Goal: Answer question/provide support: Answer question/provide support

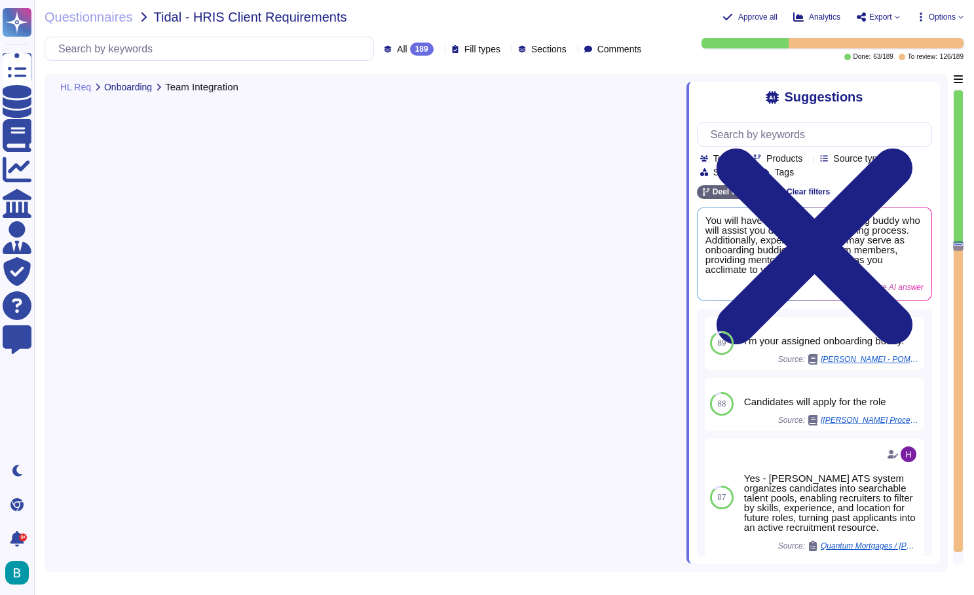
type textarea "The onboarding process includes an introduction email sent to the employee afte…"
type textarea "You will be assigned an onboarding buddy, who is an experienced PRM, to assist …"
type textarea "Subscribe to calendar feature"
type textarea "On your first day and throughout your first week, here is the schedule and guid…"
type textarea "[PERSON_NAME] provides a comprehensive onboarding survey capability that includ…"
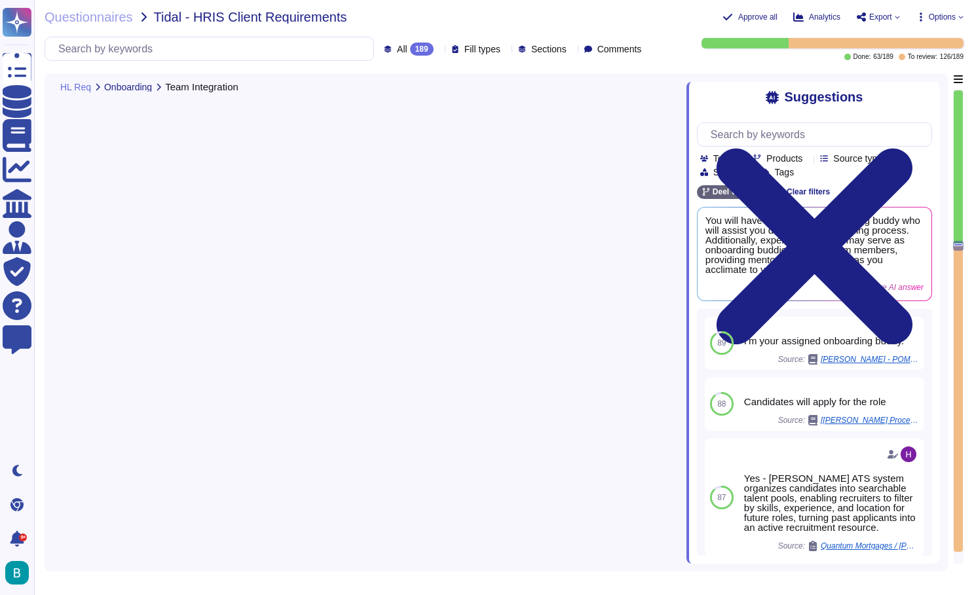
scroll to position [11113, 0]
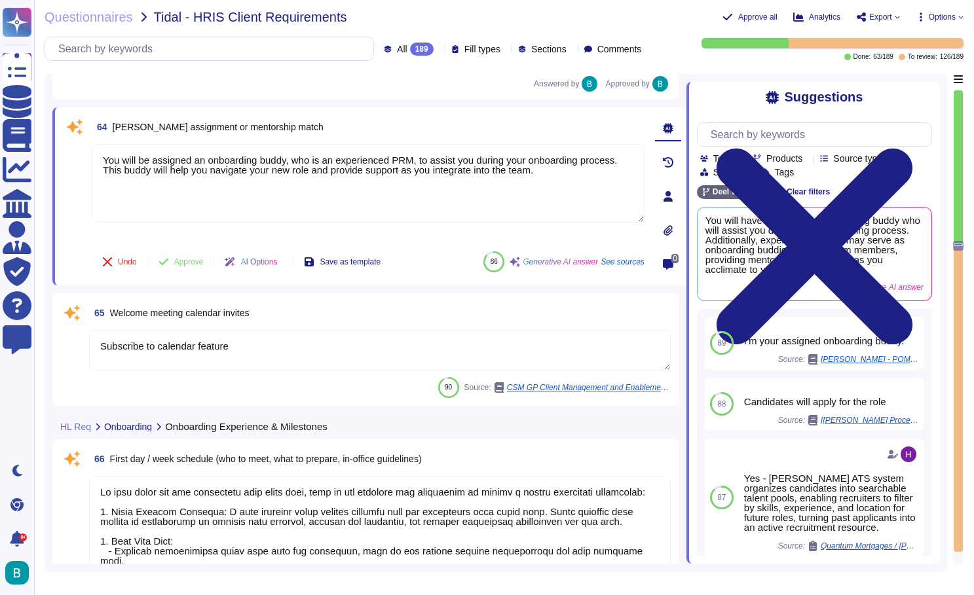
drag, startPoint x: 194, startPoint y: 157, endPoint x: 91, endPoint y: 155, distance: 103.5
click at [91, 155] on div "64 [PERSON_NAME] assignment or mentorship match You will be assigned an onboard…" at bounding box center [353, 196] width 581 height 162
type textarea "You will be assigned an onboarding buddy, who is an experienced PRM, to assist …"
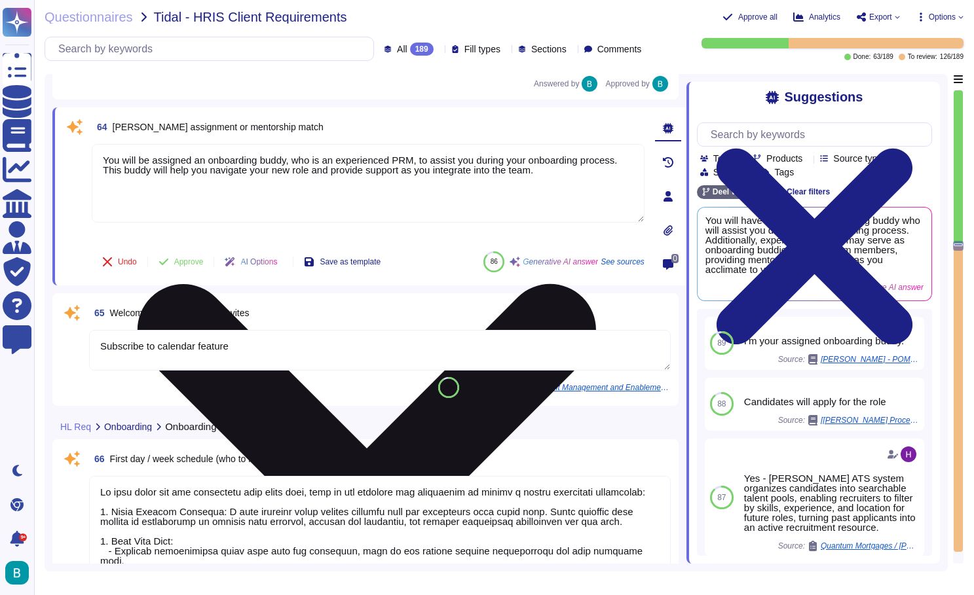
click at [141, 207] on textarea "You will be assigned an onboarding buddy, who is an experienced PRM, to assist …" at bounding box center [368, 183] width 553 height 79
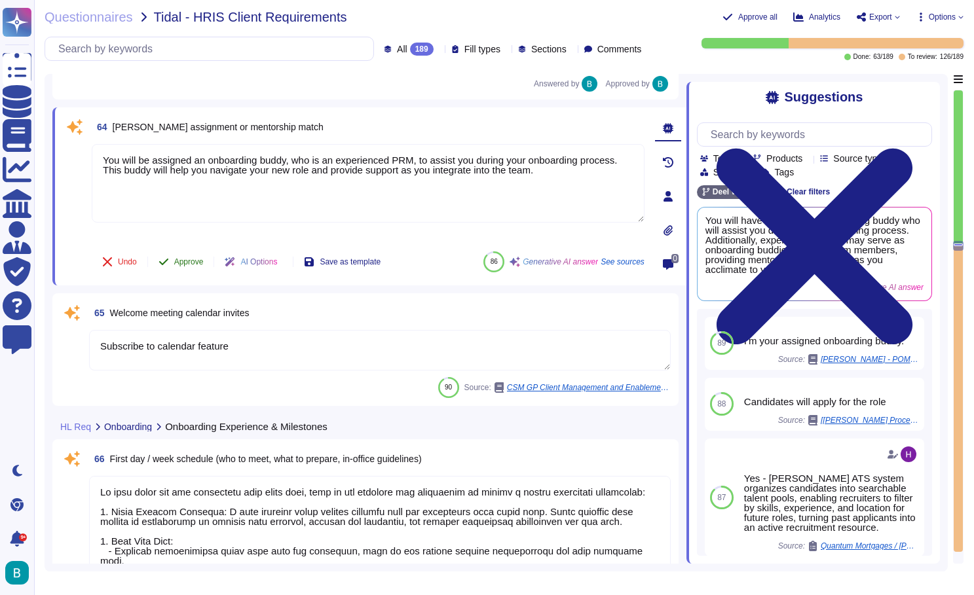
click at [180, 263] on span "Approve" at bounding box center [188, 262] width 29 height 8
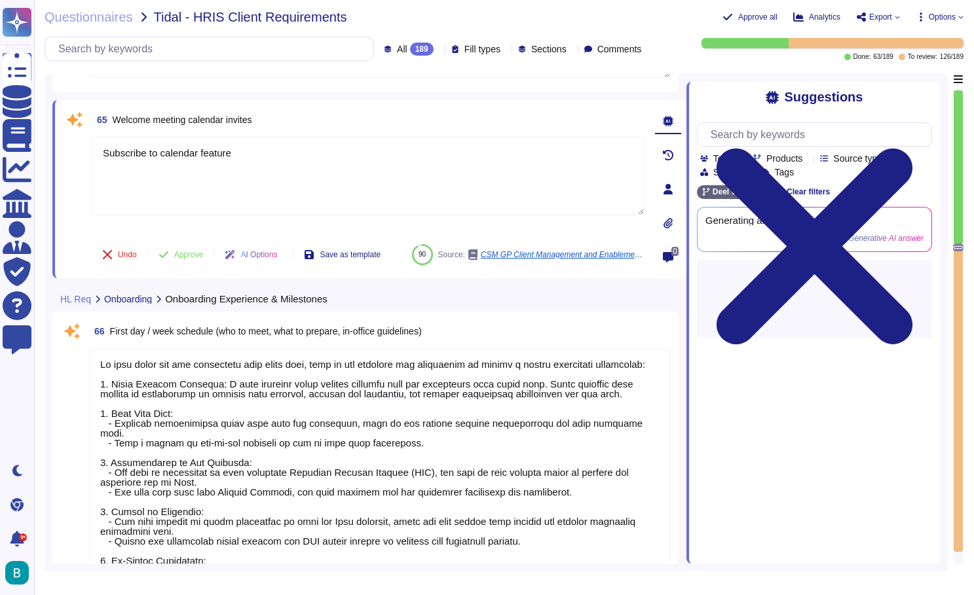
scroll to position [11242, 0]
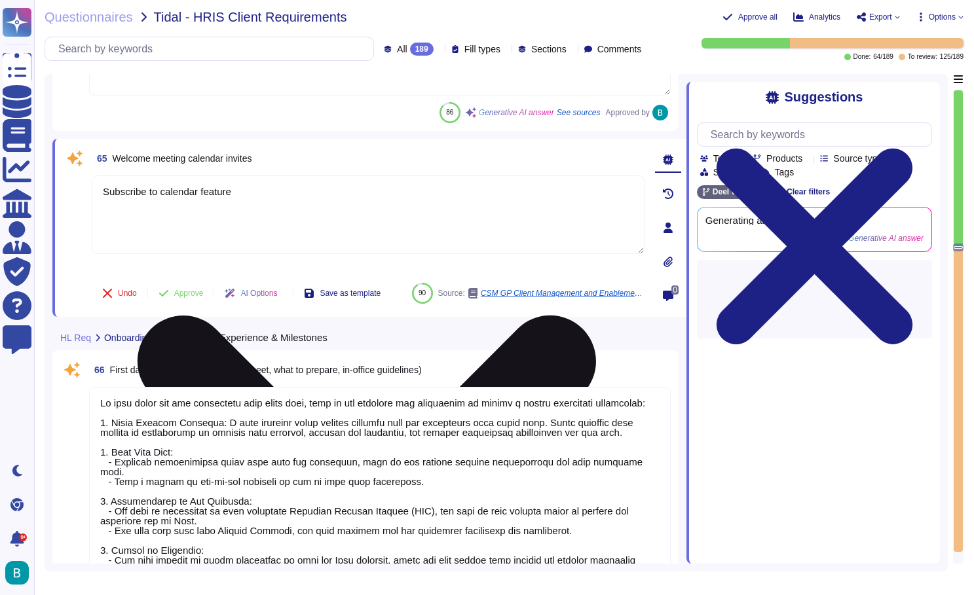
click at [596, 316] on icon at bounding box center [367, 545] width 458 height 458
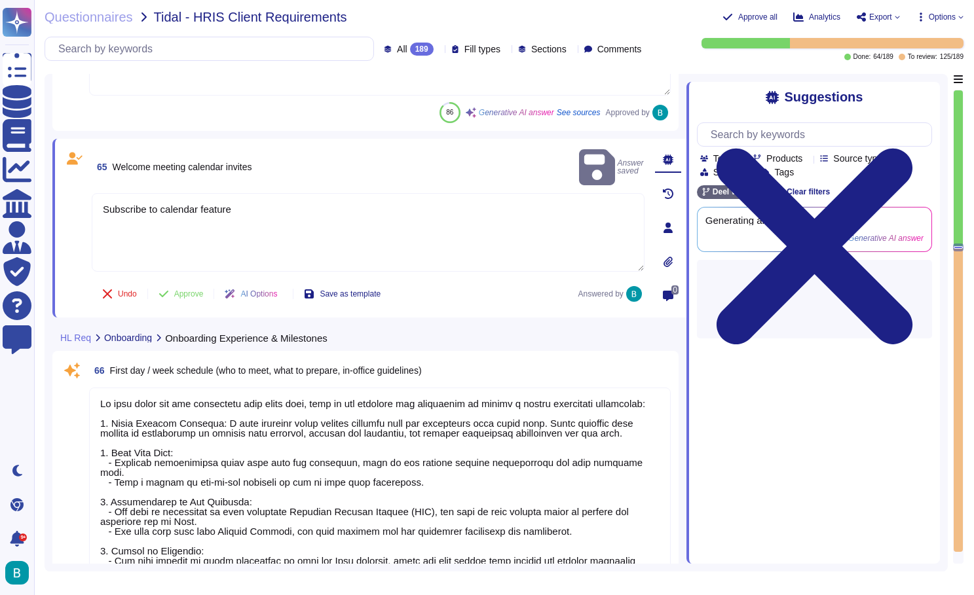
click at [501, 215] on textarea "Subscribe to calendar feature" at bounding box center [368, 232] width 553 height 79
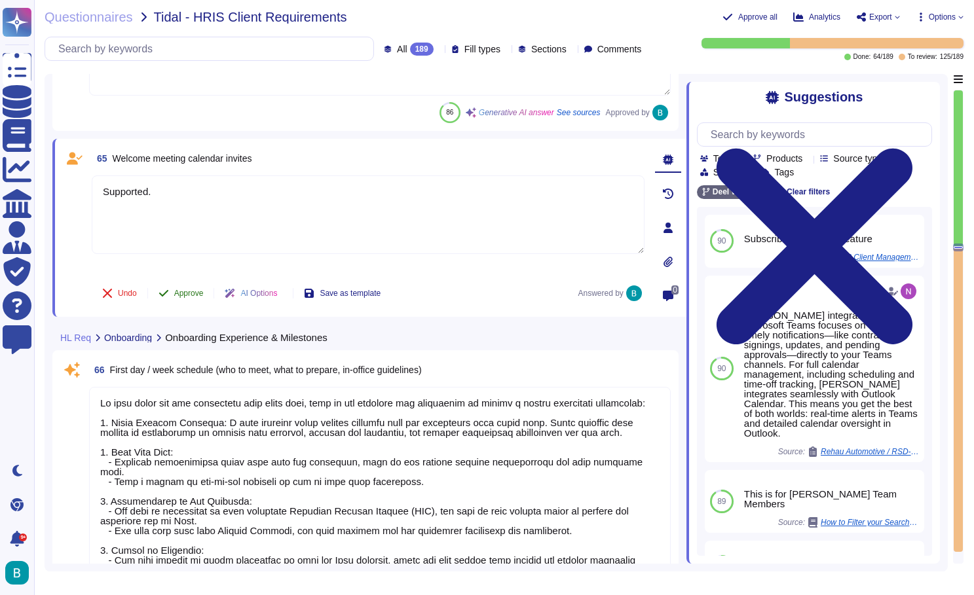
type textarea "Supported."
click at [181, 289] on button "Approve" at bounding box center [181, 293] width 66 height 26
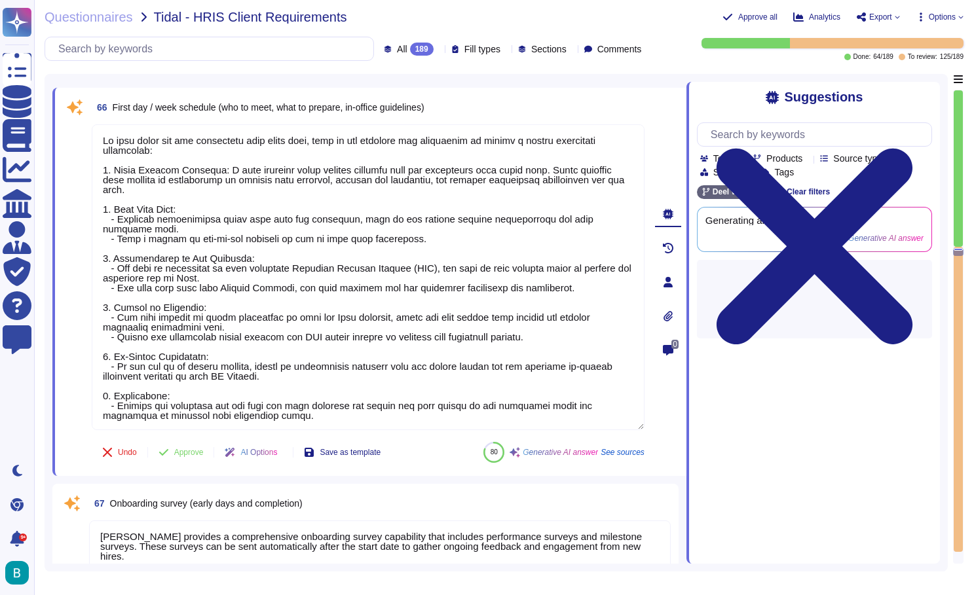
type textarea "[PERSON_NAME] Engage automates performance review reminders and follow-ups with…"
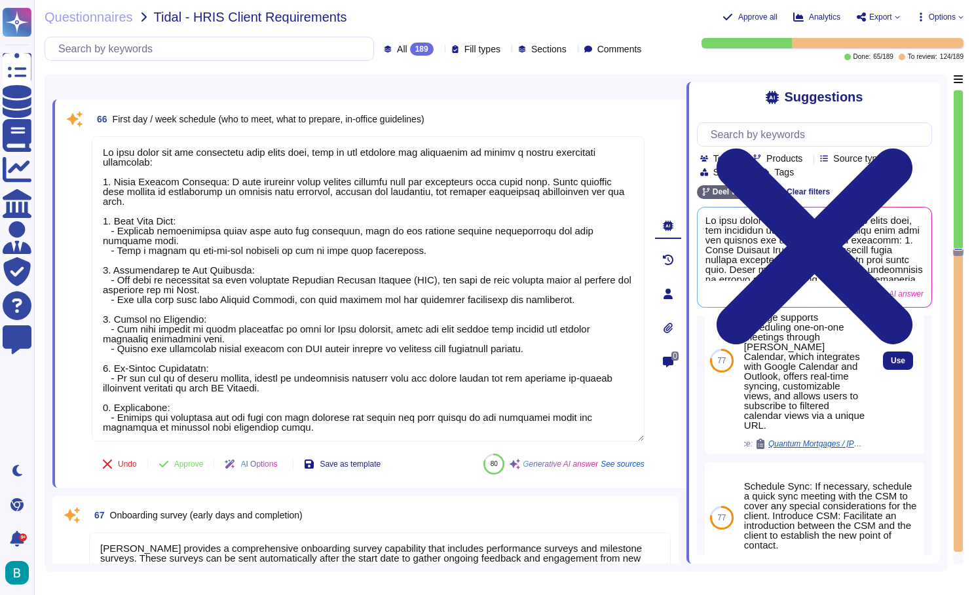
scroll to position [301, 0]
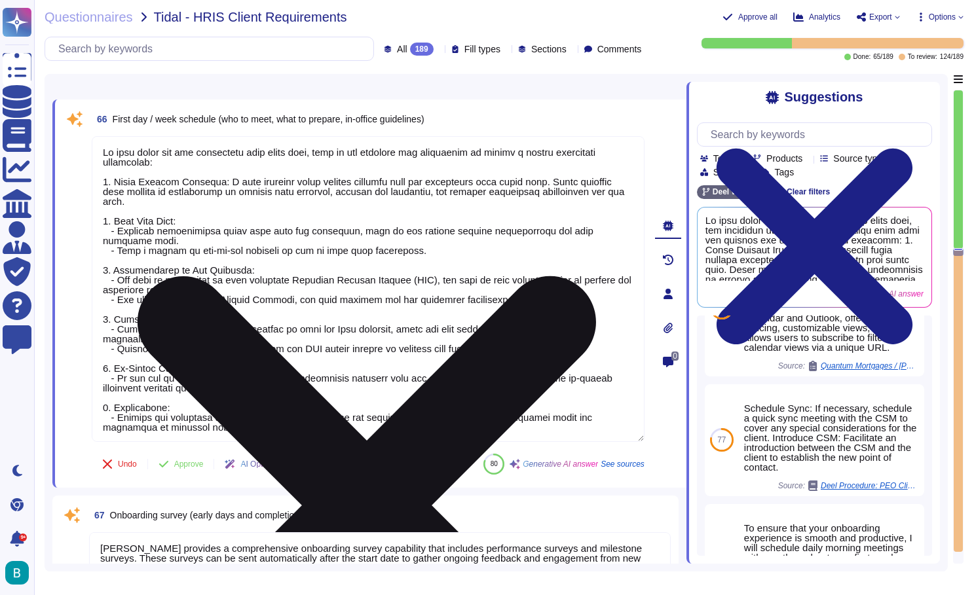
click at [103, 149] on textarea at bounding box center [368, 289] width 553 height 306
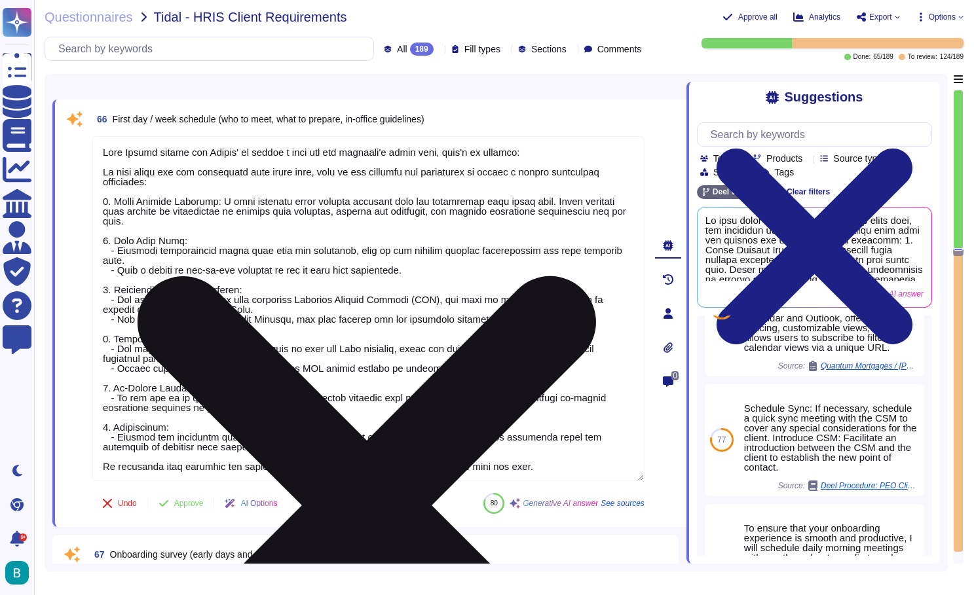
click at [563, 469] on textarea at bounding box center [368, 308] width 553 height 345
click at [95, 168] on textarea at bounding box center [368, 308] width 553 height 345
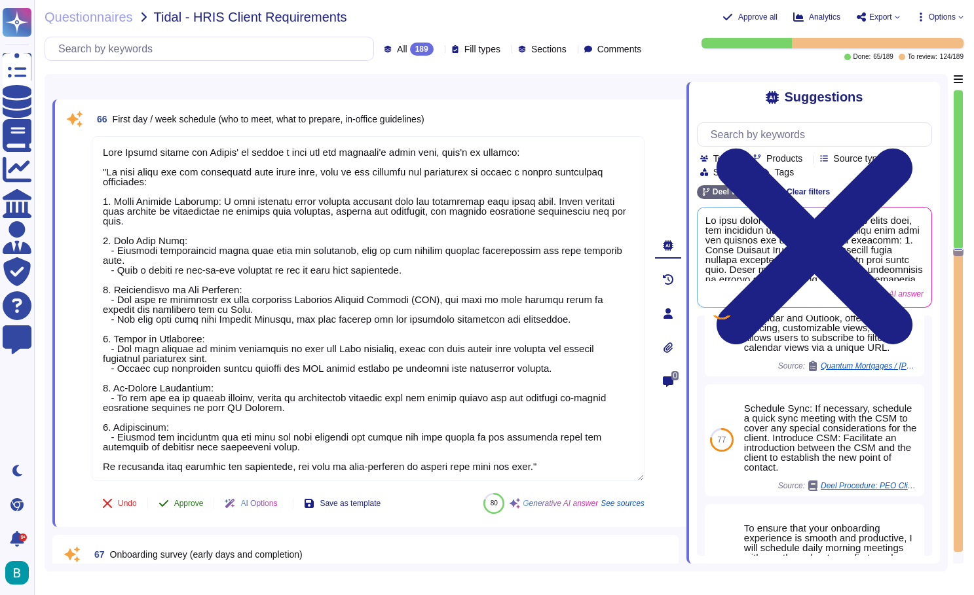
type textarea "[PERSON_NAME] Engage allows the Client' to create a flow for the employee's fir…"
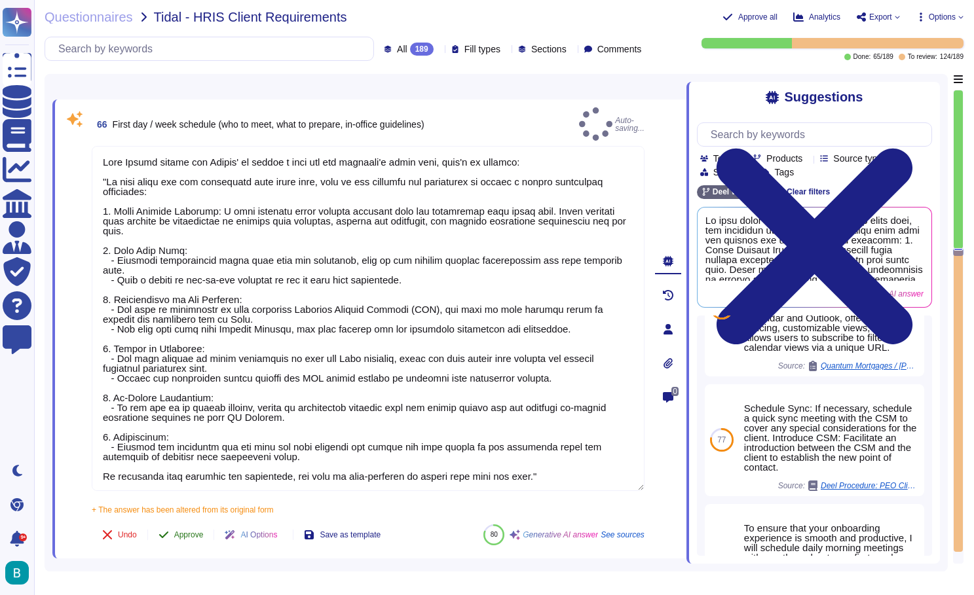
click at [197, 522] on button "Approve" at bounding box center [181, 535] width 66 height 26
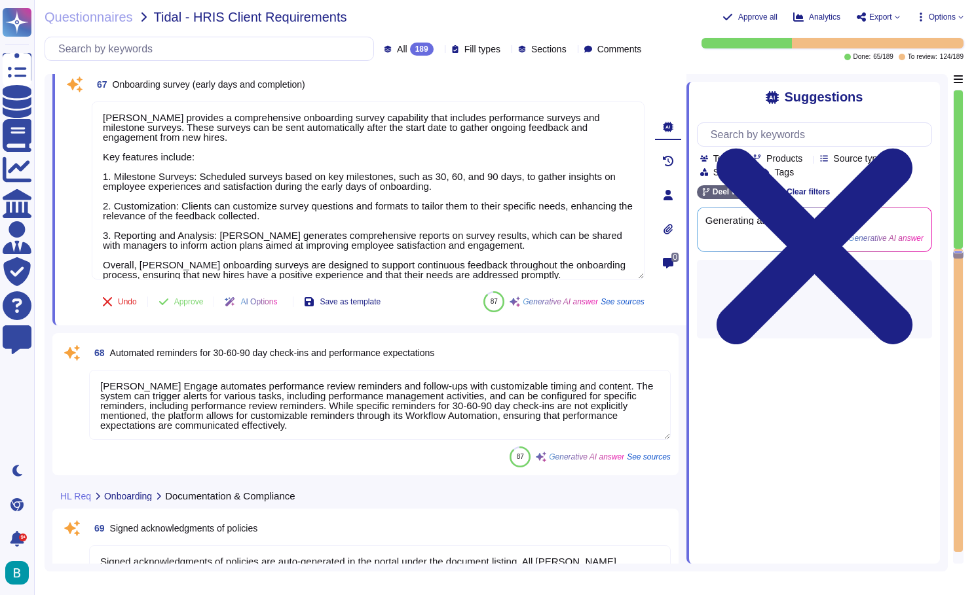
type textarea "Signed acknowledgments of policies are auto-generated in the portal under the d…"
type textarea "[PERSON_NAME] Document Management system allows for the storage of onboarding d…"
type textarea "[PERSON_NAME] provides a detailed audit trail of all activities performed on th…"
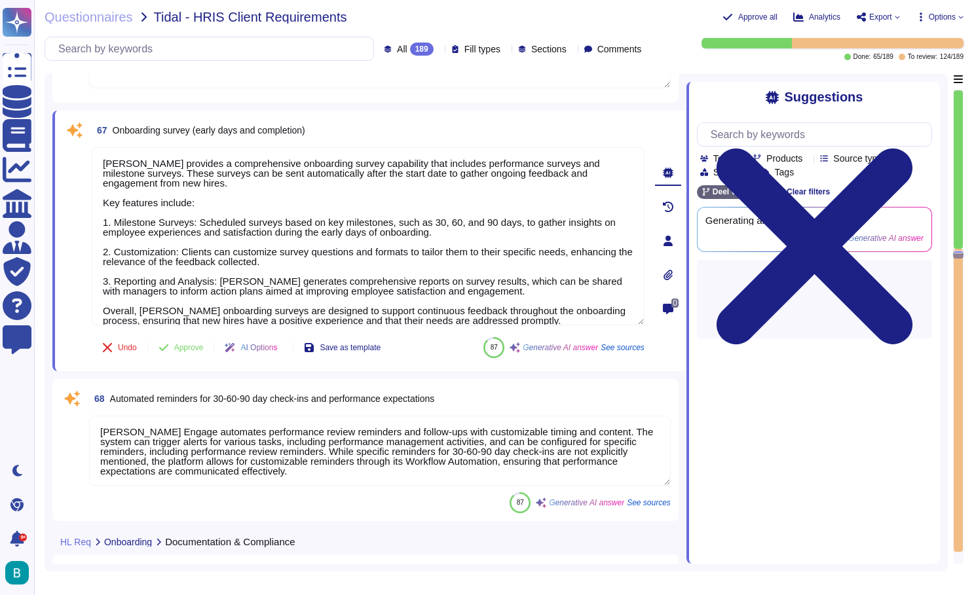
scroll to position [11847, 0]
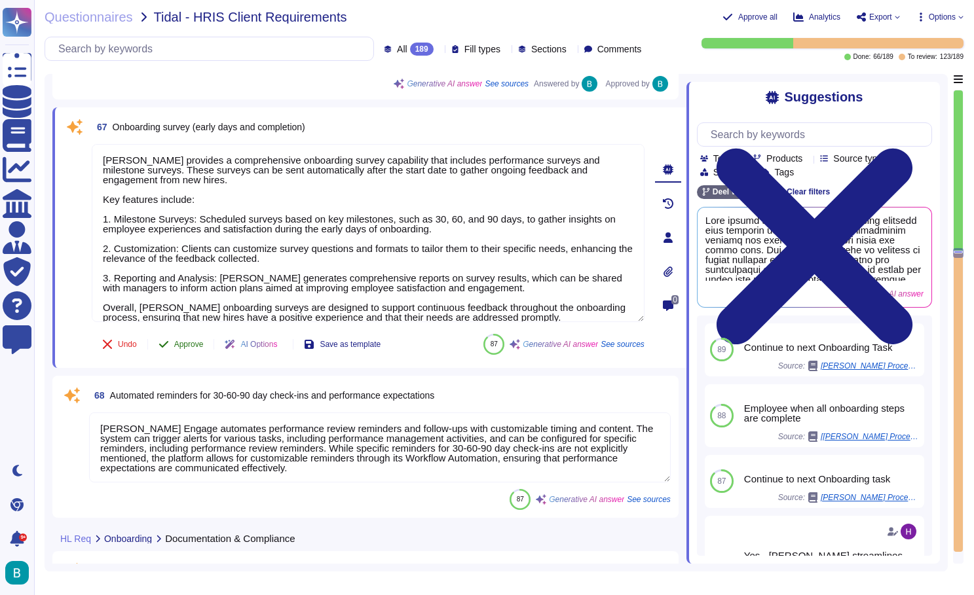
click at [190, 347] on span "Approve" at bounding box center [188, 344] width 29 height 8
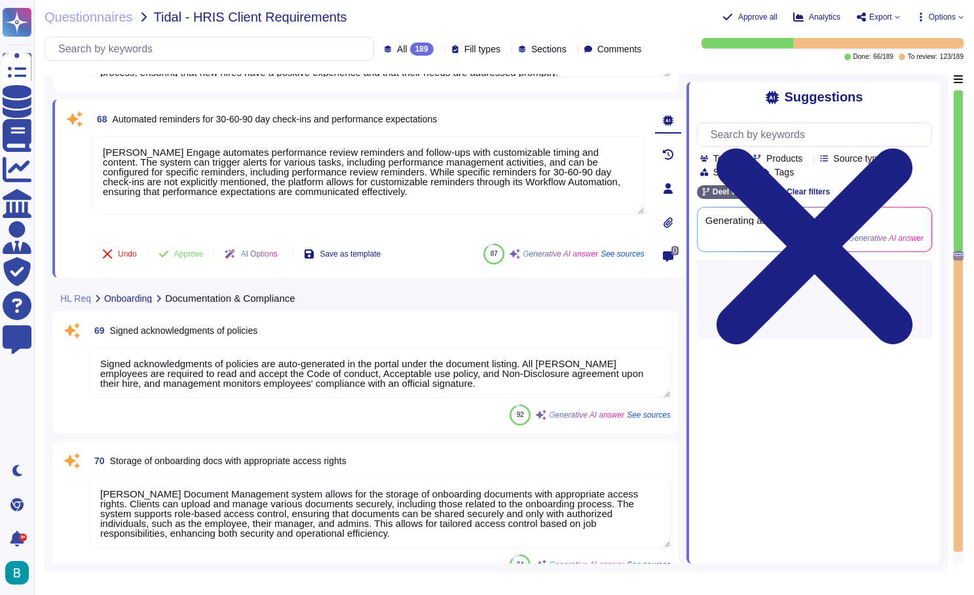
type textarea "[PERSON_NAME] platform allows for extensive customization of email notification…"
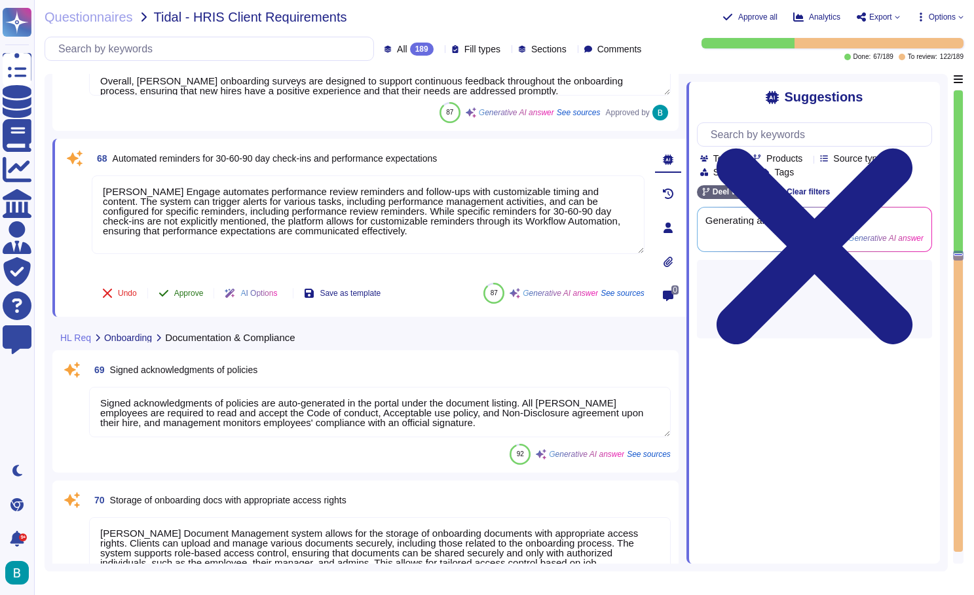
click at [193, 291] on span "Approve" at bounding box center [188, 293] width 29 height 8
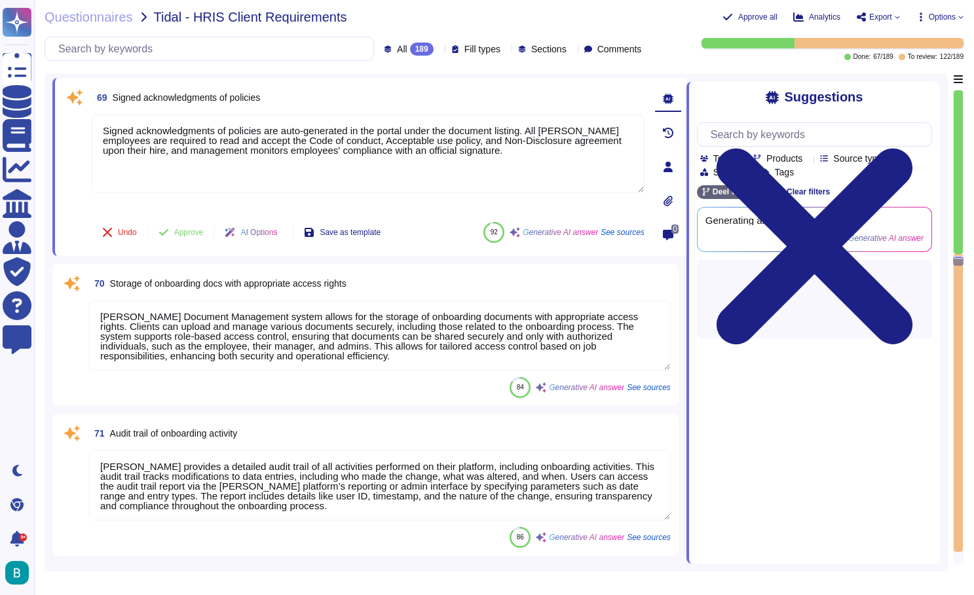
scroll to position [12246, 0]
type textarea "[PERSON_NAME] provides localized [DEMOGRAPHIC_DATA] templates for each EOR coun…"
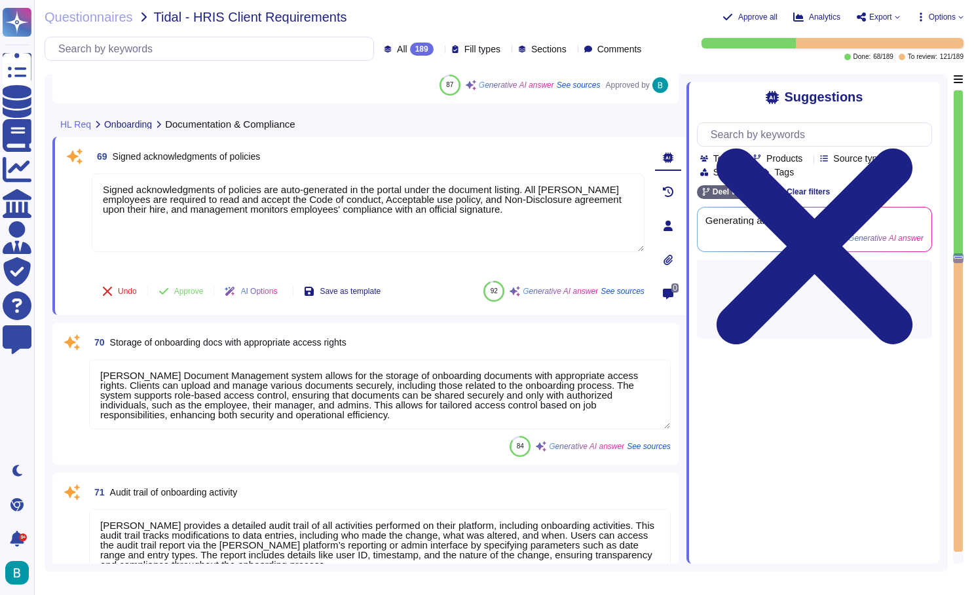
scroll to position [12235, 0]
type textarea "[PERSON_NAME] provides a comprehensive onboarding survey capability that includ…"
type textarea "[PERSON_NAME] Engage automates performance review reminders and follow-ups with…"
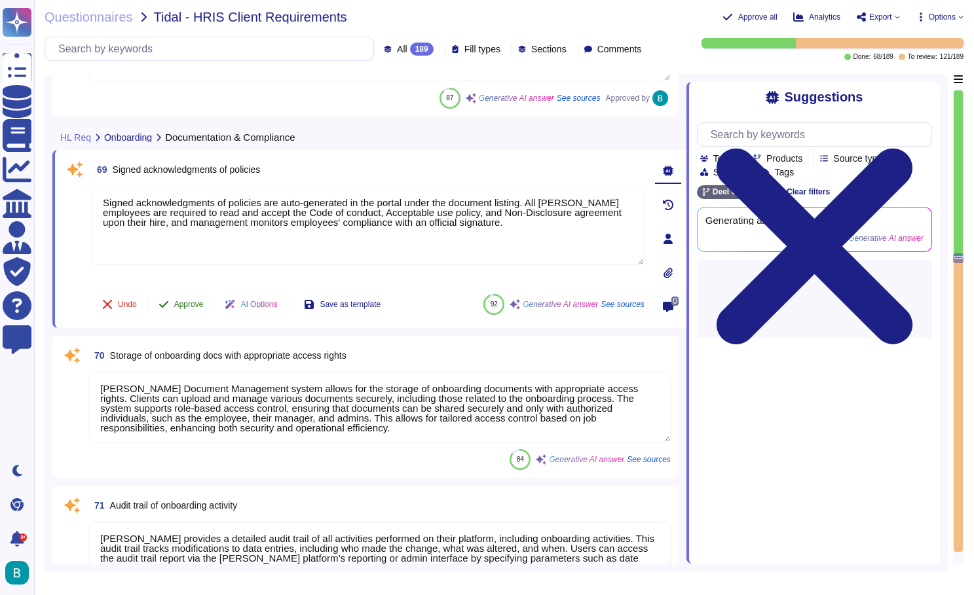
click at [193, 303] on span "Approve" at bounding box center [188, 305] width 29 height 8
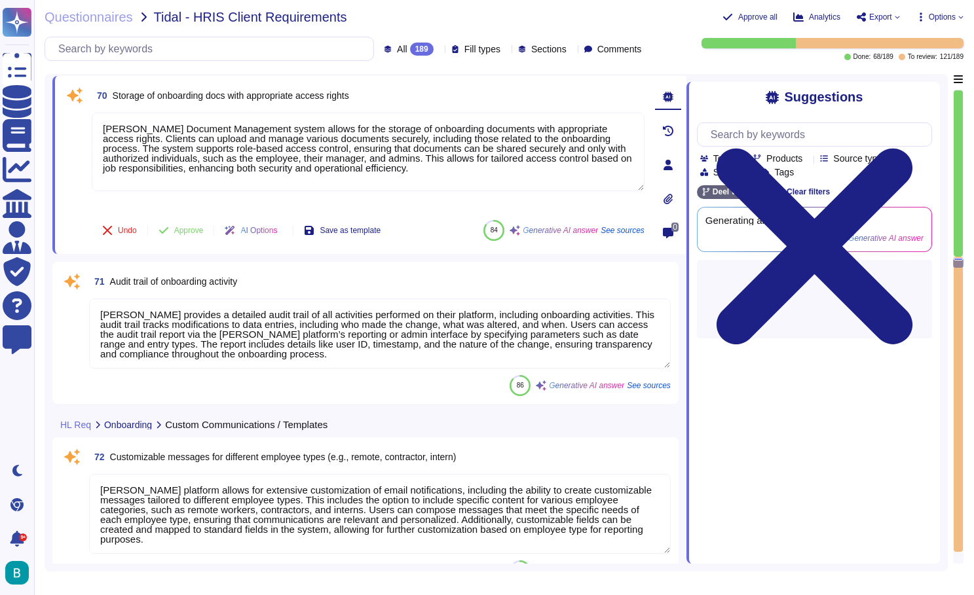
type textarea "[PERSON_NAME] platform provides a comprehensive dashboard view of onboarding pr…"
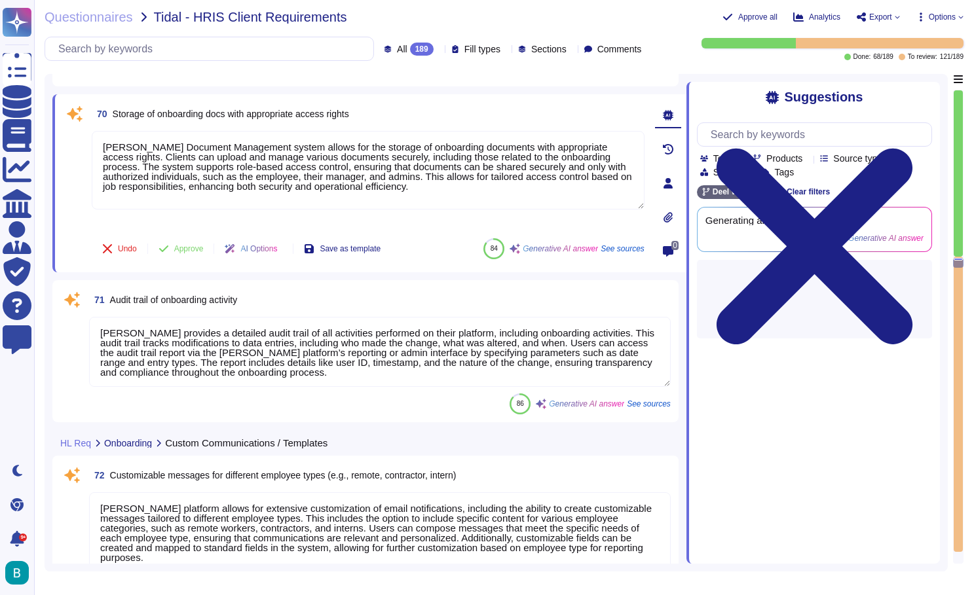
scroll to position [12395, 0]
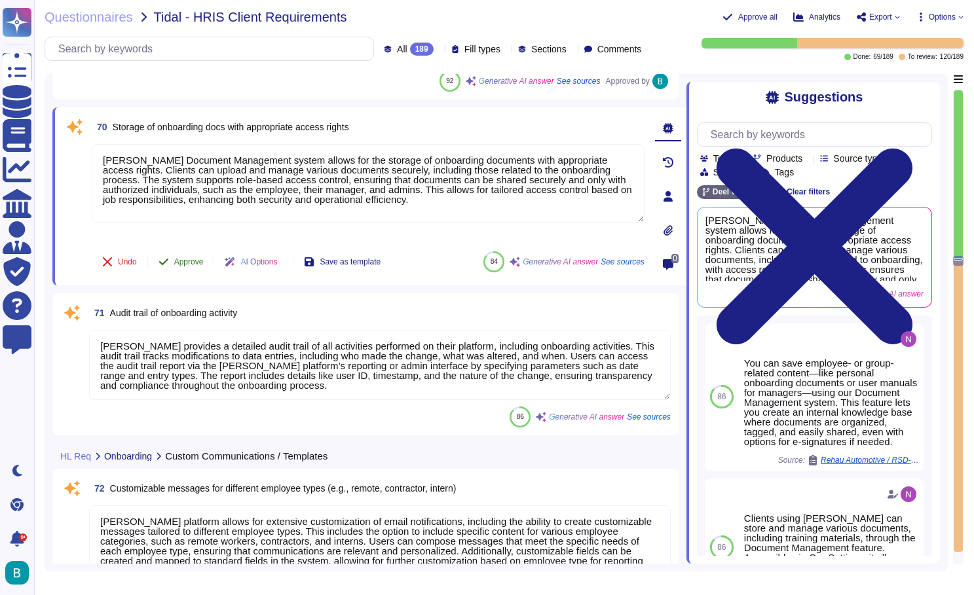
click at [201, 259] on span "Approve" at bounding box center [188, 262] width 29 height 8
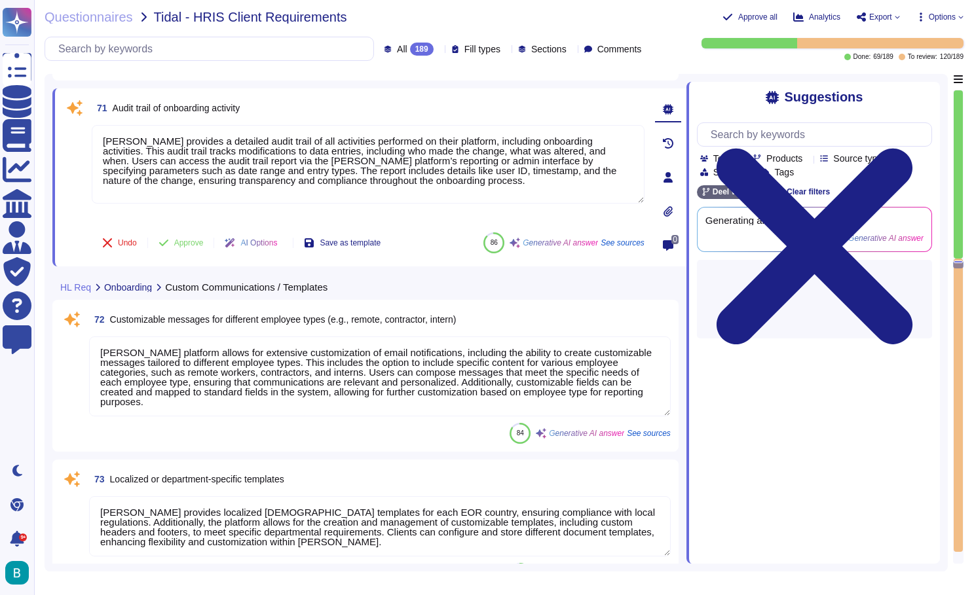
scroll to position [12516, 0]
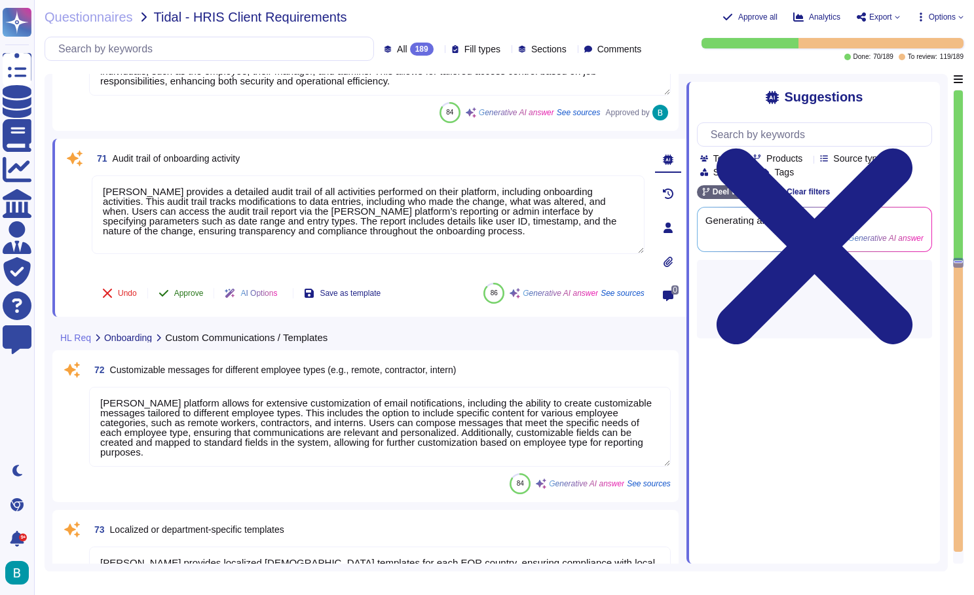
click at [188, 293] on span "Approve" at bounding box center [188, 293] width 29 height 8
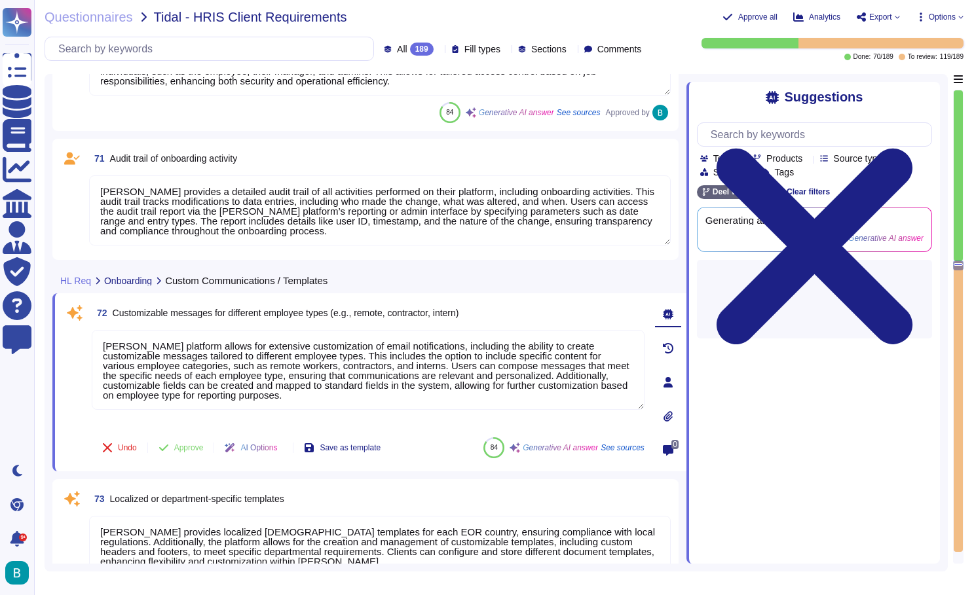
type textarea "[PERSON_NAME] Engage automates alerts for overdue tasks, ensuring that notifica…"
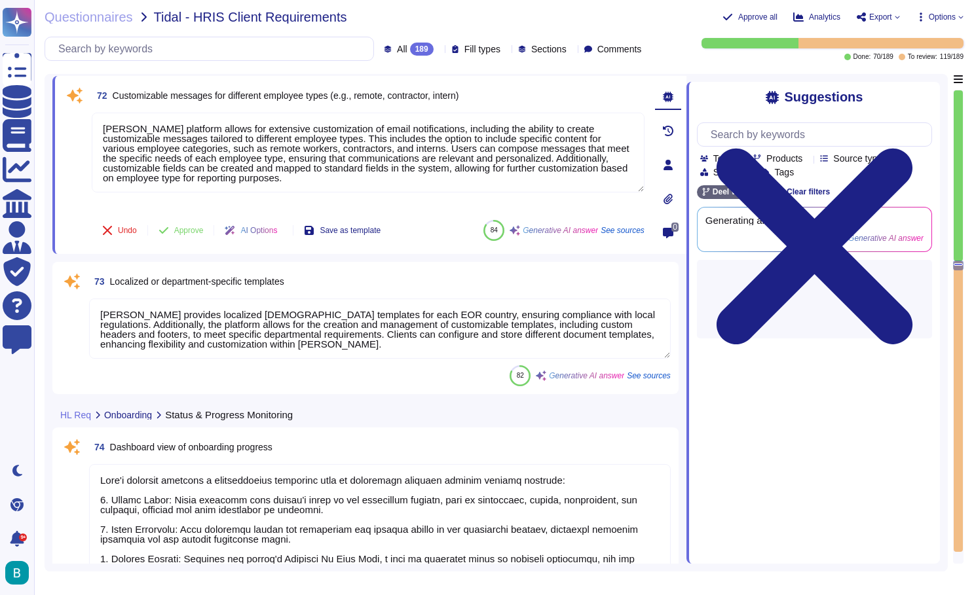
scroll to position [12686, 0]
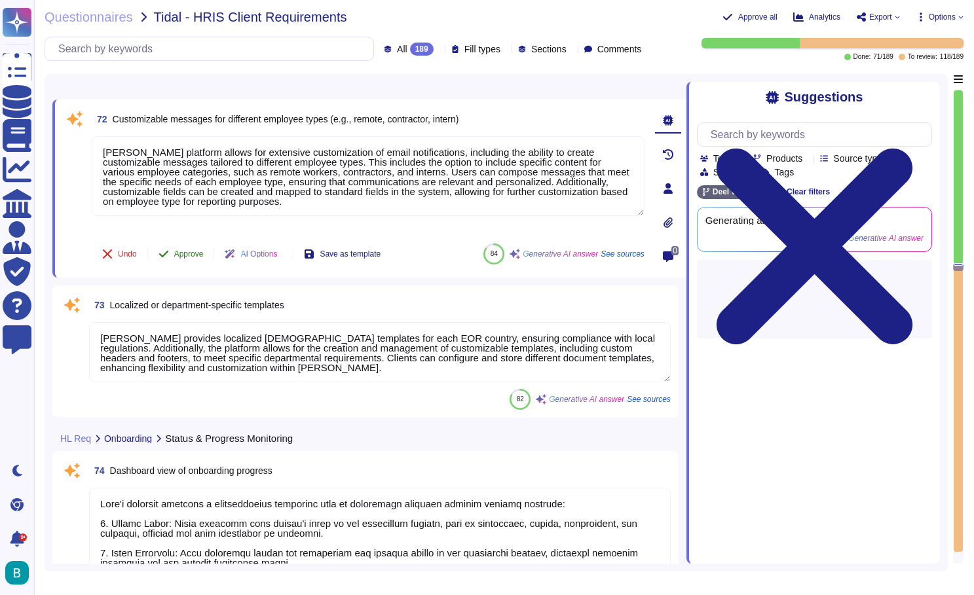
click at [189, 254] on span "Approve" at bounding box center [188, 254] width 29 height 8
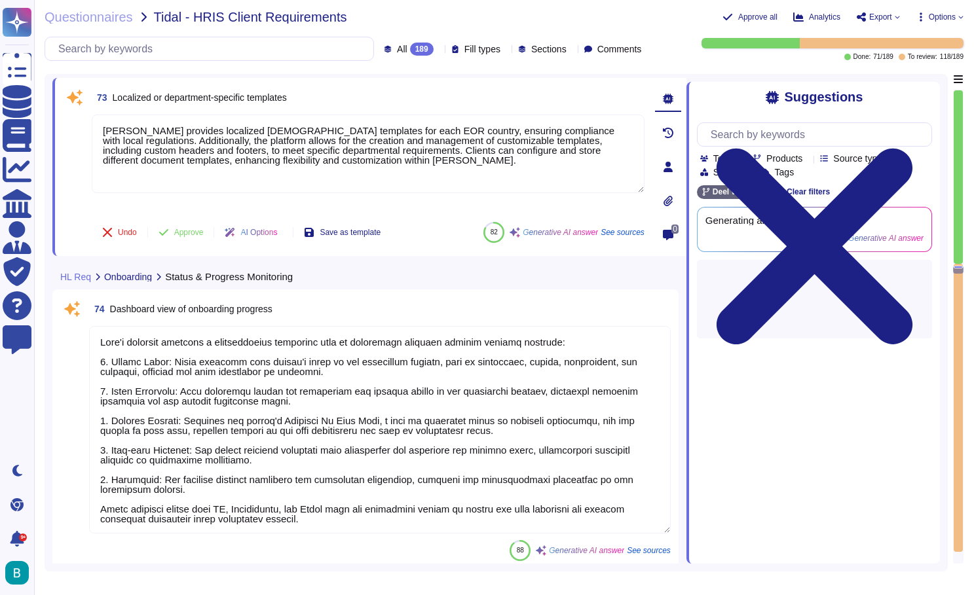
type textarea "They filter by "Not Onboarded" and select employees to be added to the Payroll …"
type textarea "Once the Gainsight Activity is marked as complete, this will automatically upda…"
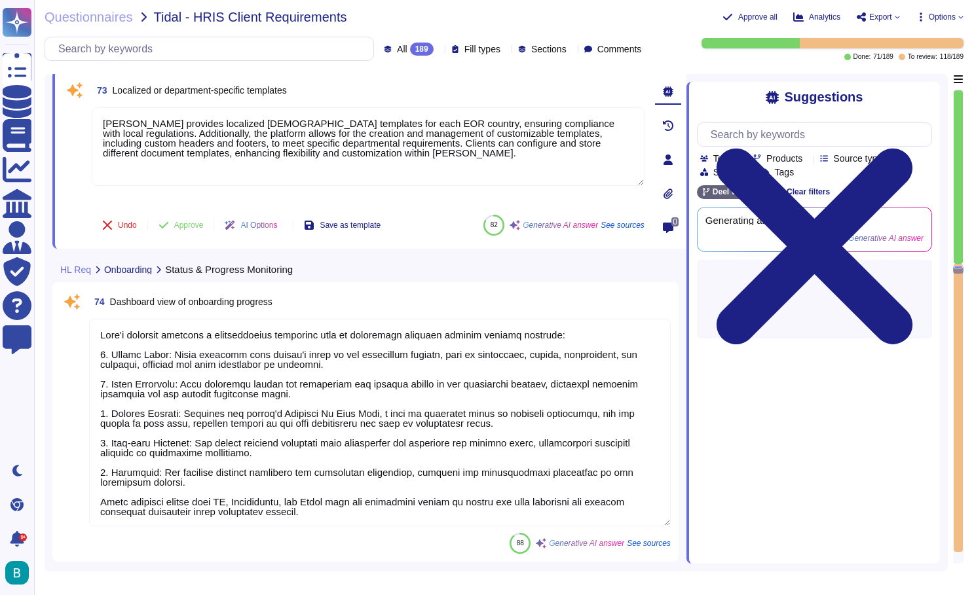
scroll to position [12841, 0]
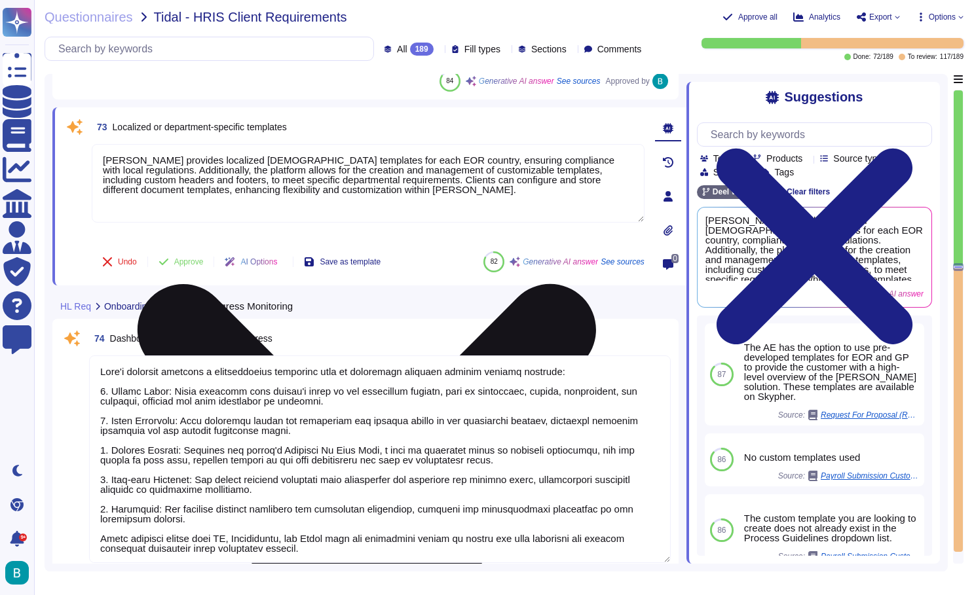
drag, startPoint x: 221, startPoint y: 169, endPoint x: 98, endPoint y: 153, distance: 124.1
click at [98, 153] on textarea "[PERSON_NAME] provides localized [DEMOGRAPHIC_DATA] templates for each EOR coun…" at bounding box center [368, 183] width 553 height 79
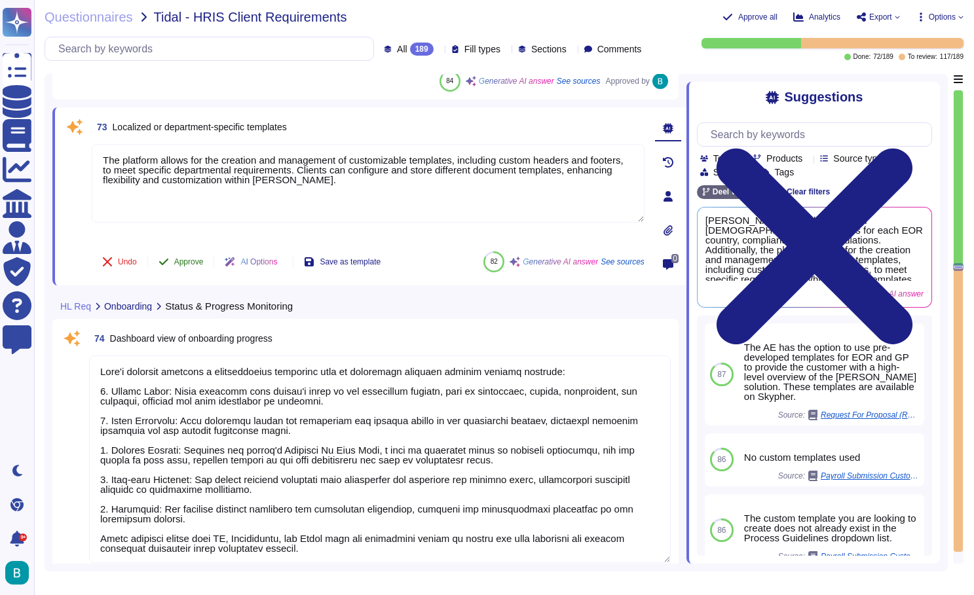
type textarea "The platform allows for the creation and management of customizable templates, …"
click at [191, 261] on span "Approve" at bounding box center [188, 262] width 29 height 8
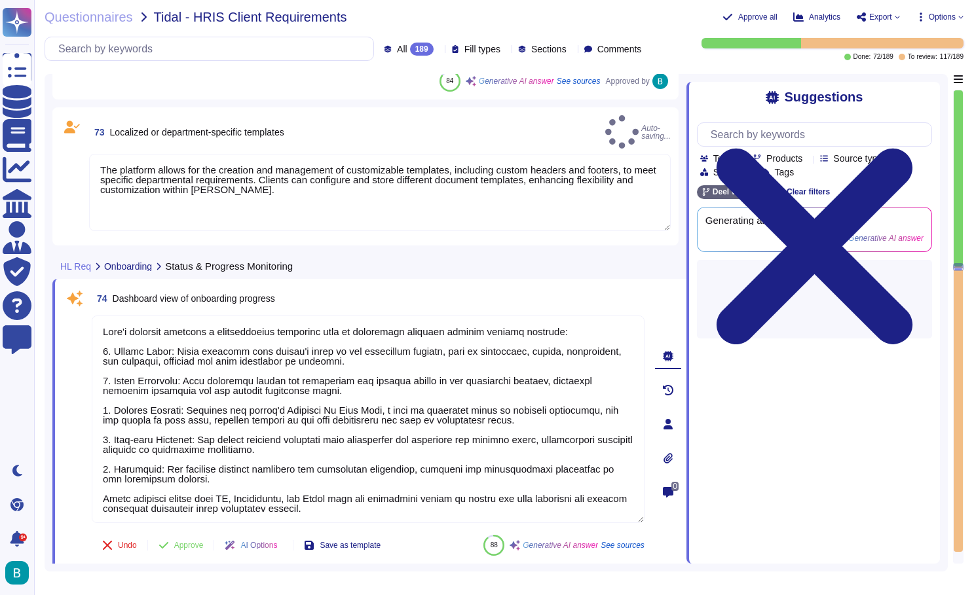
type textarea "Once the Gainsight Activity is marked as complete, this will automatically upda…"
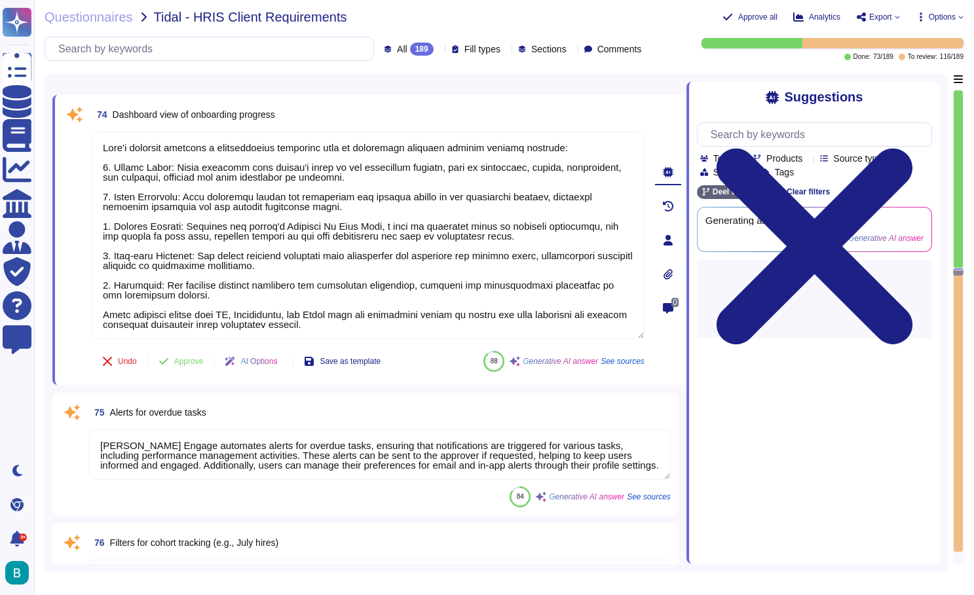
type textarea "[PERSON_NAME] Performance module supports performance management through variou…"
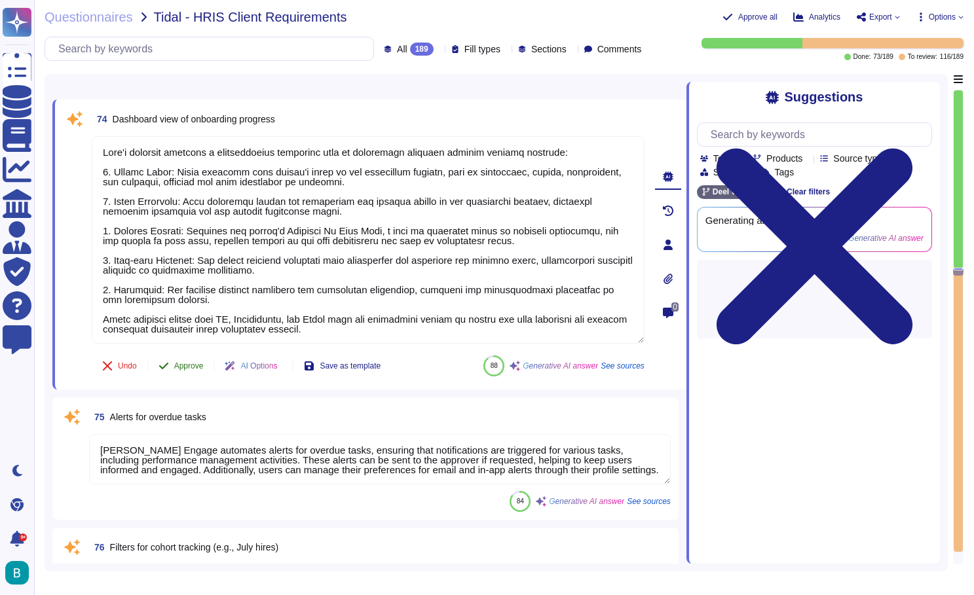
click at [193, 367] on span "Approve" at bounding box center [188, 366] width 29 height 8
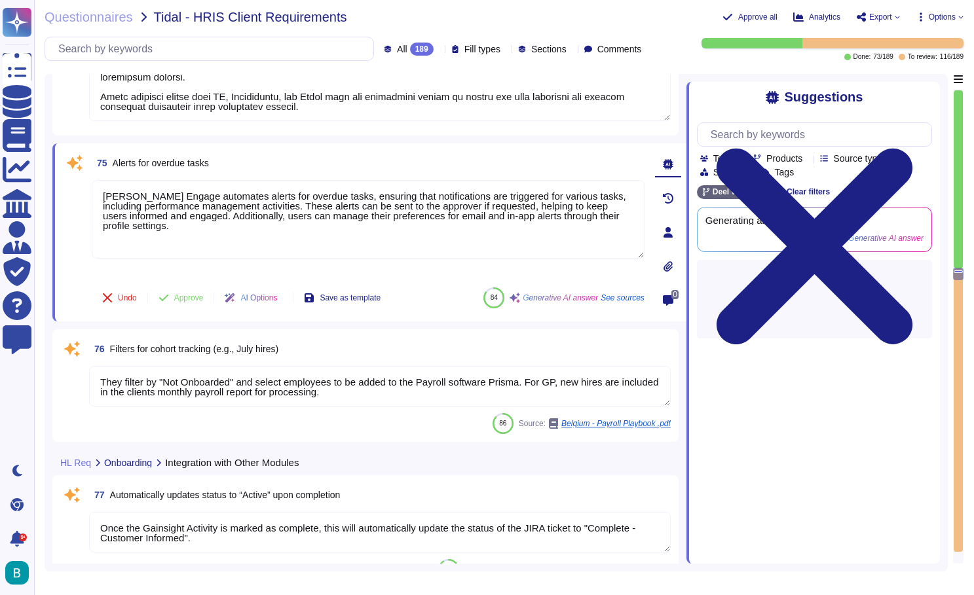
type textarea "Currently working on this funtionality"
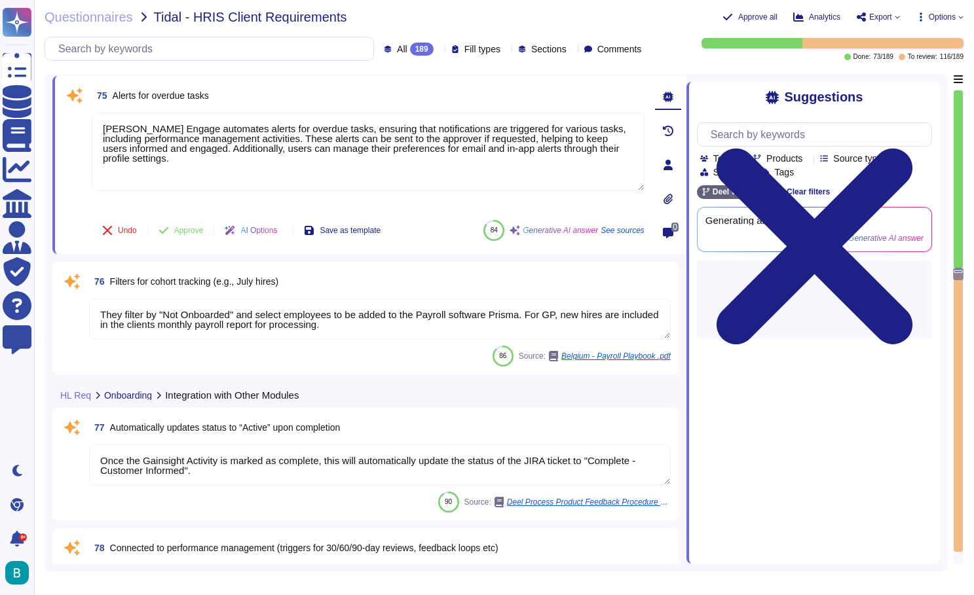
scroll to position [13253, 0]
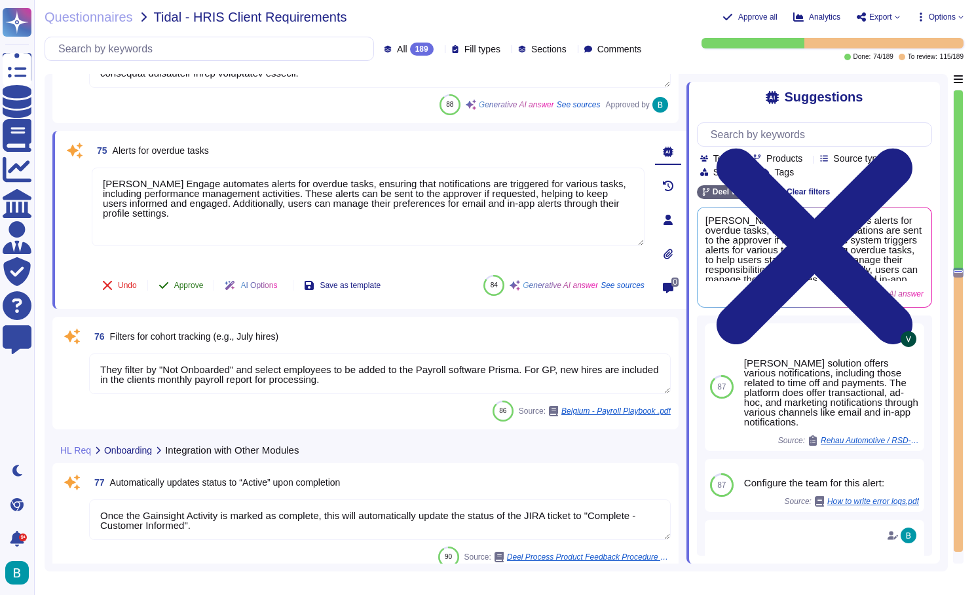
click at [196, 284] on span "Approve" at bounding box center [188, 286] width 29 height 8
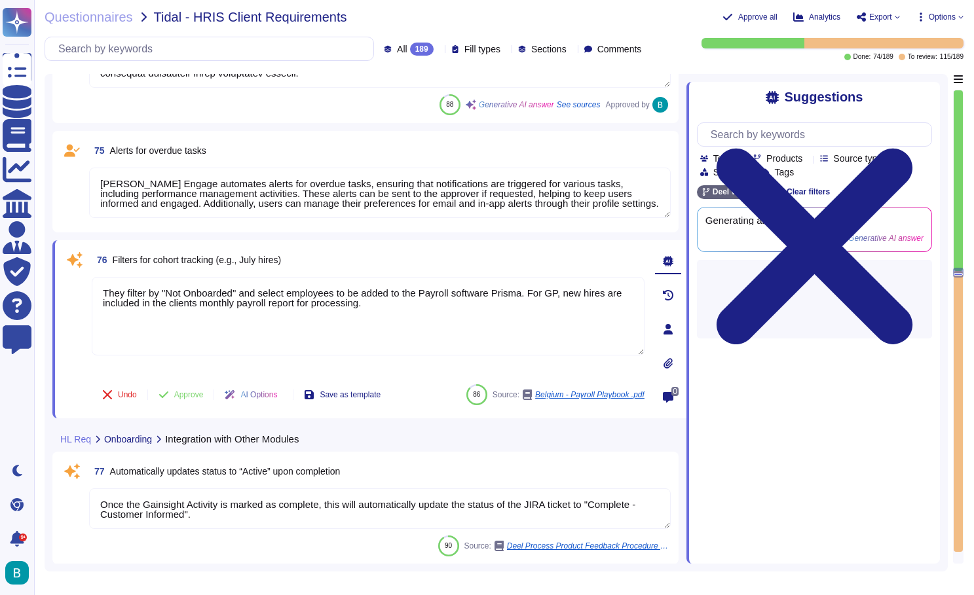
type textarea "Currently working on this funtionality"
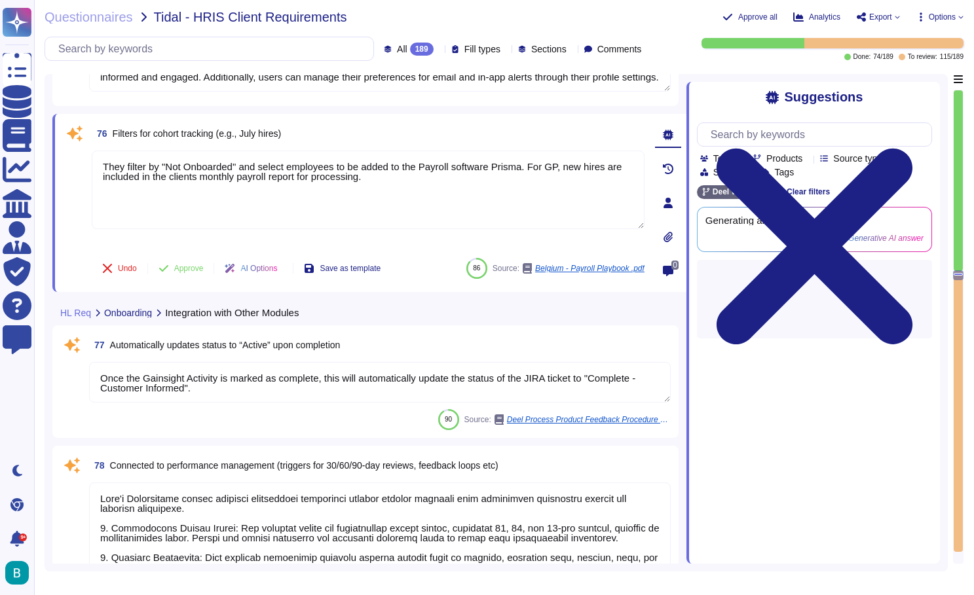
scroll to position [13402, 0]
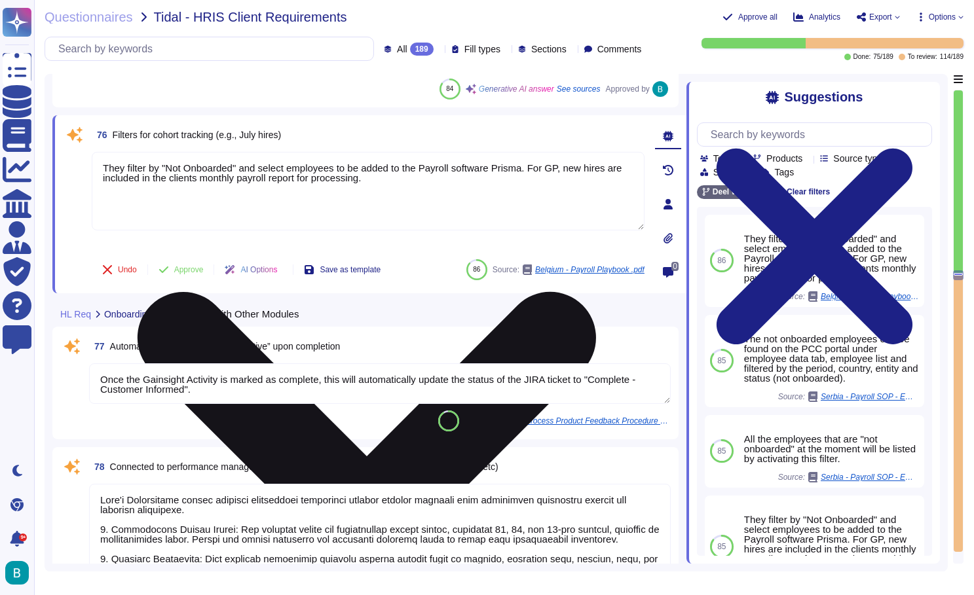
click at [596, 292] on icon at bounding box center [367, 521] width 458 height 458
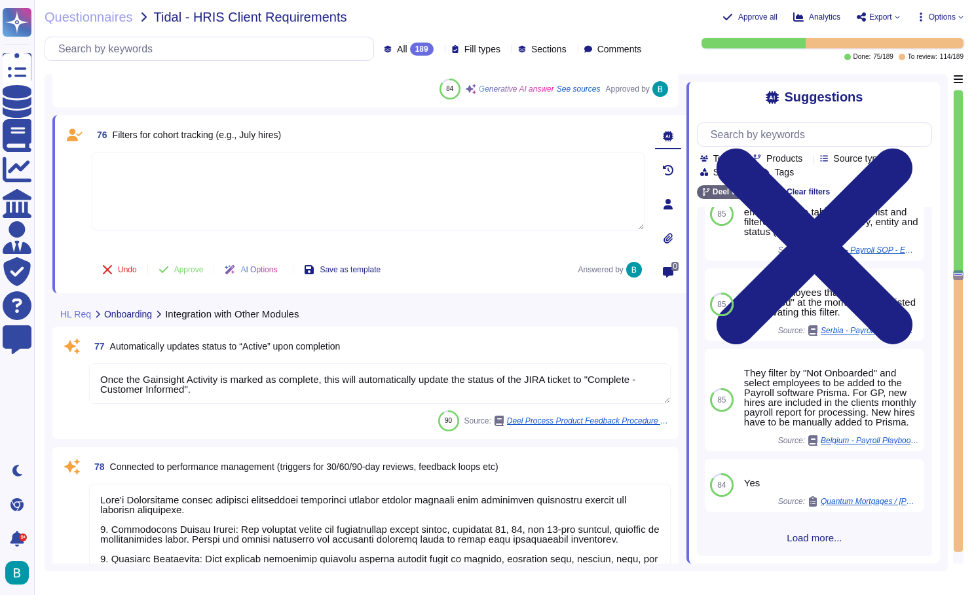
scroll to position [158, 0]
click at [401, 244] on div at bounding box center [368, 200] width 553 height 97
click at [359, 202] on textarea at bounding box center [368, 191] width 553 height 79
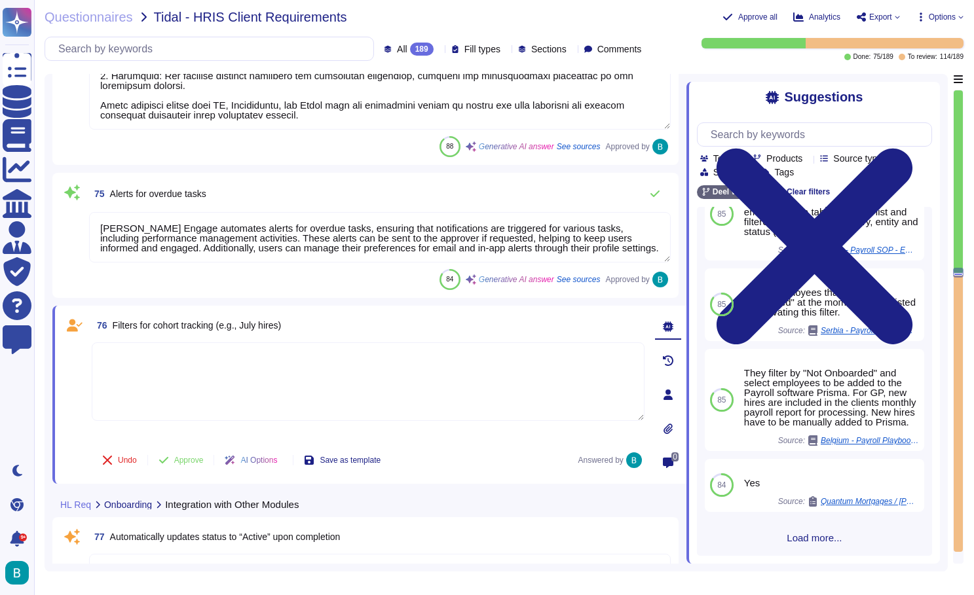
scroll to position [13213, 0]
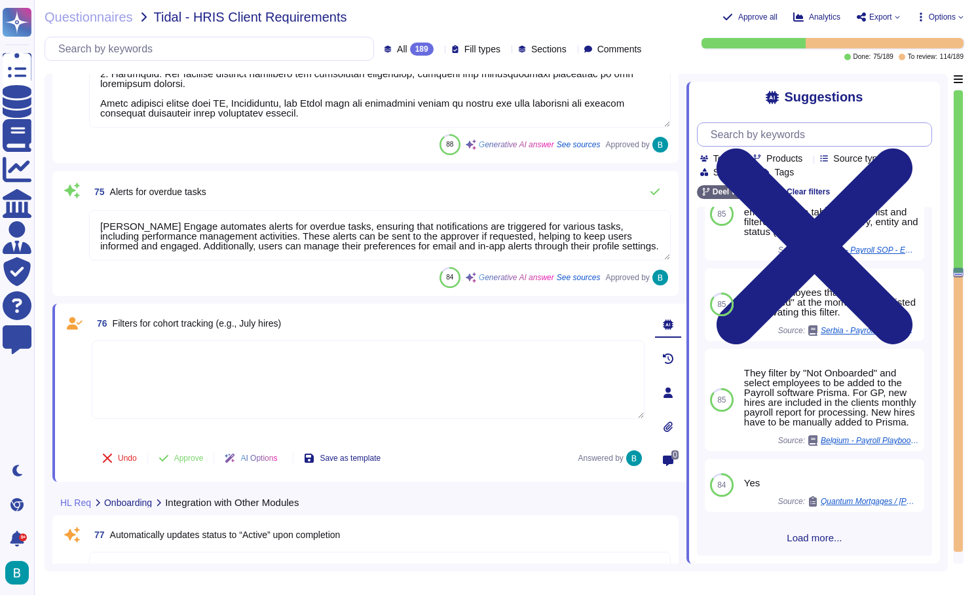
click at [763, 131] on input "text" at bounding box center [817, 134] width 227 height 23
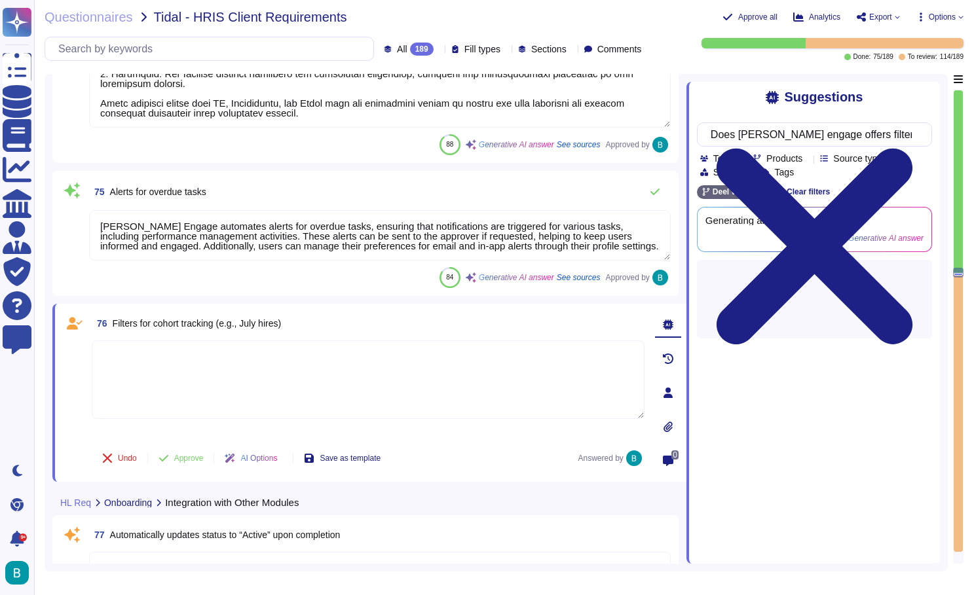
type input "Does [PERSON_NAME] engage offers filters for cohort tack (e.g., July hires)?"
click at [731, 107] on div "Suggestions Does [PERSON_NAME] engage offers filters for cohort tack (e.g., Jul…" at bounding box center [812, 323] width 253 height 482
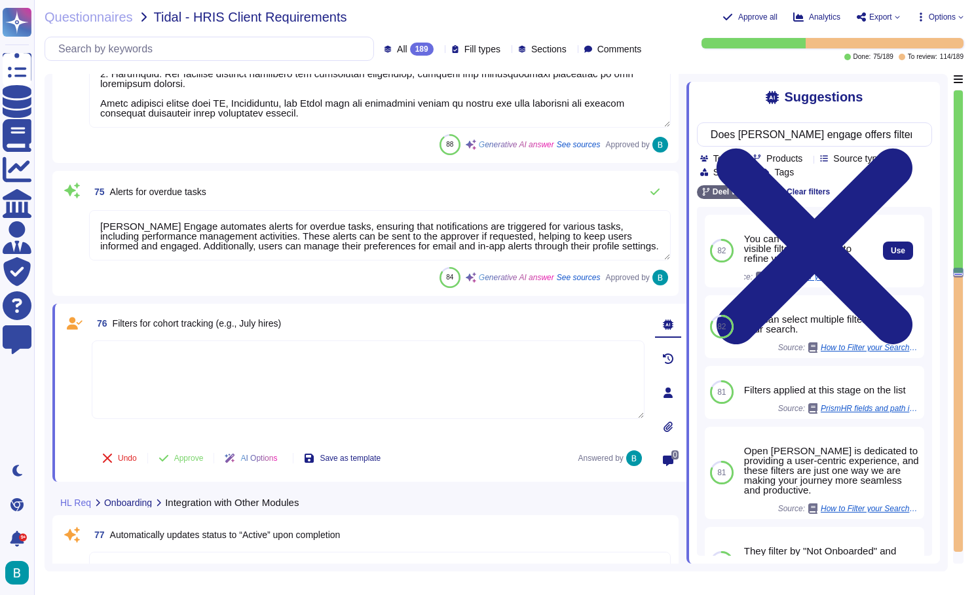
click at [804, 251] on div "You can select from the visible filter categories to refine your search 2." at bounding box center [805, 248] width 122 height 29
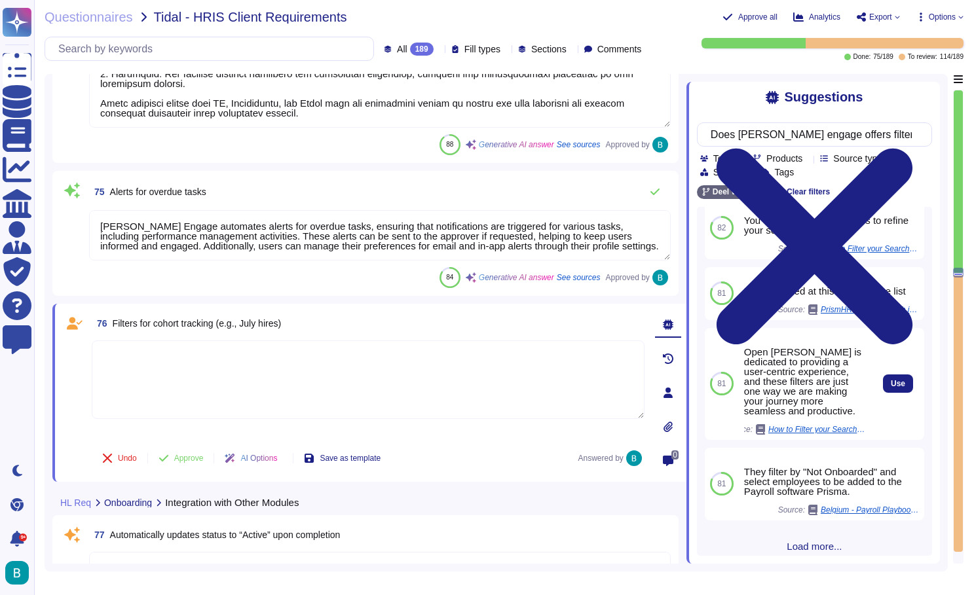
scroll to position [79, 0]
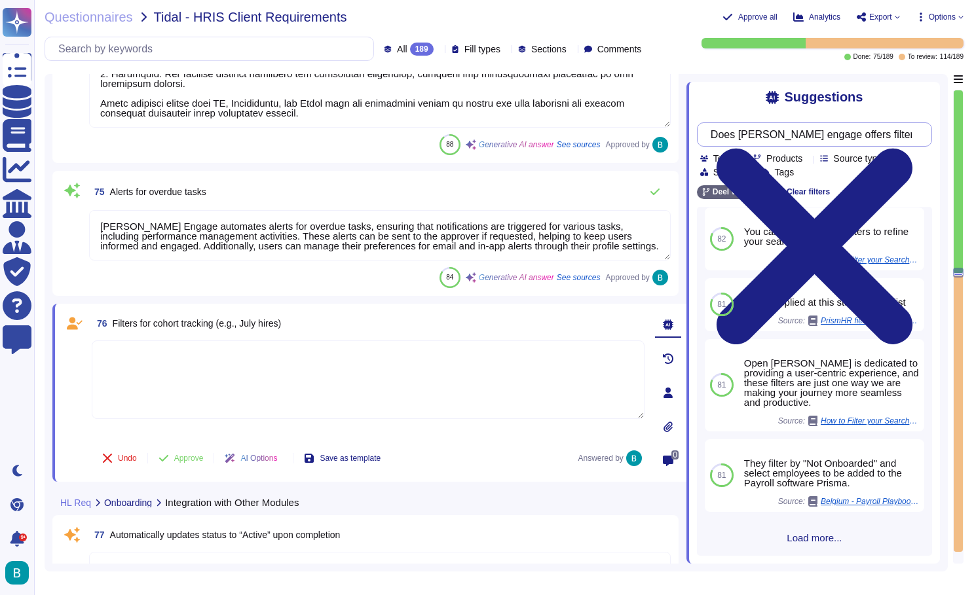
click at [805, 134] on input "Does [PERSON_NAME] engage offers filters for cohort tack (e.g., July hires)?" at bounding box center [811, 134] width 214 height 23
click at [452, 375] on textarea at bounding box center [368, 379] width 553 height 79
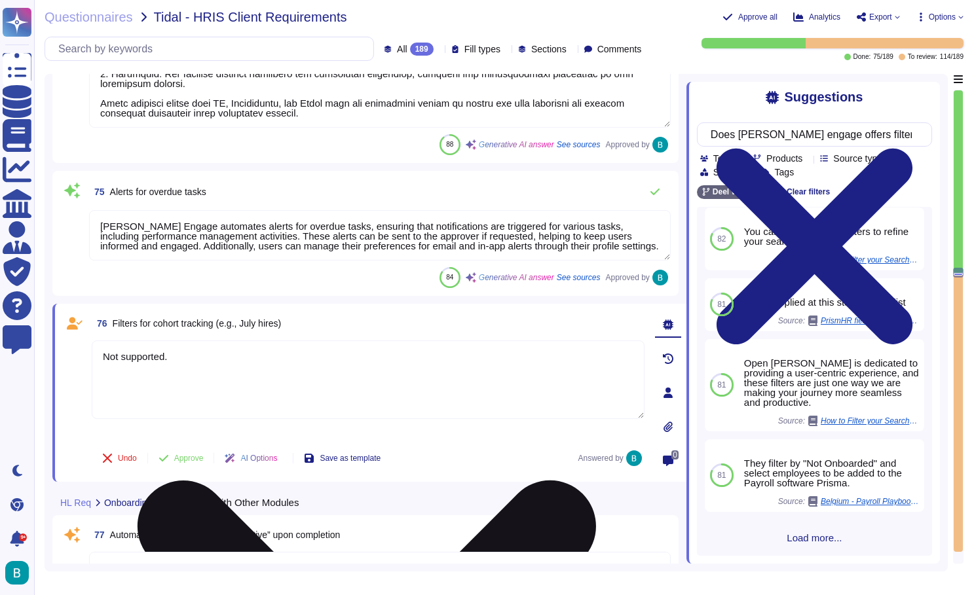
click at [125, 358] on textarea "Not supported." at bounding box center [368, 379] width 553 height 79
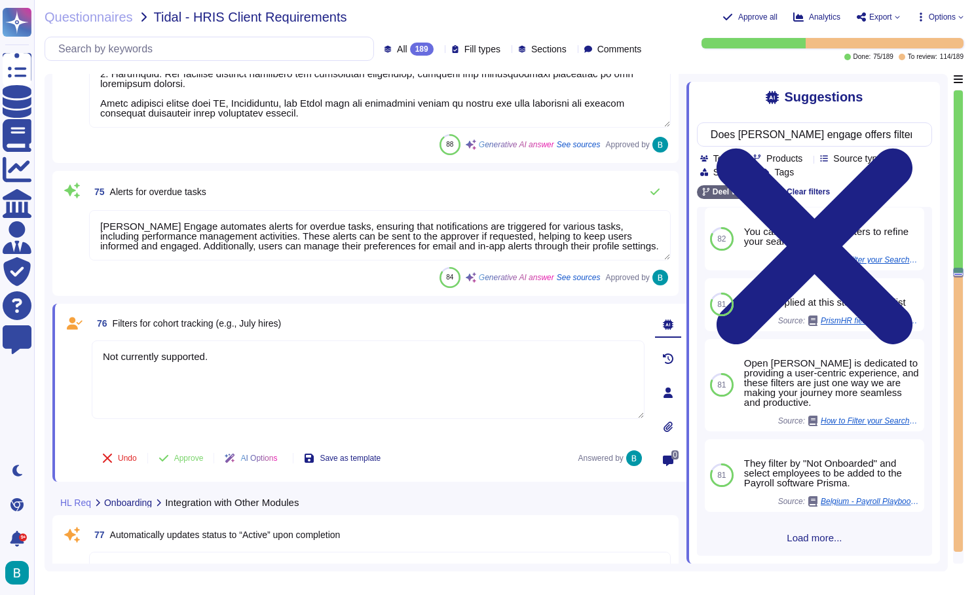
type textarea "Not currently supported."
click at [438, 439] on div "76 Filters for cohort tracking (e.g., July hires) Not currently supported. Undo…" at bounding box center [353, 393] width 581 height 162
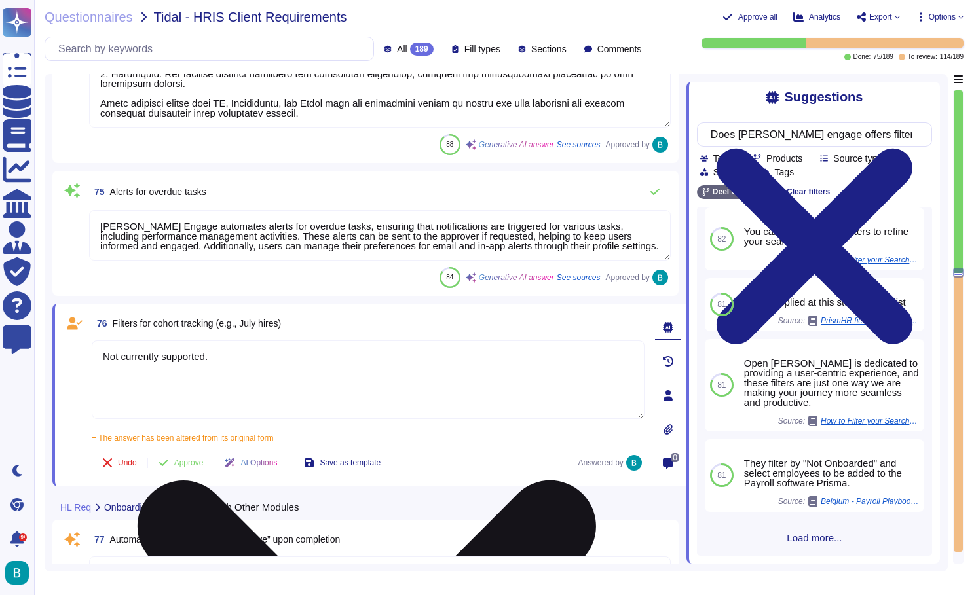
click at [333, 375] on textarea "Not currently supported." at bounding box center [368, 379] width 553 height 79
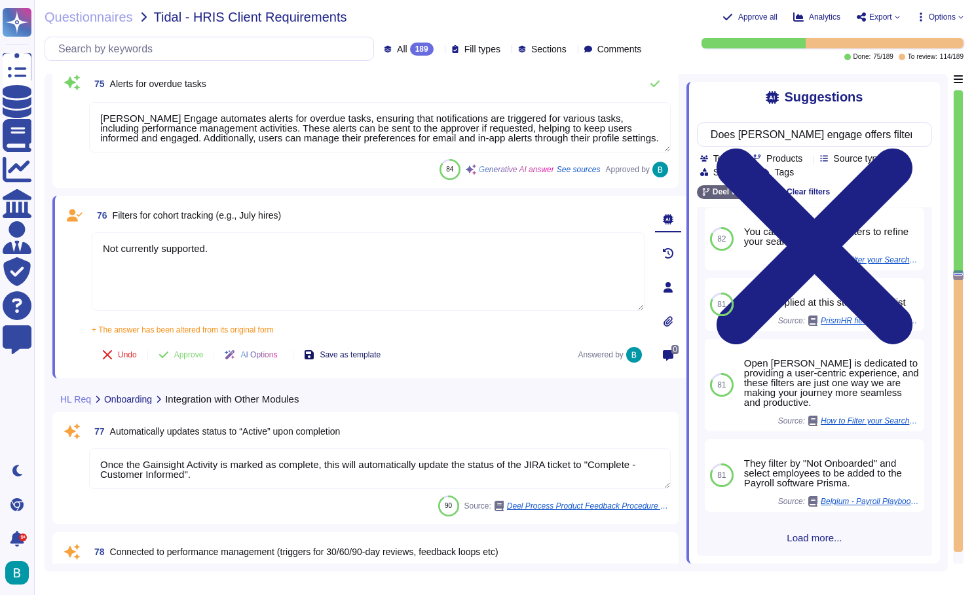
scroll to position [13441, 0]
type textarea "Currently working on this funtionality"
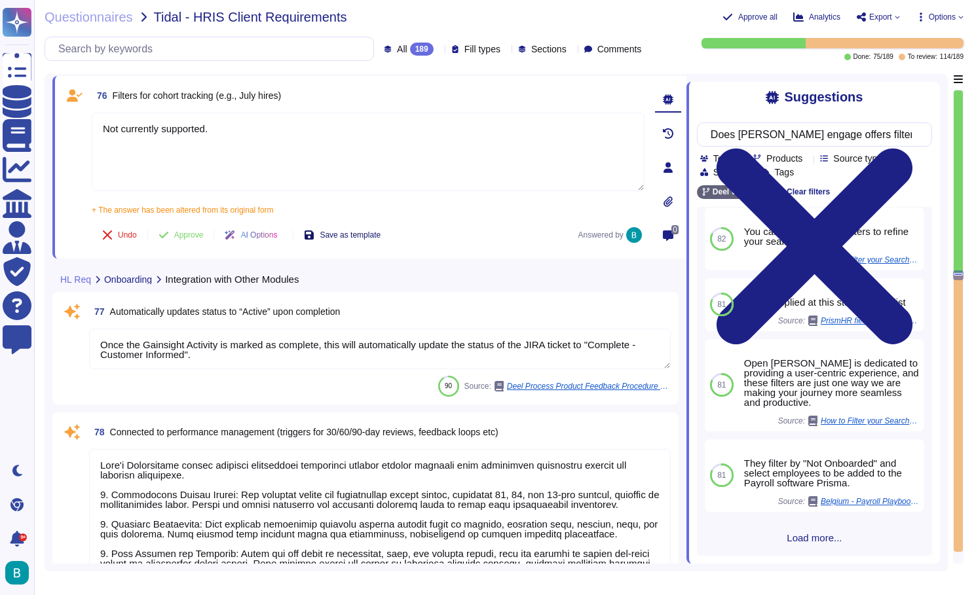
type textarea "Or ability to integrate with a separate tracker tool"
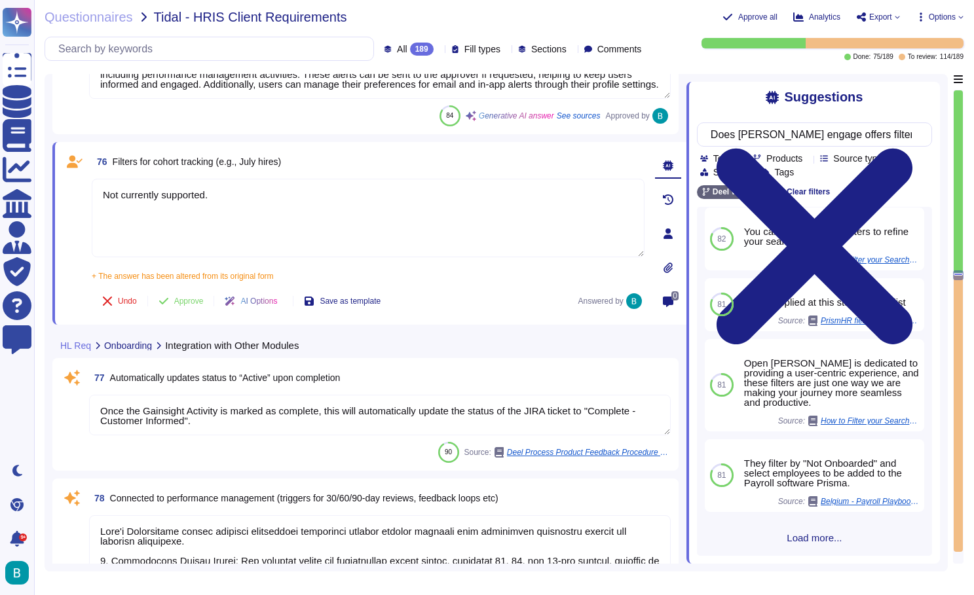
scroll to position [13340, 0]
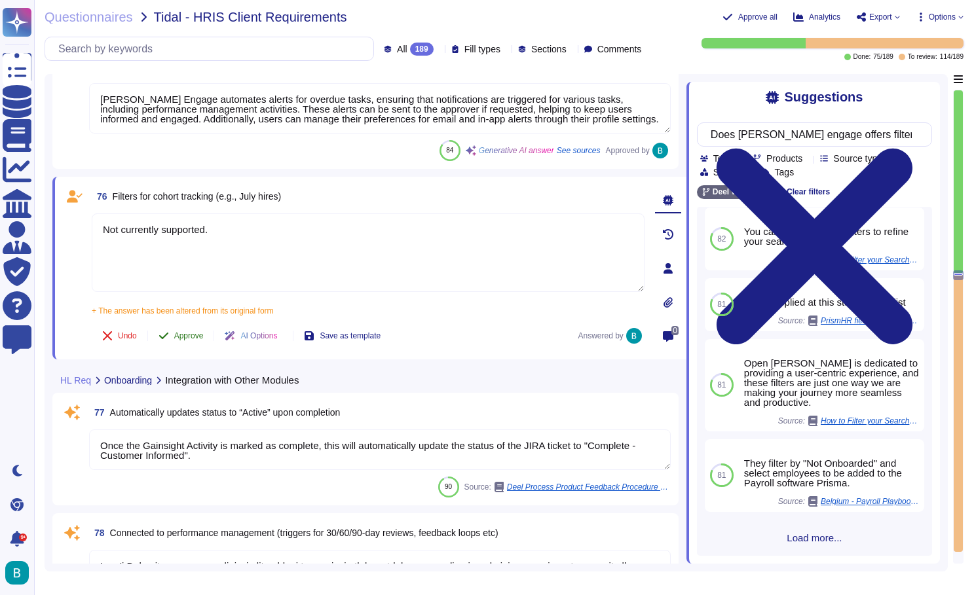
click at [198, 337] on span "Approve" at bounding box center [188, 336] width 29 height 8
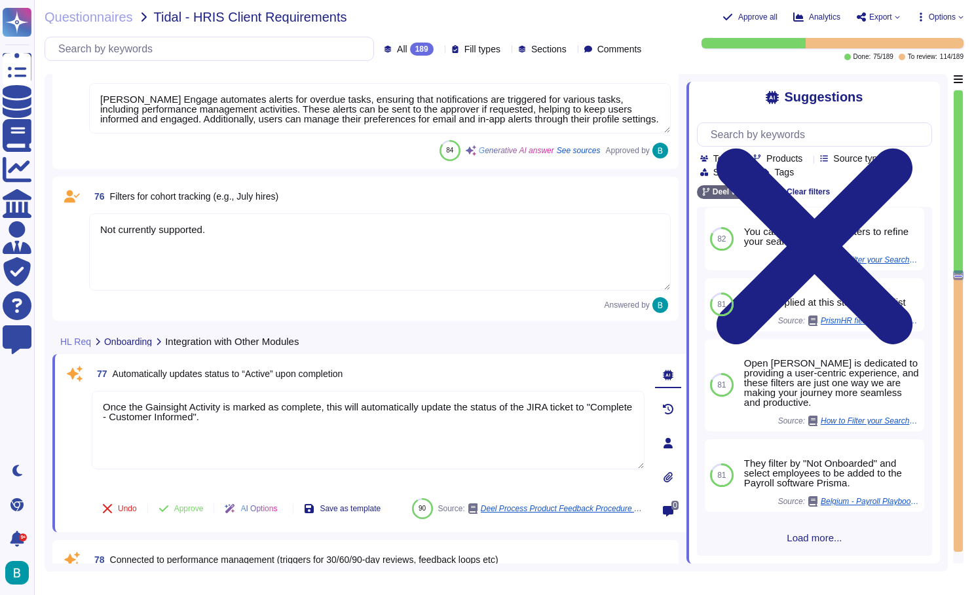
scroll to position [0, 0]
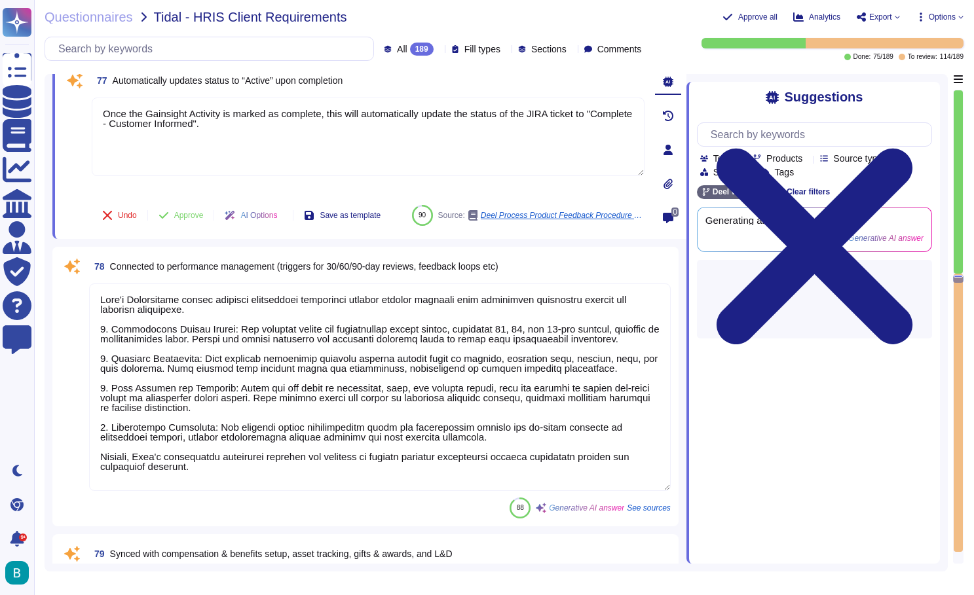
type textarea "Or ability to integrate with a separate tracker tool"
type textarea "[PERSON_NAME] provides comprehensive progress tracking and status updates throu…"
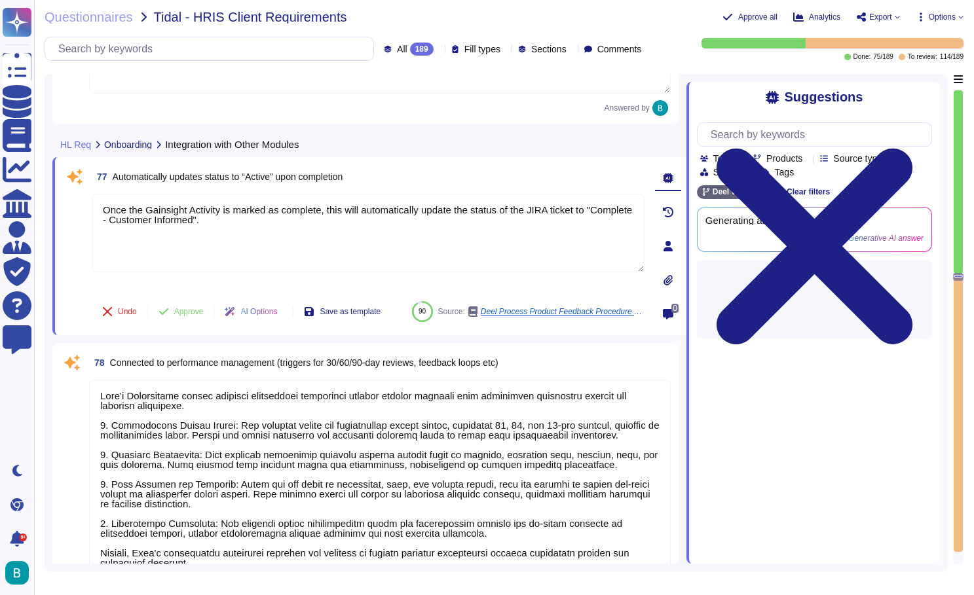
type textarea "[PERSON_NAME] platform provides a comprehensive dashboard view of onboarding pr…"
type textarea "[PERSON_NAME] Engage automates alerts for overdue tasks, ensuring that notifica…"
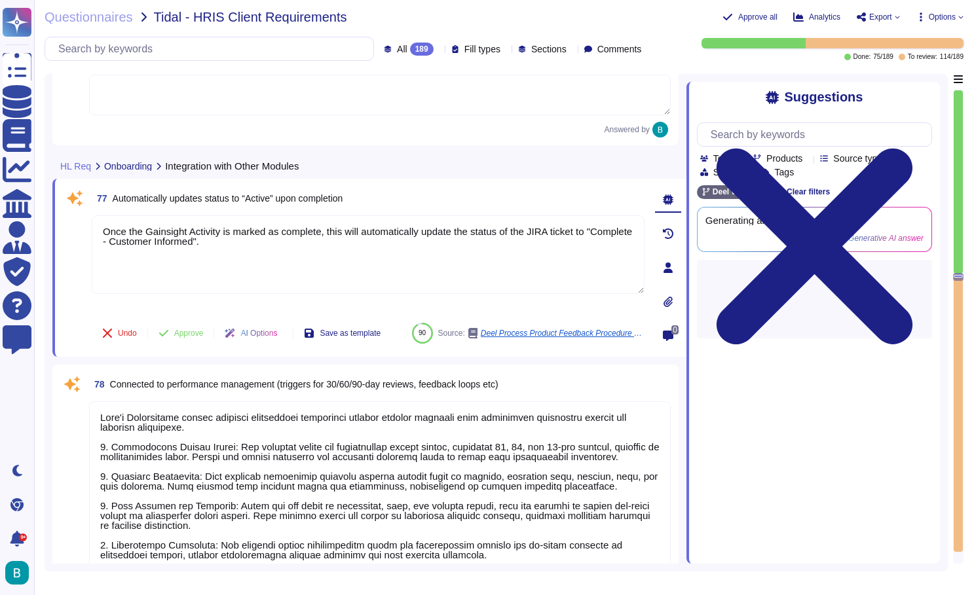
scroll to position [13476, 0]
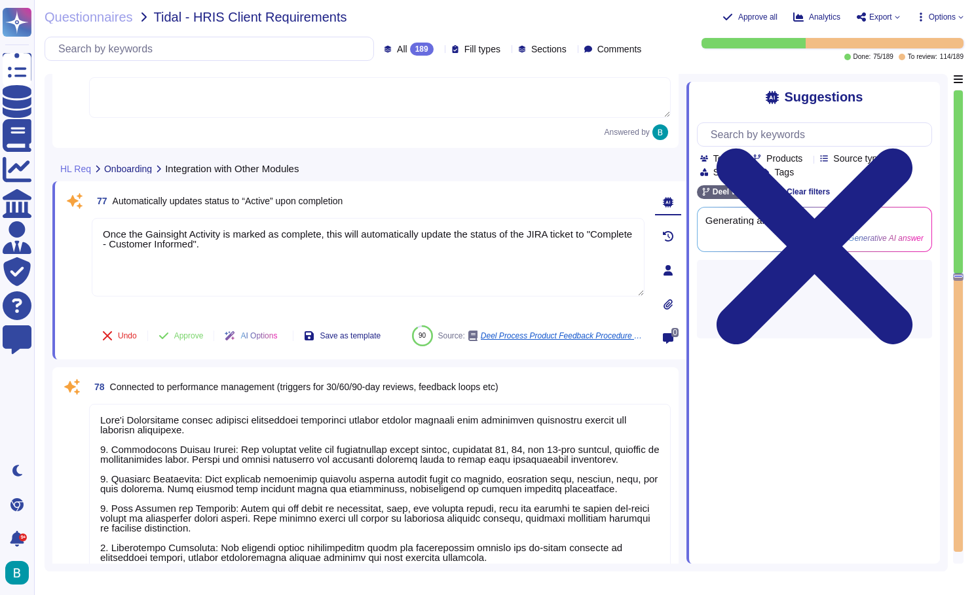
type textarea "Not currently supported."
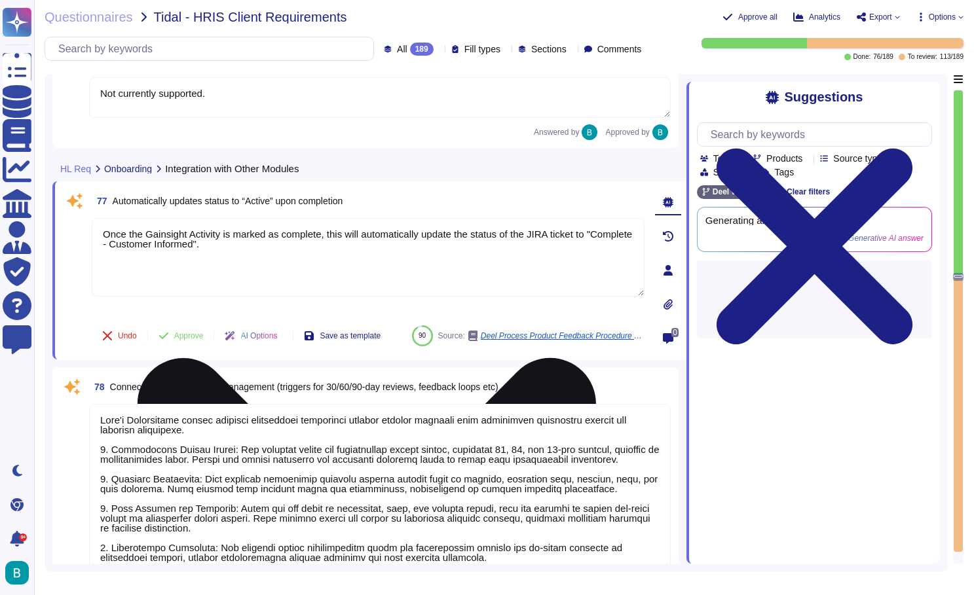
click at [641, 226] on icon at bounding box center [367, 587] width 550 height 733
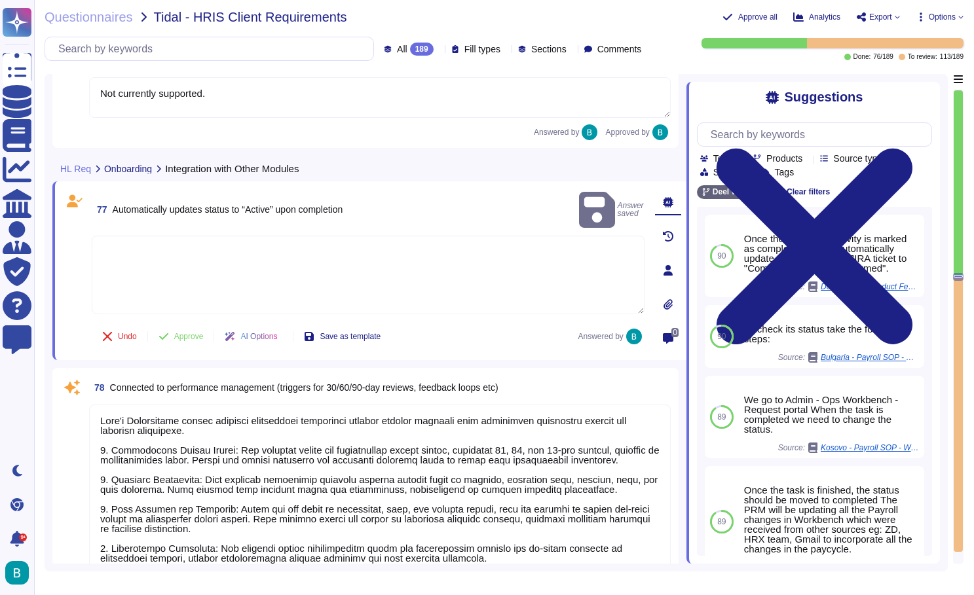
click at [430, 247] on textarea at bounding box center [368, 275] width 553 height 79
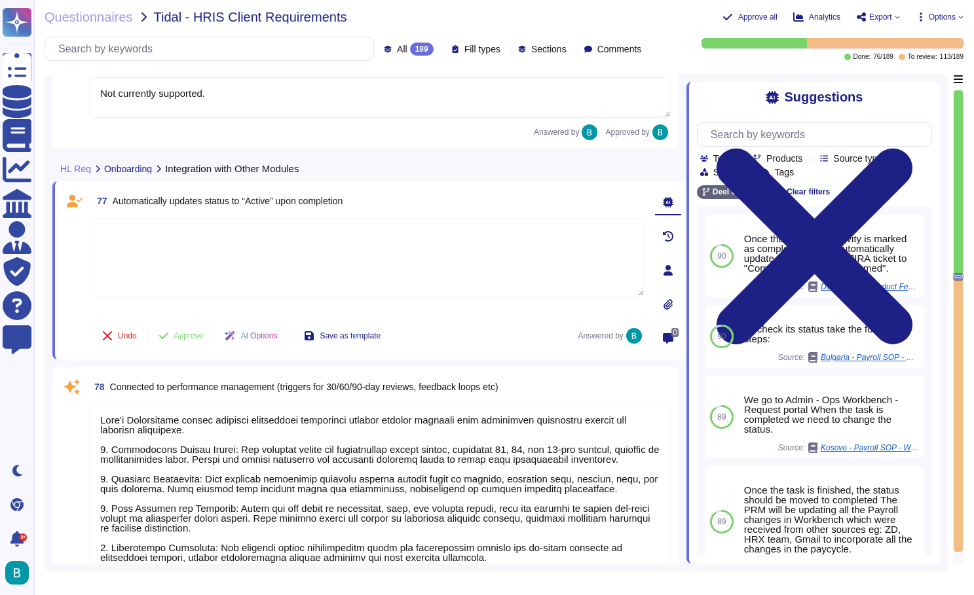
click at [391, 246] on textarea at bounding box center [368, 257] width 553 height 79
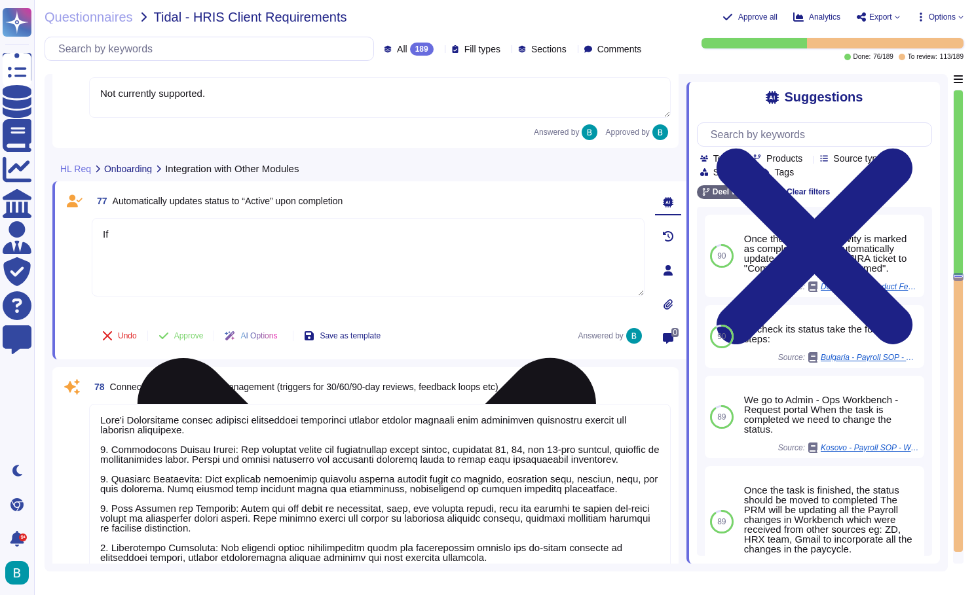
type textarea "I"
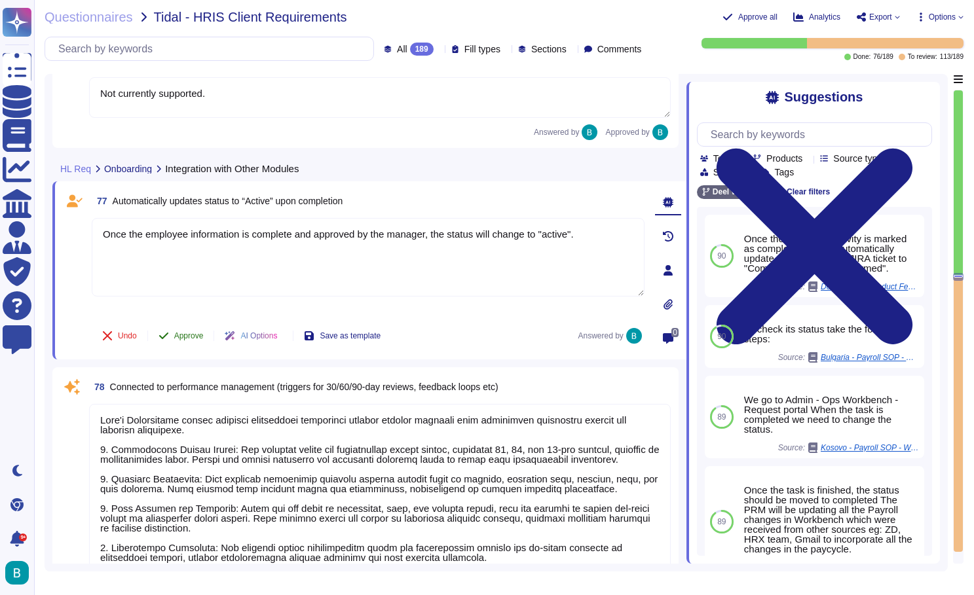
type textarea "Once the employee information is complete and approved by the manager, the stat…"
click at [179, 331] on button "Approve" at bounding box center [181, 336] width 66 height 26
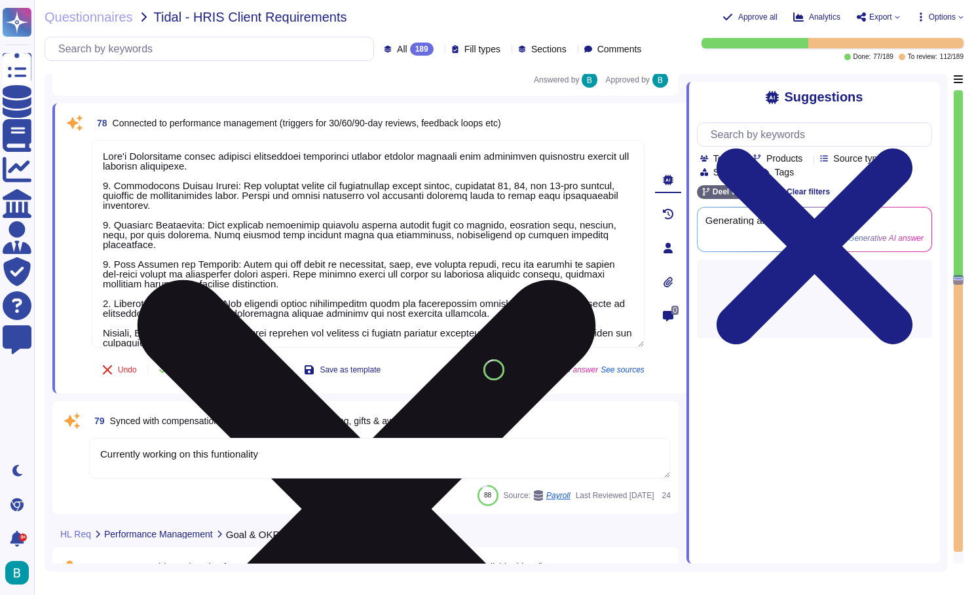
scroll to position [13679, 0]
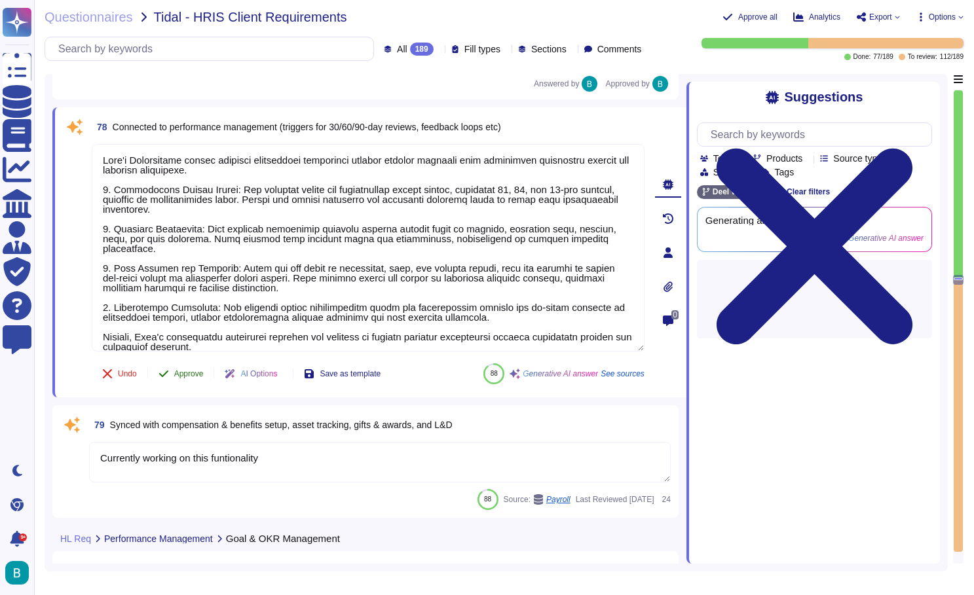
click at [194, 372] on span "Approve" at bounding box center [188, 374] width 29 height 8
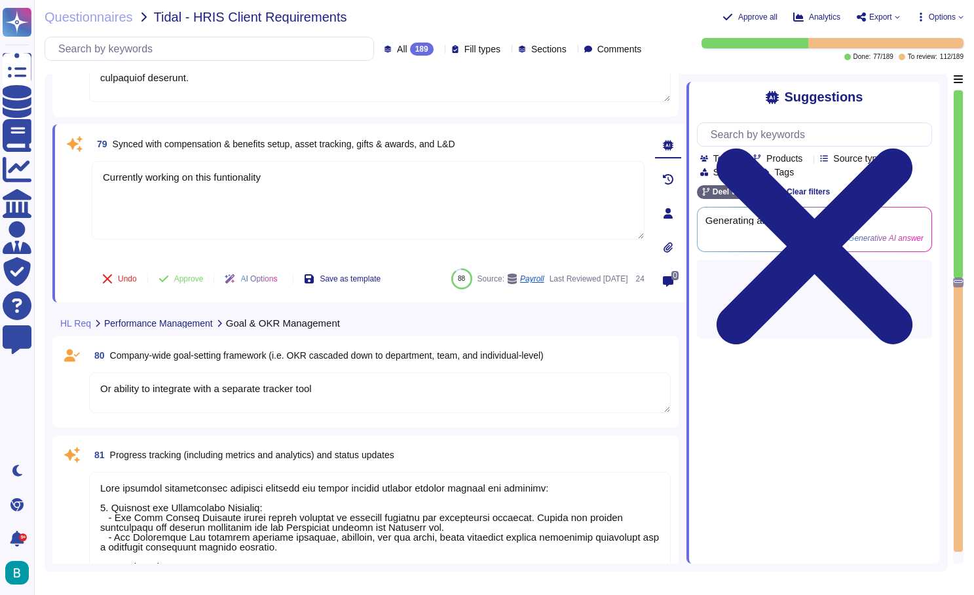
type textarea "[PERSON_NAME] Engage enables goal visibility and transparency through a hierarc…"
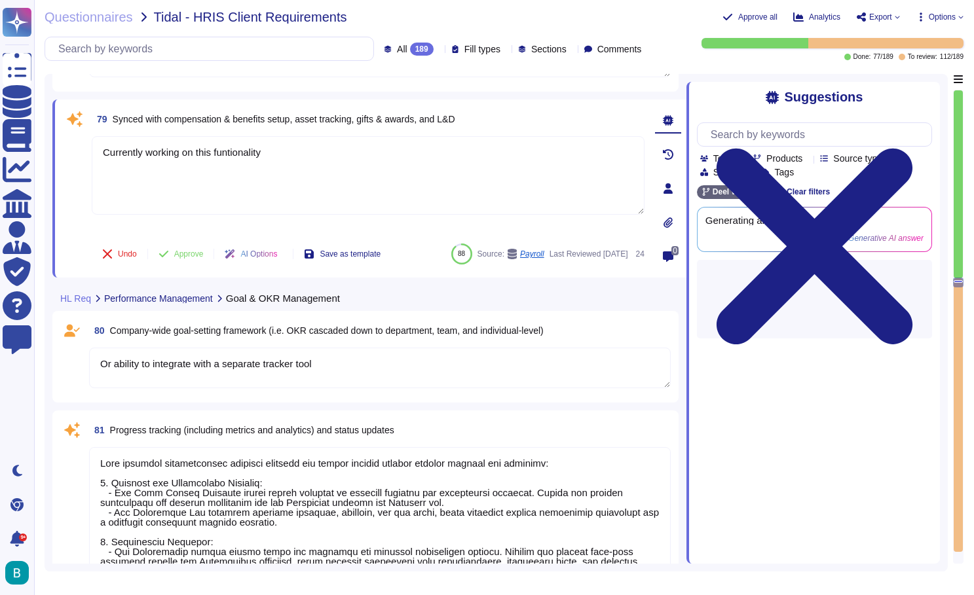
scroll to position [13961, 0]
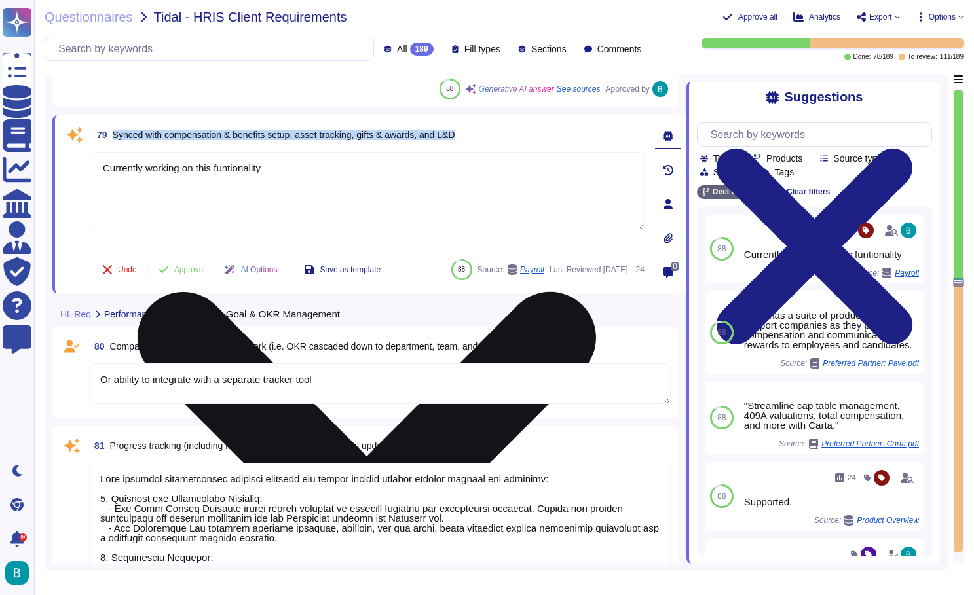
drag, startPoint x: 115, startPoint y: 132, endPoint x: 361, endPoint y: 153, distance: 247.7
click at [361, 153] on div "79 Synced with compensation & benefits setup, asset tracking, gifts & awards, a…" at bounding box center [353, 204] width 581 height 162
copy div "Synced with compensation & benefits setup, asset tracking, gifts & awards, and …"
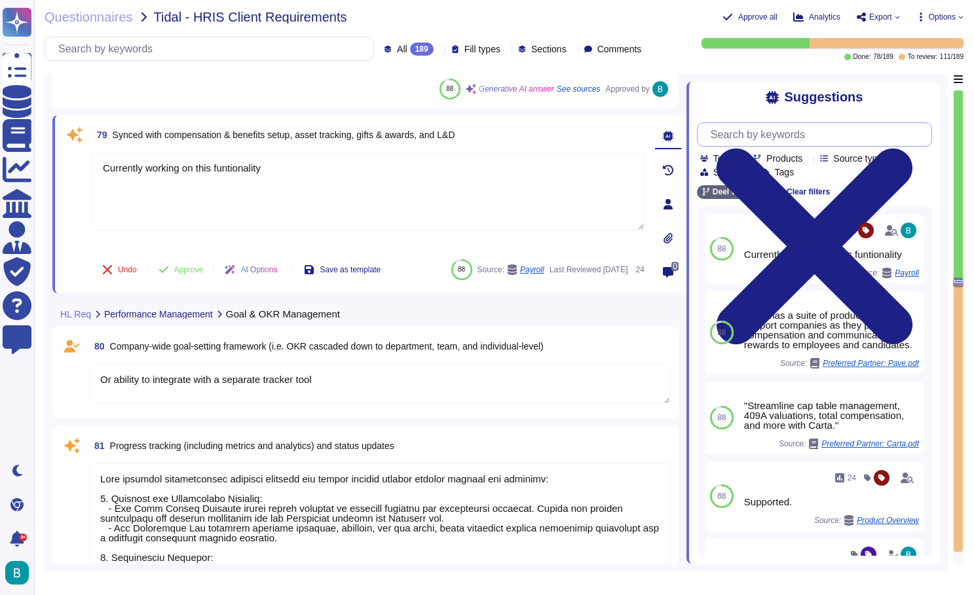
click at [750, 141] on input "text" at bounding box center [817, 134] width 227 height 23
paste input "Does [PERSON_NAME] can be Synced with compensation & benefits setup, asset trac…"
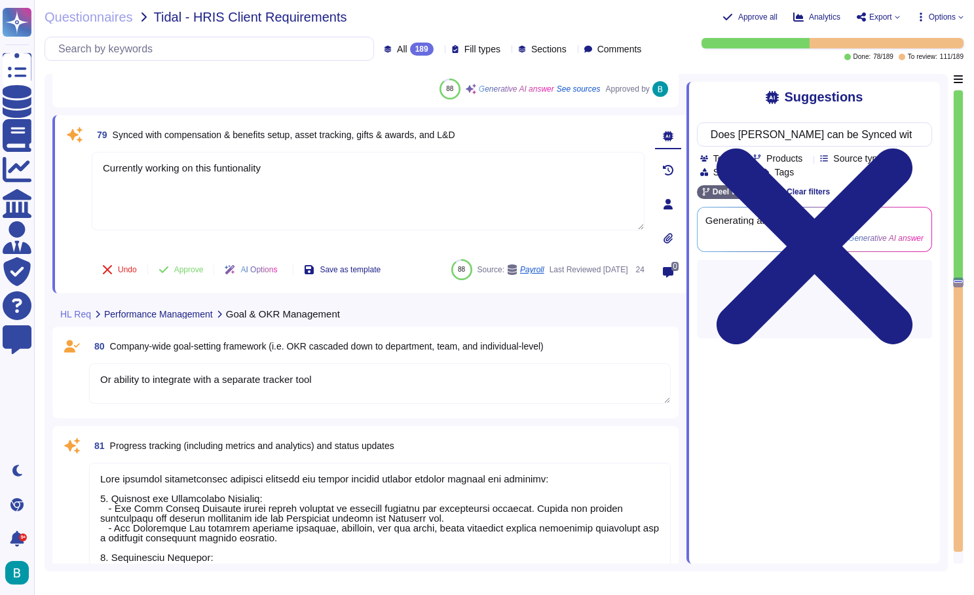
type input "Does [PERSON_NAME] can be Synced with compensation & benefits setup, asset trac…"
click at [729, 90] on div "Suggestions" at bounding box center [814, 97] width 235 height 15
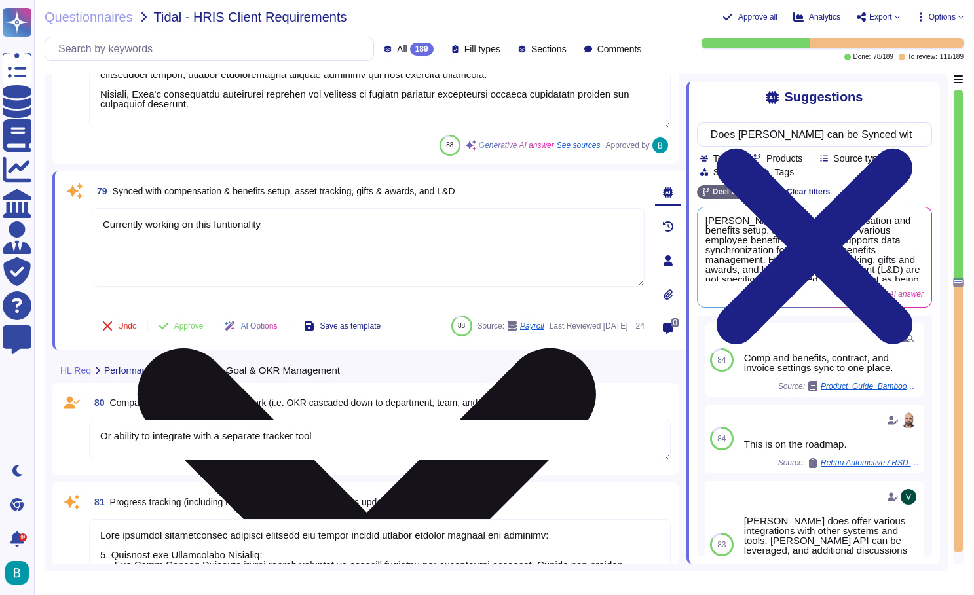
scroll to position [13904, 0]
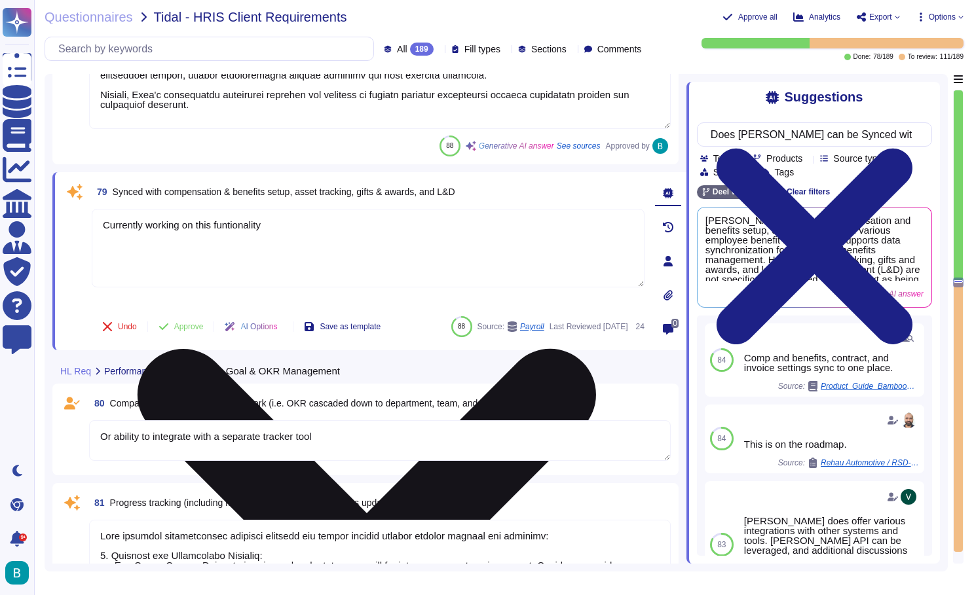
click at [641, 219] on icon at bounding box center [367, 577] width 550 height 733
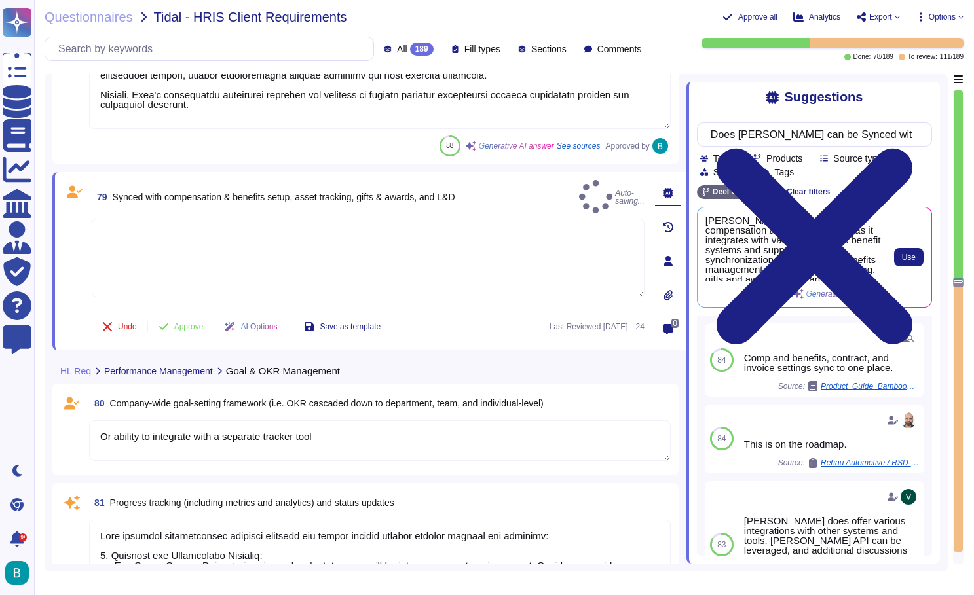
scroll to position [0, 0]
click at [902, 265] on button "Use" at bounding box center [908, 257] width 29 height 18
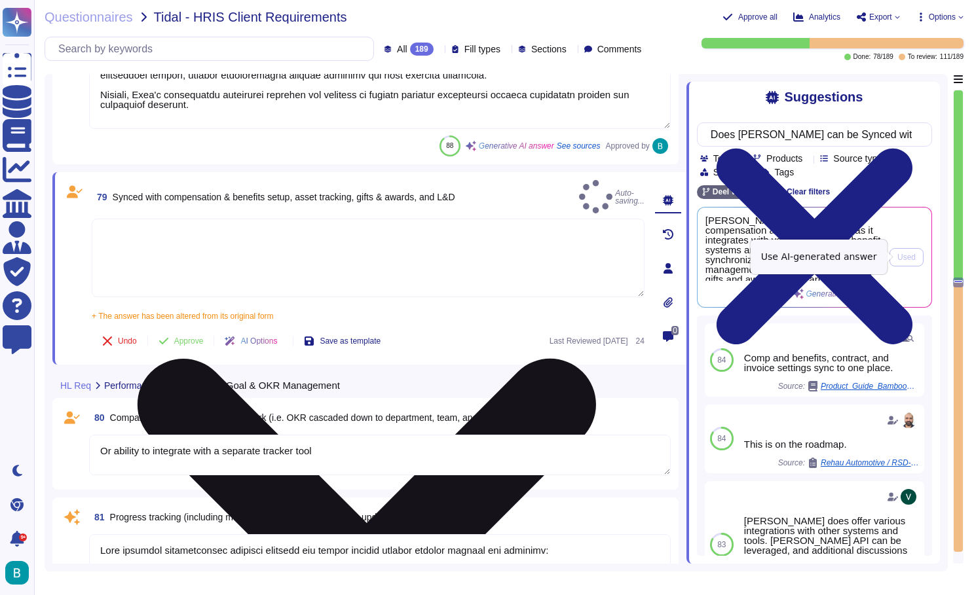
type textarea "[PERSON_NAME] can sync compensation and benefits setup, as it integrates with v…"
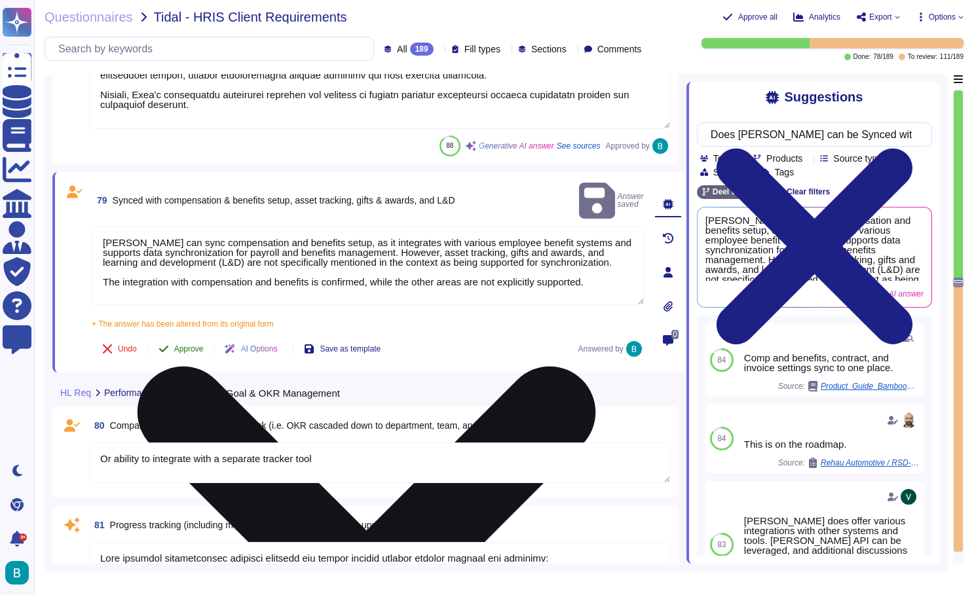
click at [200, 345] on span "Approve" at bounding box center [188, 349] width 29 height 8
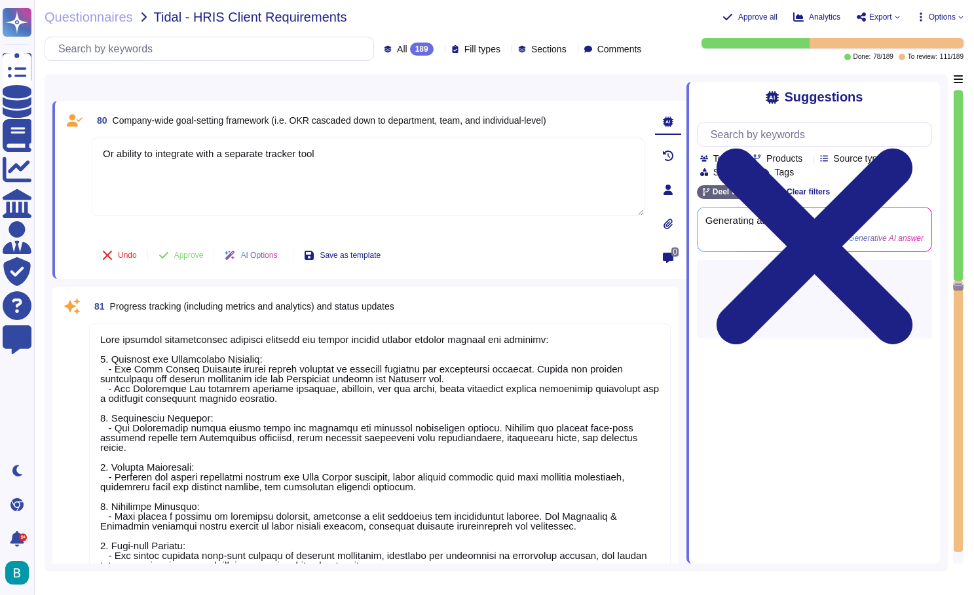
type textarea "[PERSON_NAME] Engage enables goal visibility and transparency through a hierarc…"
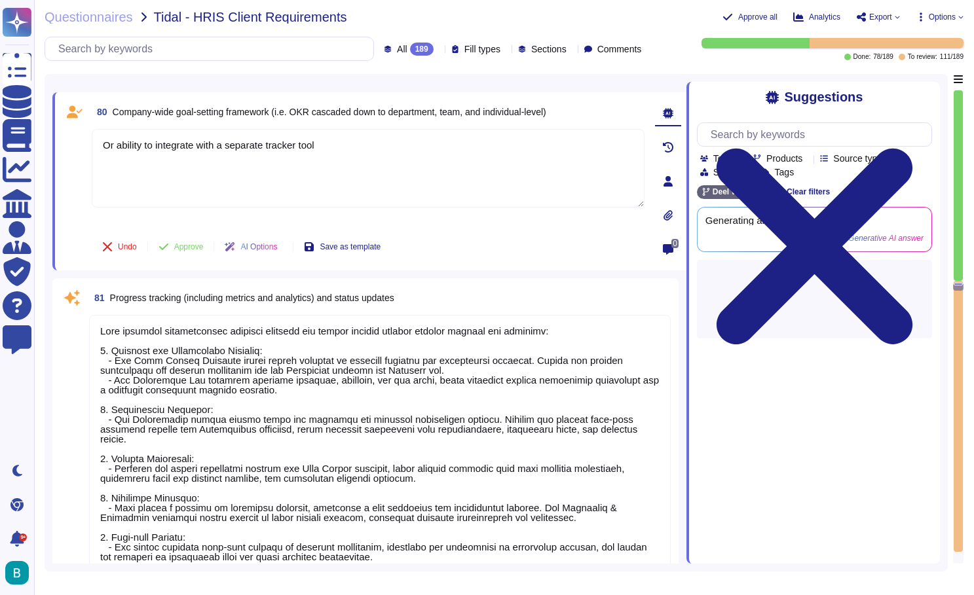
scroll to position [14131, 0]
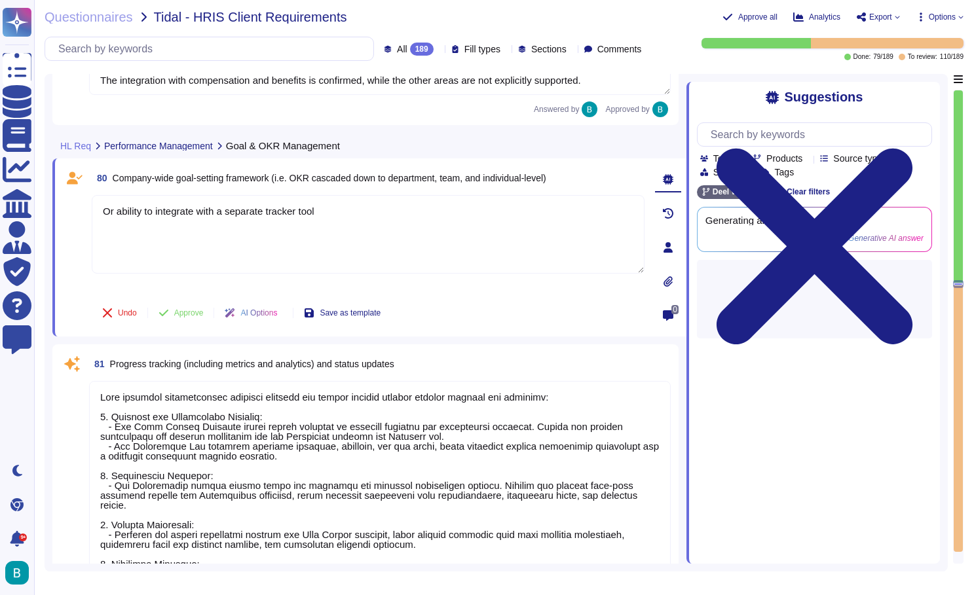
type textarea "[PERSON_NAME] Performance module supports performance management through variou…"
type textarea "[PERSON_NAME] can sync compensation and benefits setup, as it integrates with v…"
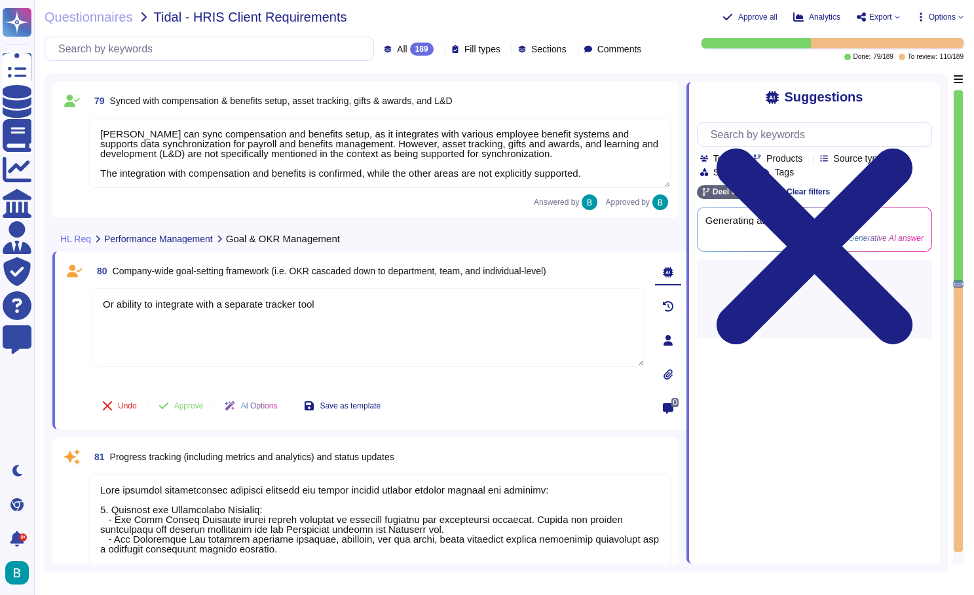
scroll to position [13987, 0]
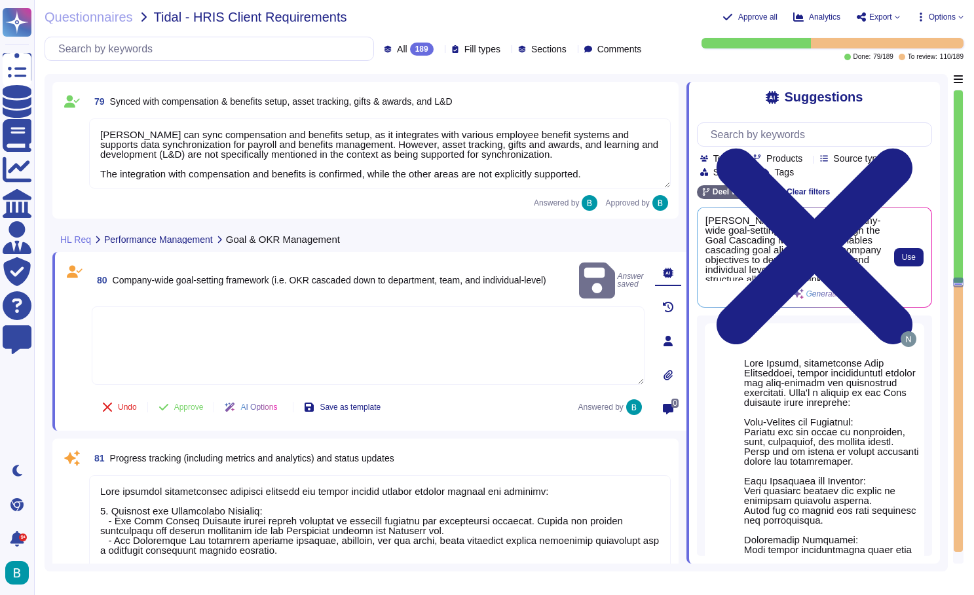
scroll to position [0, 0]
click at [888, 249] on div "Use" at bounding box center [902, 257] width 43 height 84
click at [899, 255] on button "Use" at bounding box center [908, 257] width 29 height 18
type textarea "[PERSON_NAME] supports a company-wide goal-setting framework through the Goal C…"
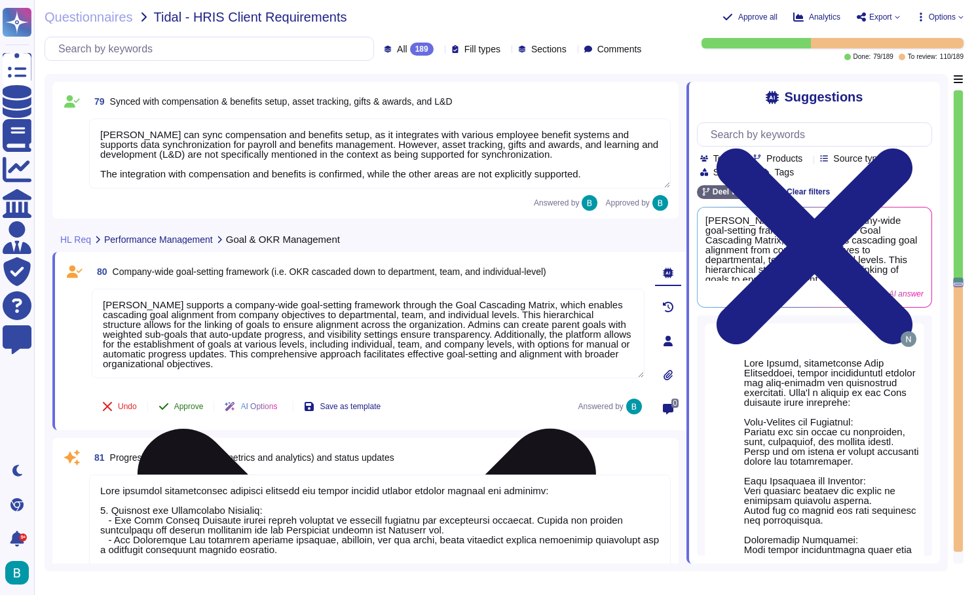
click at [184, 408] on span "Approve" at bounding box center [188, 407] width 29 height 8
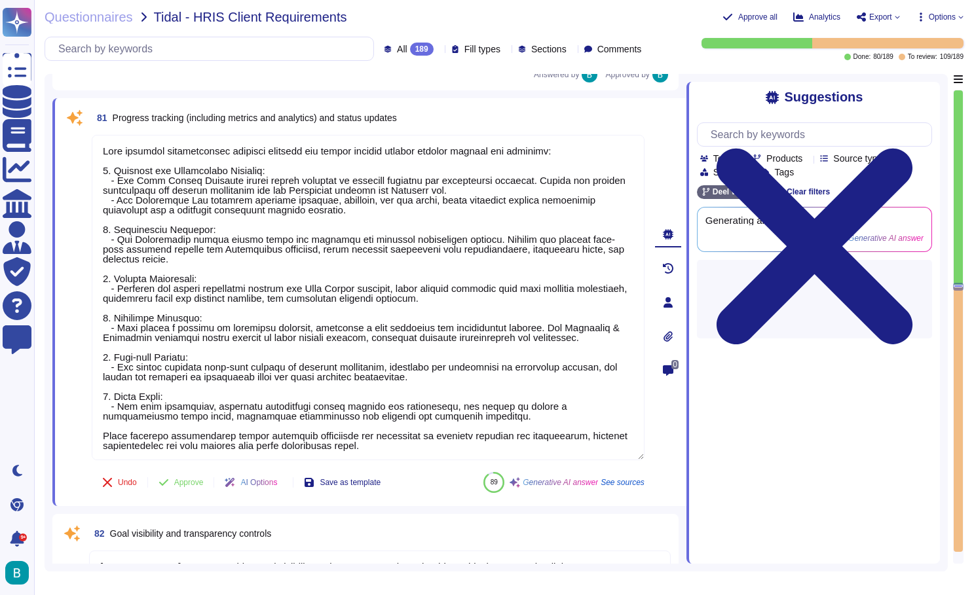
type textarea "[PERSON_NAME] can integrate with performance management systems through [PERSON…"
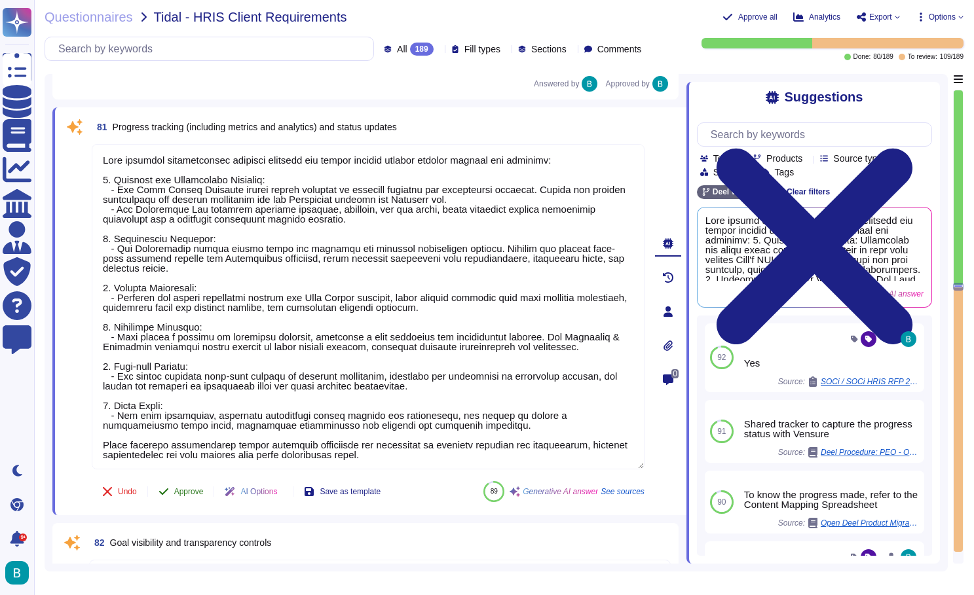
click at [200, 491] on span "Approve" at bounding box center [188, 492] width 29 height 8
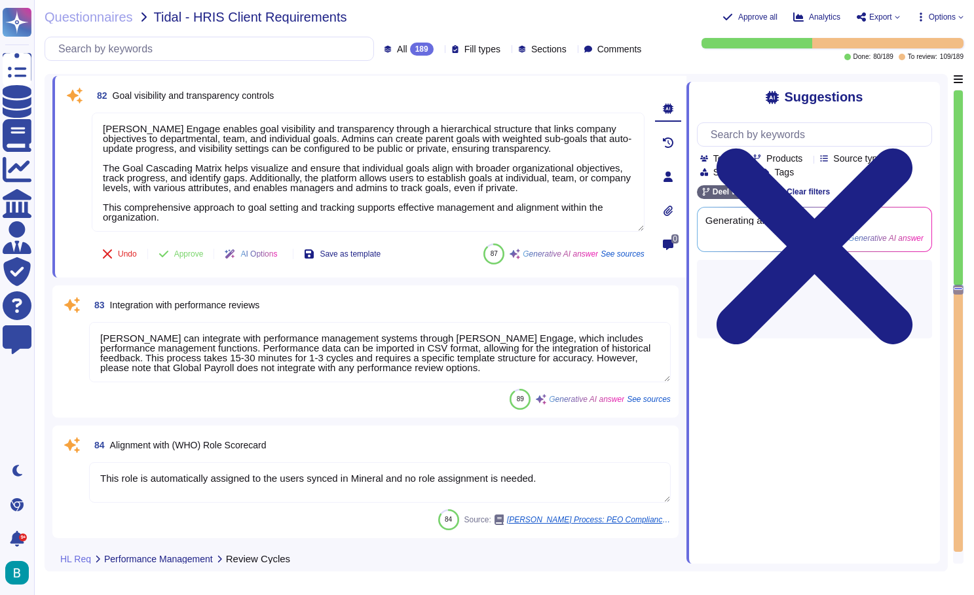
type textarea "This role is automatically assigned to the users synced in Mineral and no role …"
type textarea "[PERSON_NAME] platform supports comprehensive 360-degree feedback, allowing for…"
type textarea "[PERSON_NAME] performance review system supports highly customizable review cyc…"
type textarea "[PERSON_NAME] offers a robust performance management system that includes a cus…"
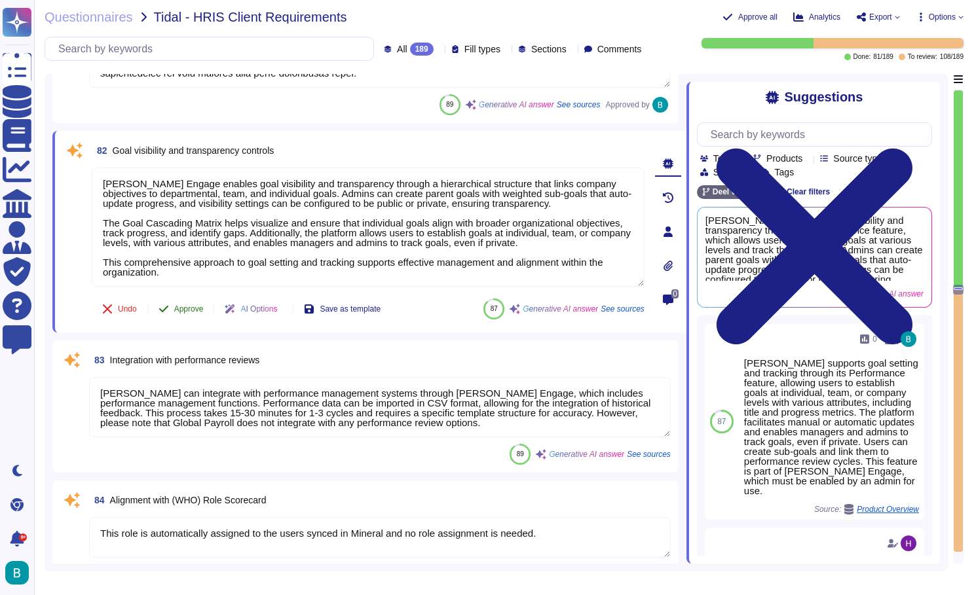
click at [194, 306] on span "Approve" at bounding box center [188, 309] width 29 height 8
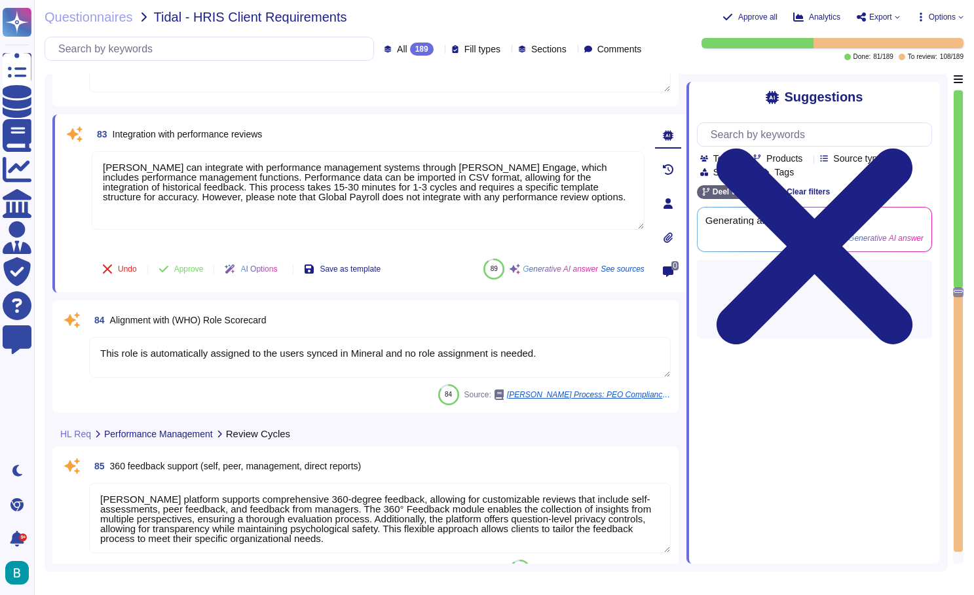
type textarea "[PERSON_NAME] offers a robust performance management system that includes a cus…"
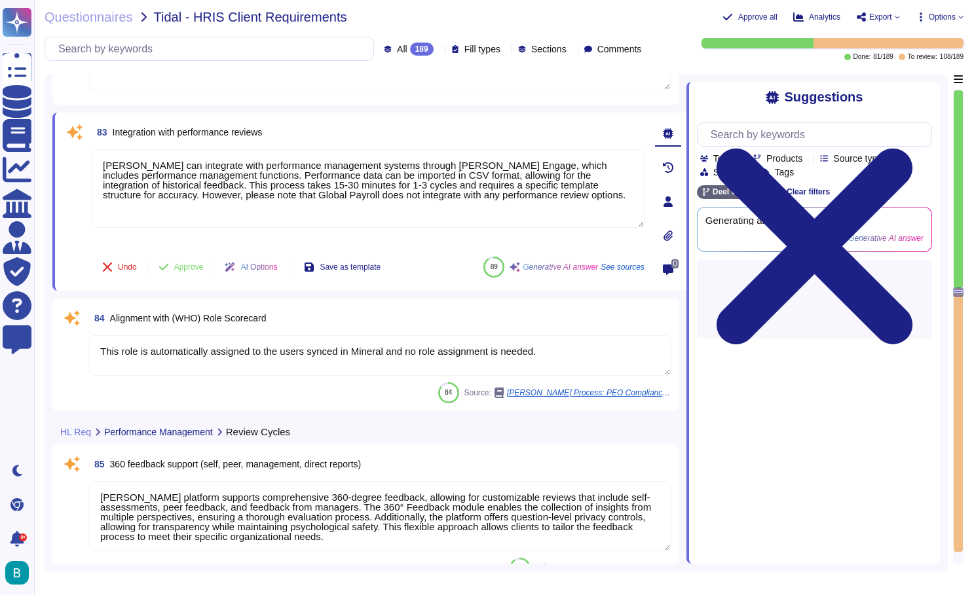
scroll to position [14850, 0]
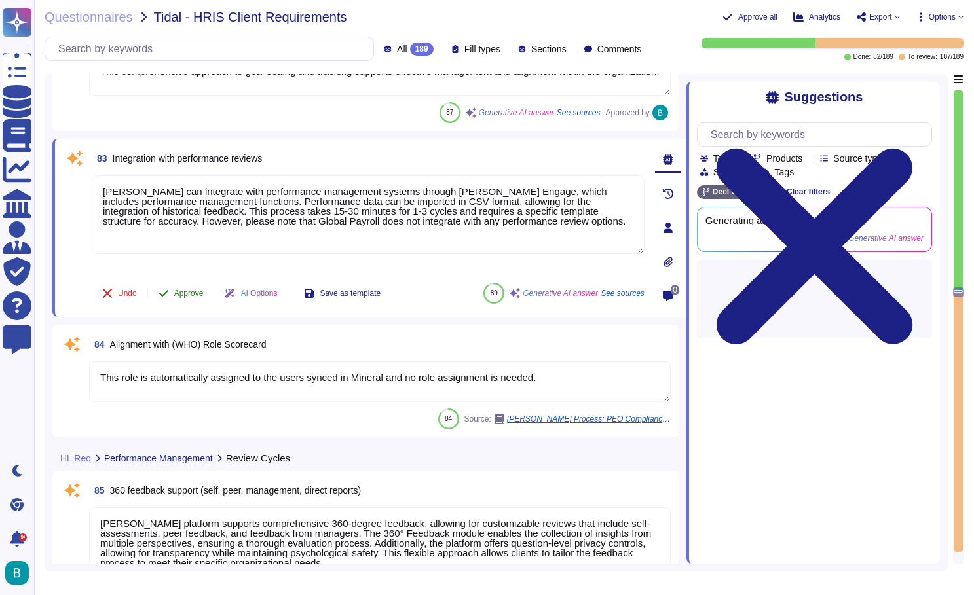
click at [188, 292] on span "Approve" at bounding box center [188, 293] width 29 height 8
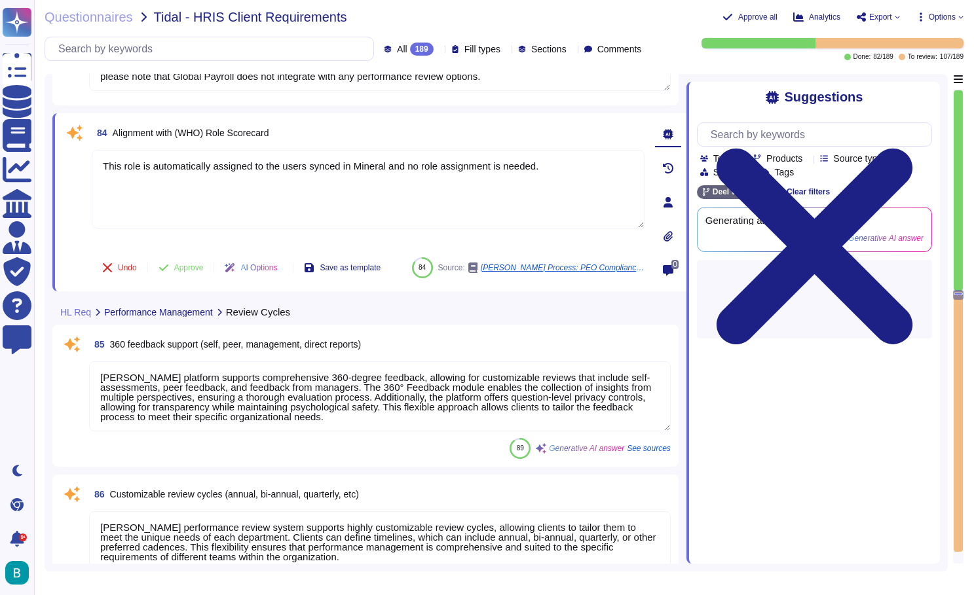
scroll to position [14985, 0]
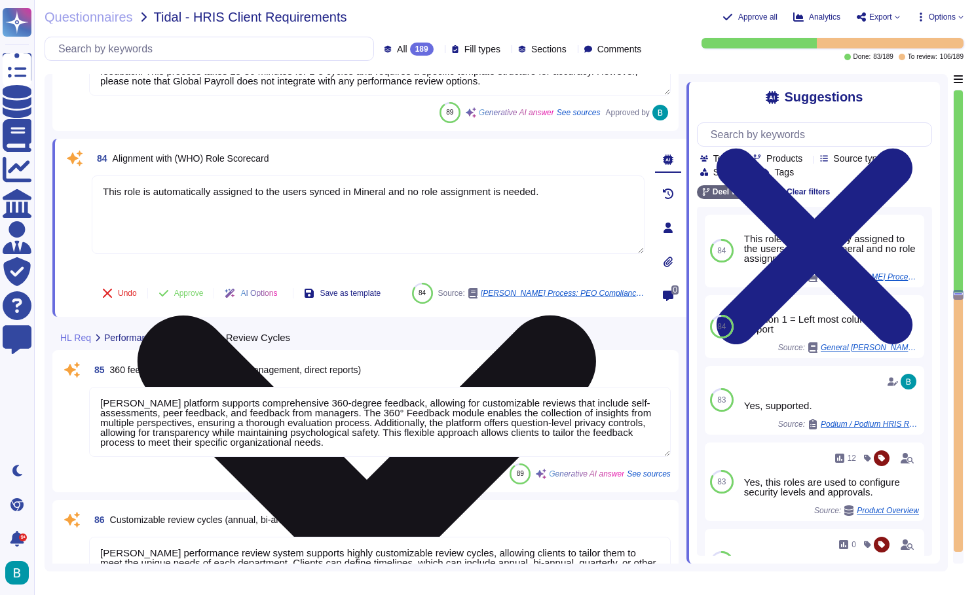
click at [596, 316] on icon at bounding box center [367, 545] width 458 height 458
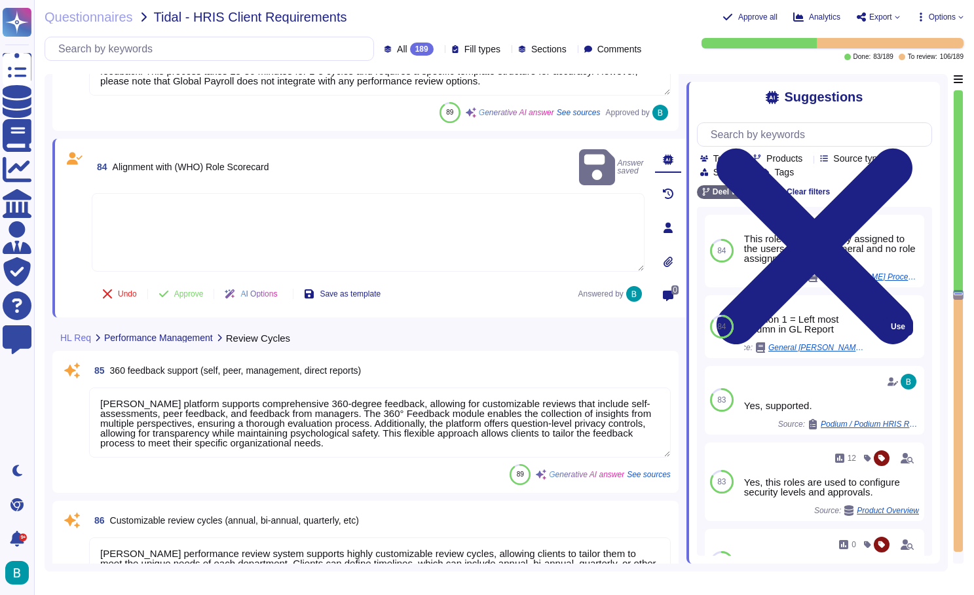
scroll to position [0, 0]
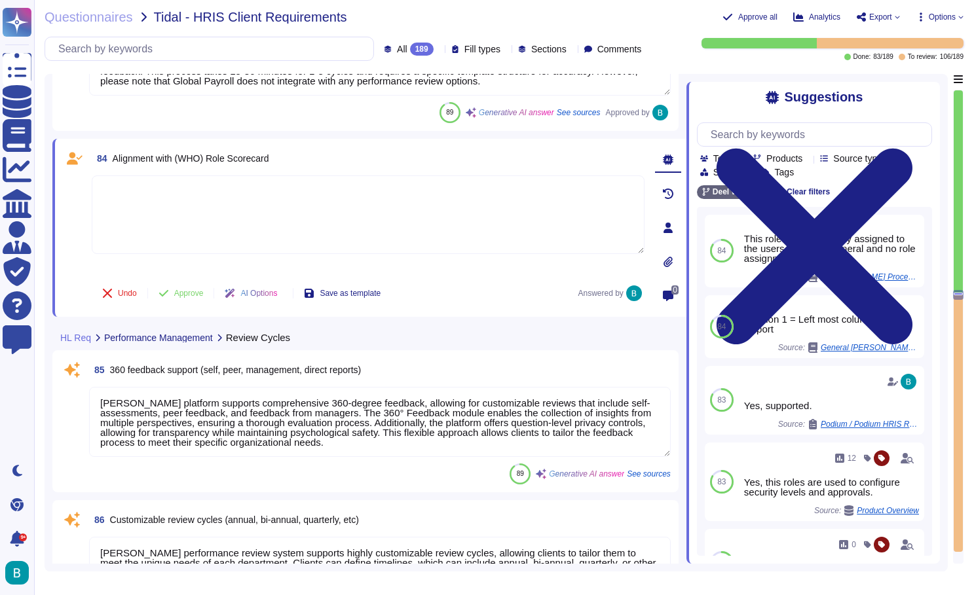
click at [384, 228] on textarea at bounding box center [368, 214] width 553 height 79
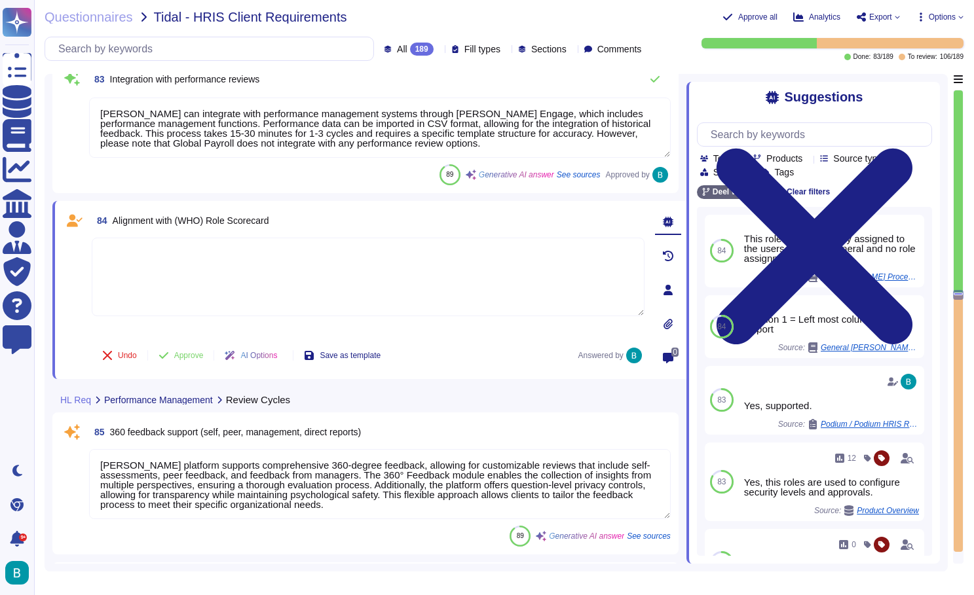
type textarea "[PERSON_NAME] provides comprehensive progress tracking and status updates throu…"
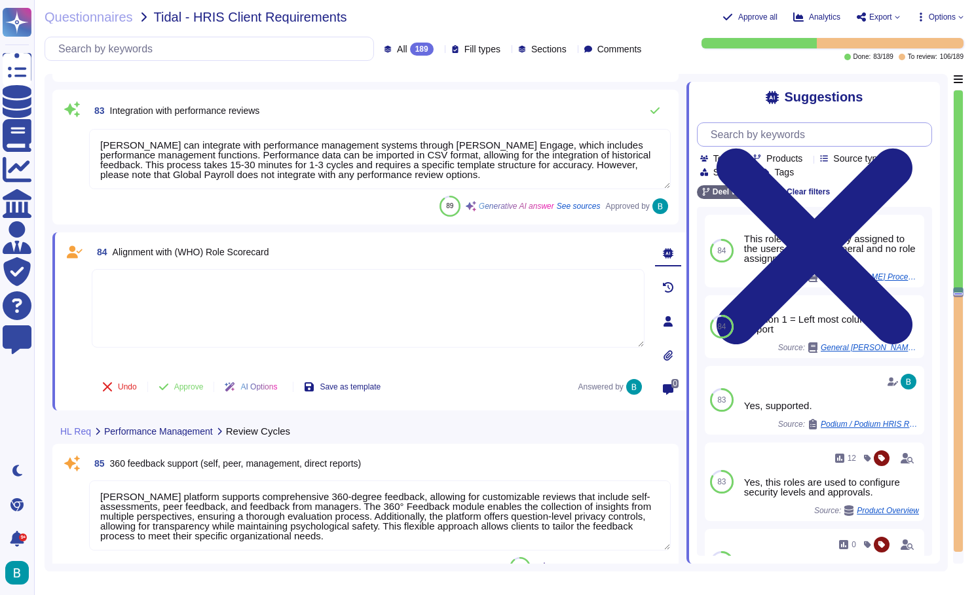
click at [756, 139] on input "text" at bounding box center [817, 134] width 227 height 23
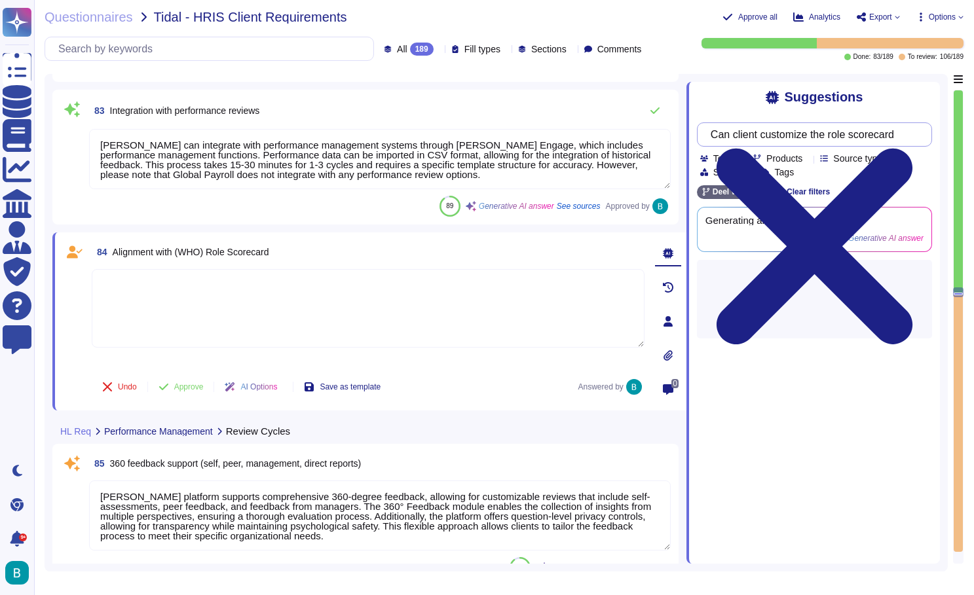
click at [721, 136] on input "Can client customize the role scorecard" at bounding box center [811, 134] width 214 height 23
type input "[PERSON_NAME] Engage - Can client customize the role scorecard"
click at [729, 86] on div "Suggestions [PERSON_NAME] Engage - Can client customize the role scorecard Team…" at bounding box center [812, 323] width 253 height 482
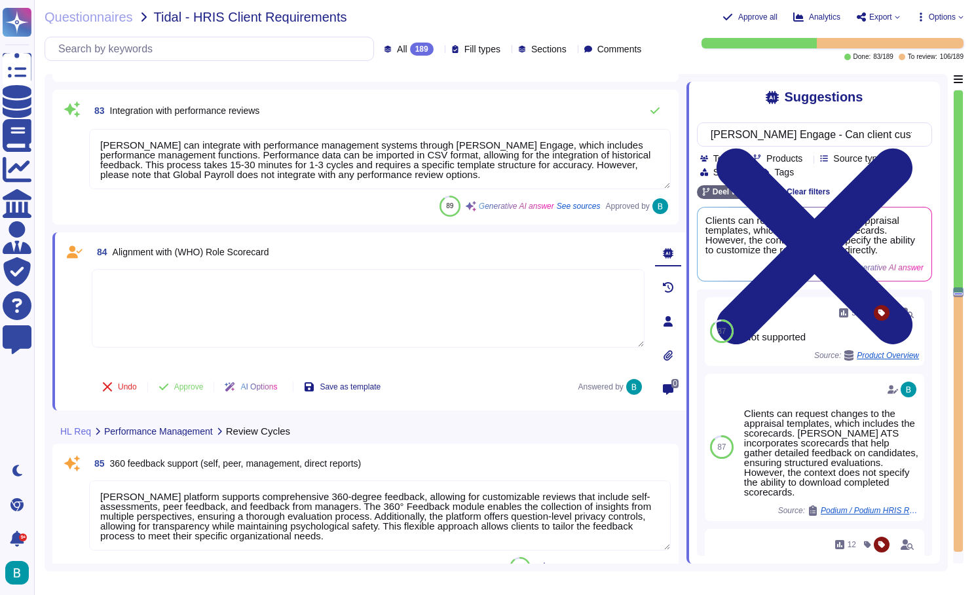
scroll to position [0, 0]
click at [488, 316] on textarea at bounding box center [368, 308] width 553 height 79
type textarea "Role Scorecard is defined by the Client."
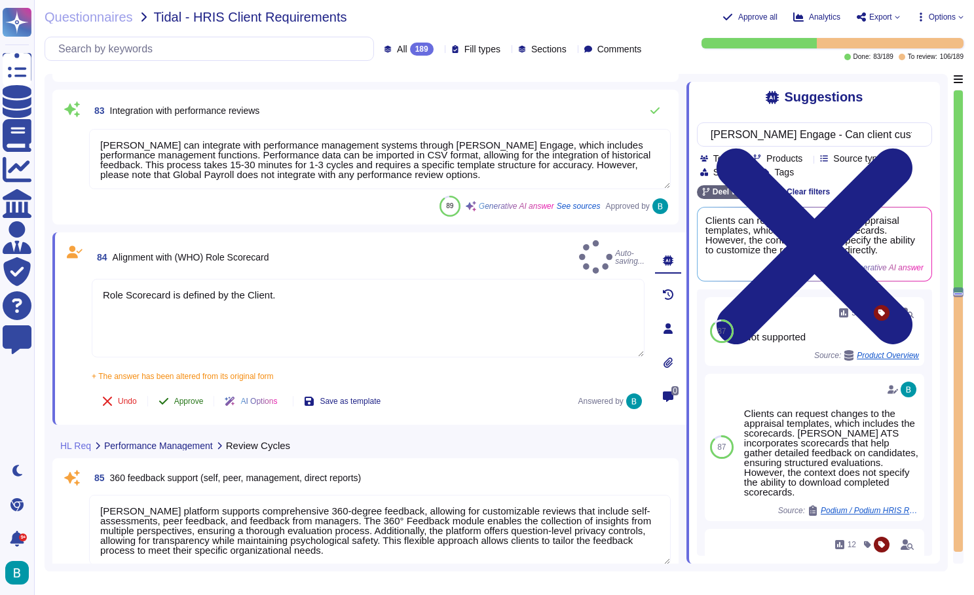
click at [189, 392] on button "Approve" at bounding box center [181, 401] width 66 height 26
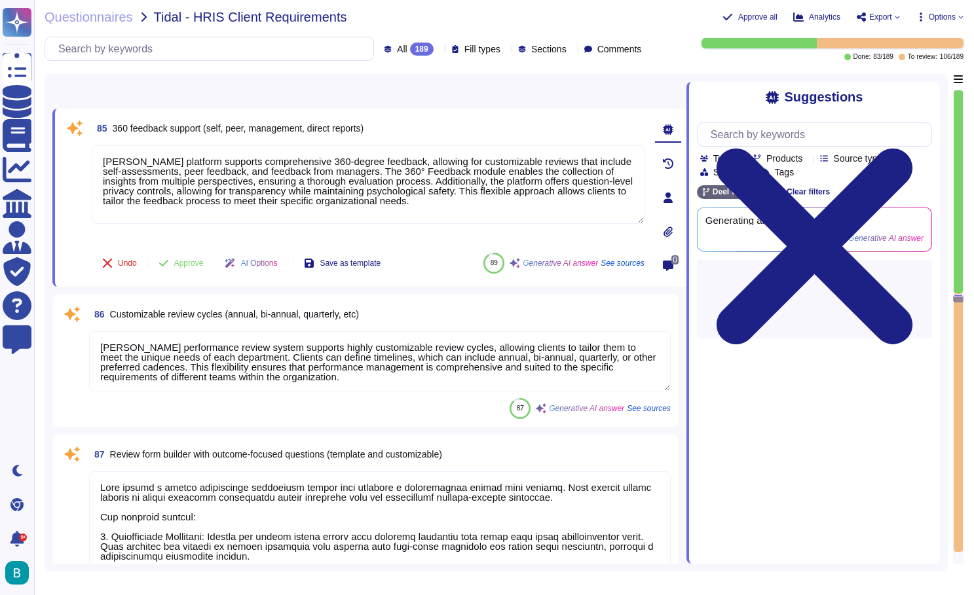
type textarea "[PERSON_NAME] reporting functionality is governed by robust role-based and enti…"
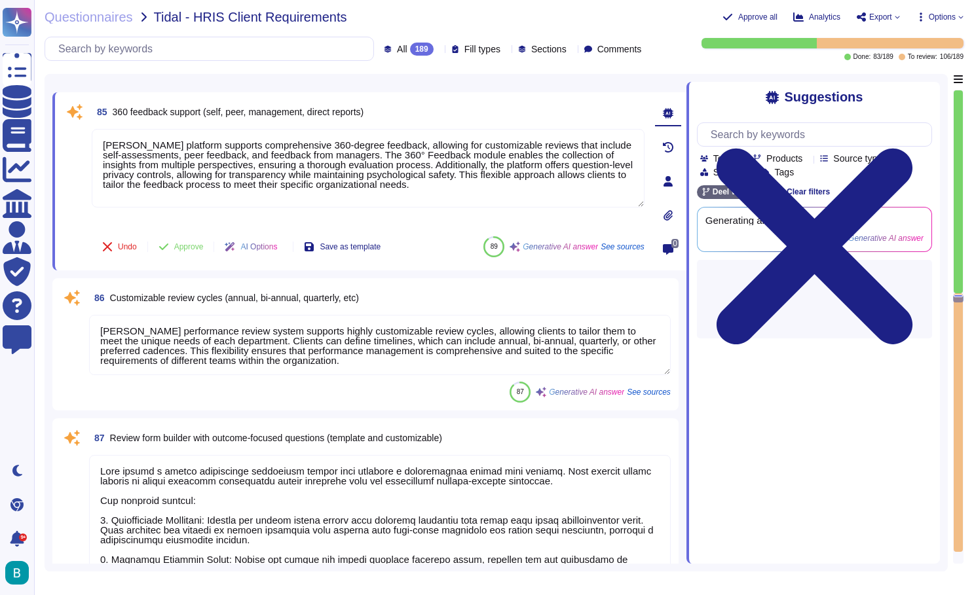
scroll to position [15178, 0]
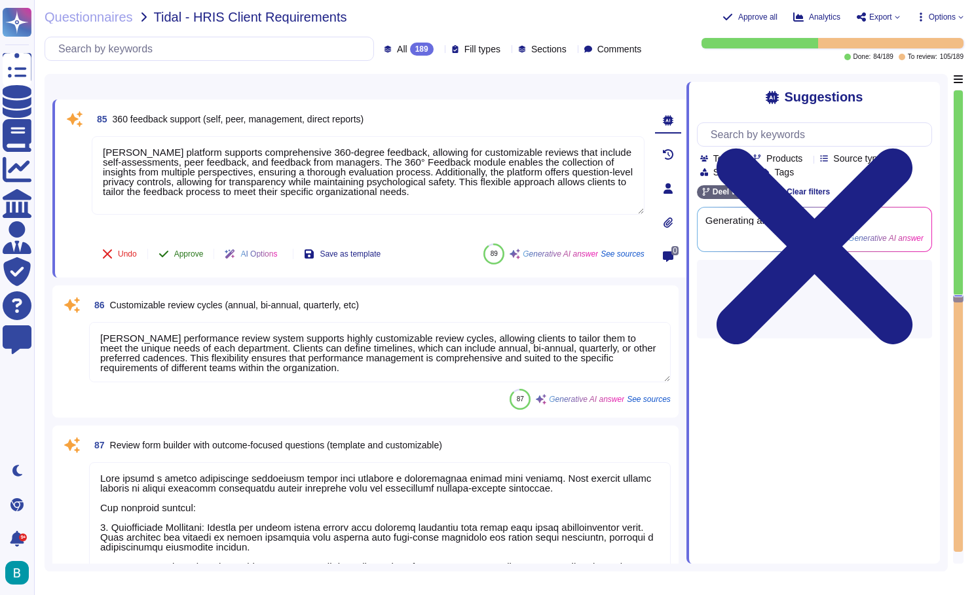
click at [193, 255] on span "Approve" at bounding box center [188, 254] width 29 height 8
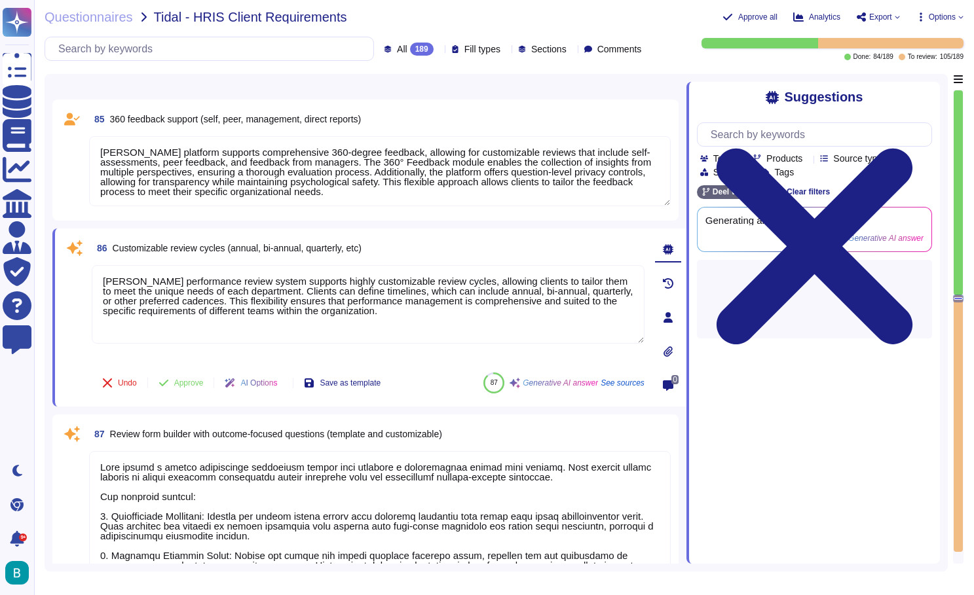
type textarea "[PERSON_NAME] Performance module provides comprehensive tools for generating pe…"
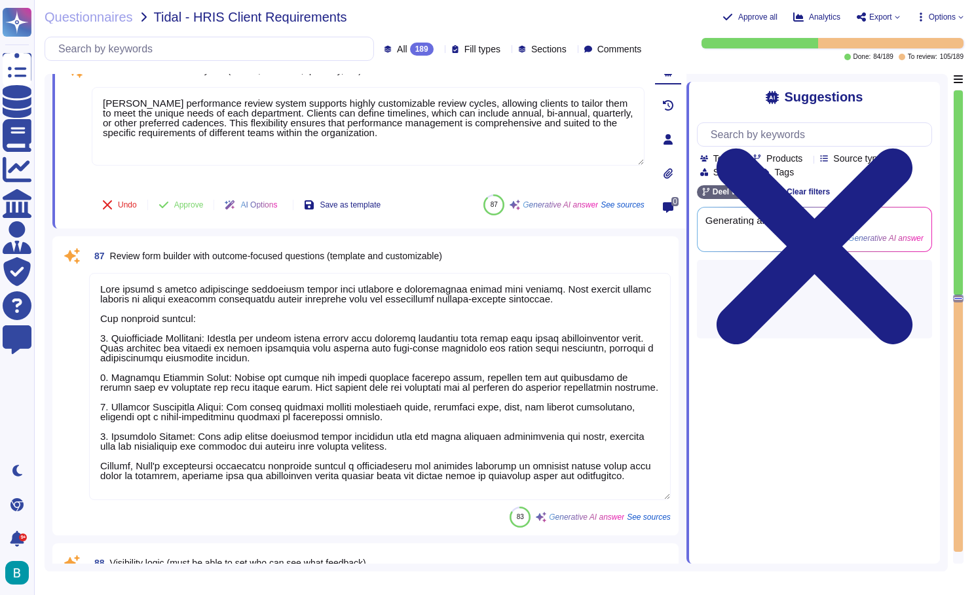
scroll to position [15299, 0]
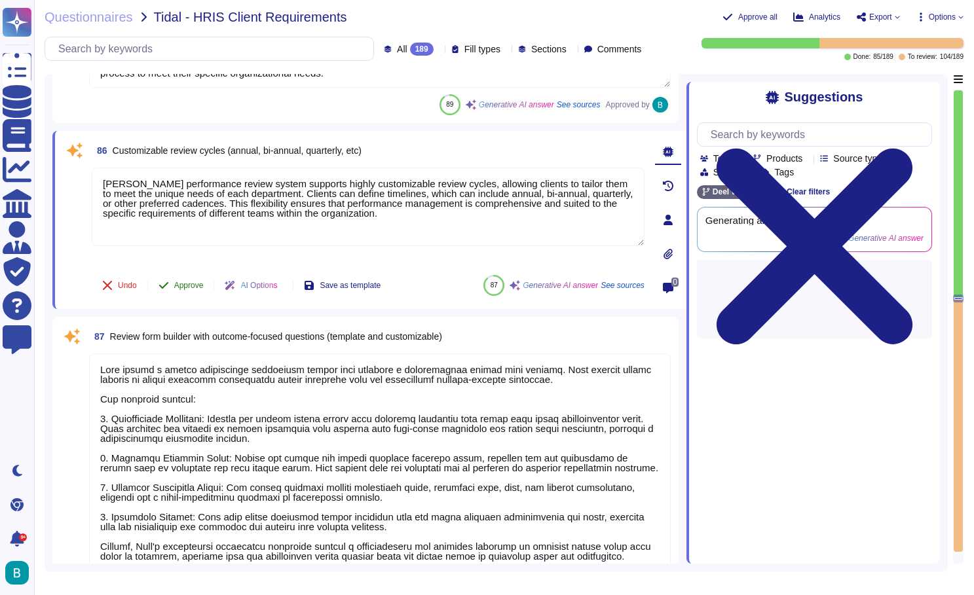
click at [193, 285] on span "Approve" at bounding box center [188, 286] width 29 height 8
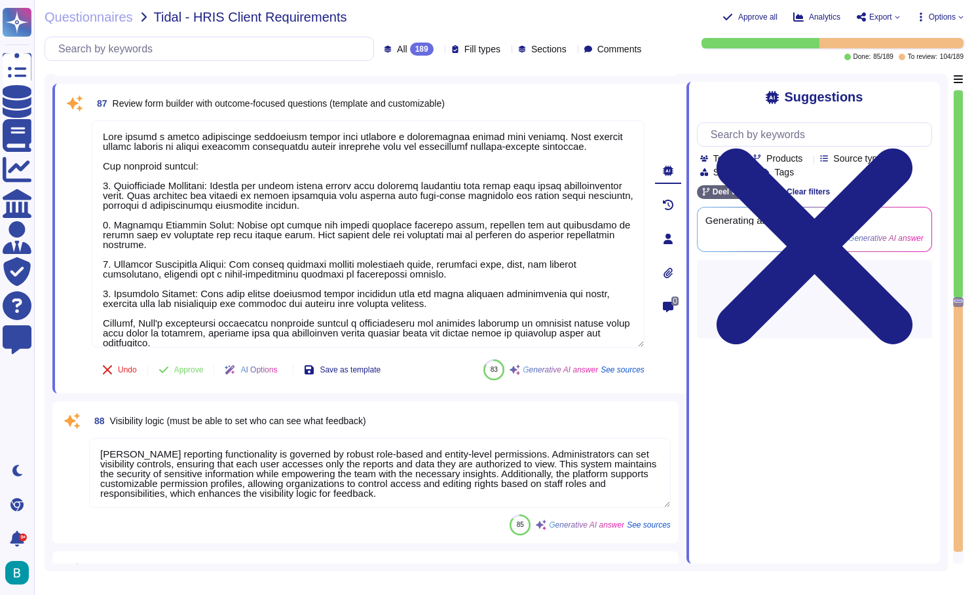
type textarea "[PERSON_NAME] supports real-time feedback through its Performance feature withi…"
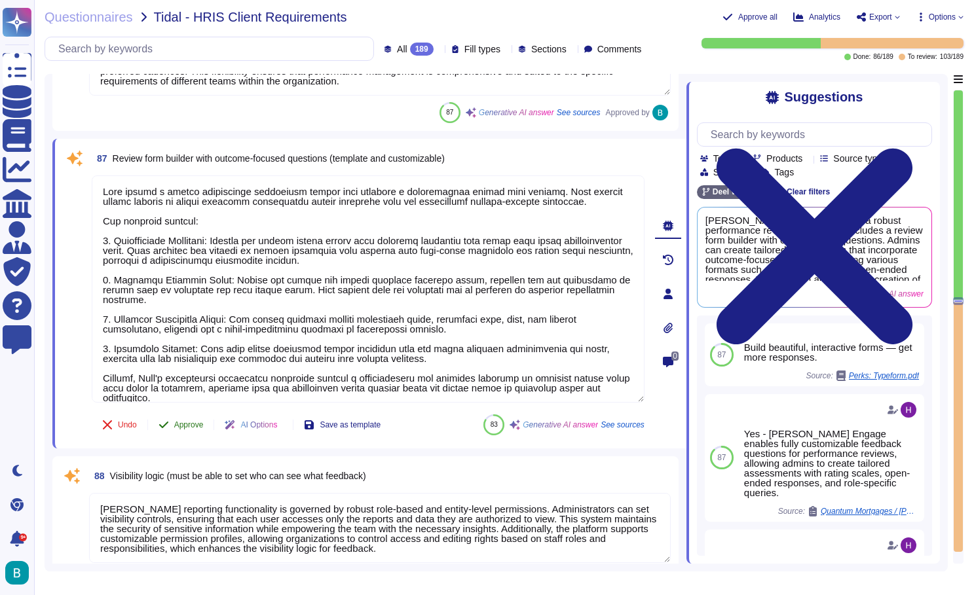
click at [200, 426] on span "Approve" at bounding box center [188, 425] width 29 height 8
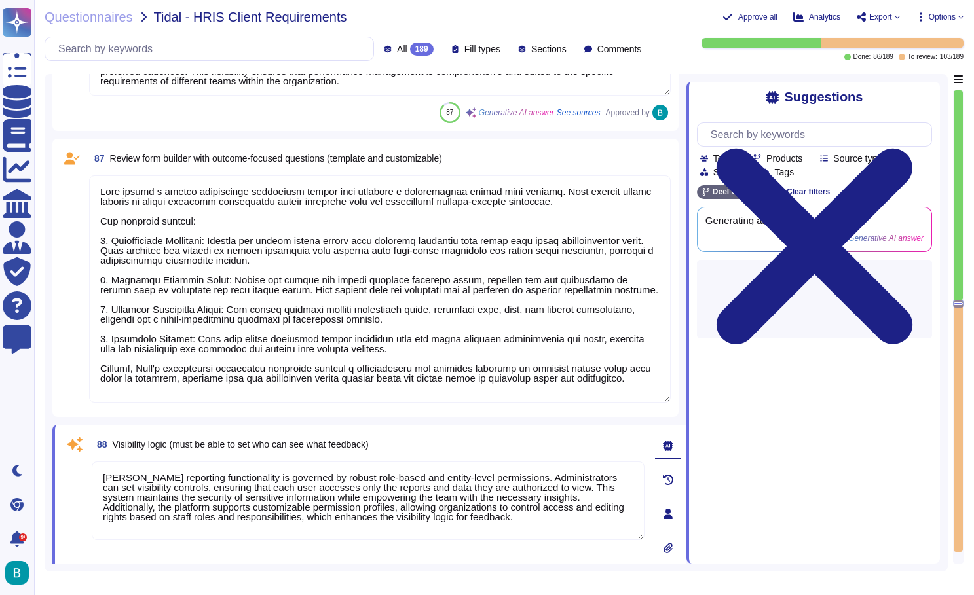
type textarea "Lore Ipsumd sitame conse adipiscingel seddoeiu temporinc utl etdoloremag aliqua…"
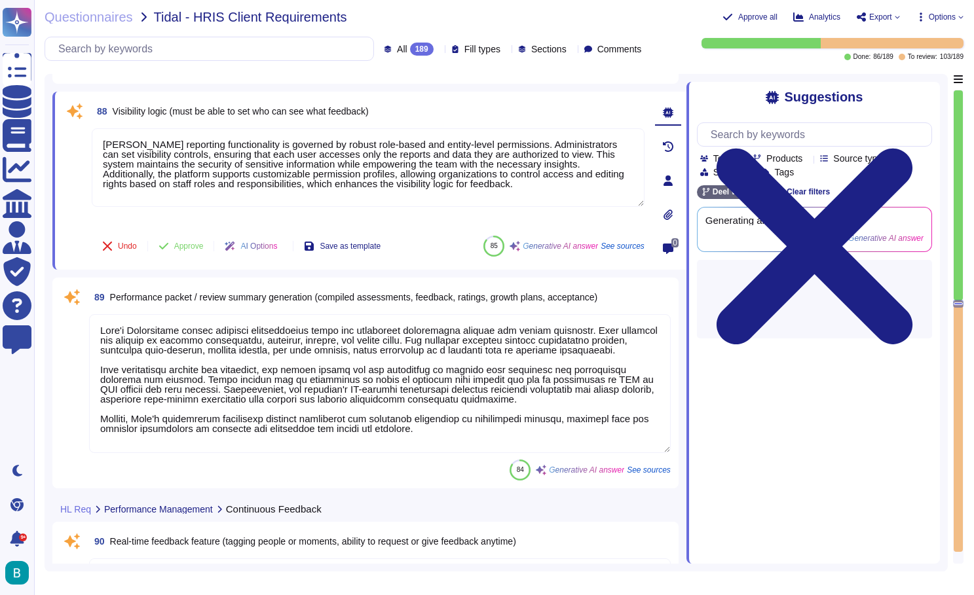
scroll to position [15736, 0]
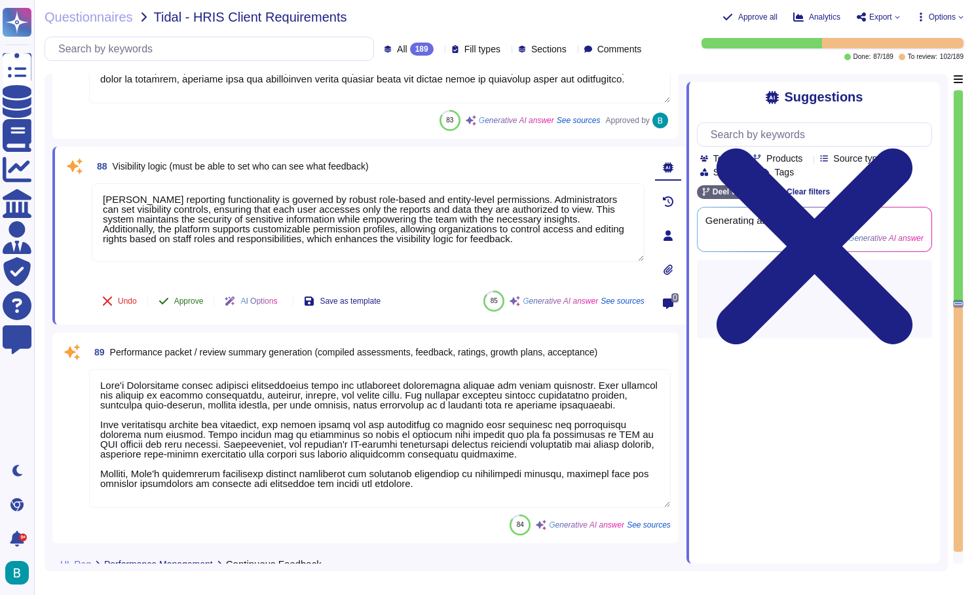
click at [191, 299] on span "Approve" at bounding box center [188, 301] width 29 height 8
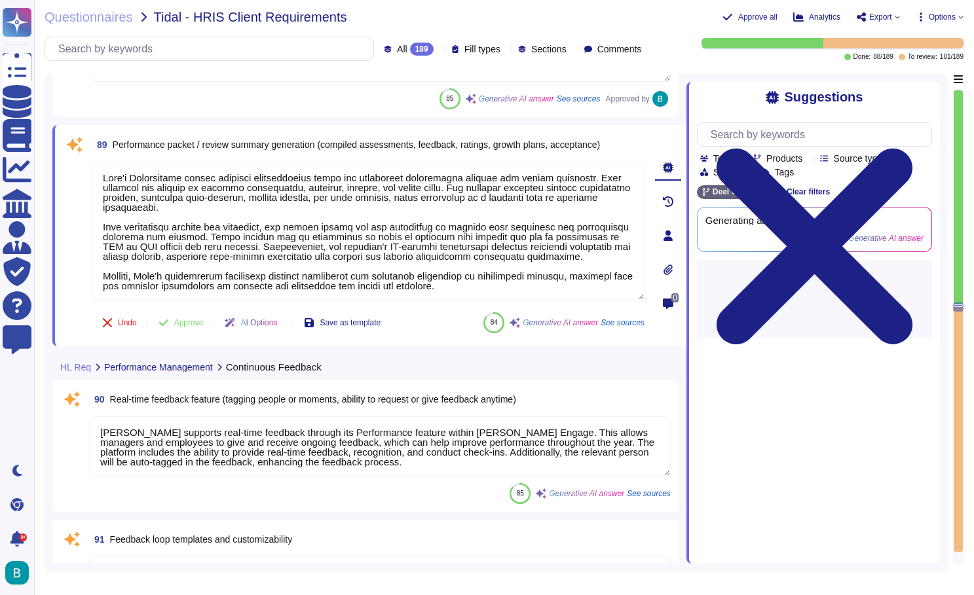
type textarea "[PERSON_NAME] provides clear and accessible audit logs that track who performed…"
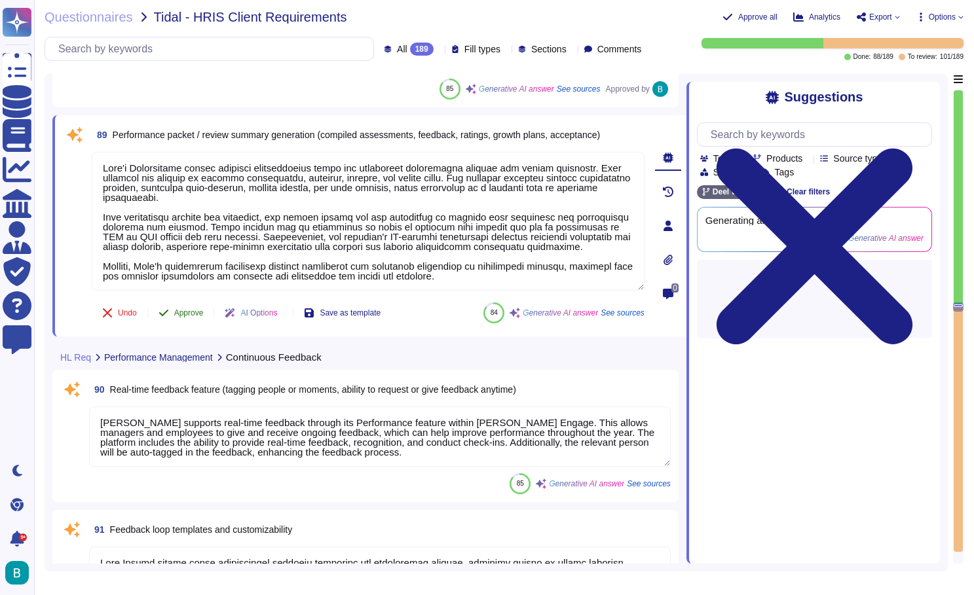
click at [183, 311] on span "Approve" at bounding box center [188, 313] width 29 height 8
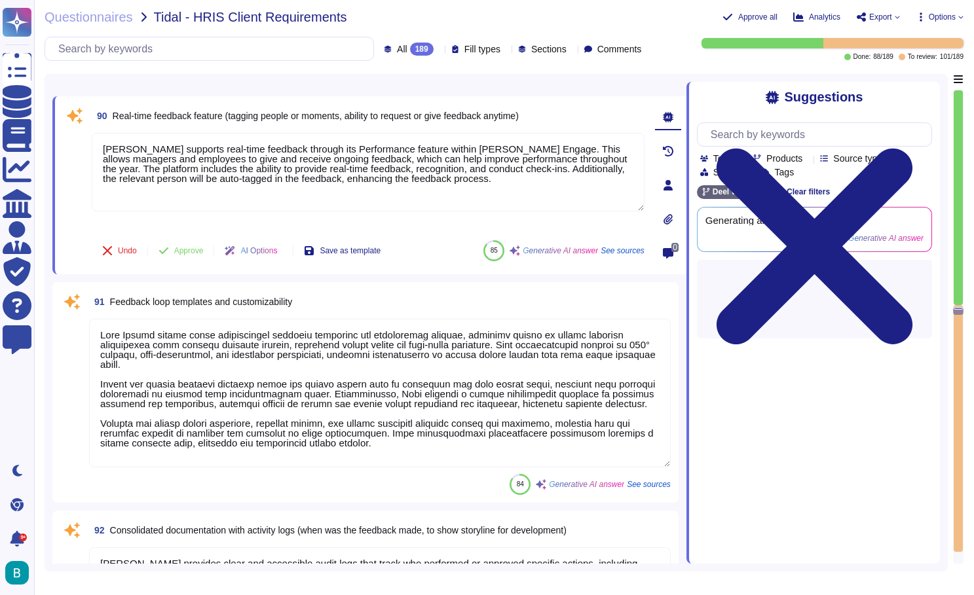
type textarea "The Kudos feature at [PERSON_NAME] is designed to [PERSON_NAME] a culture of ap…"
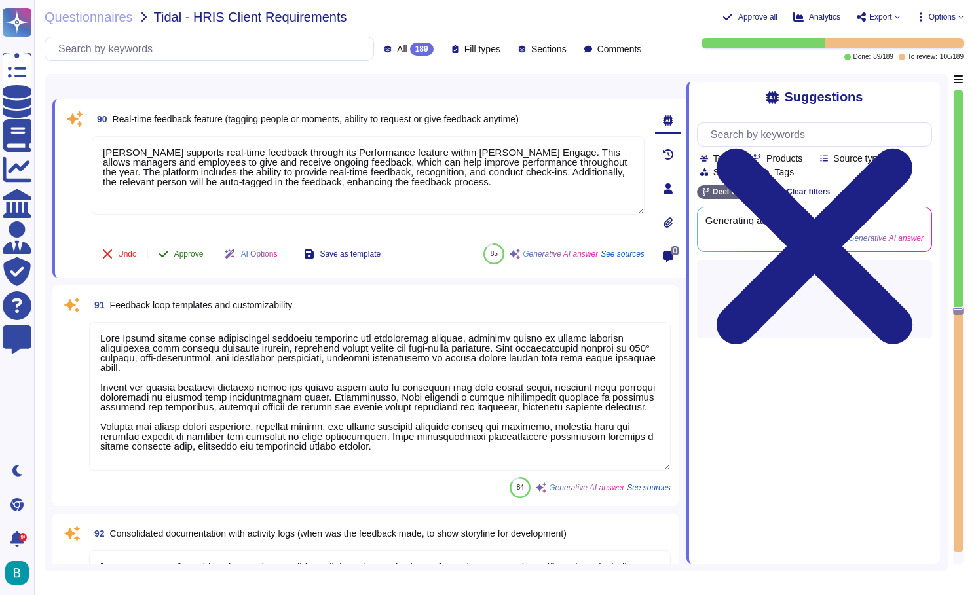
click at [181, 253] on span "Approve" at bounding box center [188, 254] width 29 height 8
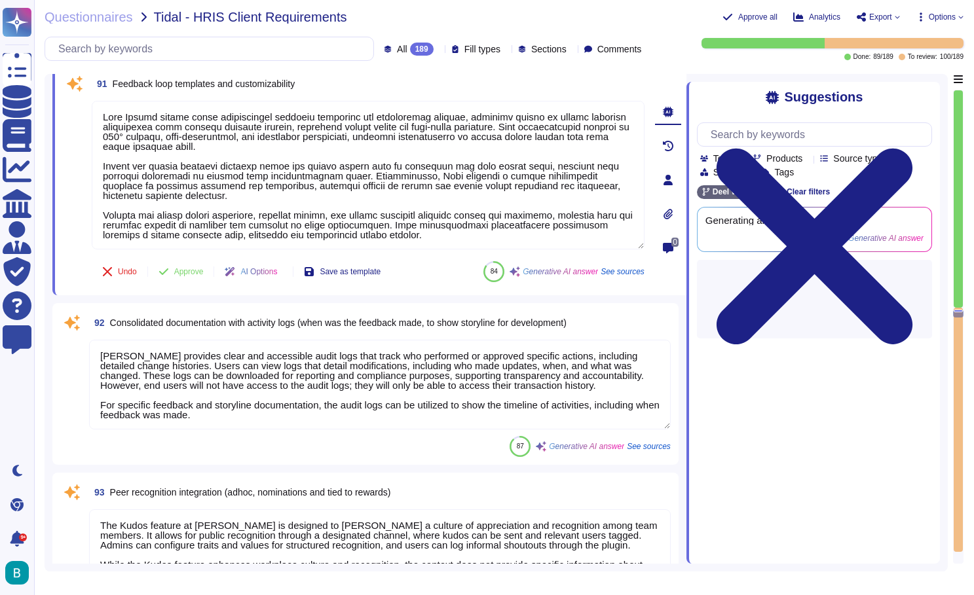
type textarea "To schedule 1-on-1 meetings, you should start by making administrative arrangem…"
type textarea "[PERSON_NAME] offers customizable templates for various purposes, including: 1.…"
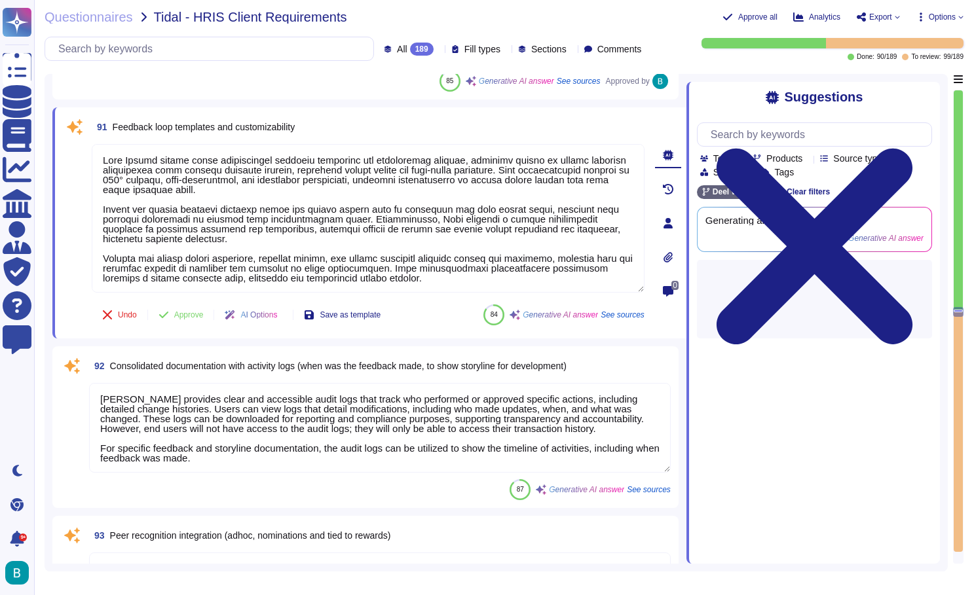
scroll to position [16255, 0]
type textarea "[PERSON_NAME] offers customizable templates for various purposes, including: 1.…"
click at [196, 311] on span "Approve" at bounding box center [188, 315] width 29 height 8
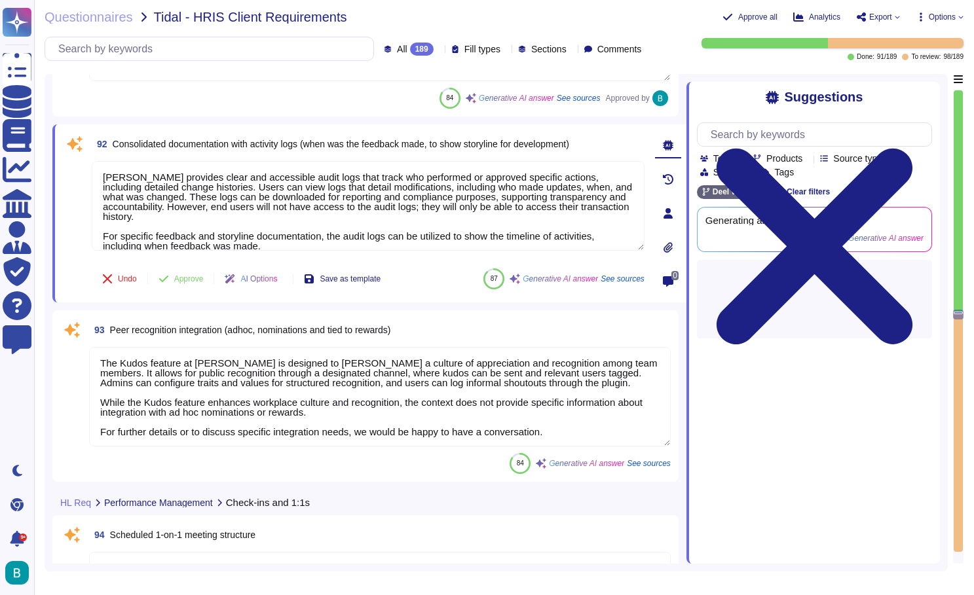
scroll to position [16478, 0]
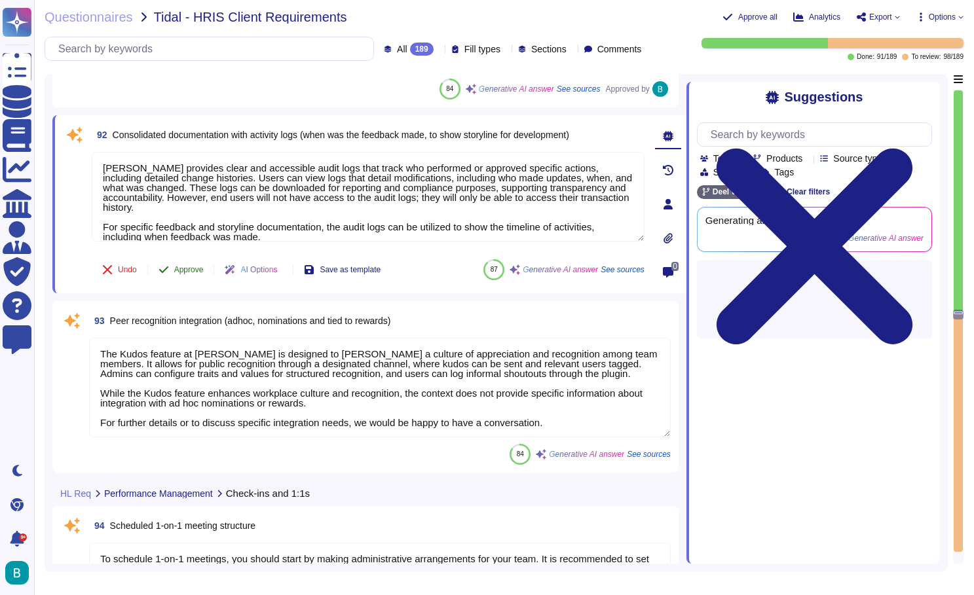
click at [187, 272] on span "Approve" at bounding box center [188, 270] width 29 height 8
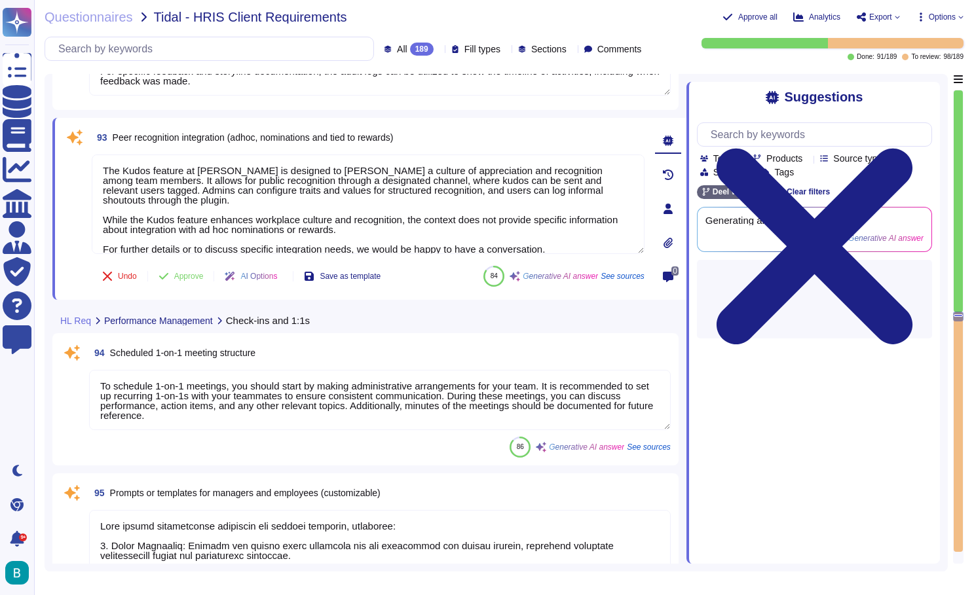
type textarea "[PERSON_NAME] Engage allows managers to record and track employee notes through…"
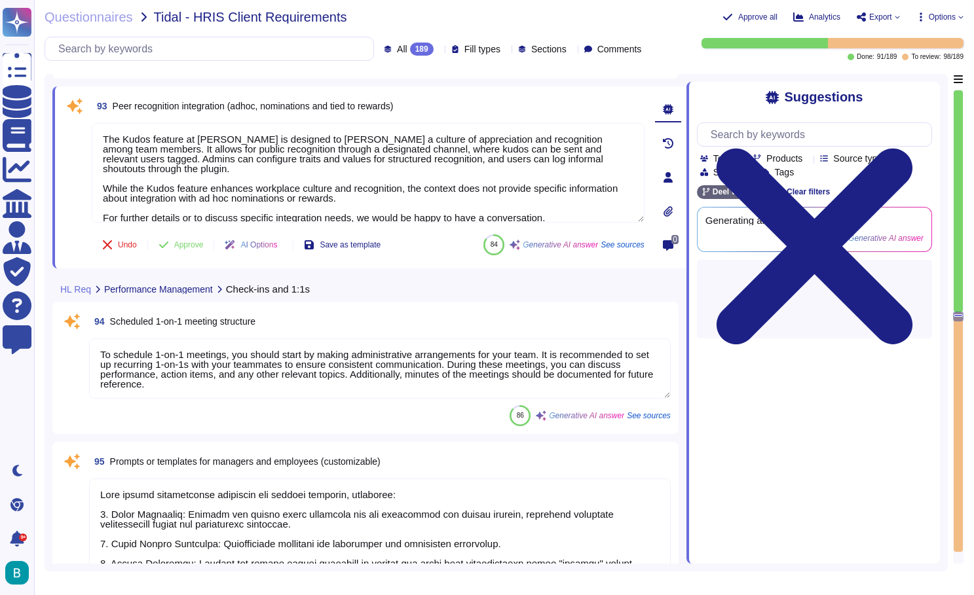
scroll to position [16619, 0]
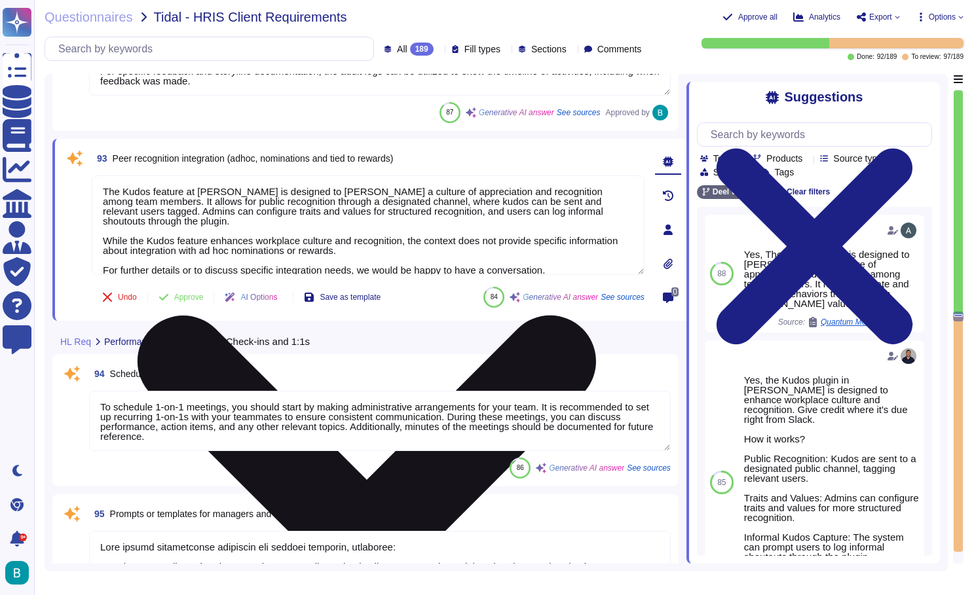
click at [596, 316] on icon at bounding box center [367, 545] width 458 height 458
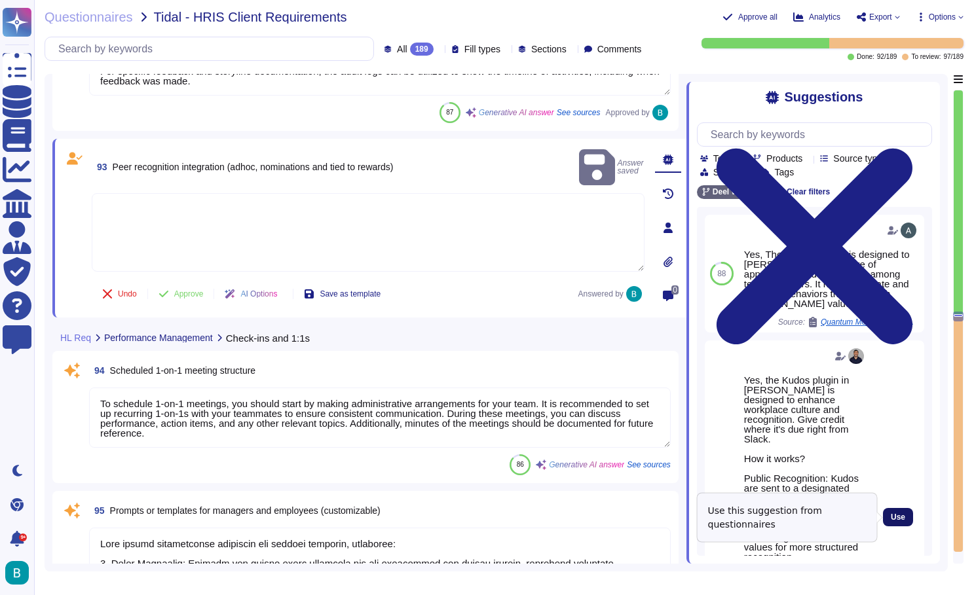
click at [907, 515] on button "Use" at bounding box center [898, 517] width 30 height 18
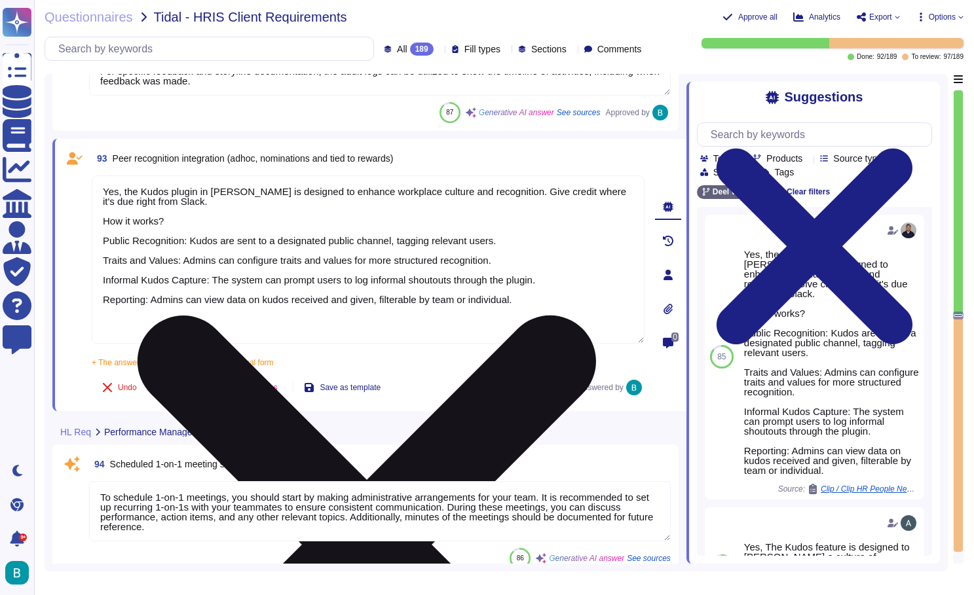
click at [294, 329] on textarea "Yes, the Kudos plugin in [PERSON_NAME] is designed to enhance workplace culture…" at bounding box center [368, 259] width 553 height 168
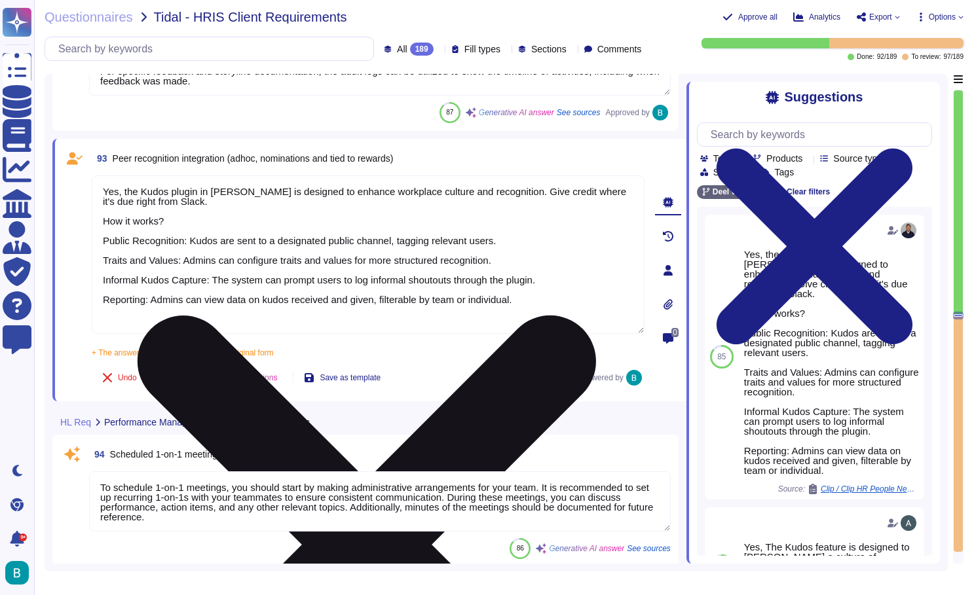
type textarea "Yes, the Kudos plugin in [PERSON_NAME] is designed to enhance workplace culture…"
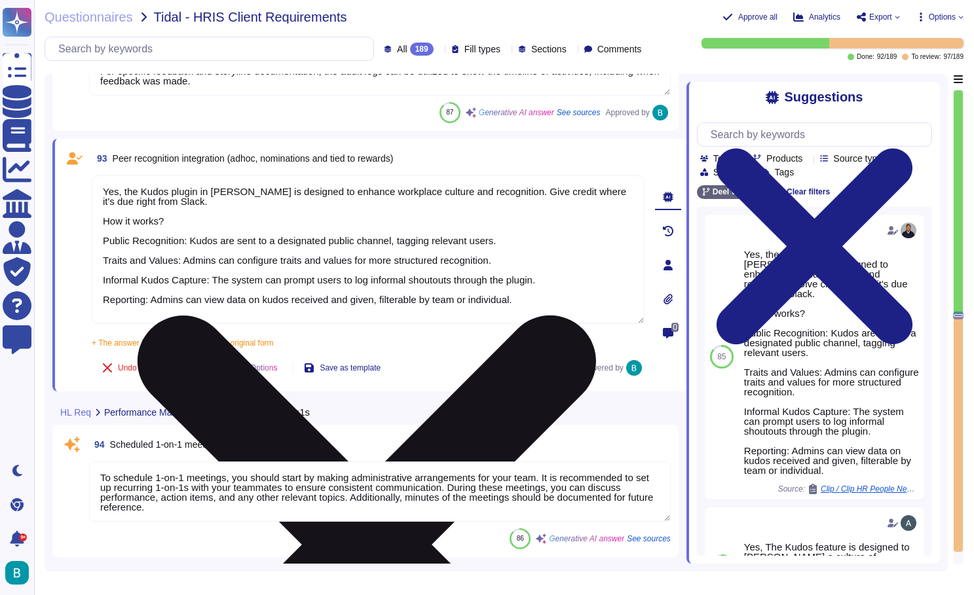
type textarea "[PERSON_NAME] Engage allows managers to record and track employee notes through…"
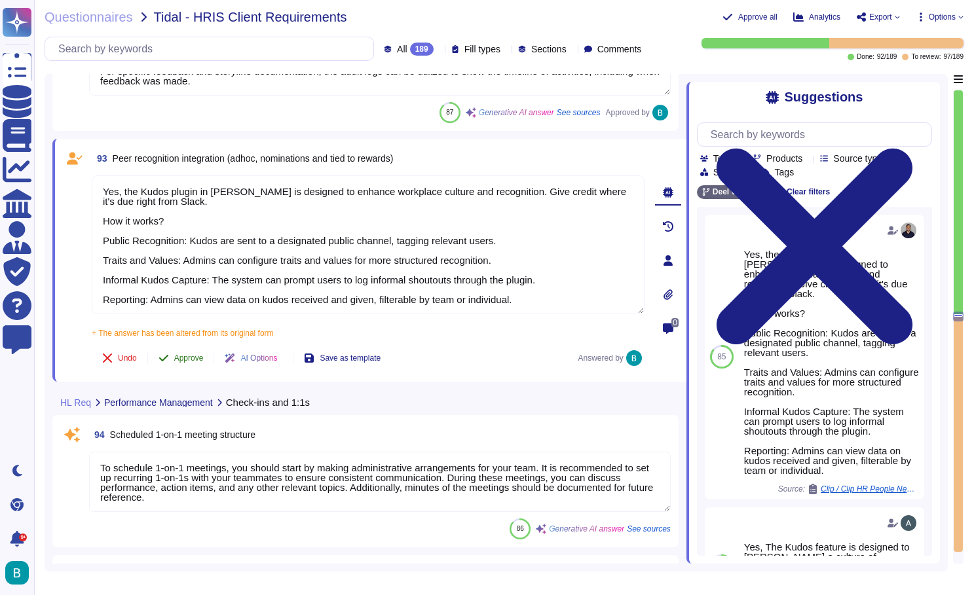
type textarea "Yes, the Kudos plugin in [PERSON_NAME] is designed to enhance workplace culture…"
click at [193, 362] on span "Approve" at bounding box center [188, 358] width 29 height 8
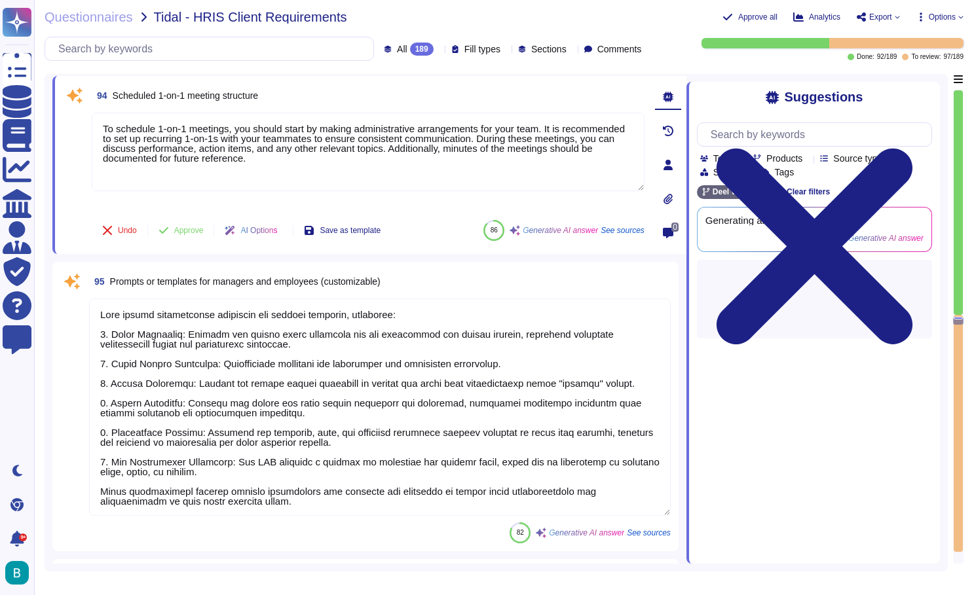
type textarea "Yes"
type textarea "[PERSON_NAME] solution offers configurable reminders for various events, includ…"
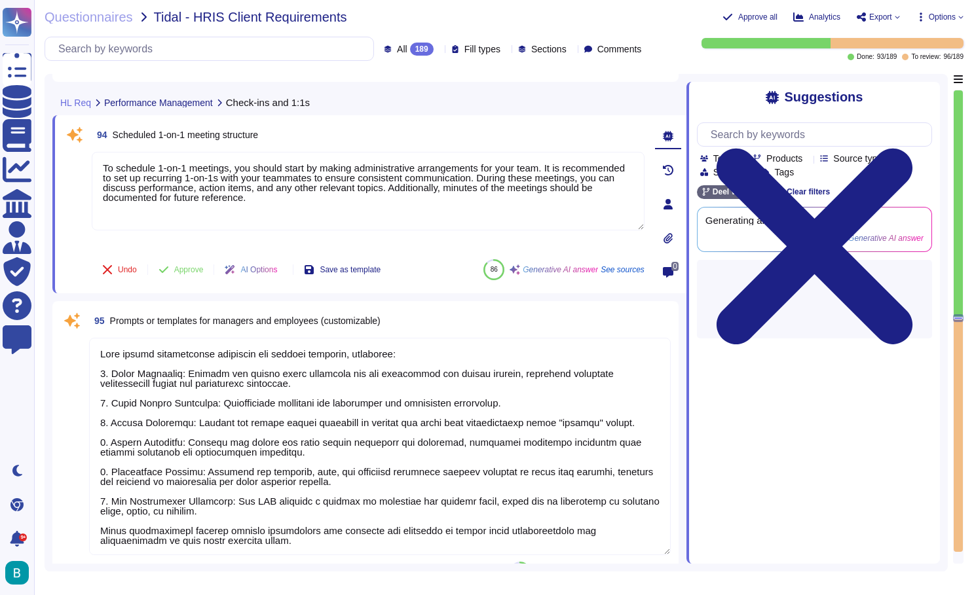
type textarea "[PERSON_NAME] provides clear and accessible audit logs that track who performed…"
type textarea "Yes, the Kudos plugin in [PERSON_NAME] is designed to enhance workplace culture…"
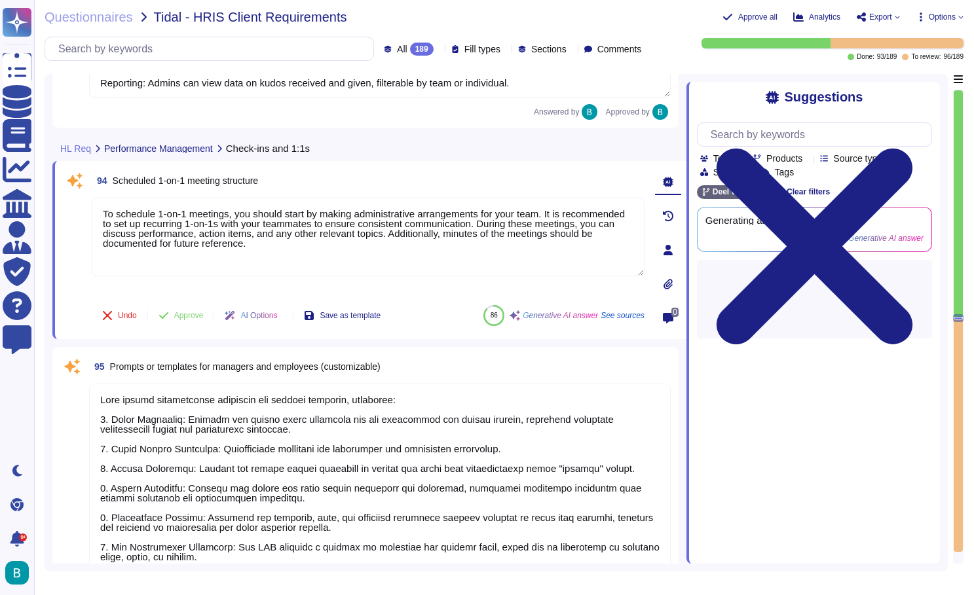
scroll to position [16743, 0]
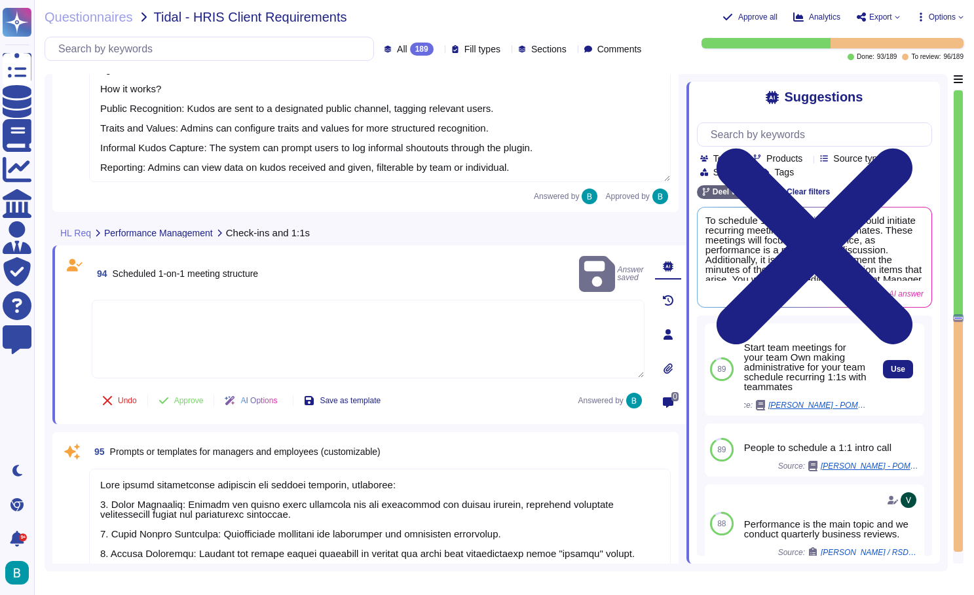
scroll to position [0, -1]
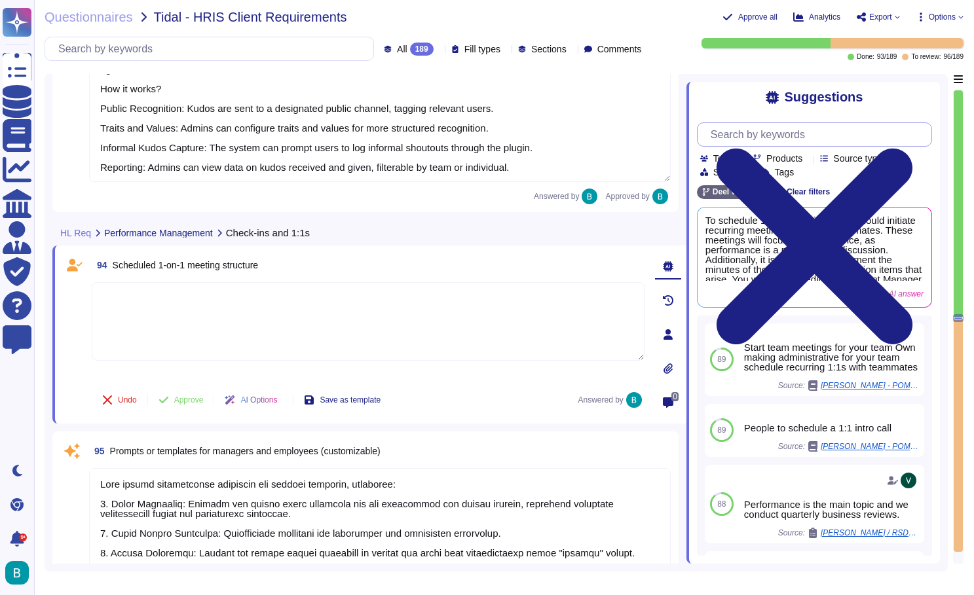
click at [811, 130] on input "text" at bounding box center [817, 134] width 227 height 23
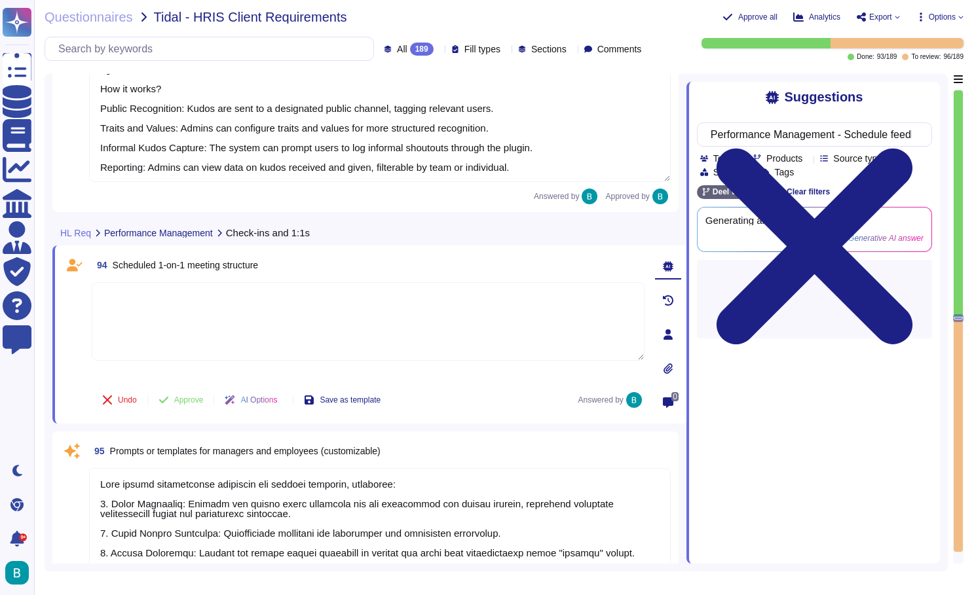
type input "Performance Management - Schedule feedback meetings"
click at [740, 91] on div "Suggestions" at bounding box center [814, 97] width 235 height 15
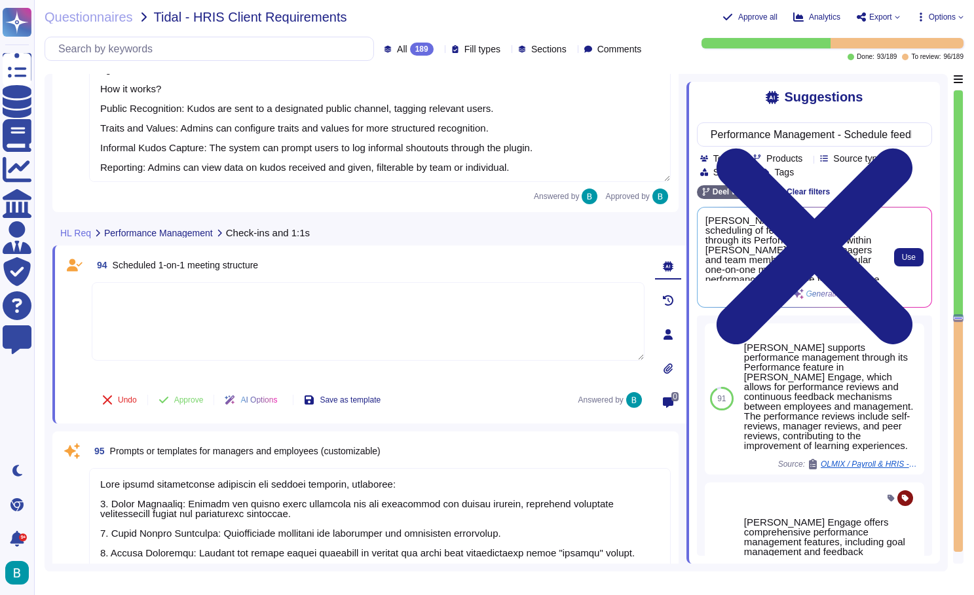
scroll to position [0, 0]
click at [908, 257] on span "Use" at bounding box center [909, 257] width 14 height 8
type textarea "[PERSON_NAME] supports the scheduling of feedback meetings through its Performa…"
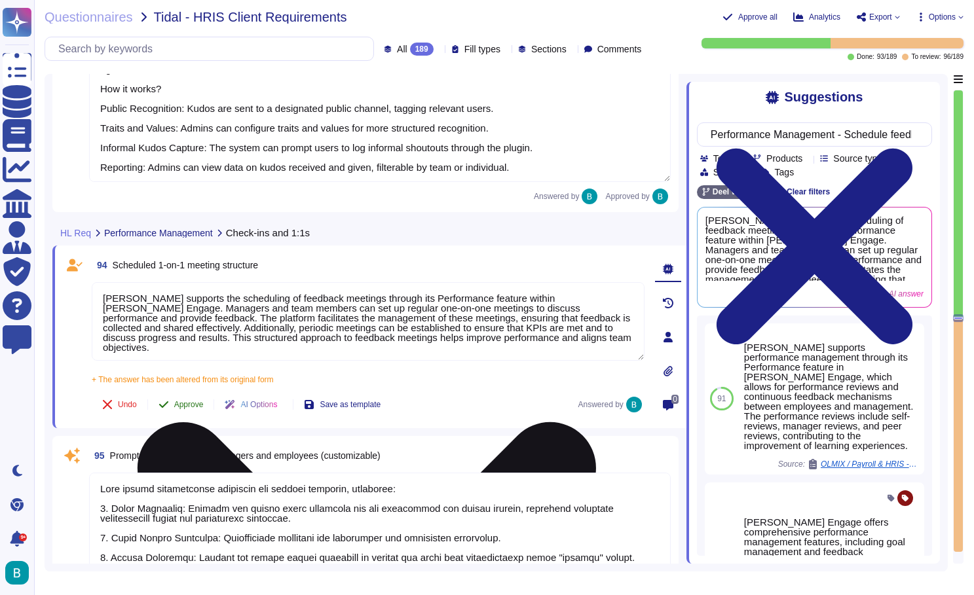
click at [186, 406] on span "Approve" at bounding box center [188, 405] width 29 height 8
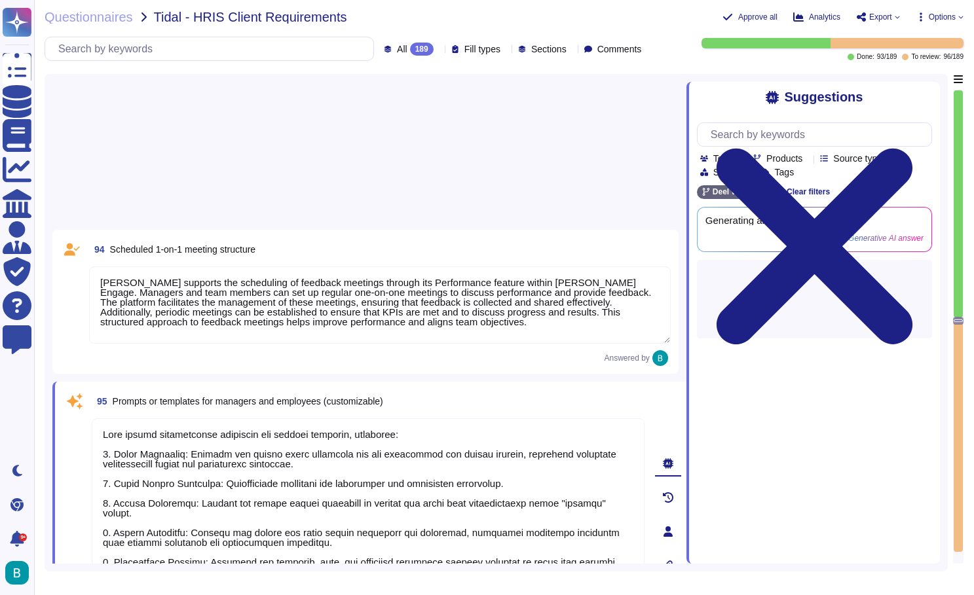
type textarea "[PERSON_NAME] solution offers configurable reminders for various events, includ…"
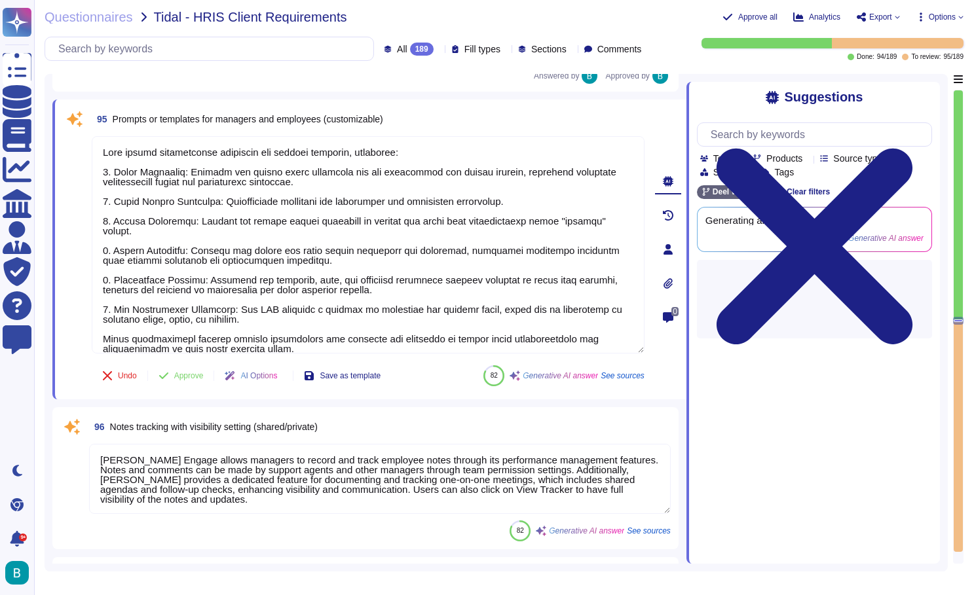
scroll to position [17017, 0]
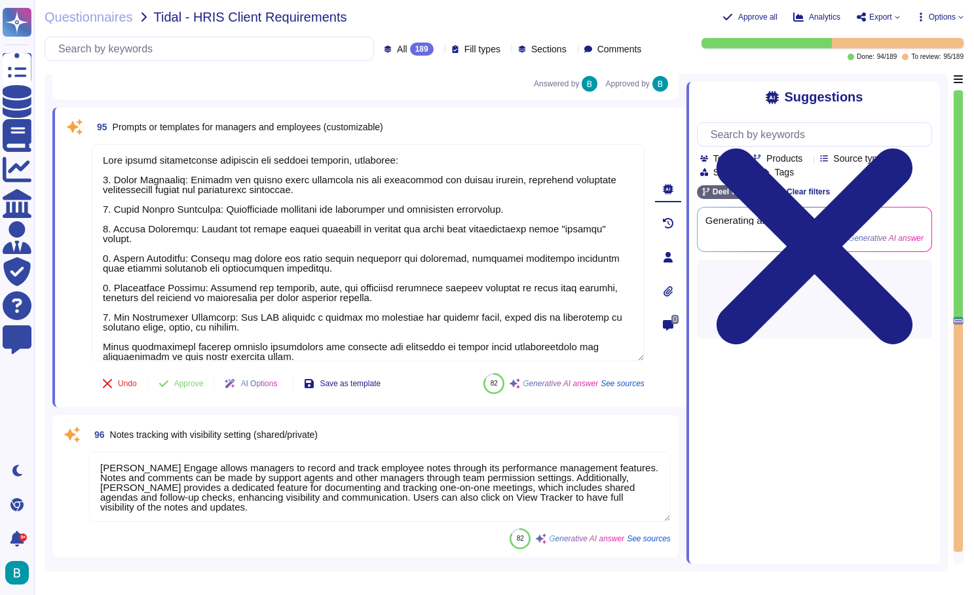
type textarea "[PERSON_NAME] supports performance analytics through the Performance feature in…"
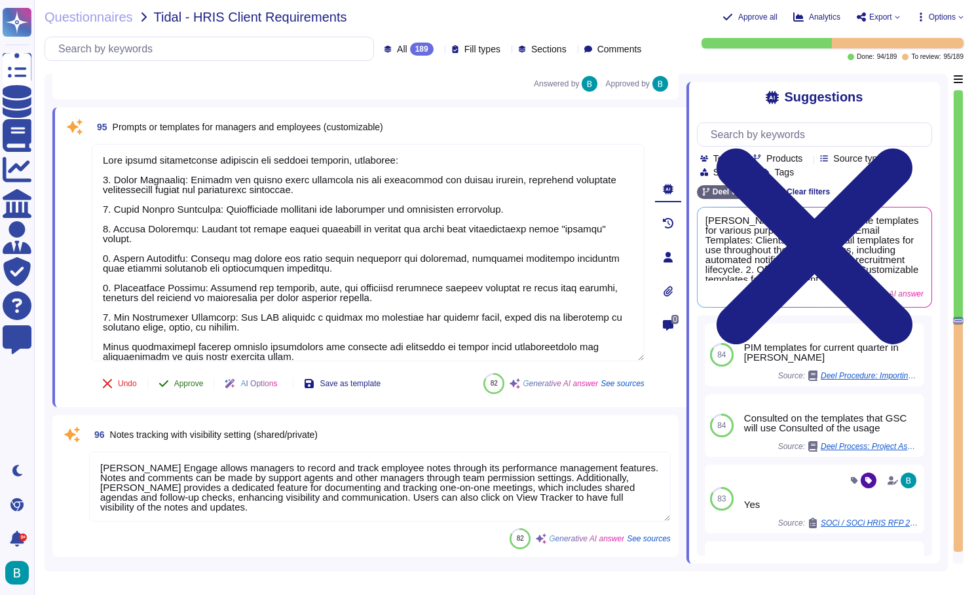
click at [198, 384] on span "Approve" at bounding box center [188, 384] width 29 height 8
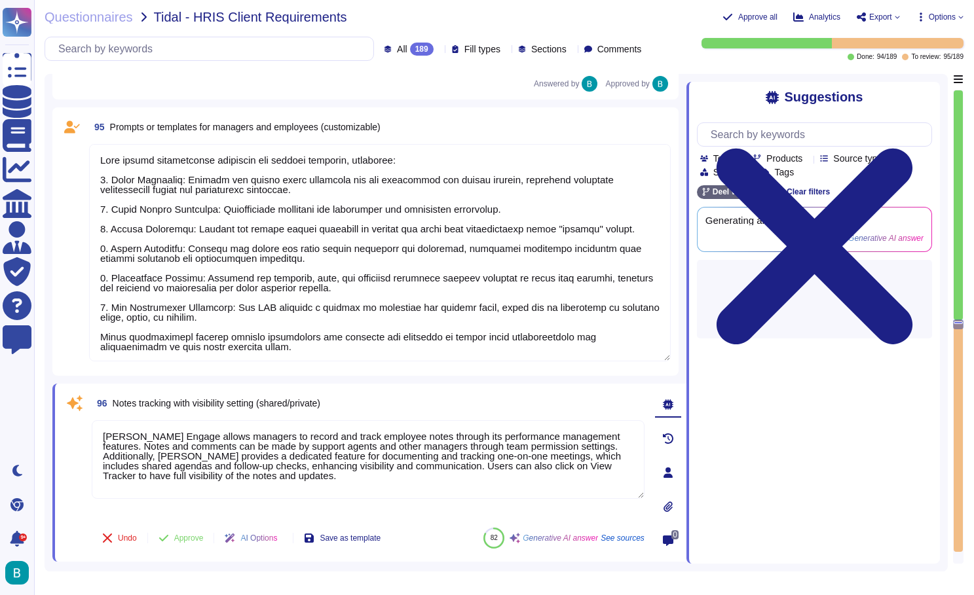
type textarea "[PERSON_NAME] supports performance analytics through the Performance feature in…"
type textarea "[PERSON_NAME] provides comprehensive reporting features that allow users to gen…"
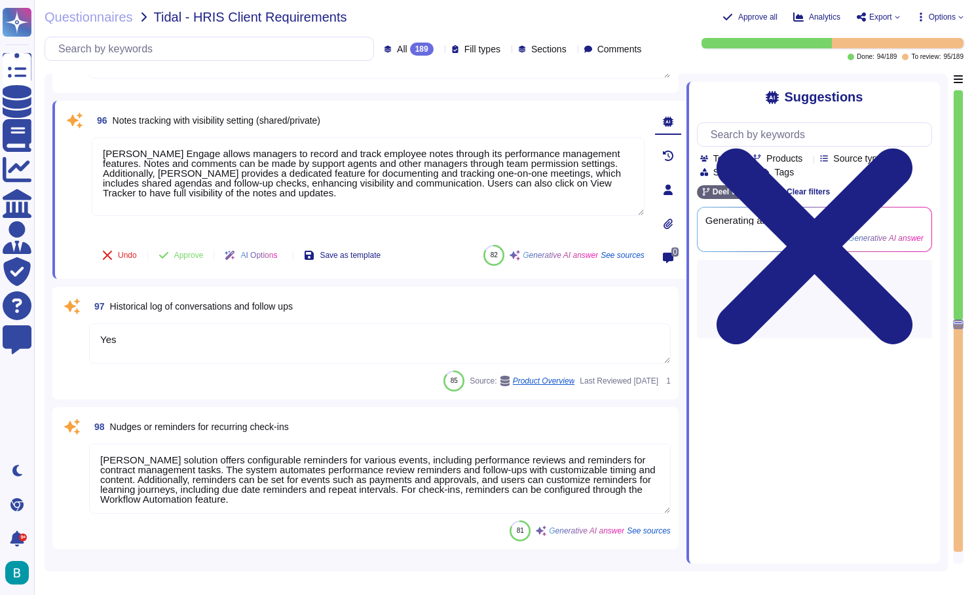
scroll to position [17286, 0]
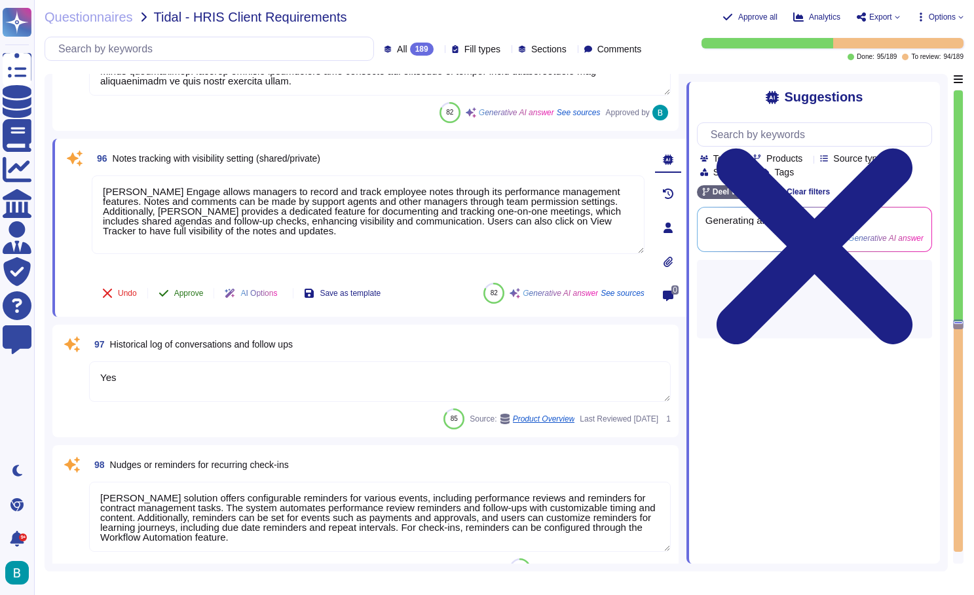
click at [191, 293] on span "Approve" at bounding box center [188, 293] width 29 height 8
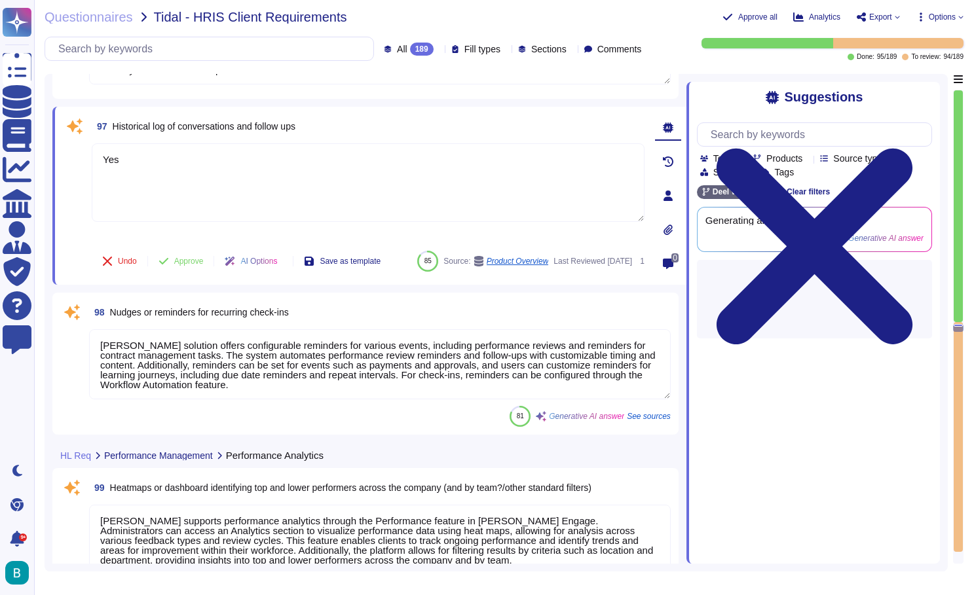
type textarea "[PERSON_NAME] performance management system allows for tracking of past perform…"
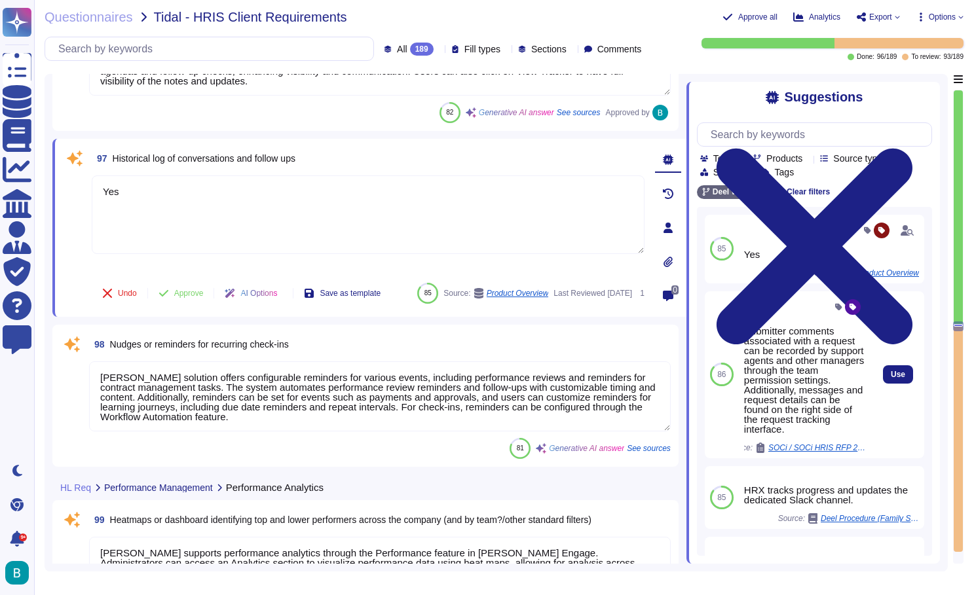
scroll to position [0, 0]
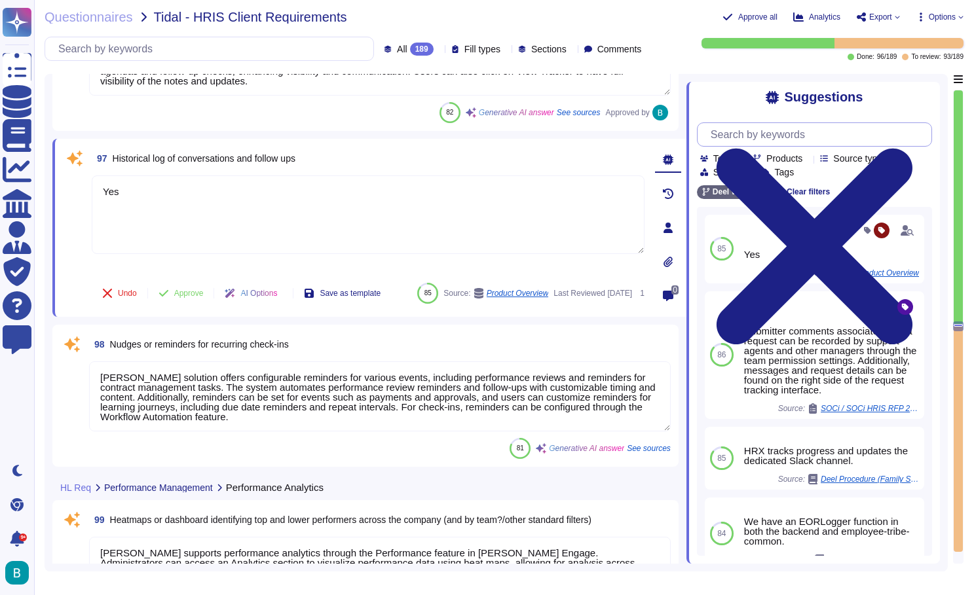
click at [822, 133] on input "text" at bounding box center [817, 134] width 227 height 23
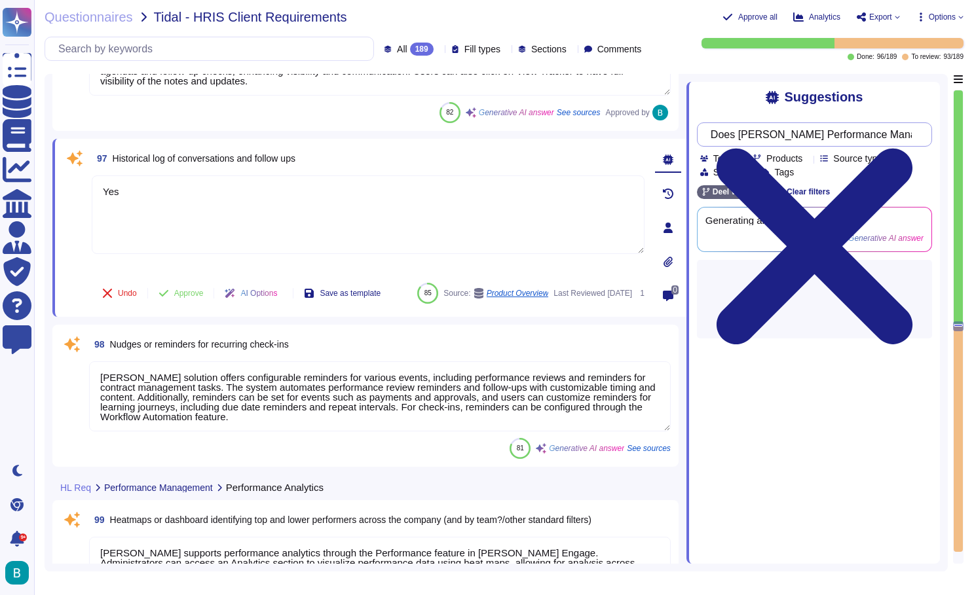
type input "Does [PERSON_NAME] Performance Management has Historical log of conversations a…"
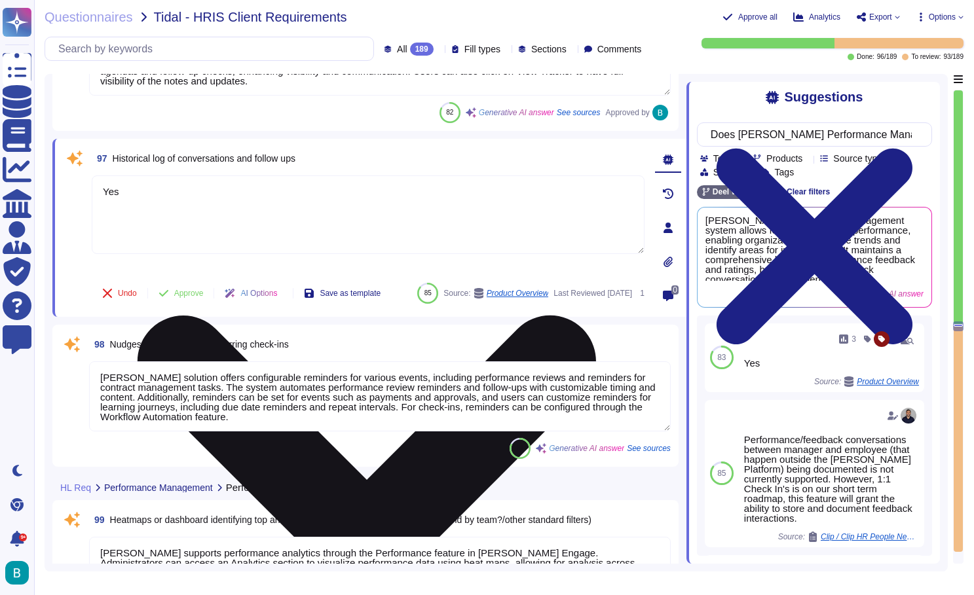
click at [596, 316] on icon at bounding box center [367, 545] width 458 height 458
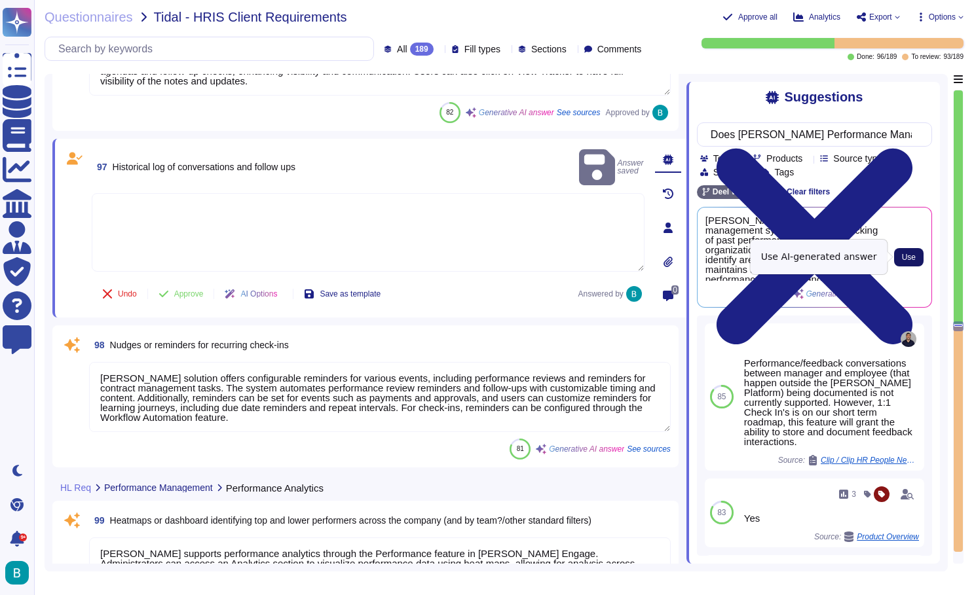
click at [899, 255] on button "Use" at bounding box center [908, 257] width 29 height 18
type textarea "[PERSON_NAME] performance management system allows for tracking of past perform…"
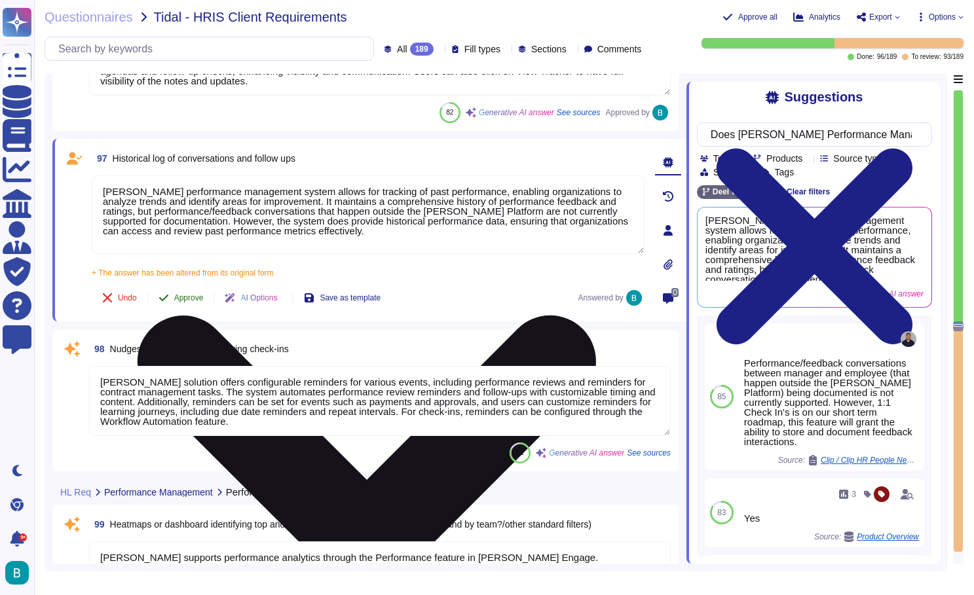
click at [191, 299] on span "Approve" at bounding box center [188, 298] width 29 height 8
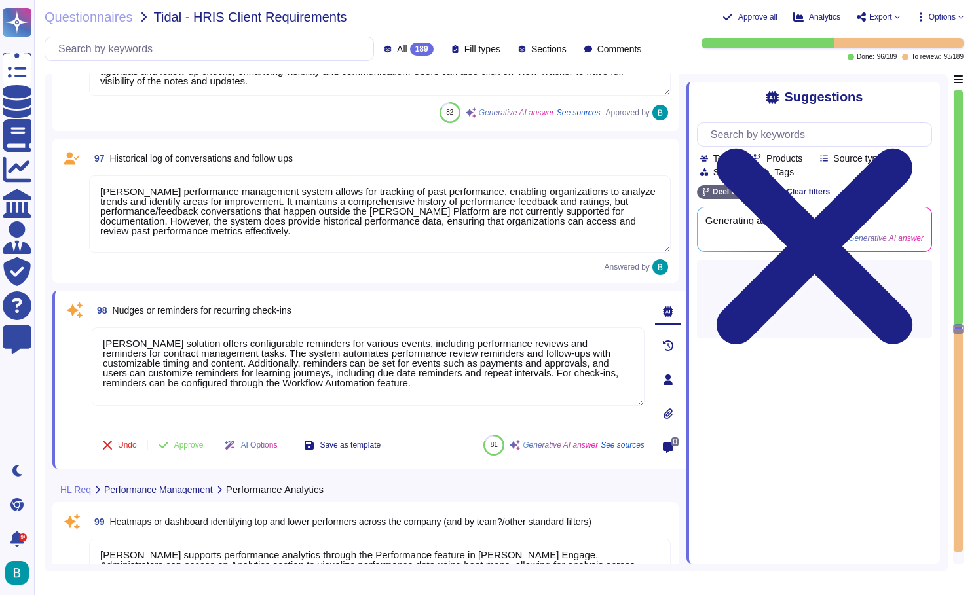
type textarea "[PERSON_NAME] performance management system allows for tracking of past perform…"
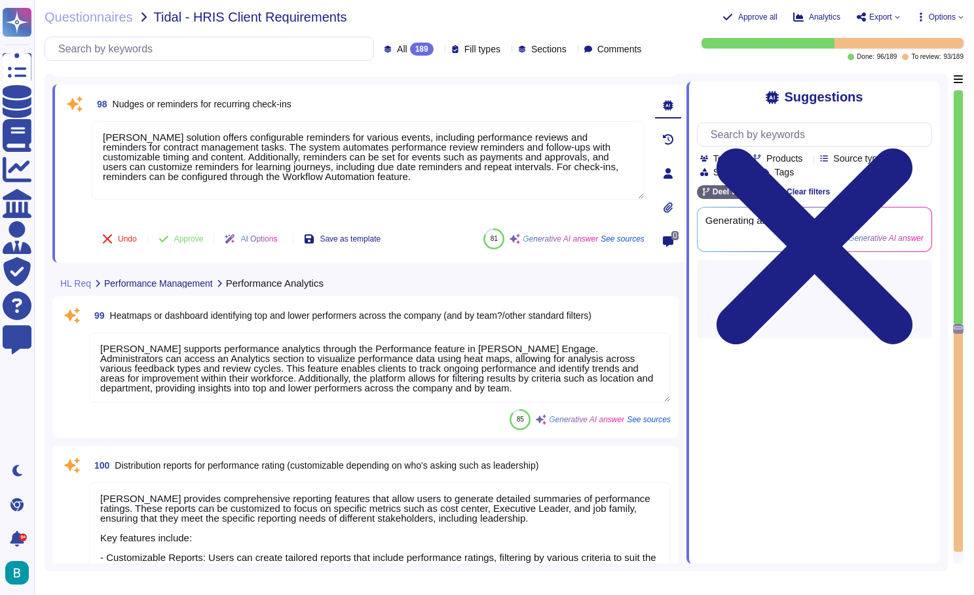
scroll to position [17598, 0]
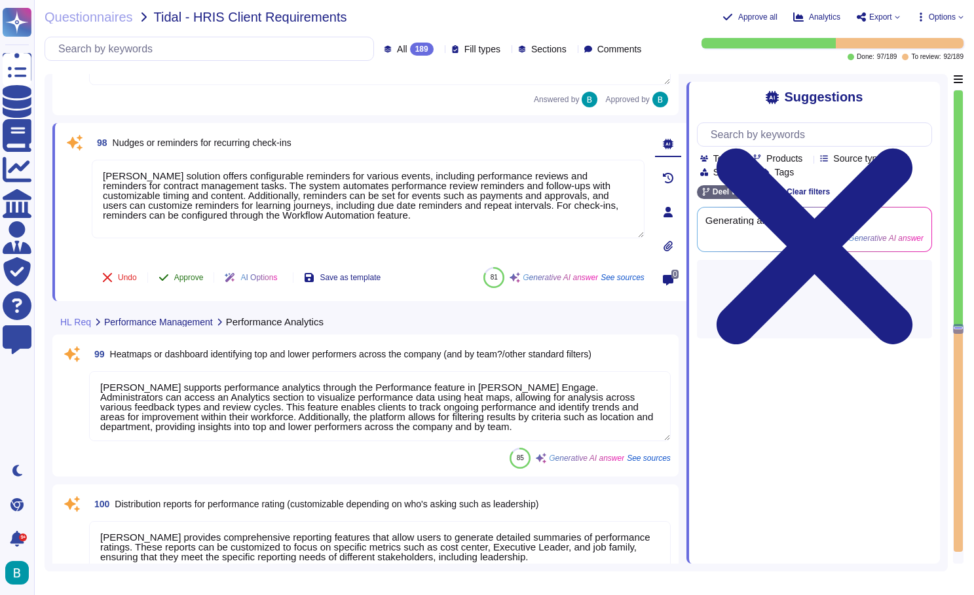
click at [181, 281] on span "Approve" at bounding box center [188, 278] width 29 height 8
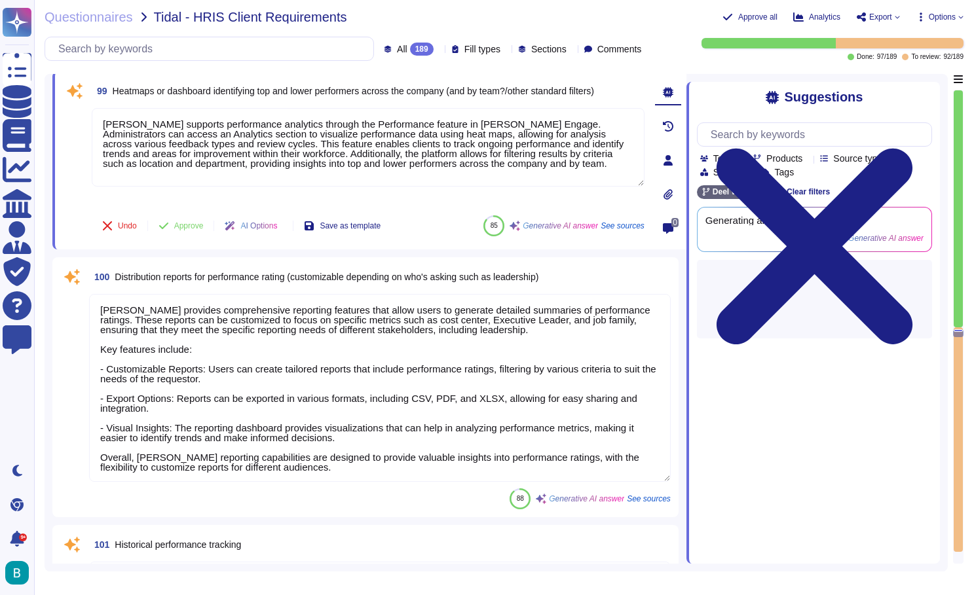
type textarea "[PERSON_NAME] platform supports promotion and merit decisions through its integ…"
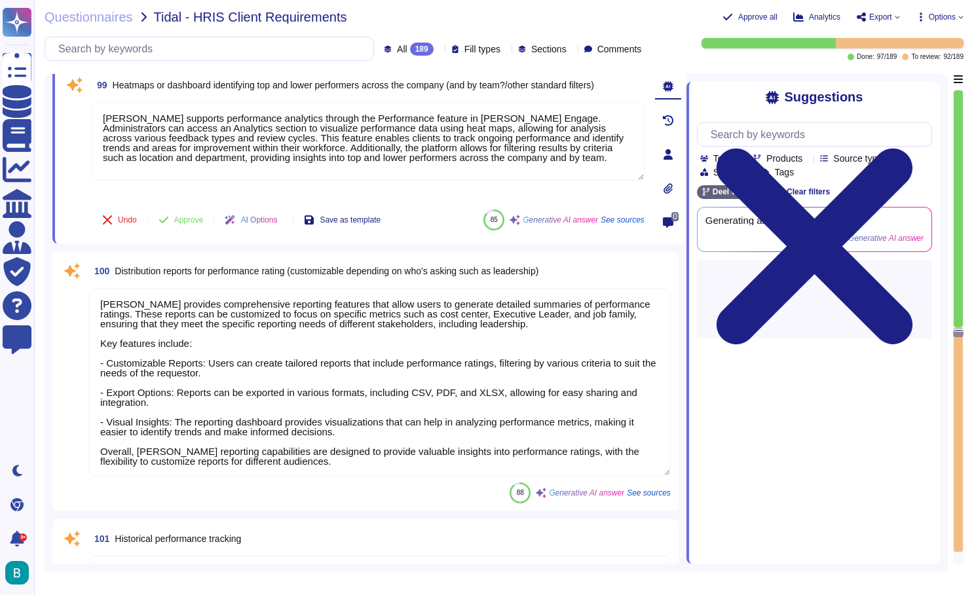
scroll to position [17745, 0]
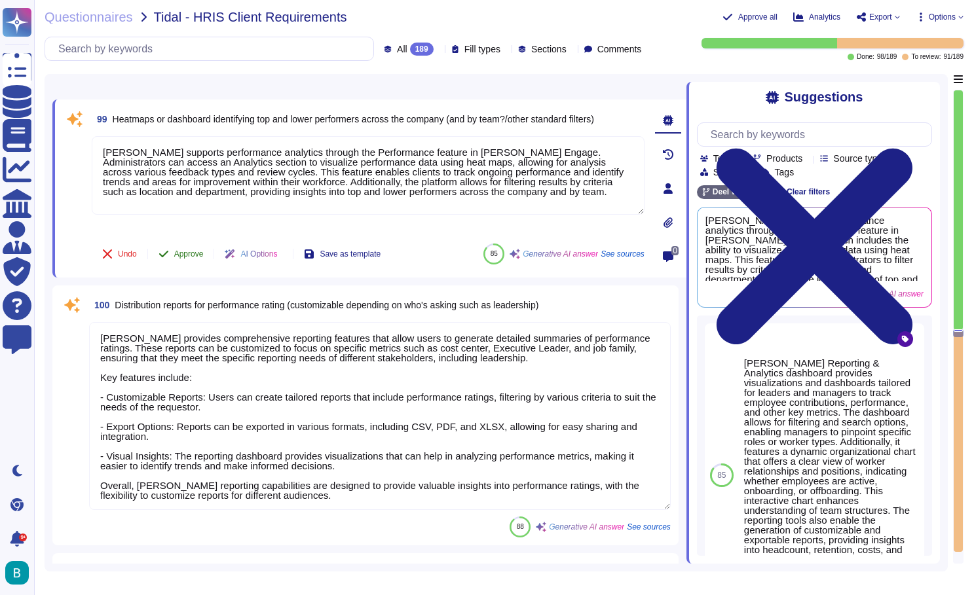
click at [197, 261] on button "Approve" at bounding box center [181, 254] width 66 height 26
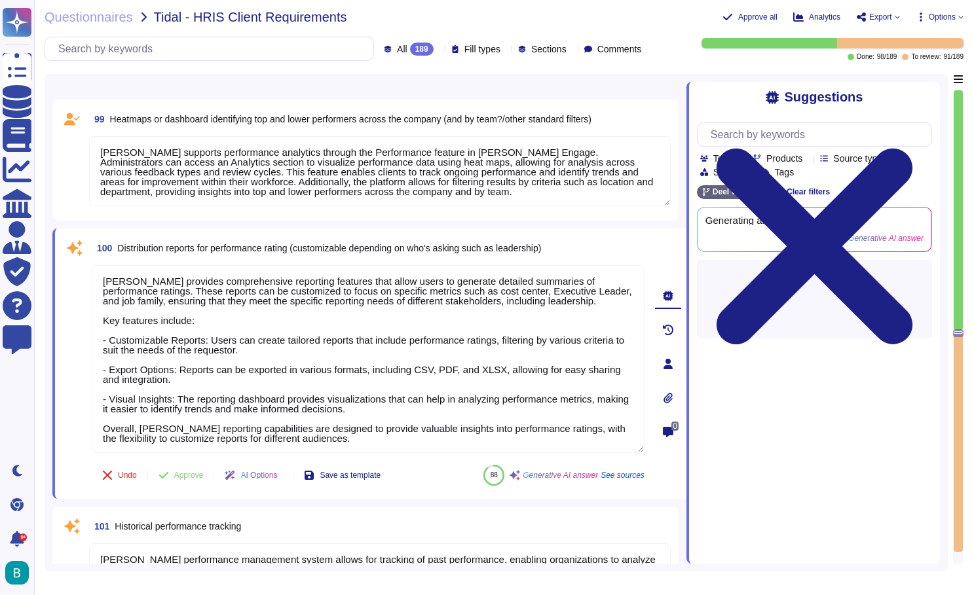
type textarea "[PERSON_NAME] supports the creation of personalized growth plans for employees …"
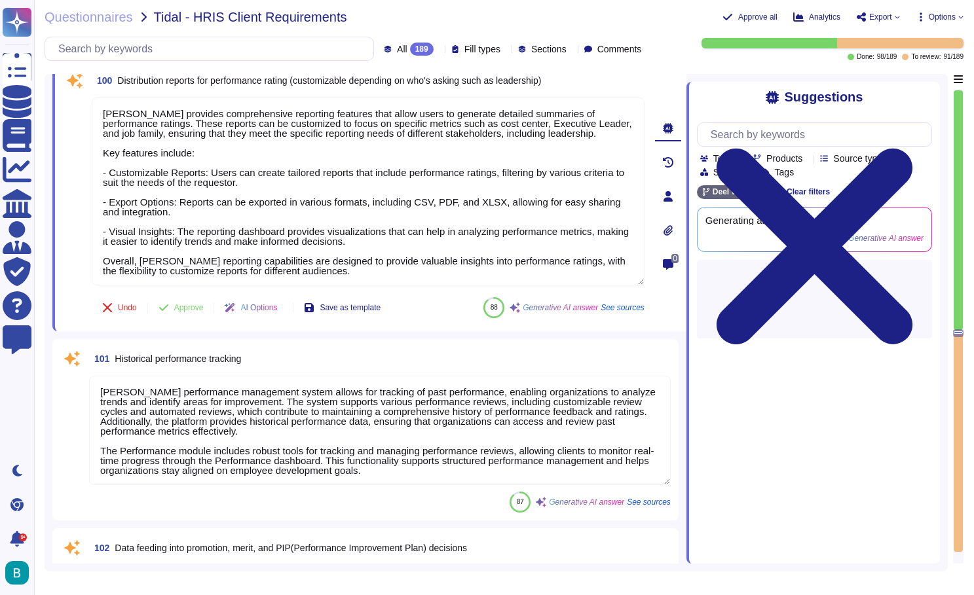
scroll to position [17866, 0]
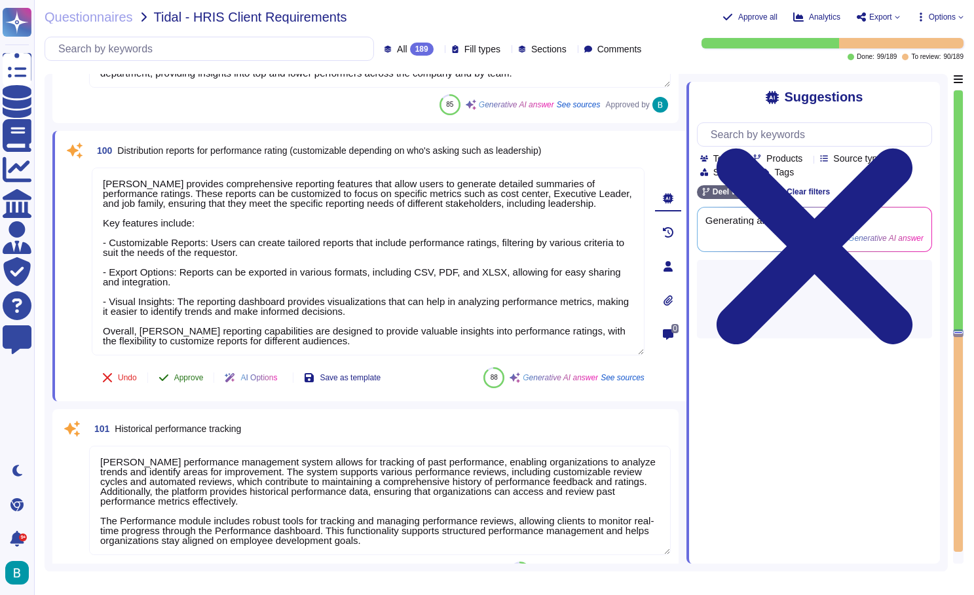
click at [204, 374] on span "Approve" at bounding box center [188, 378] width 29 height 8
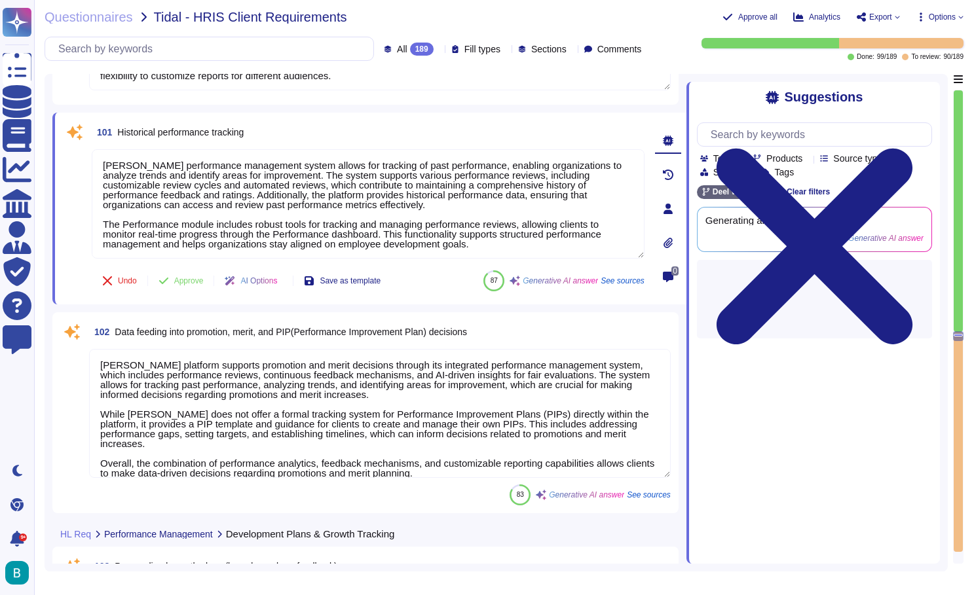
type textarea "[PERSON_NAME] supports goal setting tied to development milestones through its …"
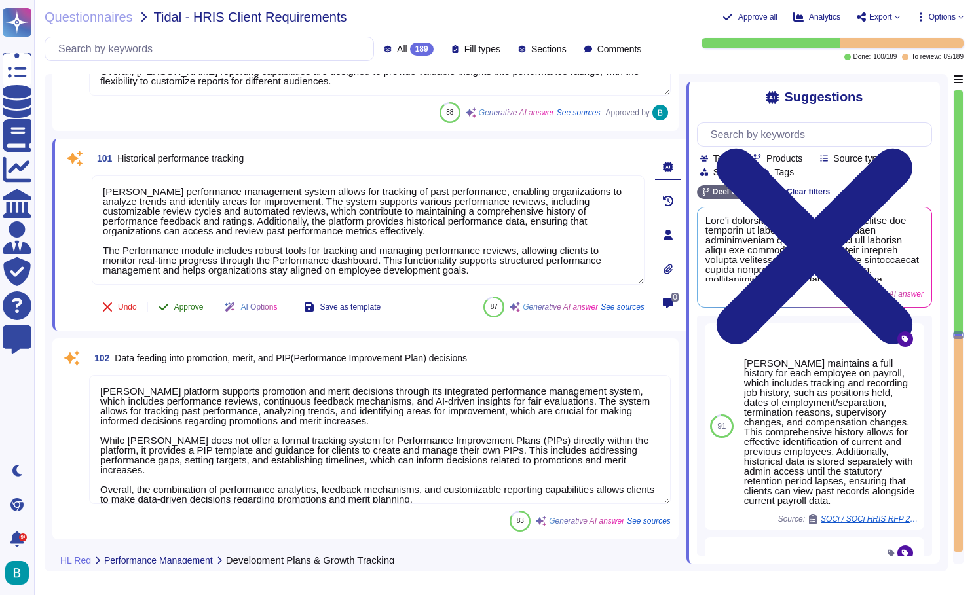
click at [194, 306] on span "Approve" at bounding box center [188, 307] width 29 height 8
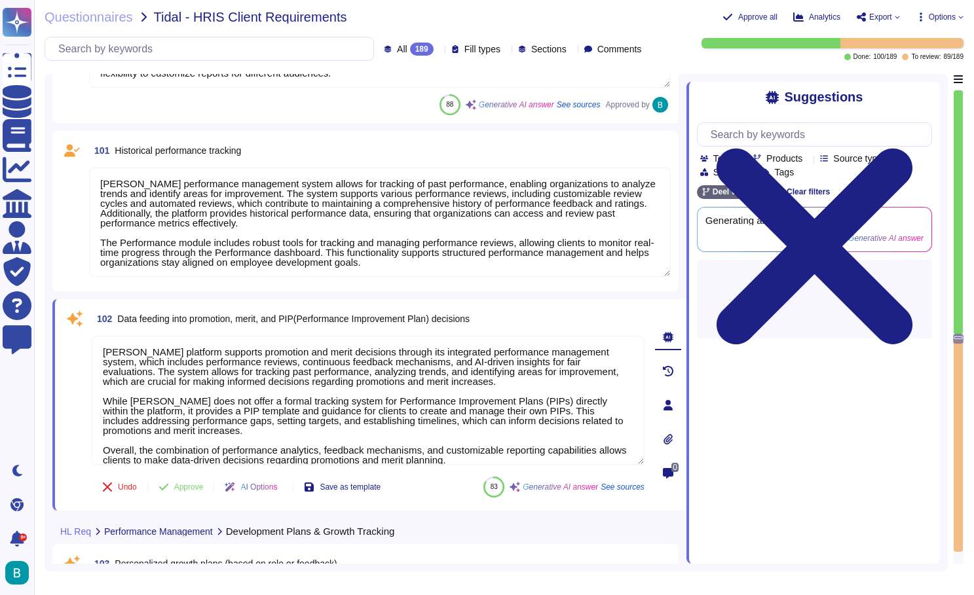
type textarea "It starts with understanding your performance levels, goal setting, goal attain…"
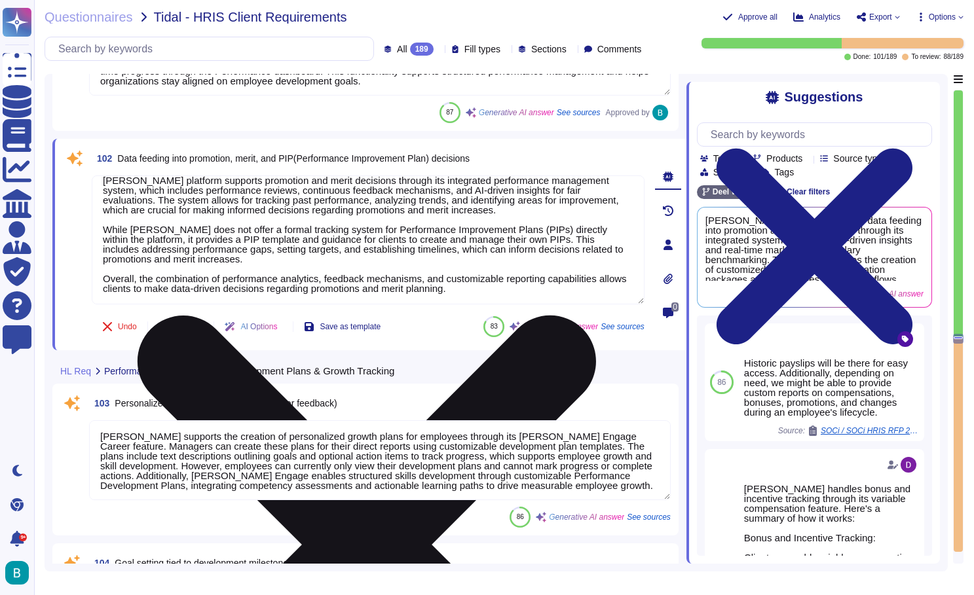
scroll to position [11, 0]
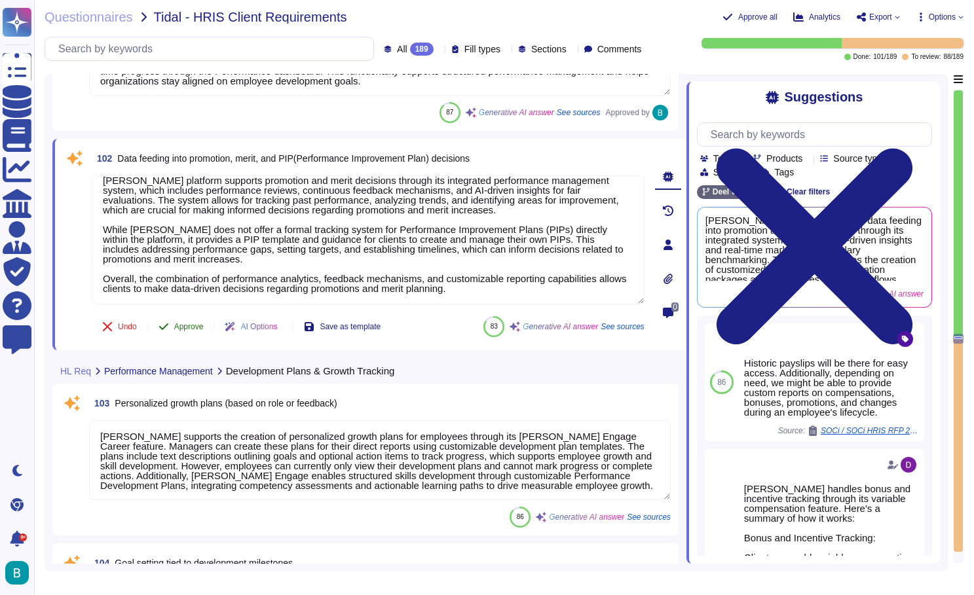
click at [194, 323] on span "Approve" at bounding box center [188, 327] width 29 height 8
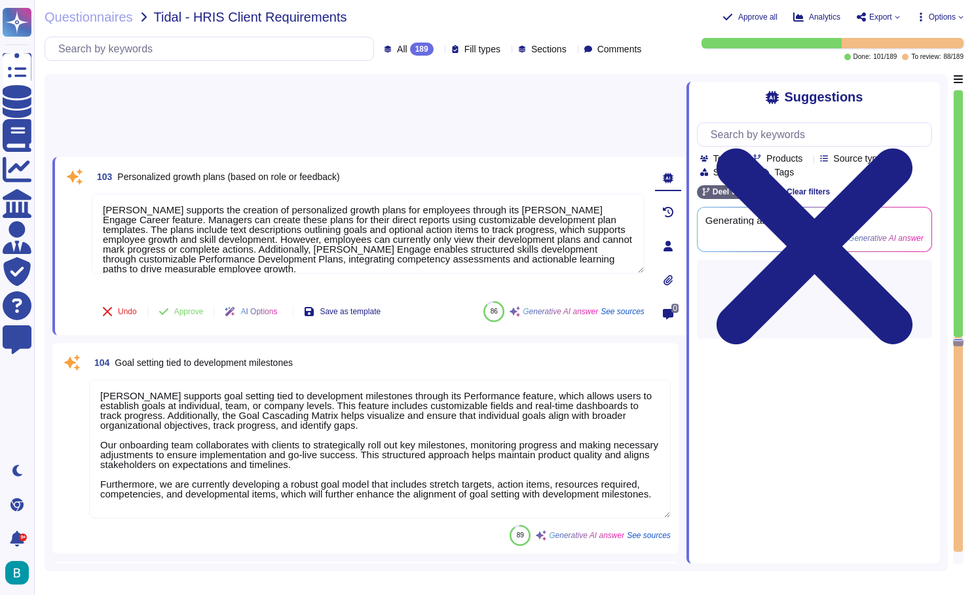
type textarea "[PERSON_NAME] Performance feature allows for goal setting and progress tracking…"
type textarea "[PERSON_NAME] Engage allows for customizable rating scales, which can include s…"
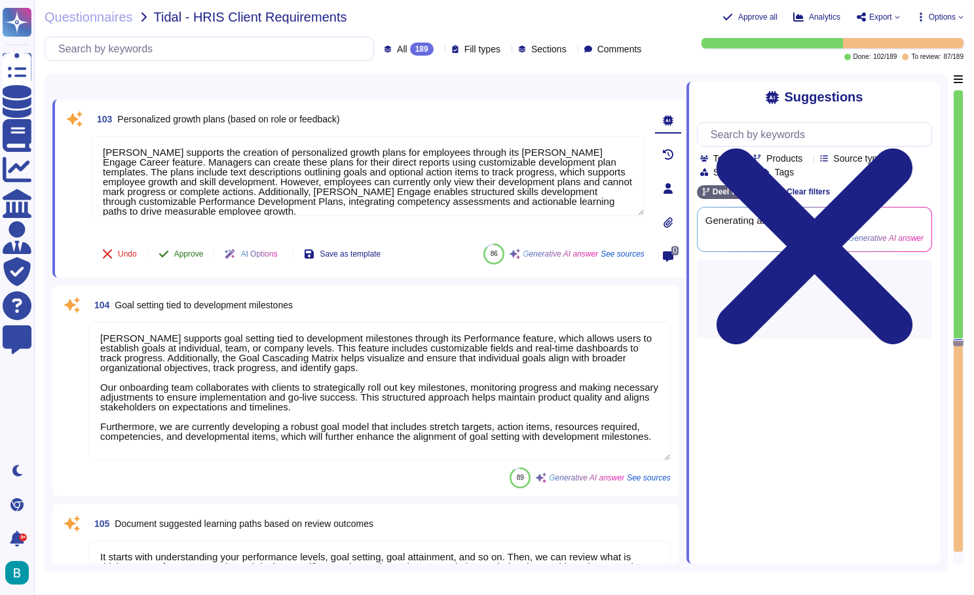
click at [195, 251] on span "Approve" at bounding box center [188, 254] width 29 height 8
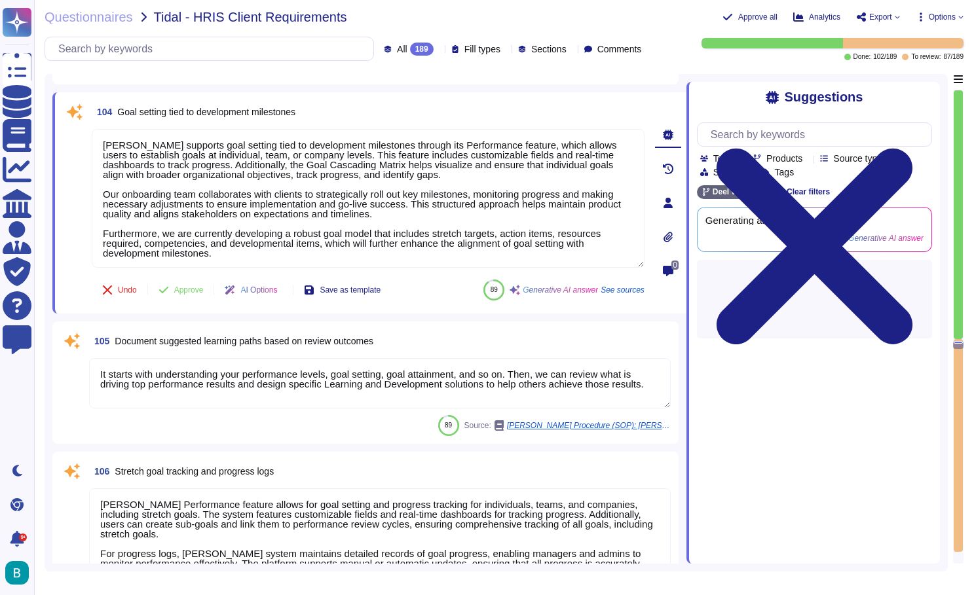
type textarea "Yes"
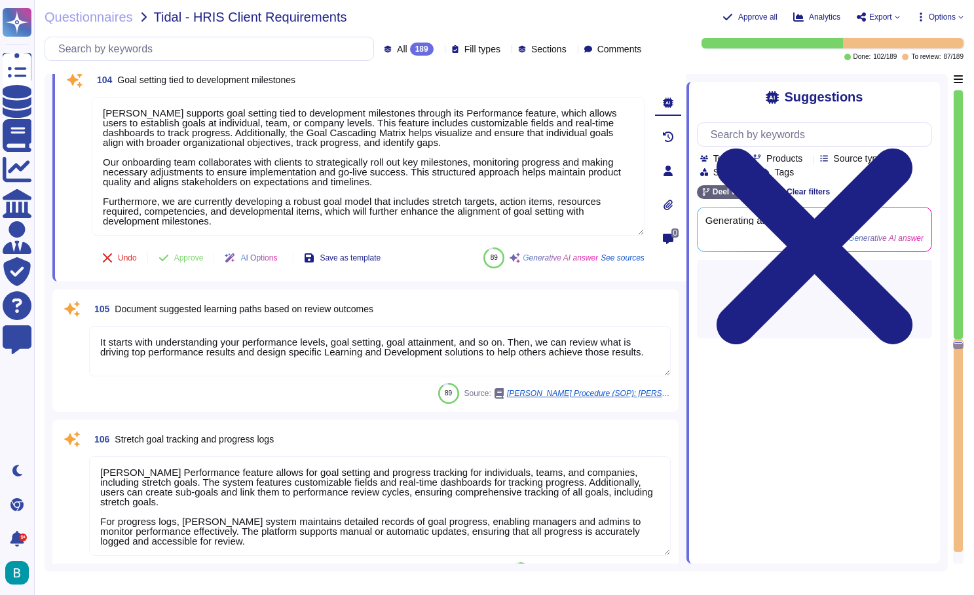
scroll to position [18673, 0]
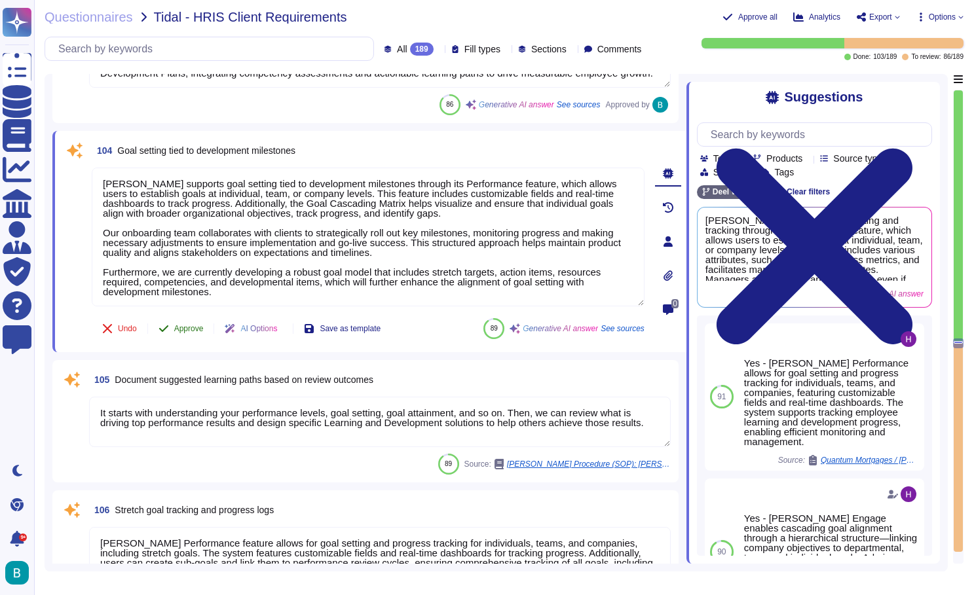
click at [197, 329] on span "Approve" at bounding box center [188, 329] width 29 height 8
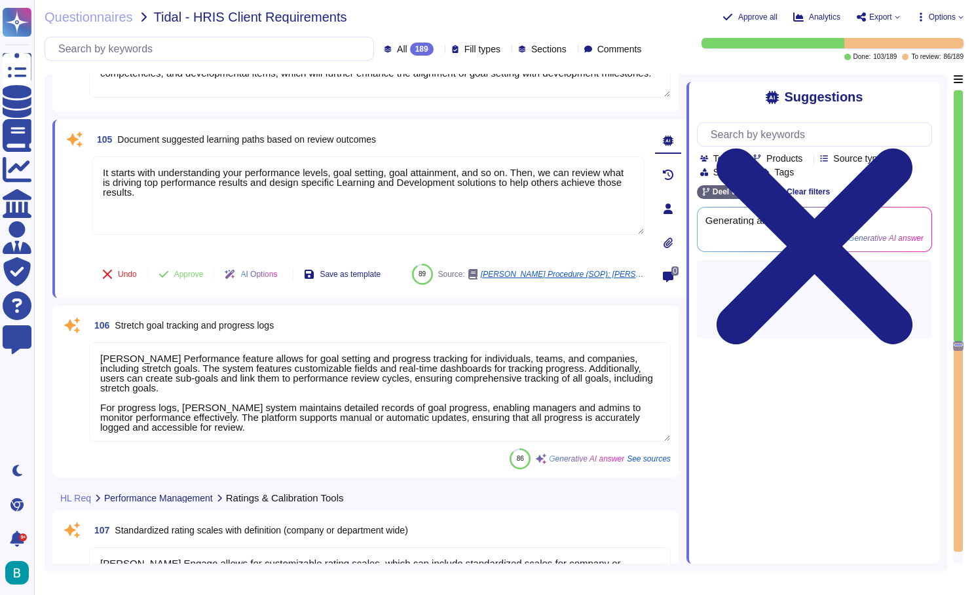
type textarea "Sanity checks are implemented to check the completeness and accuracy of data. A…"
type textarea "[PERSON_NAME] provides a detailed audit trail for all activities performed on i…"
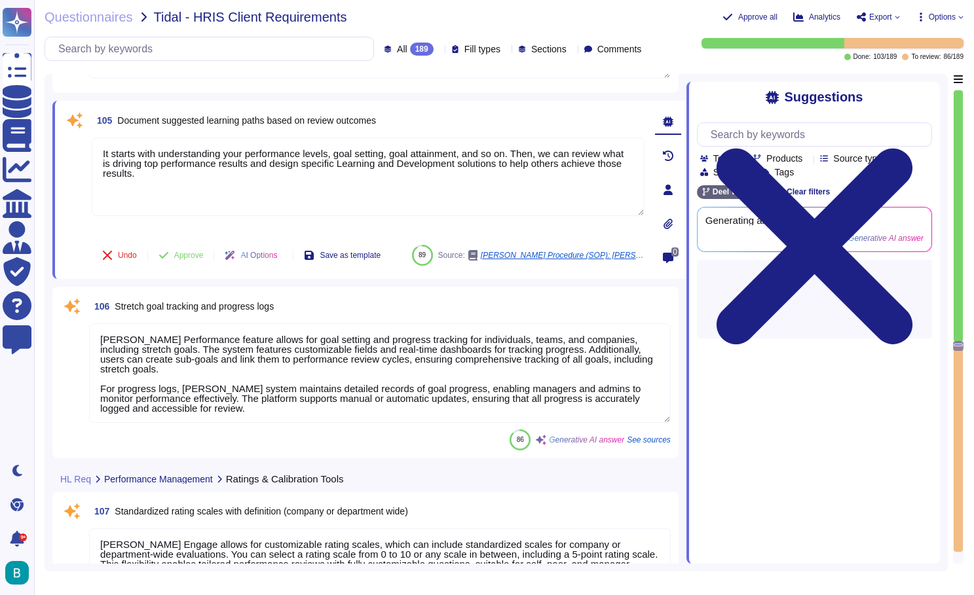
scroll to position [18886, 0]
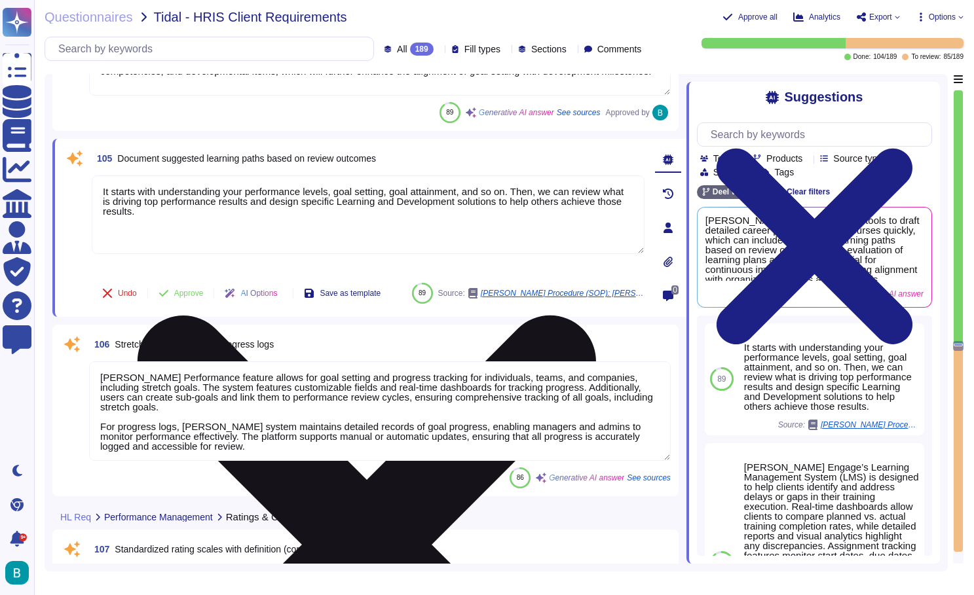
click at [596, 316] on icon at bounding box center [367, 545] width 458 height 458
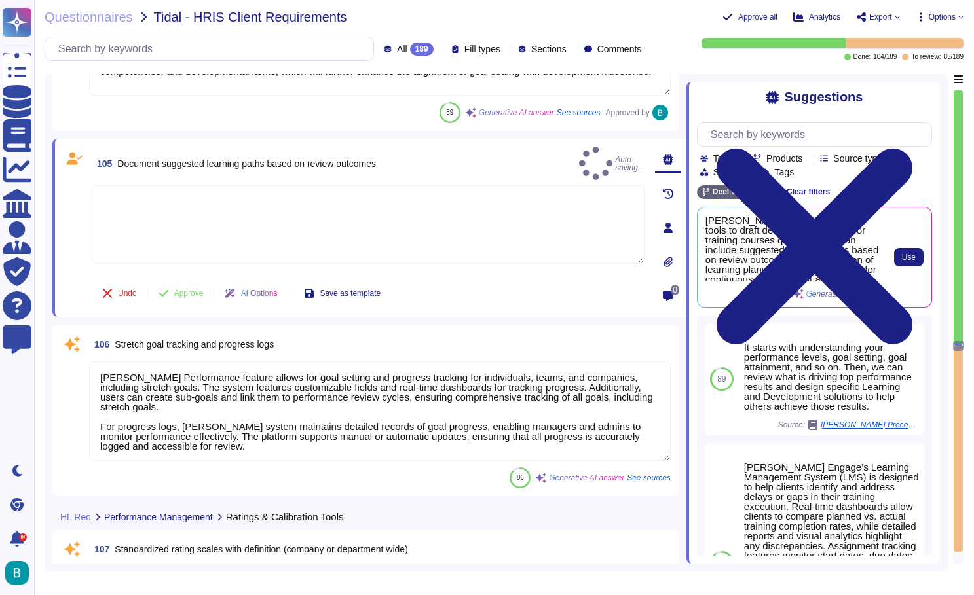
scroll to position [0, 0]
click at [904, 257] on span "Use" at bounding box center [909, 257] width 14 height 8
type textarea "[PERSON_NAME] Engage provides tools to draft detailed career paths or training …"
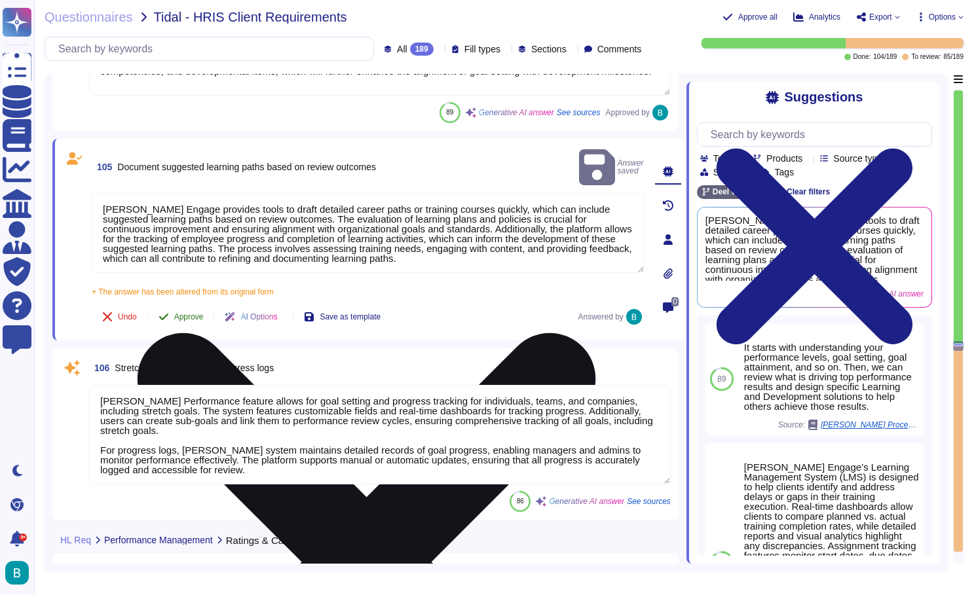
click at [177, 313] on span "Approve" at bounding box center [188, 317] width 29 height 8
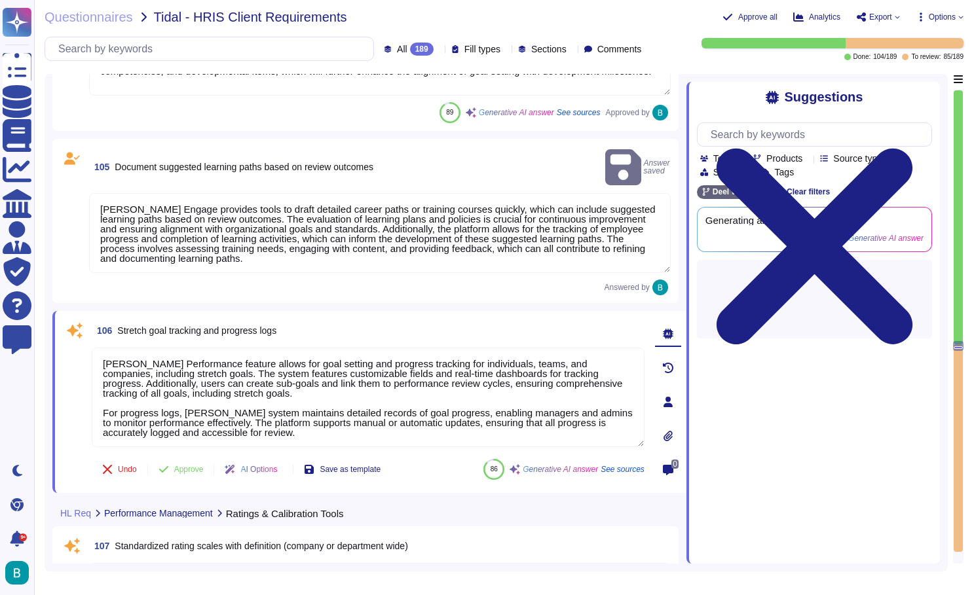
type textarea "[PERSON_NAME] provides a detailed audit trail for all activities performed on i…"
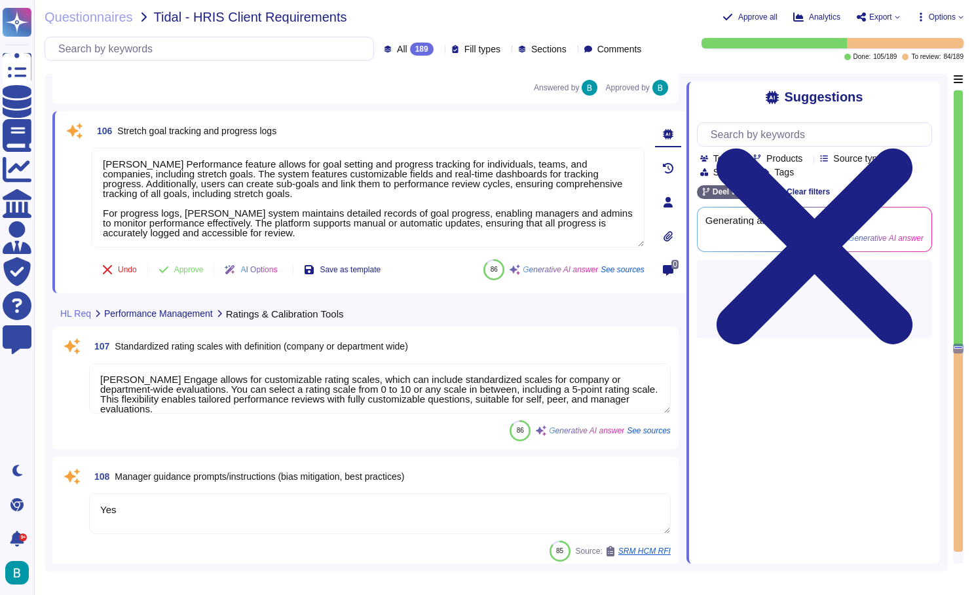
type textarea "[PERSON_NAME] Engage automates performance review reminders and follow-ups with…"
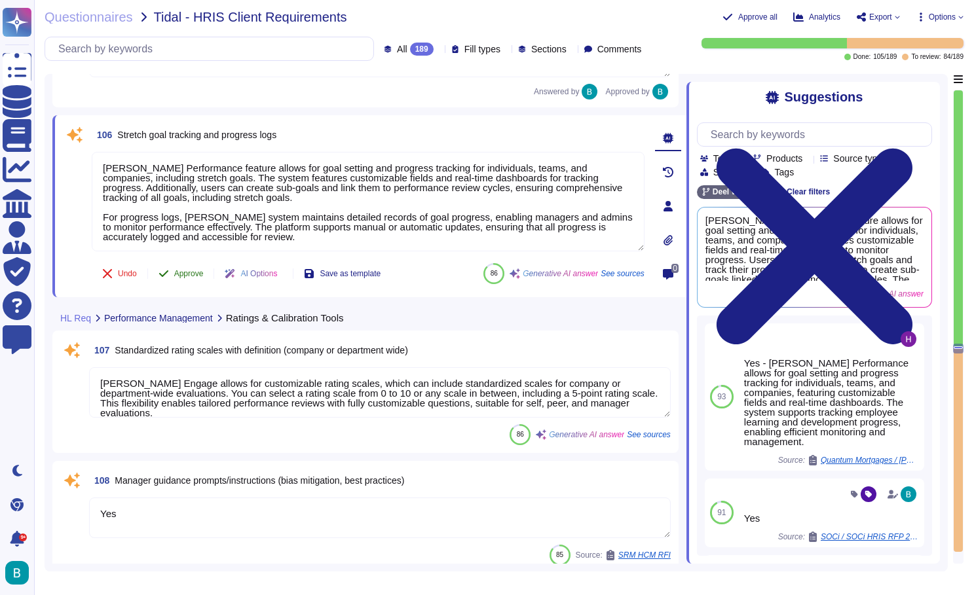
click at [198, 276] on span "Approve" at bounding box center [188, 274] width 29 height 8
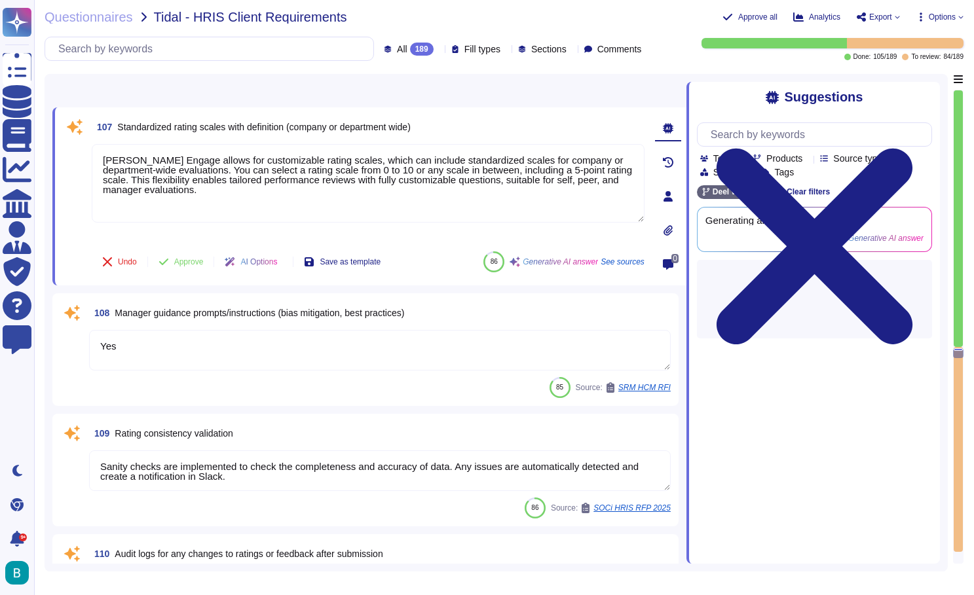
type textarea "[PERSON_NAME] Engage automates performance review reminders and follow-ups with…"
type textarea "Assignments are only required once and assist with the review process during ch…"
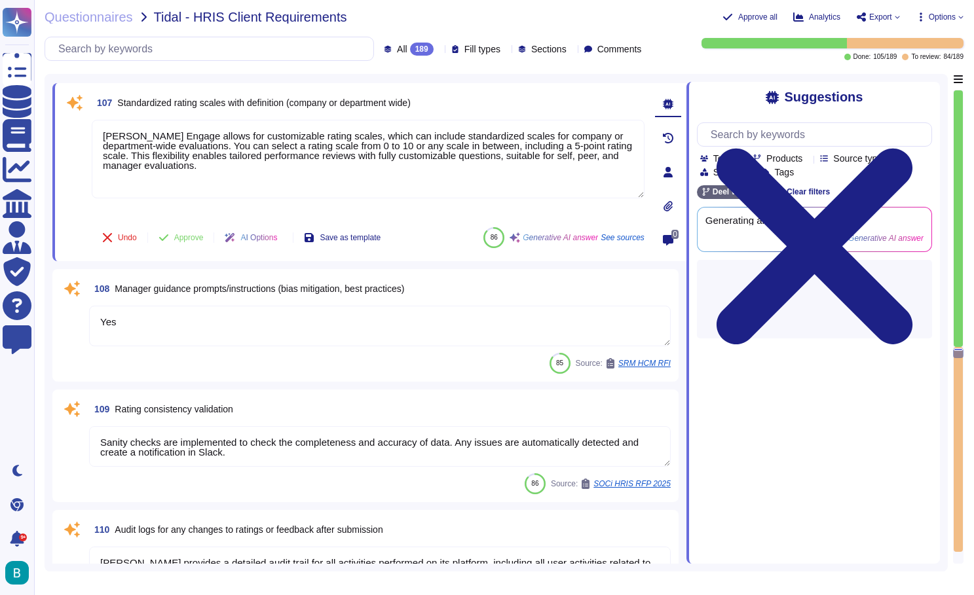
scroll to position [19233, 0]
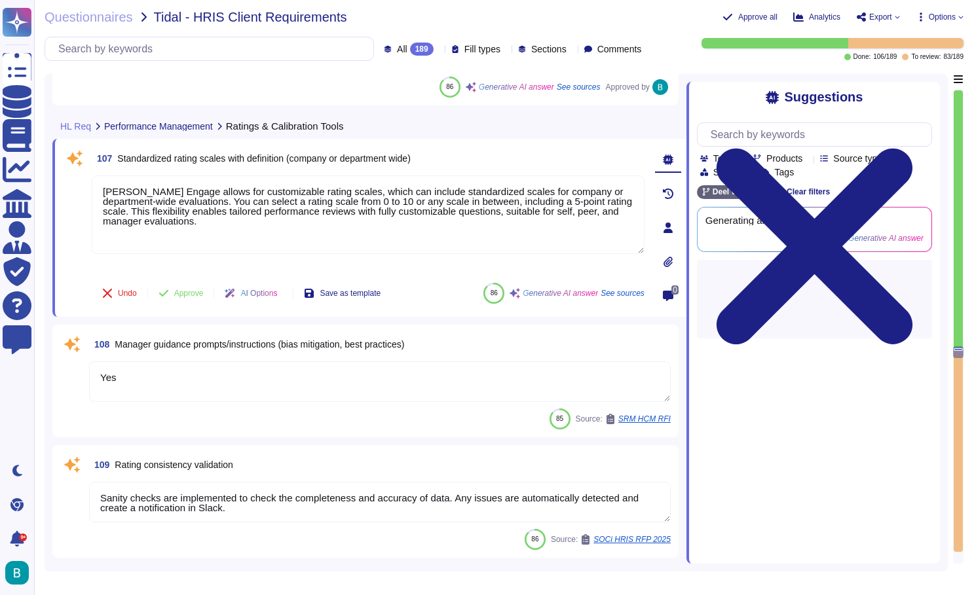
type textarea "[PERSON_NAME] Engage provides tools to draft detailed career paths or training …"
type textarea "[PERSON_NAME] Performance feature allows for goal setting and progress tracking…"
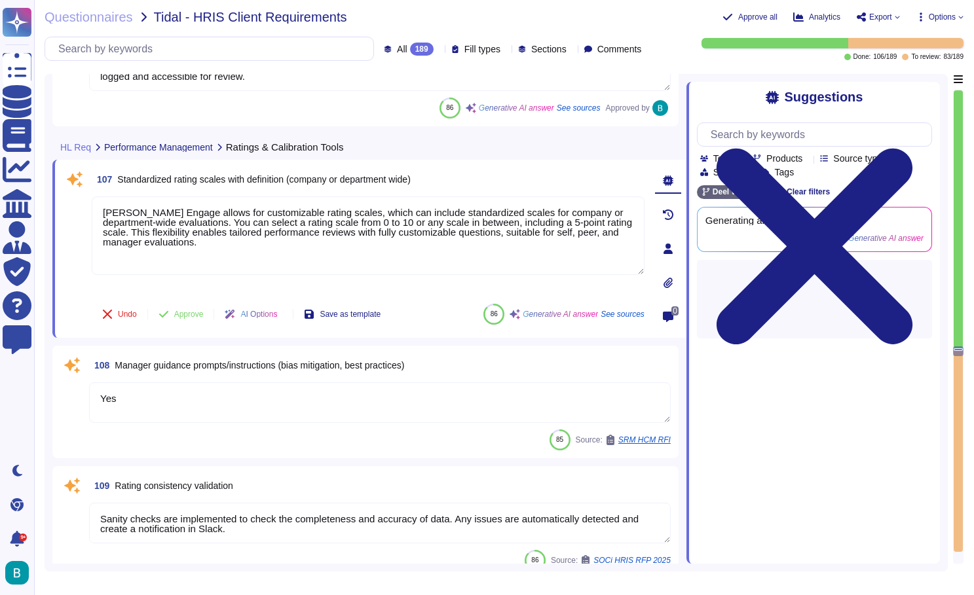
scroll to position [19210, 0]
click at [197, 316] on span "Approve" at bounding box center [188, 316] width 29 height 8
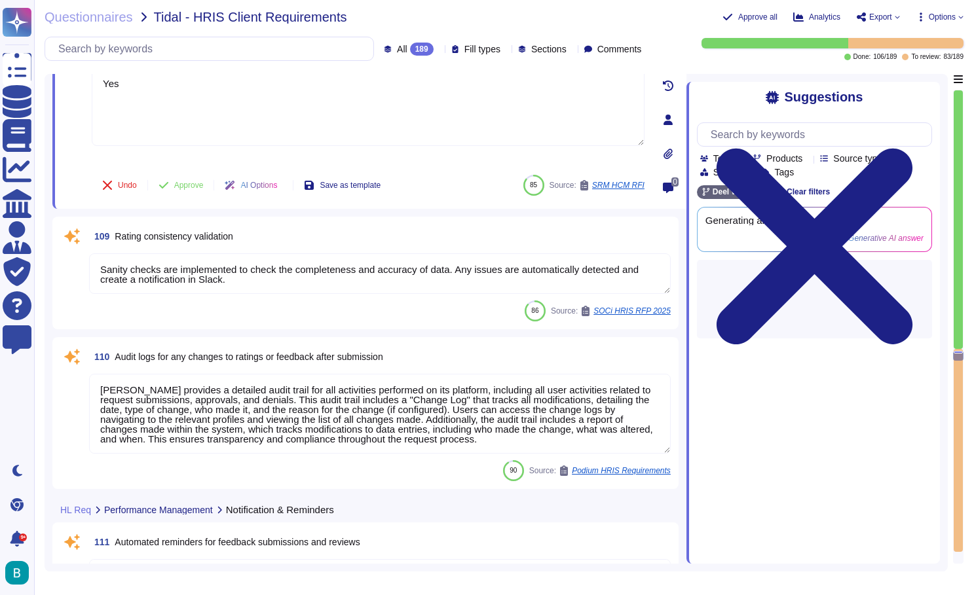
type textarea "Assignments are only required once and assist with the review process during ch…"
type textarea "In [PERSON_NAME], users can view outstanding workflow transactions in various s…"
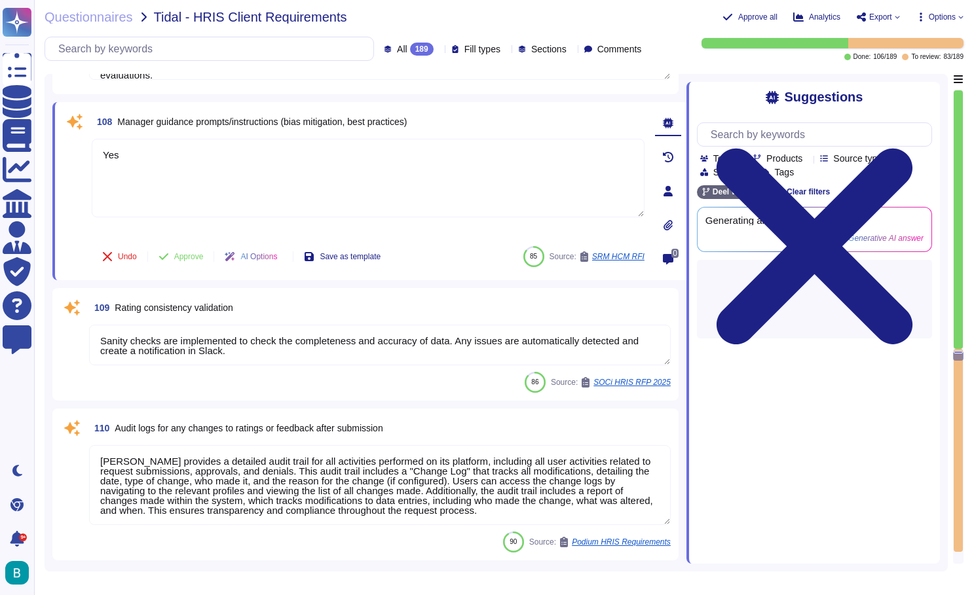
scroll to position [19358, 0]
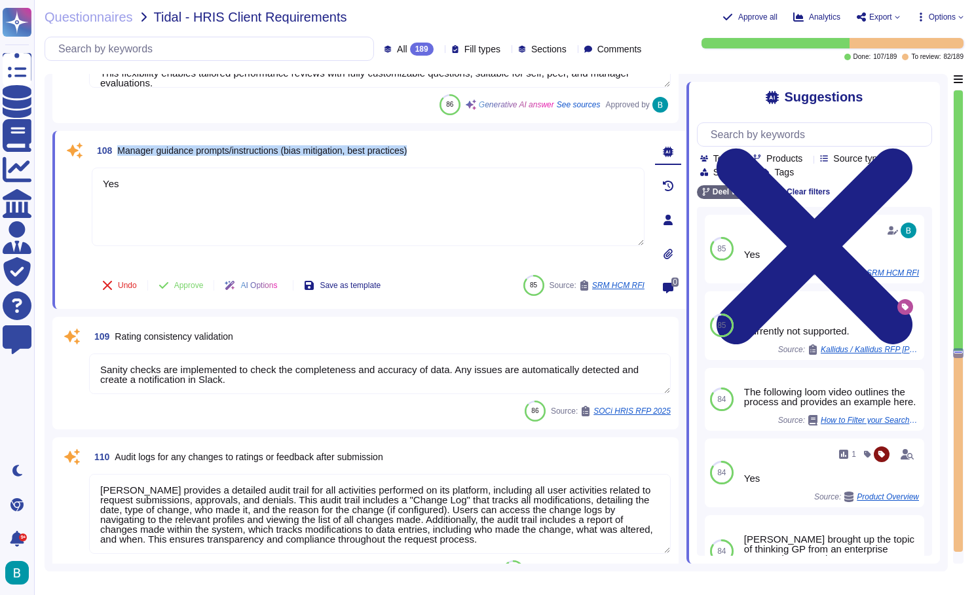
drag, startPoint x: 443, startPoint y: 149, endPoint x: 156, endPoint y: 138, distance: 287.0
click at [156, 138] on div "108 Manager guidance prompts/instructions (bias mitigation, best practices) Yes…" at bounding box center [369, 220] width 634 height 178
copy span "Manager guidance prompts/instructions (bias mitigation, best practices)"
click at [775, 126] on input "text" at bounding box center [817, 134] width 227 height 23
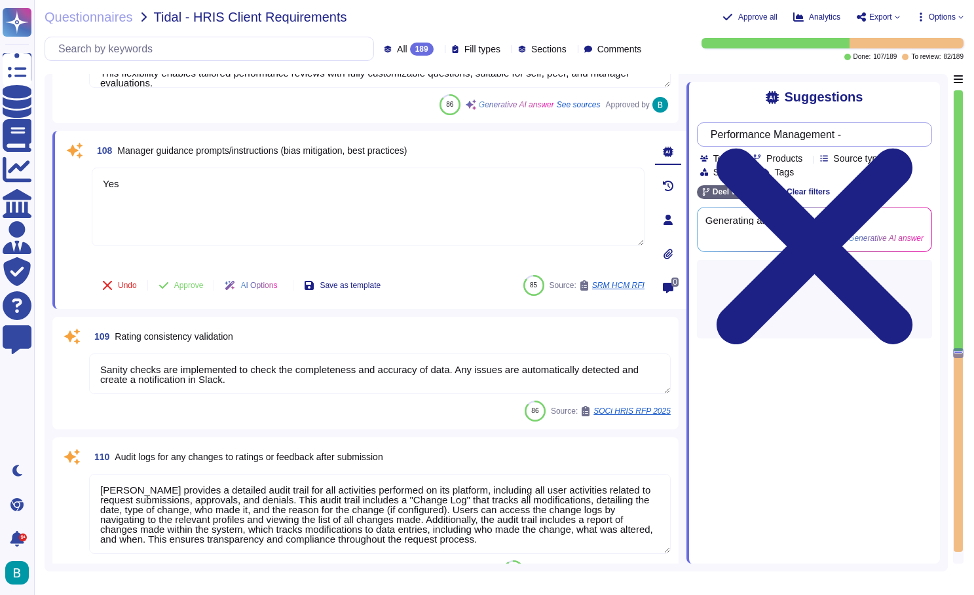
paste input "Manager guidance prompts/instructions (bias mitigation, best practices)"
type input "Performance Management - Manager guidance prompts/instructions (bias mitigation…"
click at [743, 109] on div "Suggestions Performance Management - Manager guidance prompts/instructions (bia…" at bounding box center [812, 323] width 253 height 482
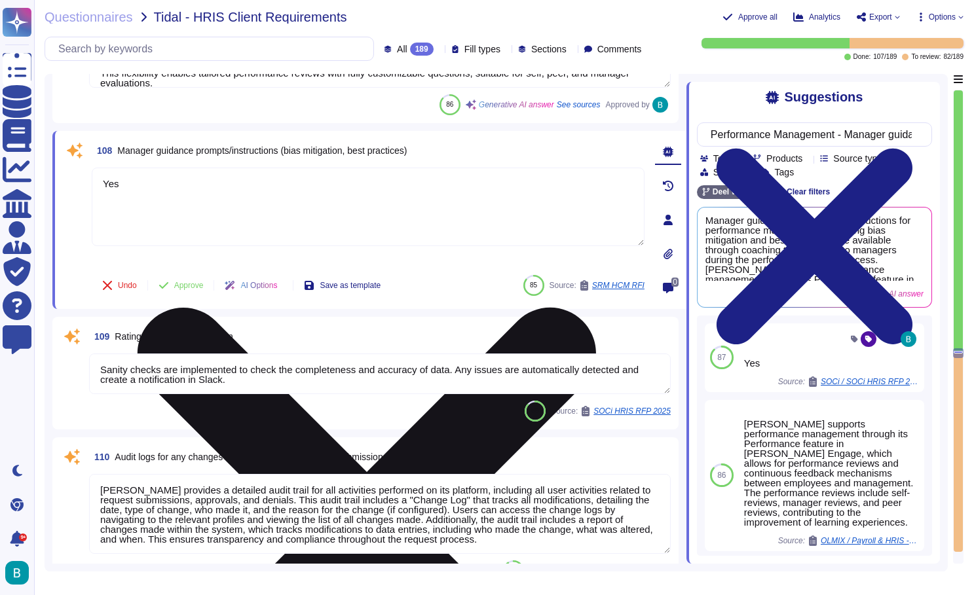
click at [636, 175] on icon at bounding box center [367, 536] width 550 height 733
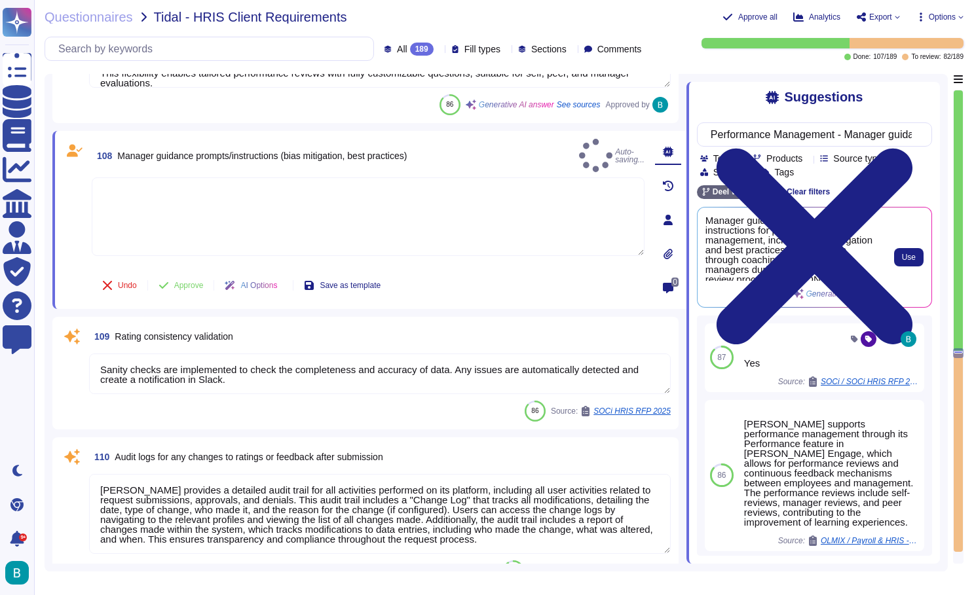
scroll to position [0, 0]
click at [902, 259] on span "Use" at bounding box center [909, 257] width 14 height 8
type textarea "Manager guidance prompts and instructions for performance management, including…"
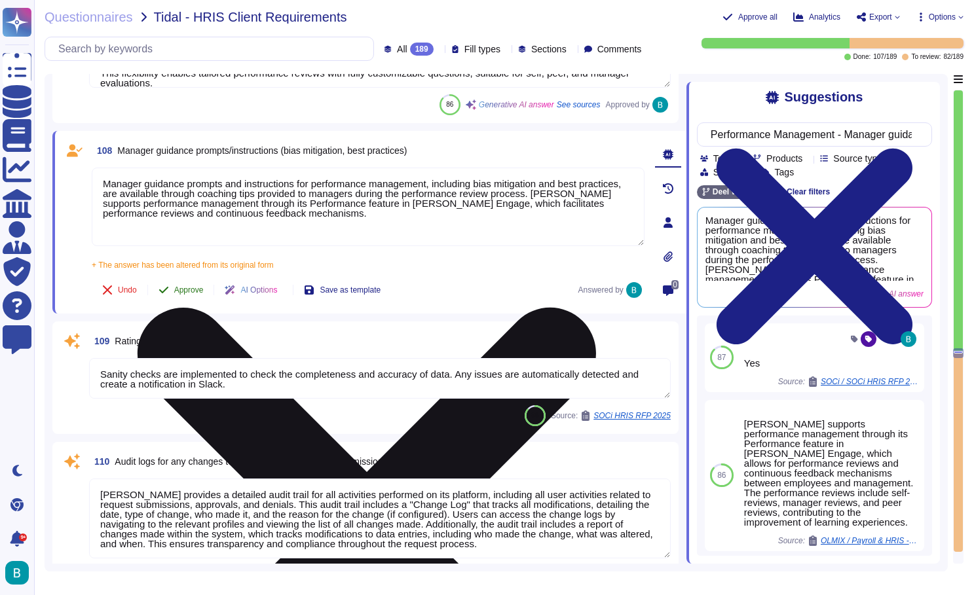
click at [194, 287] on span "Approve" at bounding box center [188, 290] width 29 height 8
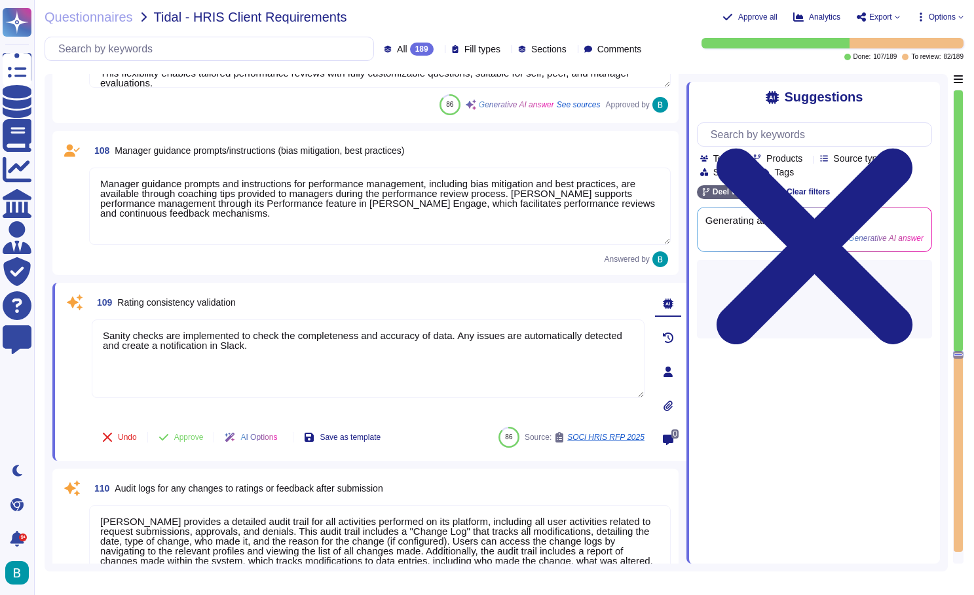
type textarea "In [PERSON_NAME], users can view outstanding workflow transactions in various s…"
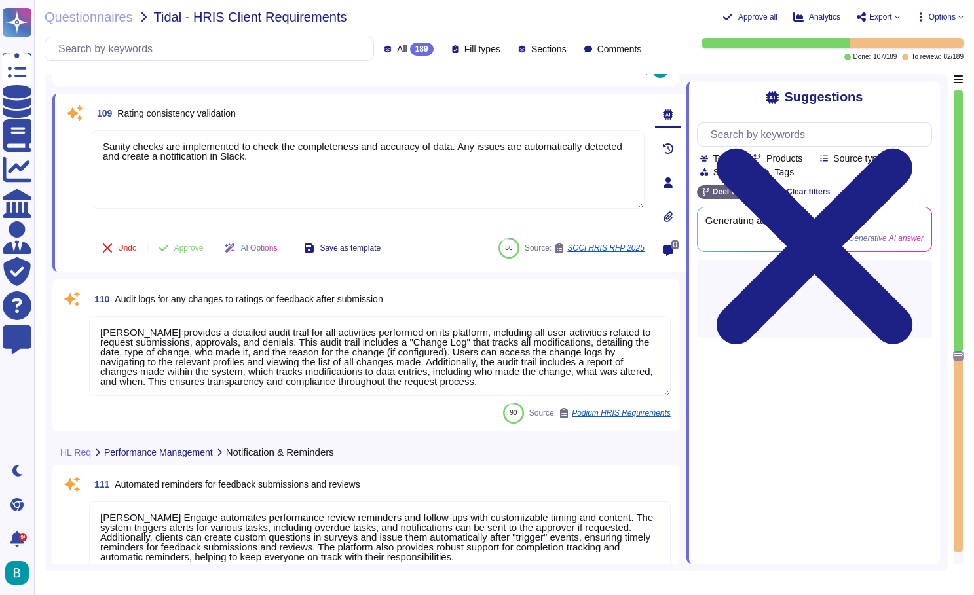
scroll to position [19525, 0]
type textarea "[PERSON_NAME] supports trigger-based notifications that can be integrated into …"
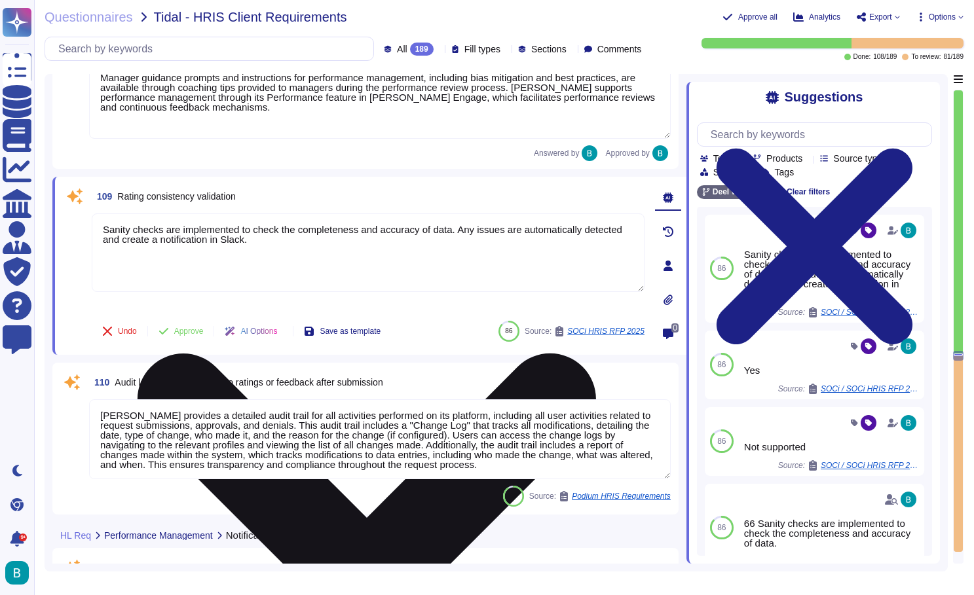
scroll to position [19459, 0]
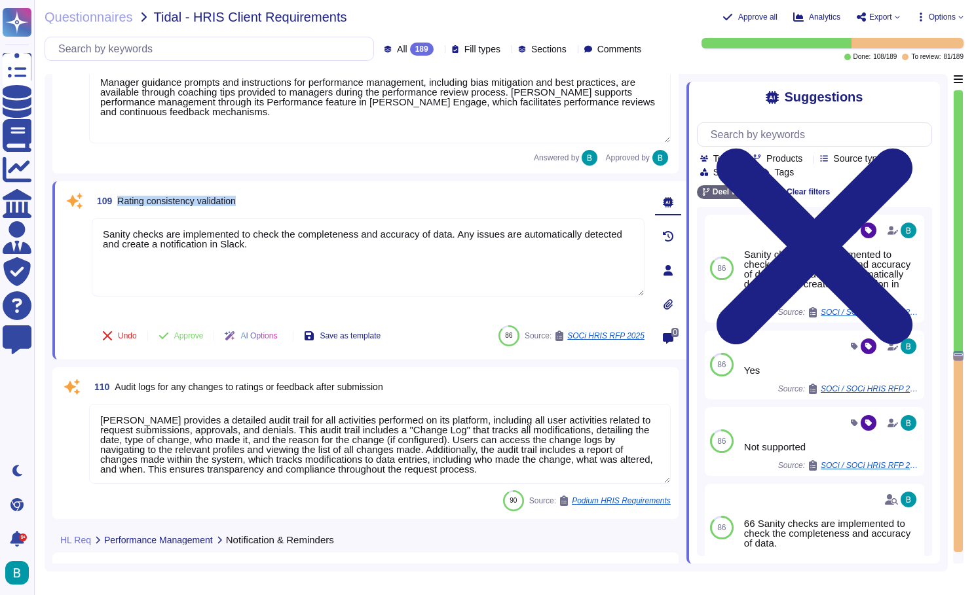
drag, startPoint x: 268, startPoint y: 197, endPoint x: 120, endPoint y: 200, distance: 148.0
click at [120, 200] on div "109 Rating consistency validation" at bounding box center [368, 201] width 553 height 24
copy span "Rating consistency validation"
click at [751, 126] on input "text" at bounding box center [817, 134] width 227 height 23
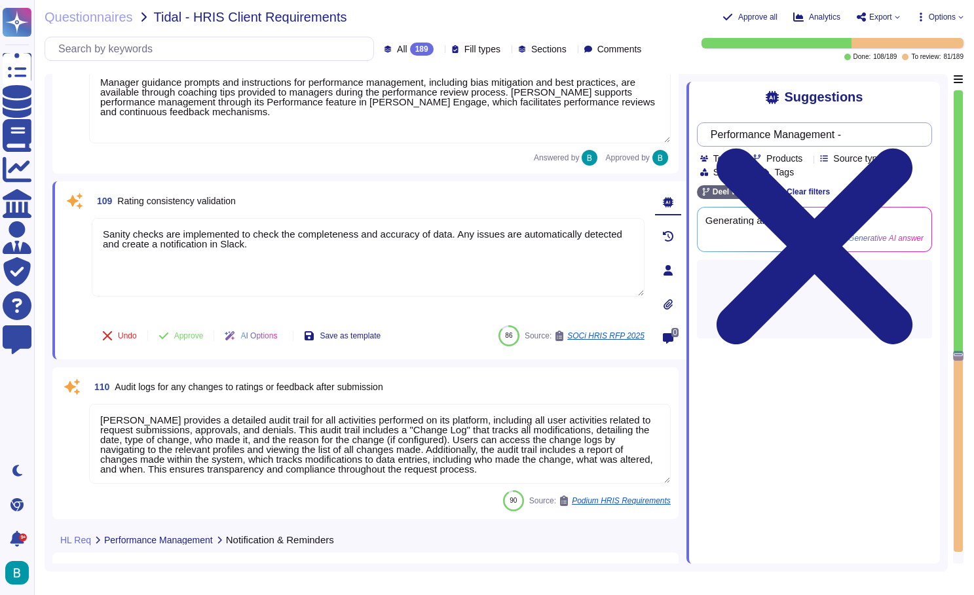
paste input "Rating consistency validation"
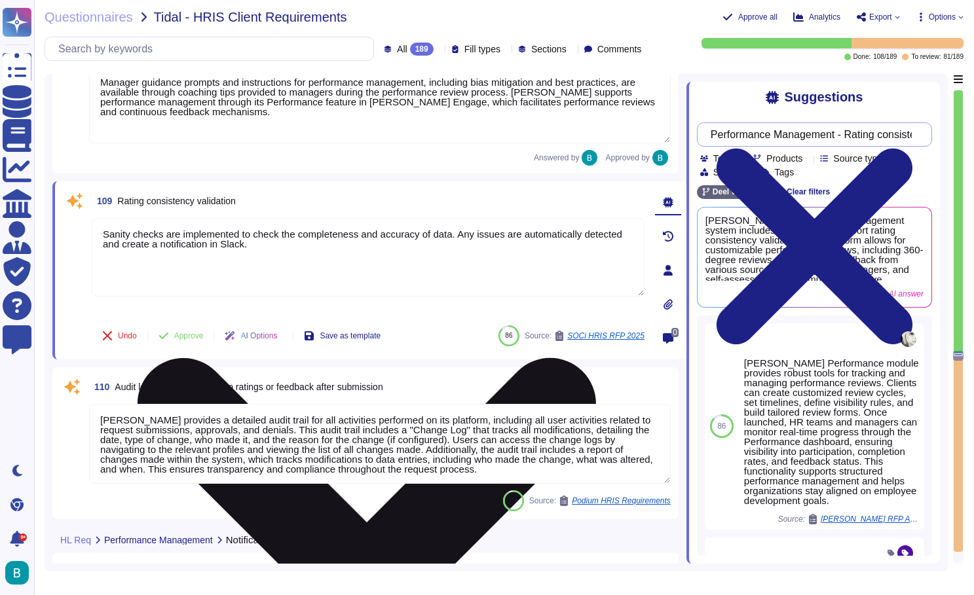
scroll to position [0, -1]
type input "Performance Management - Rating consistency validation"
click at [596, 358] on icon at bounding box center [367, 587] width 458 height 458
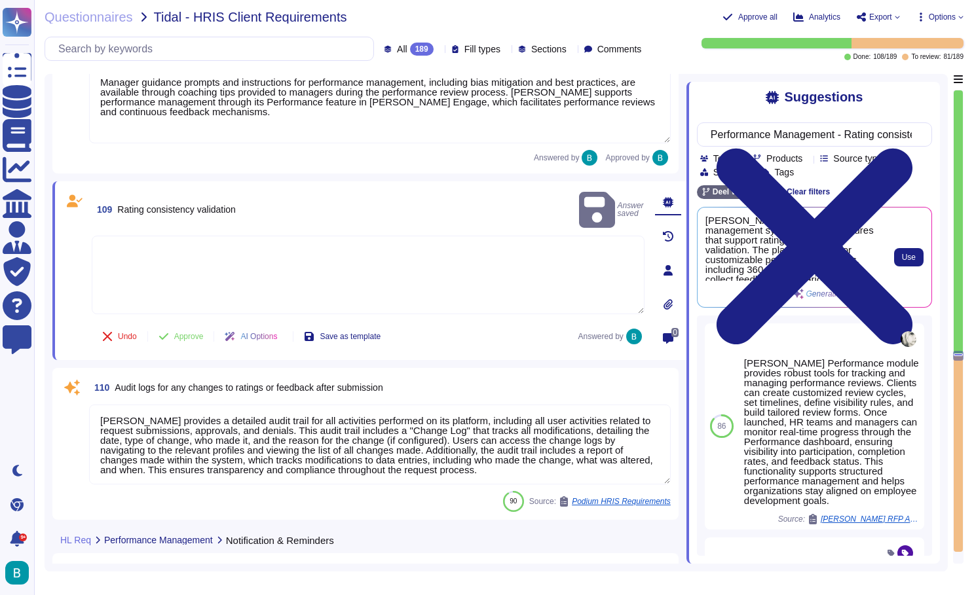
scroll to position [0, 0]
click at [911, 255] on span "Use" at bounding box center [909, 257] width 14 height 8
type textarea "[PERSON_NAME] performance management system includes features that support rati…"
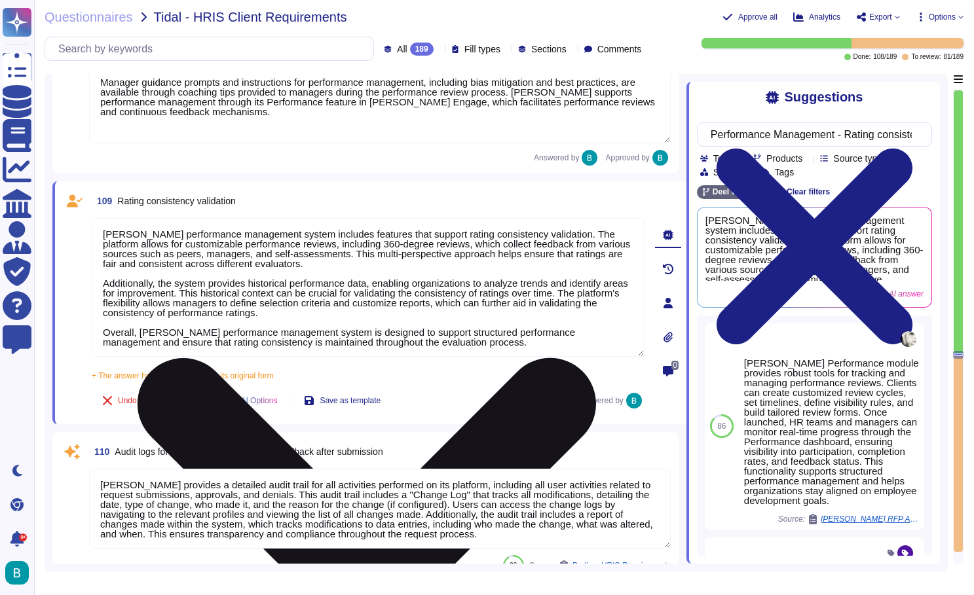
click at [191, 397] on span "Approve" at bounding box center [188, 401] width 29 height 8
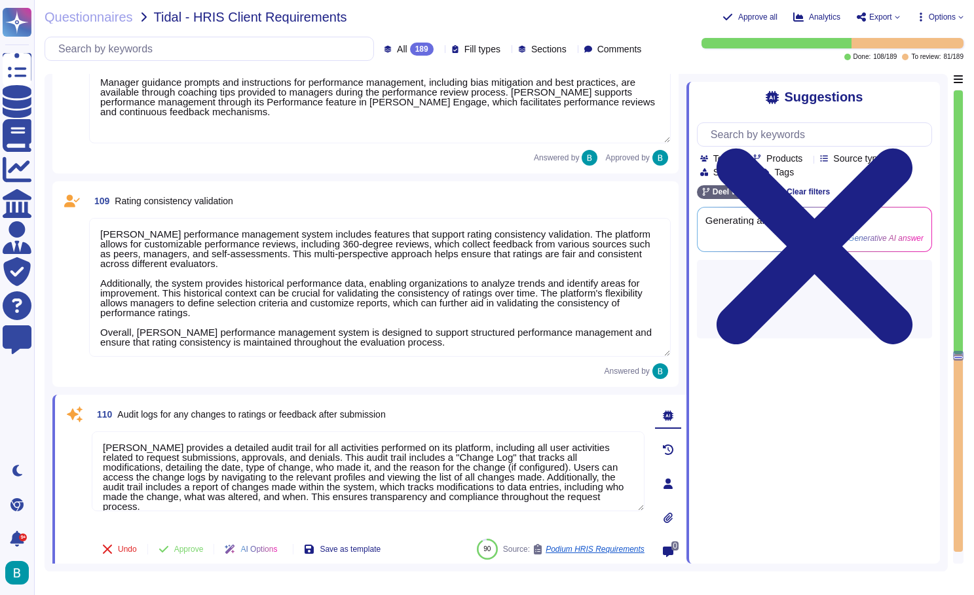
type textarea "In [PERSON_NAME], users can view outstanding workflow transactions in various s…"
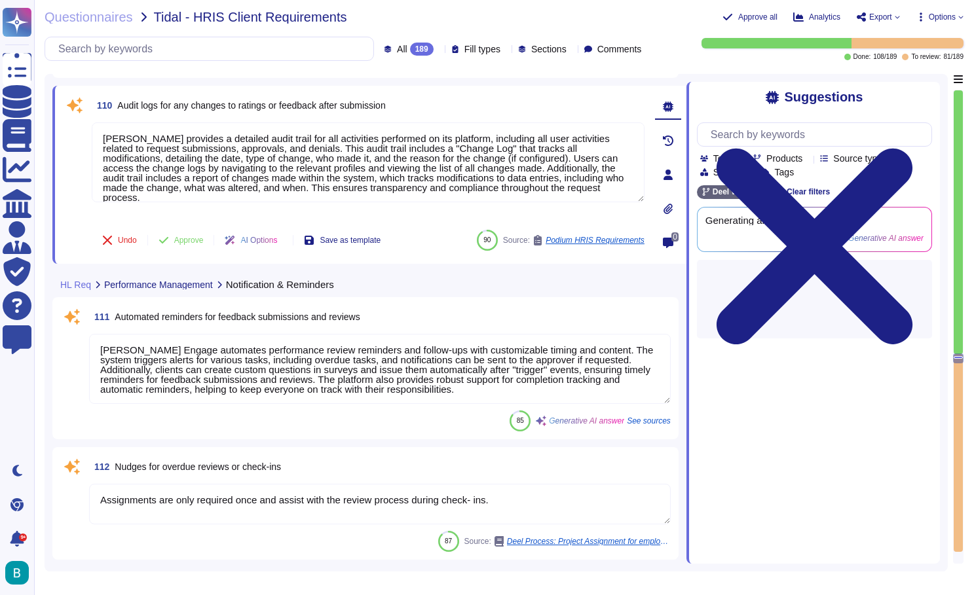
scroll to position [19731, 0]
type textarea "[PERSON_NAME] supports trigger-based notifications that can be integrated into …"
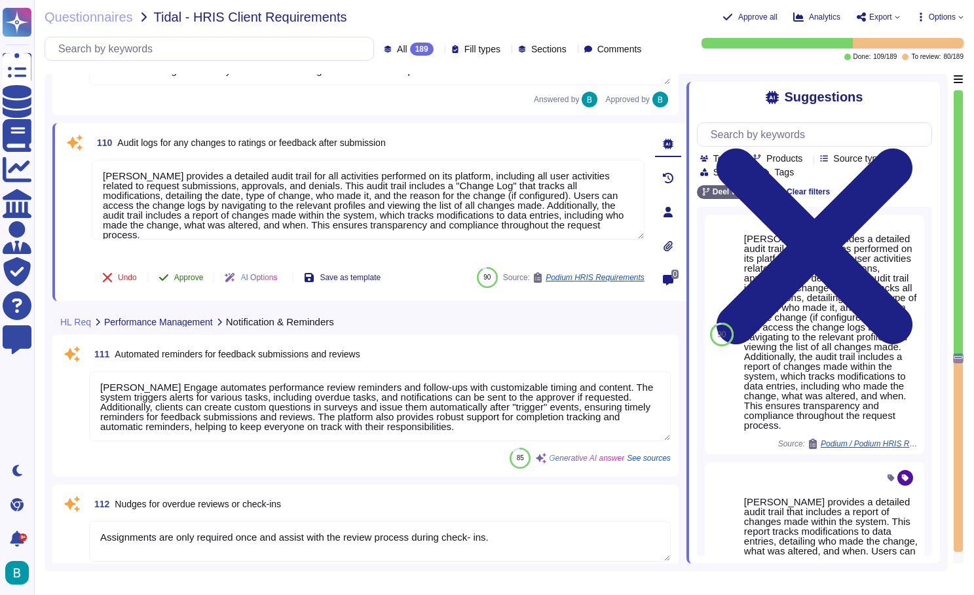
click at [191, 280] on span "Approve" at bounding box center [188, 278] width 29 height 8
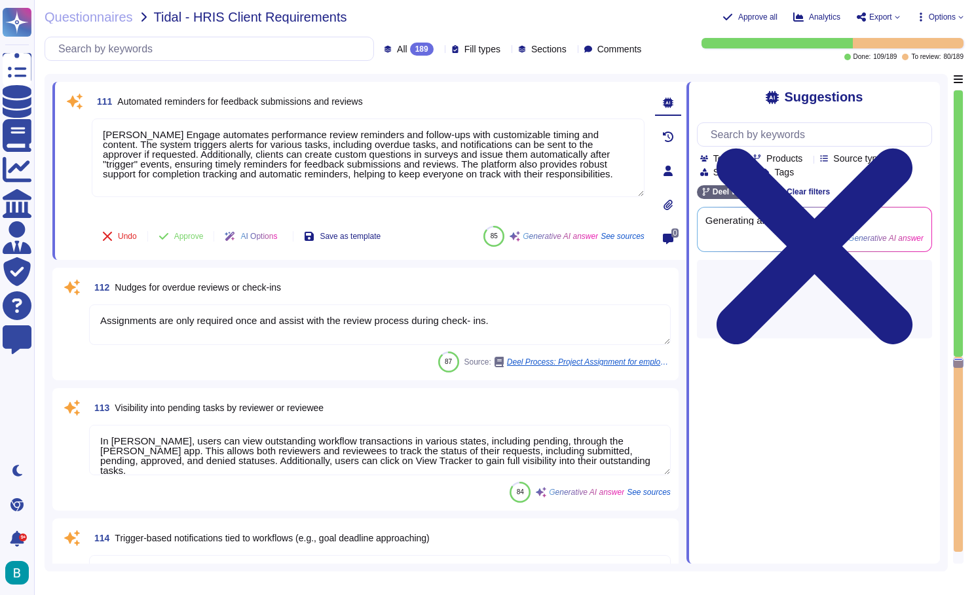
type textarea "[PERSON_NAME] platform employs a robust role-based access control (RBAC) system…"
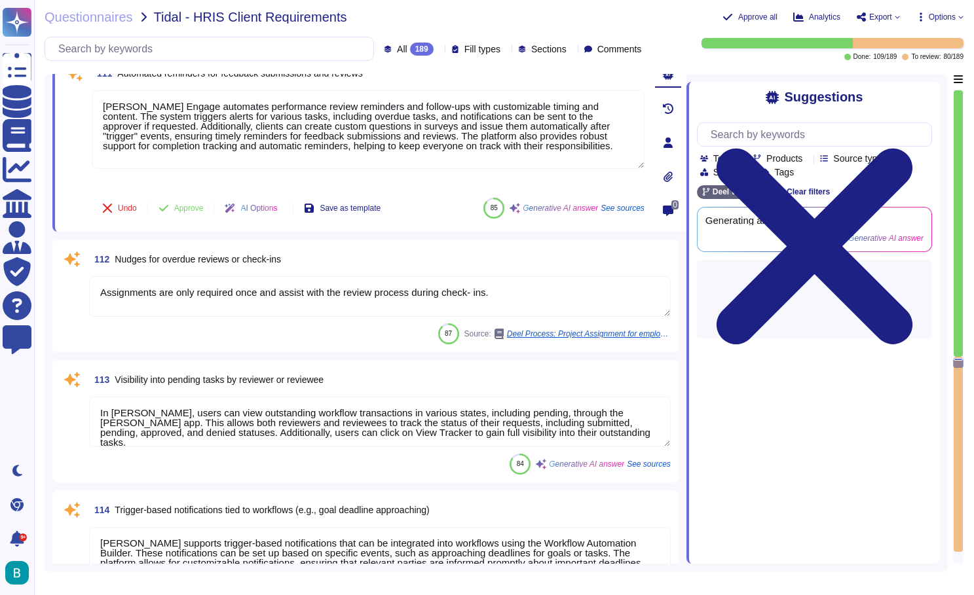
scroll to position [19887, 0]
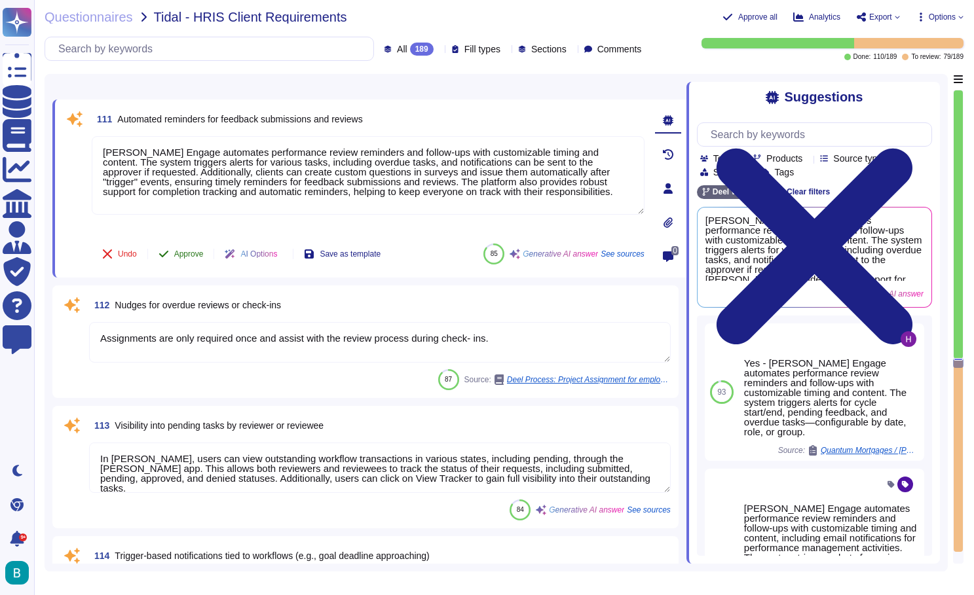
click at [198, 259] on button "Approve" at bounding box center [181, 254] width 66 height 26
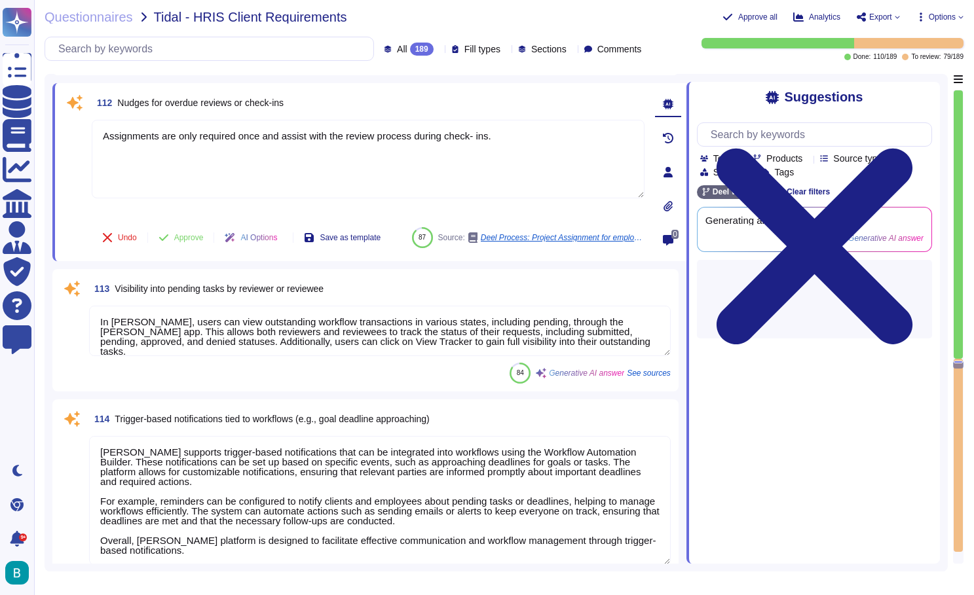
type textarea "[PERSON_NAME] maintains secure storage for sensitive data, including employee r…"
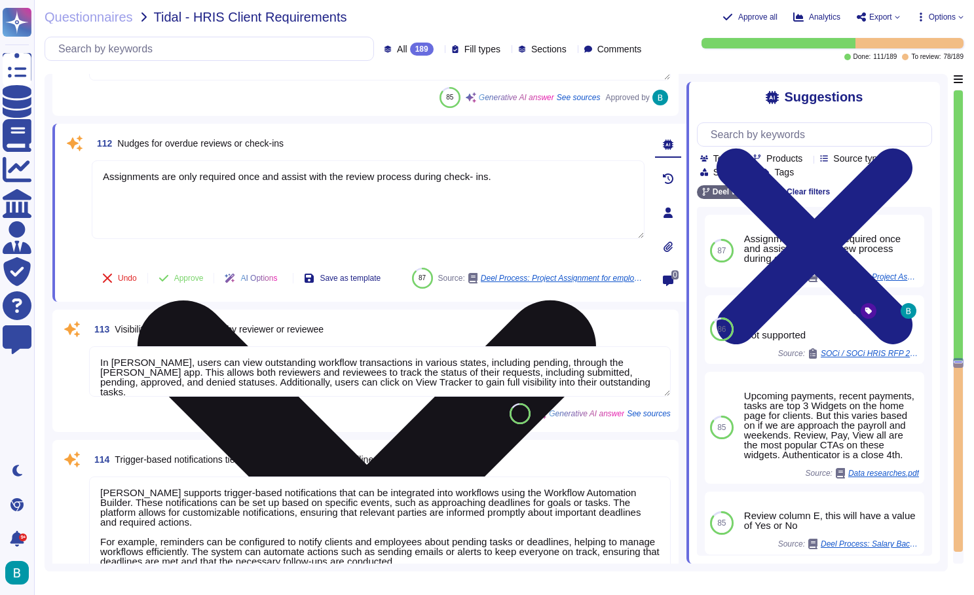
scroll to position [20001, 0]
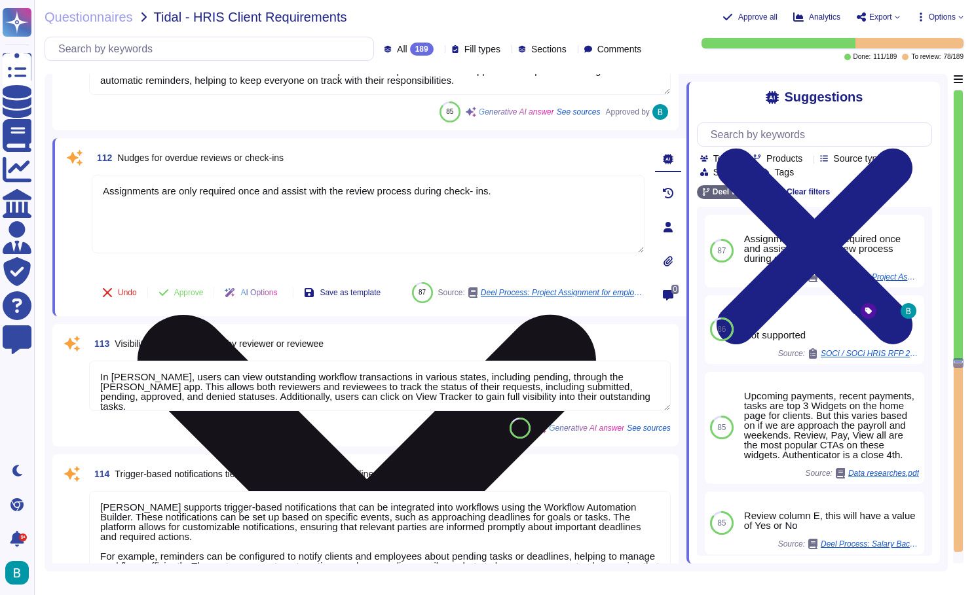
click at [596, 315] on icon at bounding box center [367, 544] width 458 height 458
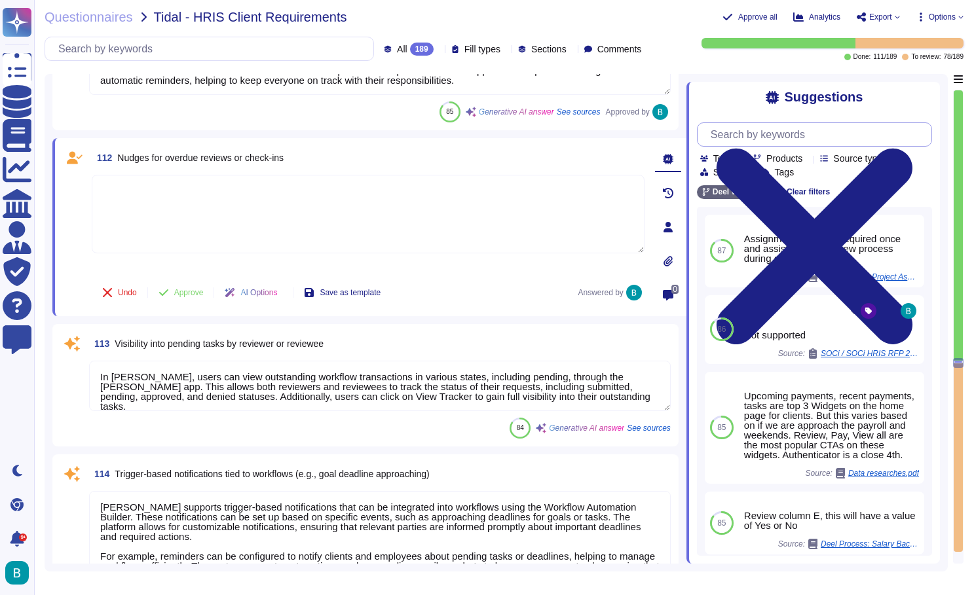
click at [767, 143] on input "text" at bounding box center [817, 134] width 227 height 23
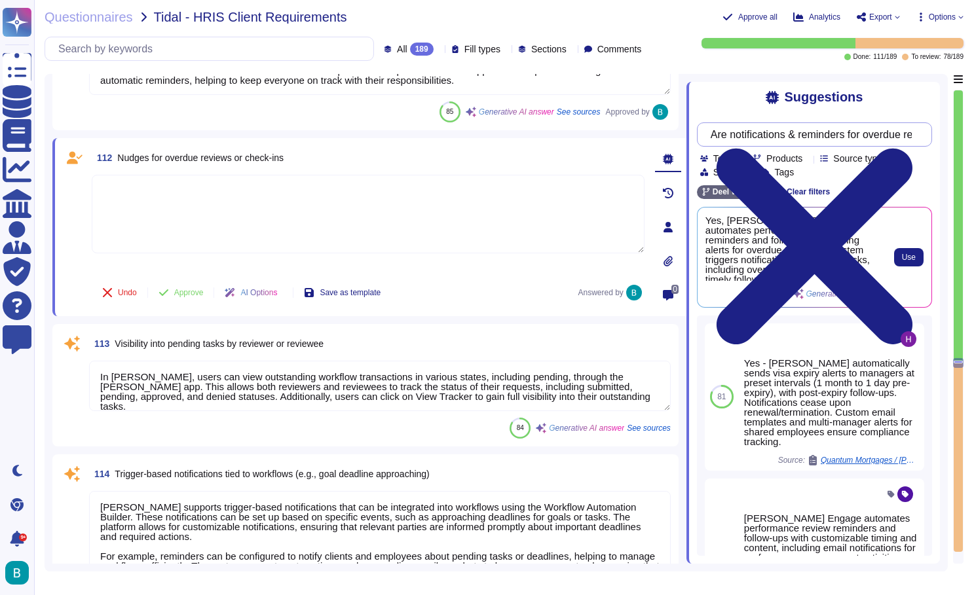
scroll to position [0, 0]
type input "Are notifications & reminders for overdue reviews or check-ins?"
click at [913, 261] on span "Use" at bounding box center [909, 257] width 14 height 8
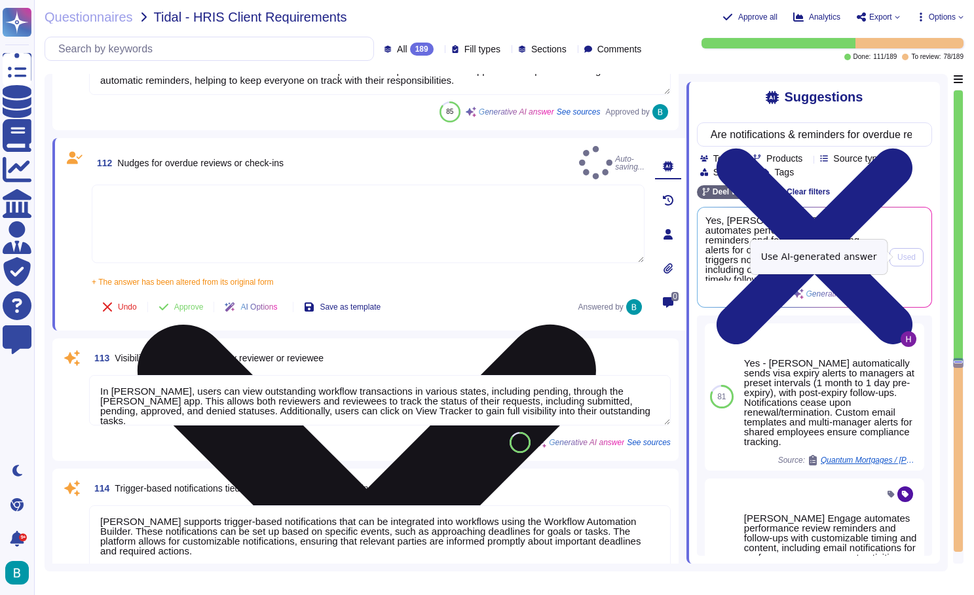
type textarea "Yes, [PERSON_NAME] Engage automates performance review reminders and follow-ups…"
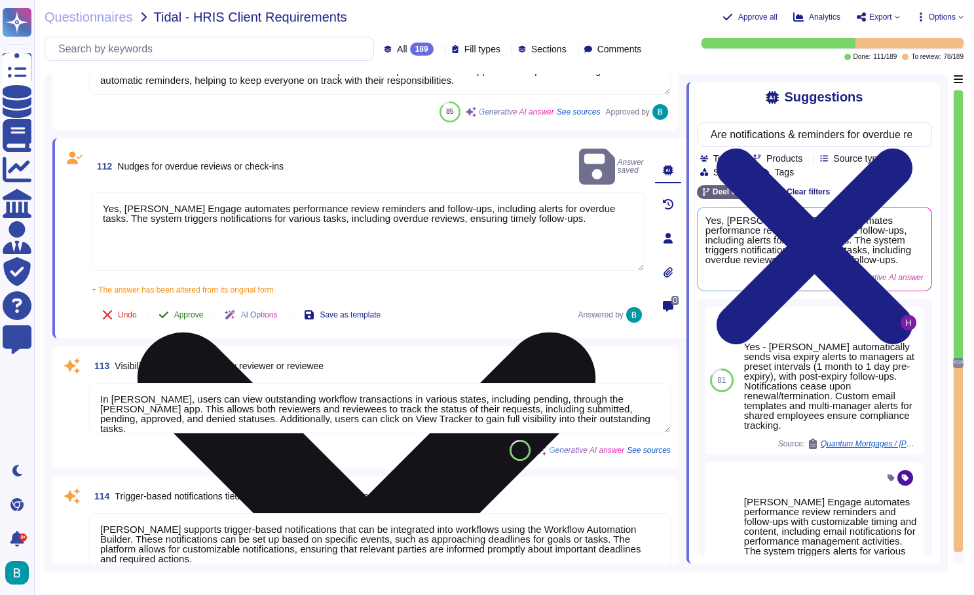
click at [189, 311] on span "Approve" at bounding box center [188, 315] width 29 height 8
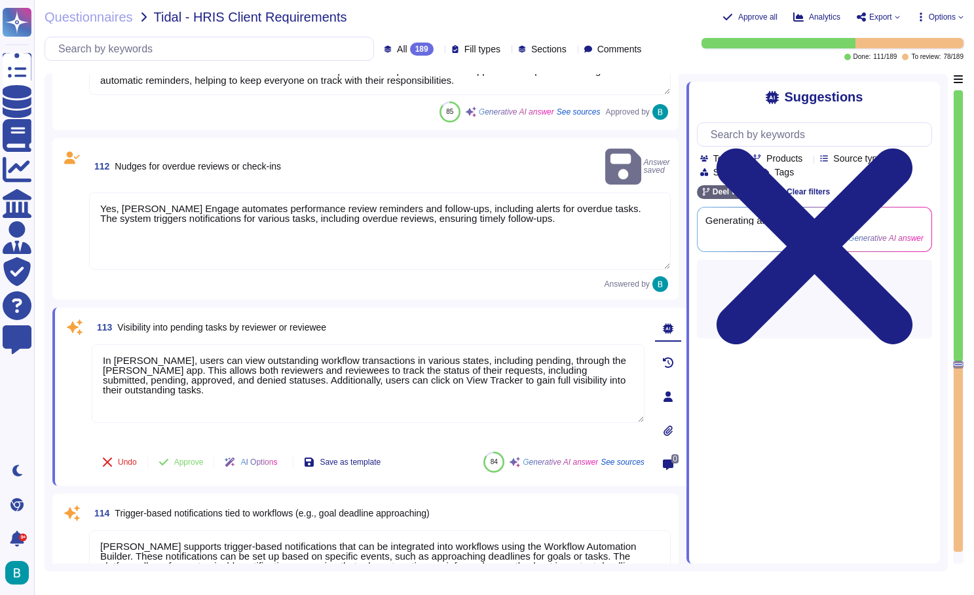
type textarea "[PERSON_NAME] maintains secure storage for sensitive data, including employee r…"
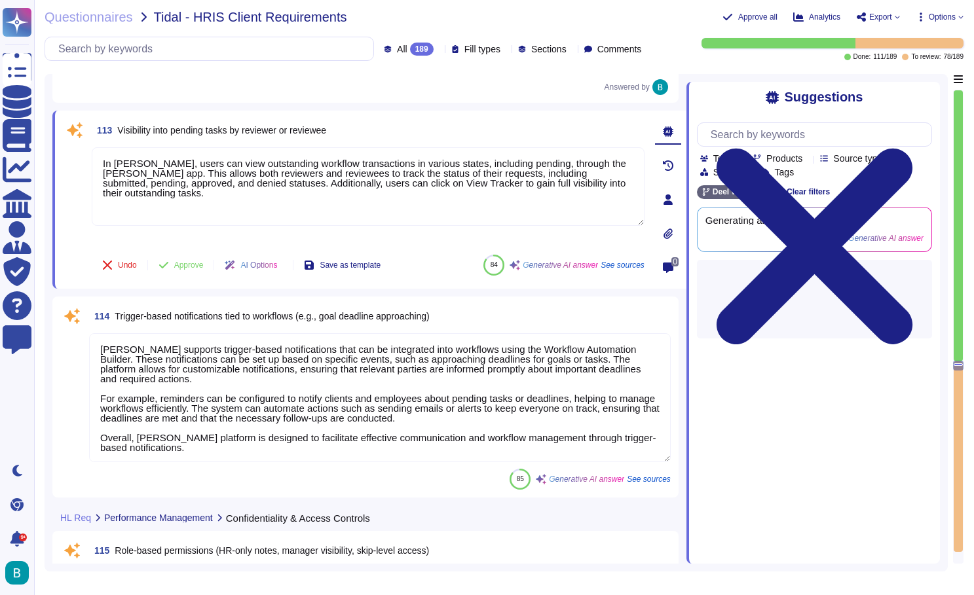
scroll to position [20176, 0]
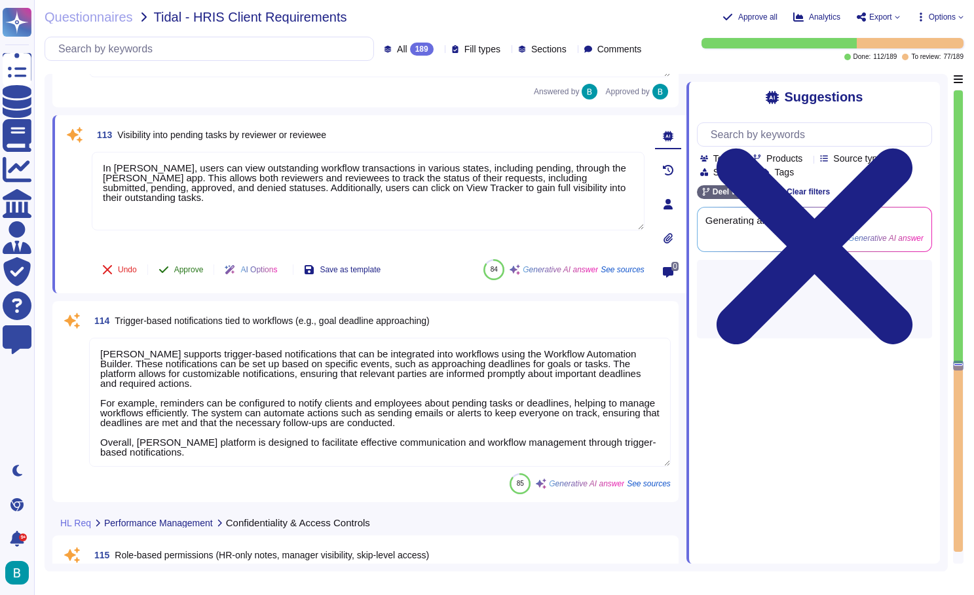
click at [192, 270] on span "Approve" at bounding box center [188, 270] width 29 height 8
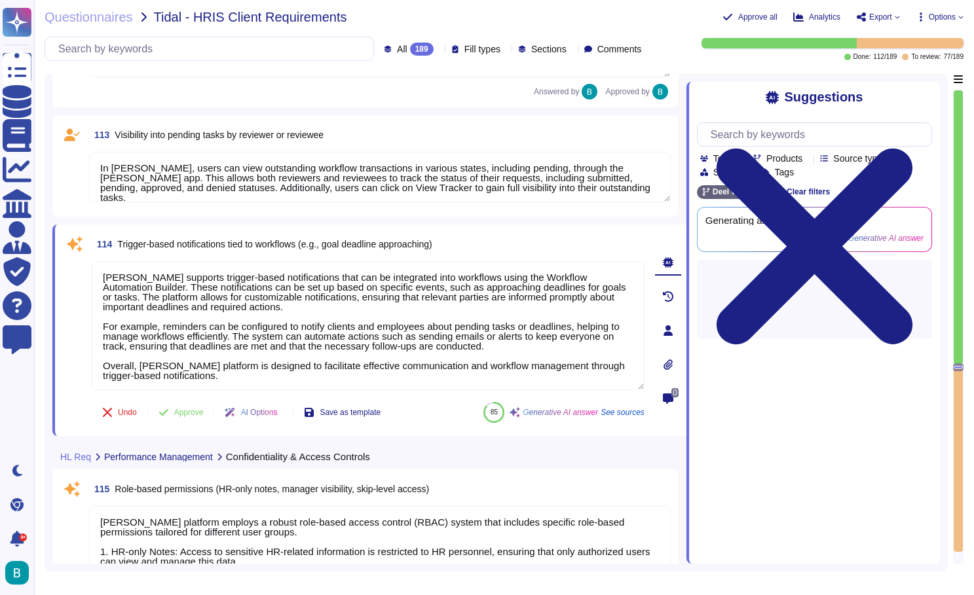
type textarea "[PERSON_NAME] provides a robust roles and permissions system that allows for ex…"
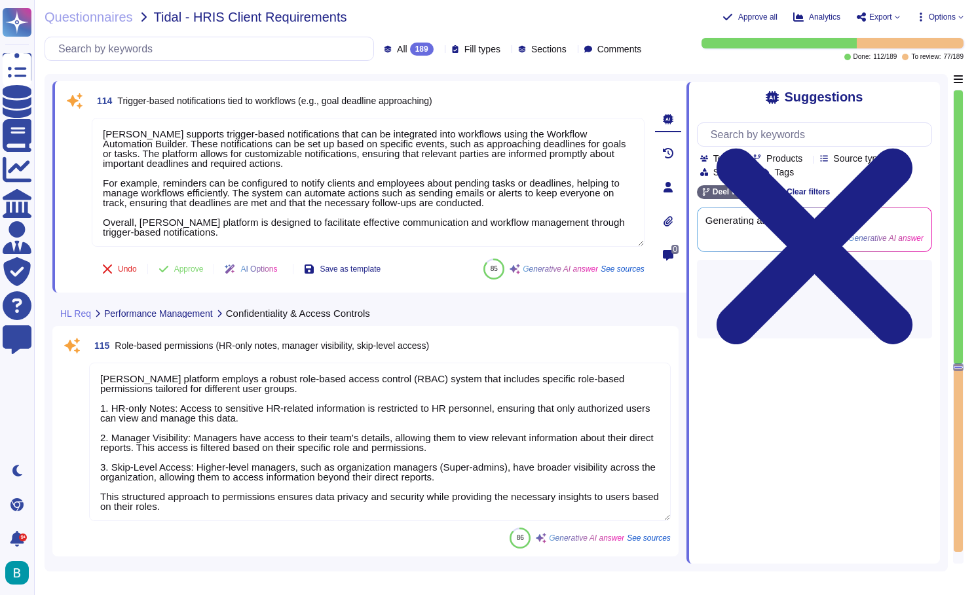
scroll to position [20301, 0]
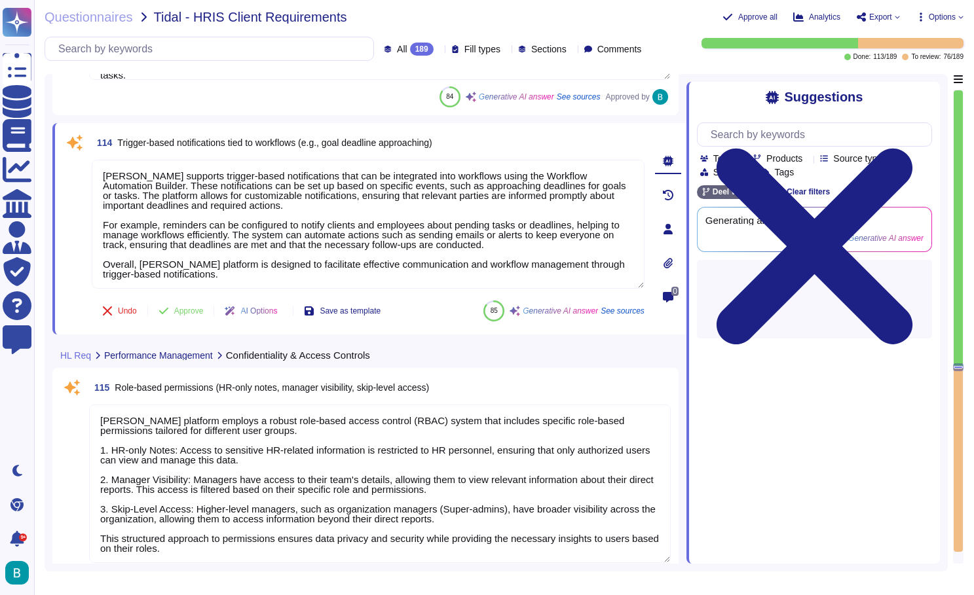
type textarea "[PERSON_NAME] Engage automates performance review reminders and follow-ups with…"
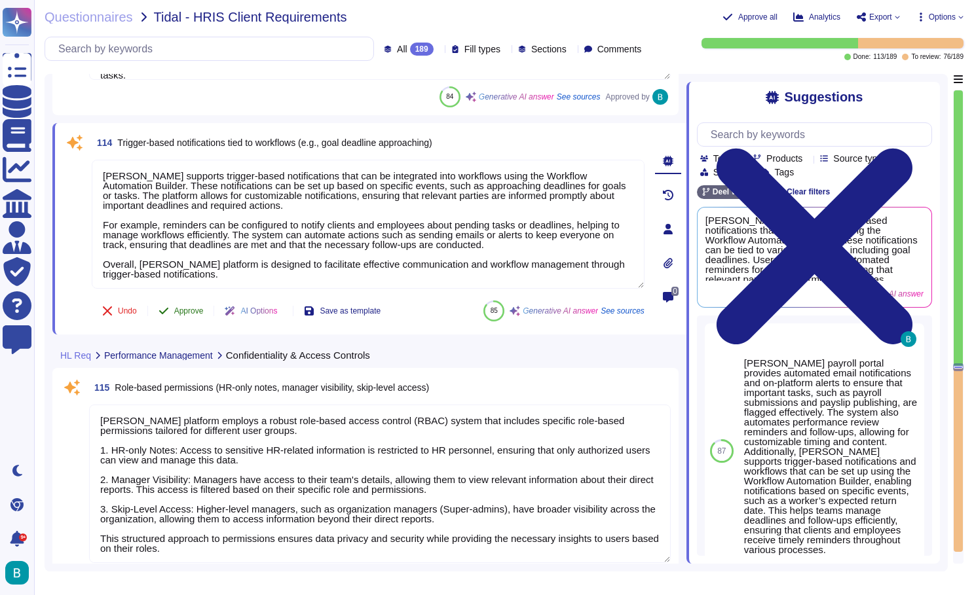
click at [199, 312] on span "Approve" at bounding box center [188, 311] width 29 height 8
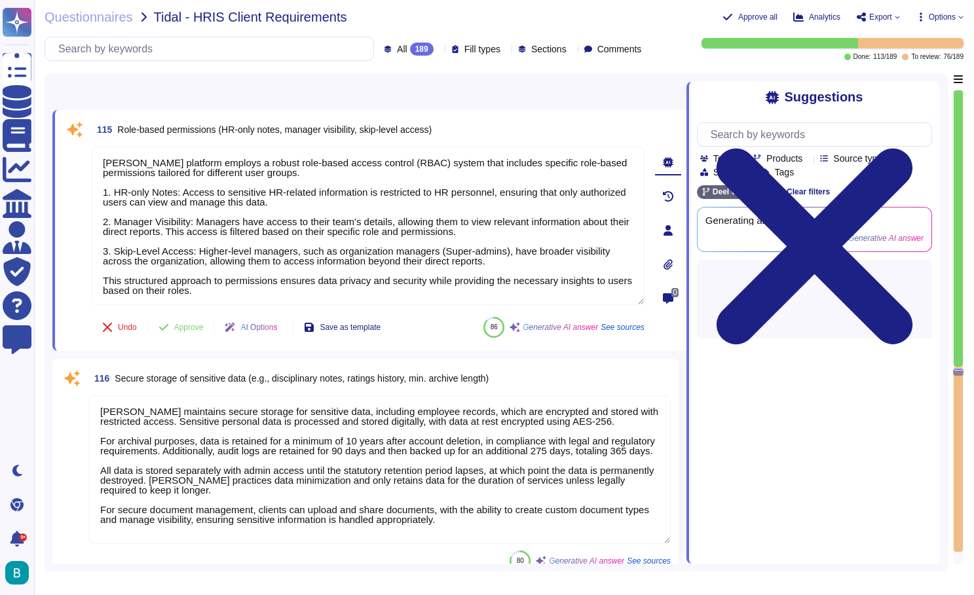
type textarea "Auditing and logging shall be enabled in all information assets."
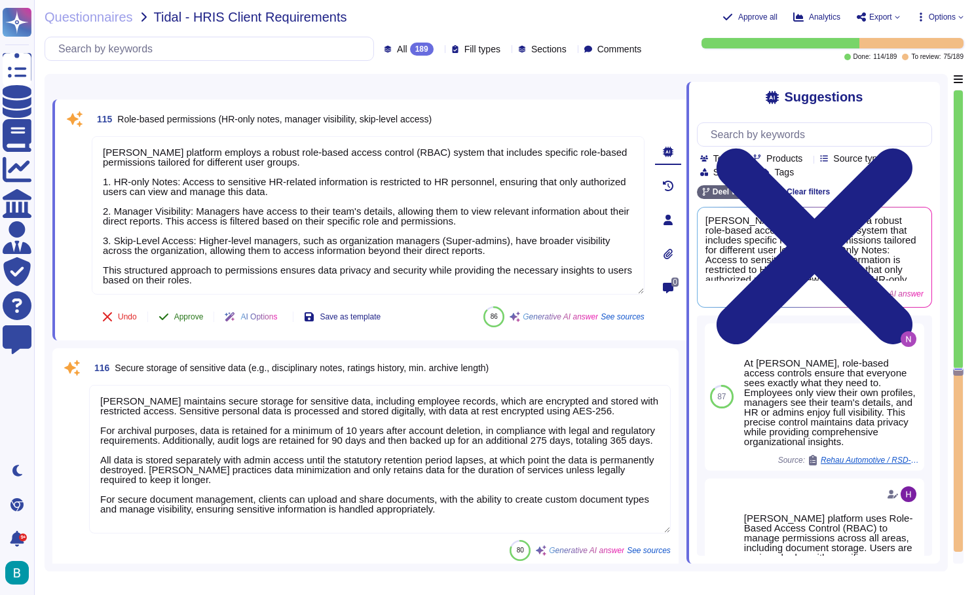
click at [197, 315] on span "Approve" at bounding box center [188, 317] width 29 height 8
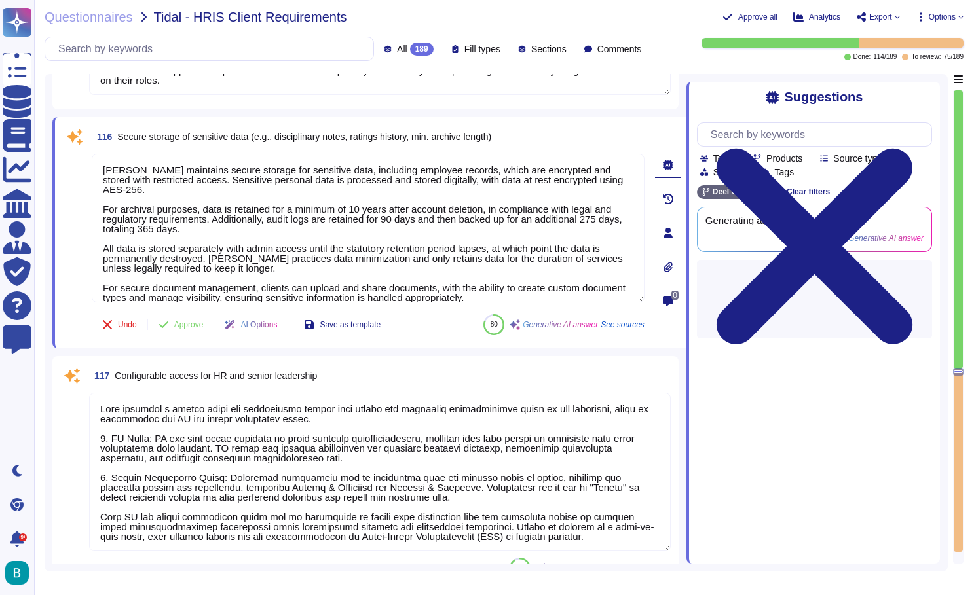
type textarea "[PERSON_NAME] supports performance reviews and surveys that can be sent automat…"
type textarea "Historic payslips will be there for easy access. Additionally, depending on nee…"
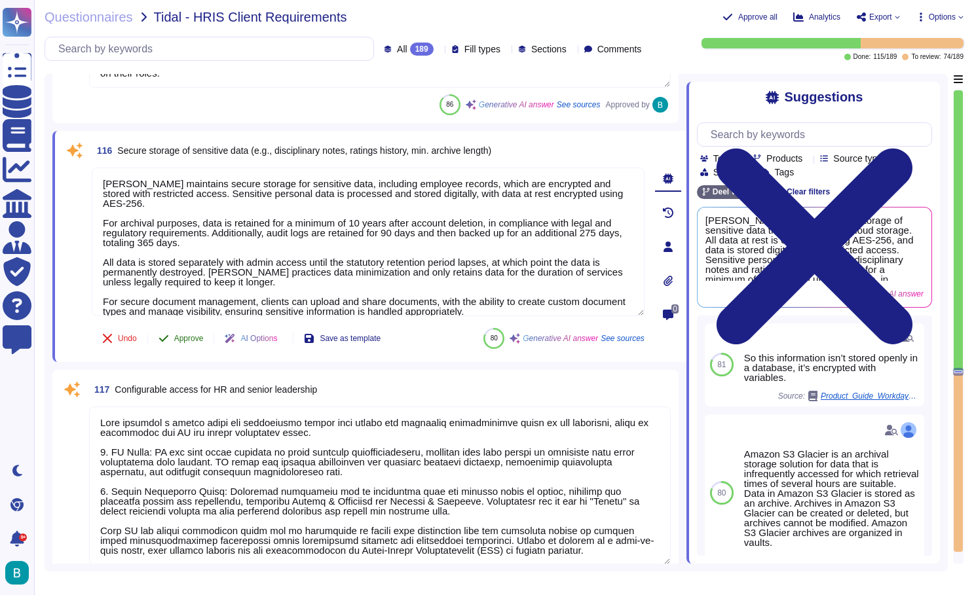
click at [179, 331] on button "Approve" at bounding box center [181, 338] width 66 height 26
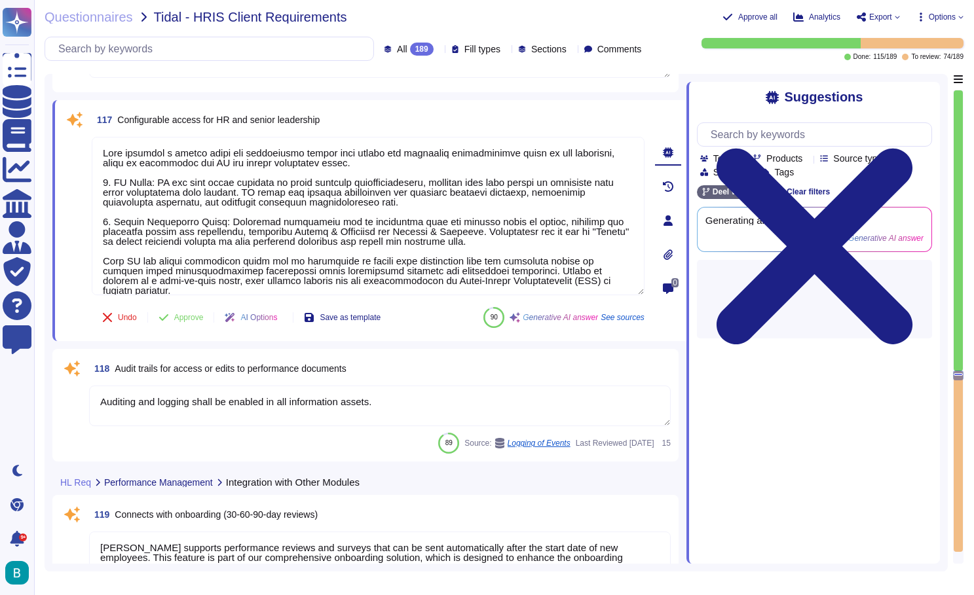
type textarea "Historic payslips will be there for easy access. Additionally, depending on nee…"
type textarea "[PERSON_NAME] Engage provides tools that support Learning & Development by enab…"
type textarea "[PERSON_NAME] solution is designed to integrate with various third-party system…"
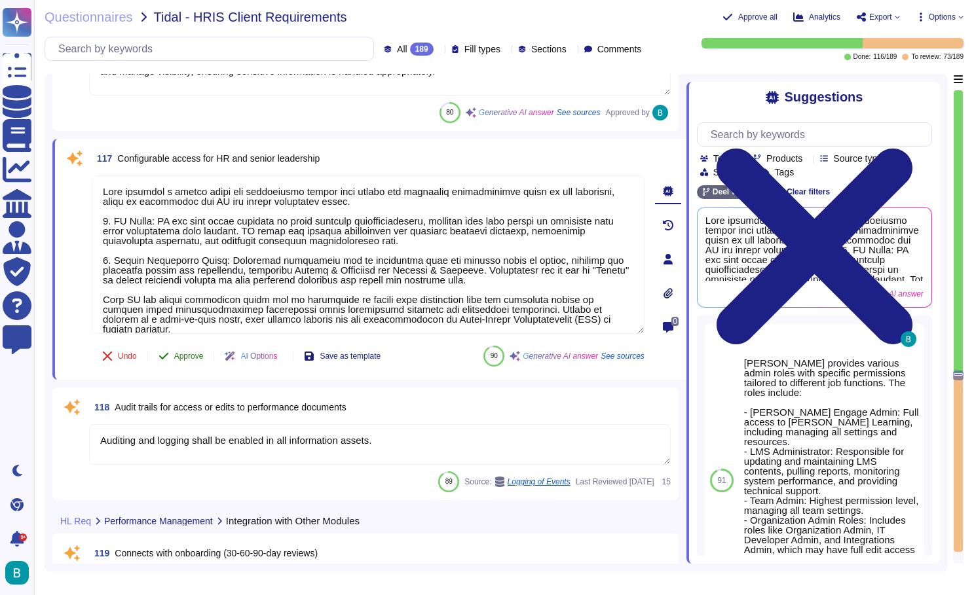
click at [193, 358] on span "Approve" at bounding box center [188, 356] width 29 height 8
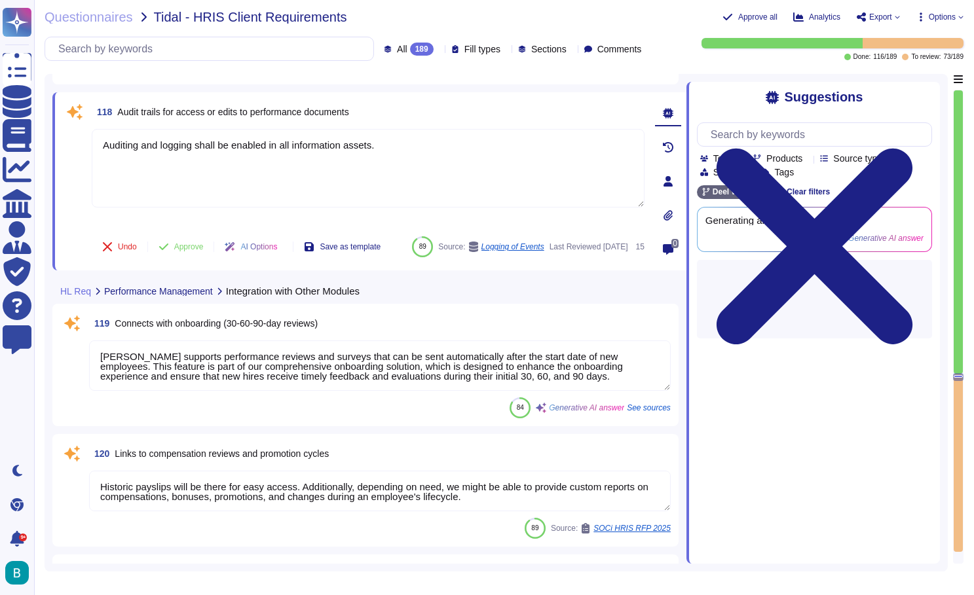
scroll to position [21196, 0]
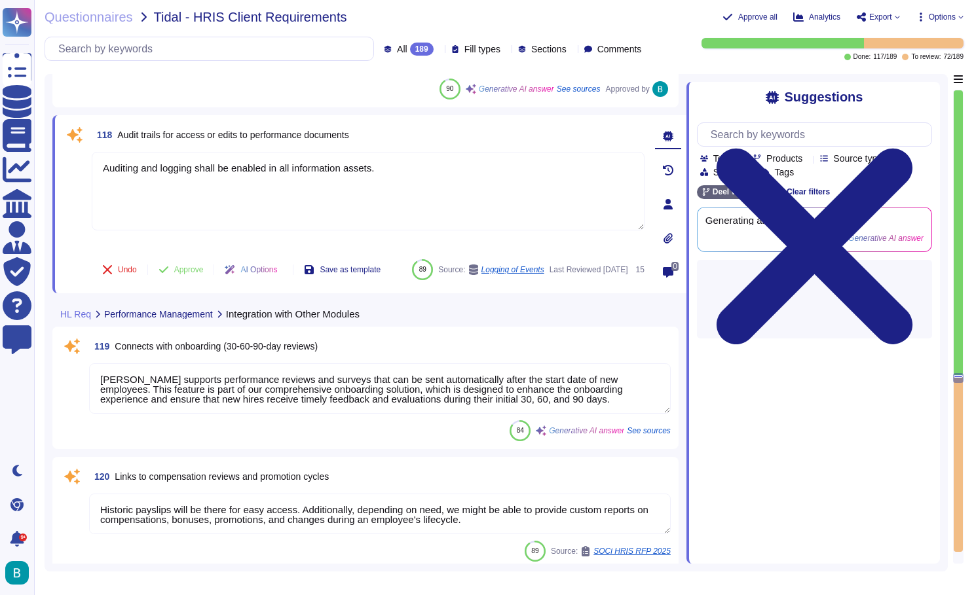
type textarea "[PERSON_NAME] solution is designed to integrate with various third-party system…"
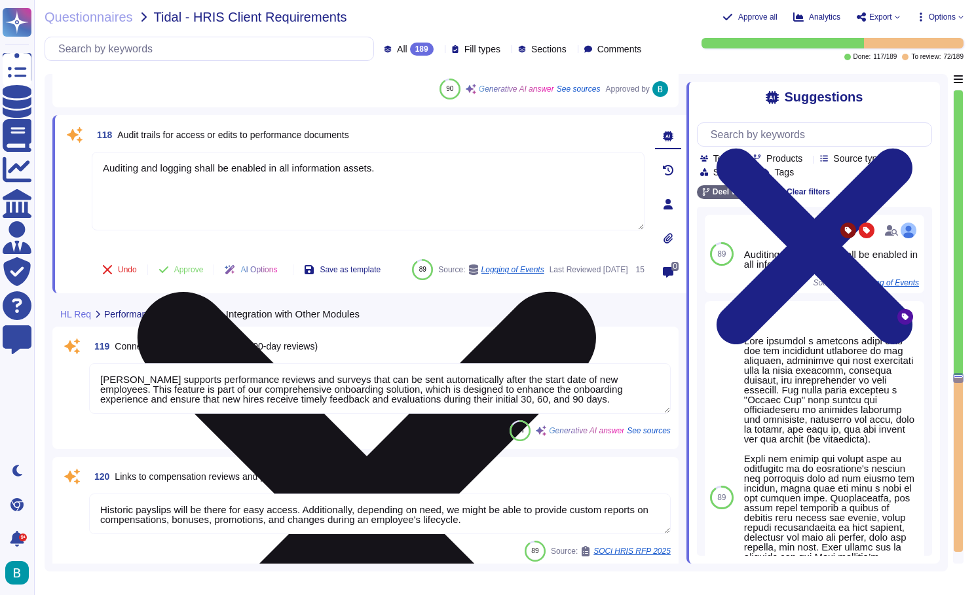
click at [596, 292] on icon at bounding box center [367, 521] width 458 height 458
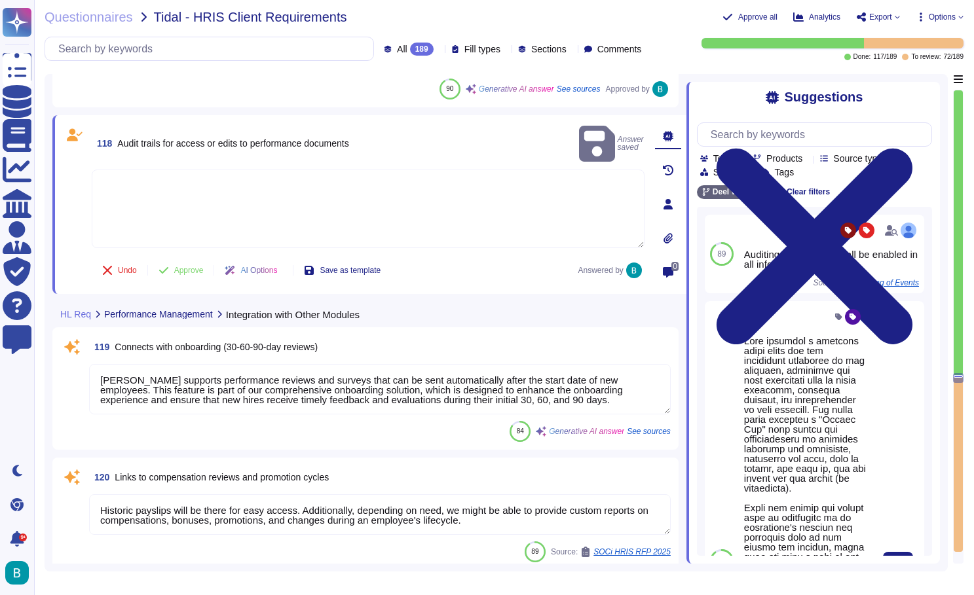
scroll to position [32, 0]
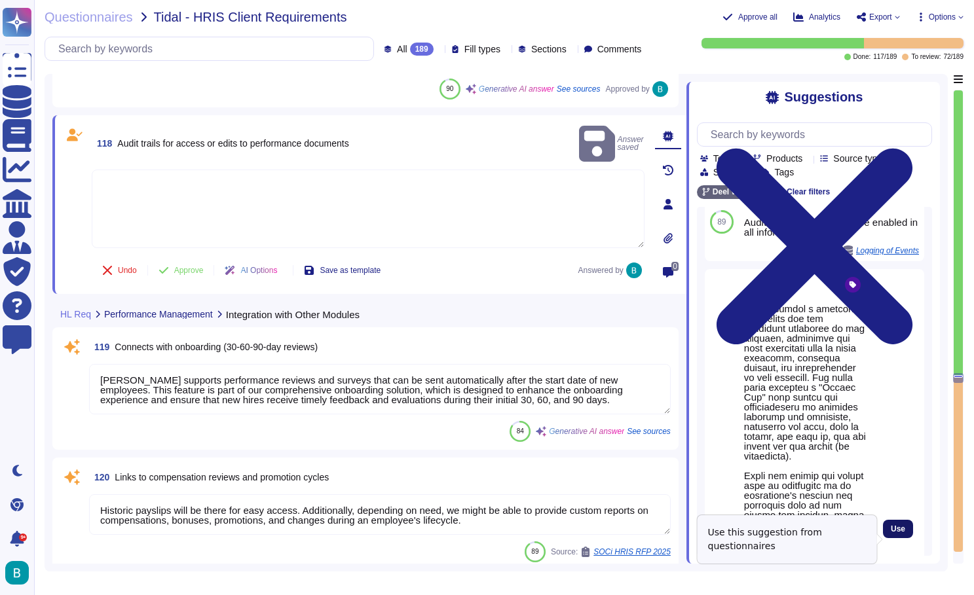
click at [900, 533] on span "Use" at bounding box center [897, 529] width 14 height 8
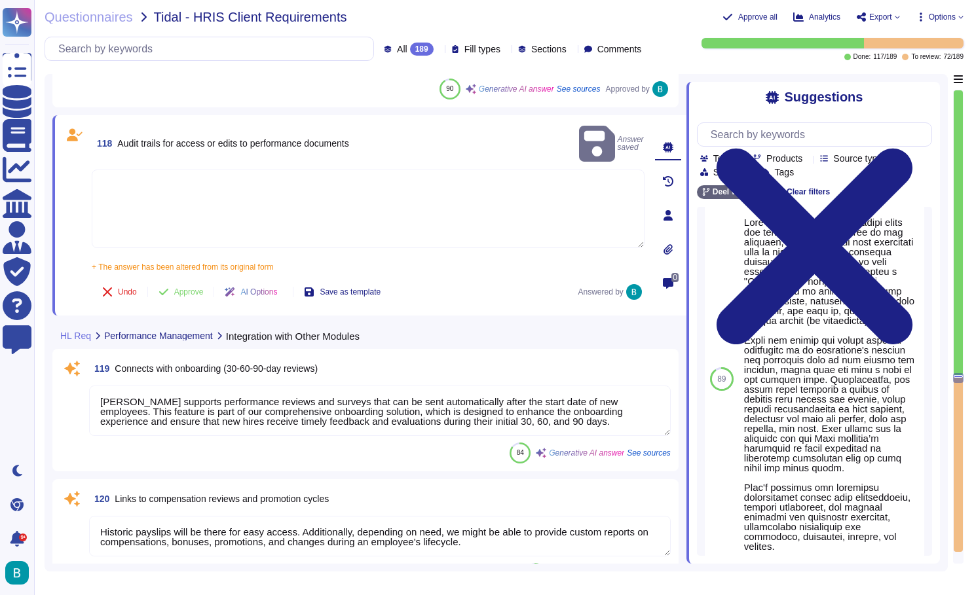
type textarea "Lore ipsumdol s ametcons adipi elits doe tem incididunt utlaboree do mag aliqua…"
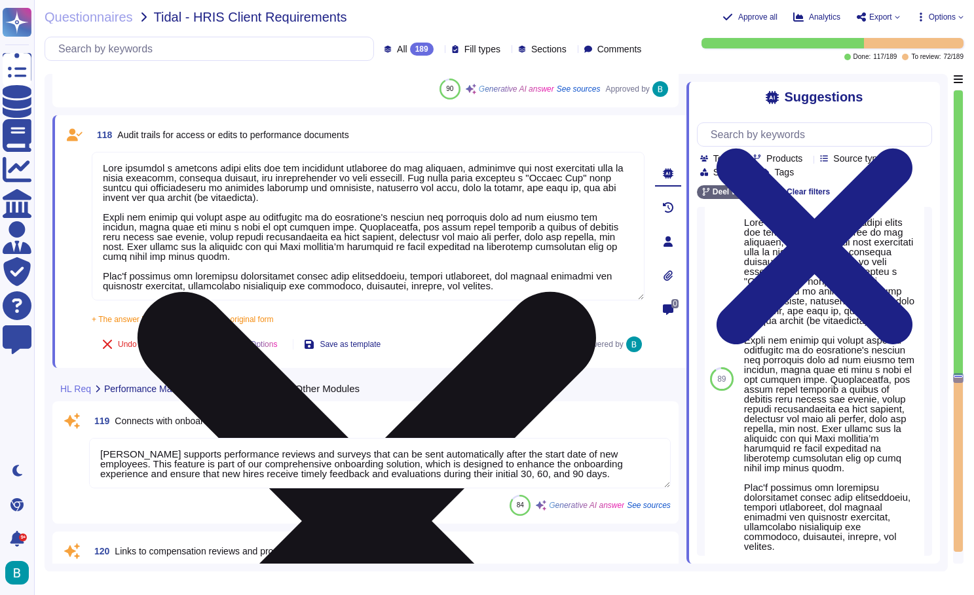
click at [196, 344] on span "Approve" at bounding box center [188, 344] width 29 height 8
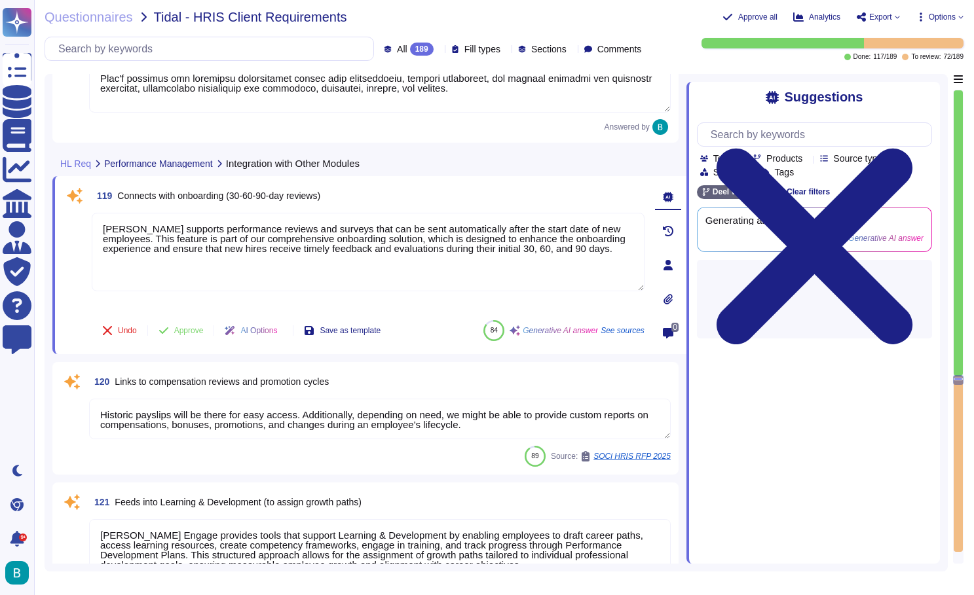
type textarea "[PERSON_NAME] Learning provides a comprehensive course management system with s…"
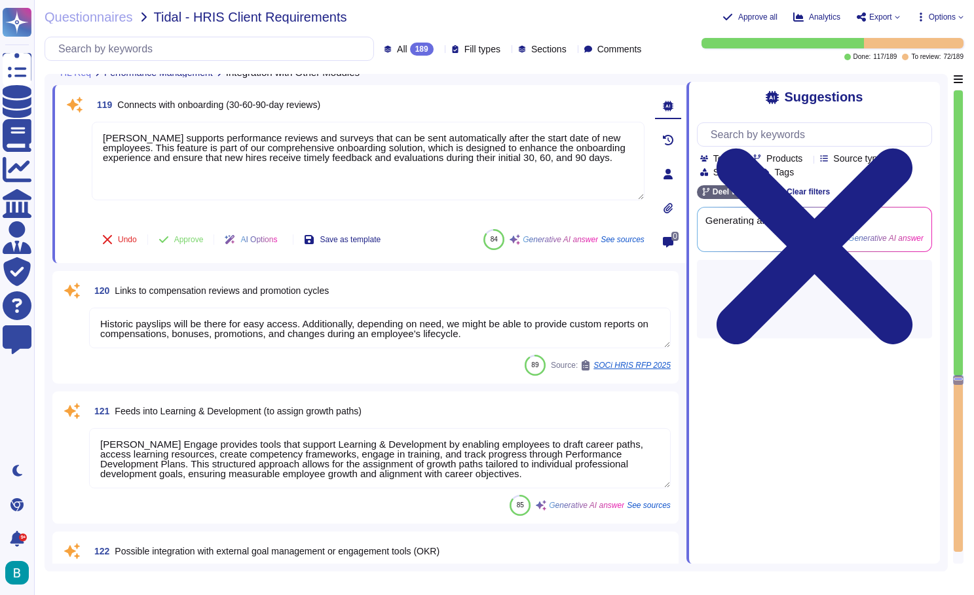
scroll to position [21437, 0]
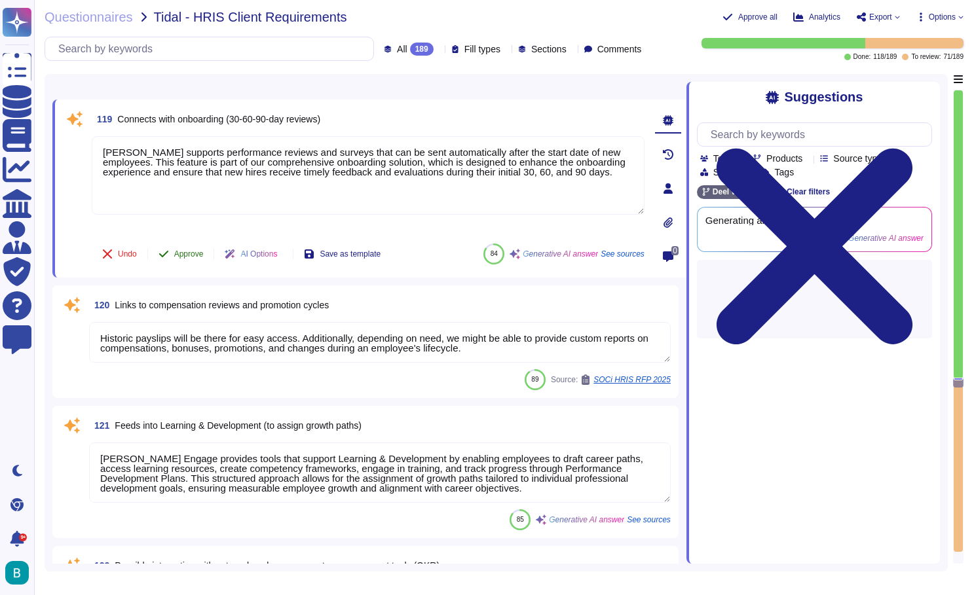
click at [191, 261] on button "Approve" at bounding box center [181, 254] width 66 height 26
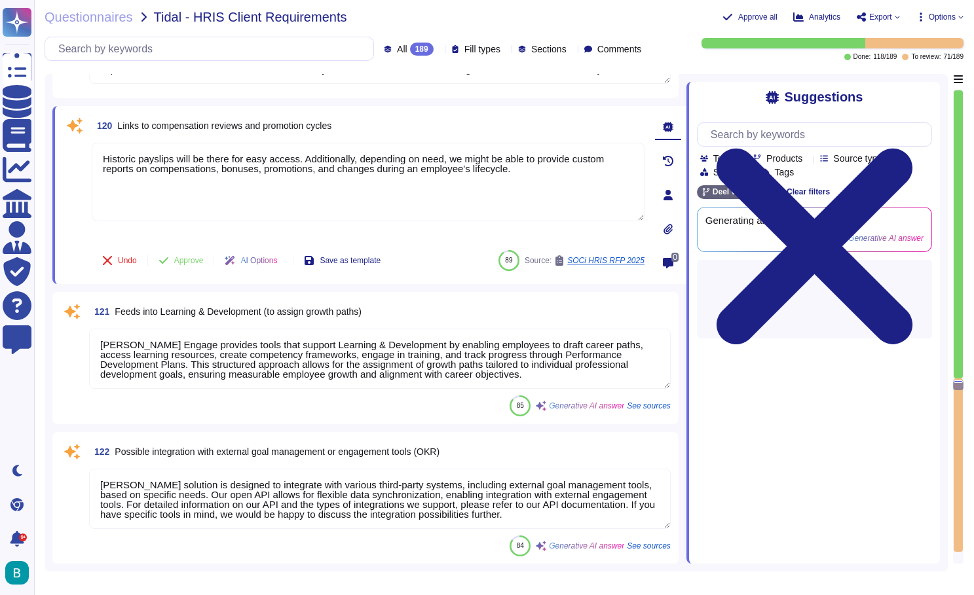
scroll to position [21562, 0]
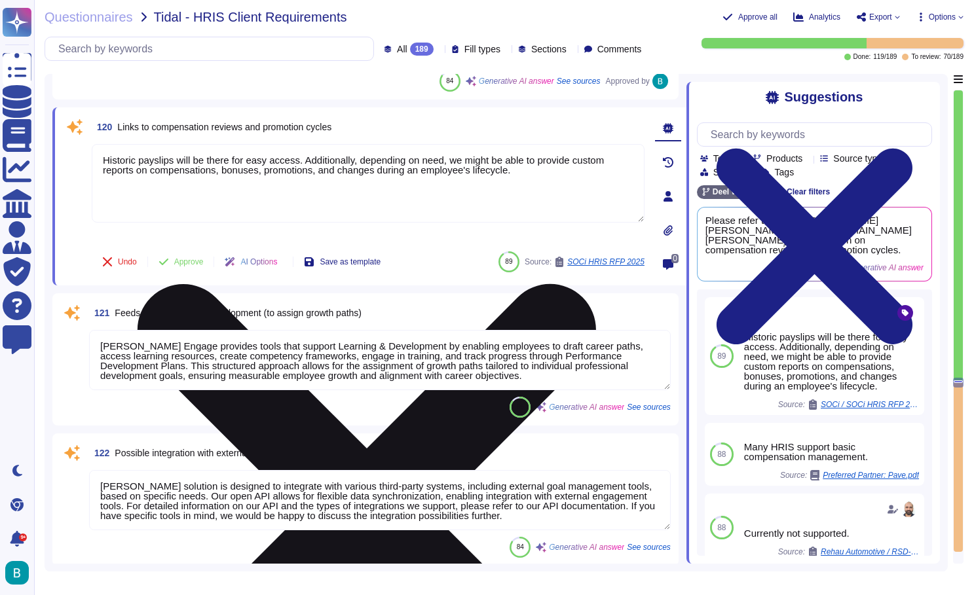
click at [379, 181] on textarea "Historic payslips will be there for easy access. Additionally, depending on nee…" at bounding box center [368, 183] width 553 height 79
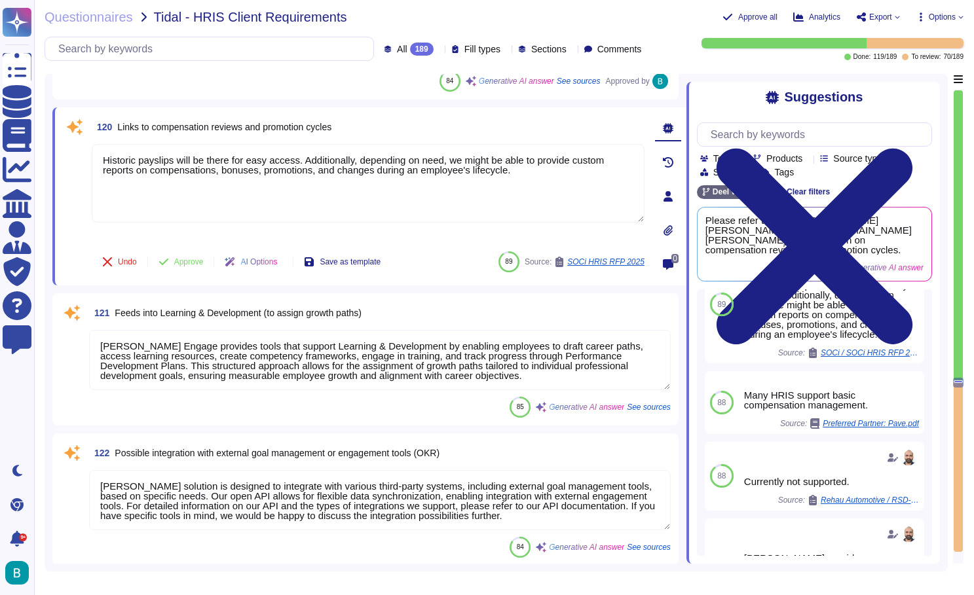
scroll to position [0, -1]
click at [774, 135] on input "text" at bounding box center [817, 134] width 227 height 23
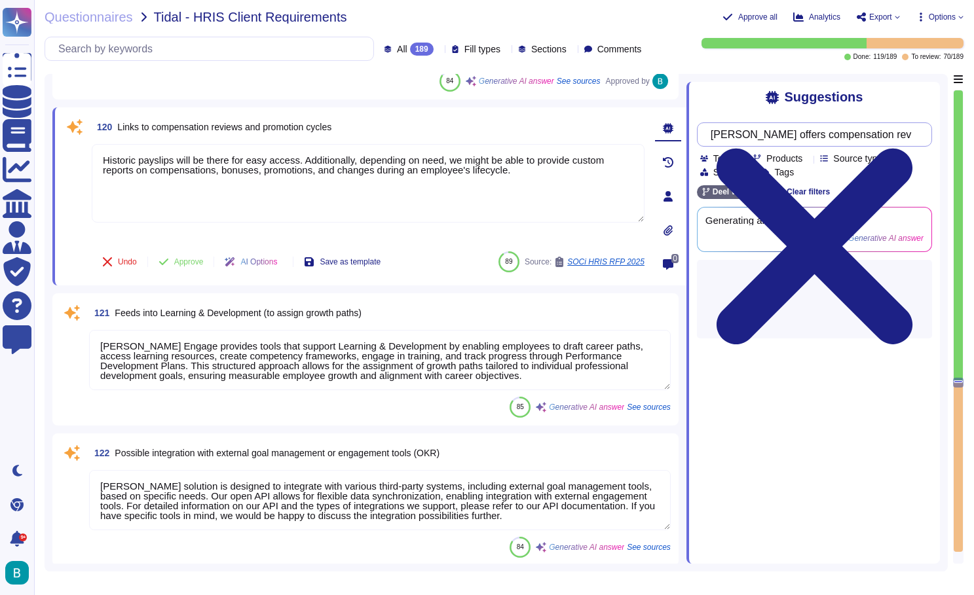
click at [746, 134] on input "[PERSON_NAME] offers compensation reviews" at bounding box center [811, 134] width 214 height 23
click at [913, 130] on input "[PERSON_NAME] offers compensation reviews" at bounding box center [811, 134] width 214 height 23
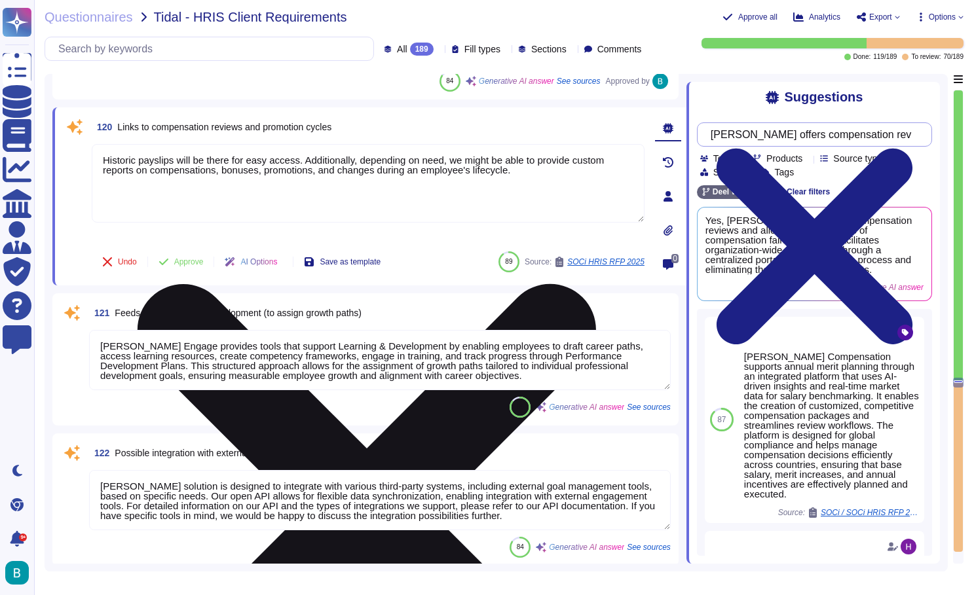
scroll to position [0, -1]
type input "[PERSON_NAME] offers compensation reviews and promotion cycles?"
click at [596, 284] on icon at bounding box center [367, 513] width 458 height 458
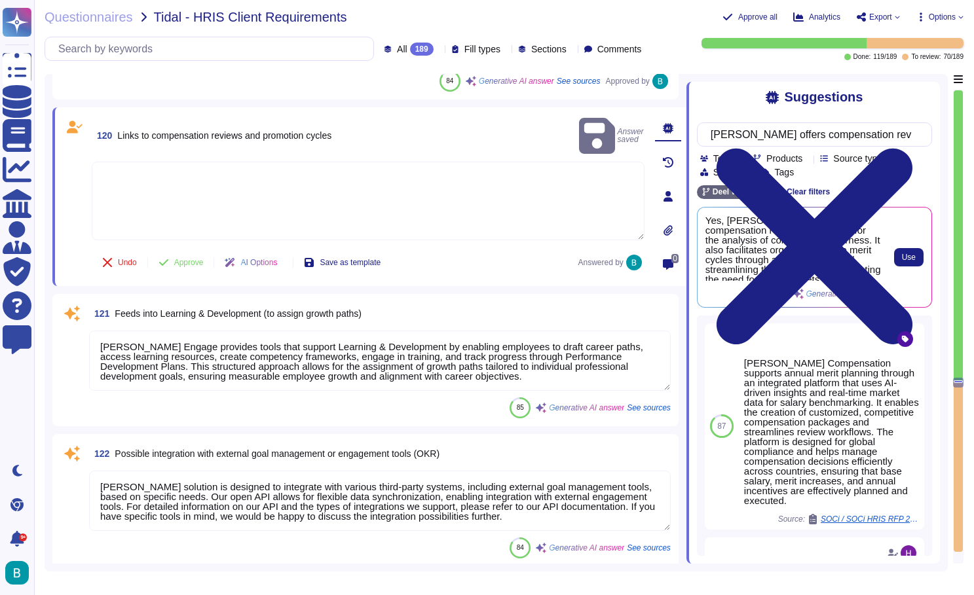
scroll to position [0, 0]
click at [909, 253] on span "Use" at bounding box center [909, 257] width 14 height 8
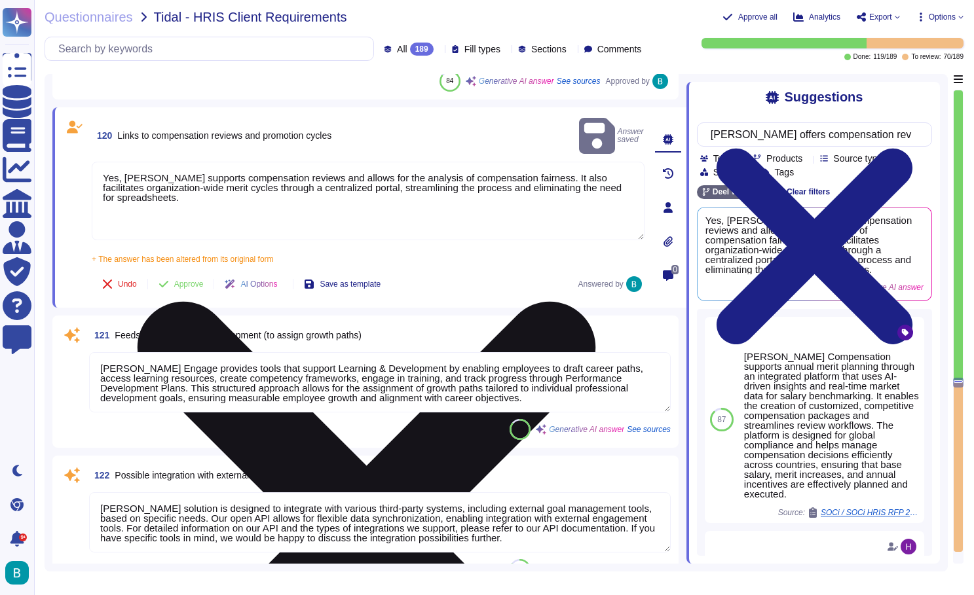
drag, startPoint x: 126, startPoint y: 160, endPoint x: 96, endPoint y: 160, distance: 30.1
click at [96, 162] on textarea "Yes, [PERSON_NAME] supports compensation reviews and allows for the analysis of…" at bounding box center [368, 201] width 553 height 79
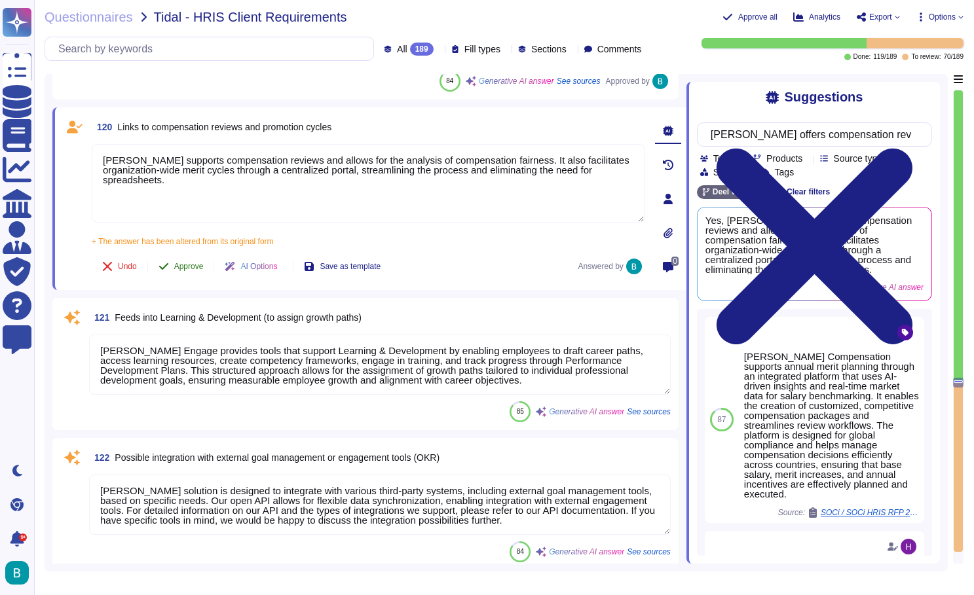
click at [191, 265] on span "Approve" at bounding box center [188, 267] width 29 height 8
type textarea "[PERSON_NAME] supports compensation reviews and allows for the analysis of comp…"
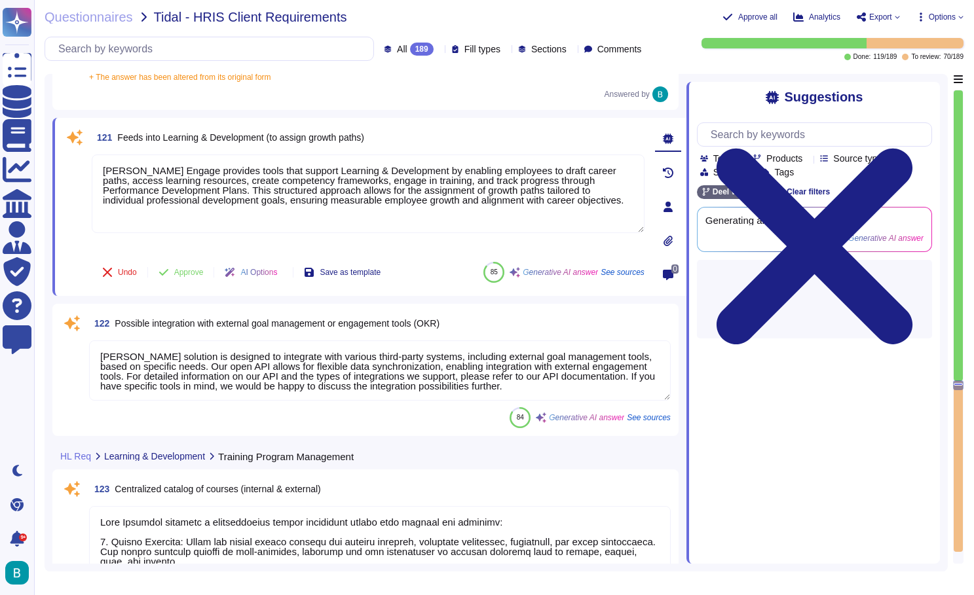
scroll to position [21728, 0]
type textarea "[PERSON_NAME] platform supports categorization by various attributes, including…"
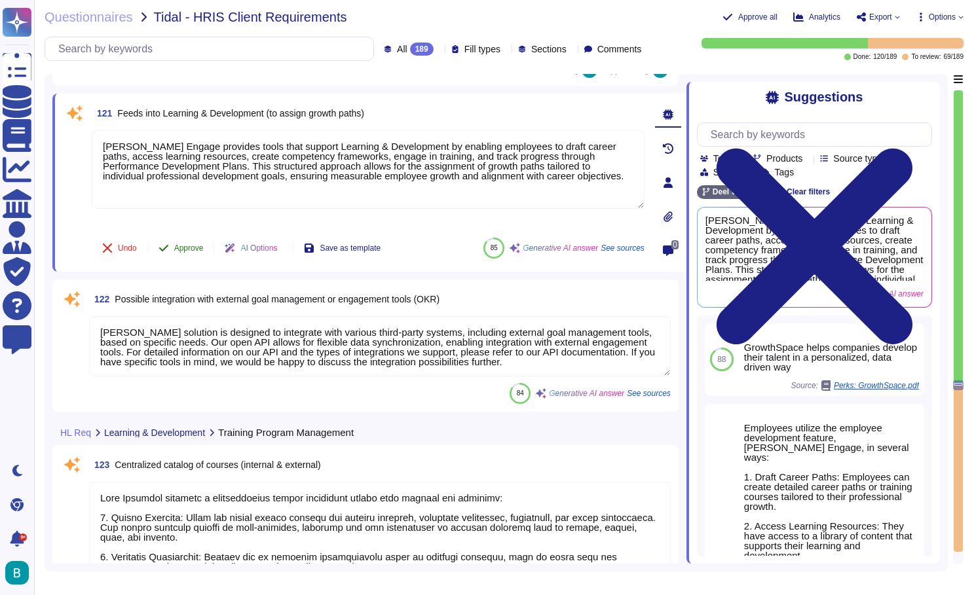
click at [191, 248] on span "Approve" at bounding box center [188, 248] width 29 height 8
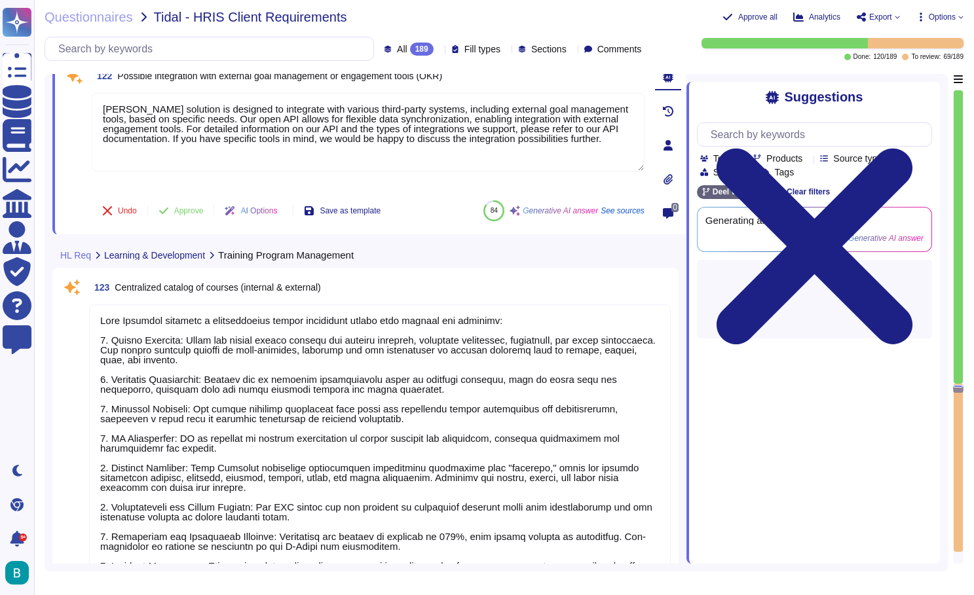
scroll to position [21818, 0]
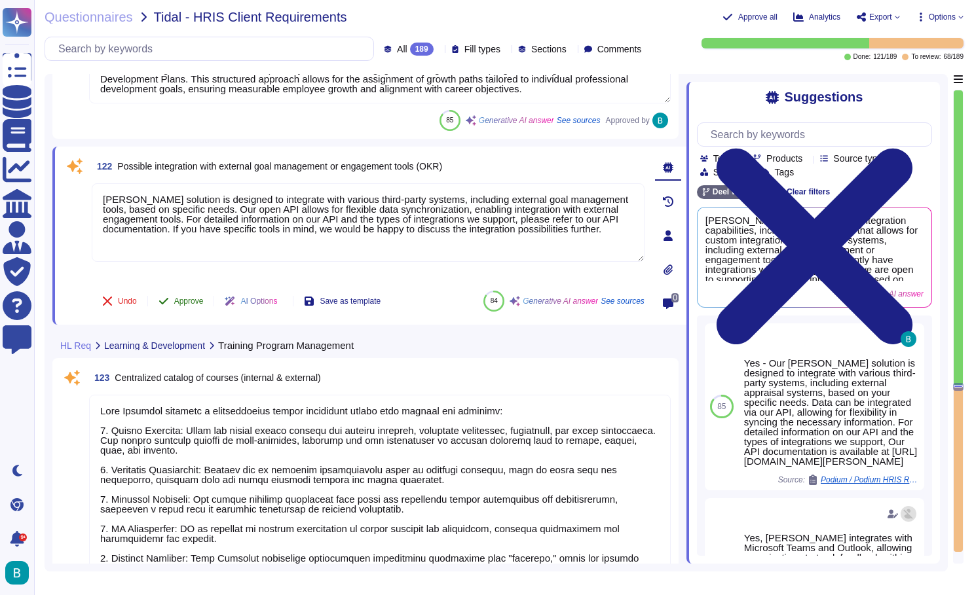
click at [198, 300] on span "Approve" at bounding box center [188, 301] width 29 height 8
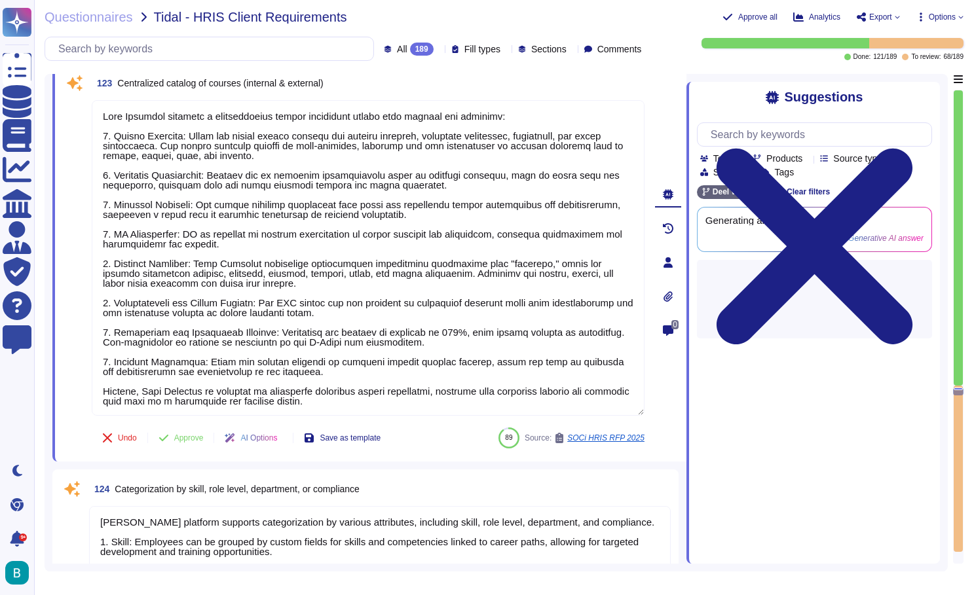
type textarea "Courses can be categorized into mandatory and optional training. Mandatory cour…"
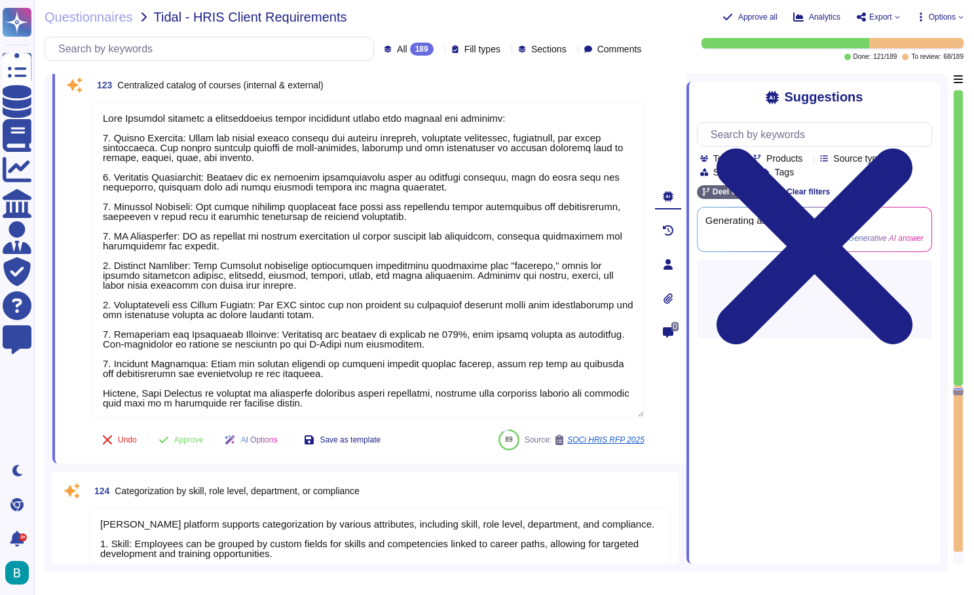
scroll to position [21978, 0]
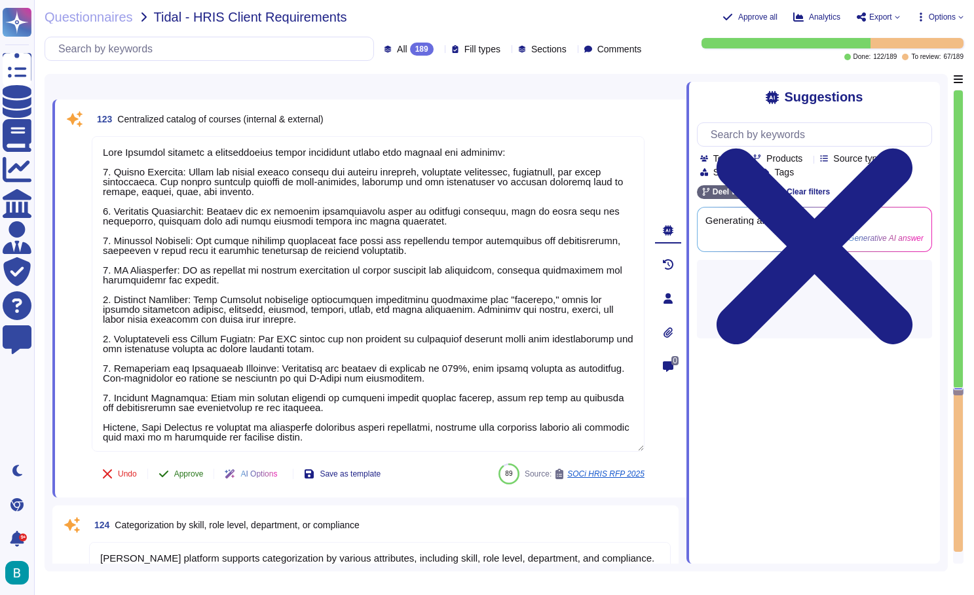
click at [195, 473] on span "Approve" at bounding box center [188, 474] width 29 height 8
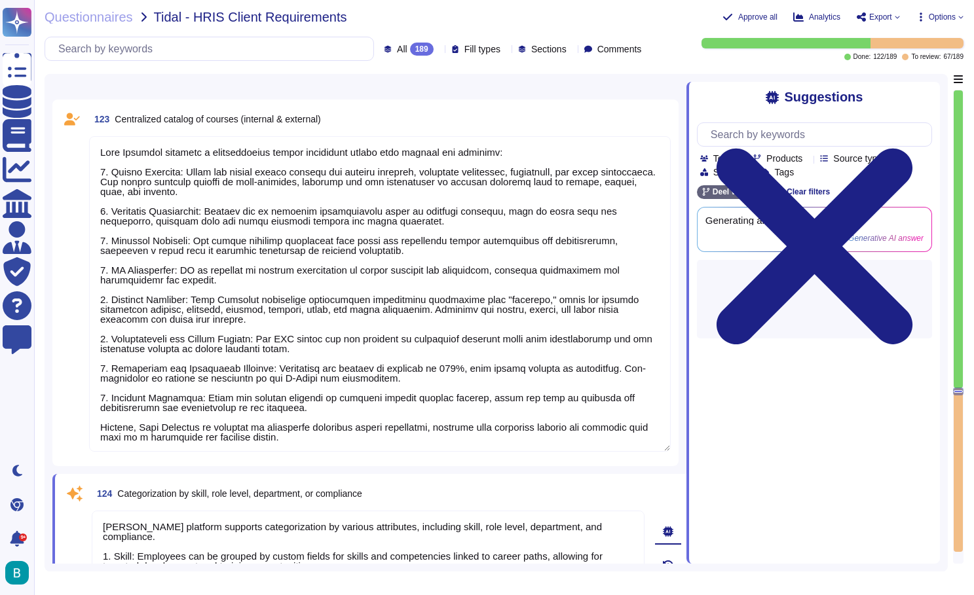
type textarea "[PERSON_NAME] provides several admin tools for creating, uploading, and updatin…"
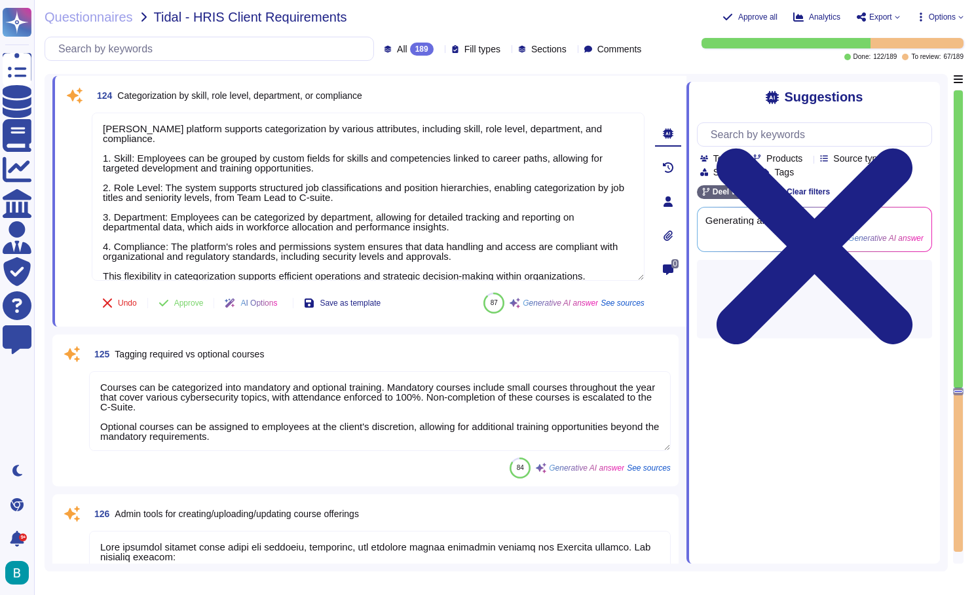
scroll to position [22368, 0]
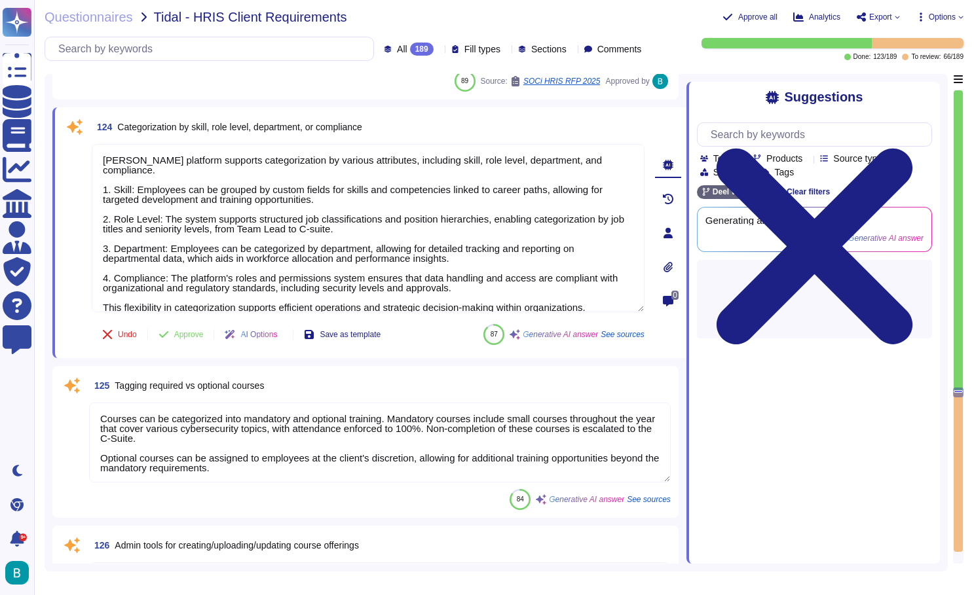
type textarea "Hallo is an on-demand English learning platform for speaking."
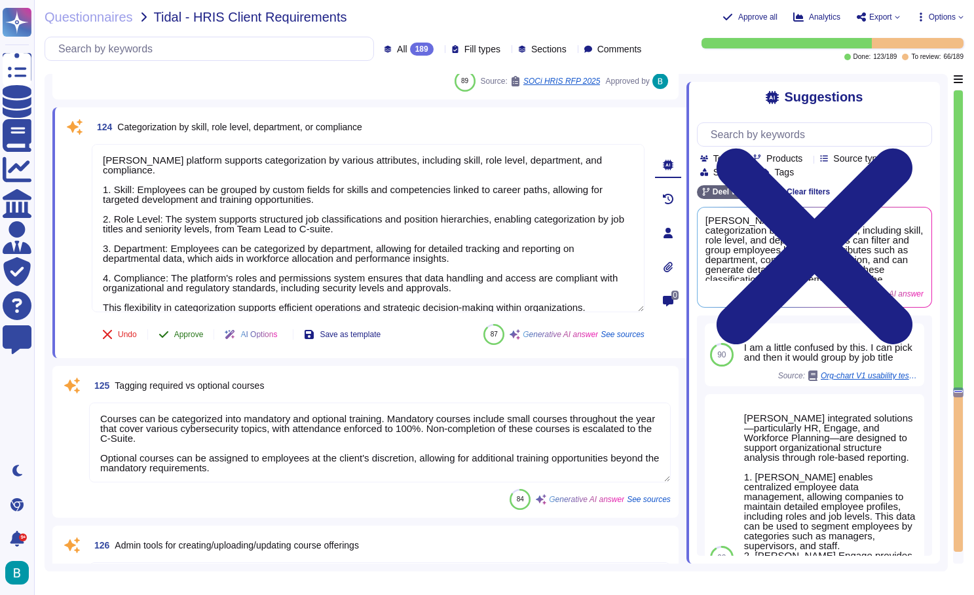
click at [194, 333] on span "Approve" at bounding box center [188, 335] width 29 height 8
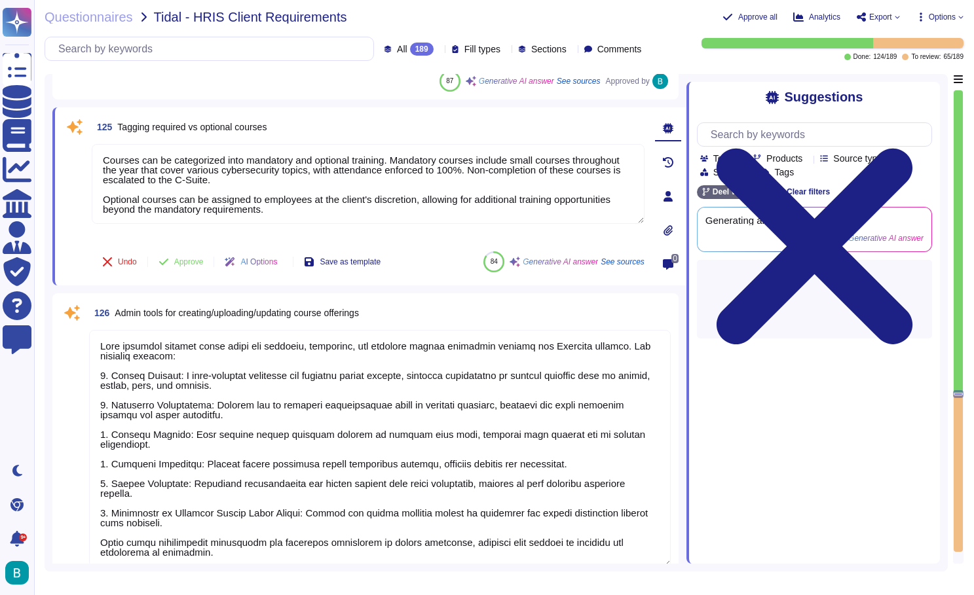
type textarea "Yes - [PERSON_NAME] Performance allows for goal setting and progress tracking f…"
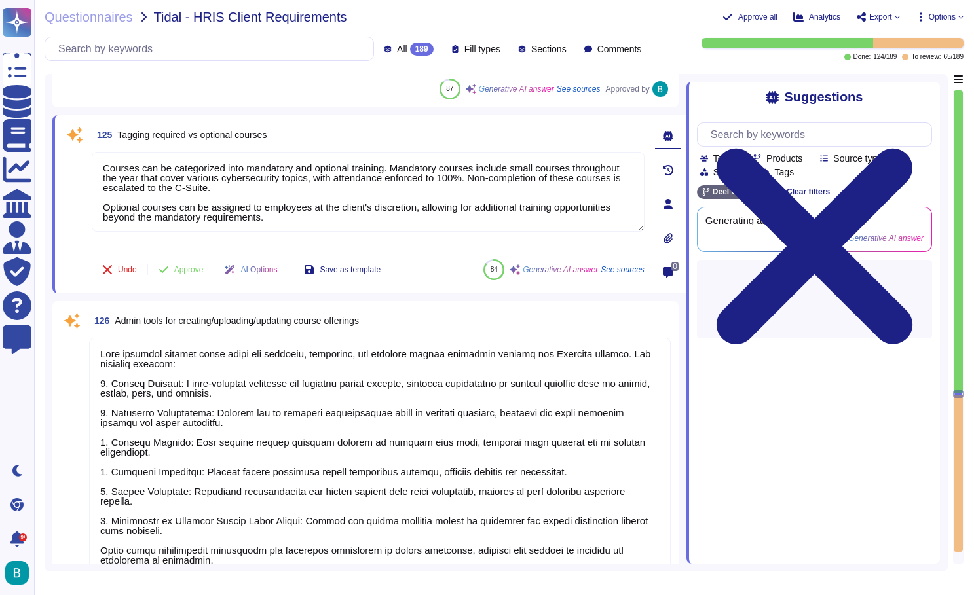
click at [717, 0] on div "Questionnaires Tidal - HRIS Client Requirements Approve all Analytics Export Op…" at bounding box center [504, 297] width 940 height 595
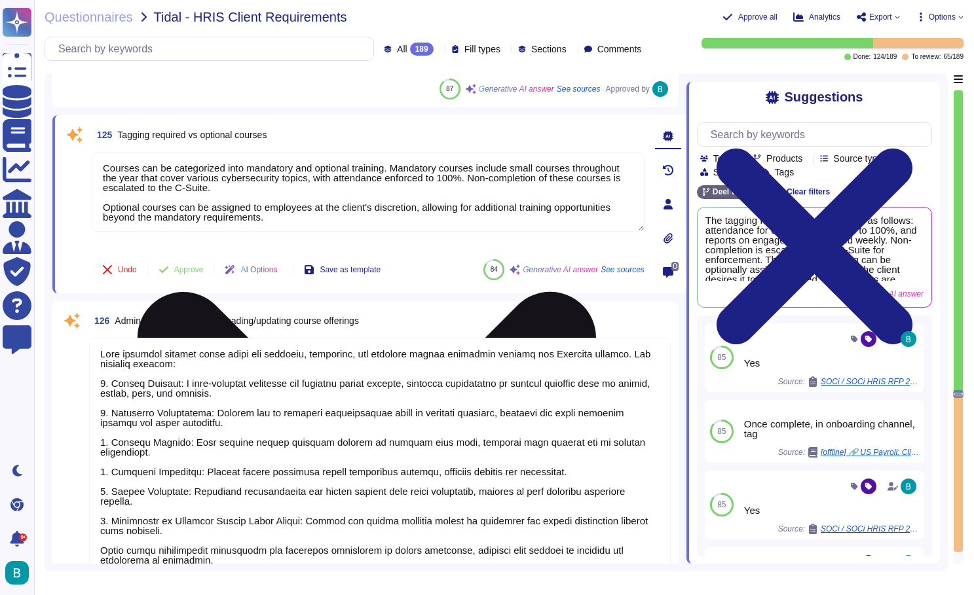
drag, startPoint x: 397, startPoint y: 191, endPoint x: 395, endPoint y: 169, distance: 21.6
click at [395, 169] on textarea "Courses can be categorized into mandatory and optional training. Mandatory cour…" at bounding box center [368, 192] width 553 height 80
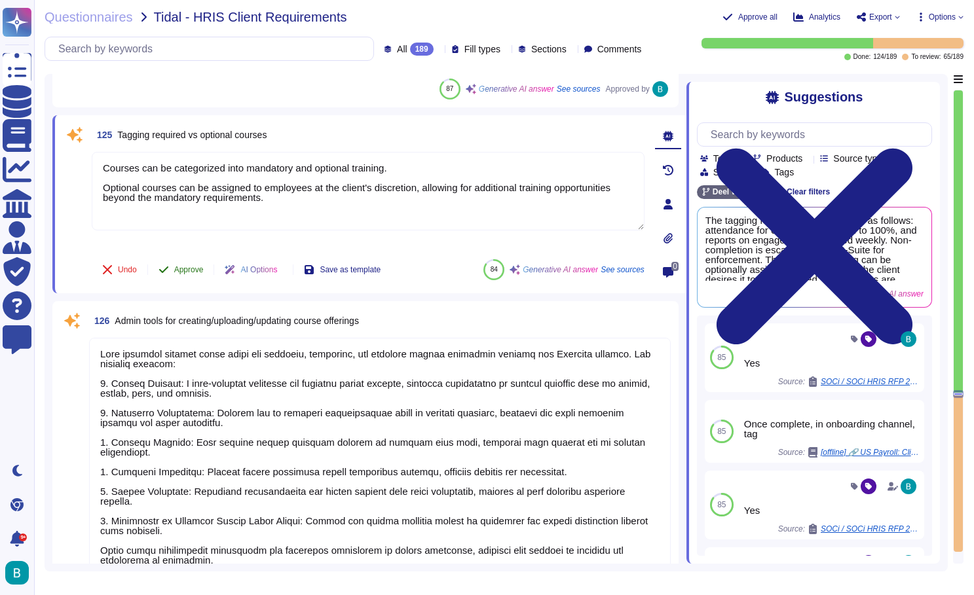
type textarea "Courses can be categorized into mandatory and optional training. Optional cours…"
click at [204, 263] on button "Approve" at bounding box center [181, 270] width 66 height 26
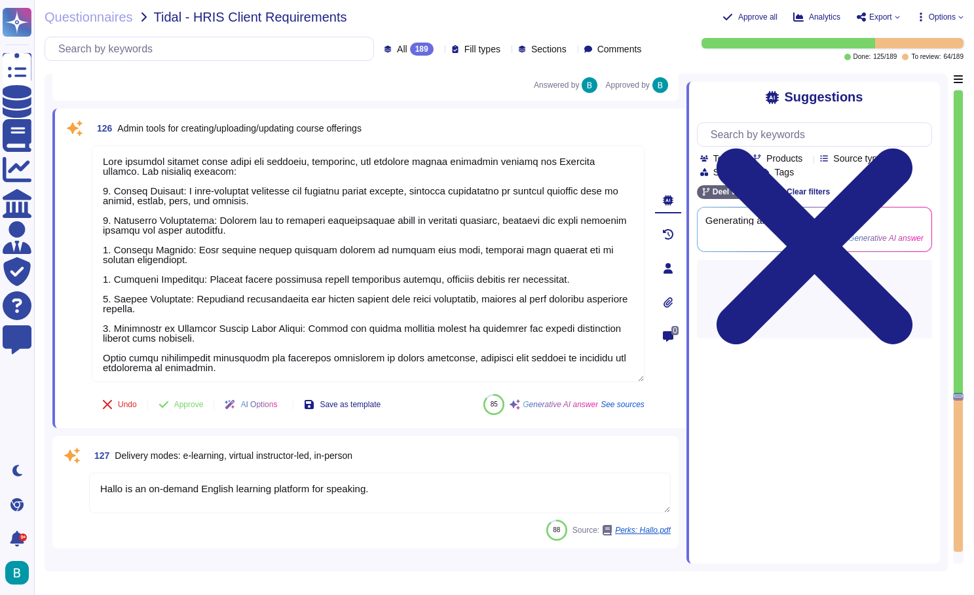
type textarea "[PERSON_NAME] offers a comprehensive solution that integrates onboarding, growt…"
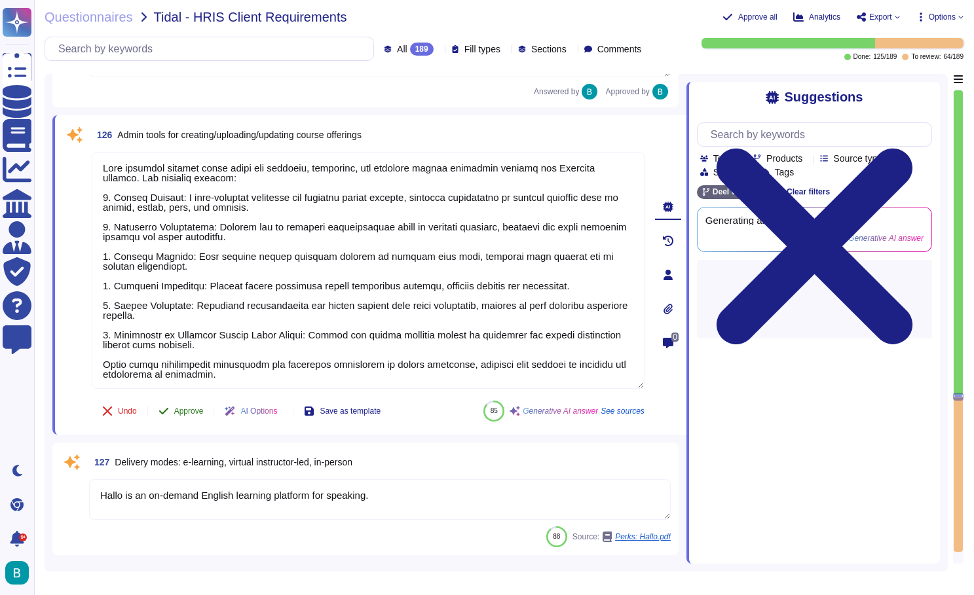
click at [203, 407] on span "Approve" at bounding box center [188, 411] width 29 height 8
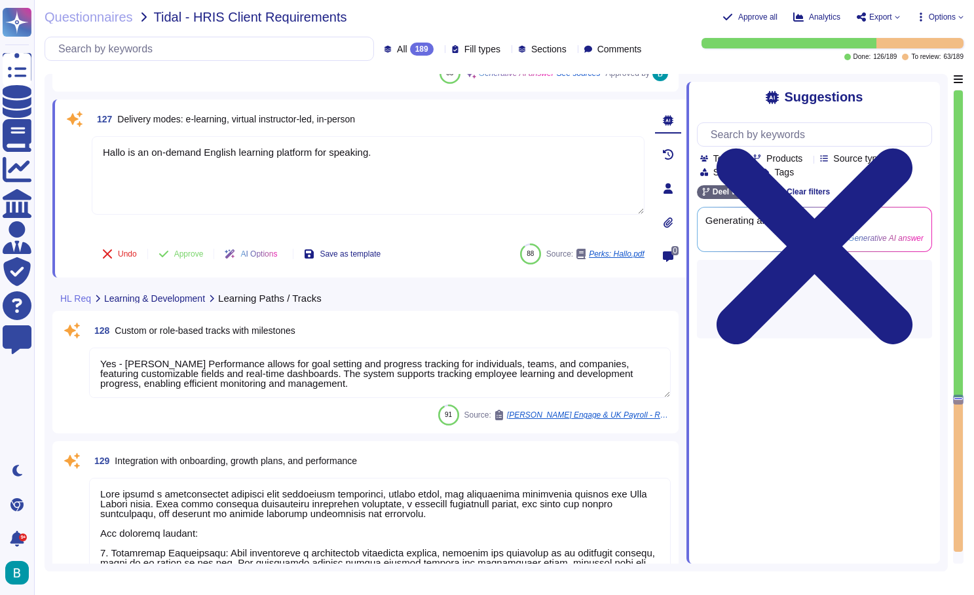
type textarea "[PERSON_NAME] system supports visual progress tracking through various features…"
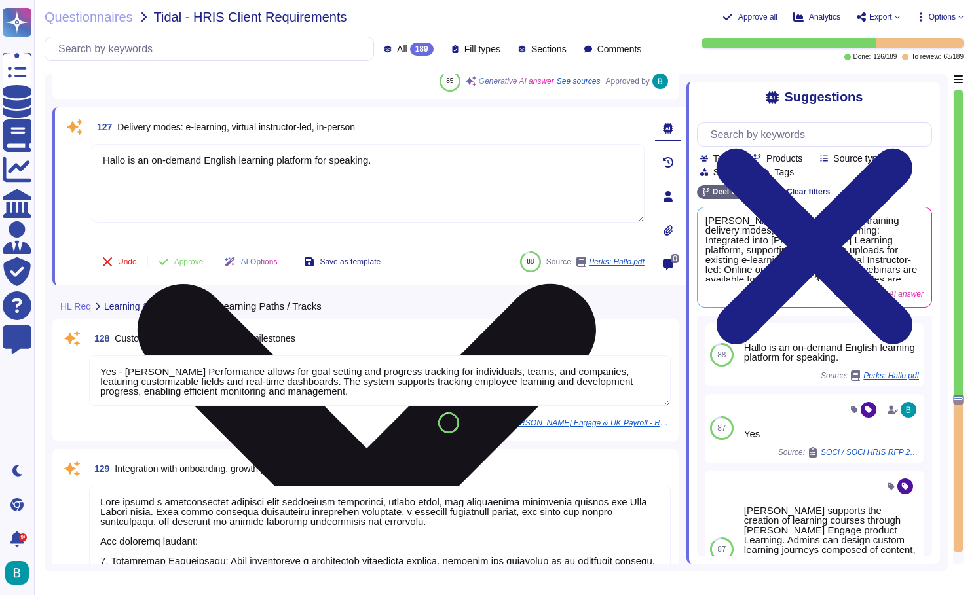
click at [596, 284] on icon at bounding box center [367, 513] width 458 height 458
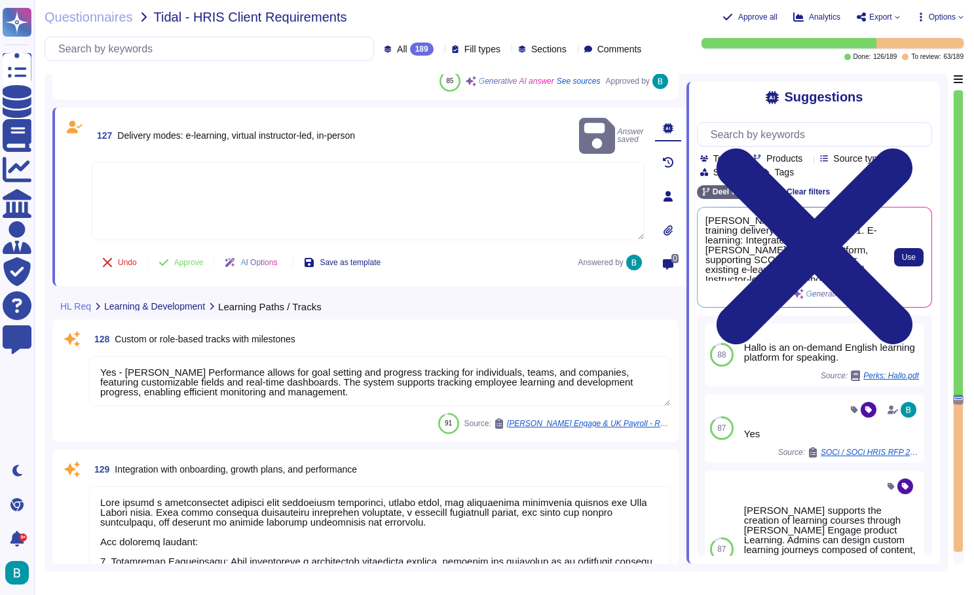
scroll to position [0, 0]
click at [909, 253] on span "Use" at bounding box center [909, 257] width 14 height 8
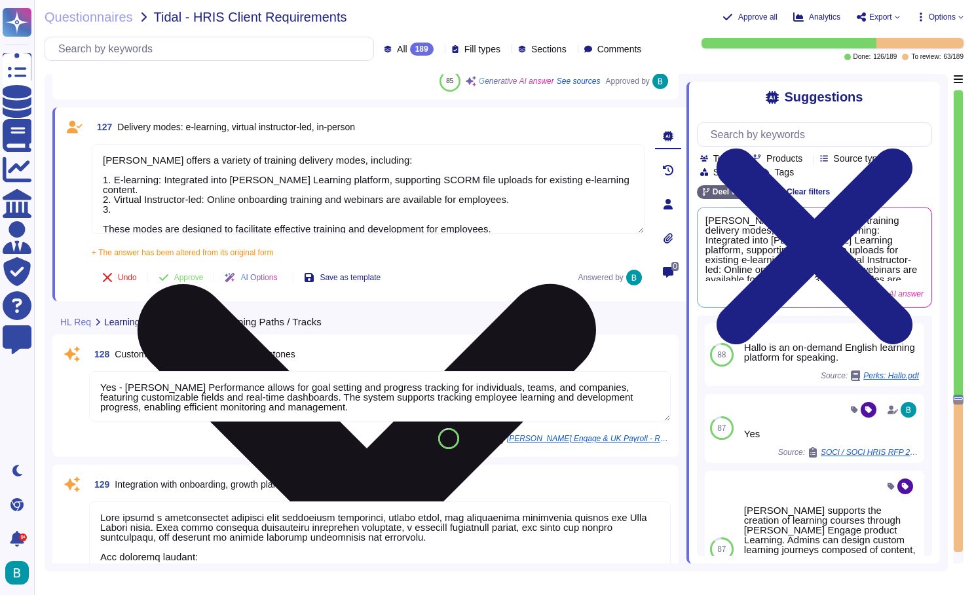
click at [192, 202] on textarea "[PERSON_NAME] offers a variety of training delivery modes, including: 1. E-lear…" at bounding box center [368, 189] width 553 height 90
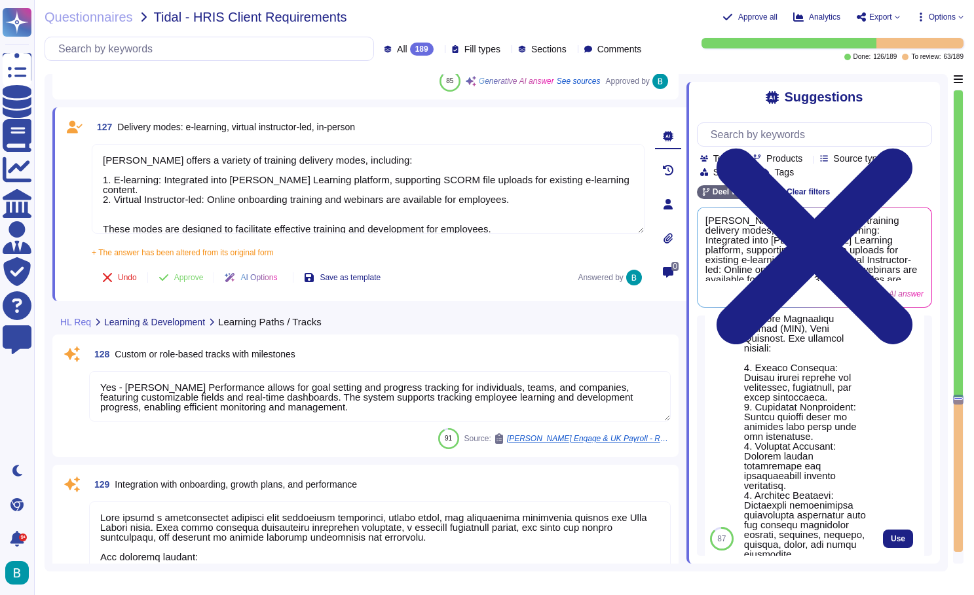
scroll to position [393, 0]
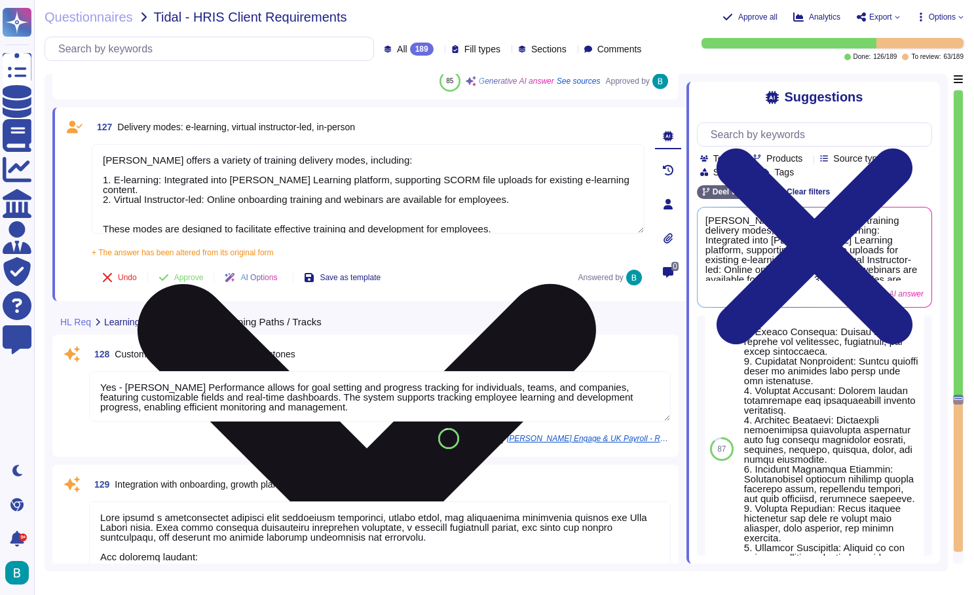
click at [634, 156] on textarea "[PERSON_NAME] offers a variety of training delivery modes, including: 1. E-lear…" at bounding box center [368, 189] width 553 height 90
type textarea "[PERSON_NAME] offers a variety of training delivery modes, including: 1. E-lear…"
click at [634, 151] on icon at bounding box center [367, 513] width 550 height 733
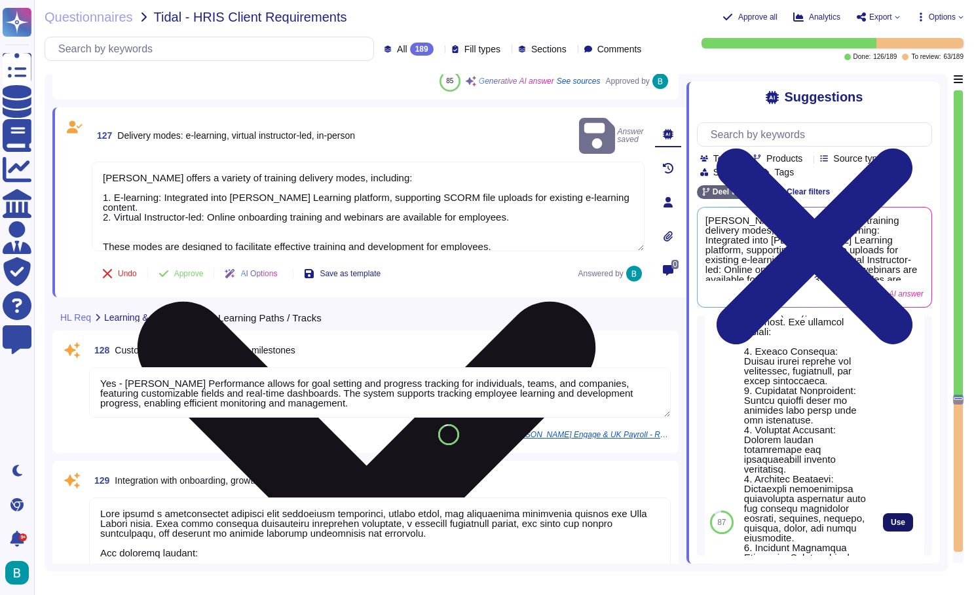
click at [900, 523] on span "Use" at bounding box center [897, 523] width 14 height 8
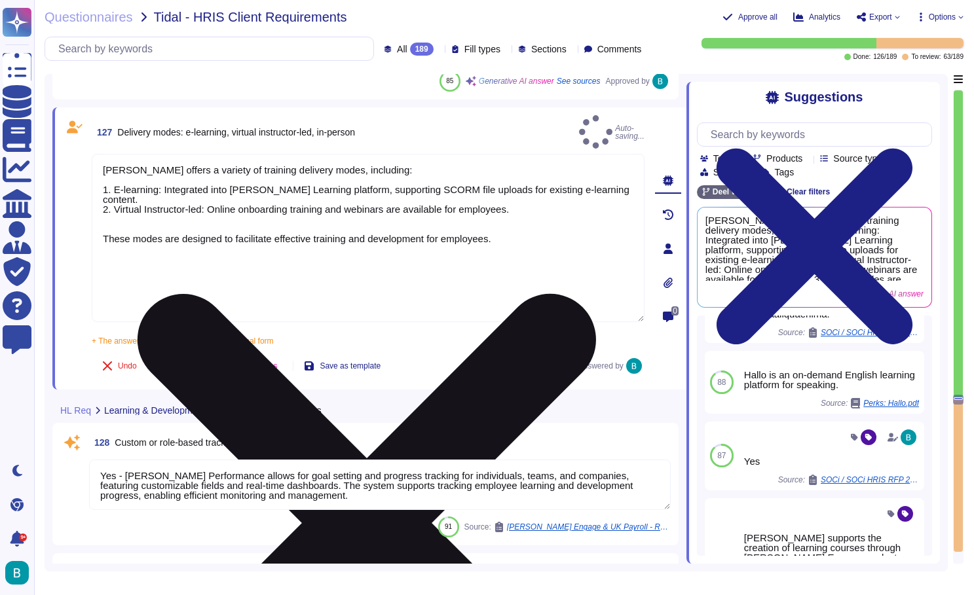
type textarea "[PERSON_NAME] offers a variety of training modules through its Learning Managem…"
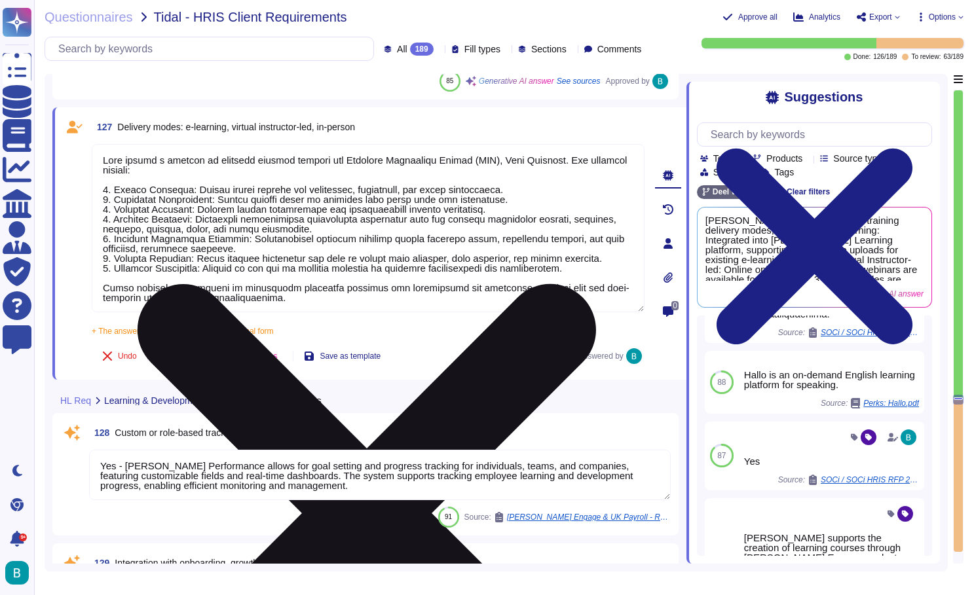
click at [186, 352] on span "Approve" at bounding box center [188, 356] width 29 height 8
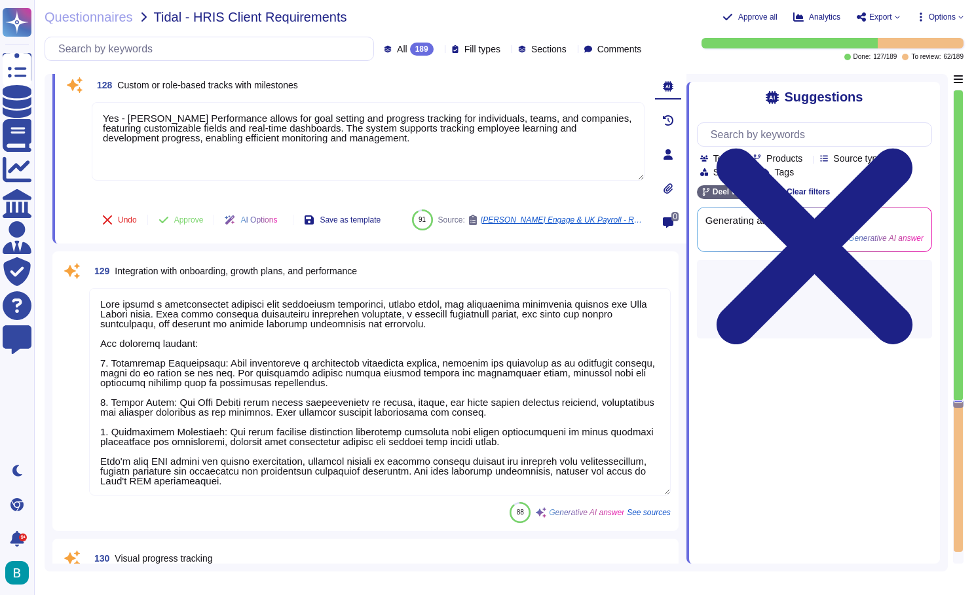
scroll to position [23328, 0]
type textarea "[PERSON_NAME] Learning Management System (LMS) supports both self-enrollment an…"
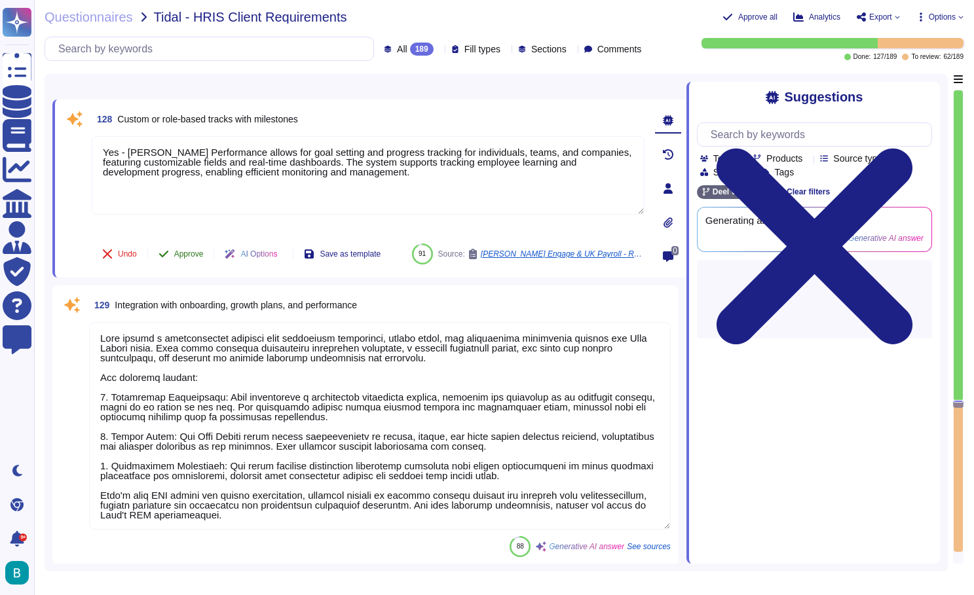
click at [204, 250] on span "Approve" at bounding box center [188, 254] width 29 height 8
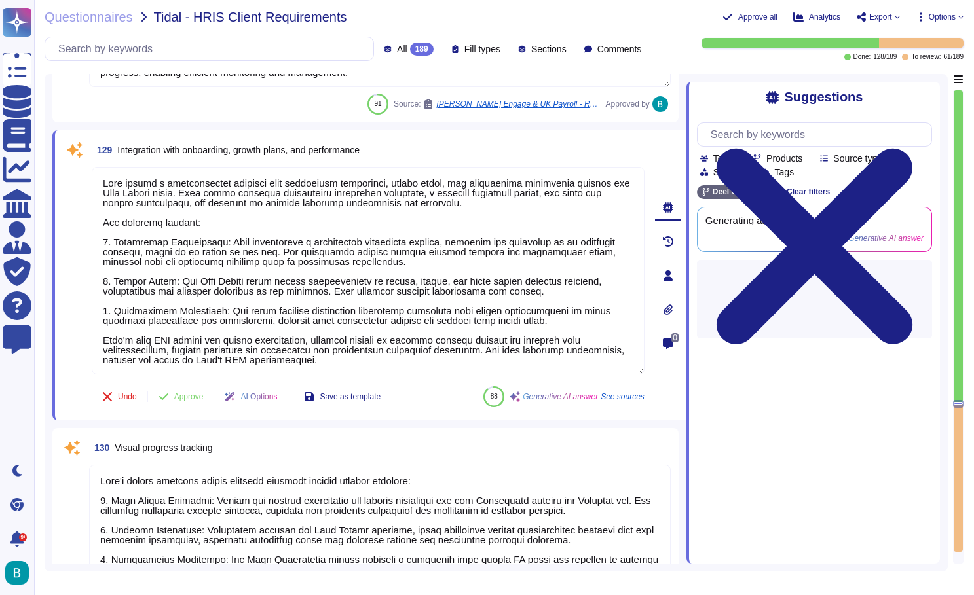
scroll to position [23453, 0]
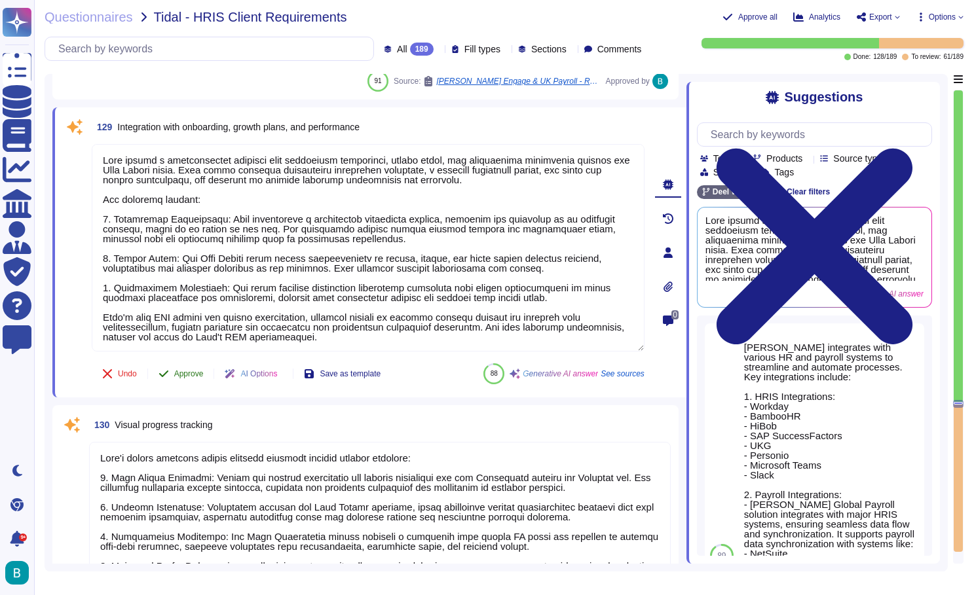
click at [196, 372] on span "Approve" at bounding box center [188, 374] width 29 height 8
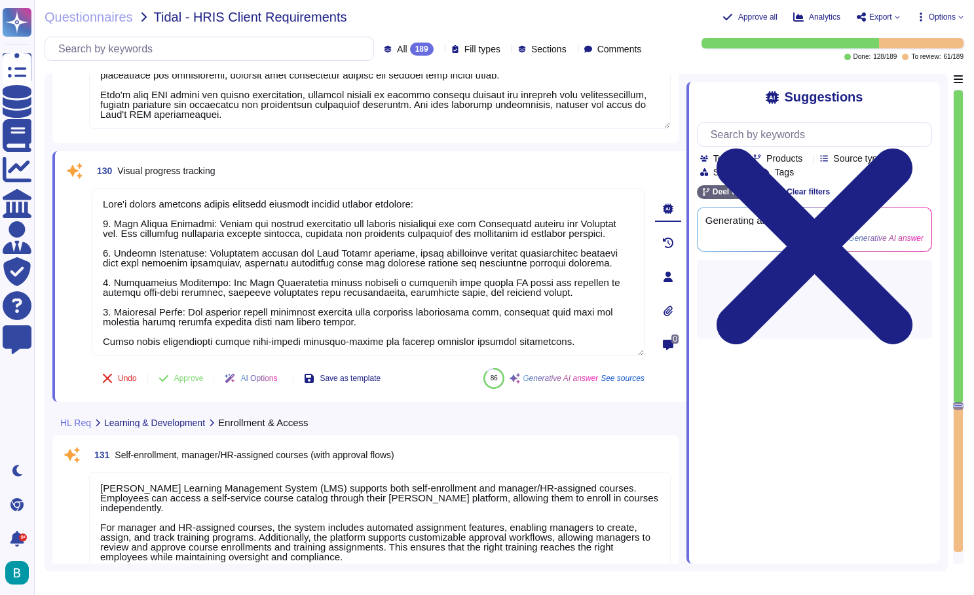
scroll to position [23711, 0]
type textarea "[PERSON_NAME] offers customizable approval workflows that can be tailored to va…"
type textarea "We offer survey software to help companies gather employee and customer feedbac…"
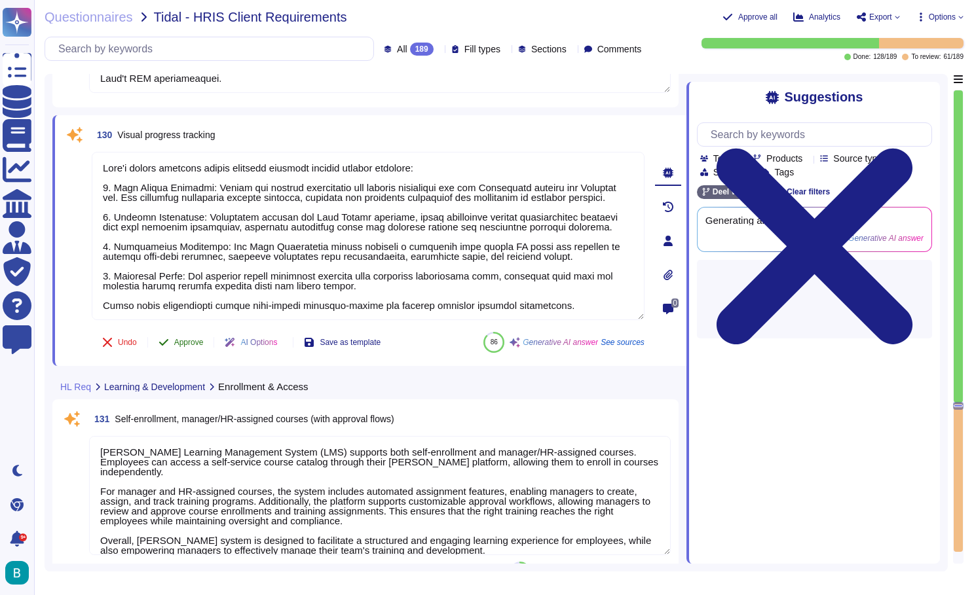
click at [188, 347] on div "130 Visual progress tracking Undo Approve AI Options Save as template 86 Genera…" at bounding box center [353, 240] width 581 height 235
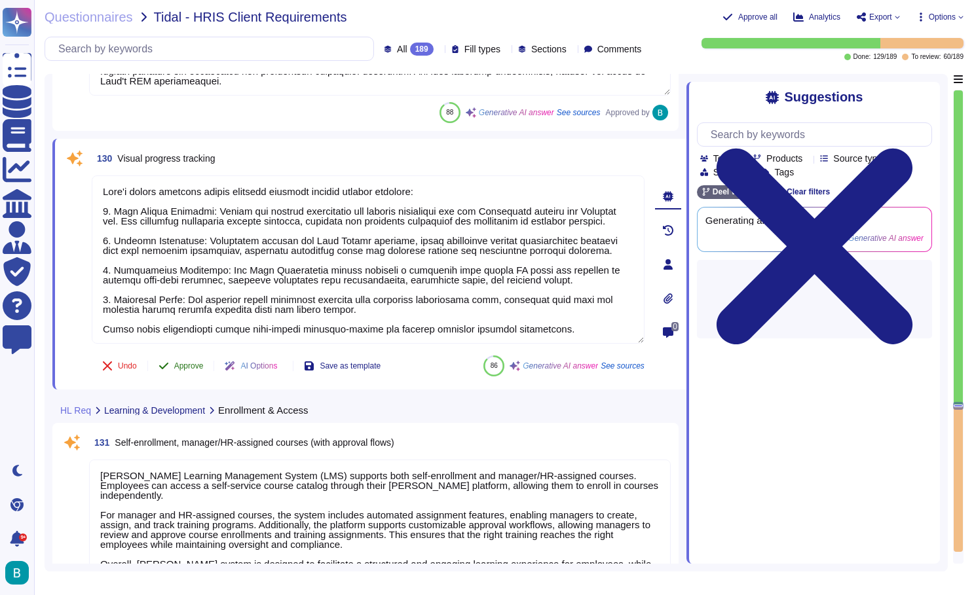
click at [193, 365] on span "Approve" at bounding box center [188, 366] width 29 height 8
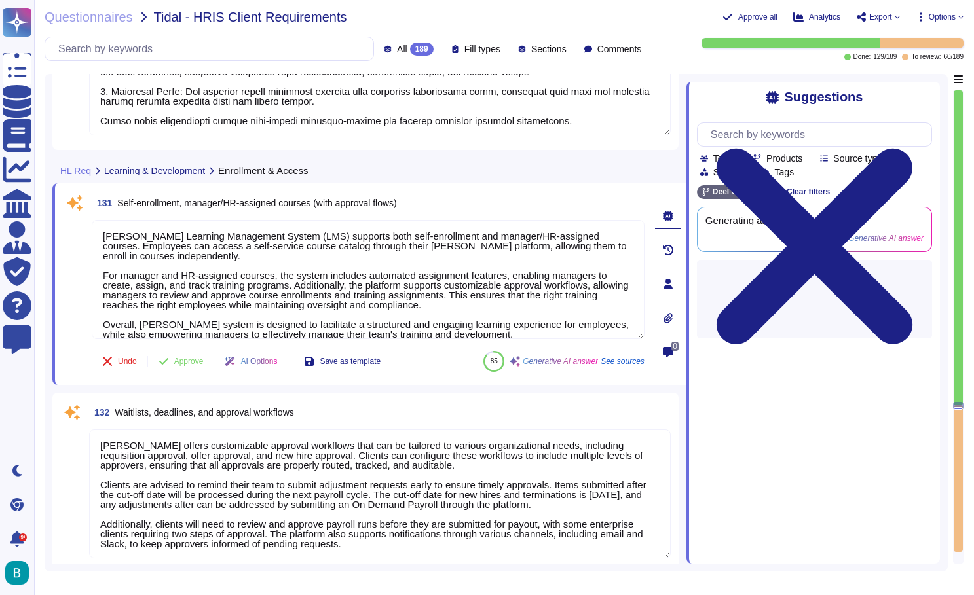
scroll to position [23980, 0]
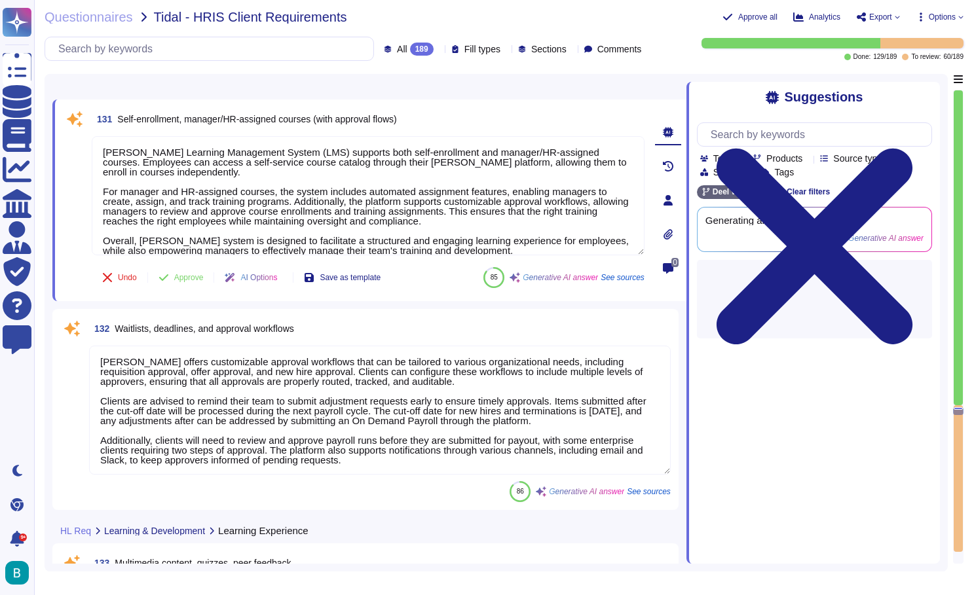
type textarea "[PERSON_NAME] Reporting & Analytics dashboard provides extensive performance an…"
type textarea "Yes"
click at [198, 280] on span "Approve" at bounding box center [188, 278] width 29 height 8
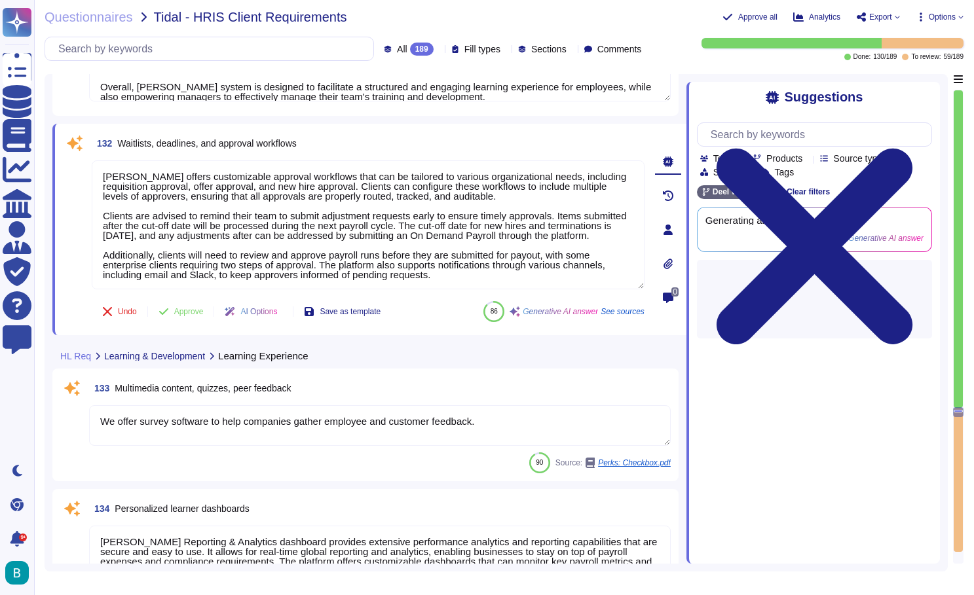
type textarea "[PERSON_NAME] system supports the creation of a skill library linked to courses…"
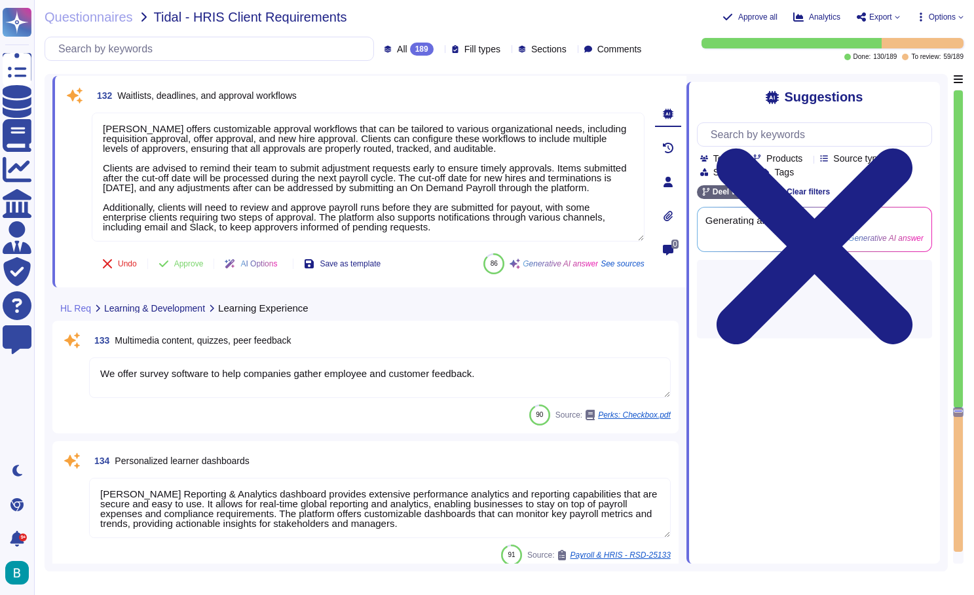
scroll to position [24173, 0]
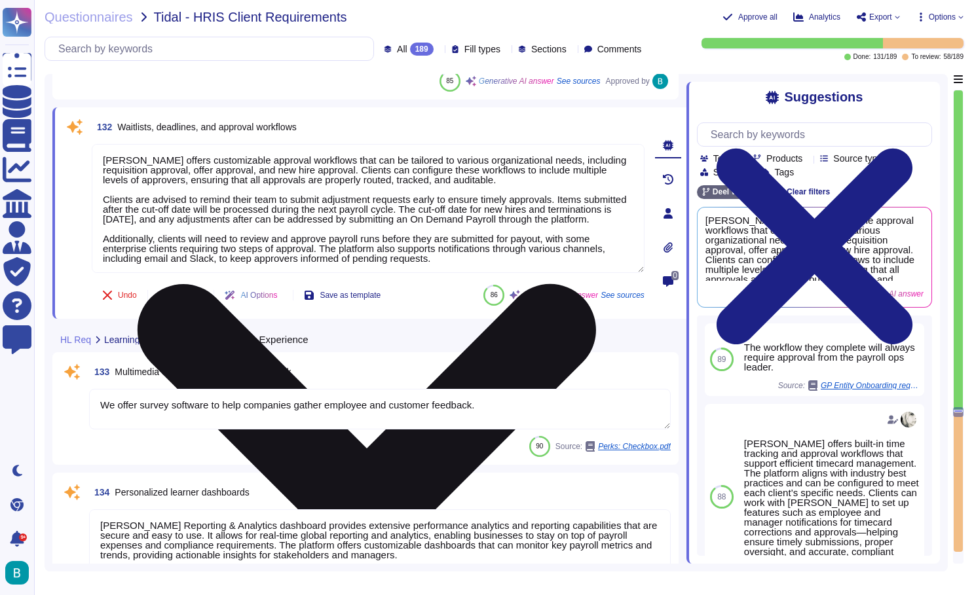
drag, startPoint x: 468, startPoint y: 273, endPoint x: 287, endPoint y: 248, distance: 183.1
click at [287, 248] on div "[PERSON_NAME] offers customizable approval workflows that can be tailored to va…" at bounding box center [368, 209] width 553 height 130
click at [366, 243] on textarea "[PERSON_NAME] offers customizable approval workflows that can be tailored to va…" at bounding box center [368, 208] width 553 height 129
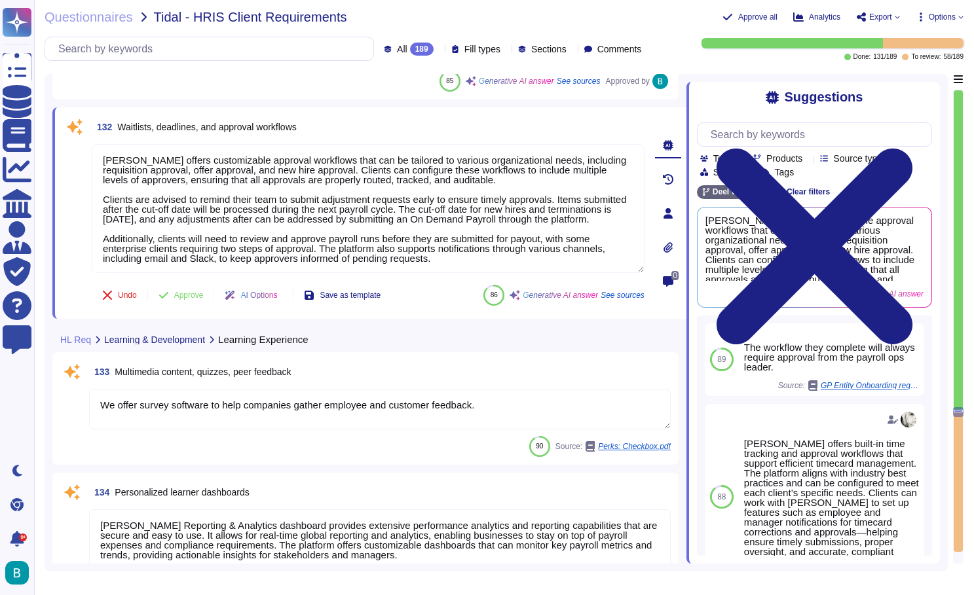
drag, startPoint x: 452, startPoint y: 270, endPoint x: 90, endPoint y: 193, distance: 370.9
click at [90, 193] on div "132 Waitlists, deadlines, and approval workflows Undo Approve AI Options Save a…" at bounding box center [353, 213] width 581 height 196
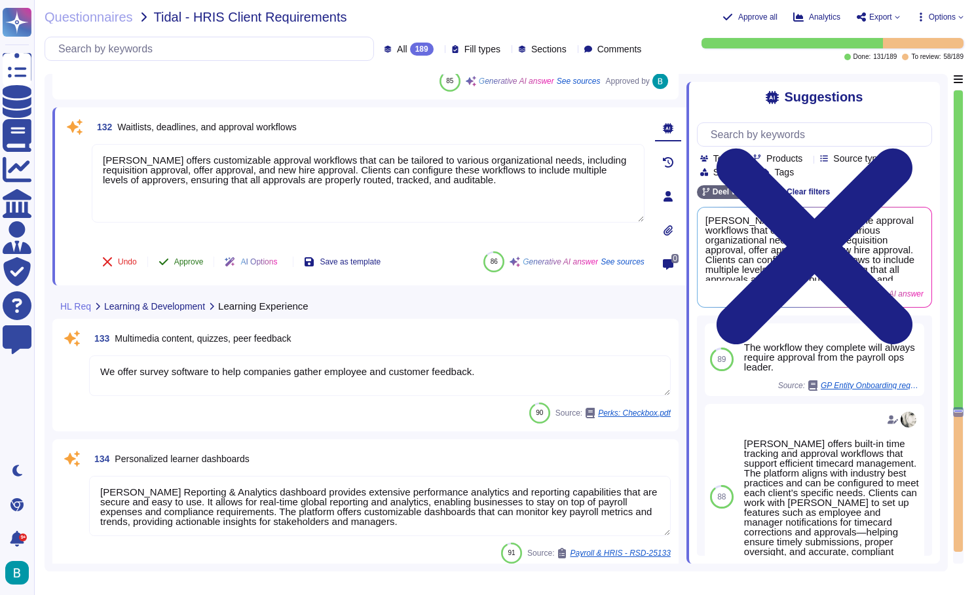
click at [178, 263] on span "Approve" at bounding box center [188, 262] width 29 height 8
type textarea "[PERSON_NAME] offers customizable approval workflows that can be tailored to va…"
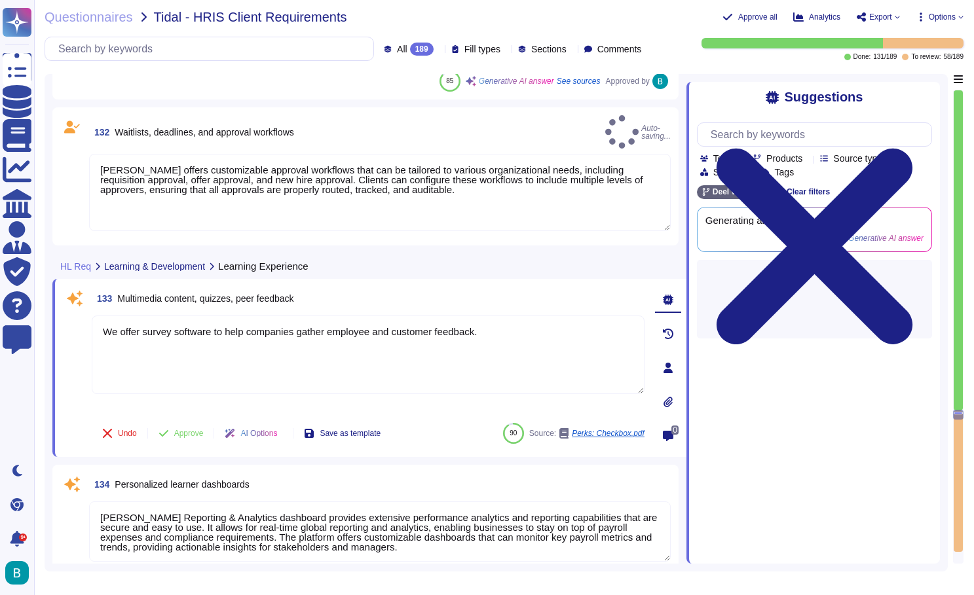
type textarea "Before the report is submitted."
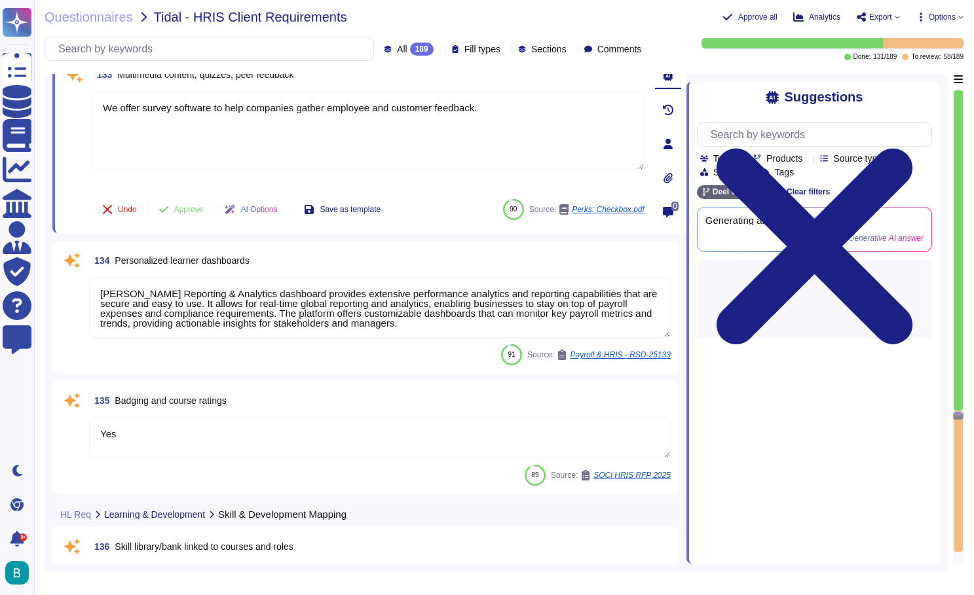
scroll to position [24327, 0]
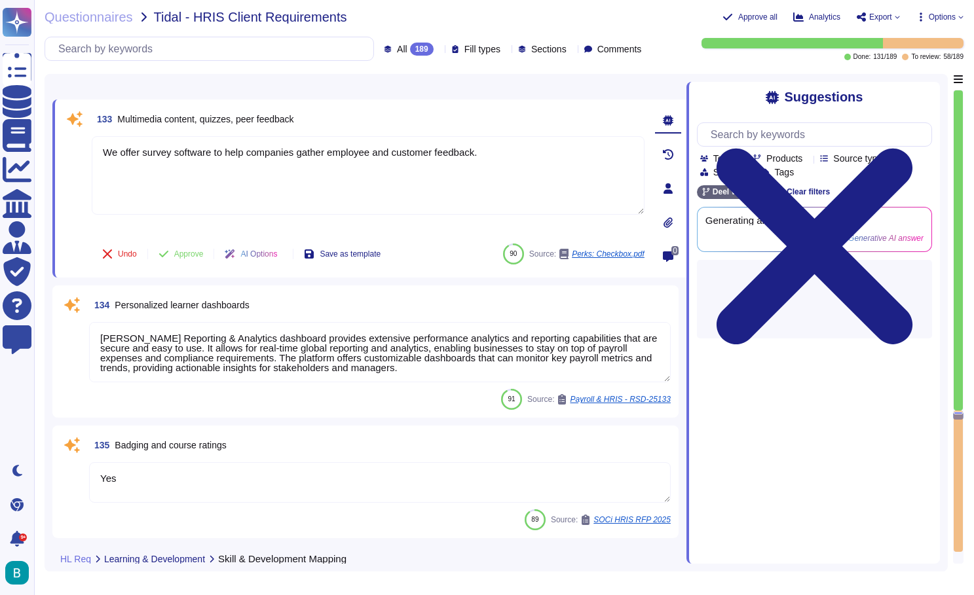
type textarea "[PERSON_NAME] solution provides clear visibility on career paths linked to comp…"
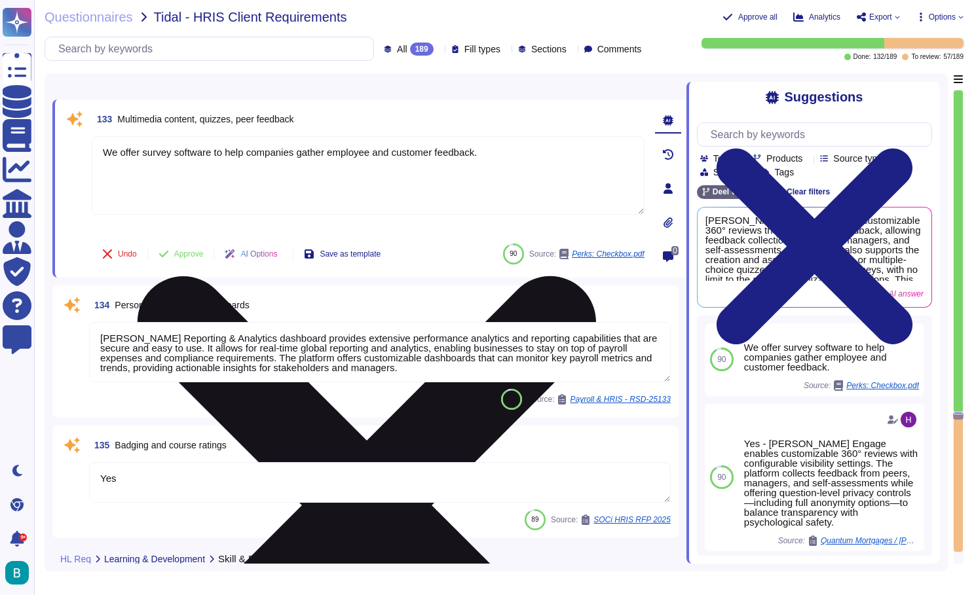
click at [638, 146] on icon at bounding box center [367, 505] width 550 height 733
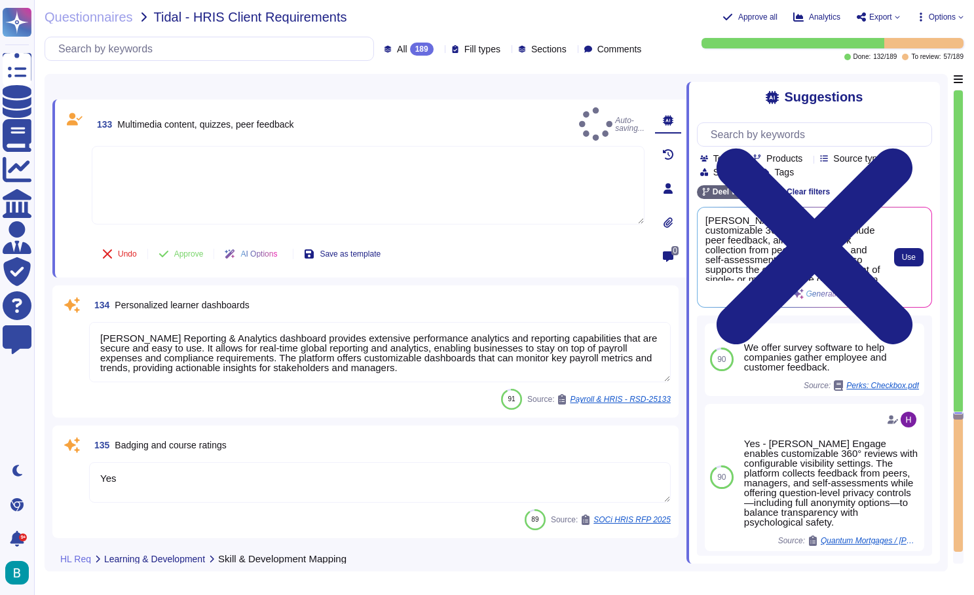
scroll to position [0, 0]
click at [905, 253] on span "Use" at bounding box center [909, 257] width 14 height 8
type textarea "[PERSON_NAME] Engage enables customizable 360° reviews that include peer feedba…"
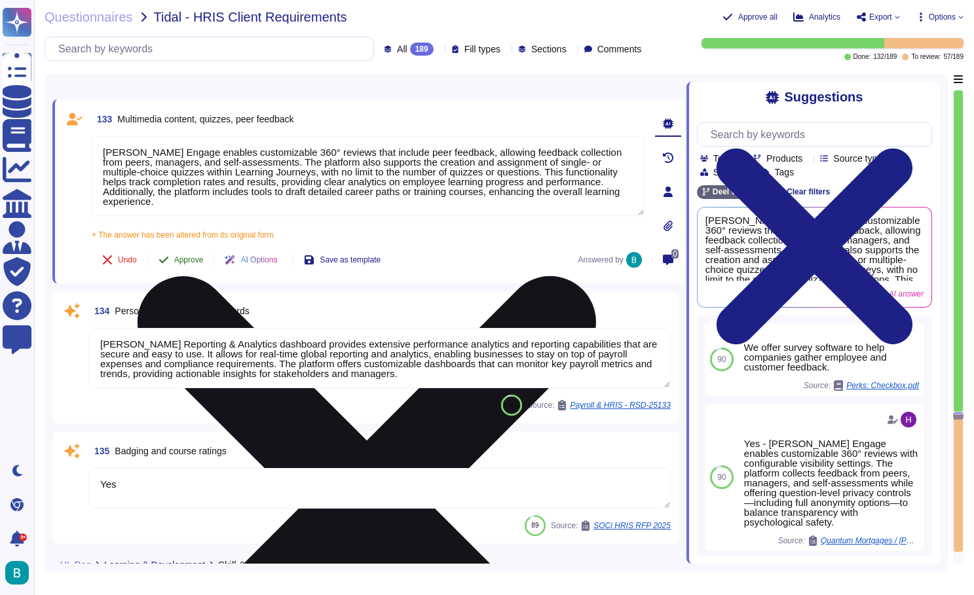
click at [185, 258] on span "Approve" at bounding box center [188, 260] width 29 height 8
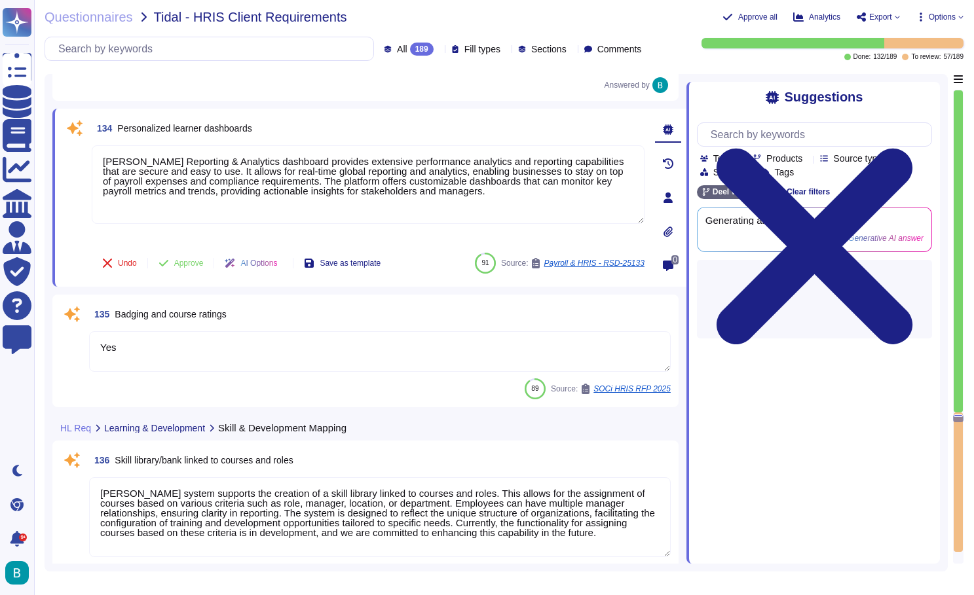
type textarea "[PERSON_NAME] solution provides clear visibility on career paths linked to comp…"
type textarea "[PERSON_NAME] offers several dashboards for tracking team progress, including: …"
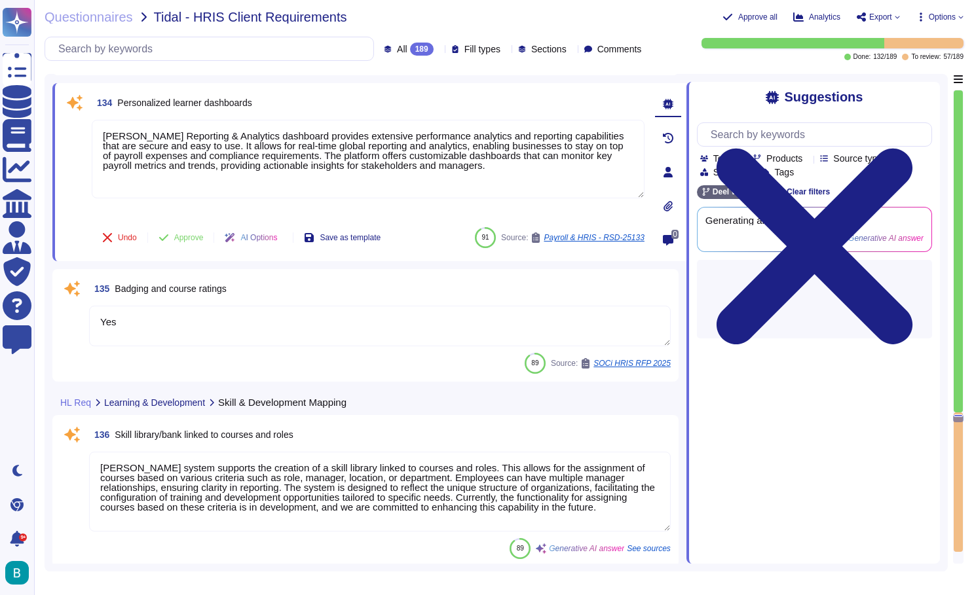
scroll to position [24474, 0]
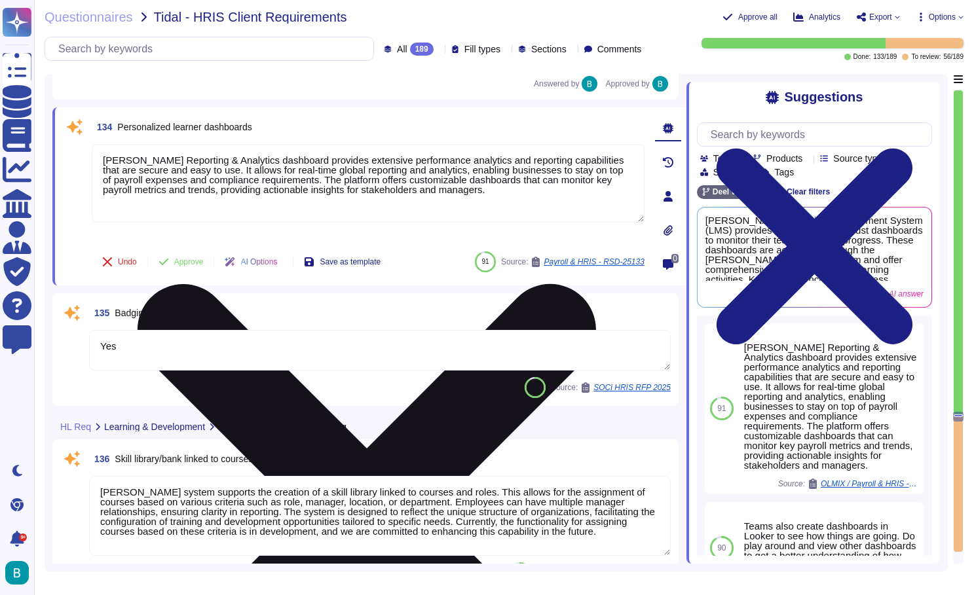
click at [596, 284] on icon at bounding box center [367, 513] width 458 height 458
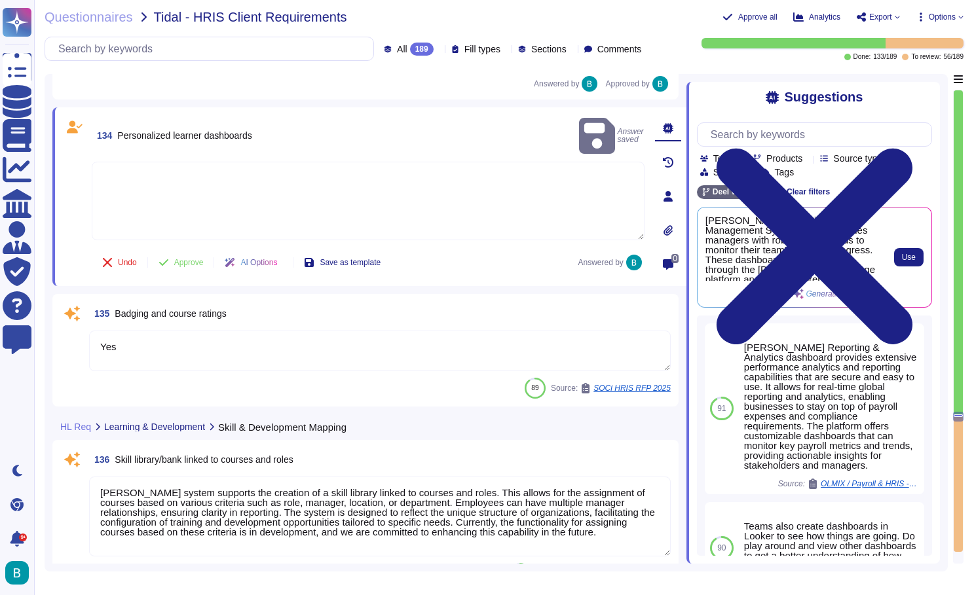
scroll to position [0, 0]
click at [902, 261] on span "Use" at bounding box center [909, 257] width 14 height 8
type textarea "[PERSON_NAME] Learning Management System (LMS) provides managers with robust da…"
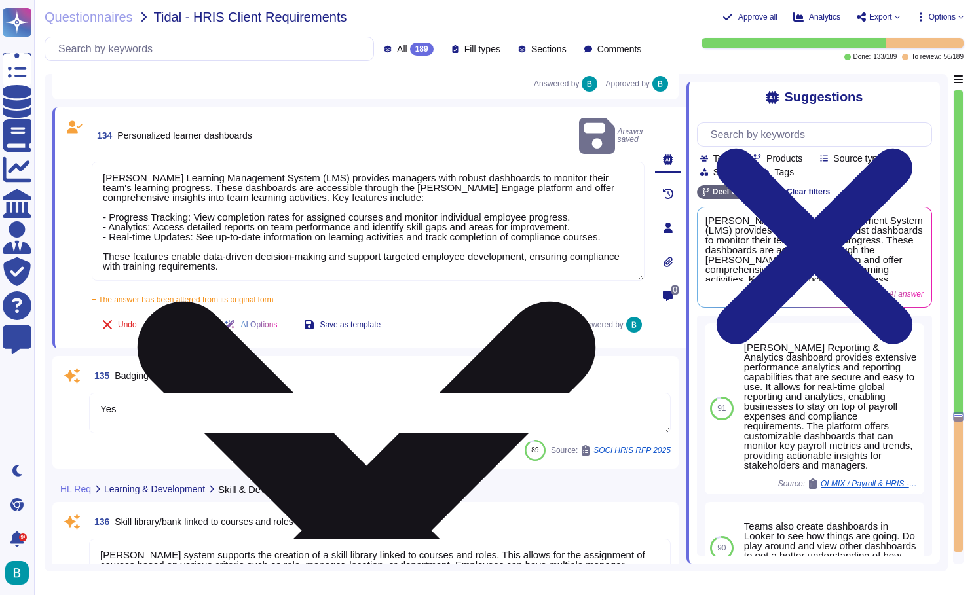
click at [194, 321] on span "Approve" at bounding box center [188, 325] width 29 height 8
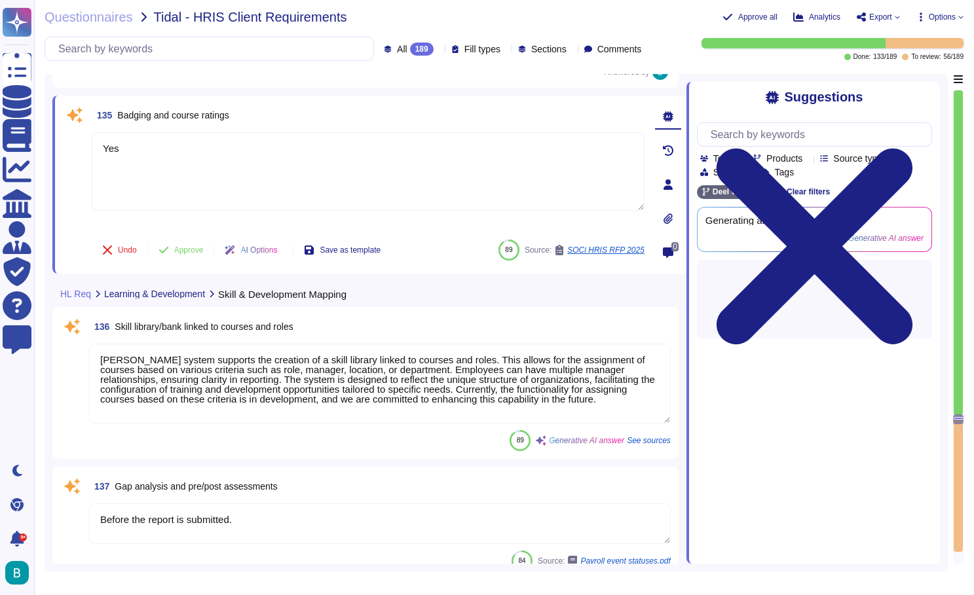
scroll to position [24660, 0]
type textarea "[PERSON_NAME] offers several dashboards for tracking team progress, including: …"
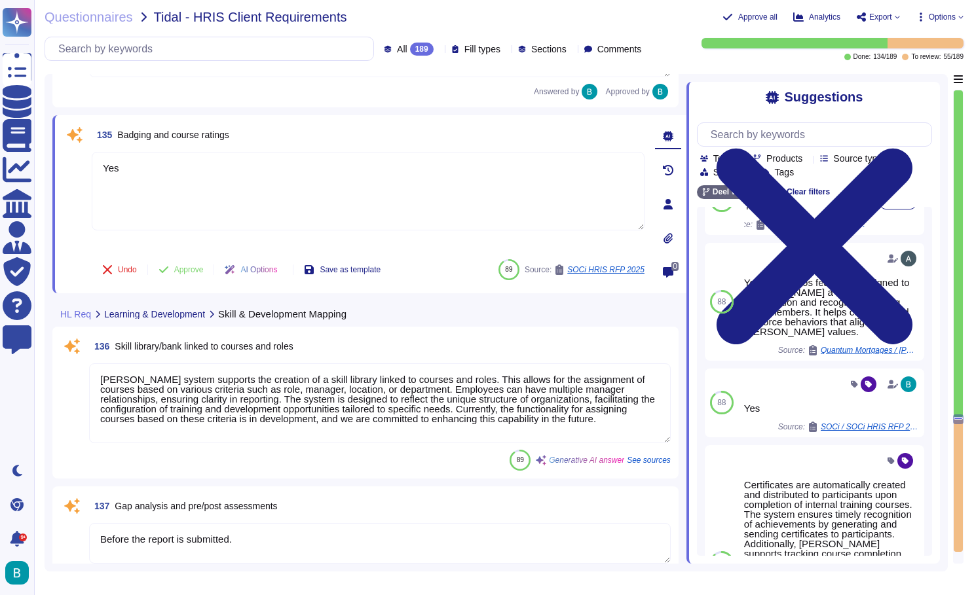
scroll to position [105, 0]
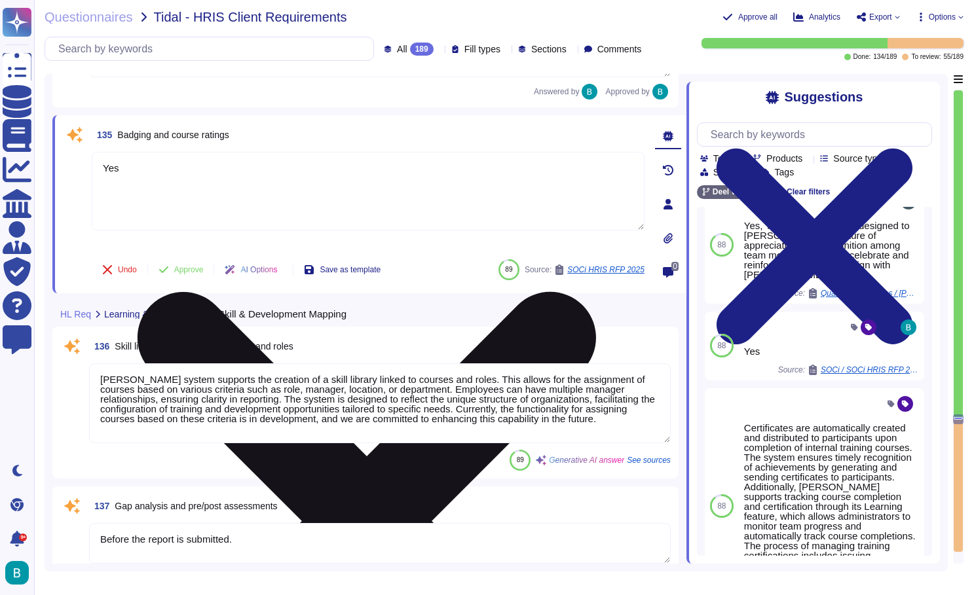
click at [596, 292] on icon at bounding box center [367, 521] width 458 height 458
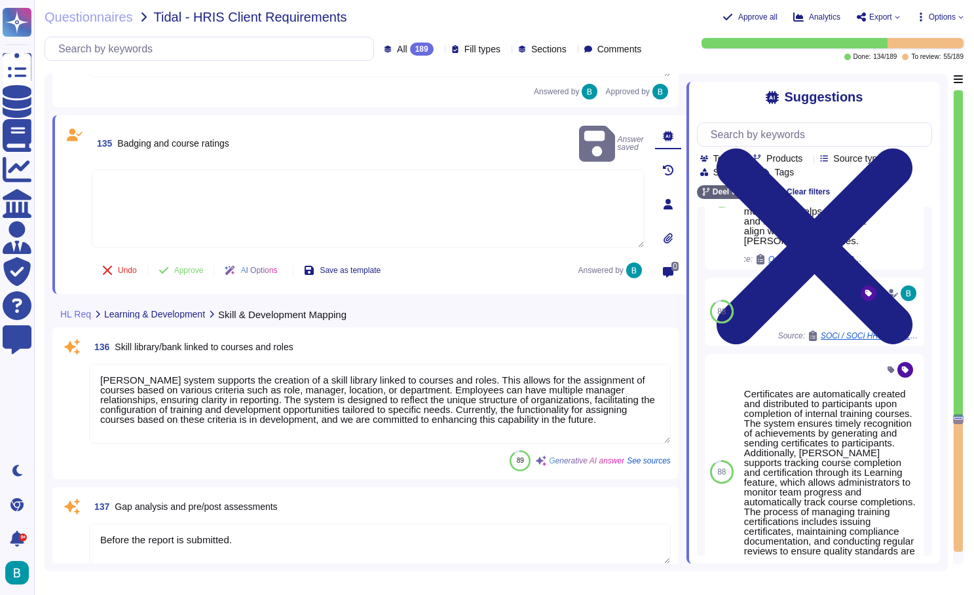
scroll to position [221, 0]
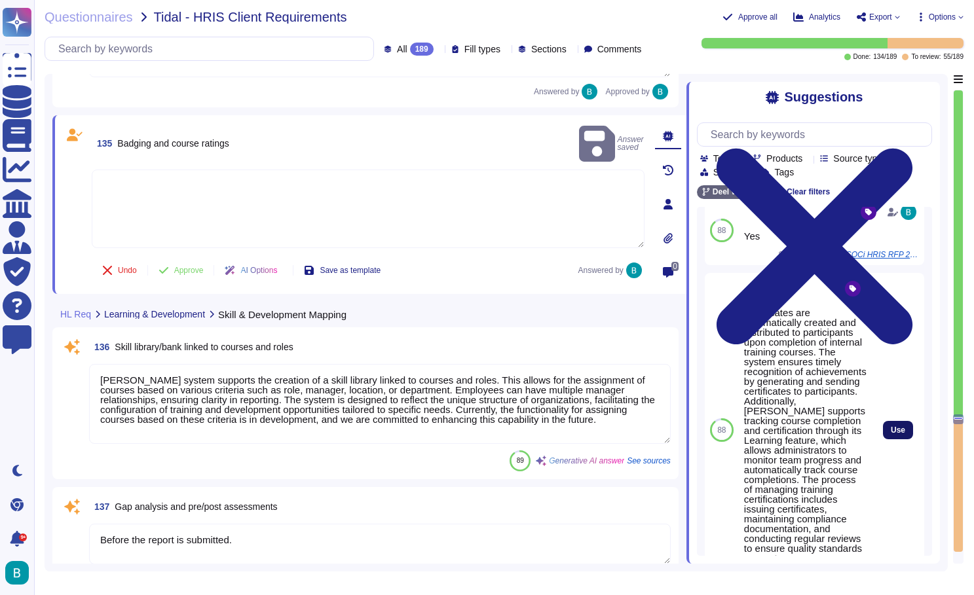
click at [898, 426] on span "Use" at bounding box center [897, 430] width 14 height 8
type textarea "Certificates are automatically created and distributed to participants upon com…"
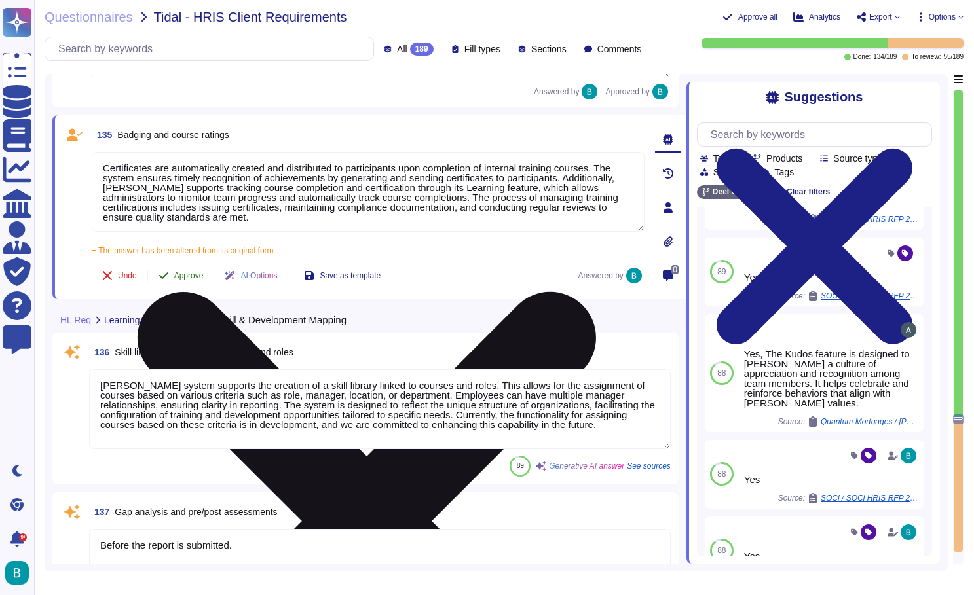
click at [201, 279] on span "Approve" at bounding box center [188, 276] width 29 height 8
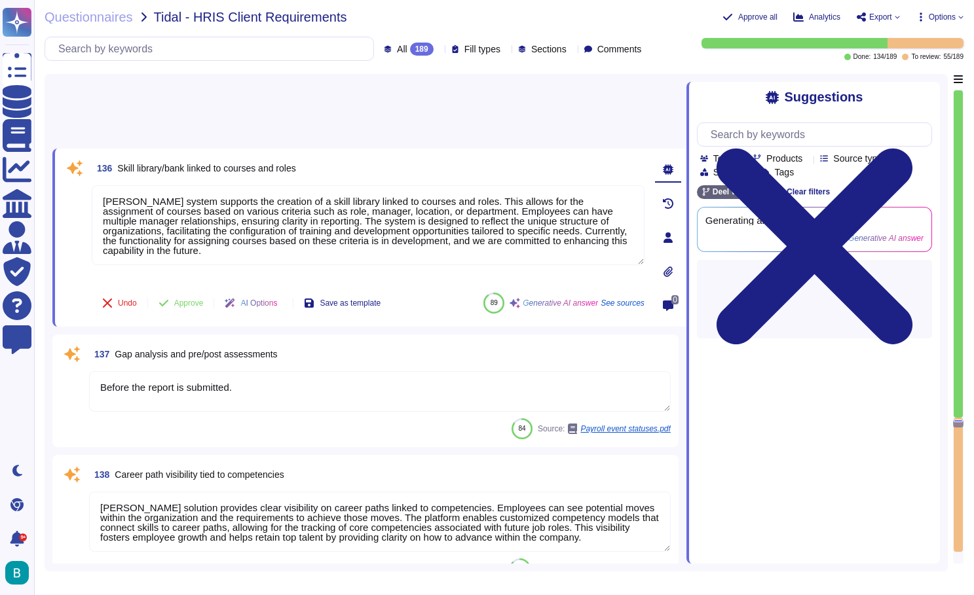
type textarea "[PERSON_NAME] Learning provides automated assignment of courses based on specif…"
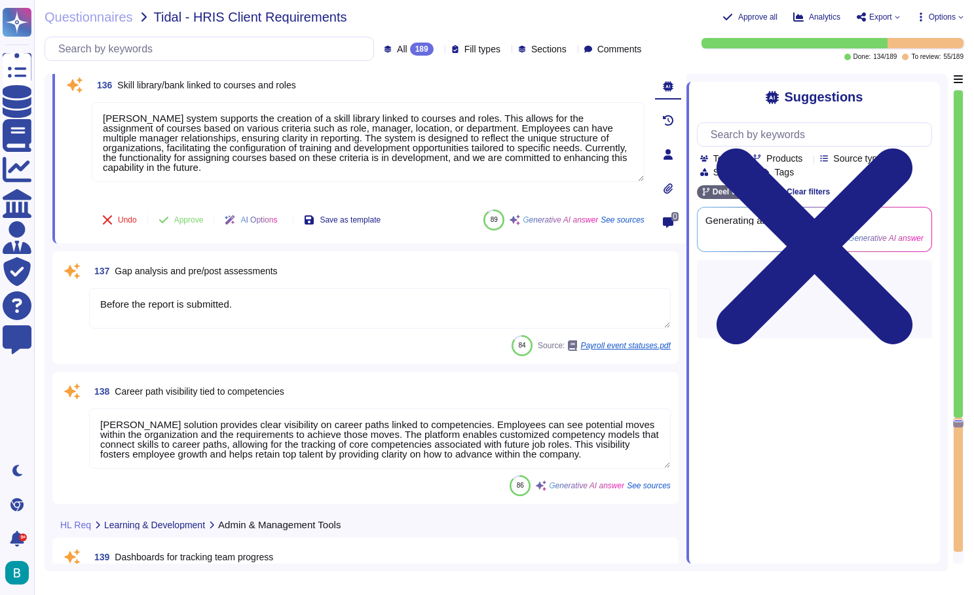
scroll to position [24832, 0]
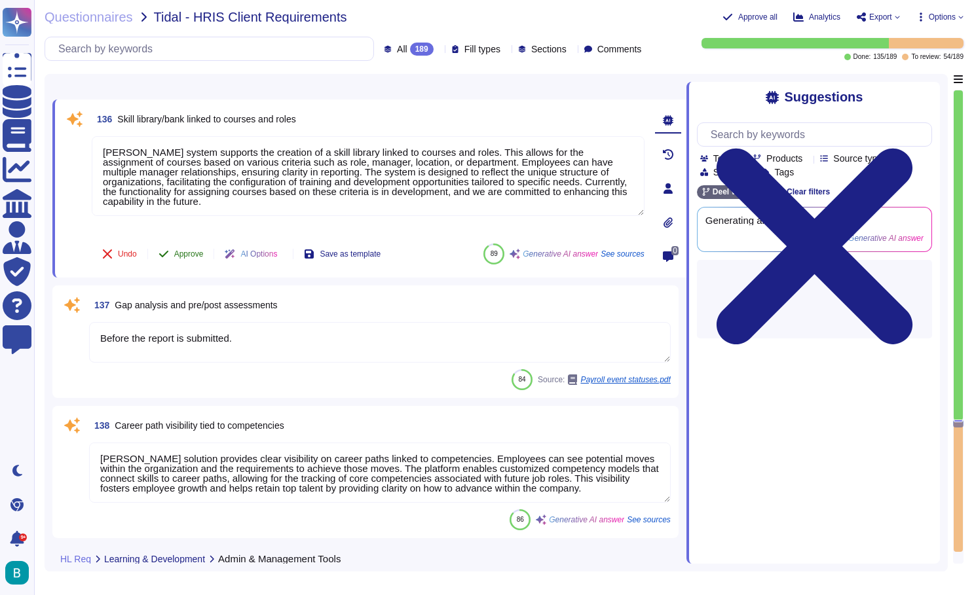
click at [194, 254] on span "Approve" at bounding box center [188, 254] width 29 height 8
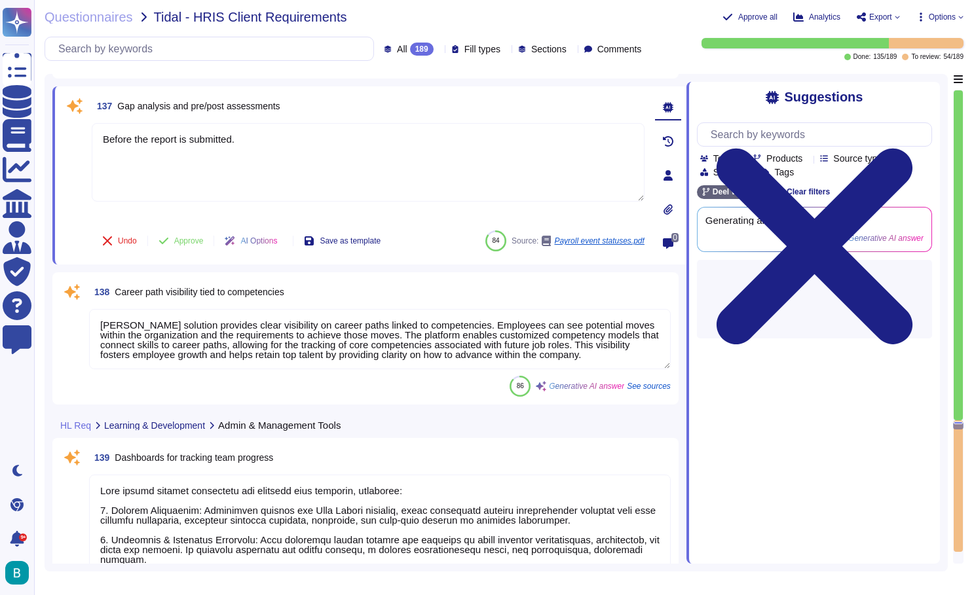
type textarea "[PERSON_NAME] Learning provides automated assignment of courses based on specif…"
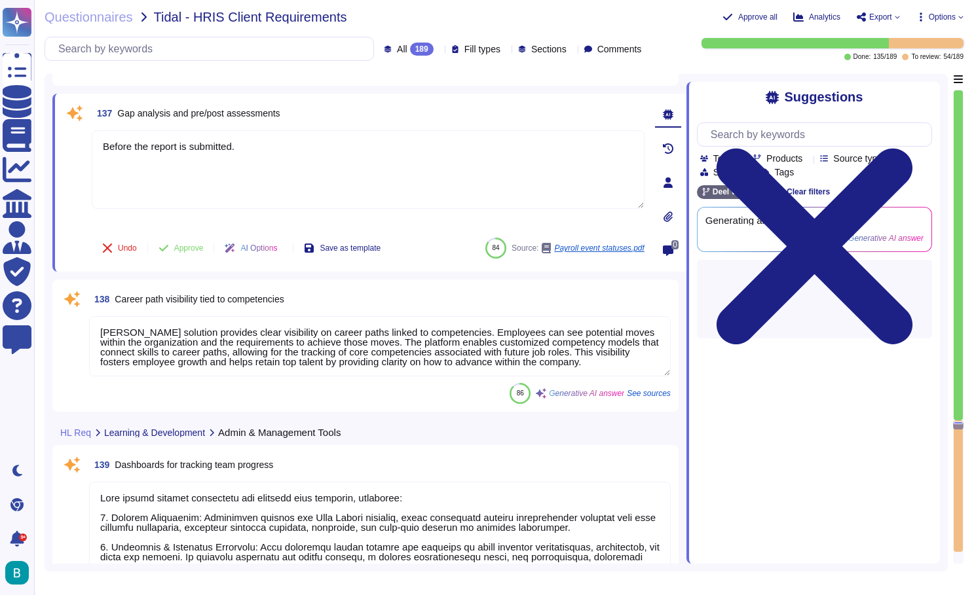
scroll to position [24963, 0]
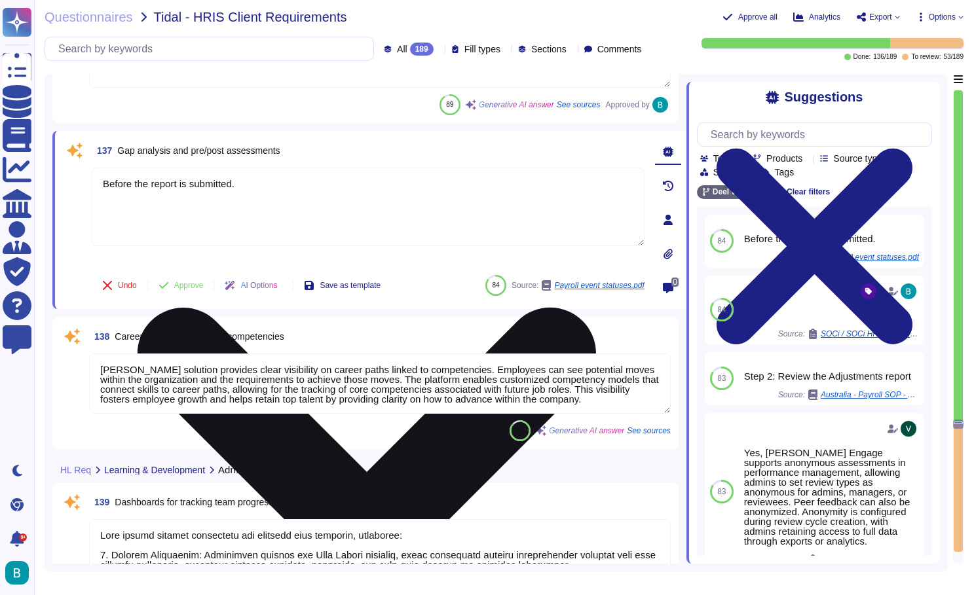
click at [639, 177] on icon at bounding box center [367, 536] width 550 height 733
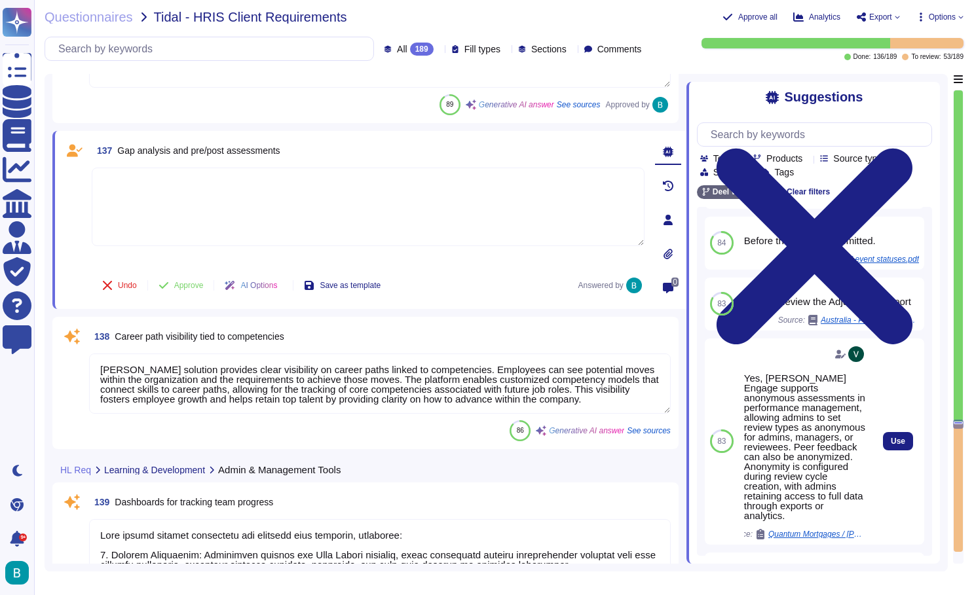
scroll to position [84, 0]
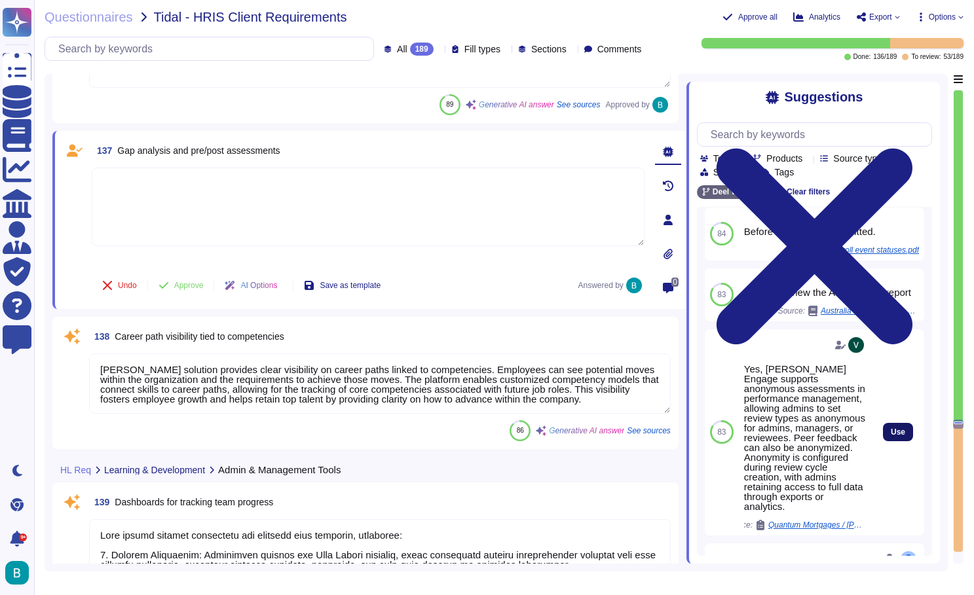
click at [894, 431] on span "Use" at bounding box center [897, 432] width 14 height 8
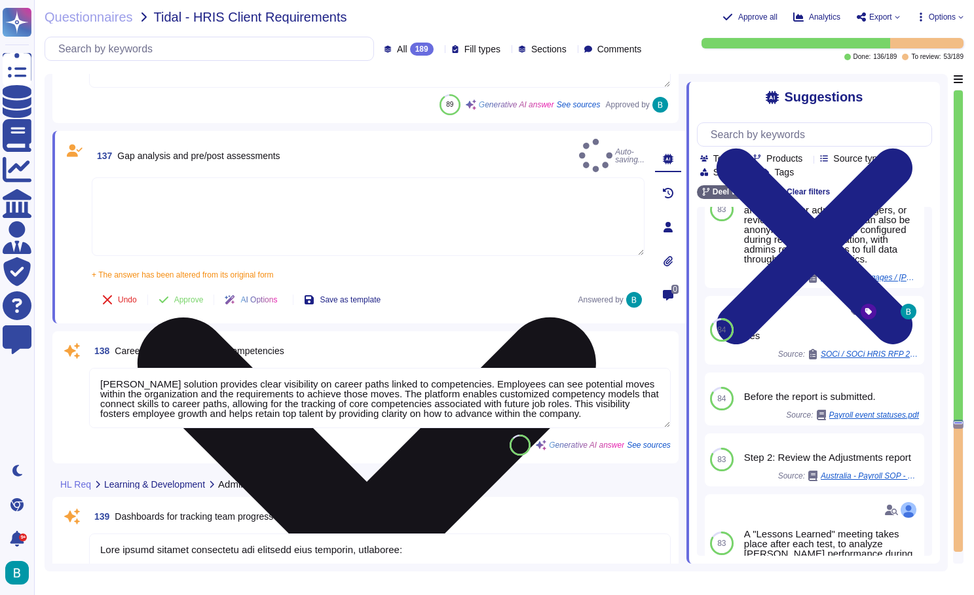
type textarea "Yes, [PERSON_NAME] Engage supports anonymous assessments in performance managem…"
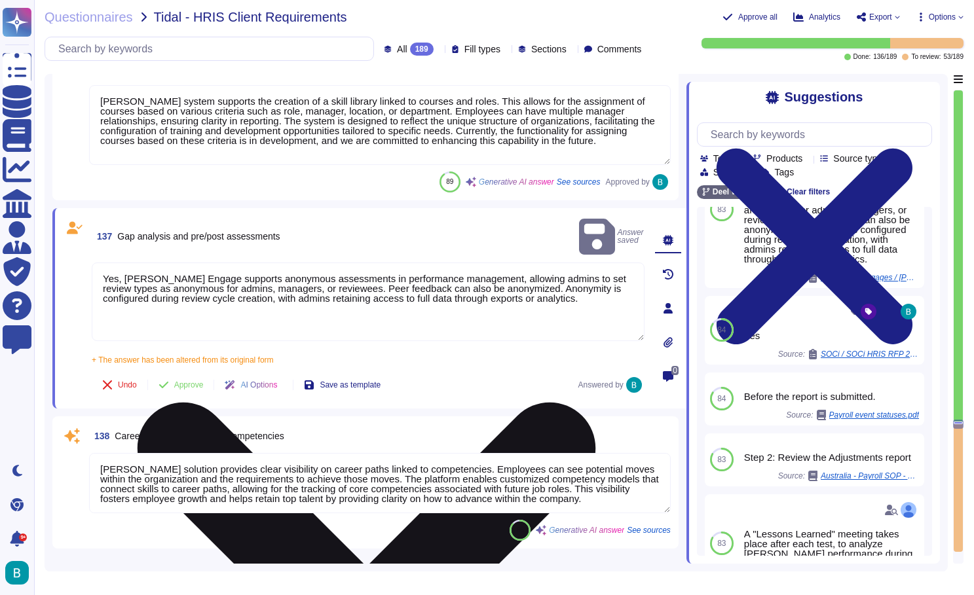
scroll to position [24765, 0]
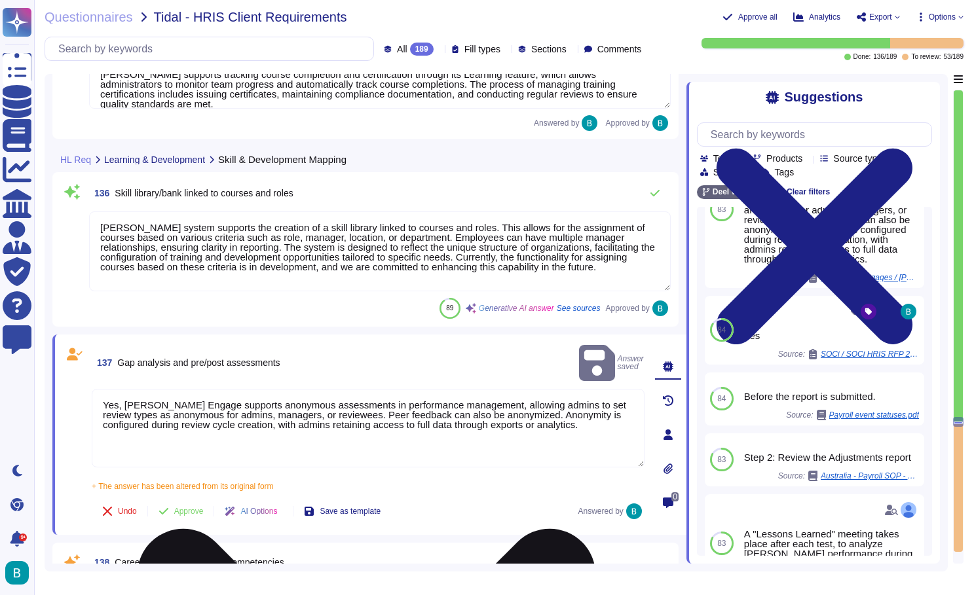
type textarea "[PERSON_NAME] Learning Management System (LMS) provides managers with robust da…"
type textarea "Certificates are automatically created and distributed to participants upon com…"
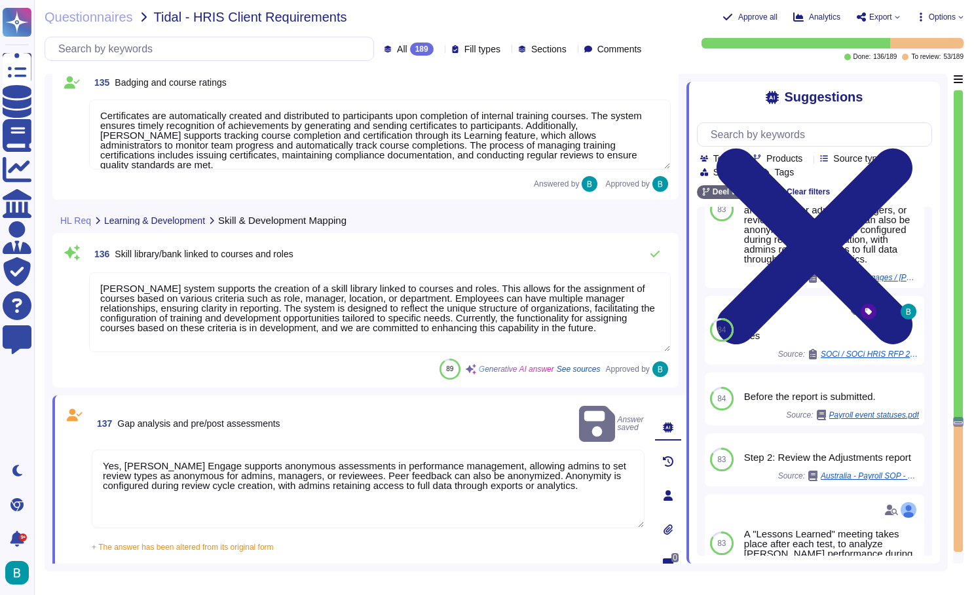
scroll to position [24616, 0]
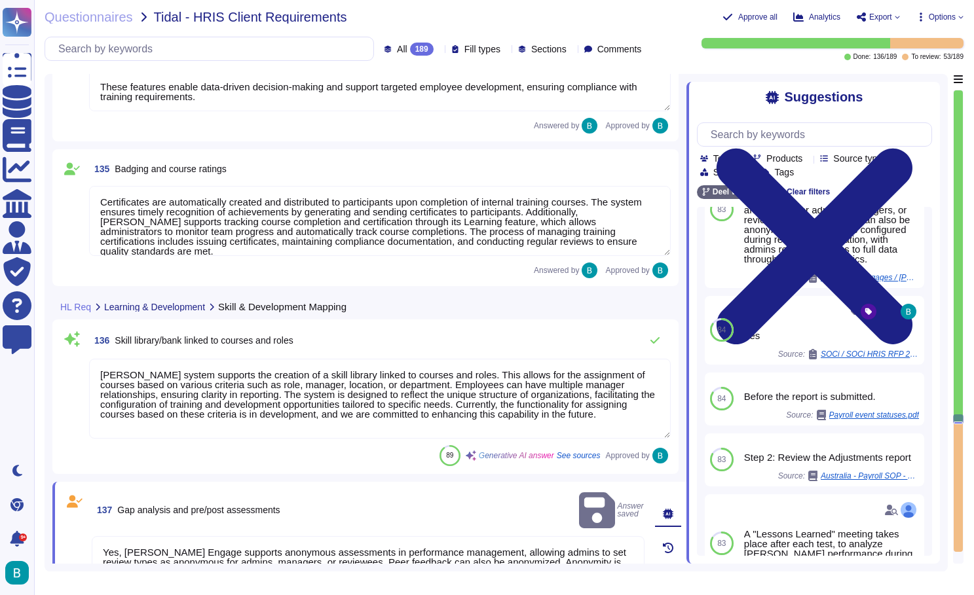
type textarea "[PERSON_NAME] Engage enables customizable 360° reviews that include peer feedba…"
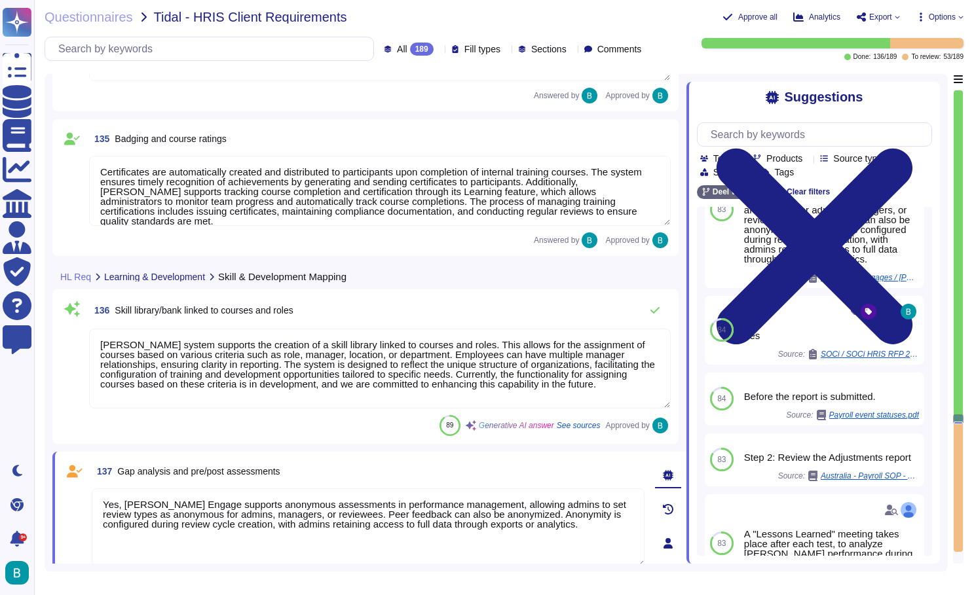
scroll to position [24650, 0]
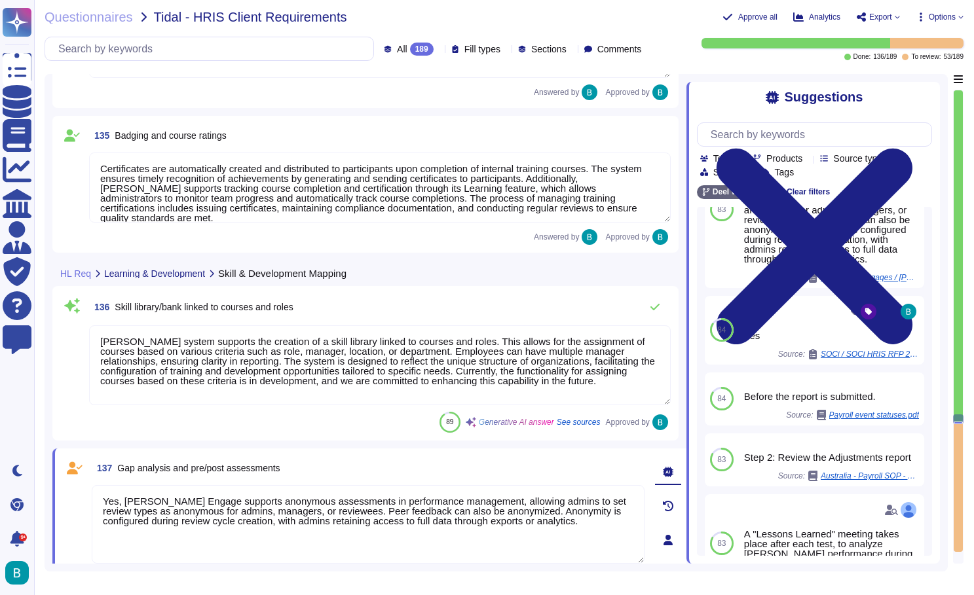
drag, startPoint x: 598, startPoint y: 521, endPoint x: 124, endPoint y: 500, distance: 474.5
click at [124, 500] on textarea "Yes, [PERSON_NAME] Engage supports anonymous assessments in performance managem…" at bounding box center [368, 524] width 553 height 79
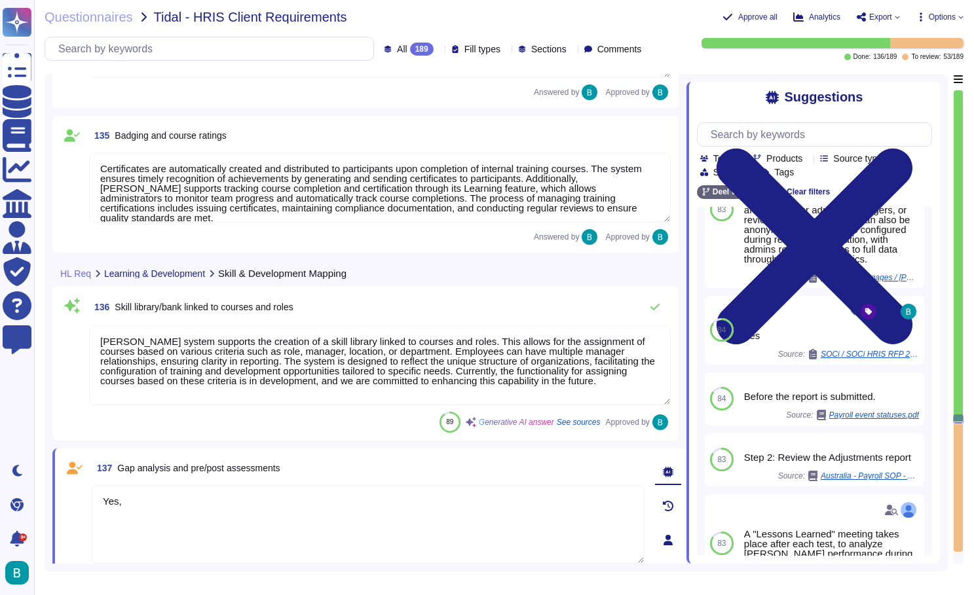
type textarea "Yes,"
click at [369, 188] on textarea "Certificates are automatically created and distributed to participants upon com…" at bounding box center [379, 188] width 581 height 70
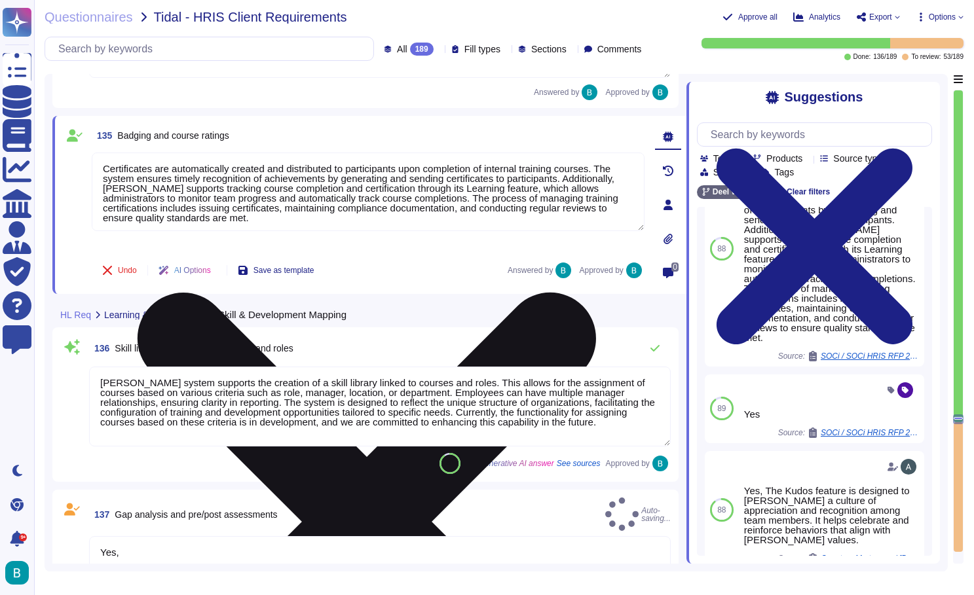
scroll to position [0, 0]
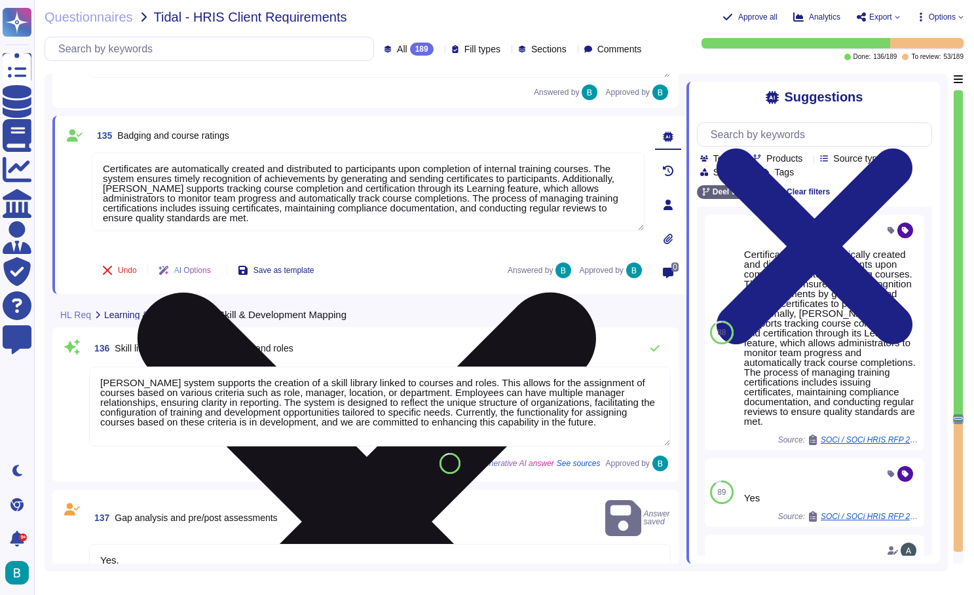
click at [528, 223] on textarea "Certificates are automatically created and distributed to participants upon com…" at bounding box center [368, 192] width 553 height 79
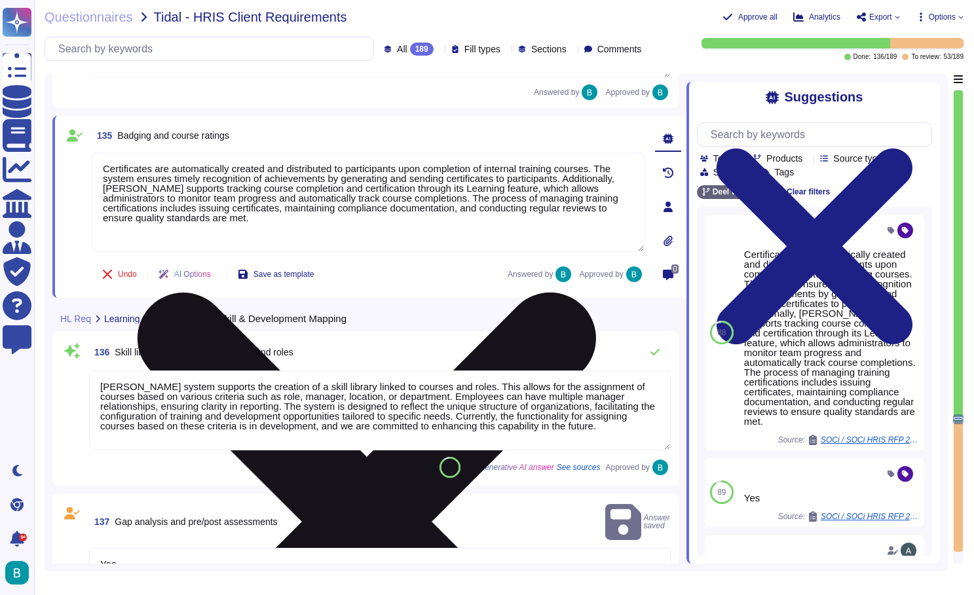
paste textarea "[PERSON_NAME] Engage supports anonymous assessments in performance management, …"
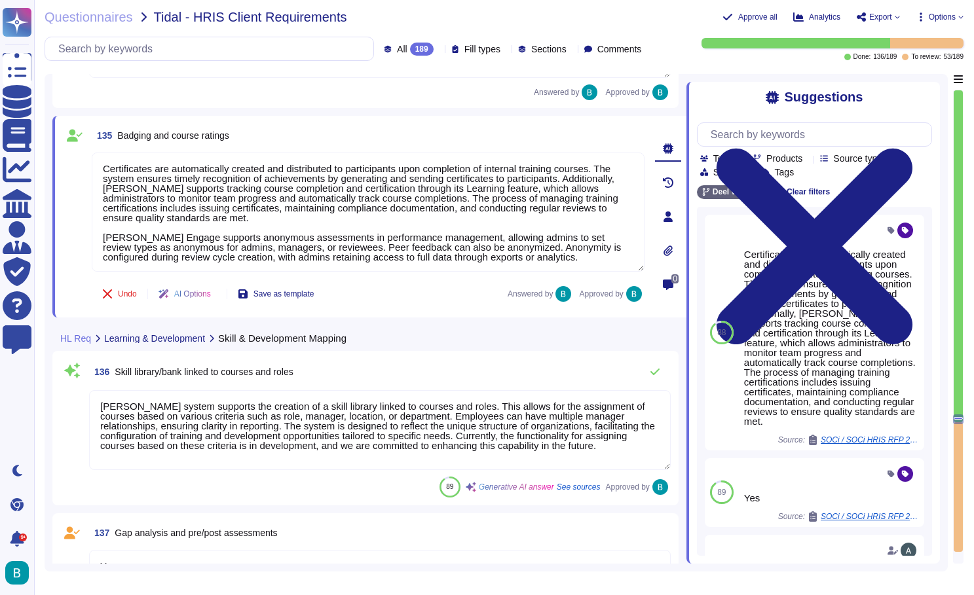
type textarea "Certificates are automatically created and distributed to participants upon com…"
click at [468, 286] on div "Undo AI Options Save as template Answered by Approved by" at bounding box center [368, 293] width 553 height 31
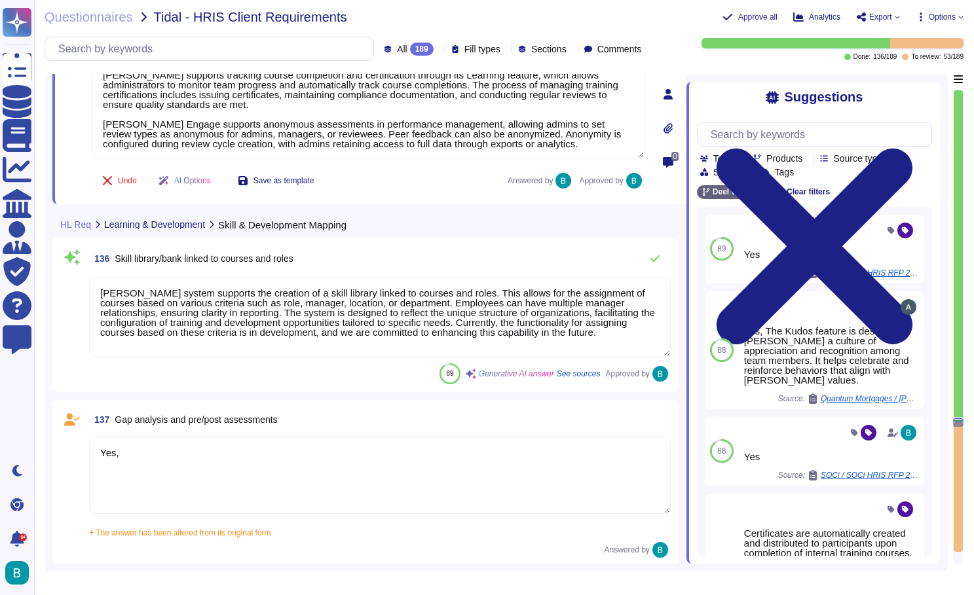
scroll to position [24801, 0]
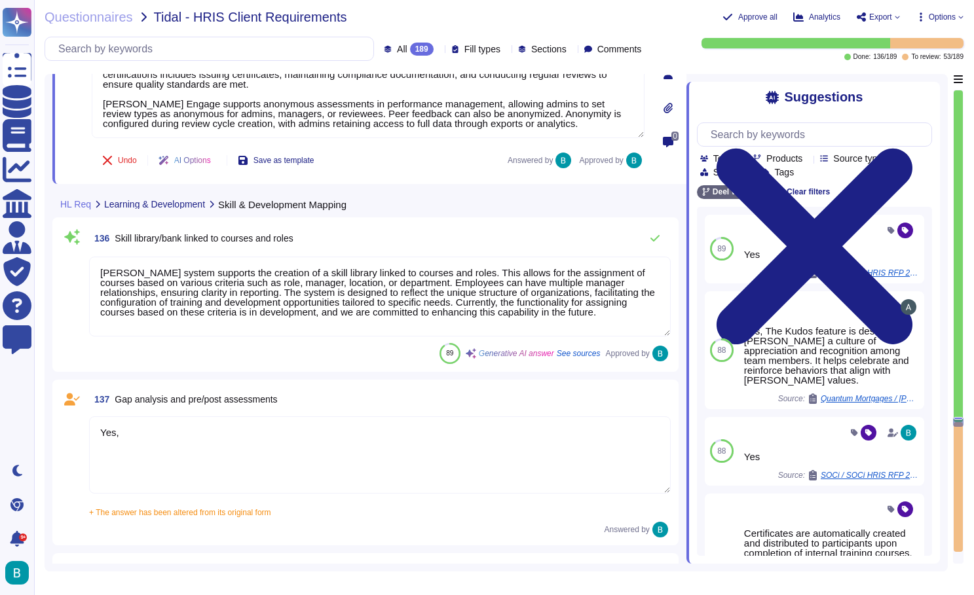
click at [311, 416] on textarea "Yes," at bounding box center [379, 454] width 581 height 77
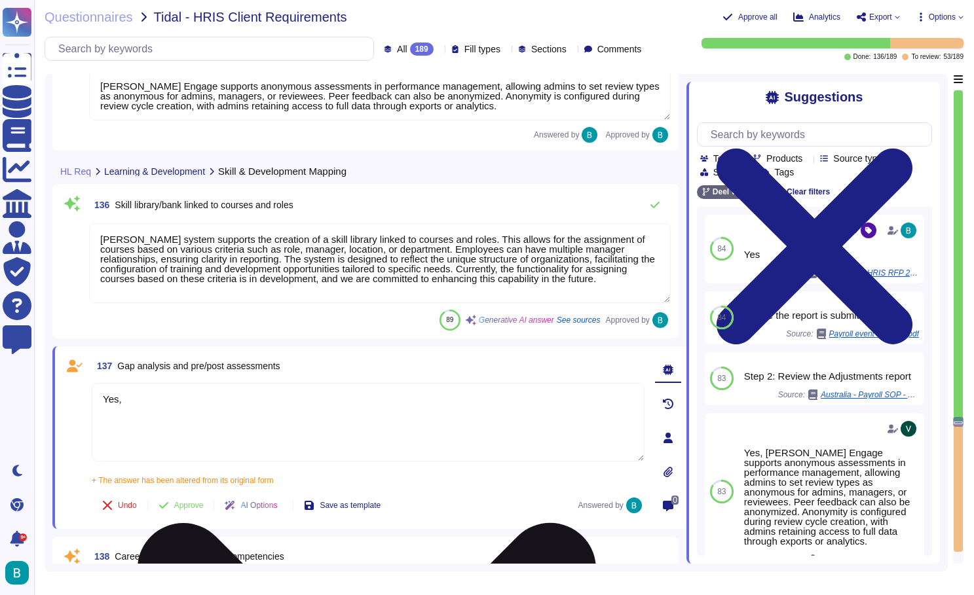
click at [304, 395] on textarea "Yes," at bounding box center [368, 422] width 553 height 79
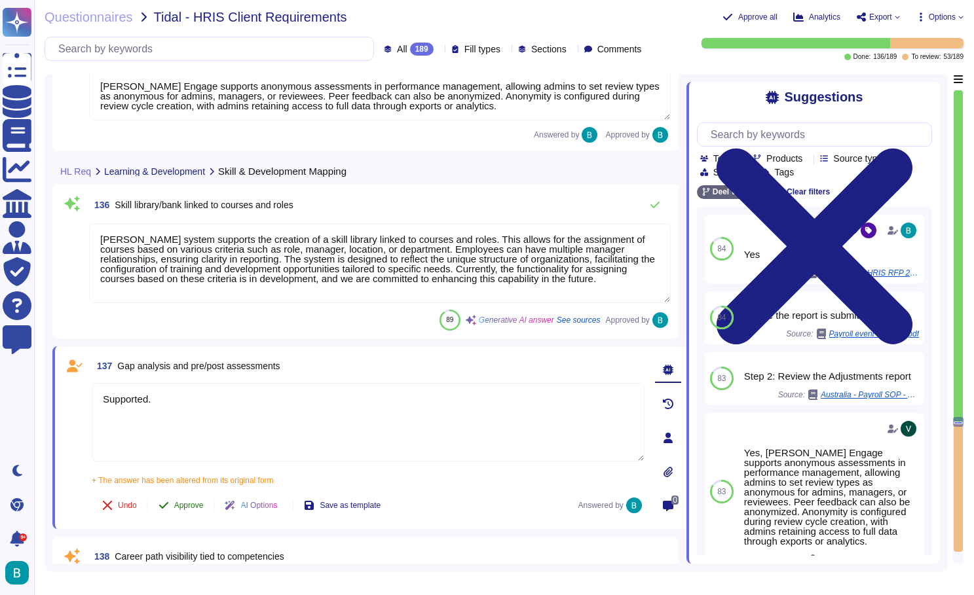
type textarea "Supported."
click at [201, 508] on span "Approve" at bounding box center [188, 506] width 29 height 8
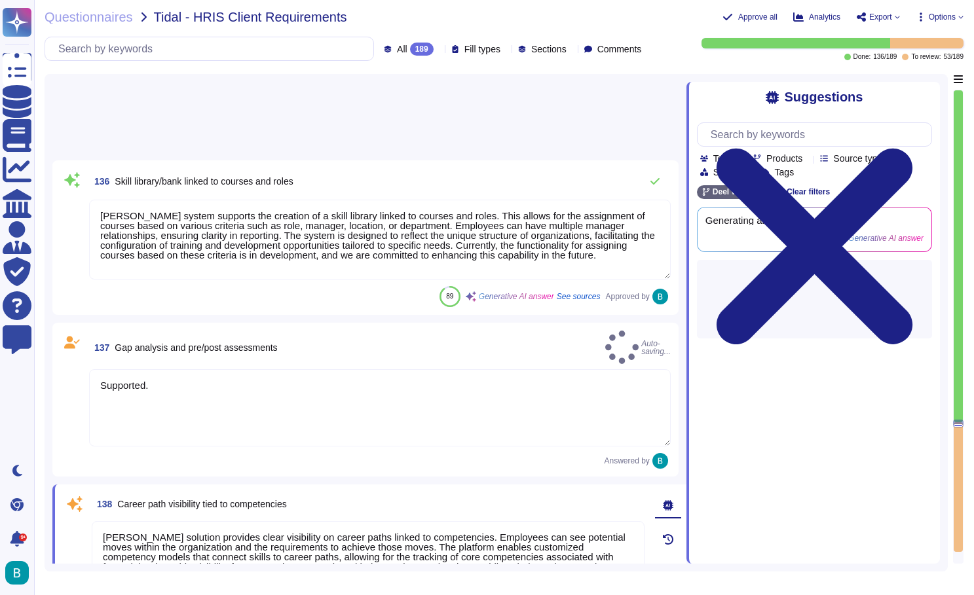
type textarea "[PERSON_NAME] Learning provides automated assignment of courses based on specif…"
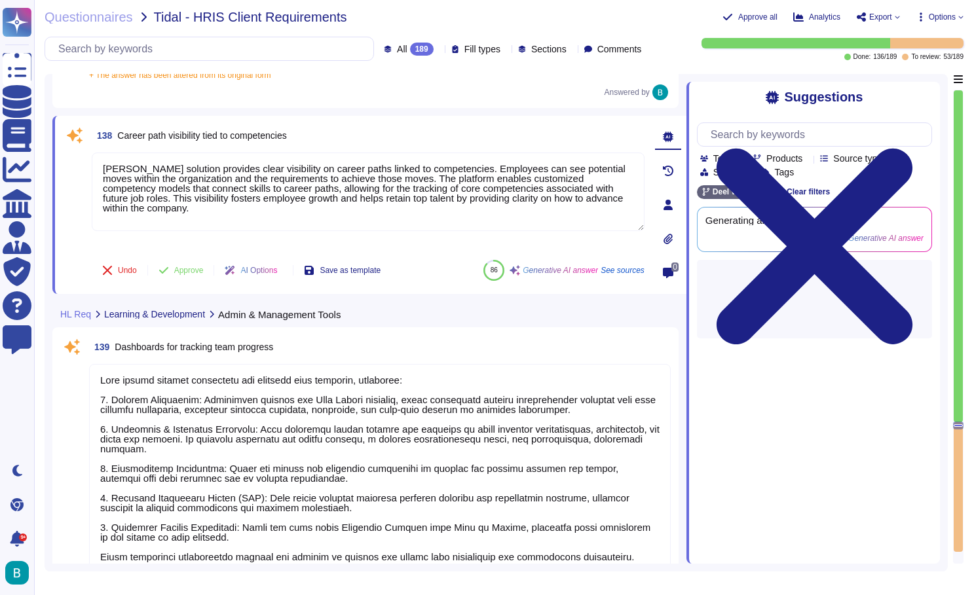
scroll to position [25160, 0]
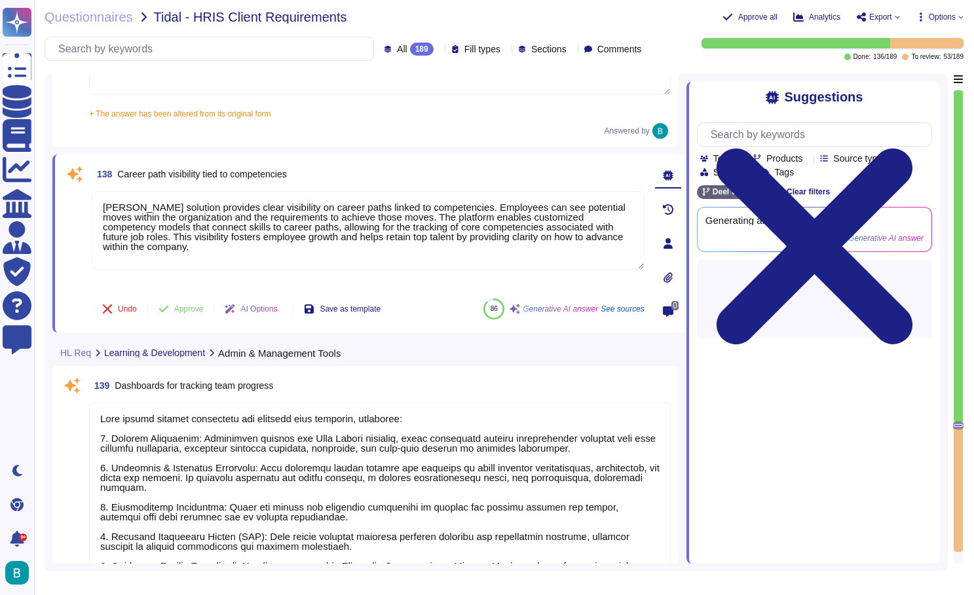
type textarea "[PERSON_NAME] solution integrates with performance management systems through t…"
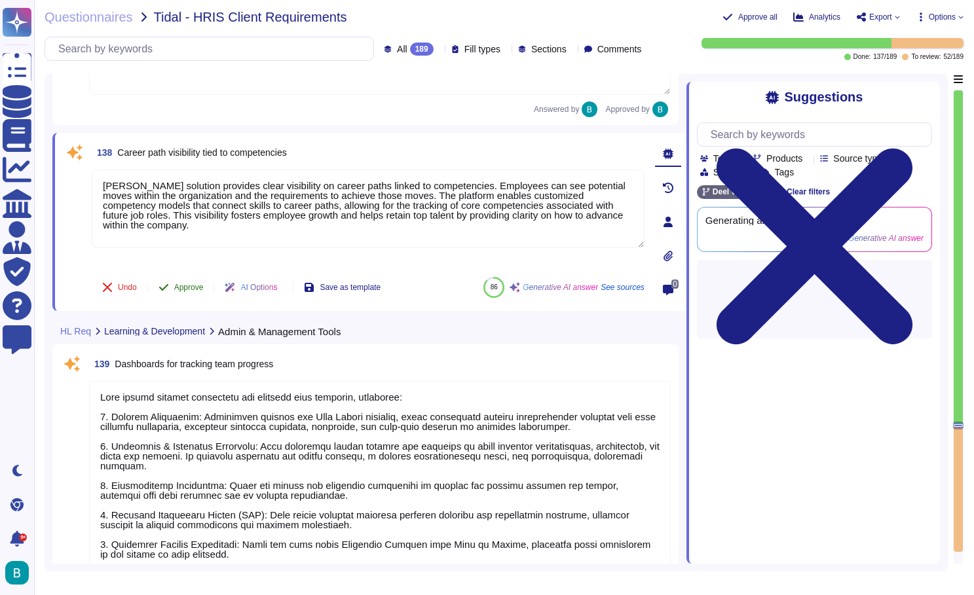
click at [202, 284] on span "Approve" at bounding box center [188, 288] width 29 height 8
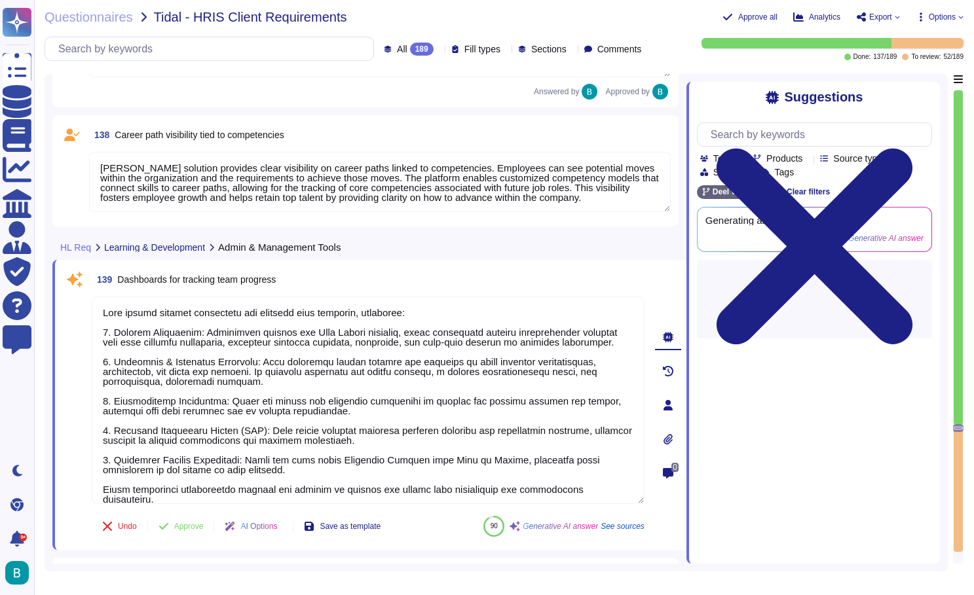
type textarea "[PERSON_NAME] Engage enables users to provide feedback on training courses thro…"
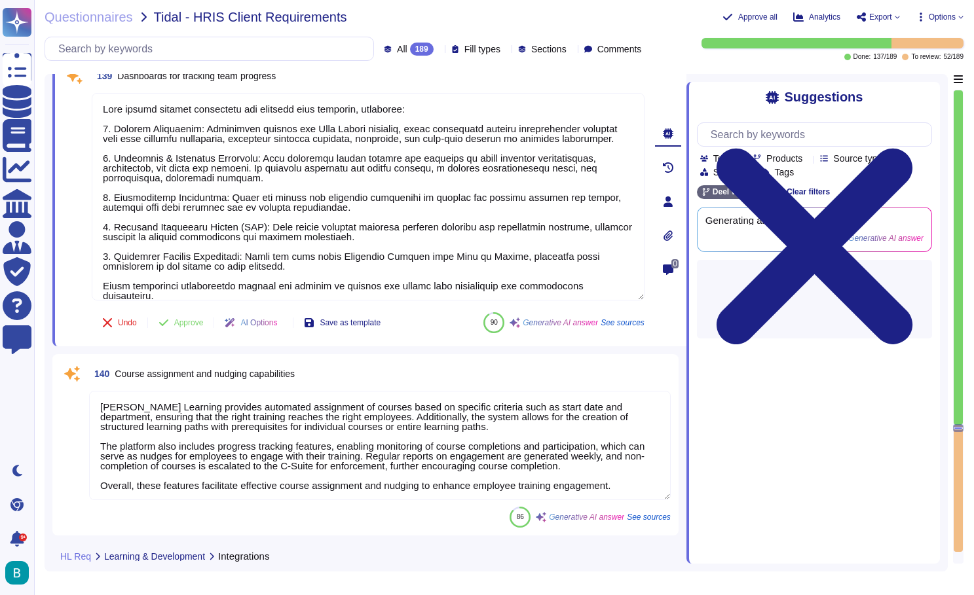
scroll to position [25297, 0]
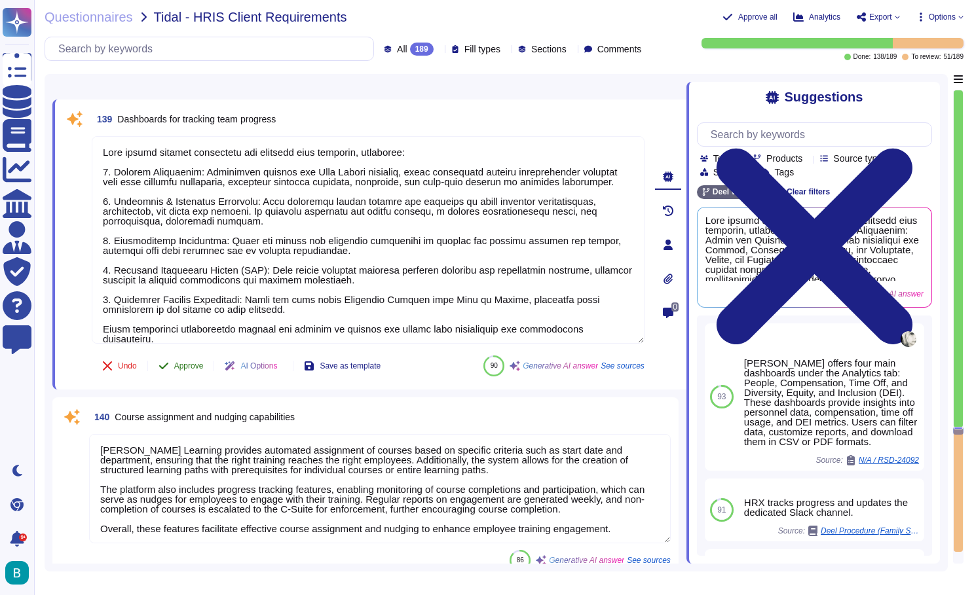
click at [191, 362] on span "Approve" at bounding box center [188, 366] width 29 height 8
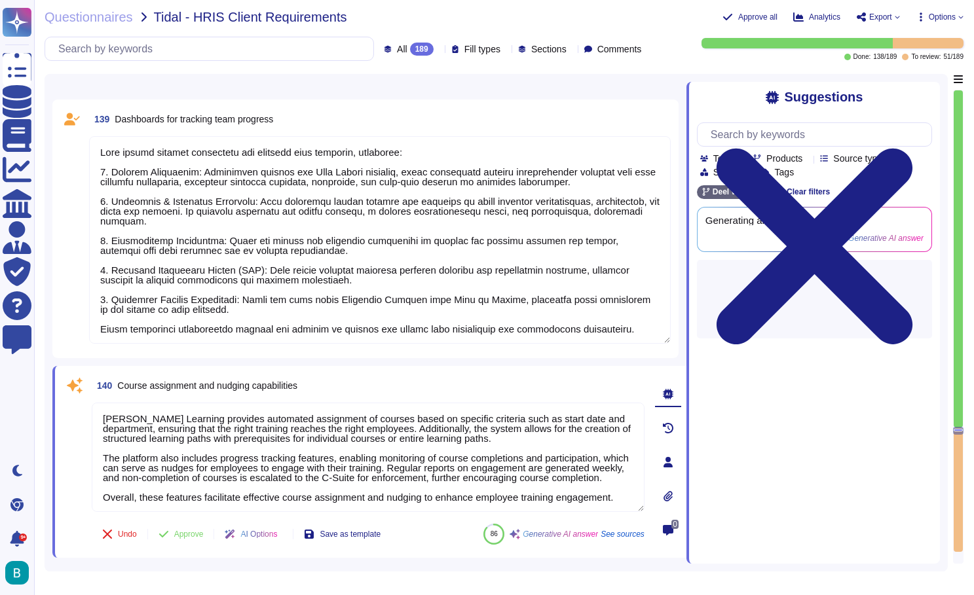
type textarea "[PERSON_NAME] Learning Management System (LMS) supports integration with leadin…"
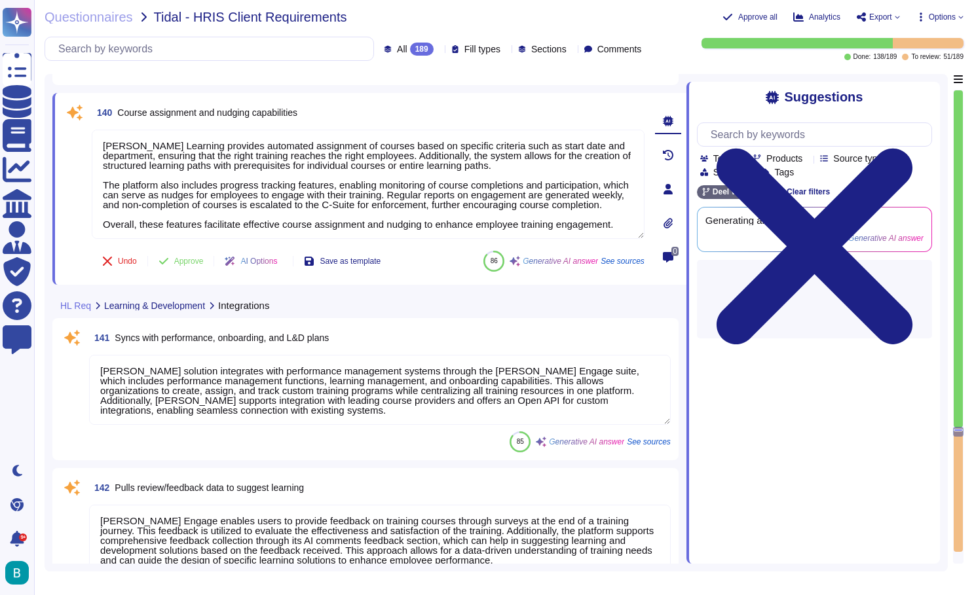
scroll to position [25556, 0]
type textarea "[PERSON_NAME] supports tracking certification status, expiry, and renewals thro…"
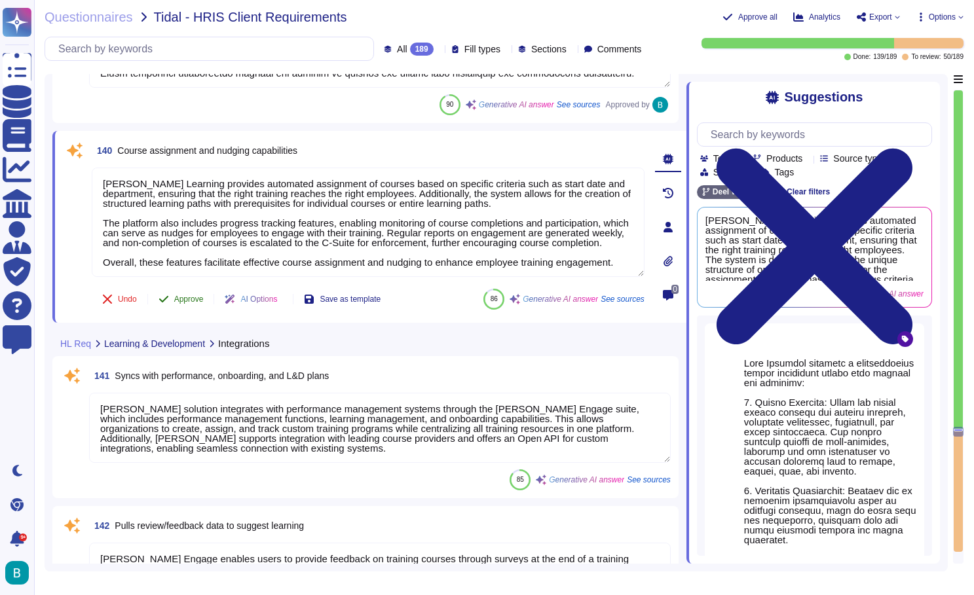
click at [187, 296] on span "Approve" at bounding box center [188, 299] width 29 height 8
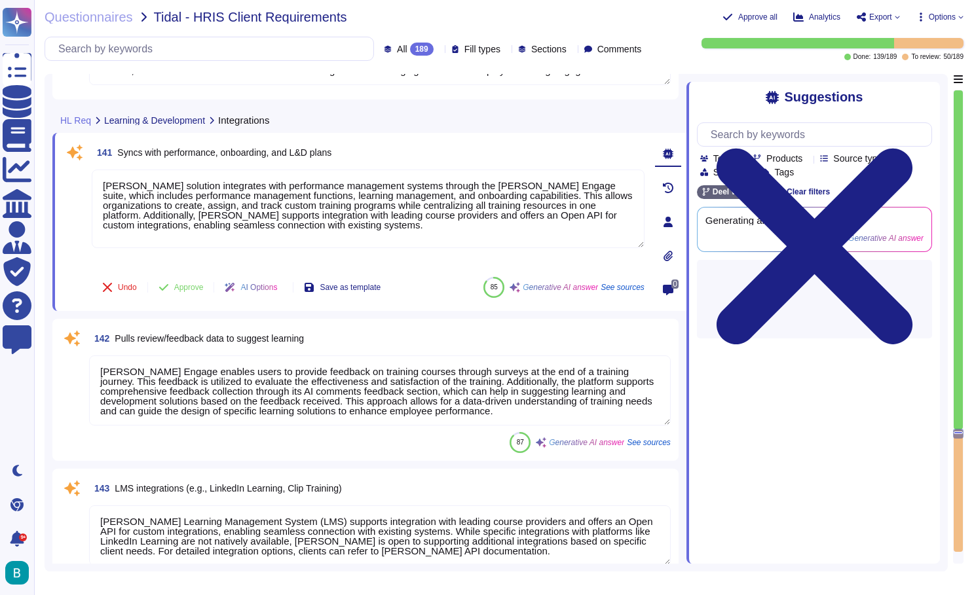
type textarea "Yes, [PERSON_NAME] solution allows employees to manage certain documents in the…"
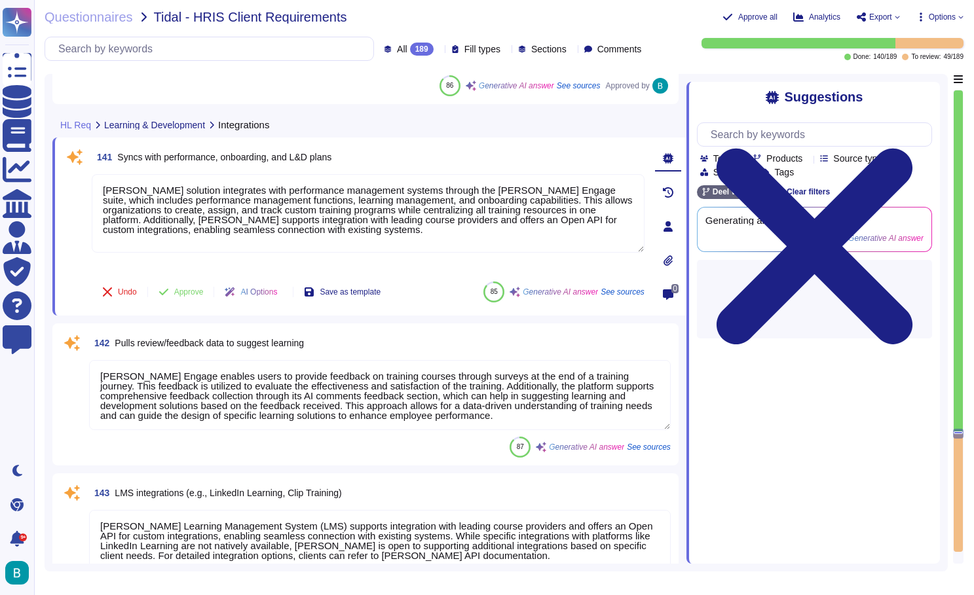
type textarea "[PERSON_NAME] offers several dashboards for tracking team progress, including: …"
type textarea "[PERSON_NAME] Learning provides automated assignment of courses based on specif…"
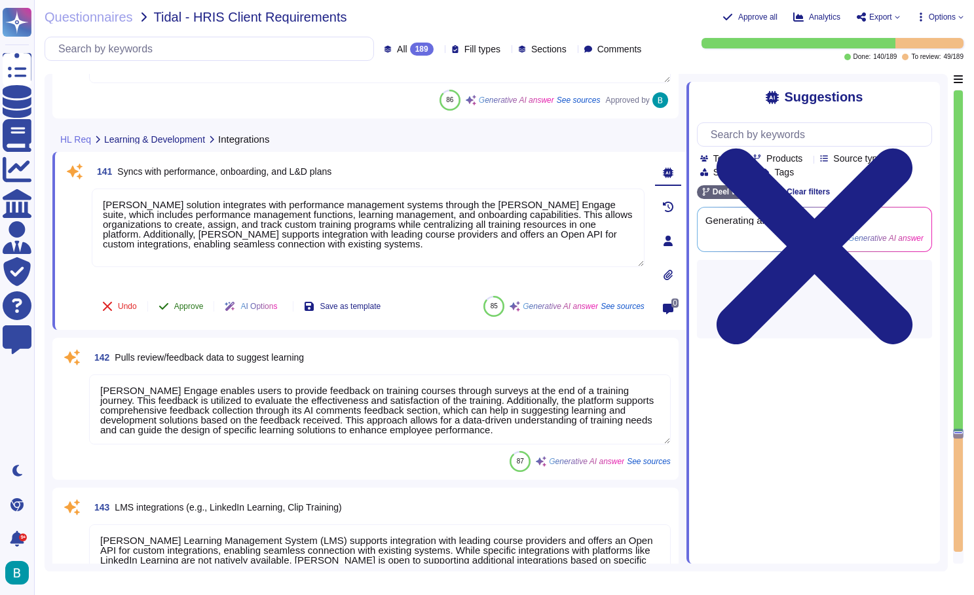
click at [191, 306] on span "Approve" at bounding box center [188, 307] width 29 height 8
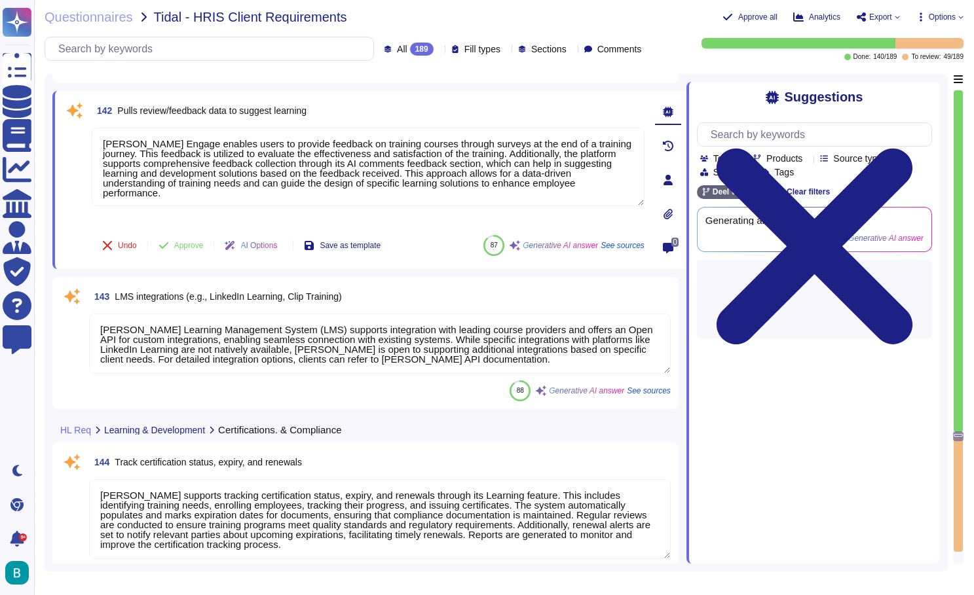
type textarea "Yes - [PERSON_NAME] Engage automates performance review reminders and follow-up…"
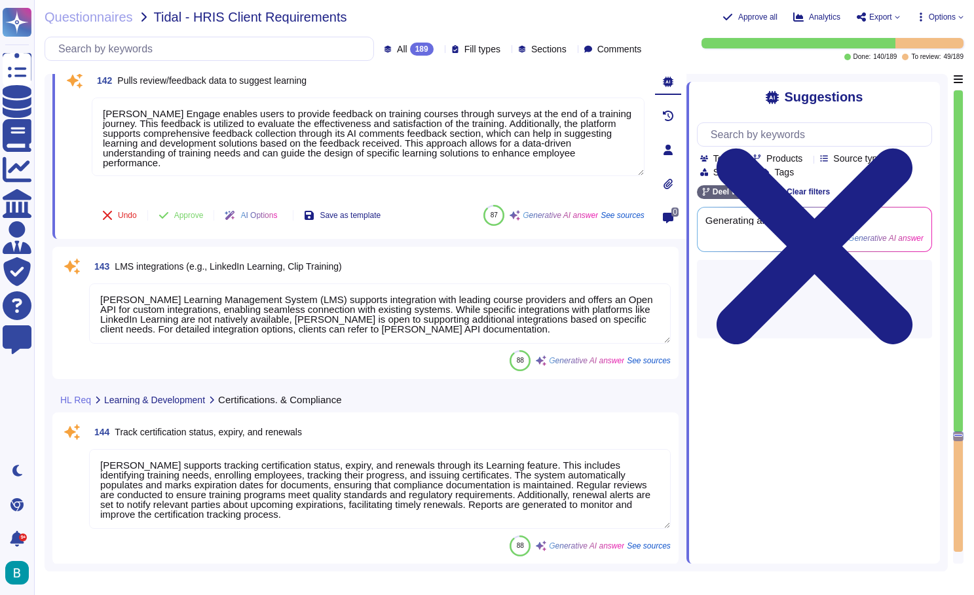
scroll to position [25910, 0]
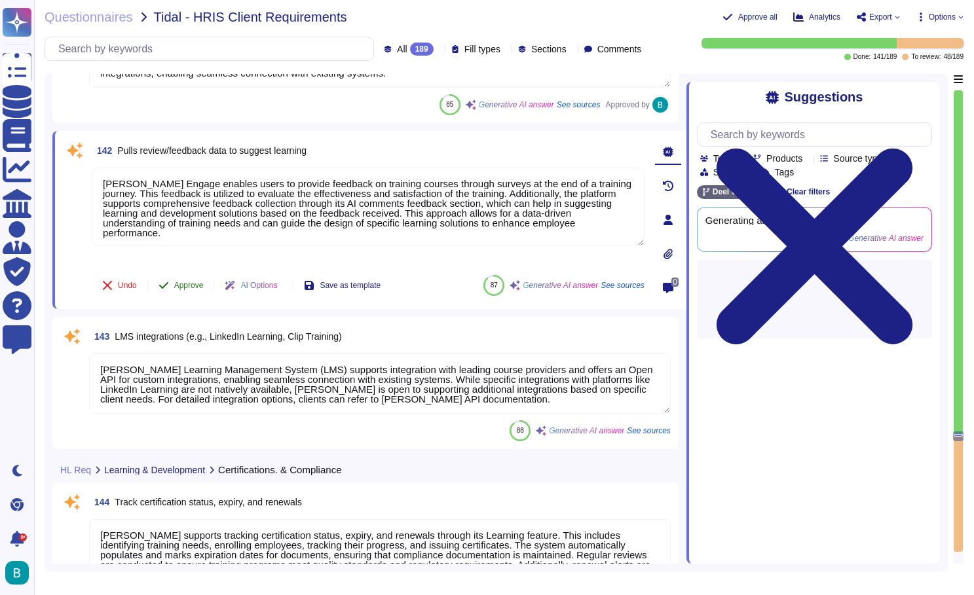
click at [191, 284] on span "Approve" at bounding box center [188, 286] width 29 height 8
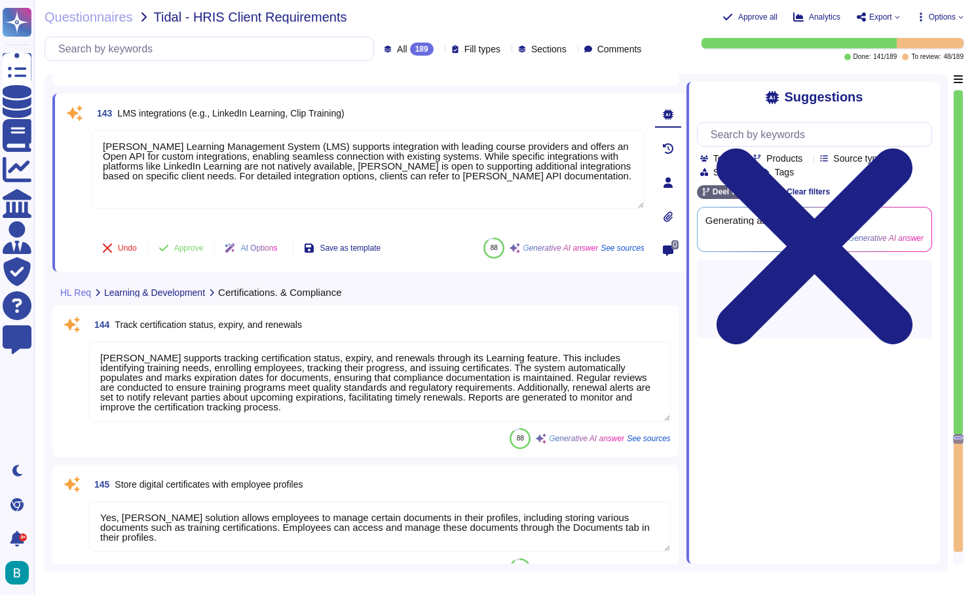
type textarea "[PERSON_NAME] utilizes a role-based access control (RBAC) mechanism to manage u…"
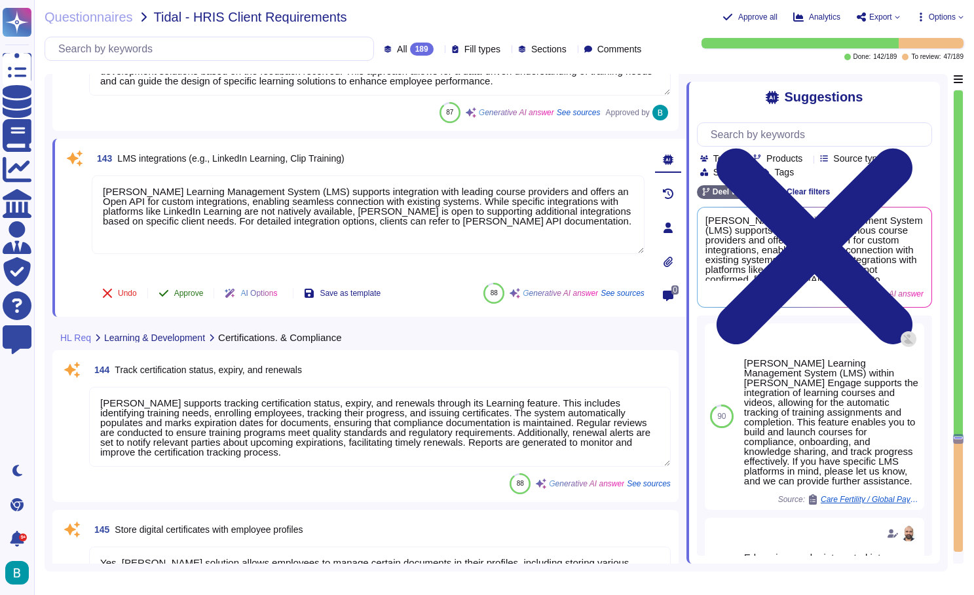
click at [192, 292] on span "Approve" at bounding box center [188, 293] width 29 height 8
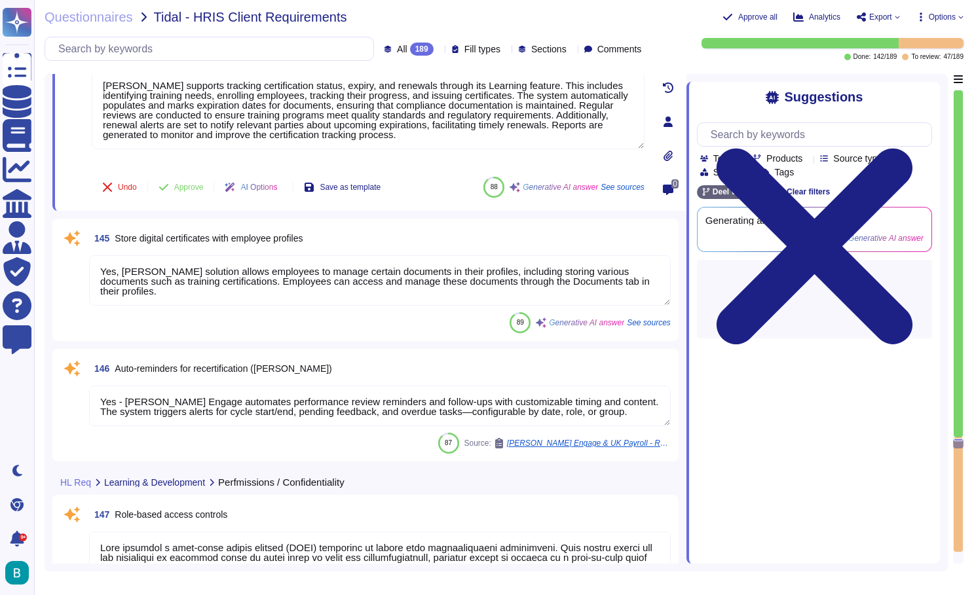
type textarea "[PERSON_NAME] provides a detailed audit trail for all activities performed on i…"
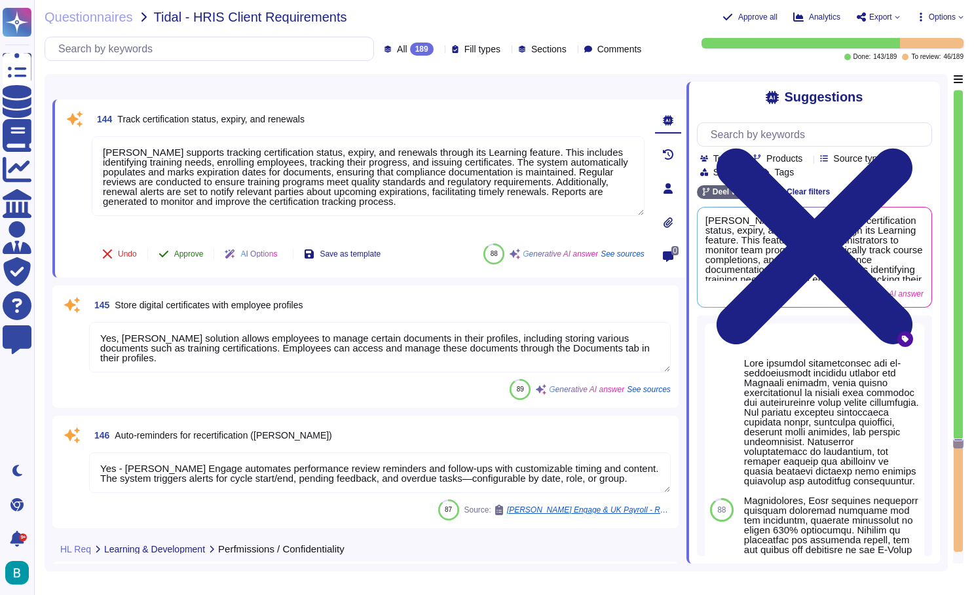
click at [198, 253] on span "Approve" at bounding box center [188, 254] width 29 height 8
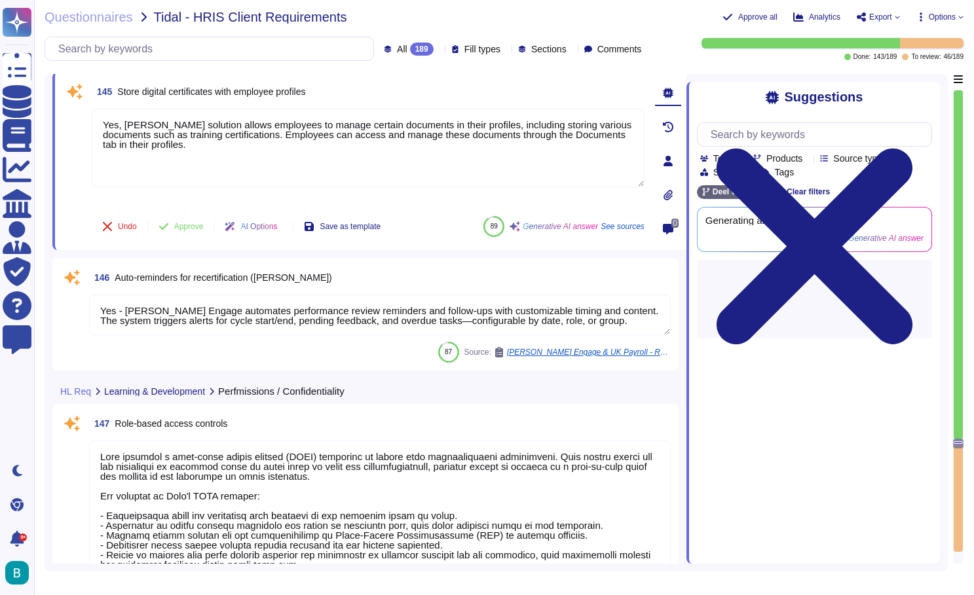
scroll to position [26346, 0]
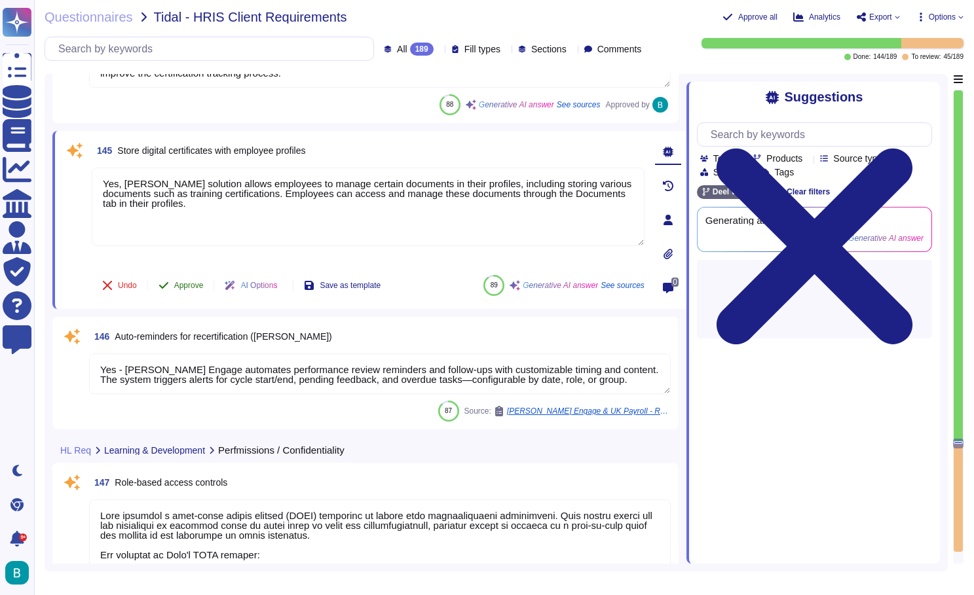
click at [177, 285] on span "Approve" at bounding box center [188, 286] width 29 height 8
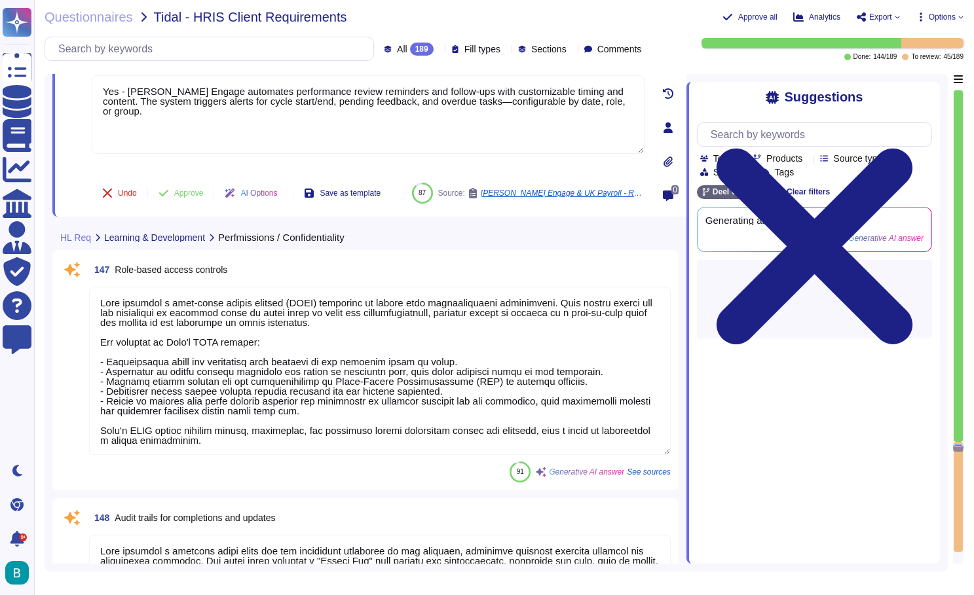
type textarea "[PERSON_NAME] systems provide comprehensive tracking of employee learning and d…"
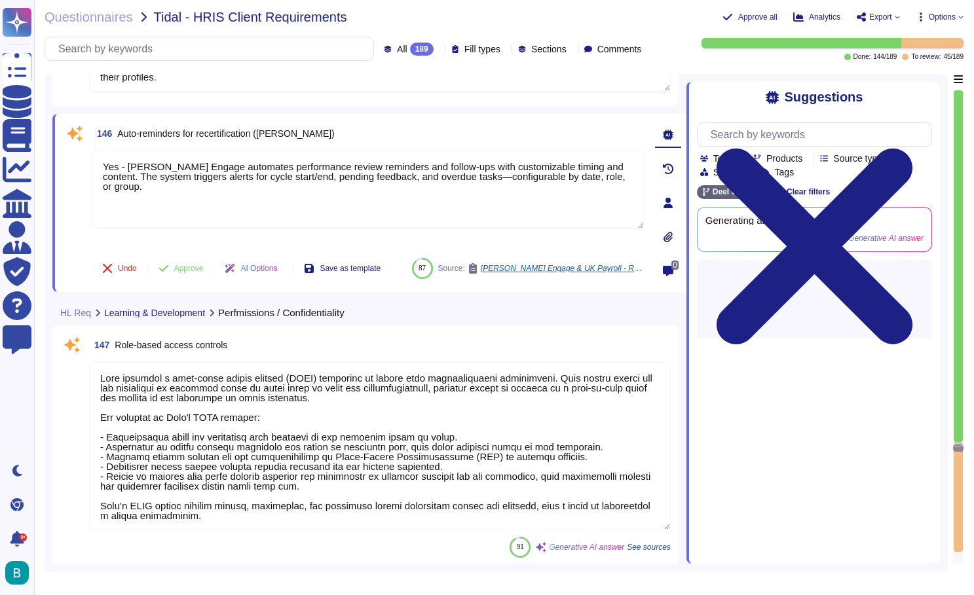
scroll to position [26471, 0]
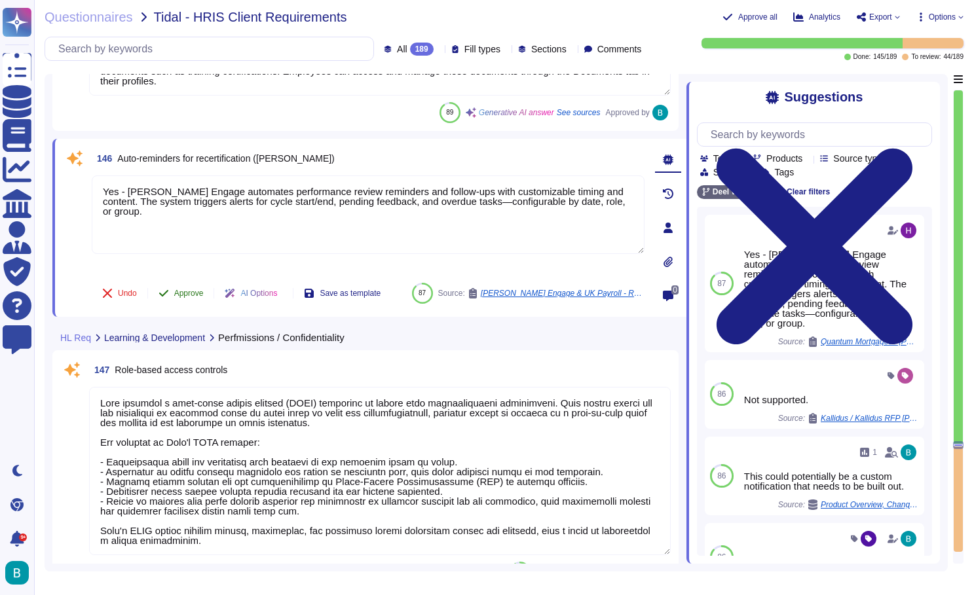
click at [193, 289] on span "Approve" at bounding box center [188, 293] width 29 height 8
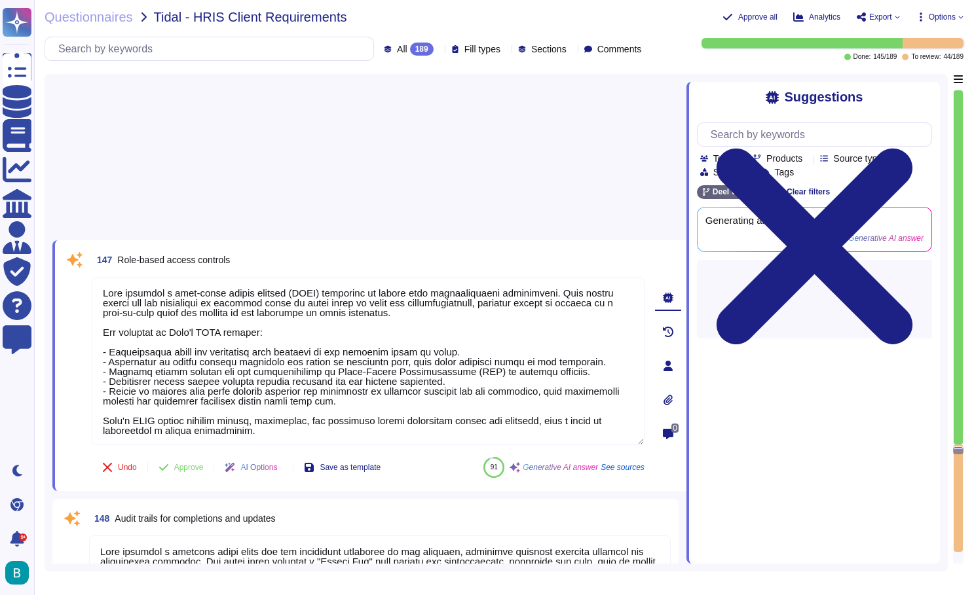
type textarea "[PERSON_NAME] evaluates the effectiveness of its training courses through sever…"
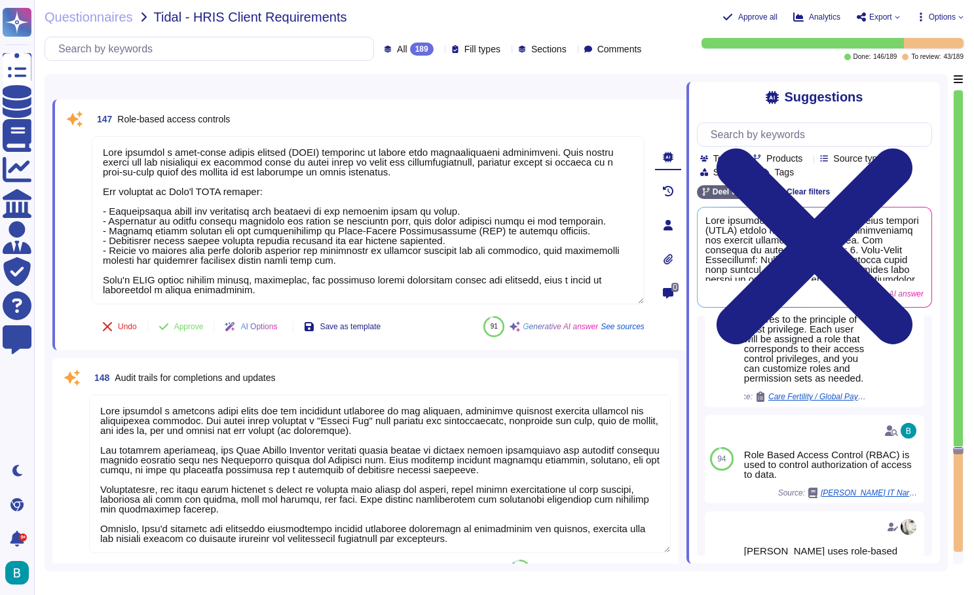
scroll to position [169, 0]
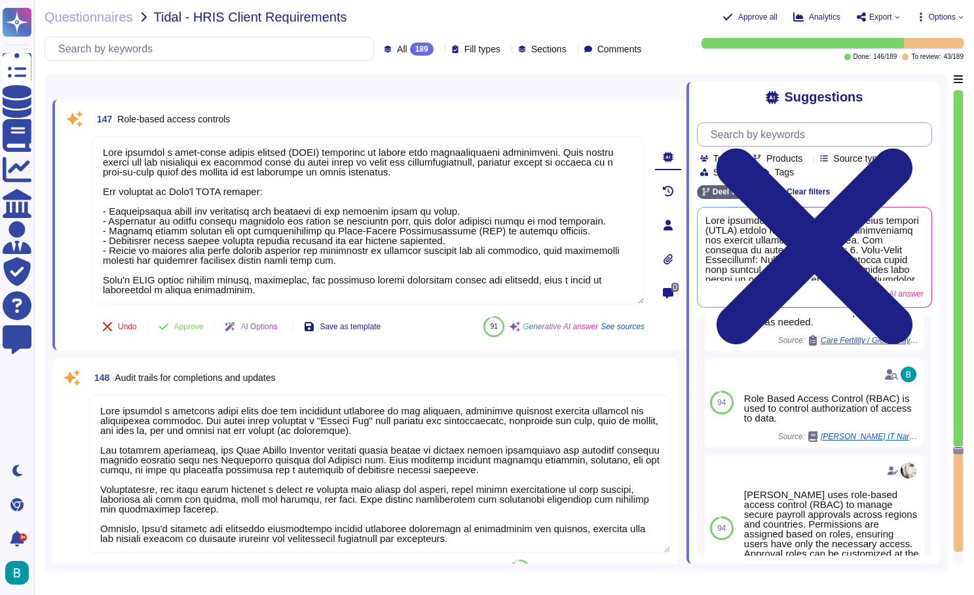
click at [786, 136] on input "text" at bounding box center [817, 134] width 227 height 23
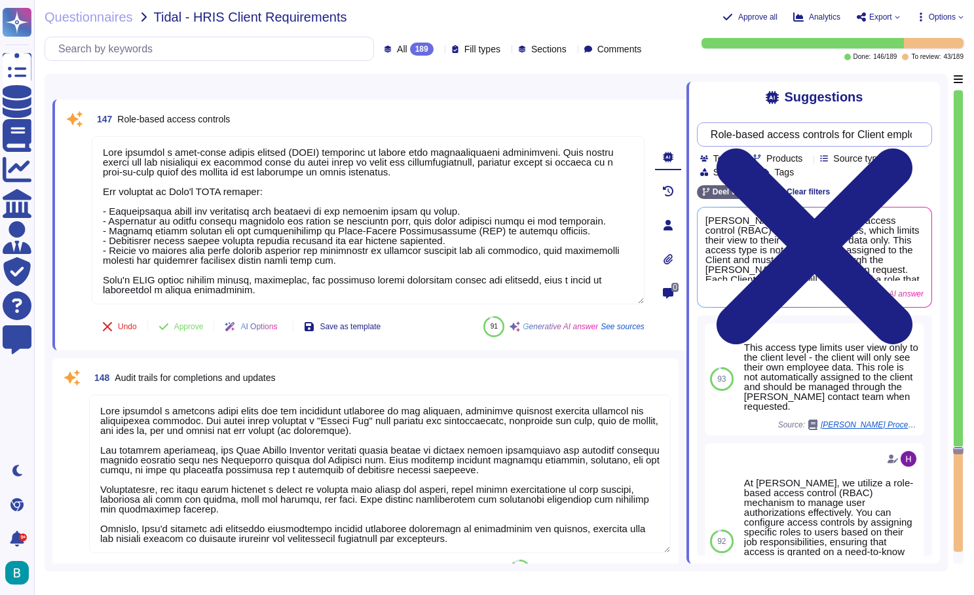
scroll to position [0, -1]
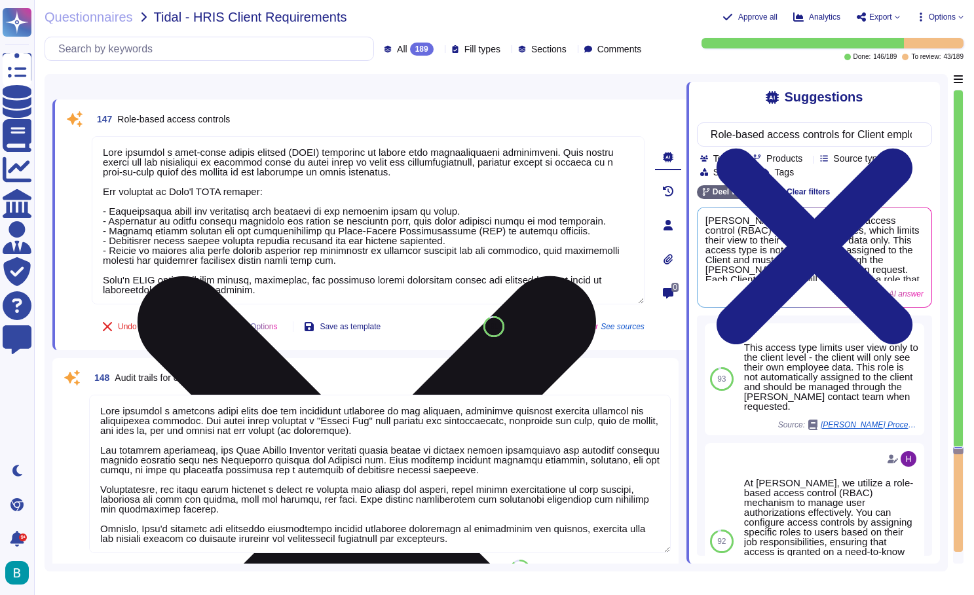
type input "Role-based access controls for Client employees."
click at [638, 147] on icon at bounding box center [367, 505] width 550 height 733
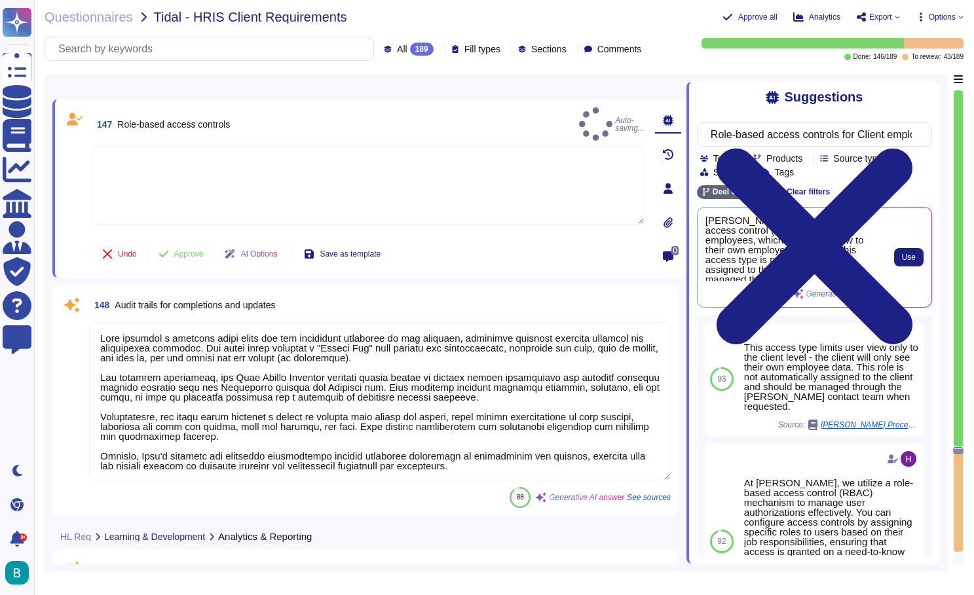
scroll to position [0, 0]
click at [902, 253] on span "Use" at bounding box center [909, 257] width 14 height 8
type textarea "[PERSON_NAME] offers role-based access control (RBAC) for Client employees, whi…"
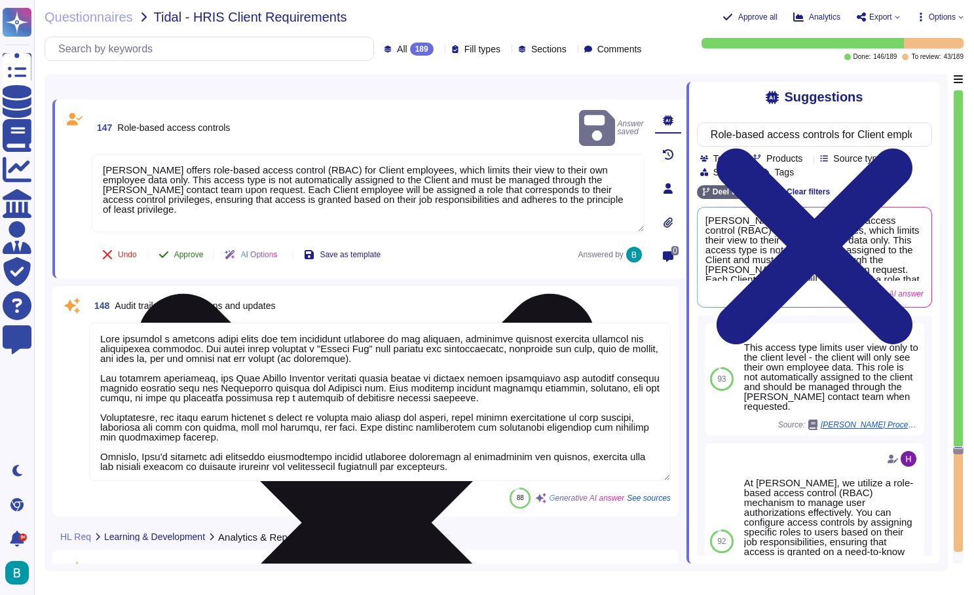
click at [198, 251] on span "Approve" at bounding box center [188, 255] width 29 height 8
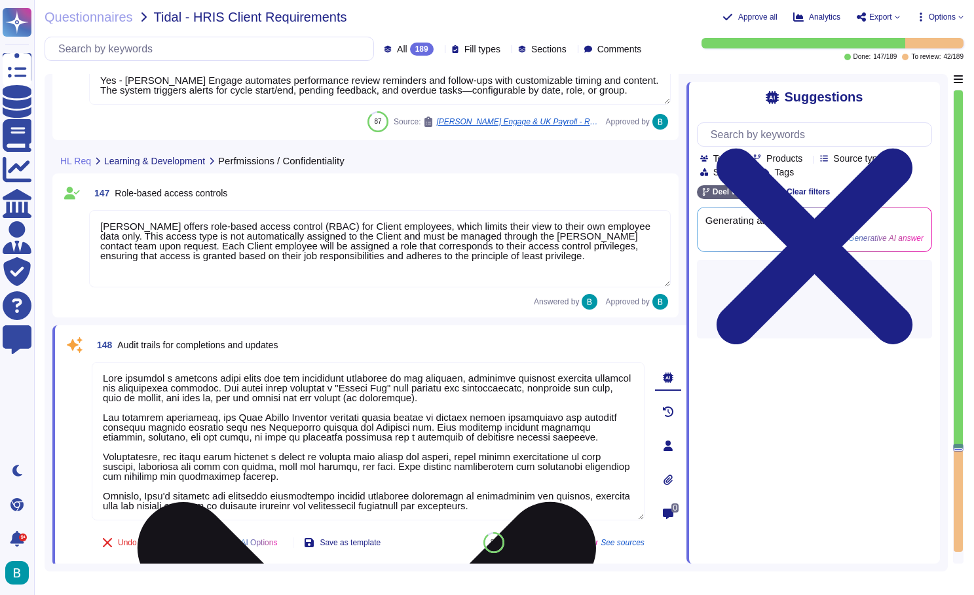
type textarea "[PERSON_NAME] supports tracking certification status, expiry, and renewals thro…"
type textarea "Yes, [PERSON_NAME] solution allows employees to manage certain documents in the…"
type textarea "Yes - [PERSON_NAME] Engage automates performance review reminders and follow-up…"
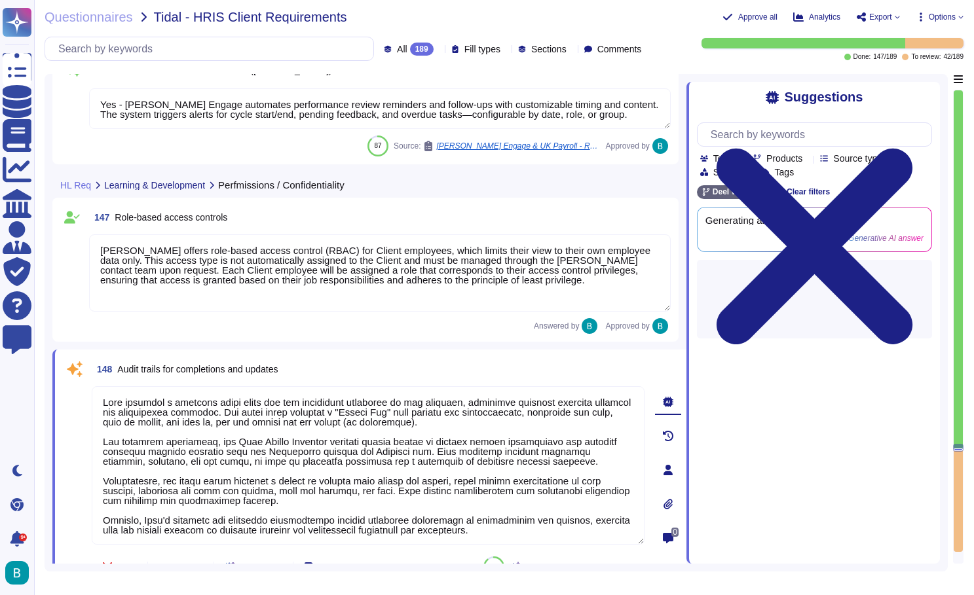
click at [303, 246] on textarea "[PERSON_NAME] offers role-based access control (RBAC) for Client employees, whi…" at bounding box center [379, 272] width 581 height 77
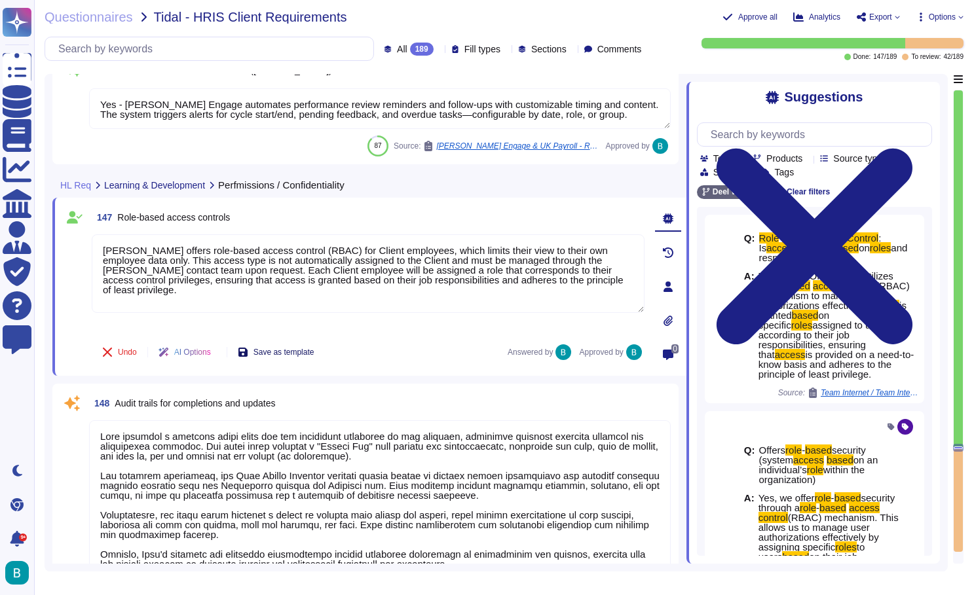
click at [295, 350] on span "Save as template" at bounding box center [283, 352] width 61 height 8
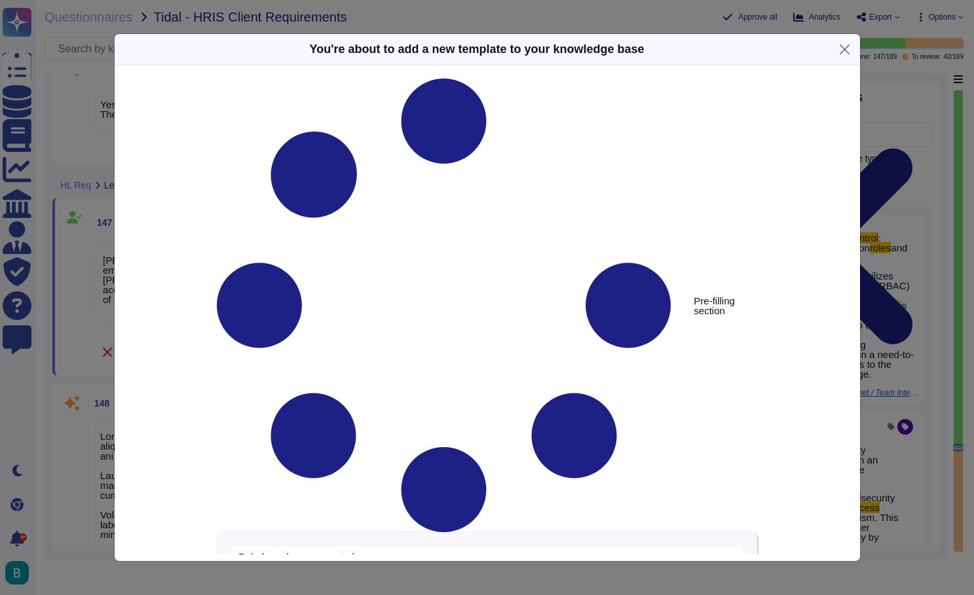
type textarea "Role-based access controls"
type textarea "[PERSON_NAME] offers role-based access control (RBAC) for Client employees, whi…"
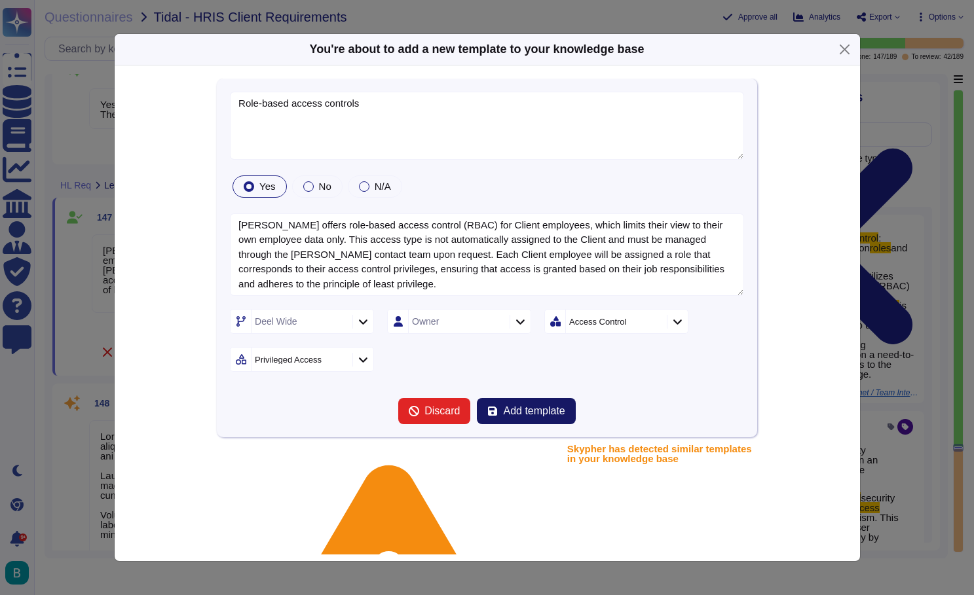
click at [528, 414] on span "Add template" at bounding box center [534, 411] width 62 height 10
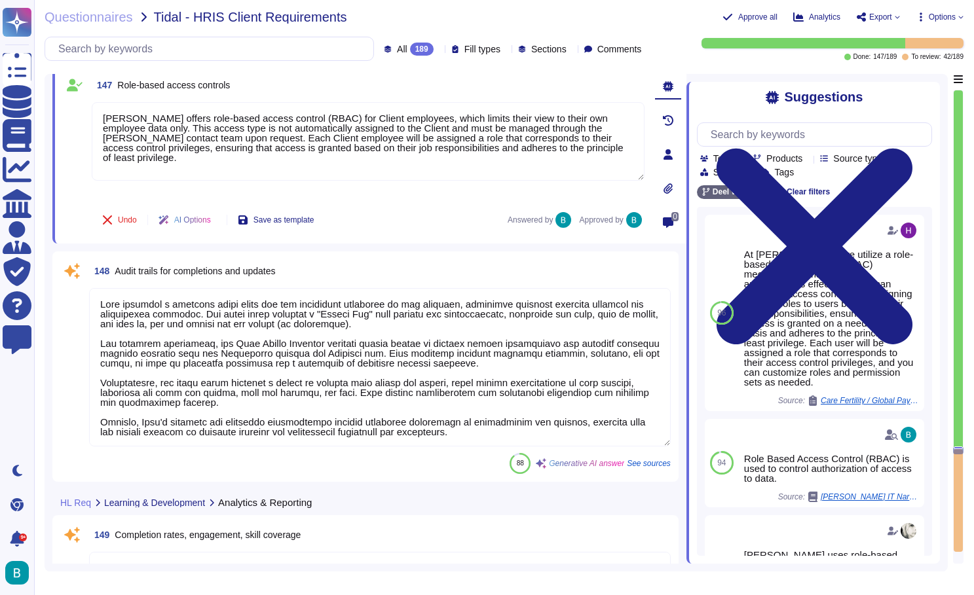
scroll to position [1, 0]
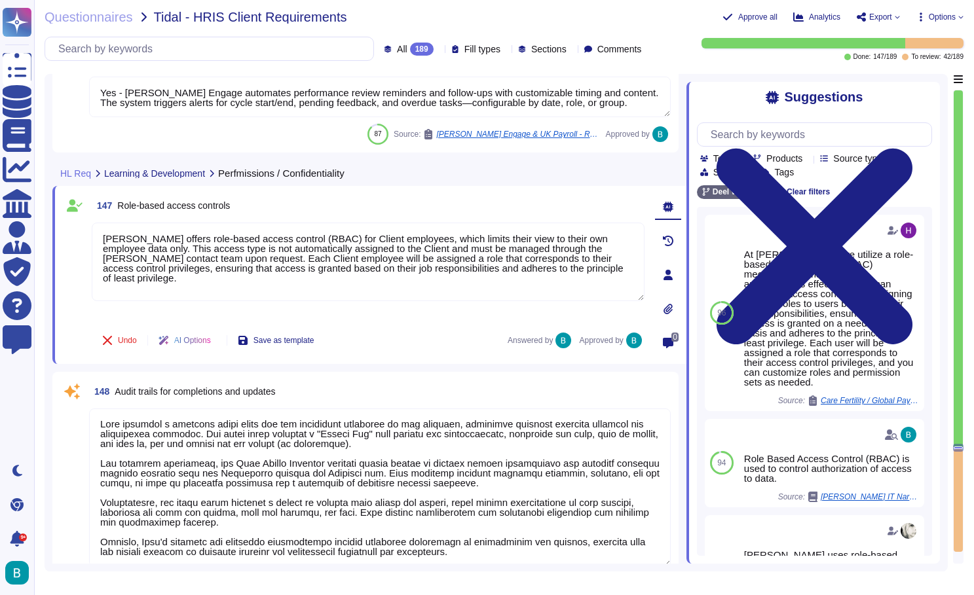
type textarea "[PERSON_NAME] supports tracking certification status, expiry, and renewals thro…"
type textarea "Yes, [PERSON_NAME] solution allows employees to manage certain documents in the…"
type textarea "Yes - [PERSON_NAME] Engage automates performance review reminders and follow-up…"
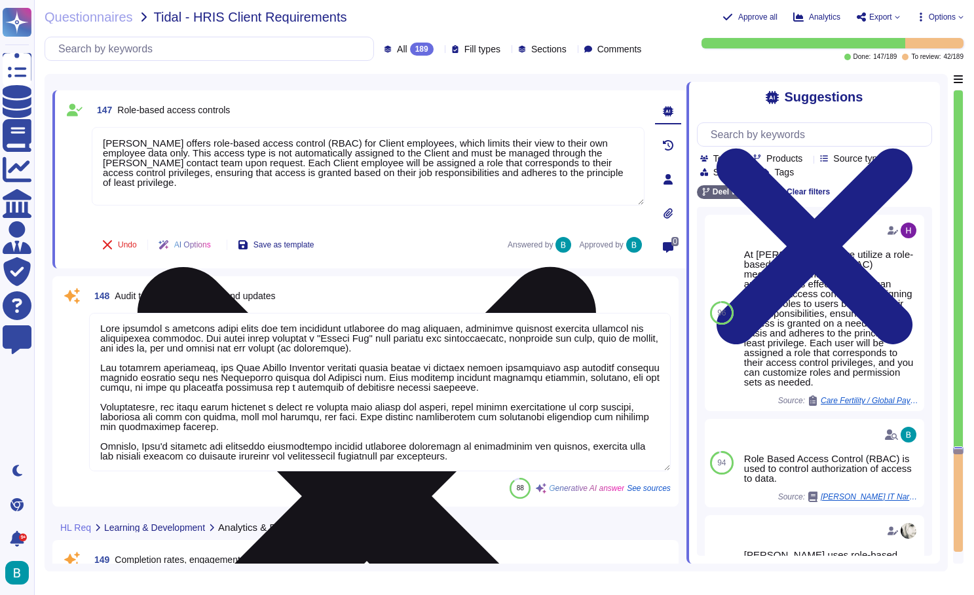
scroll to position [26662, 0]
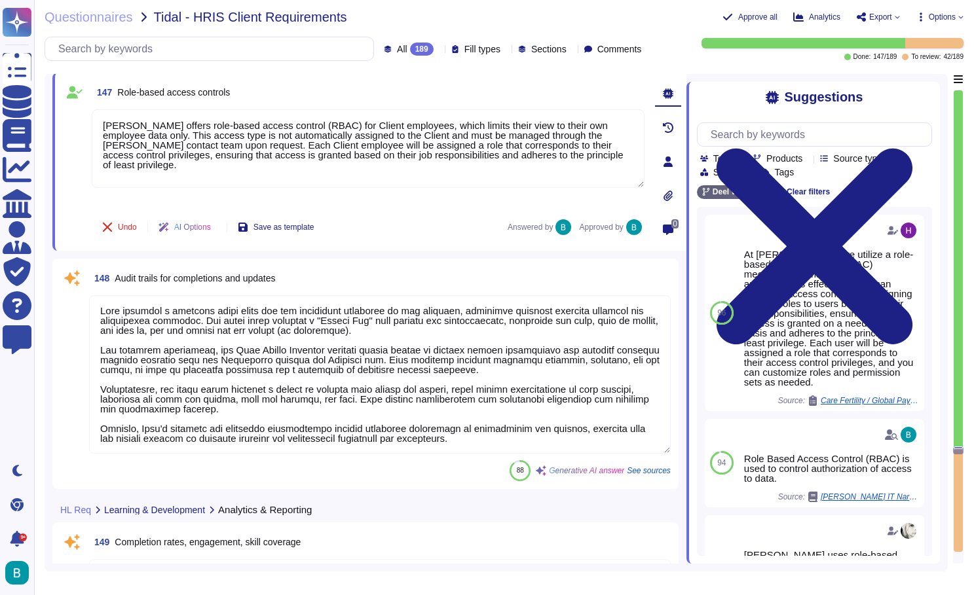
click at [358, 347] on textarea at bounding box center [379, 374] width 581 height 158
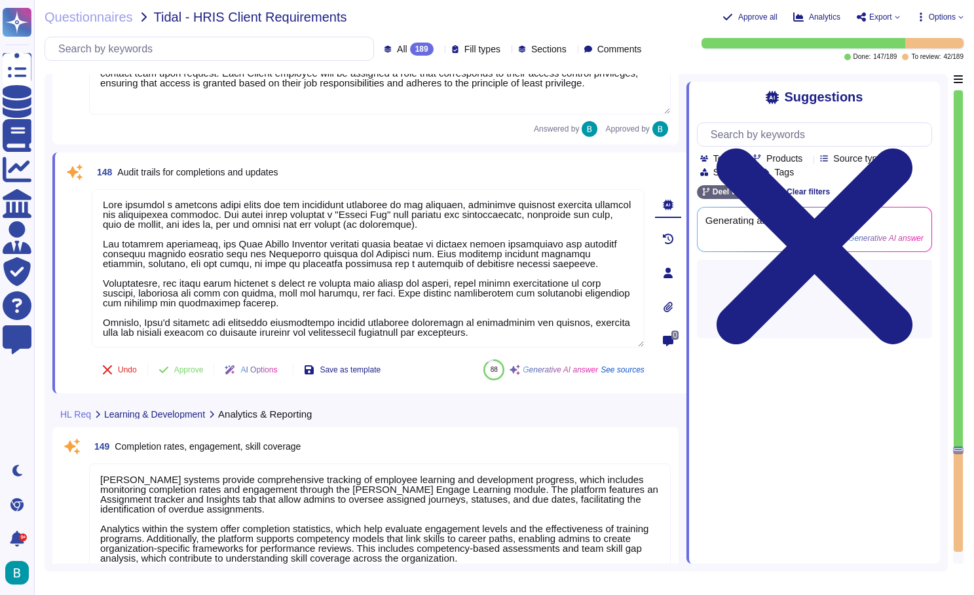
scroll to position [26736, 0]
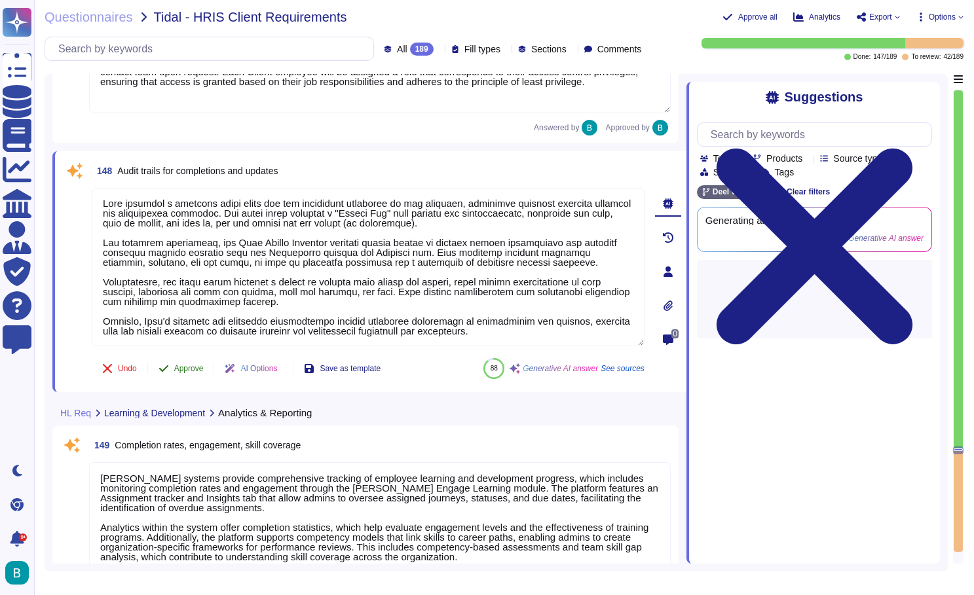
click at [192, 369] on span "Approve" at bounding box center [188, 369] width 29 height 8
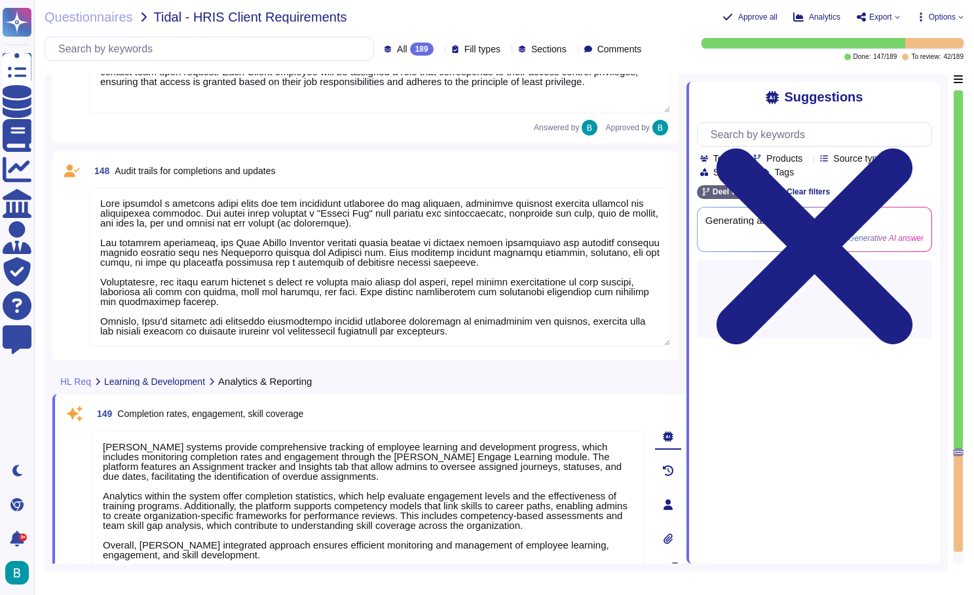
type textarea "[PERSON_NAME] system supports triggered assignments for various scenarios, incl…"
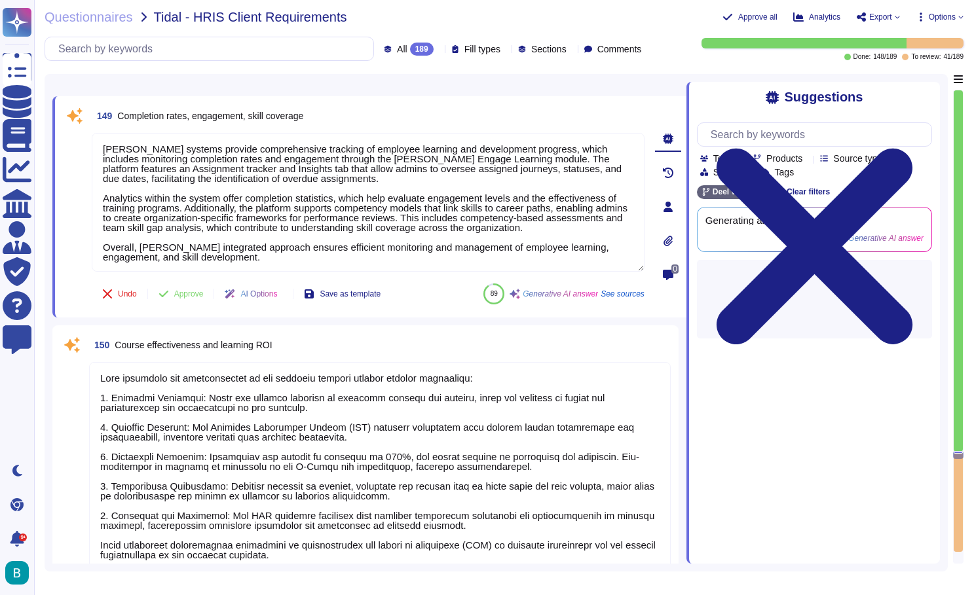
scroll to position [27015, 0]
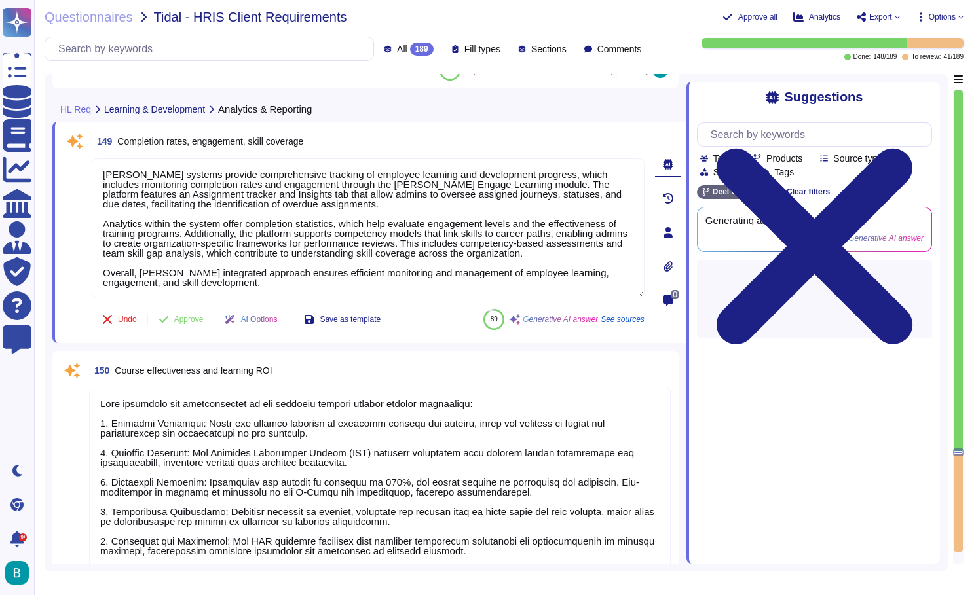
type textarea "[PERSON_NAME] offers role-based access control (RBAC) for Client employees, whi…"
type textarea "[PERSON_NAME] provides a detailed audit trail for all activities performed on i…"
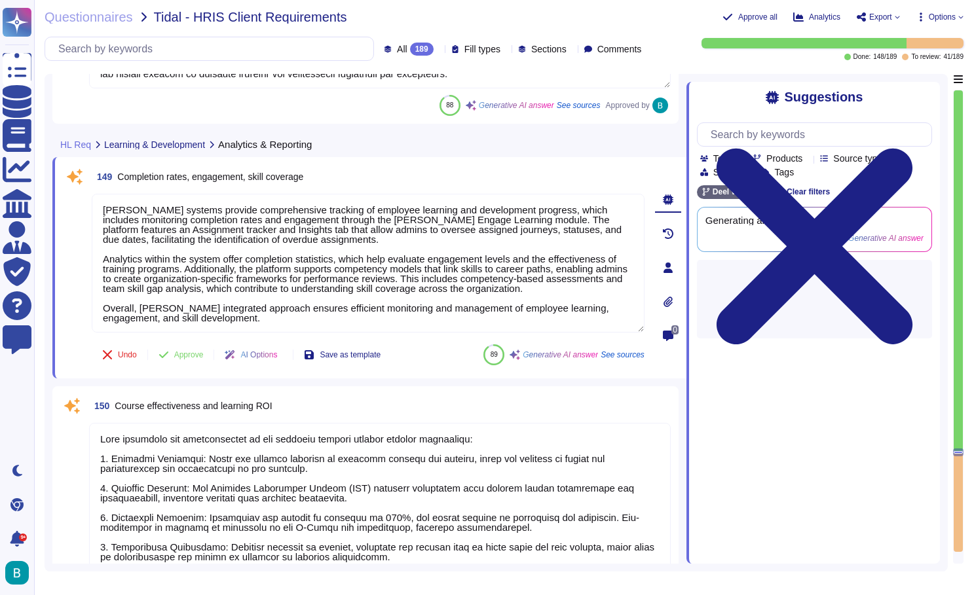
scroll to position [26950, 0]
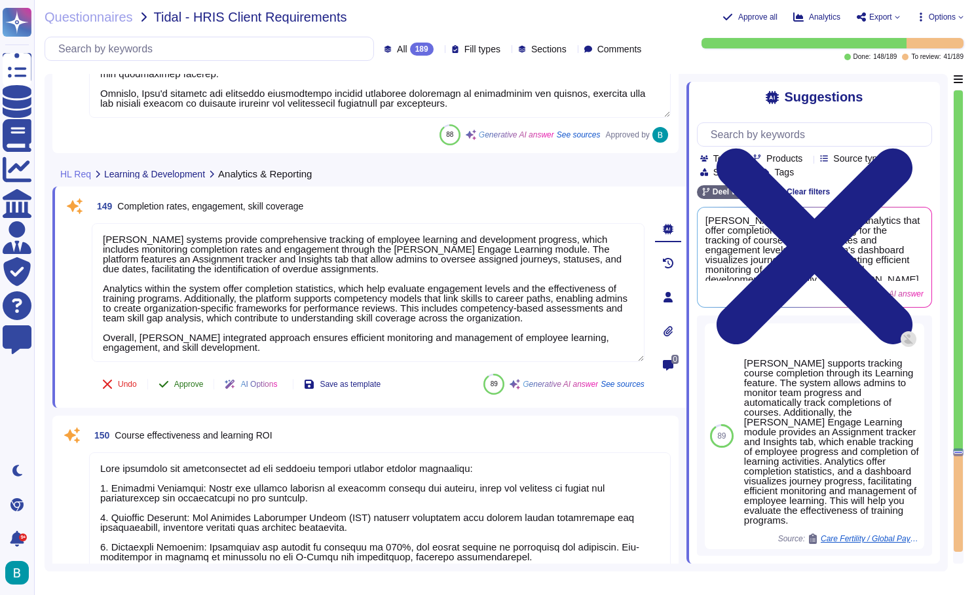
click at [202, 382] on span "Approve" at bounding box center [188, 384] width 29 height 8
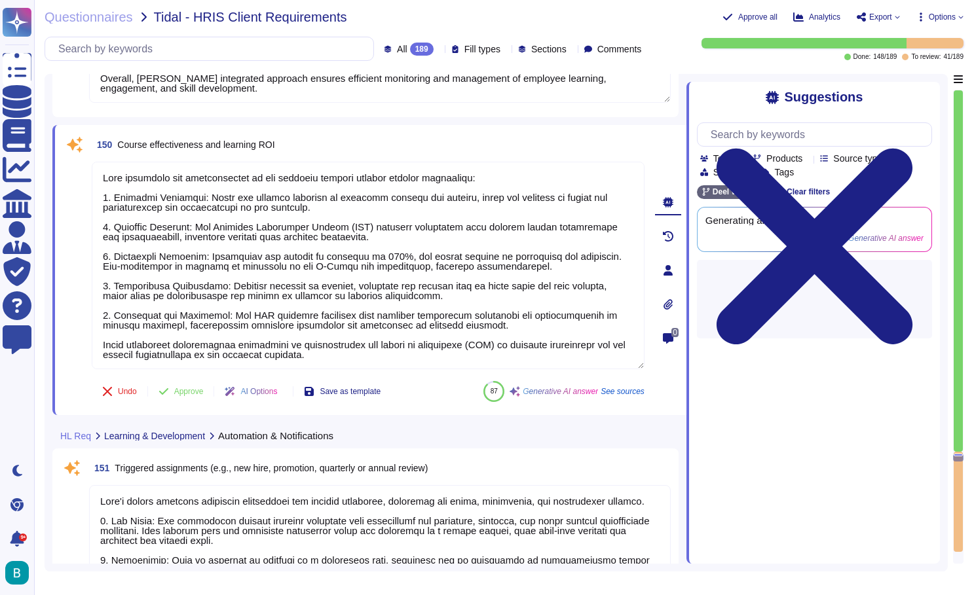
type textarea "[PERSON_NAME] Engage Learning includes features for setting reminders and sendi…"
type textarea "[PERSON_NAME] supports semi-monthly payroll processing with payment dates on th…"
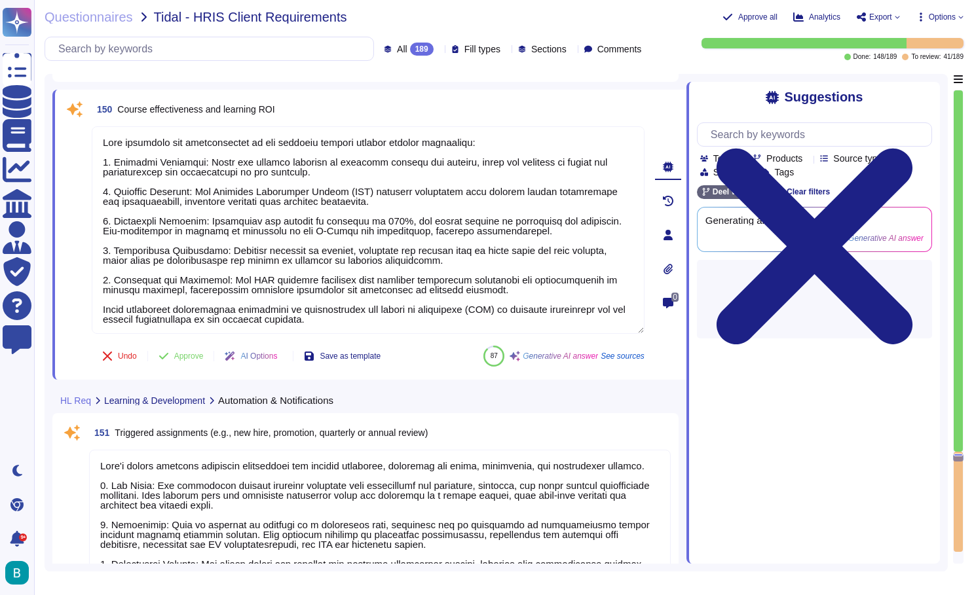
scroll to position [27235, 0]
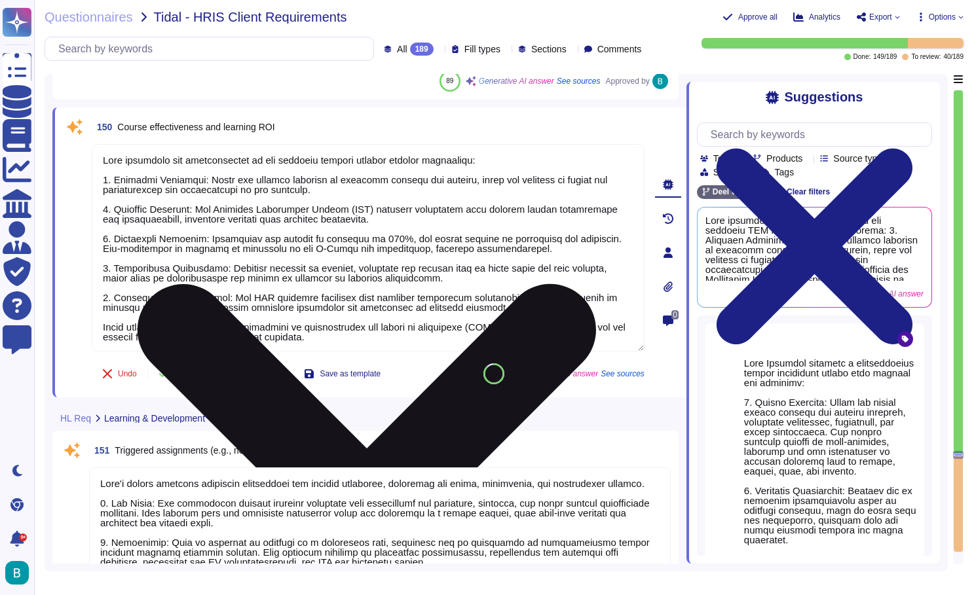
click at [642, 152] on textarea at bounding box center [368, 248] width 553 height 208
click at [596, 284] on icon at bounding box center [367, 513] width 458 height 458
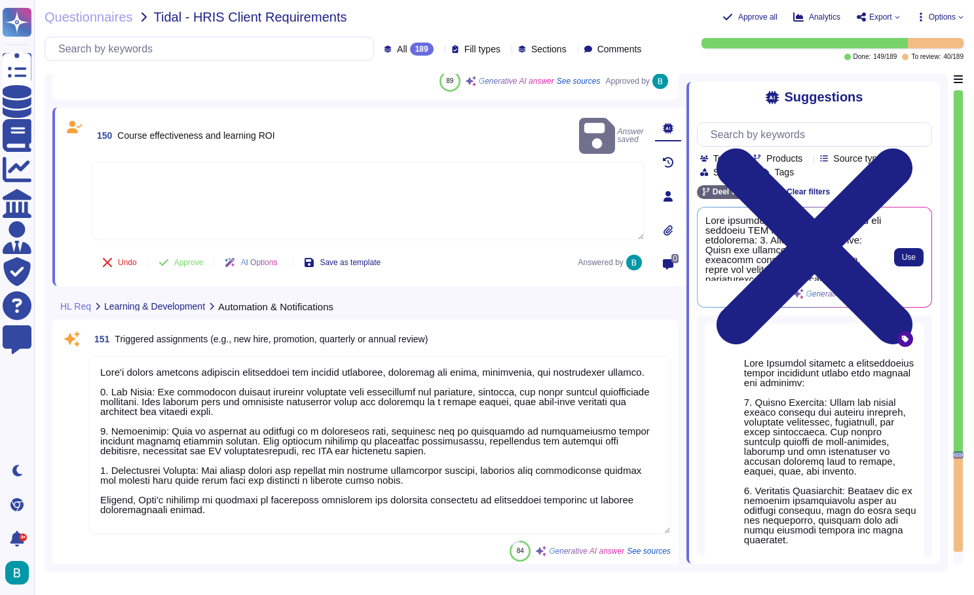
scroll to position [0, 0]
click at [916, 259] on button "Use" at bounding box center [908, 257] width 29 height 18
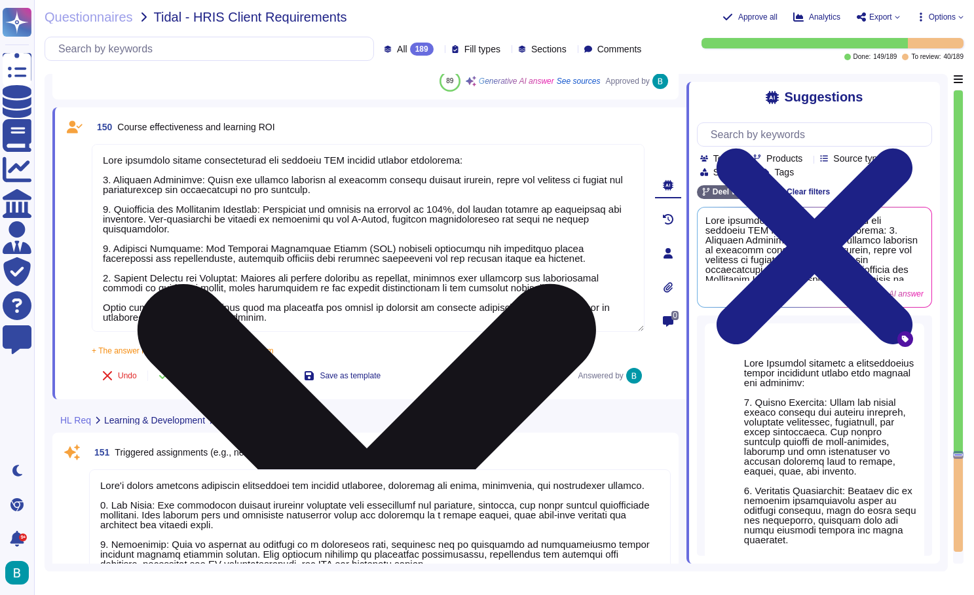
drag, startPoint x: 439, startPoint y: 220, endPoint x: 335, endPoint y: 217, distance: 103.5
click at [335, 217] on textarea at bounding box center [368, 238] width 553 height 188
click at [441, 226] on textarea at bounding box center [368, 238] width 553 height 188
drag, startPoint x: 473, startPoint y: 219, endPoint x: 442, endPoint y: 221, distance: 30.9
click at [442, 221] on textarea at bounding box center [368, 238] width 553 height 188
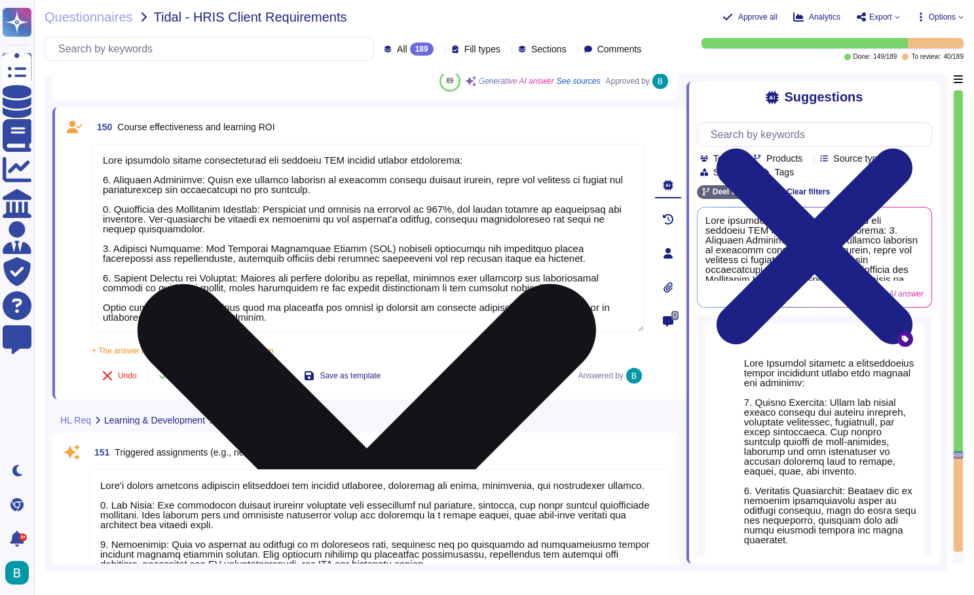
click at [389, 257] on textarea at bounding box center [368, 238] width 553 height 188
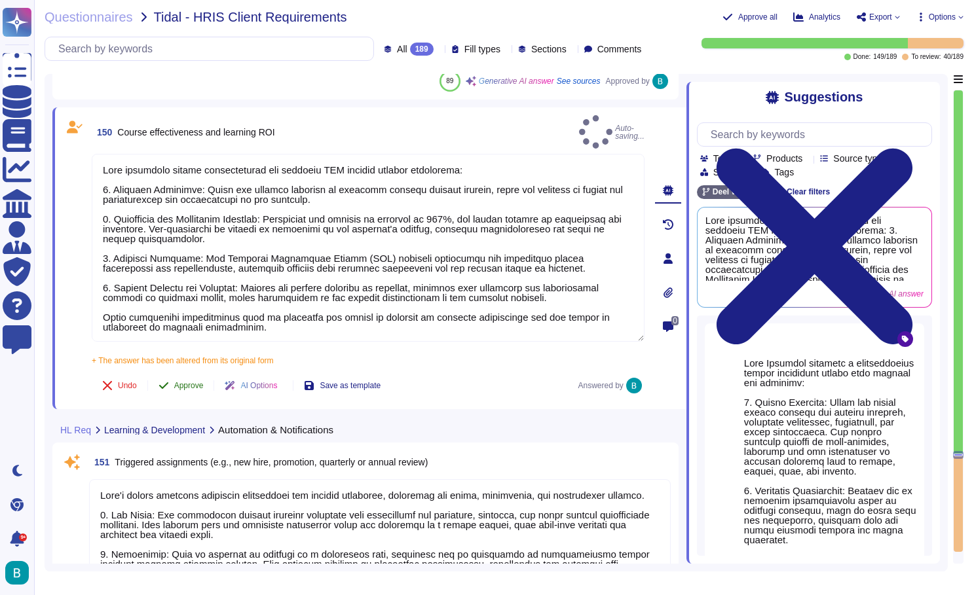
click at [184, 382] on span "Approve" at bounding box center [188, 386] width 29 height 8
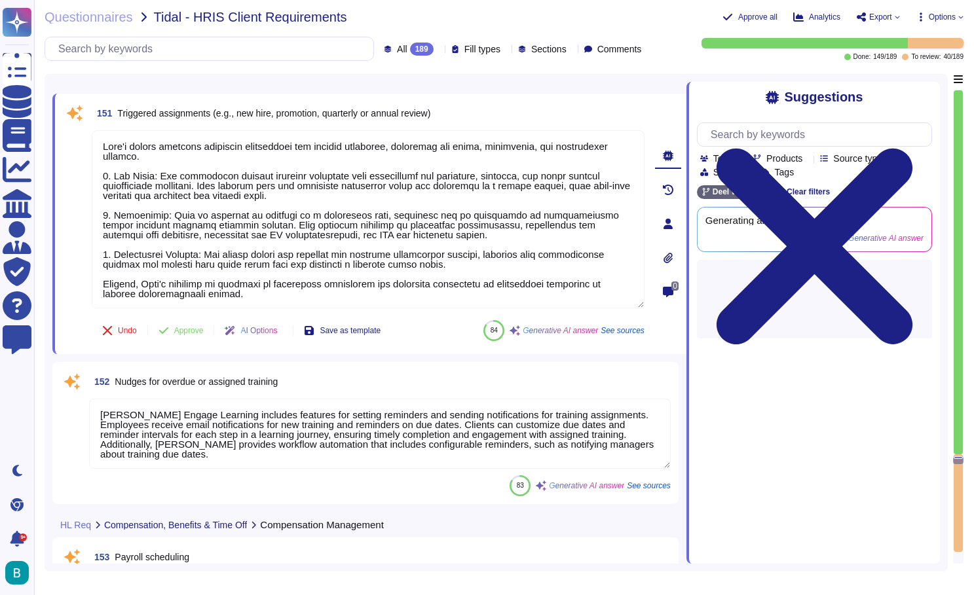
scroll to position [27515, 0]
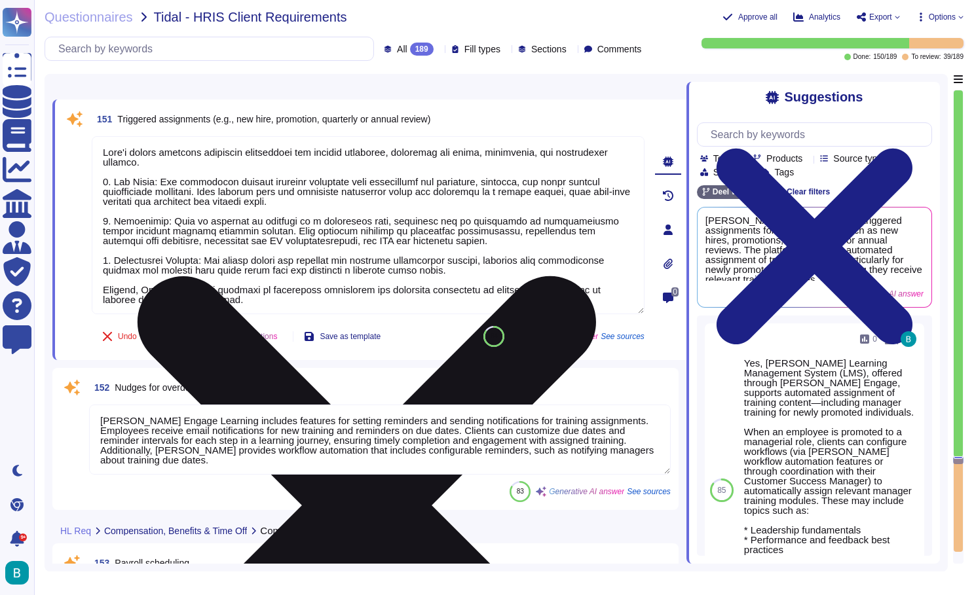
click at [636, 144] on icon at bounding box center [367, 505] width 550 height 733
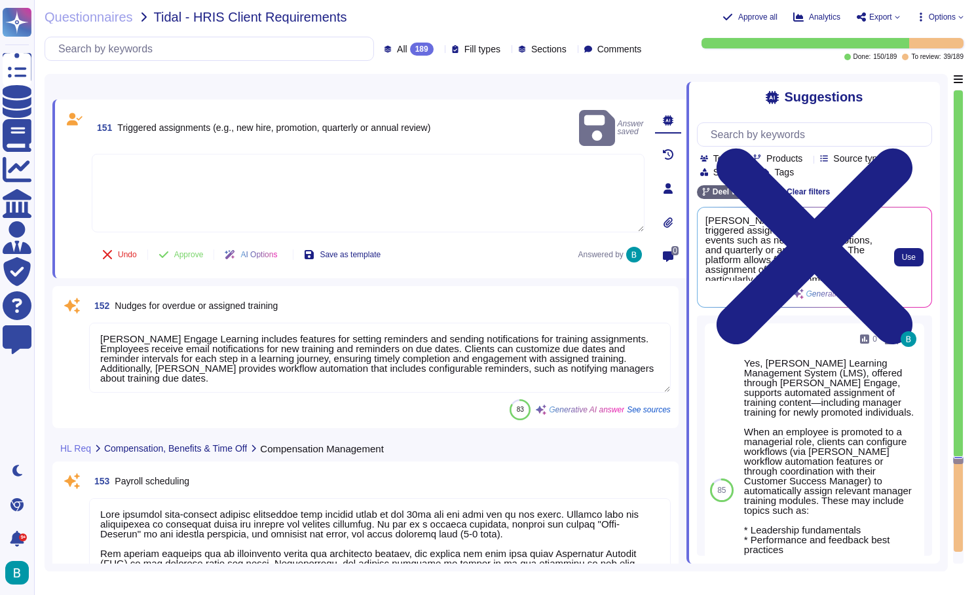
scroll to position [0, 0]
click at [898, 252] on button "Use" at bounding box center [908, 257] width 29 height 18
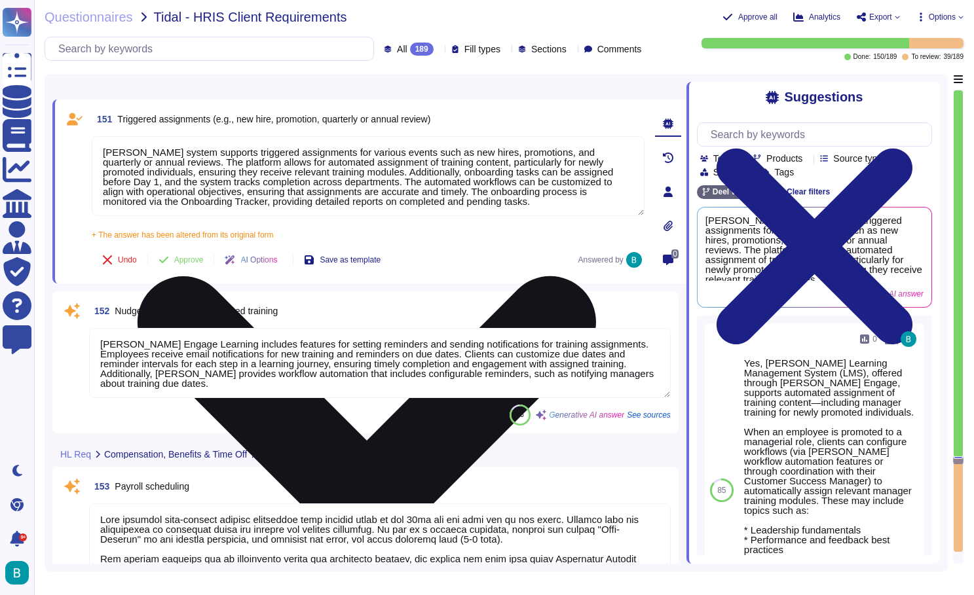
click at [596, 276] on icon at bounding box center [367, 505] width 458 height 458
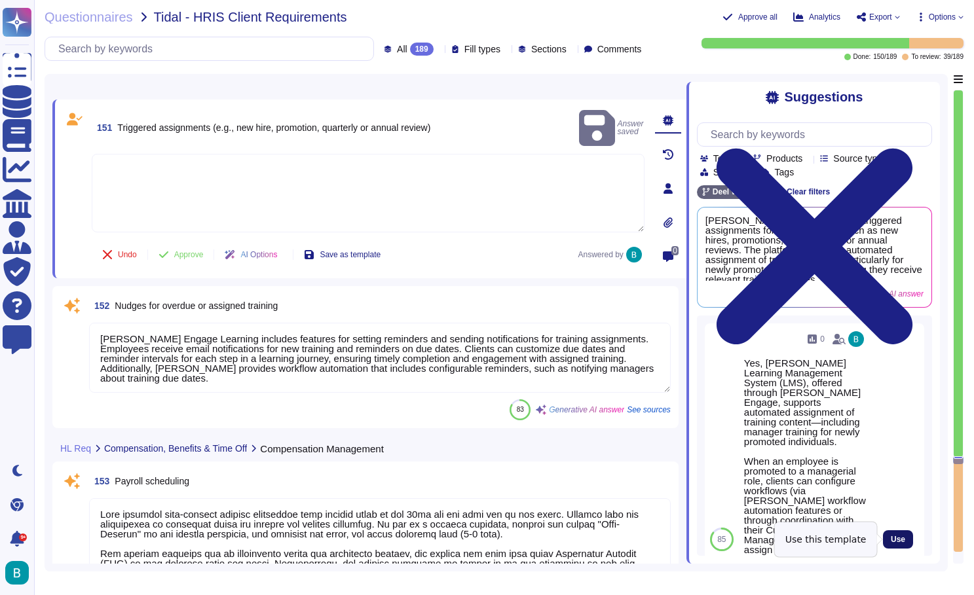
click at [893, 536] on span "Use" at bounding box center [897, 540] width 14 height 8
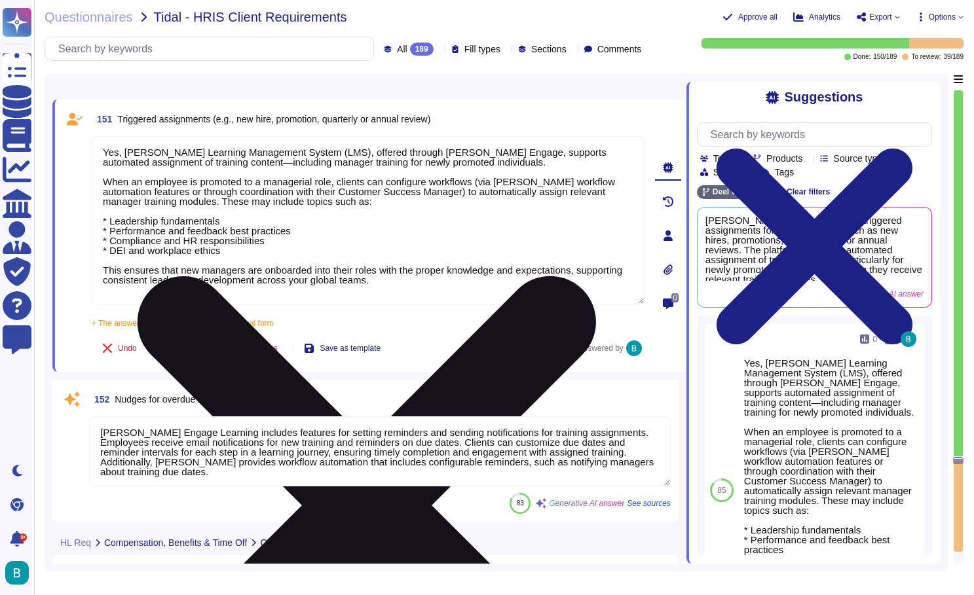
click at [198, 352] on span "Approve" at bounding box center [188, 348] width 29 height 8
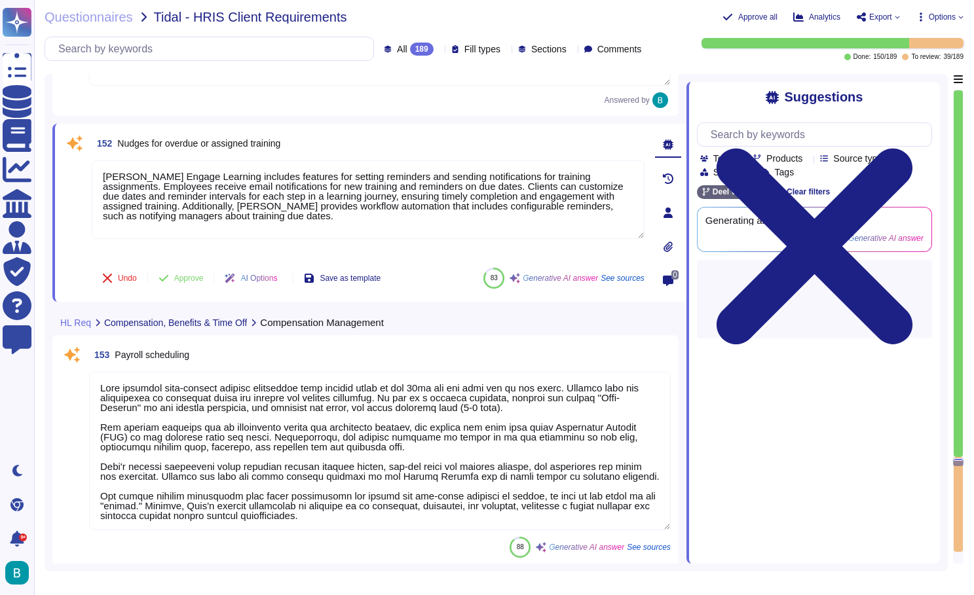
scroll to position [27750, 0]
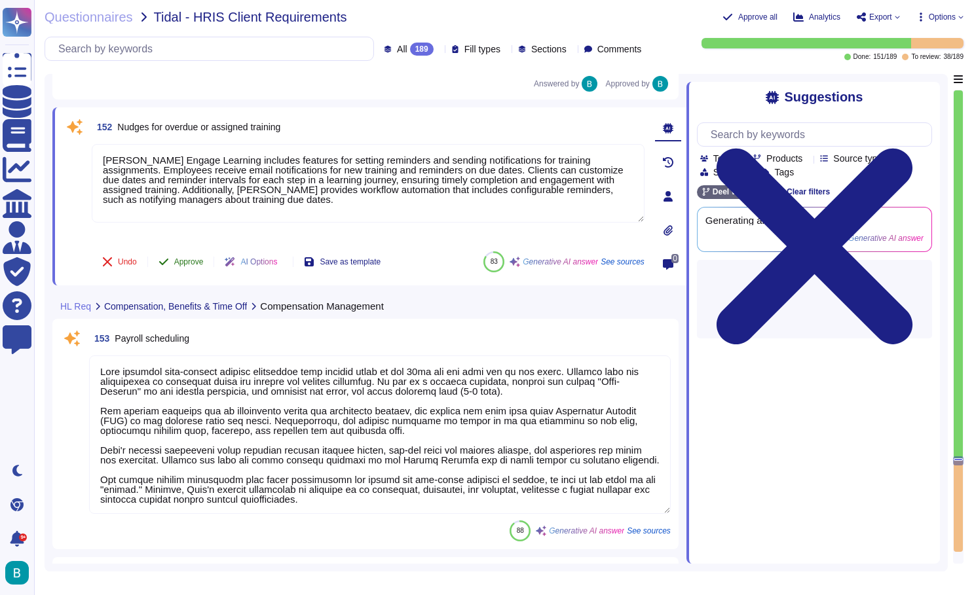
click at [203, 263] on span "Approve" at bounding box center [188, 262] width 29 height 8
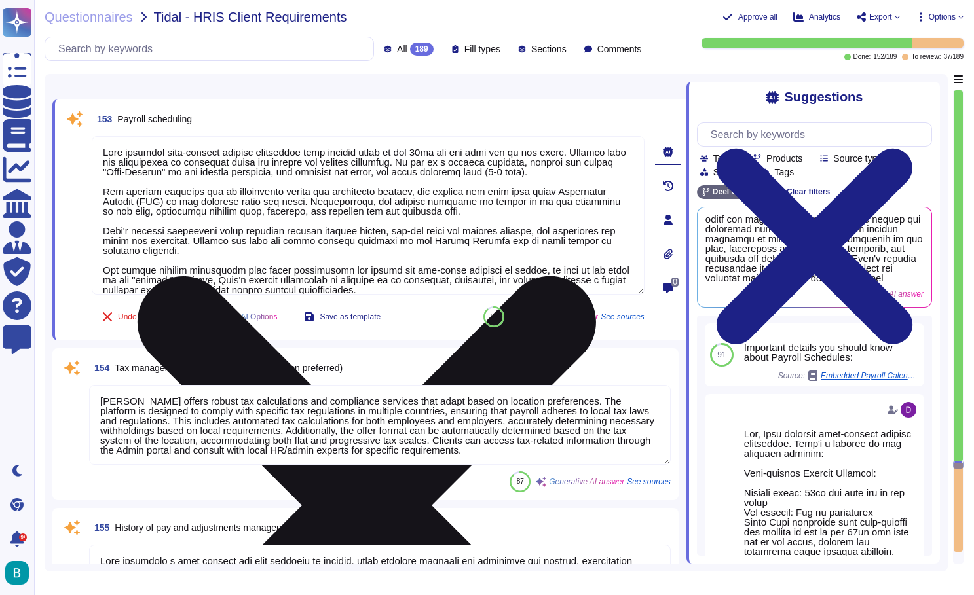
scroll to position [0, -1]
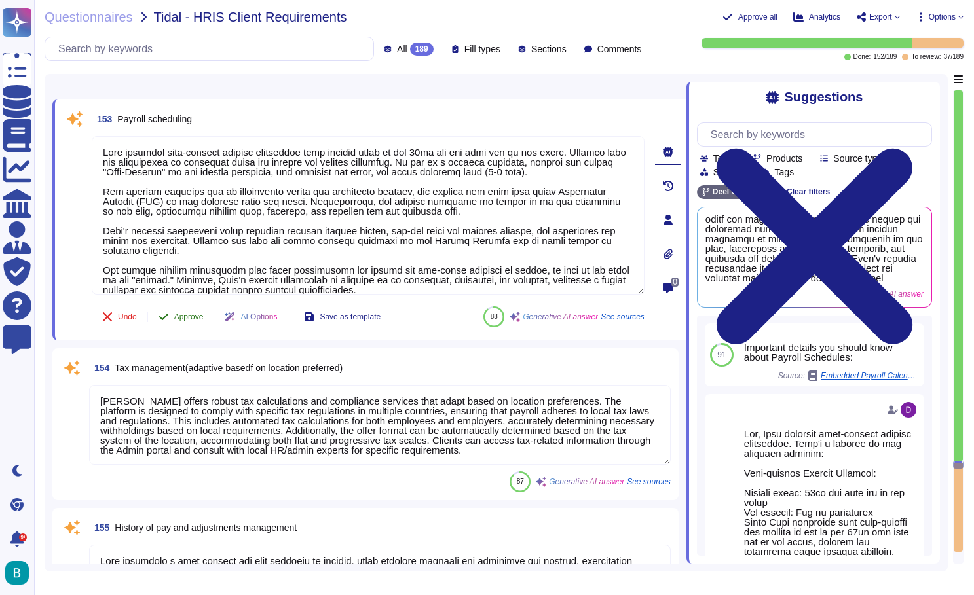
click at [193, 317] on span "Approve" at bounding box center [188, 317] width 29 height 8
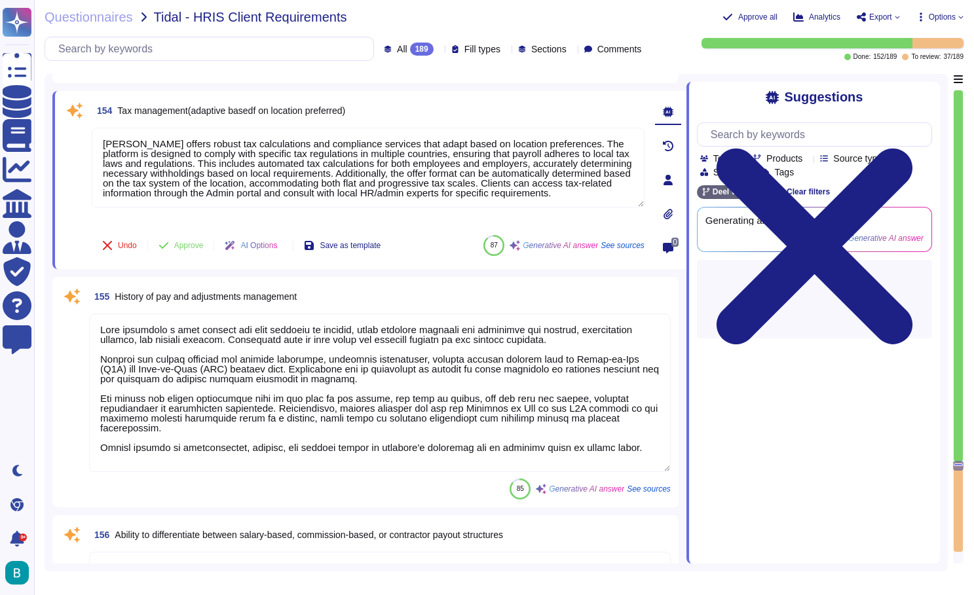
scroll to position [28106, 0]
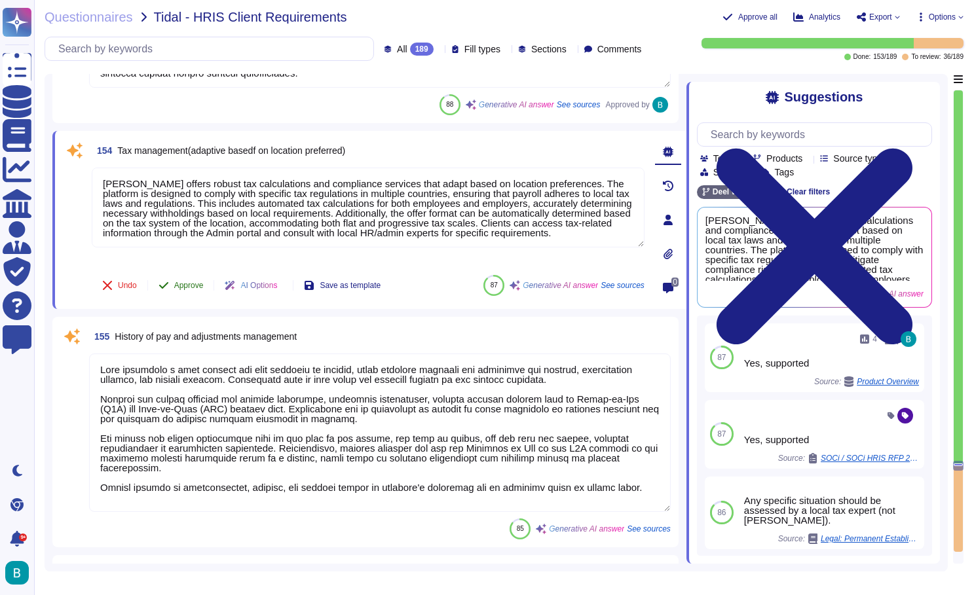
click at [190, 286] on span "Approve" at bounding box center [188, 286] width 29 height 8
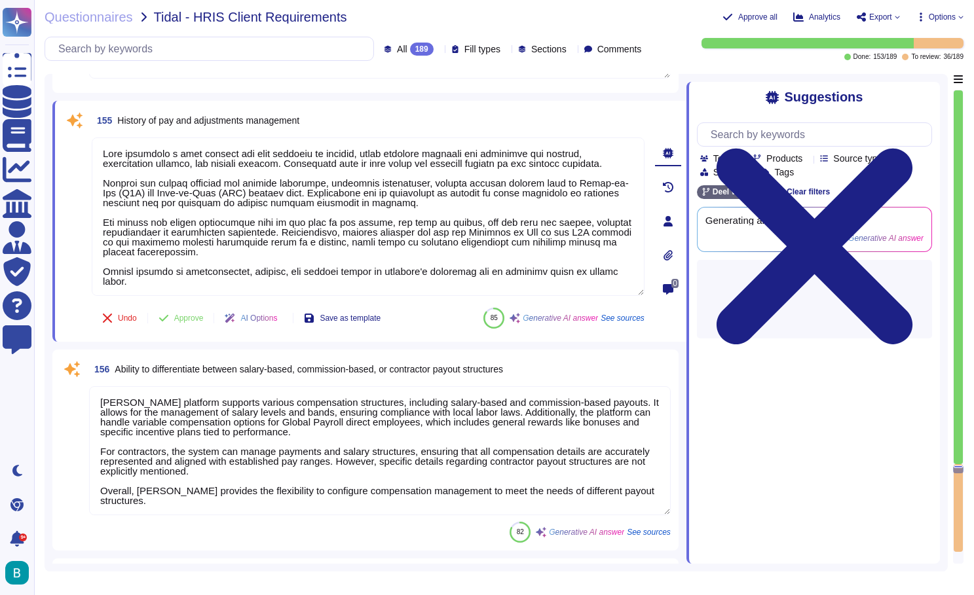
scroll to position [28284, 0]
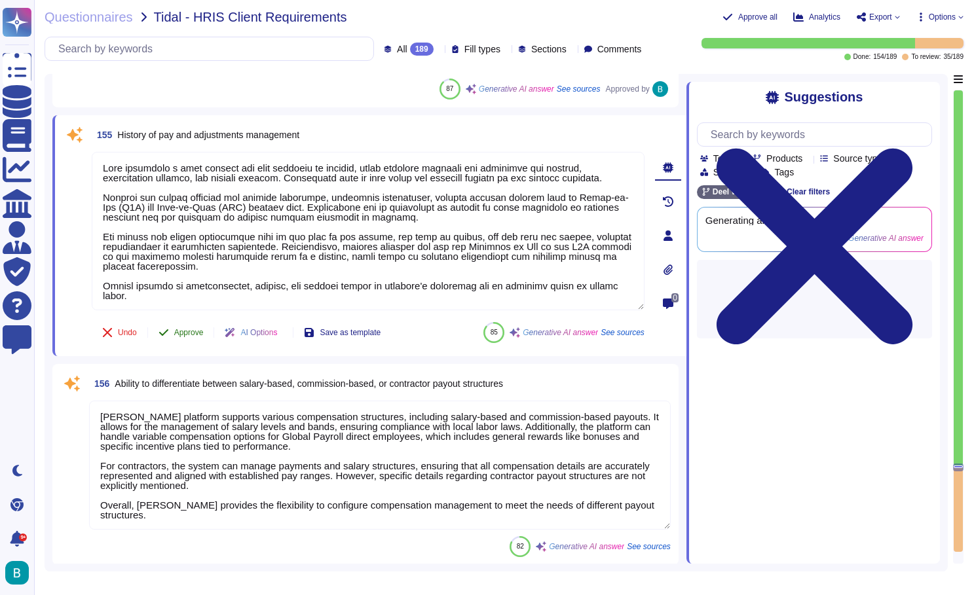
click at [196, 330] on span "Approve" at bounding box center [188, 333] width 29 height 8
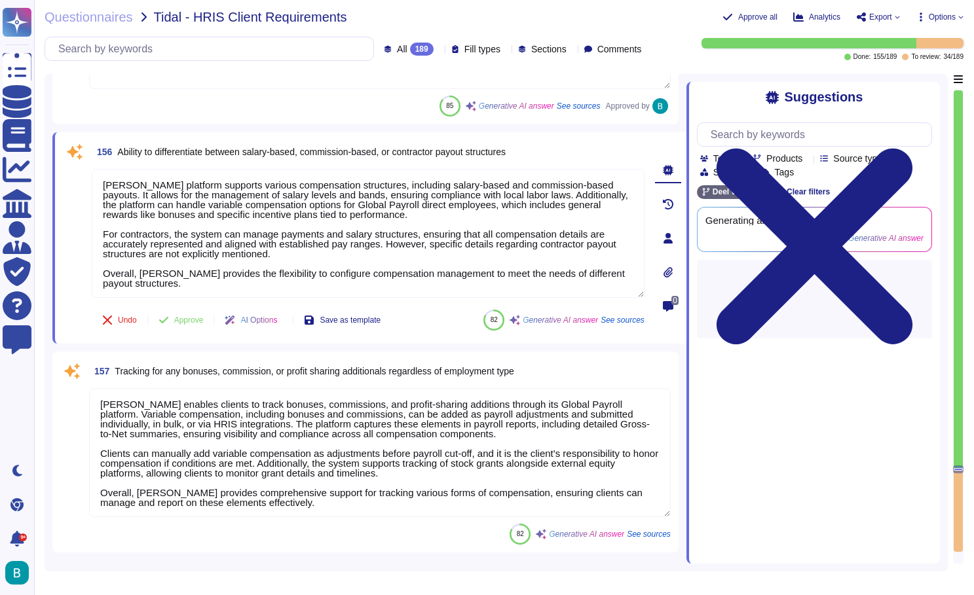
scroll to position [28517, 0]
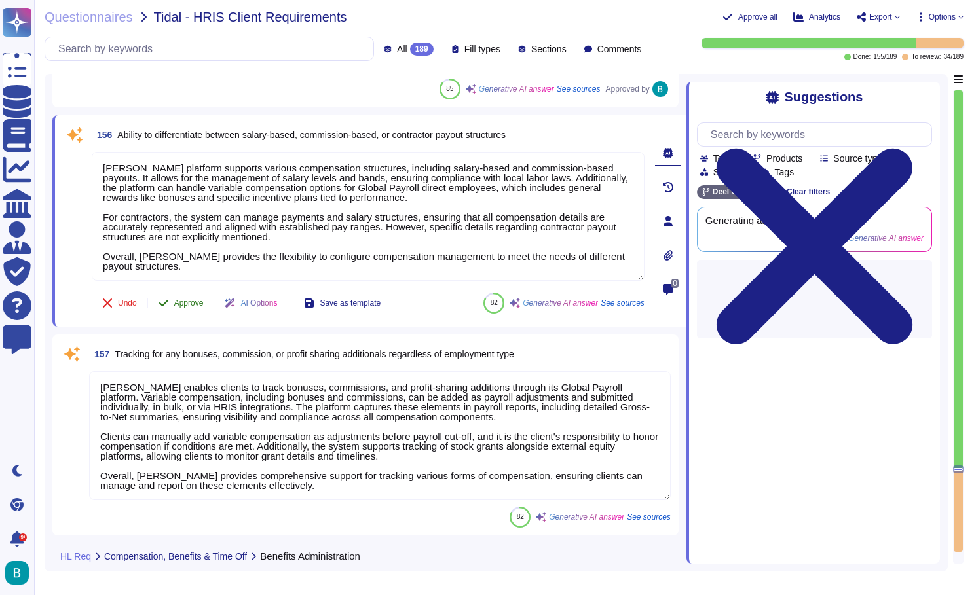
click at [193, 304] on span "Approve" at bounding box center [188, 303] width 29 height 8
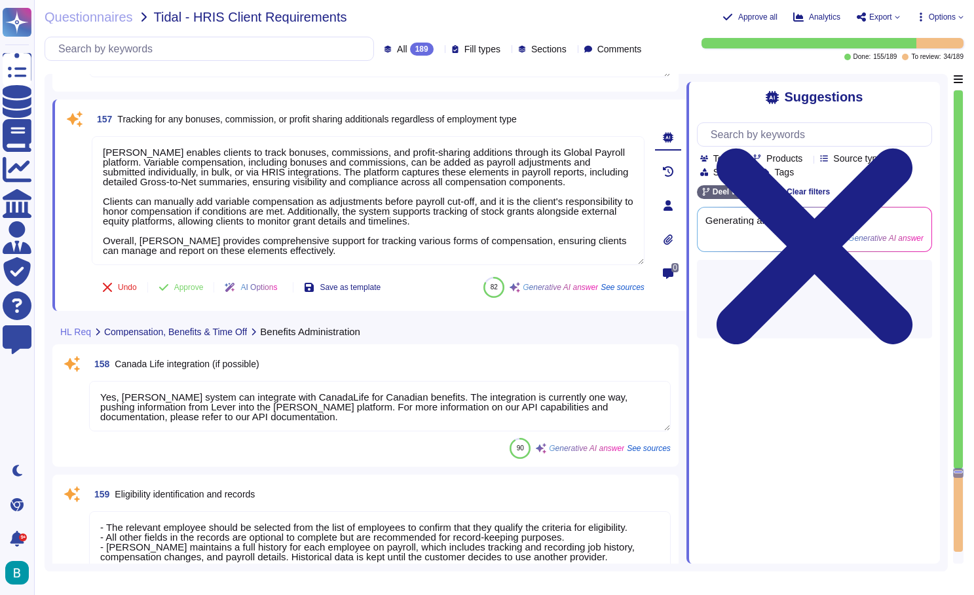
scroll to position [28721, 0]
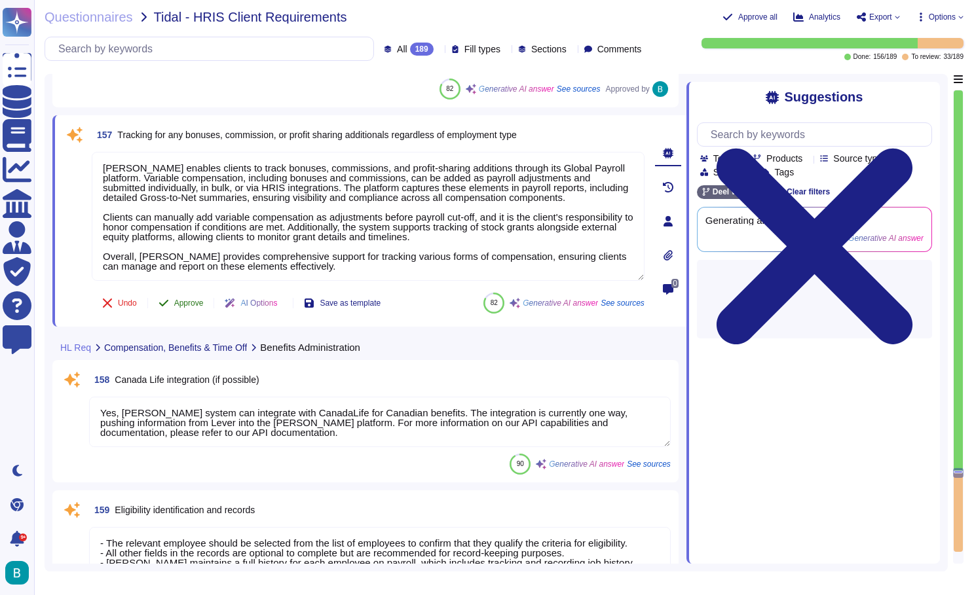
click at [193, 304] on span "Approve" at bounding box center [188, 303] width 29 height 8
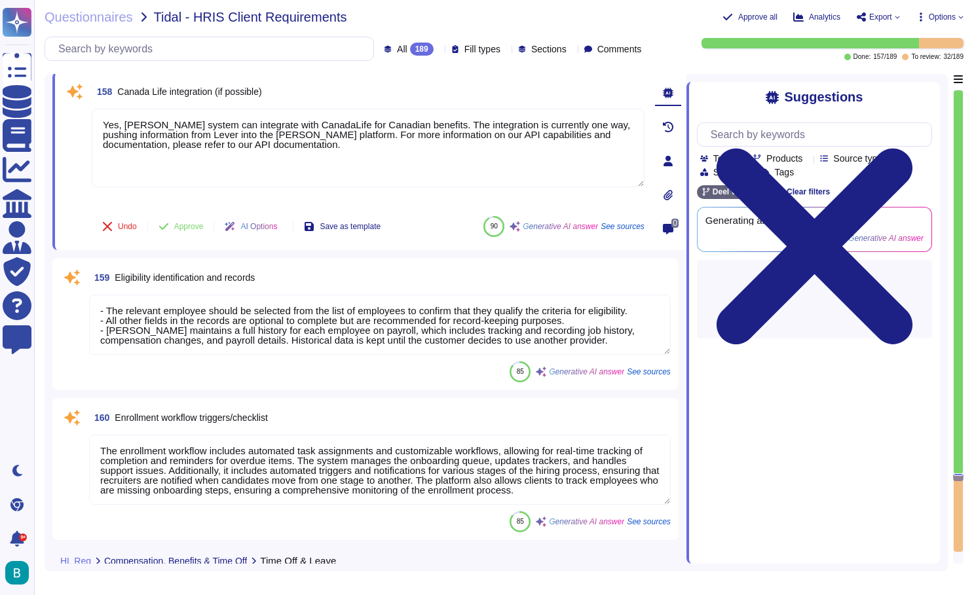
scroll to position [28926, 0]
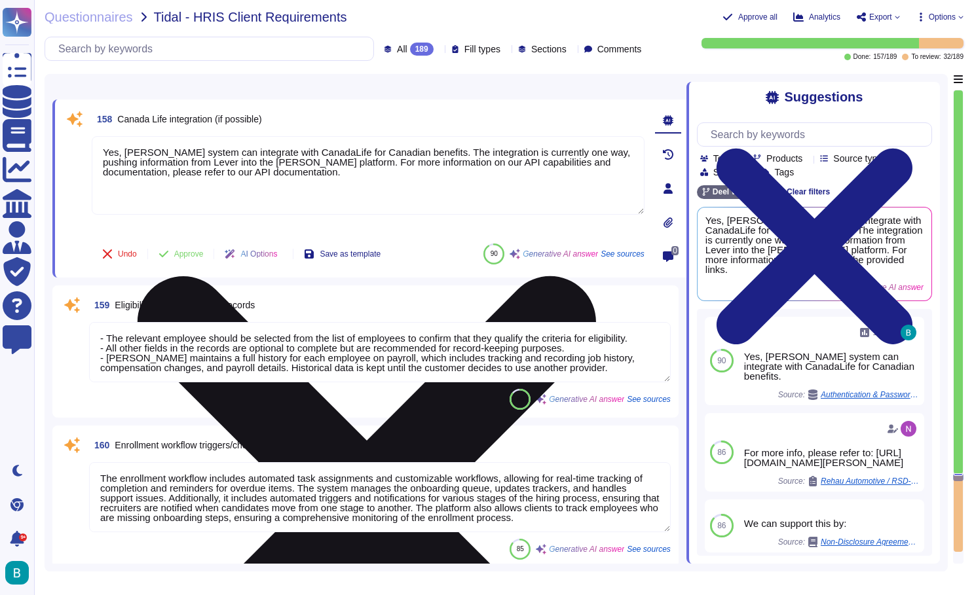
drag, startPoint x: 308, startPoint y: 163, endPoint x: 321, endPoint y: 181, distance: 22.2
click at [321, 181] on textarea "Yes, [PERSON_NAME] system can integrate with CanadaLife for Canadian benefits. …" at bounding box center [368, 175] width 553 height 79
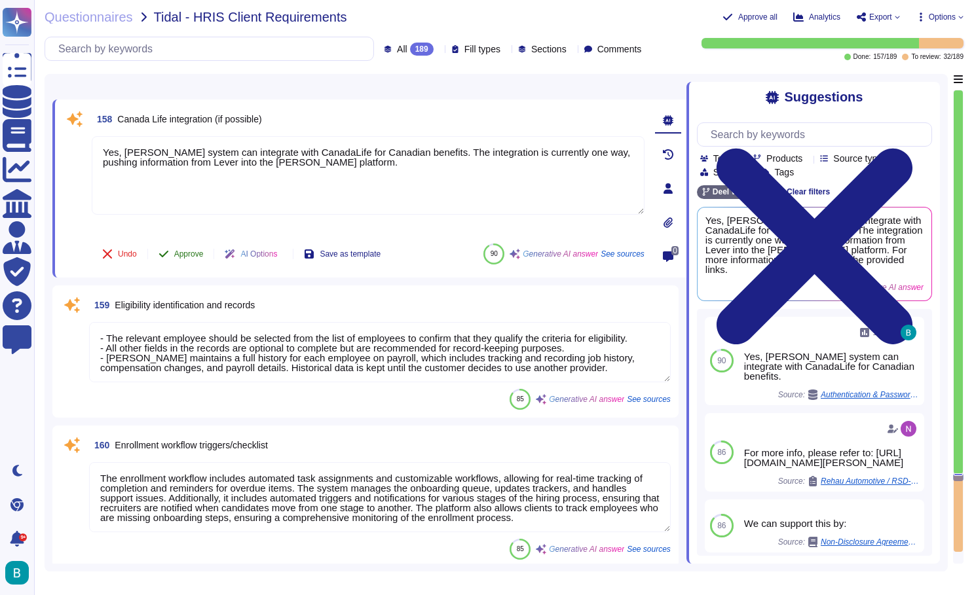
click at [196, 251] on button "Approve" at bounding box center [181, 254] width 66 height 26
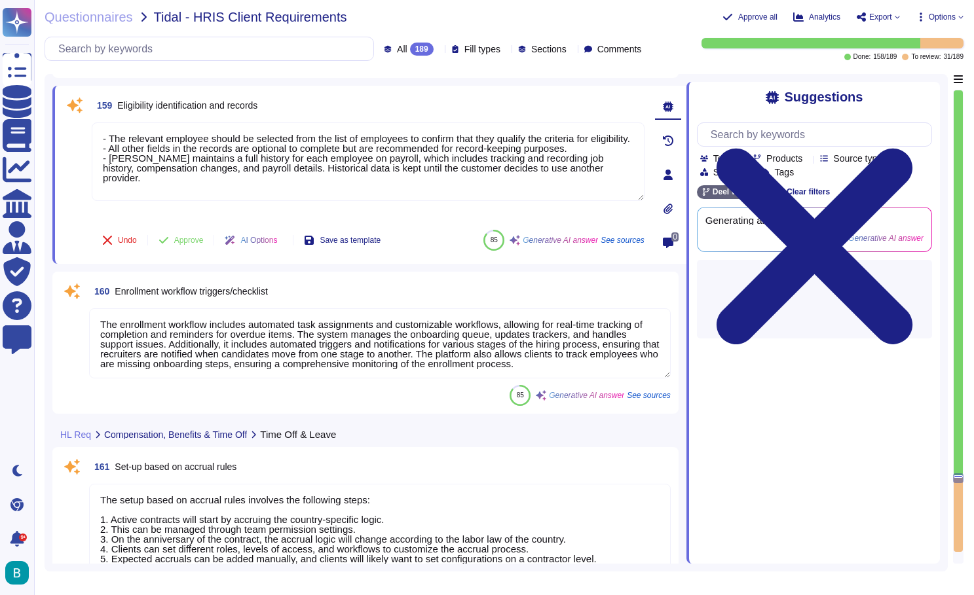
scroll to position [29065, 0]
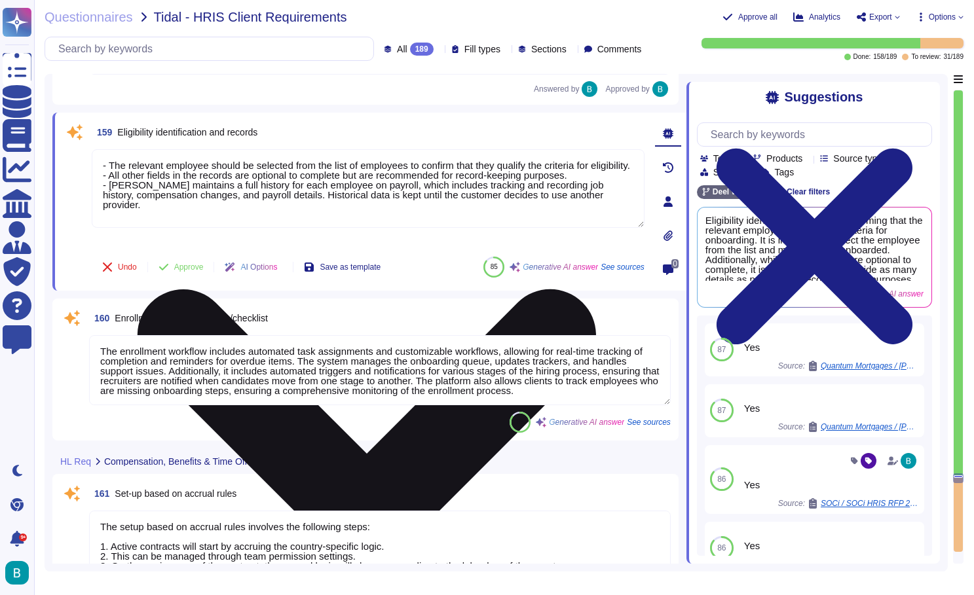
click at [641, 158] on icon at bounding box center [367, 518] width 550 height 733
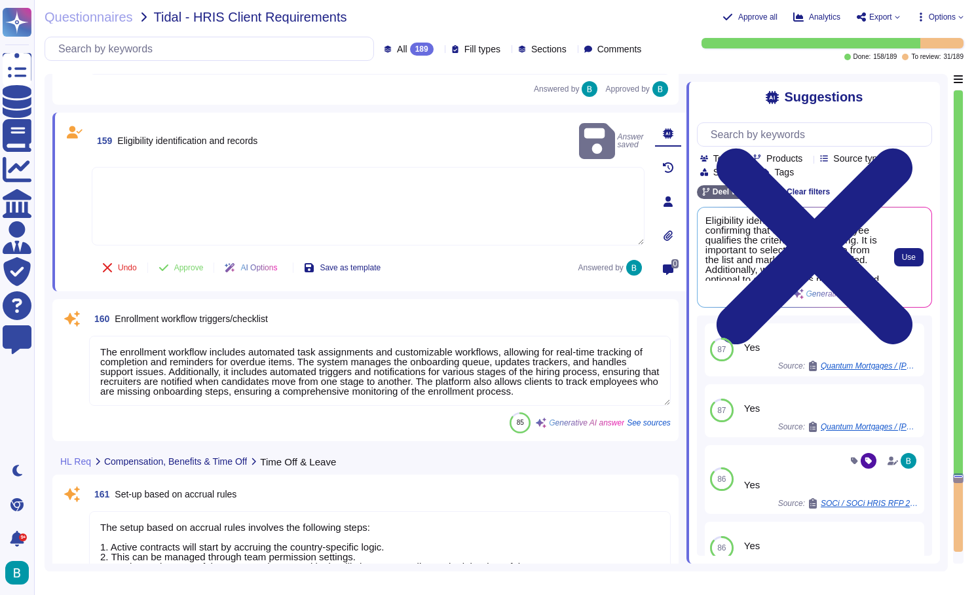
scroll to position [0, 0]
click at [909, 253] on span "Use" at bounding box center [909, 257] width 14 height 8
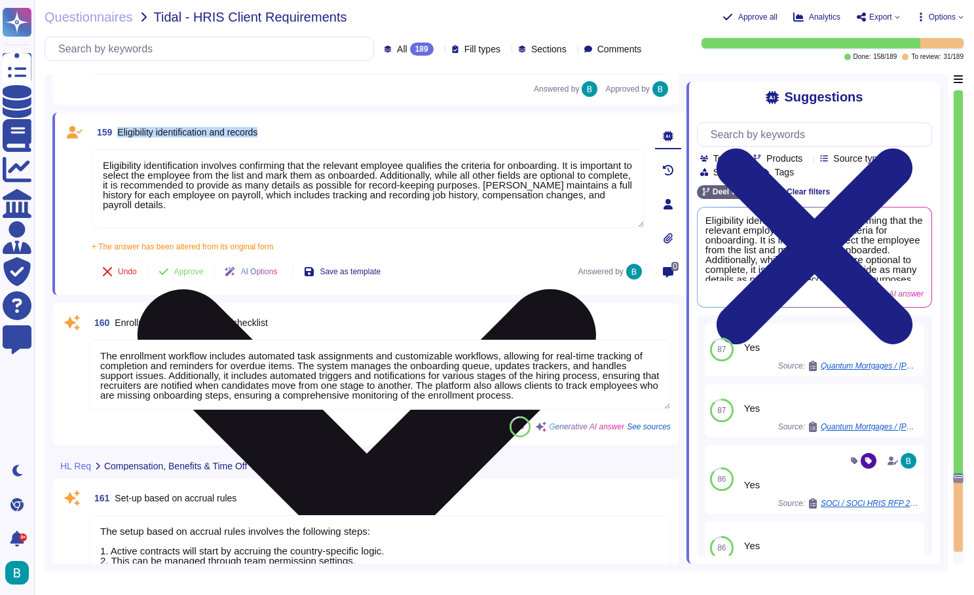
drag, startPoint x: 288, startPoint y: 138, endPoint x: 119, endPoint y: 133, distance: 169.7
click at [119, 133] on div "159 Eligibility identification and records" at bounding box center [368, 132] width 553 height 24
copy span "Eligibility identification and records"
click at [766, 130] on input "text" at bounding box center [817, 134] width 227 height 23
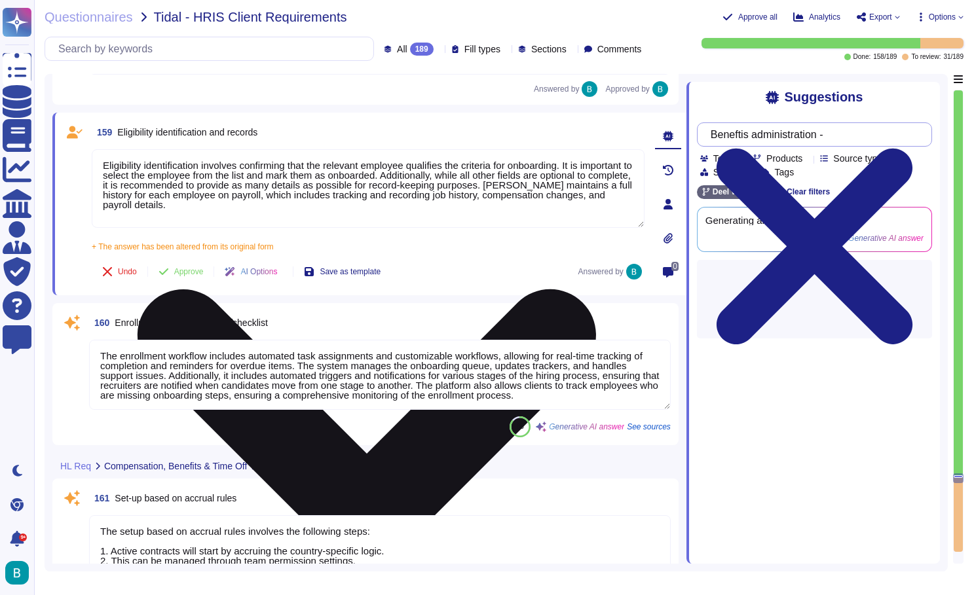
paste input "Eligibility identification and records"
click at [737, 103] on div "Suggestions" at bounding box center [814, 97] width 235 height 15
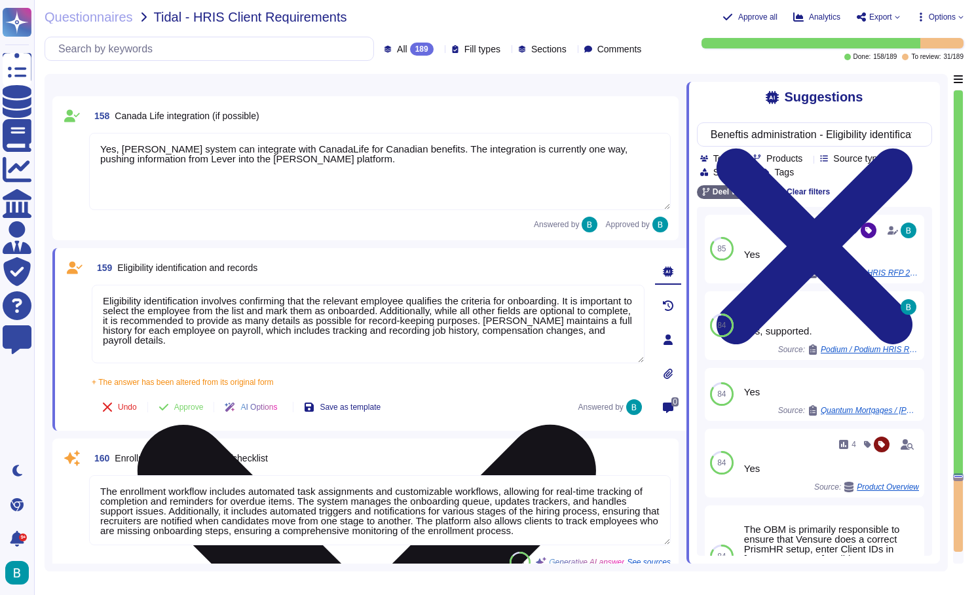
scroll to position [28932, 0]
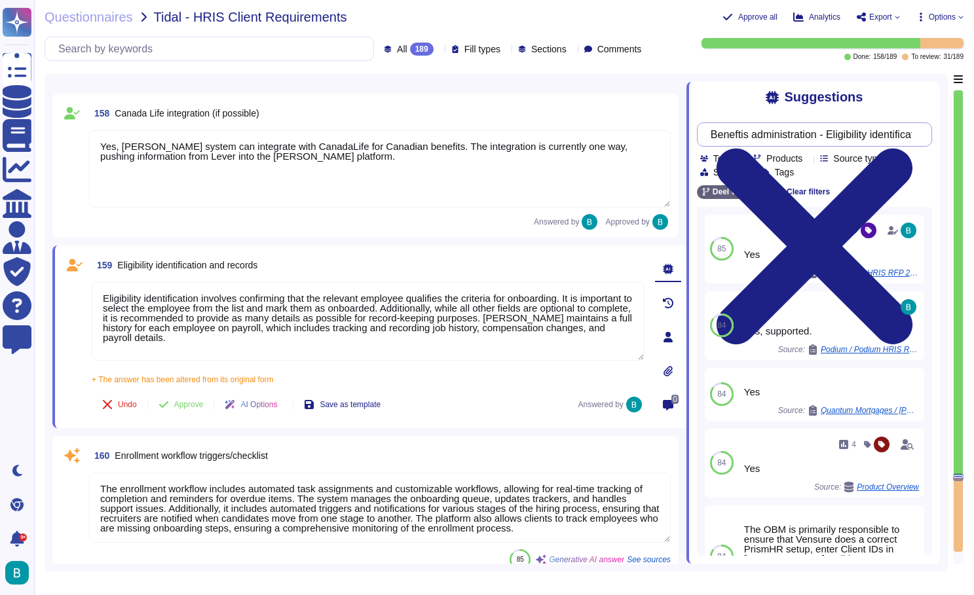
click at [811, 136] on input "Beneftis administration - Eligibility identification and records" at bounding box center [811, 134] width 214 height 23
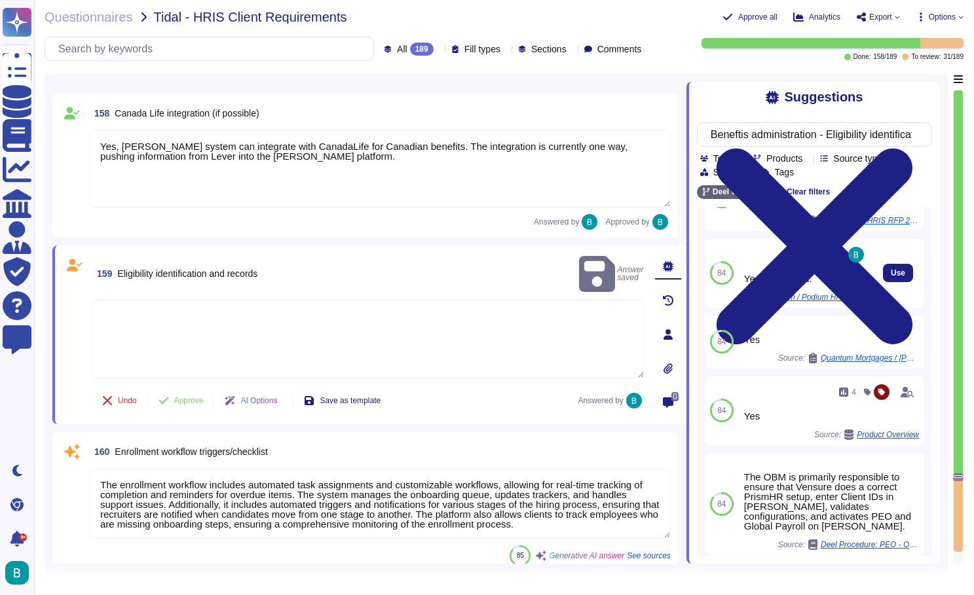
scroll to position [49, 0]
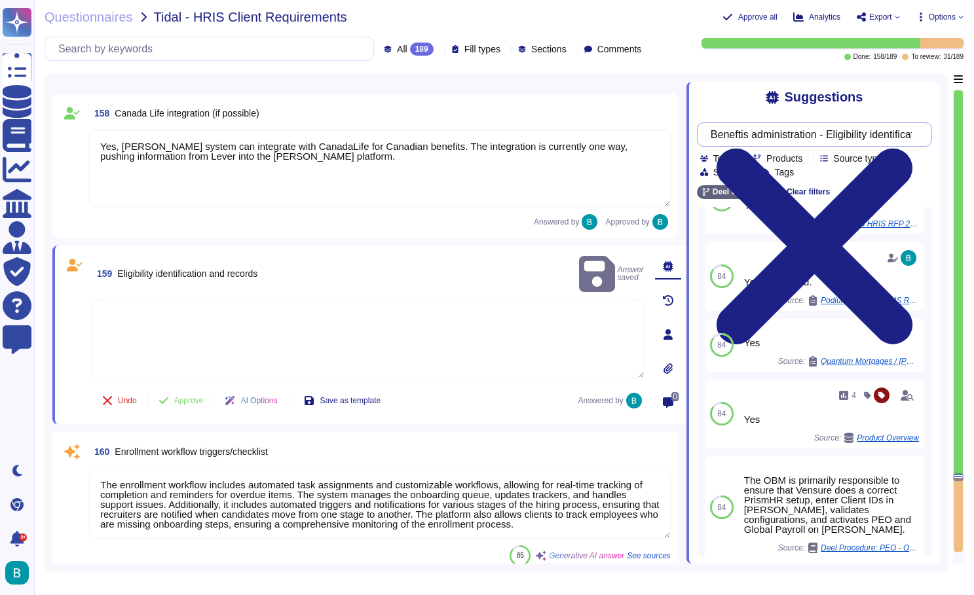
click at [721, 136] on input "Beneftis administration - Eligibility identification and records" at bounding box center [811, 134] width 214 height 23
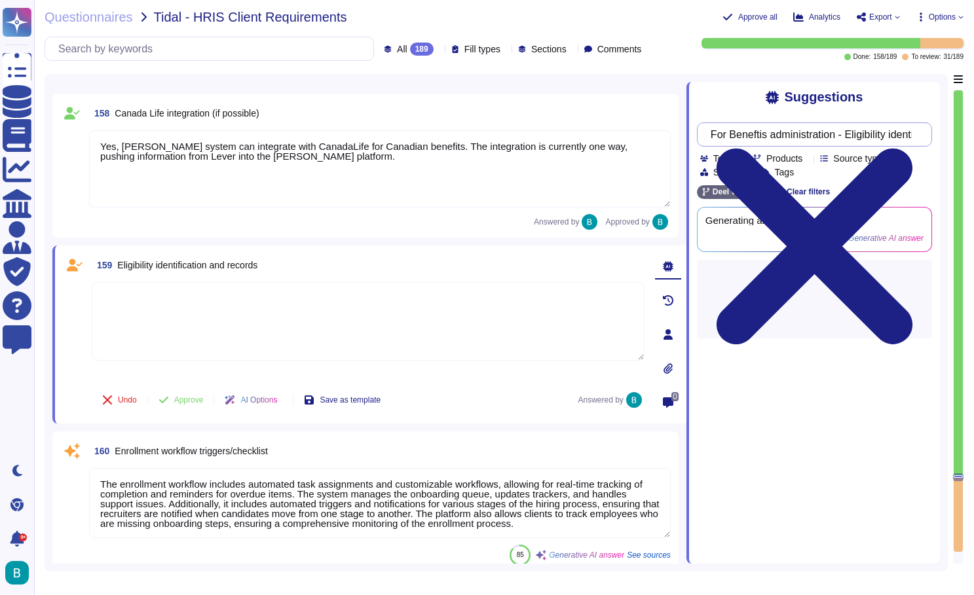
click at [858, 136] on input "For Beneftis administration - Eligibility identification and records" at bounding box center [811, 134] width 214 height 23
click at [882, 105] on div "Suggestions For Beneftis administration - Does [PERSON_NAME] manages Eligibilit…" at bounding box center [812, 323] width 253 height 482
click at [770, 136] on input "For Beneftis administration - Does [PERSON_NAME] manages Eligibility identifica…" at bounding box center [811, 134] width 214 height 23
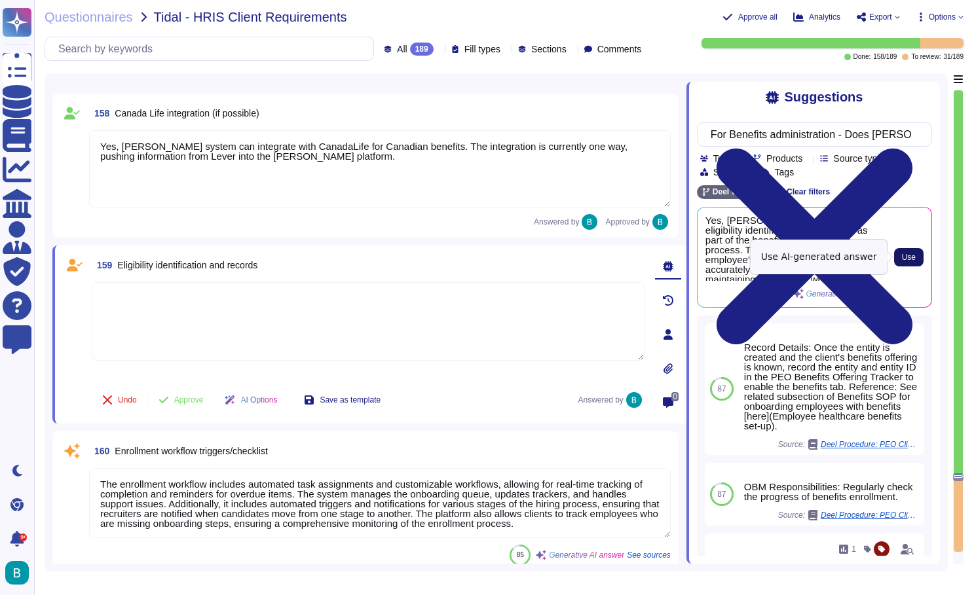
click at [898, 255] on button "Use" at bounding box center [908, 257] width 29 height 18
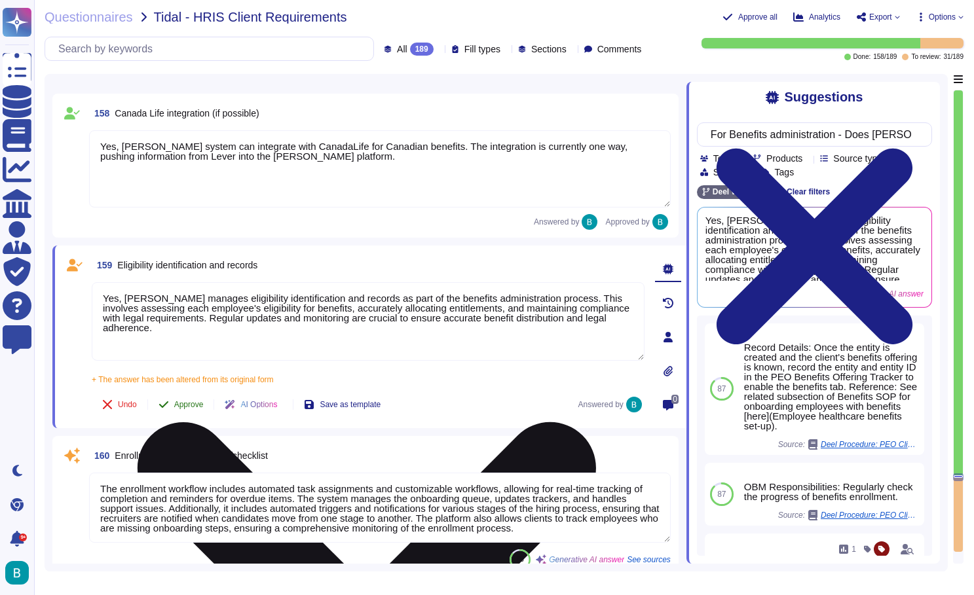
click at [191, 402] on span "Approve" at bounding box center [188, 405] width 29 height 8
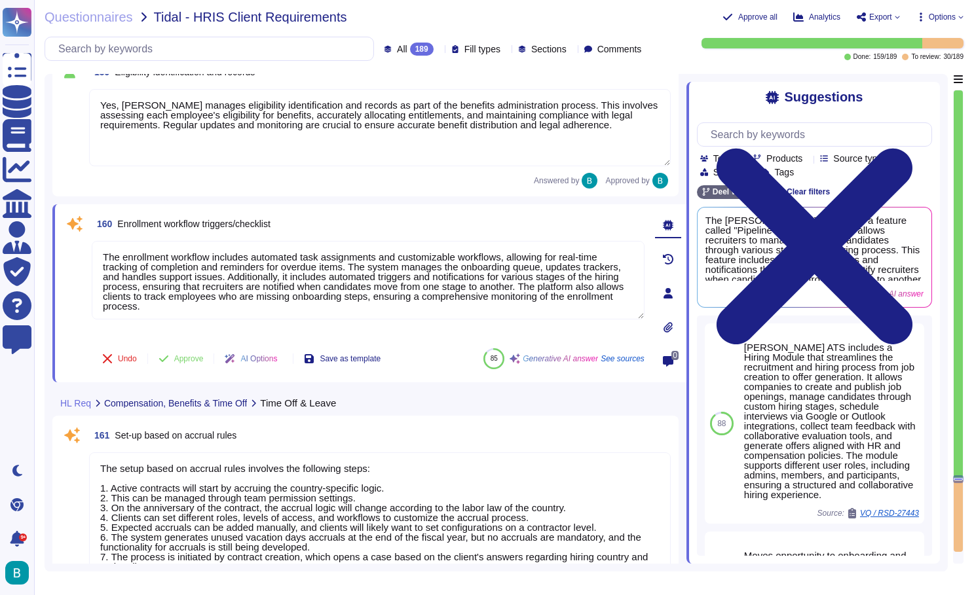
scroll to position [1, 0]
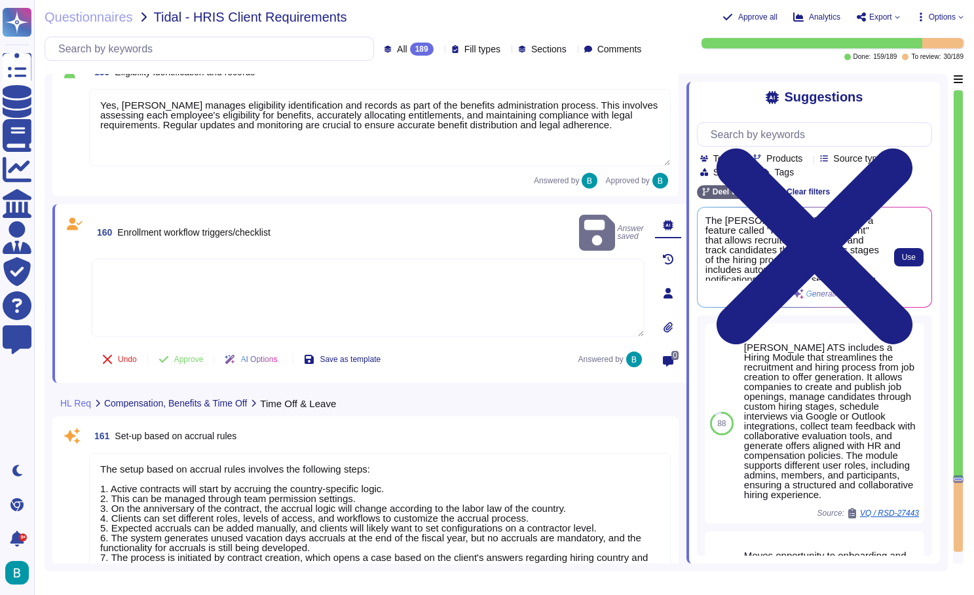
scroll to position [0, 0]
click at [907, 261] on span "Use" at bounding box center [909, 257] width 14 height 8
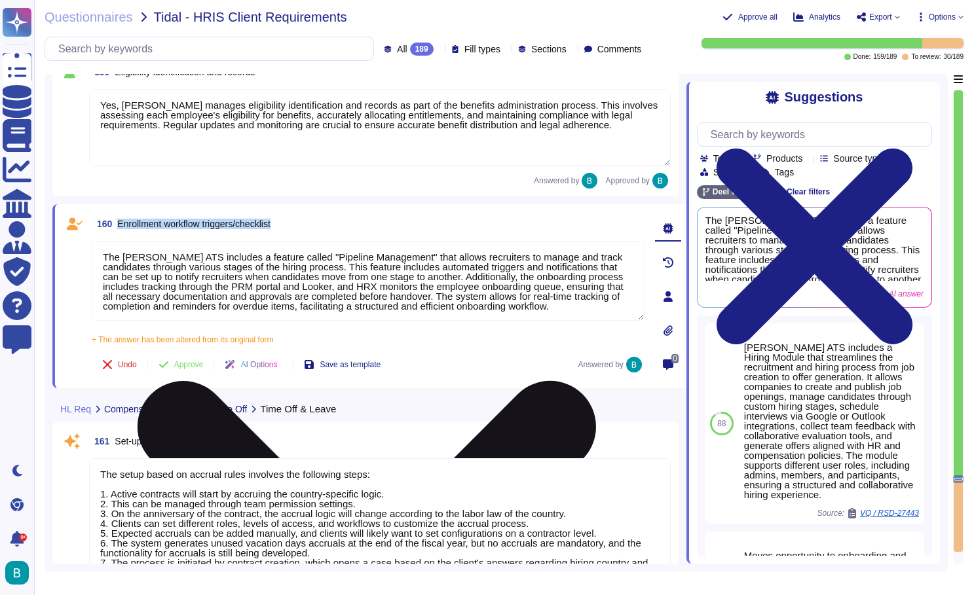
drag, startPoint x: 298, startPoint y: 221, endPoint x: 121, endPoint y: 226, distance: 176.9
click at [121, 227] on div "160 Enrollment workflow triggers/checklist" at bounding box center [368, 224] width 553 height 24
copy span "Enrollment workflow triggers/checklist"
click at [746, 134] on input "text" at bounding box center [817, 134] width 227 height 23
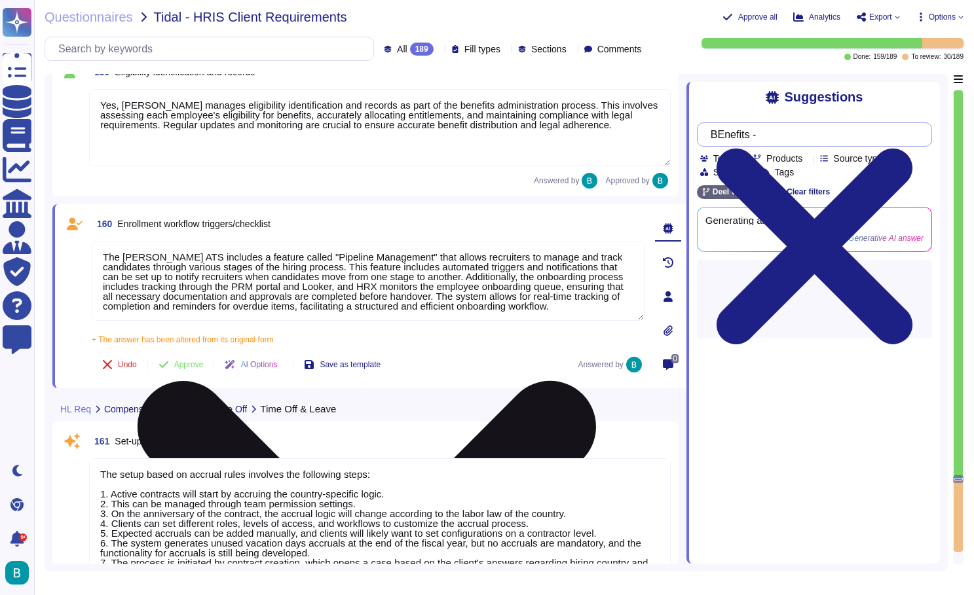
paste input "Enrollment workflow triggers/checklist"
click at [747, 115] on div "BEnefits - Enrollment workflow triggers/checklist Team Products Source type Sec…" at bounding box center [814, 226] width 235 height 226
click at [731, 137] on input "BEnefits - Enrollment workflow triggers/checklist" at bounding box center [811, 134] width 214 height 23
click at [737, 112] on div "Suggestions Benefits - Enrollment workflow triggers/checklist Team Products Sou…" at bounding box center [812, 323] width 253 height 482
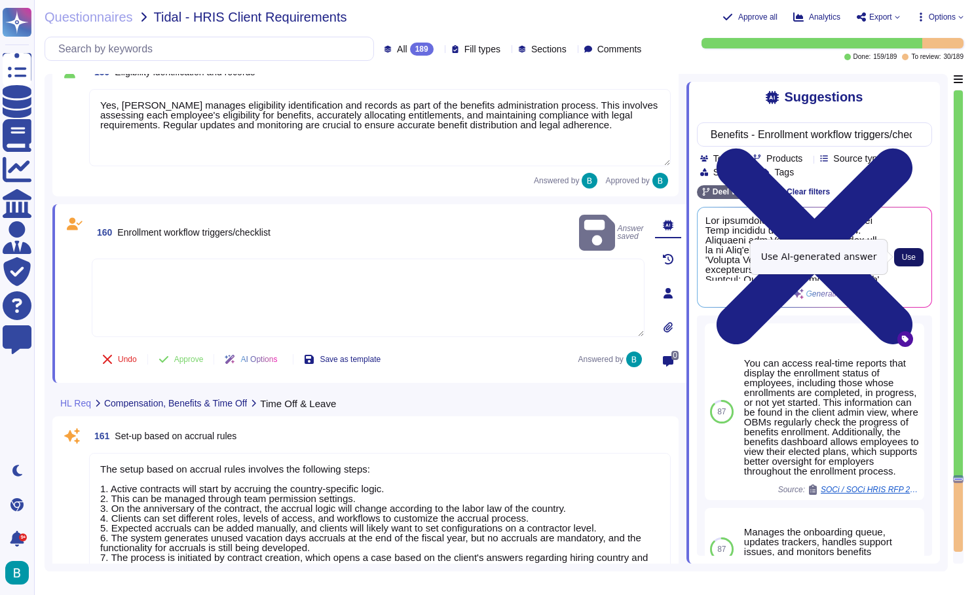
click at [904, 253] on span "Use" at bounding box center [909, 257] width 14 height 8
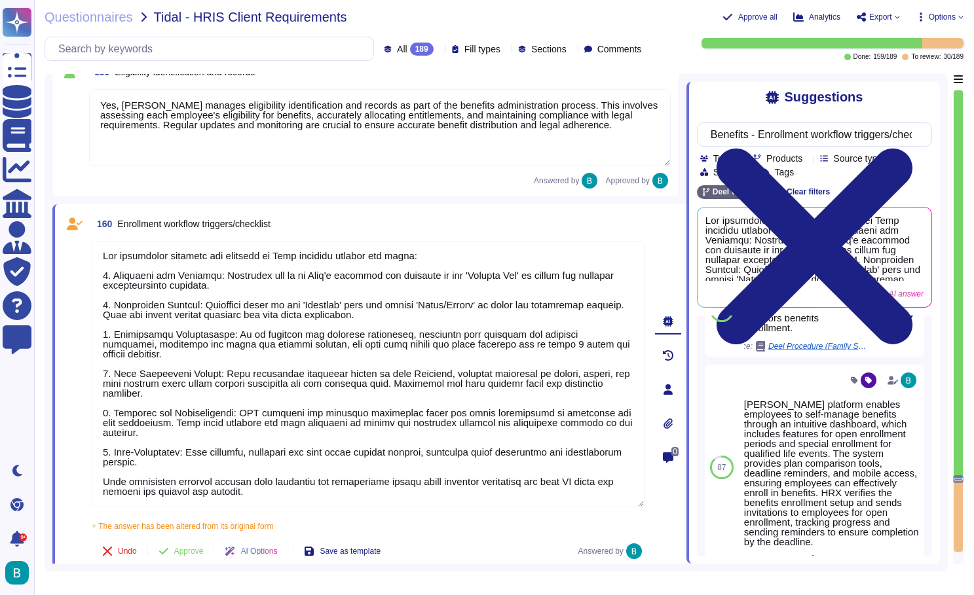
scroll to position [263, 0]
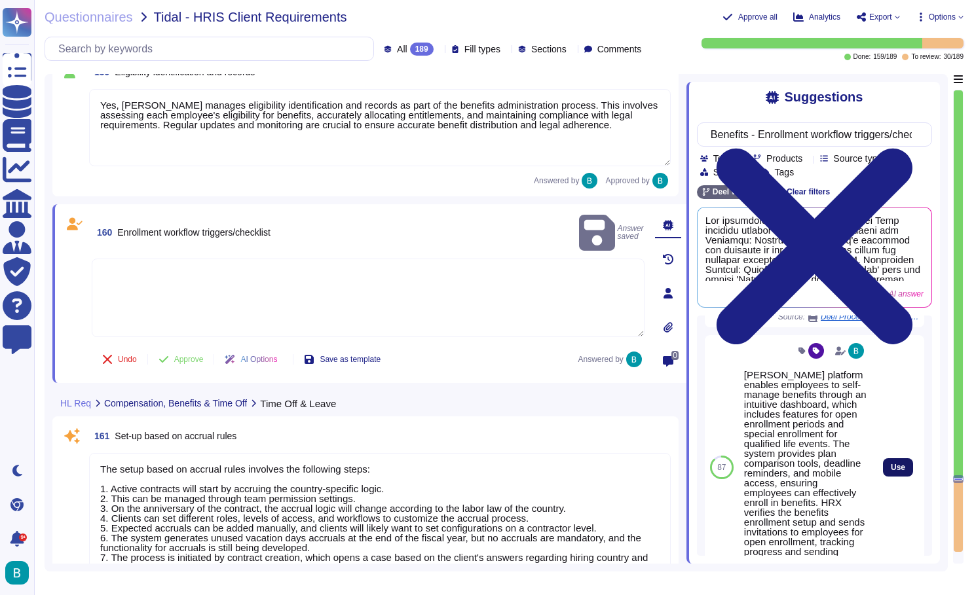
click at [896, 477] on button "Use" at bounding box center [898, 467] width 30 height 18
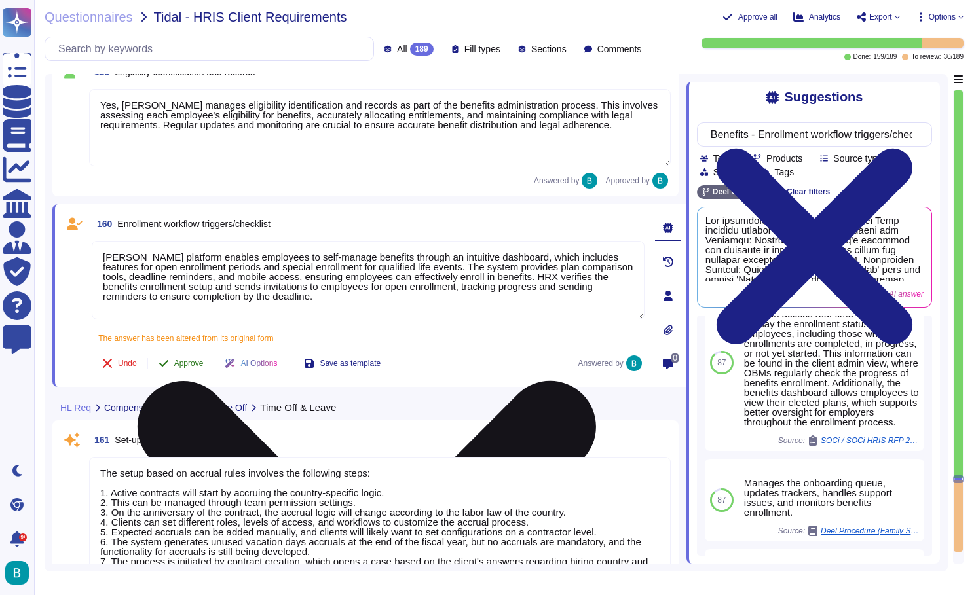
click at [193, 361] on span "Approve" at bounding box center [188, 363] width 29 height 8
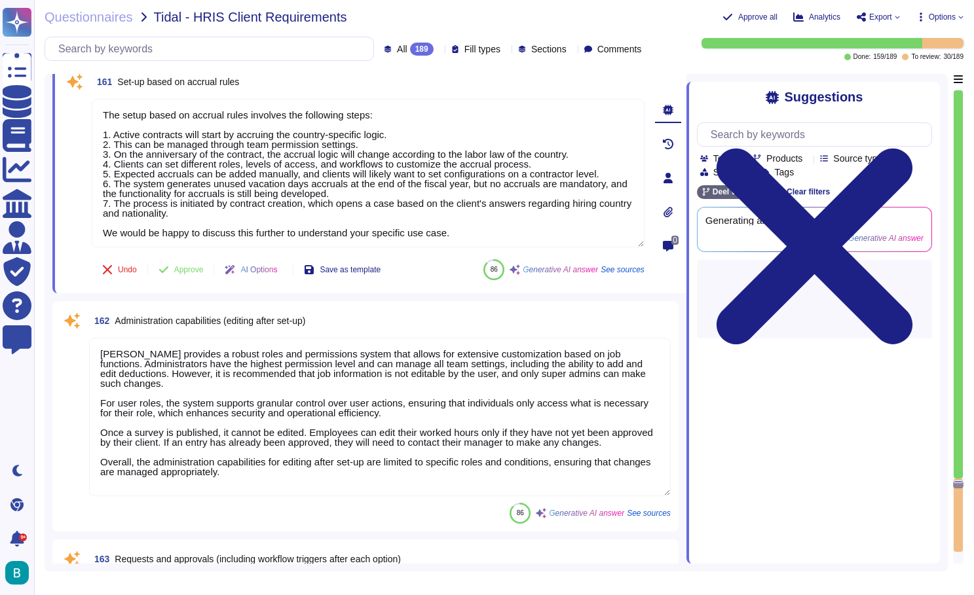
scroll to position [29384, 0]
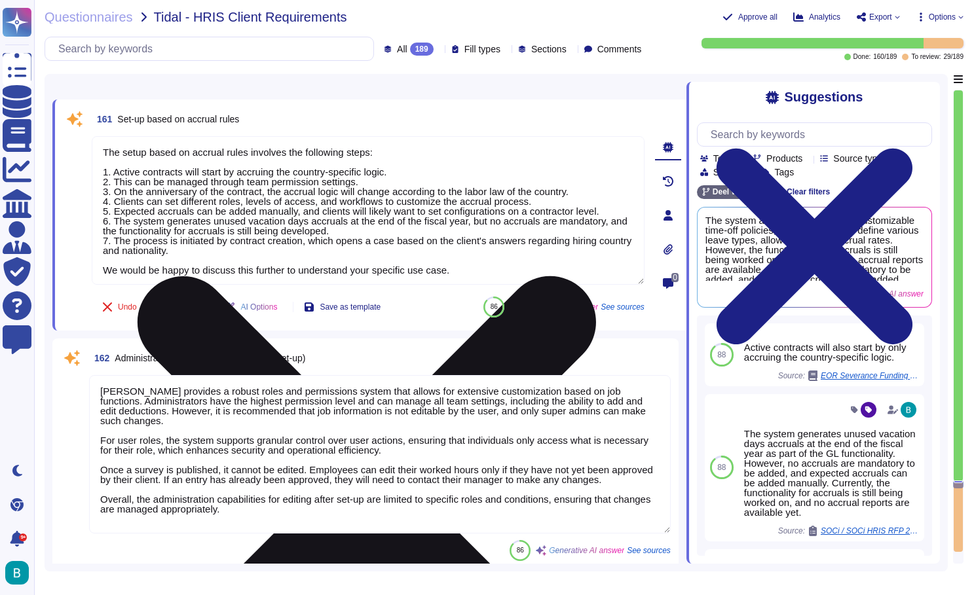
click at [638, 147] on icon at bounding box center [367, 505] width 550 height 733
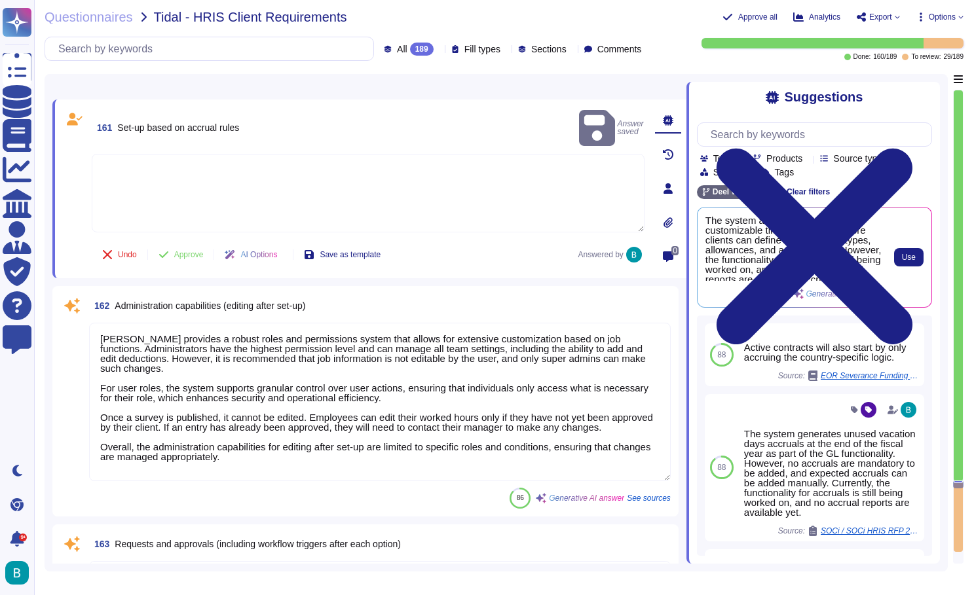
scroll to position [0, 0]
click at [909, 257] on span "Use" at bounding box center [909, 257] width 14 height 8
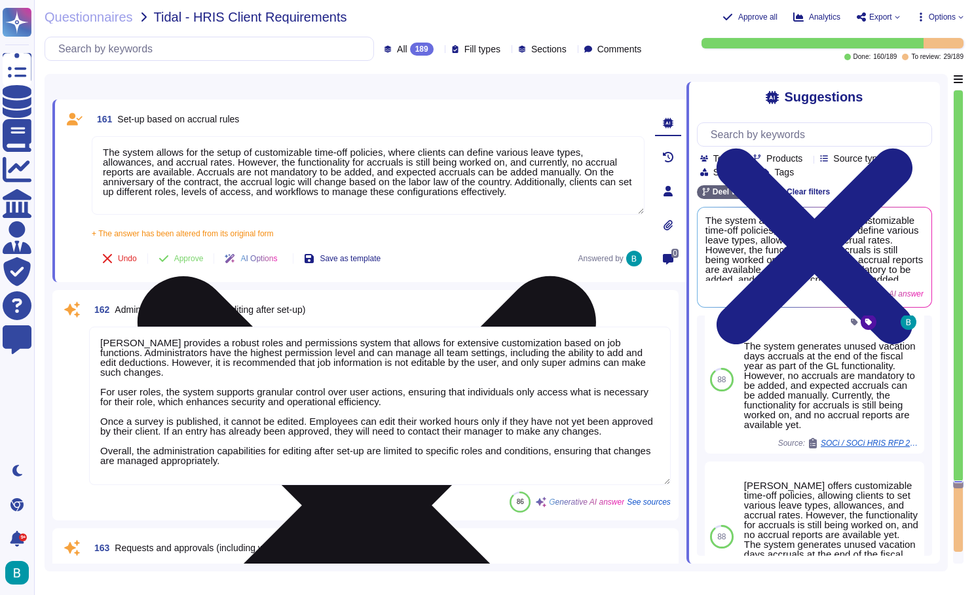
scroll to position [219, 0]
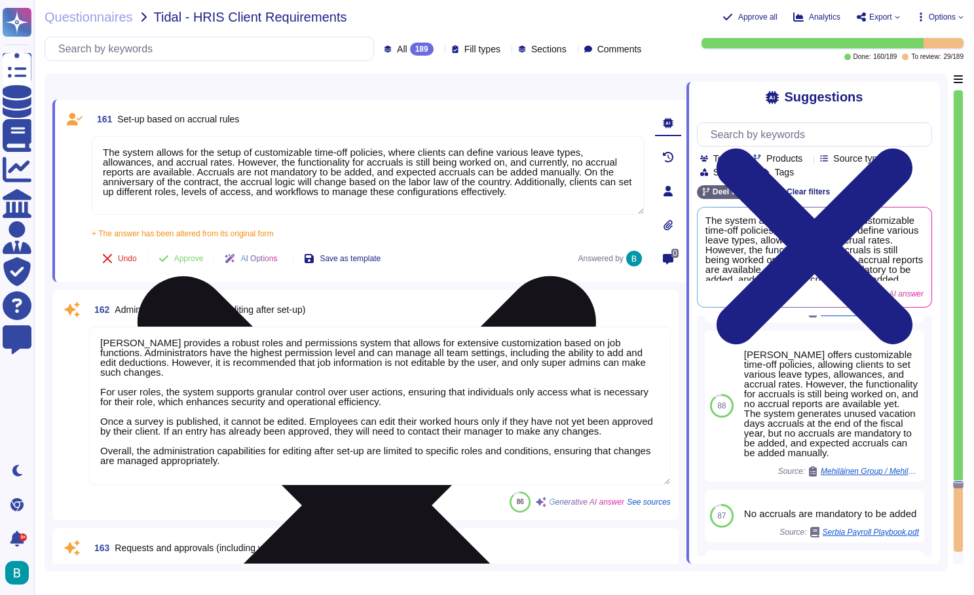
click at [637, 147] on icon at bounding box center [367, 505] width 550 height 733
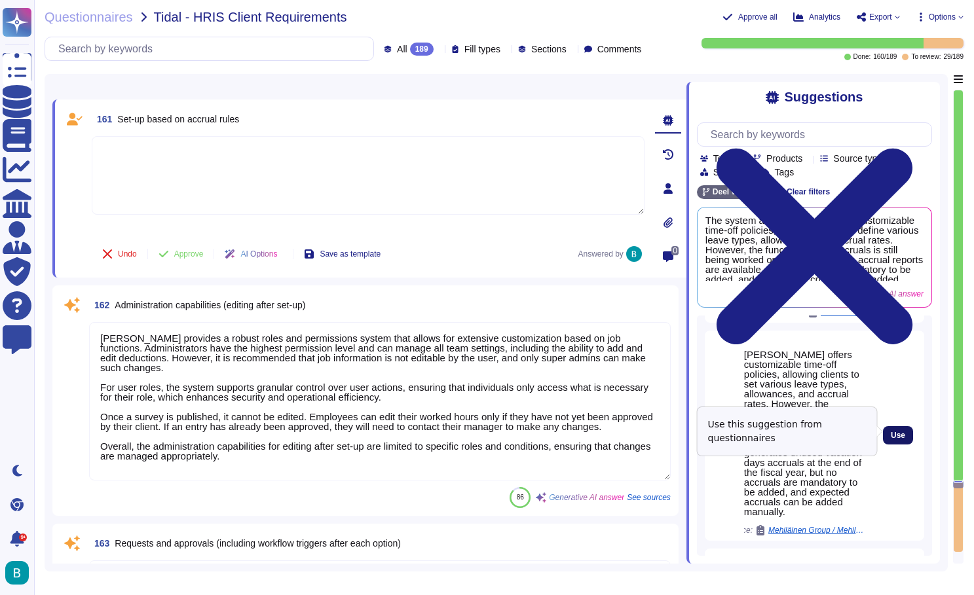
click at [890, 431] on span "Use" at bounding box center [897, 435] width 14 height 8
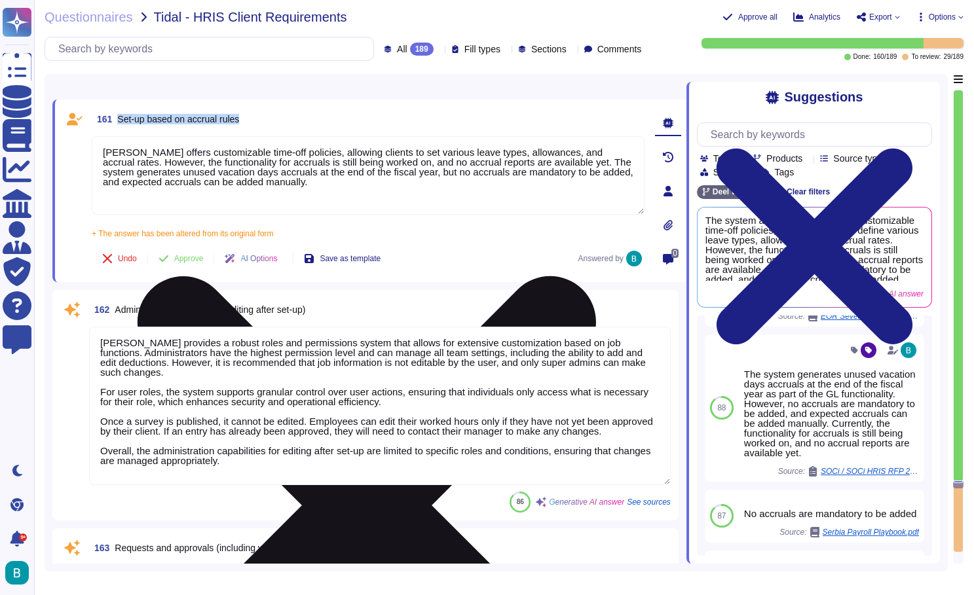
drag, startPoint x: 249, startPoint y: 121, endPoint x: 118, endPoint y: 121, distance: 131.6
click at [118, 121] on div "161 Set-up based on accrual rules" at bounding box center [368, 119] width 553 height 24
copy span "Set-up based on accrual rules"
click at [635, 143] on icon at bounding box center [367, 505] width 550 height 733
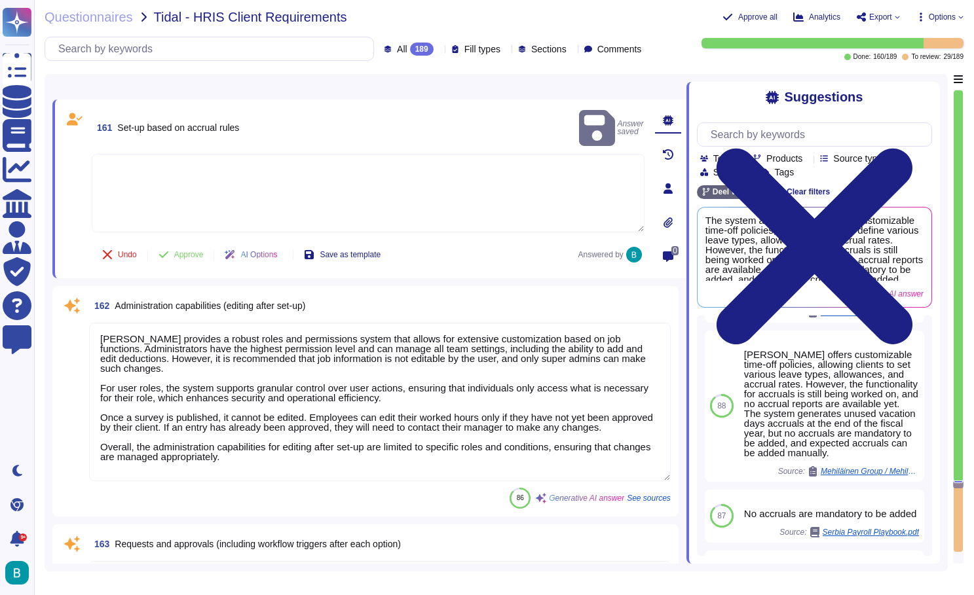
click at [223, 154] on textarea at bounding box center [368, 193] width 553 height 79
paste textarea "Yes, [PERSON_NAME] Benefits does manage setup based on accrual rules. [PERSON_N…"
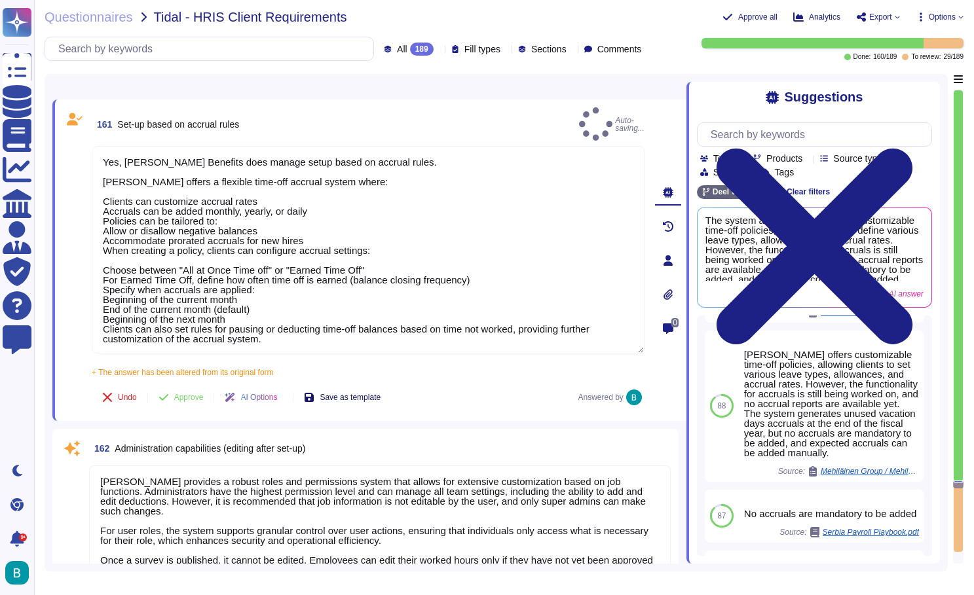
click at [376, 382] on div "Undo Approve AI Options Save as template" at bounding box center [241, 397] width 299 height 31
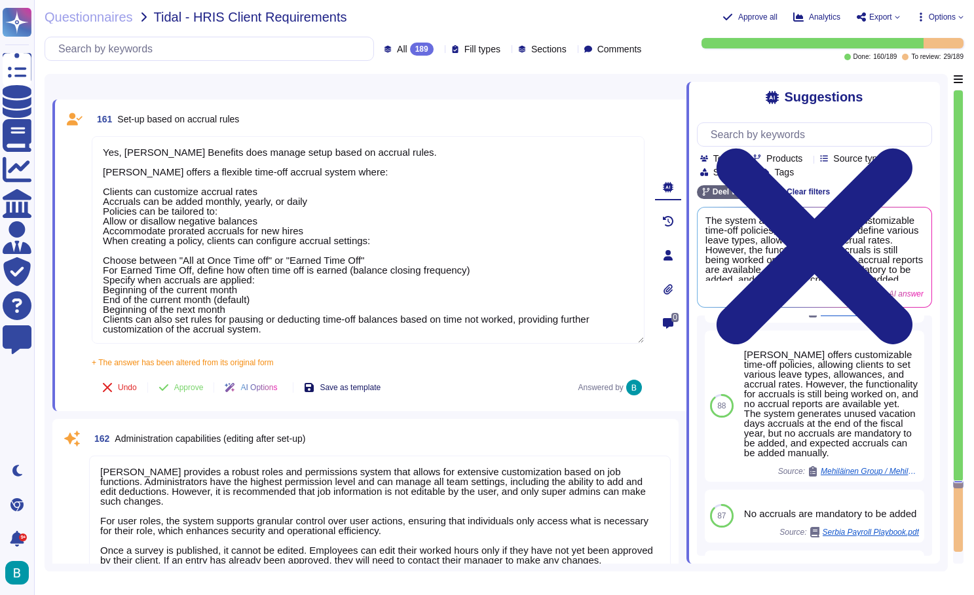
click at [380, 388] on span "Save as template" at bounding box center [350, 388] width 61 height 8
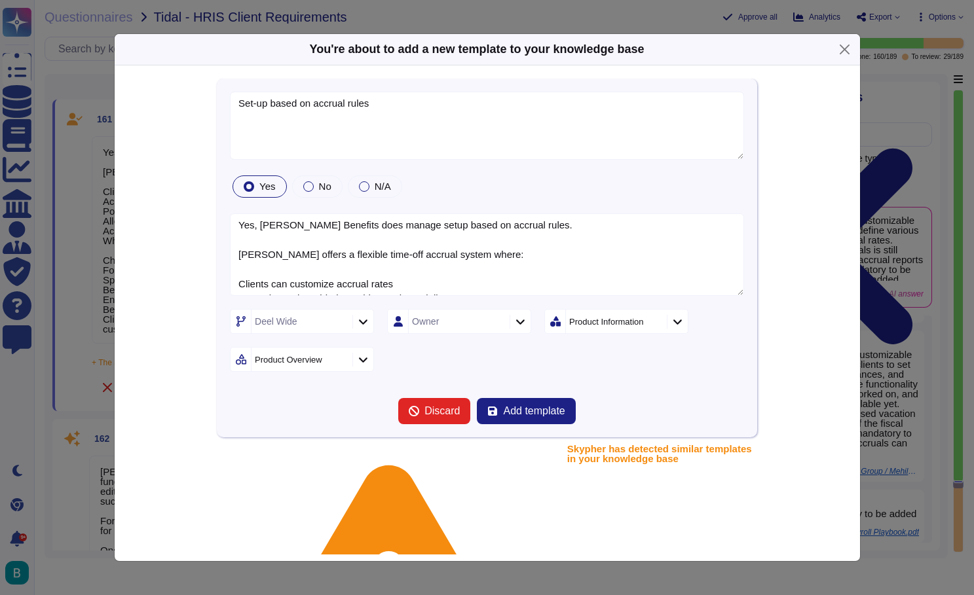
click at [678, 328] on div at bounding box center [677, 322] width 21 height 14
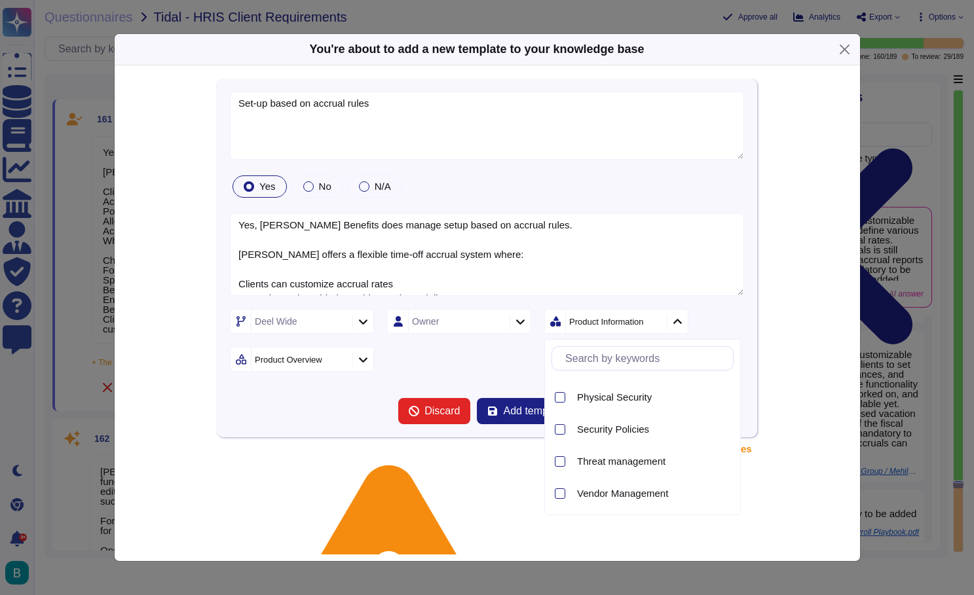
scroll to position [604, 0]
click at [519, 361] on div "[PERSON_NAME] Wide Owner Product Information Product Overview" at bounding box center [487, 340] width 514 height 63
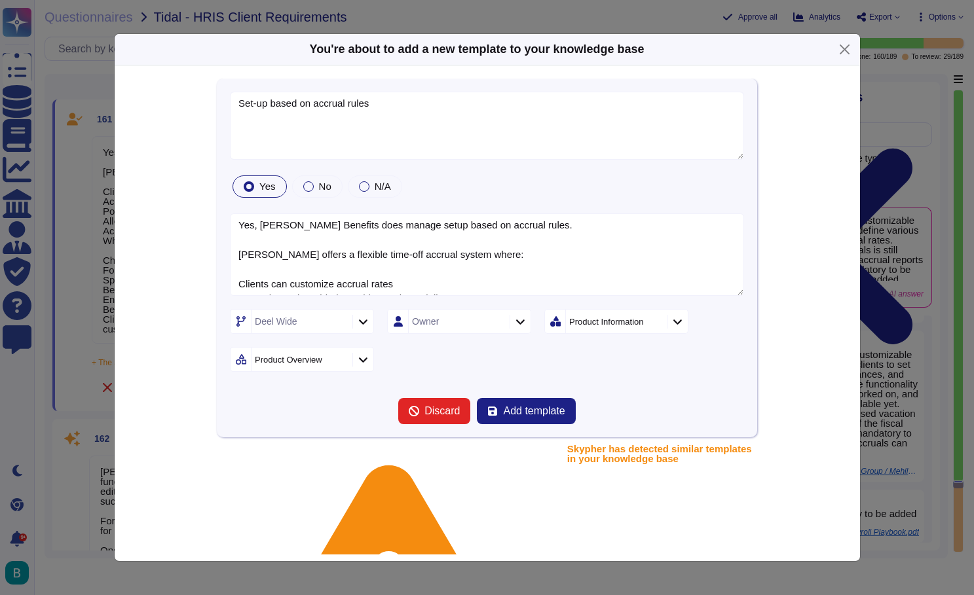
click at [364, 362] on icon at bounding box center [363, 359] width 10 height 11
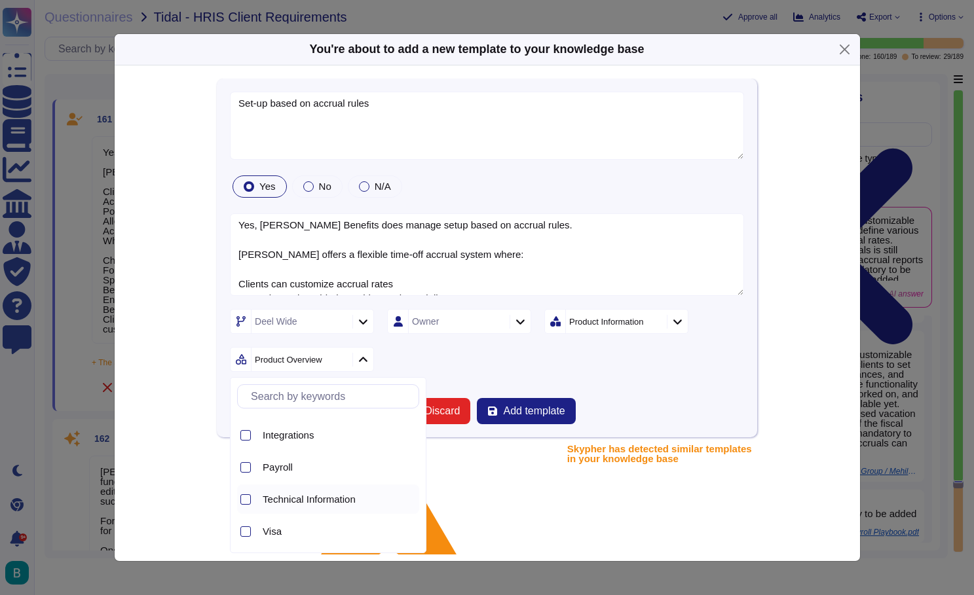
scroll to position [59, 0]
click at [250, 468] on div at bounding box center [245, 467] width 10 height 10
click at [245, 428] on icon at bounding box center [245, 430] width 7 height 7
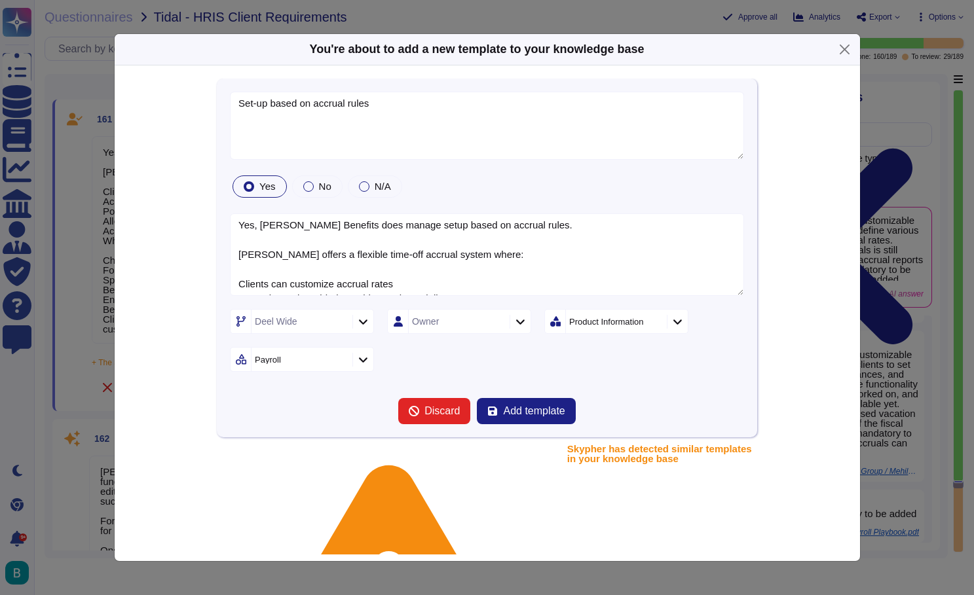
click at [499, 360] on div "[PERSON_NAME] Wide Owner Product Information Payroll" at bounding box center [487, 340] width 514 height 63
click at [530, 410] on span "Add template" at bounding box center [534, 411] width 62 height 10
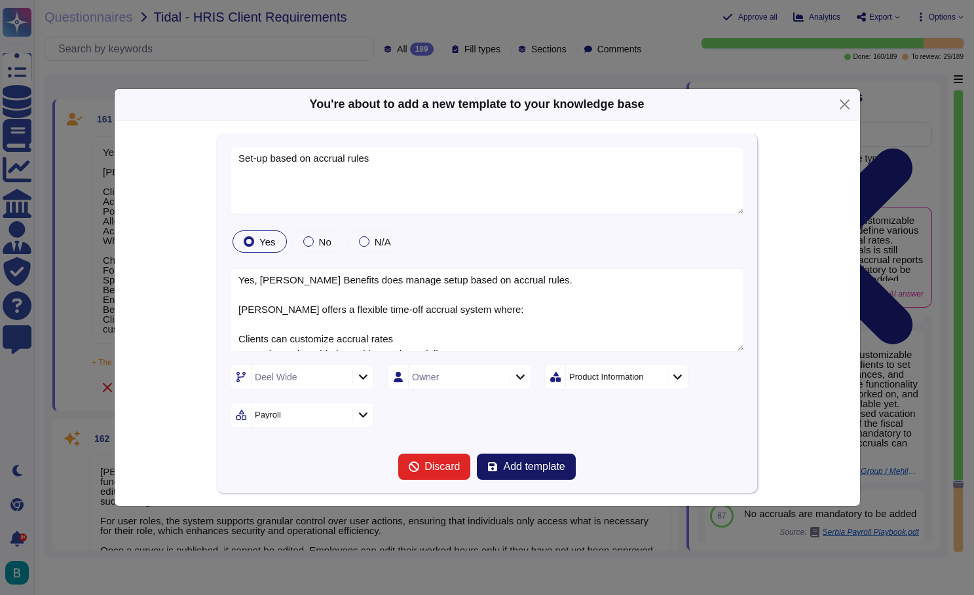
scroll to position [0, 0]
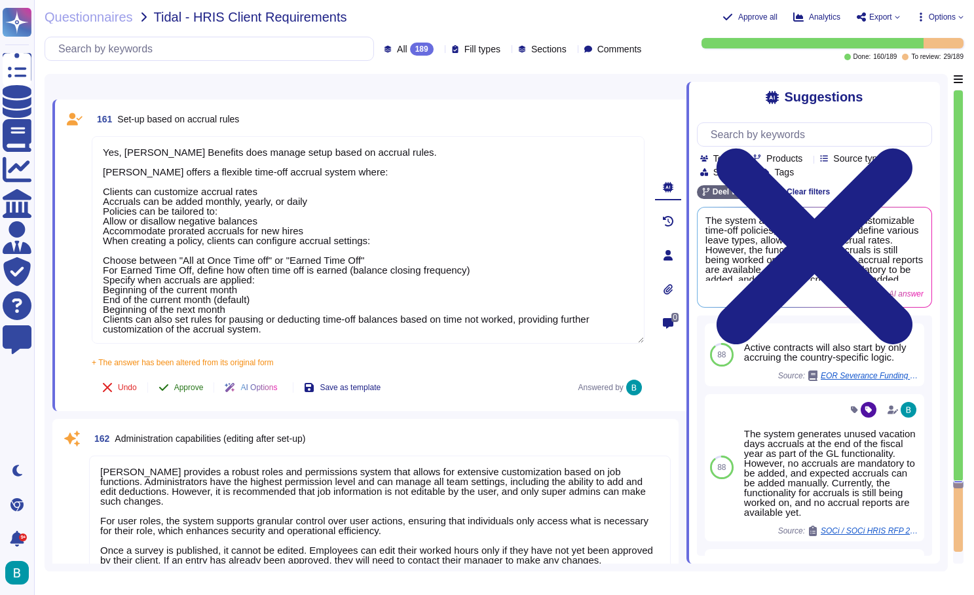
click at [200, 384] on span "Approve" at bounding box center [188, 388] width 29 height 8
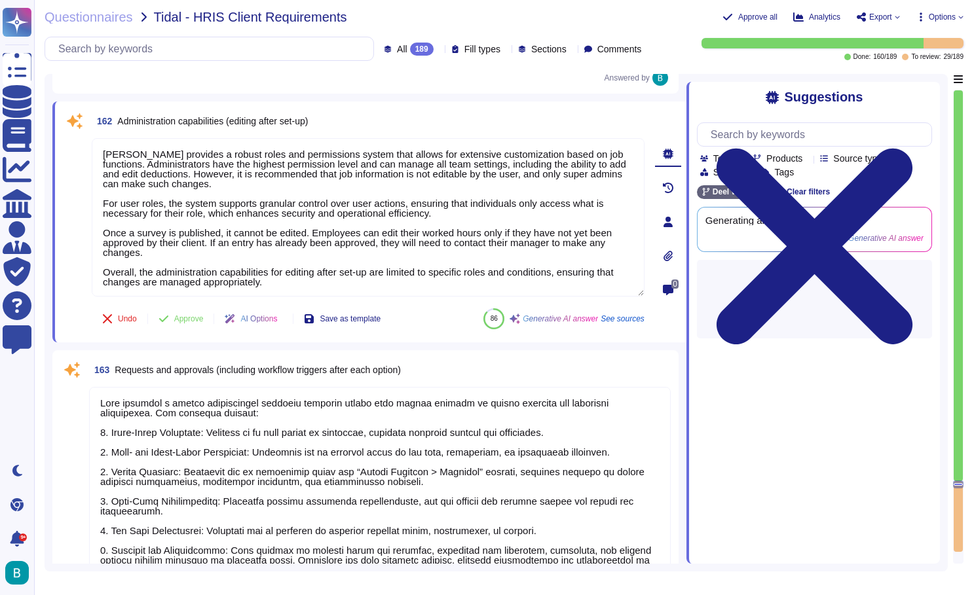
scroll to position [29658, 0]
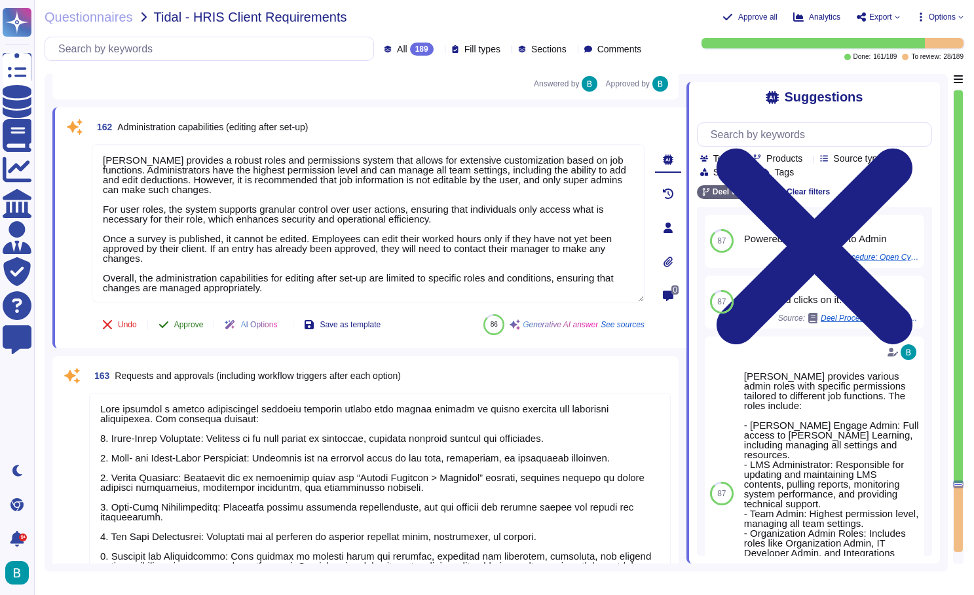
click at [200, 321] on span "Approve" at bounding box center [188, 325] width 29 height 8
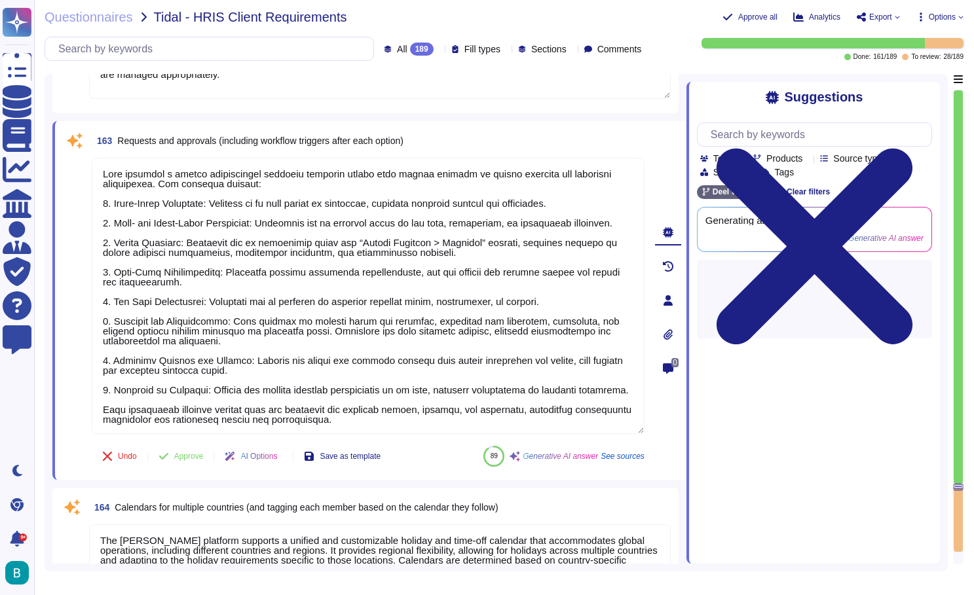
scroll to position [29892, 0]
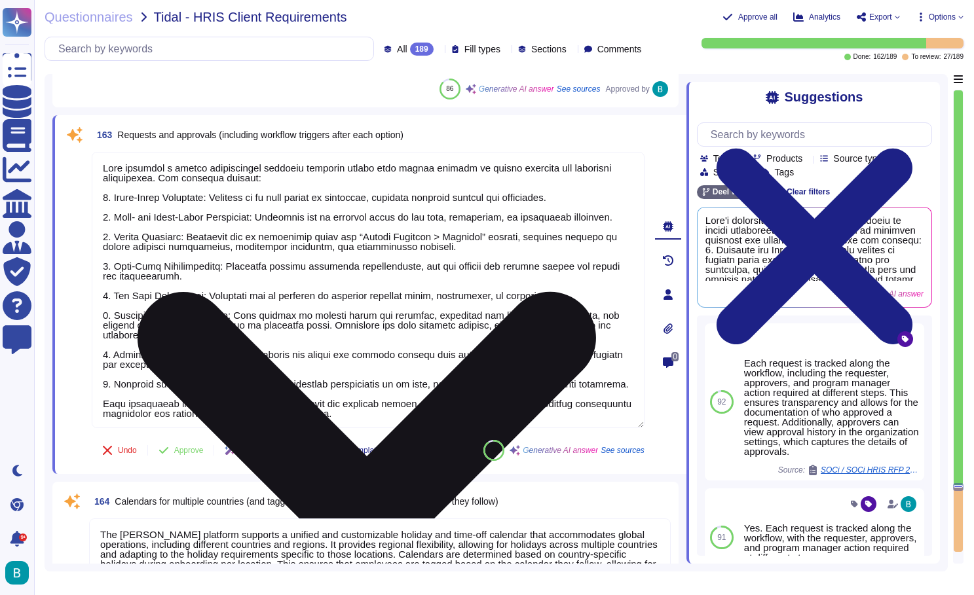
click at [596, 292] on icon at bounding box center [367, 521] width 458 height 458
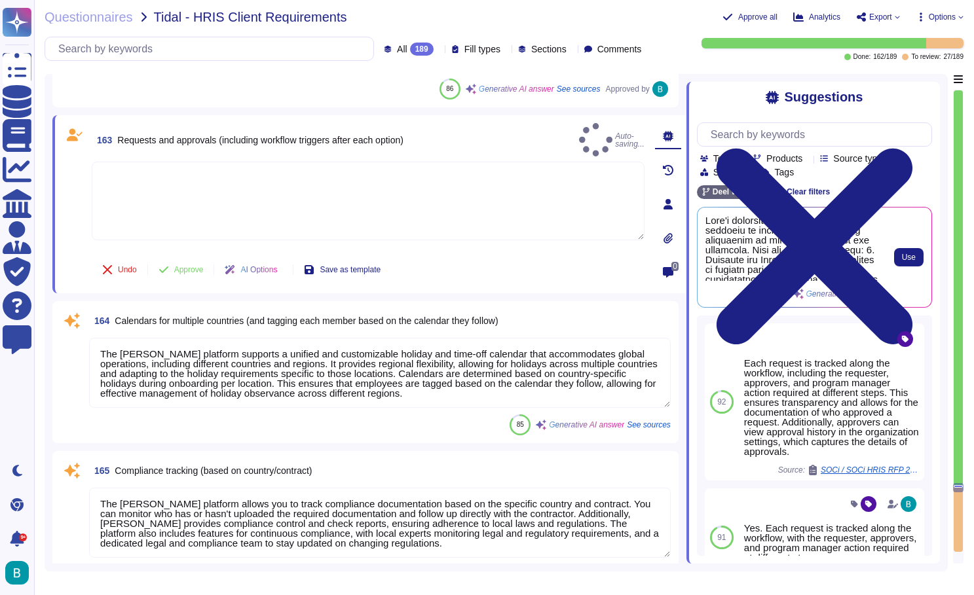
scroll to position [0, 0]
click at [901, 251] on button "Use" at bounding box center [908, 257] width 29 height 18
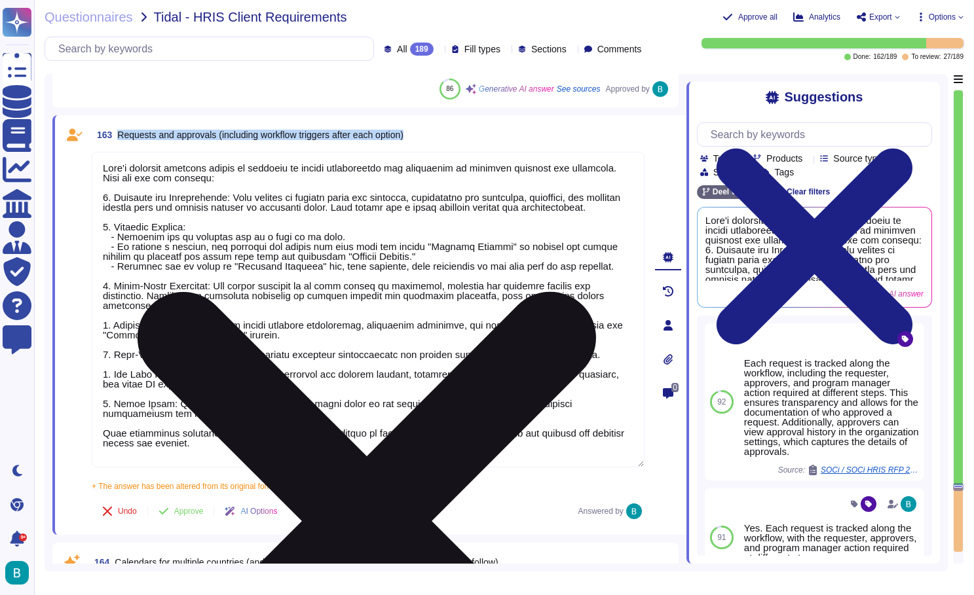
drag, startPoint x: 435, startPoint y: 133, endPoint x: 145, endPoint y: 120, distance: 291.0
click at [145, 120] on div "163 Requests and approvals (including workflow triggers after each option) + Th…" at bounding box center [369, 325] width 634 height 420
copy span "Requests and approvals (including workflow triggers after each option)"
click at [767, 135] on input "text" at bounding box center [817, 134] width 227 height 23
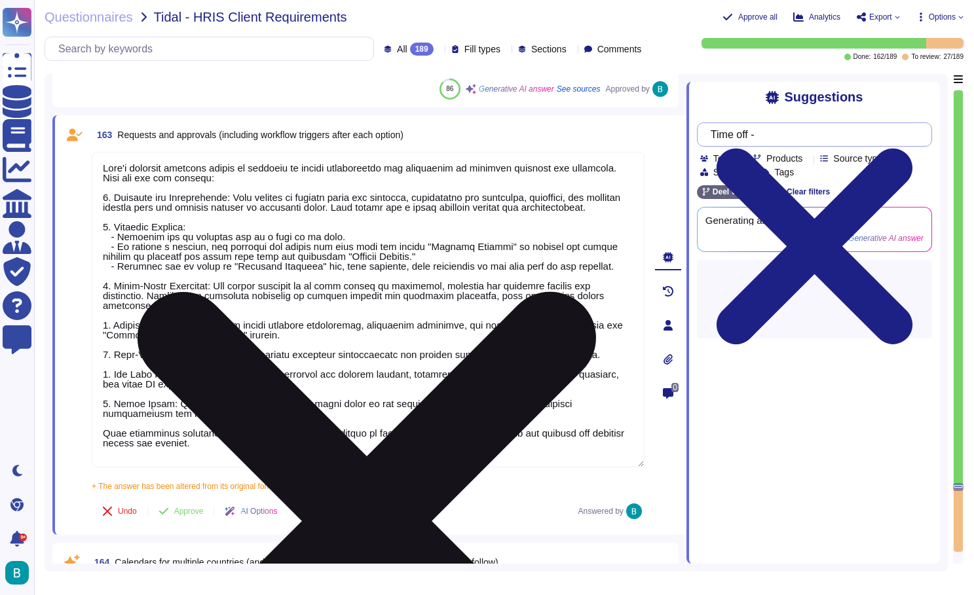
paste input "Requests and approvals (including workflow triggers after each option)"
click at [734, 92] on div "Suggestions" at bounding box center [814, 97] width 235 height 15
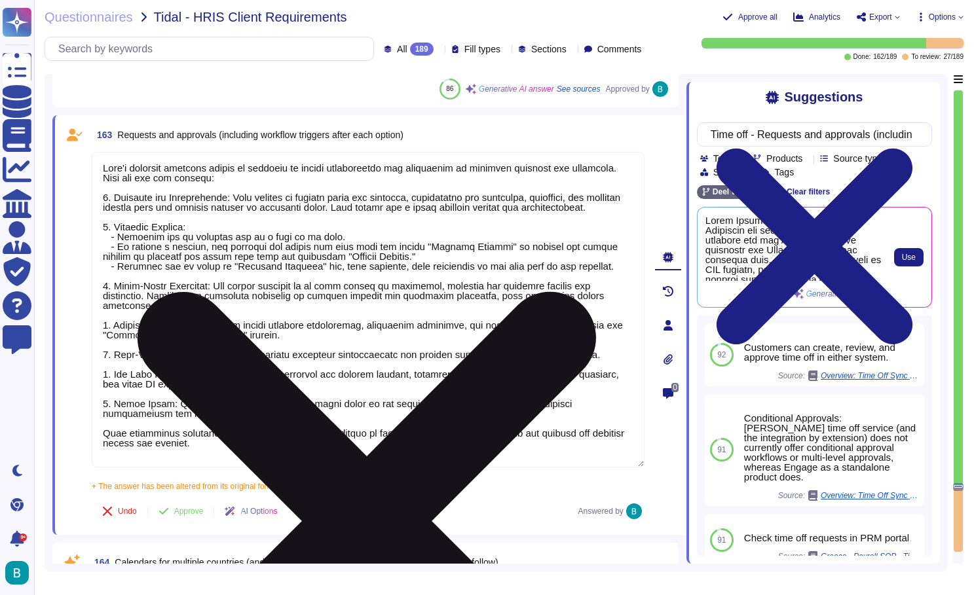
click at [796, 248] on span at bounding box center [793, 247] width 176 height 65
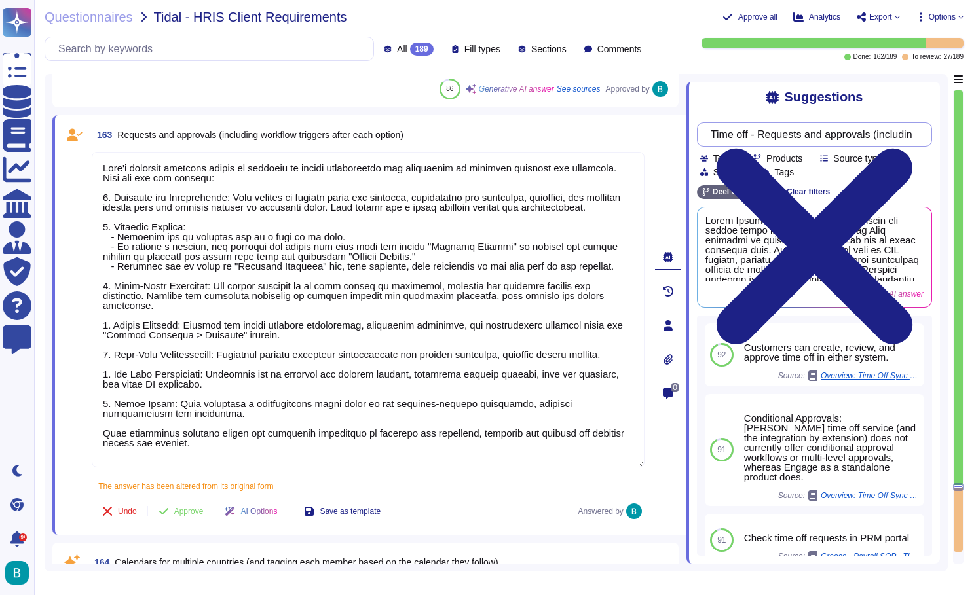
click at [721, 136] on input "Time off - Requests and approvals (including workflow triggers after each optio…" at bounding box center [811, 134] width 214 height 23
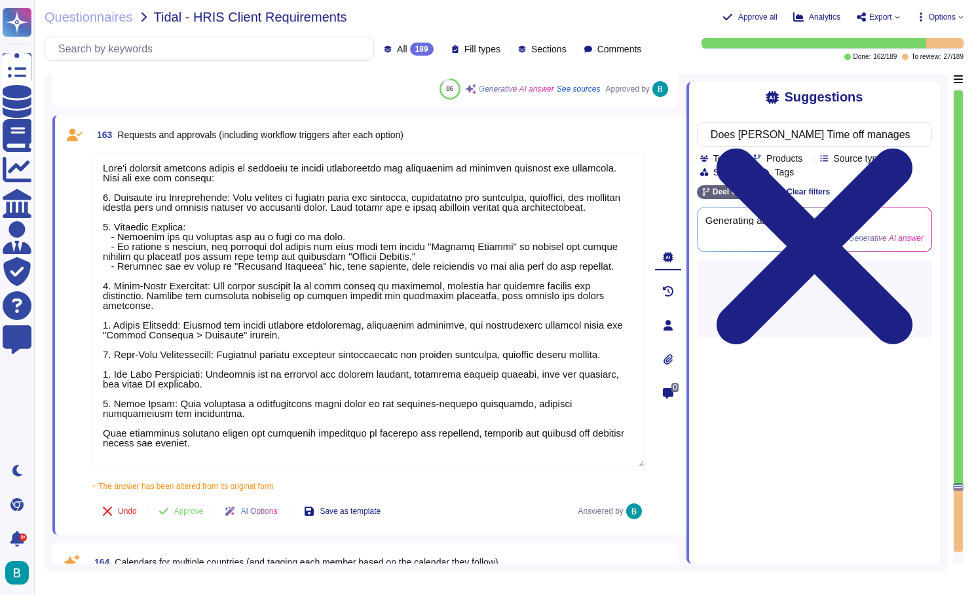
click at [886, 106] on div "Suggestions Does [PERSON_NAME] Time off manages Requests and approvals (includi…" at bounding box center [812, 323] width 253 height 482
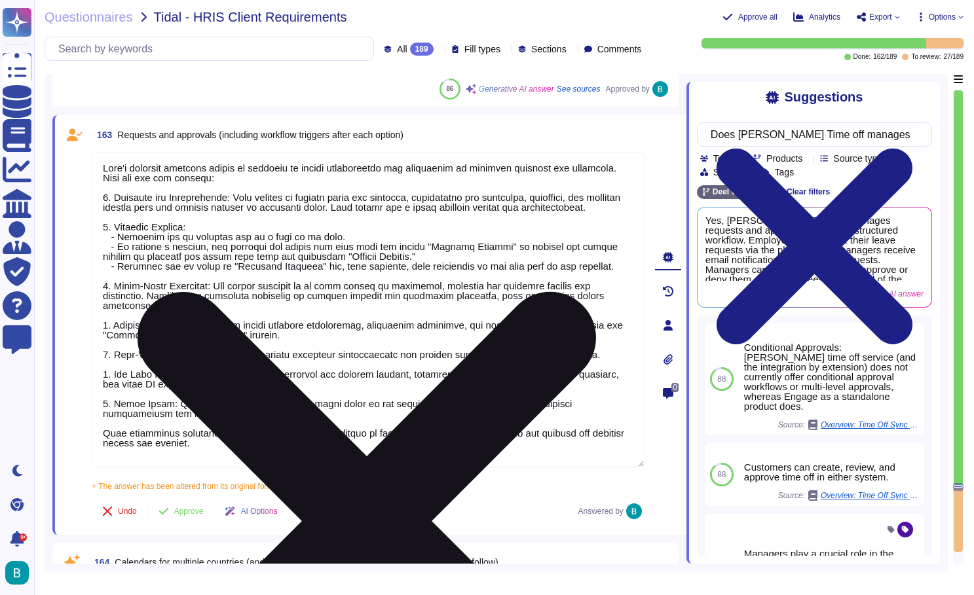
click at [637, 157] on icon at bounding box center [367, 521] width 550 height 733
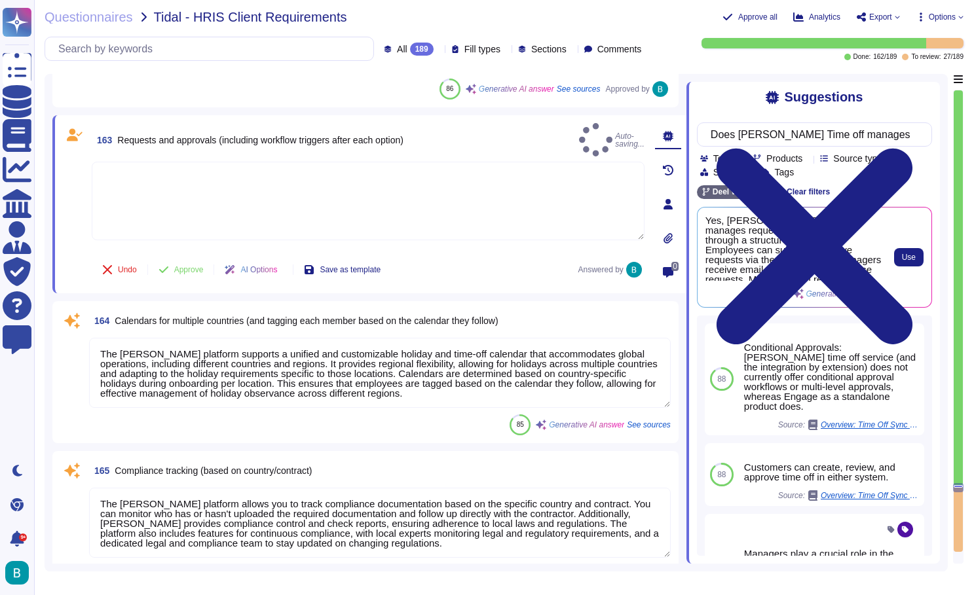
scroll to position [0, 0]
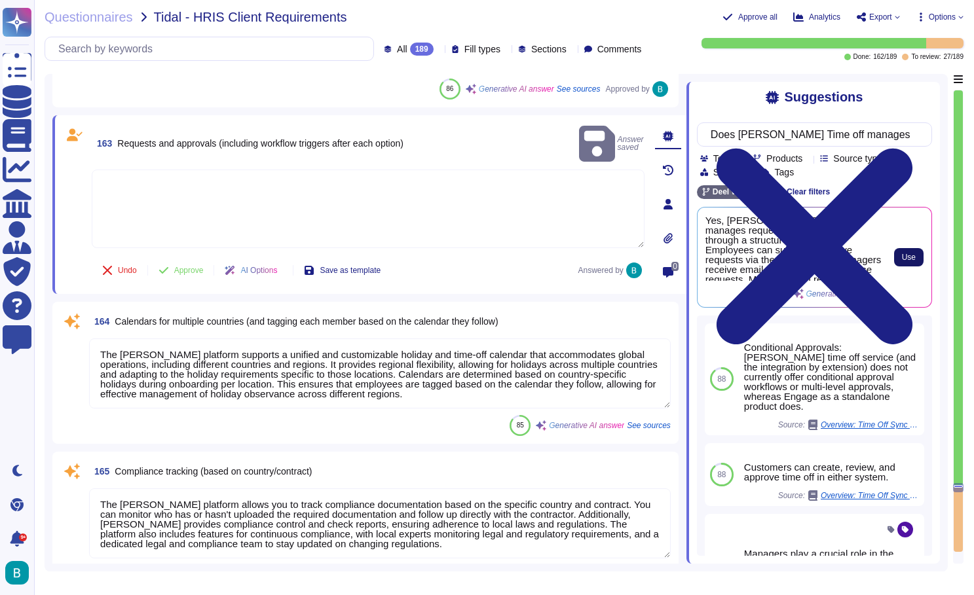
click at [904, 258] on span "Use" at bounding box center [909, 257] width 14 height 8
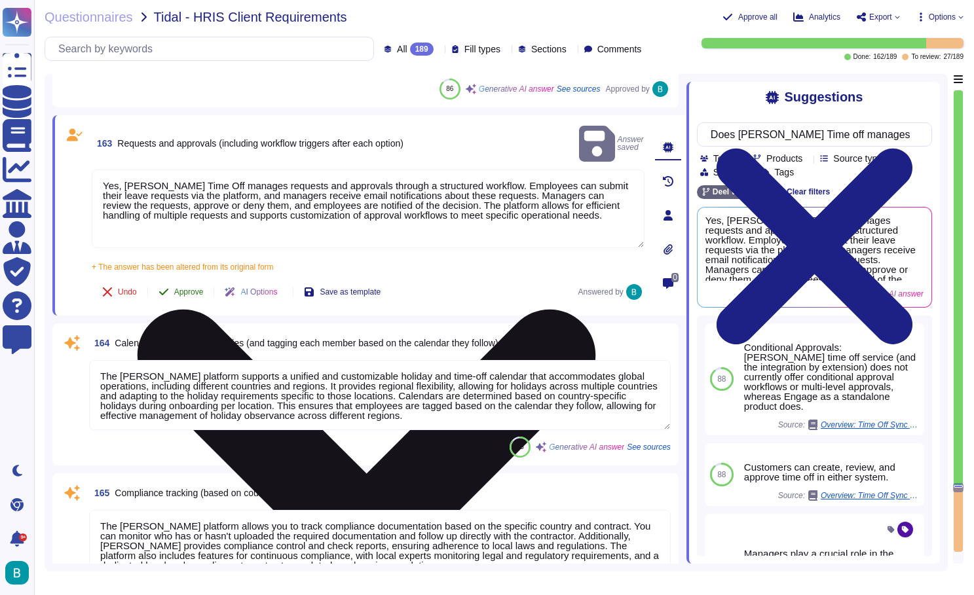
click at [196, 288] on span "Approve" at bounding box center [188, 292] width 29 height 8
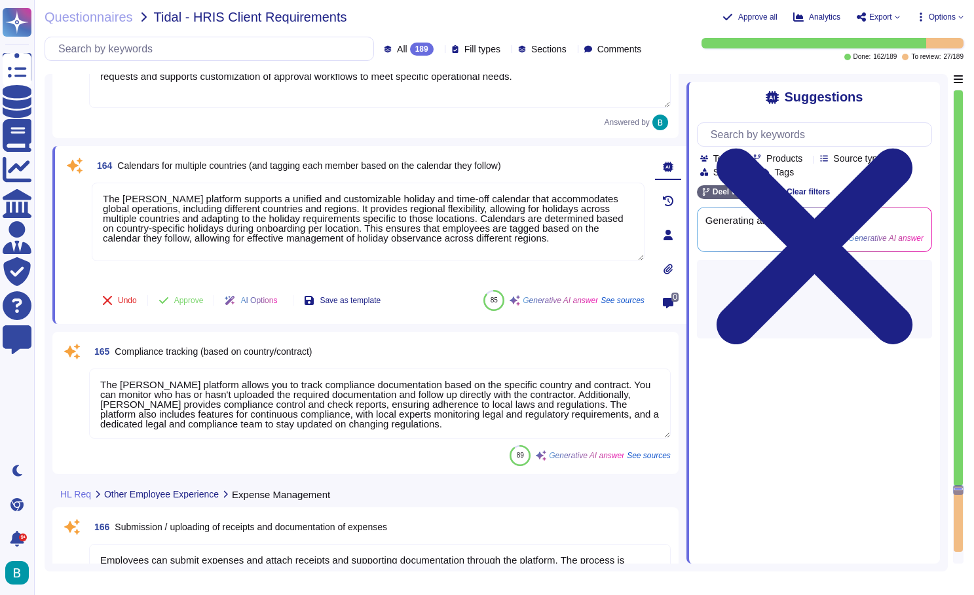
scroll to position [30036, 0]
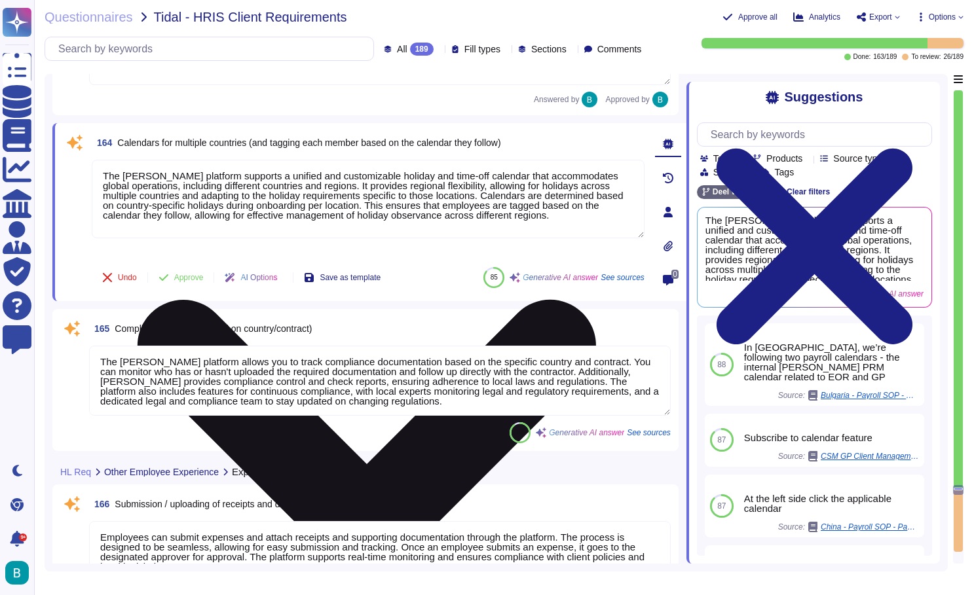
click at [643, 170] on textarea "The [PERSON_NAME] platform supports a unified and customizable holiday and time…" at bounding box center [368, 199] width 553 height 79
click at [636, 167] on icon at bounding box center [367, 528] width 550 height 733
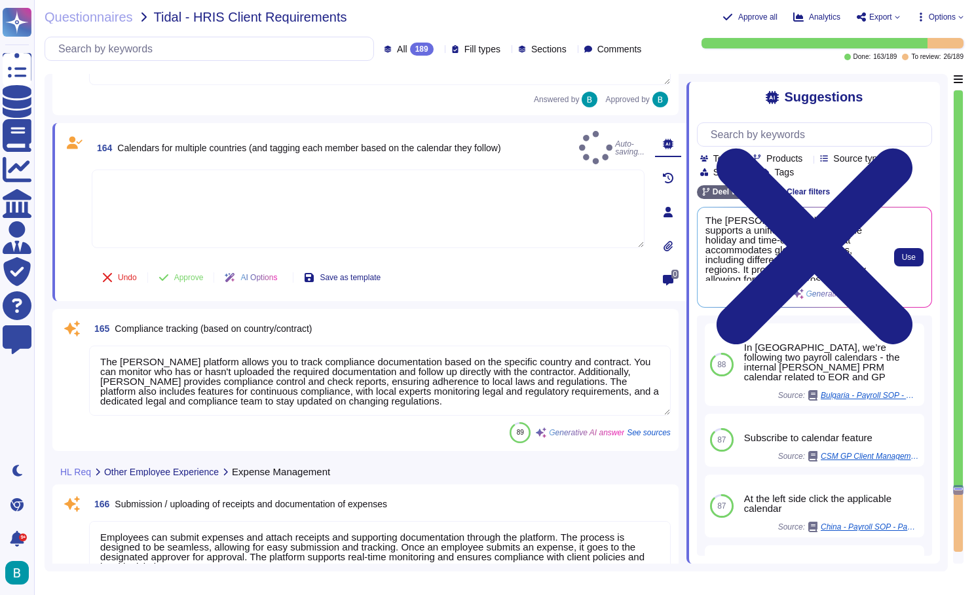
scroll to position [0, 0]
click at [922, 263] on button "Use" at bounding box center [908, 257] width 29 height 18
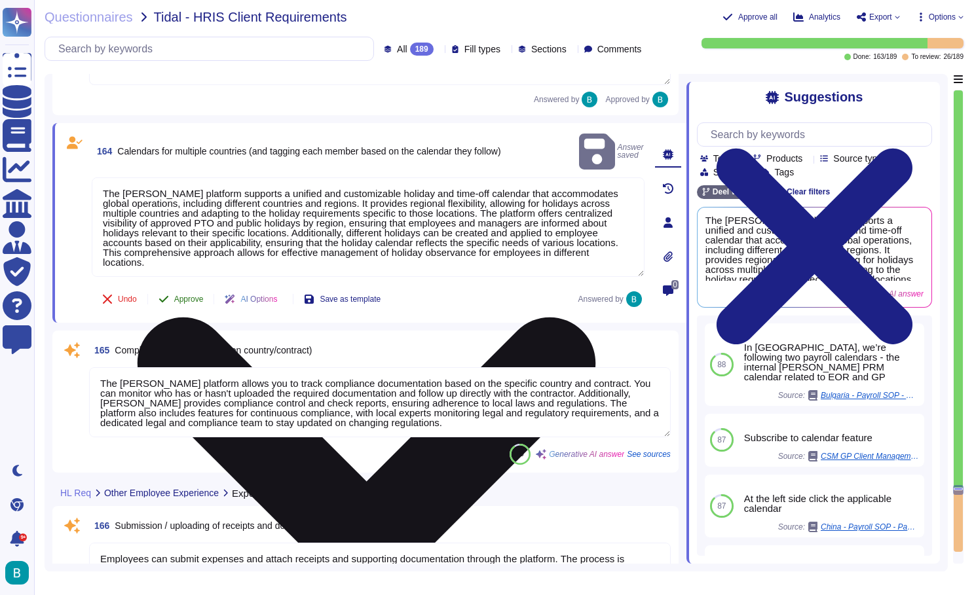
click at [188, 295] on span "Approve" at bounding box center [188, 299] width 29 height 8
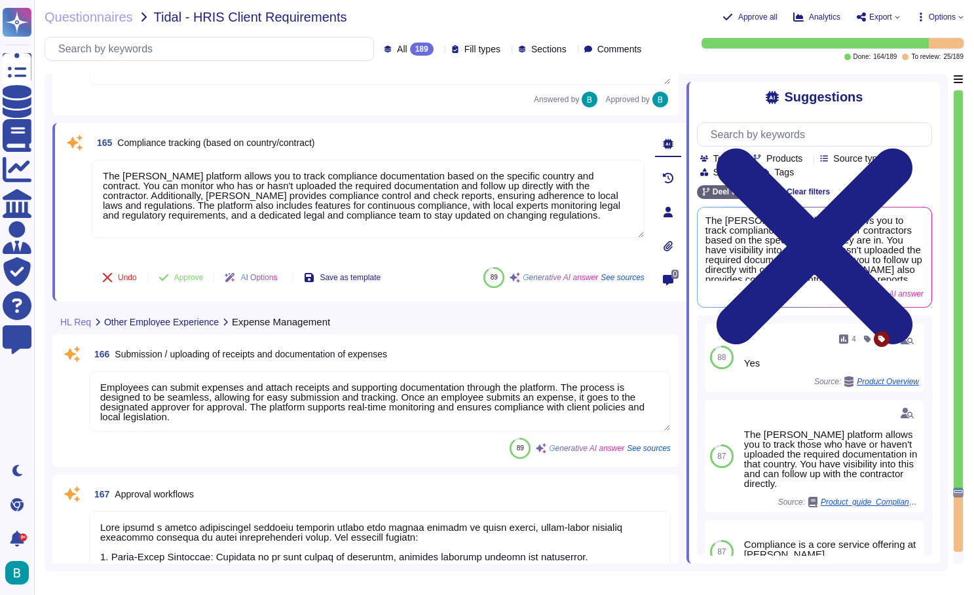
scroll to position [30203, 0]
click at [756, 134] on input "text" at bounding box center [817, 134] width 227 height 23
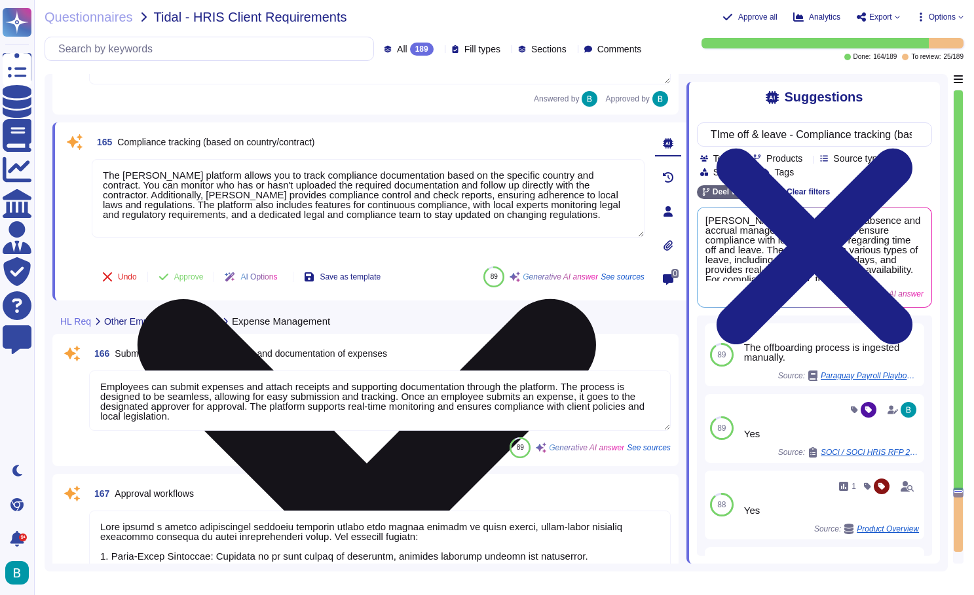
click at [642, 168] on textarea "The [PERSON_NAME] platform allows you to track compliance documentation based o…" at bounding box center [368, 198] width 553 height 79
click at [640, 166] on icon at bounding box center [367, 528] width 550 height 733
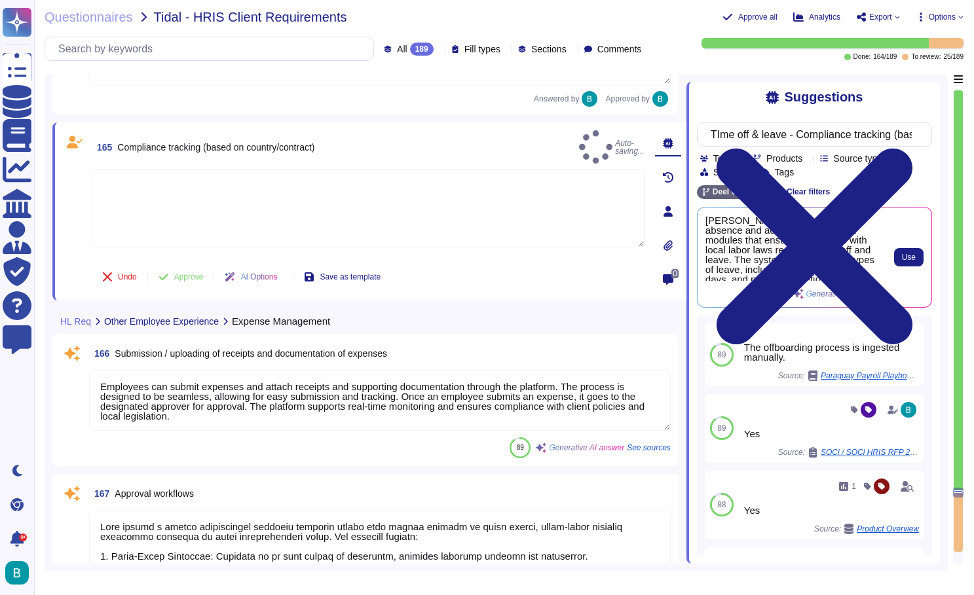
scroll to position [0, 0]
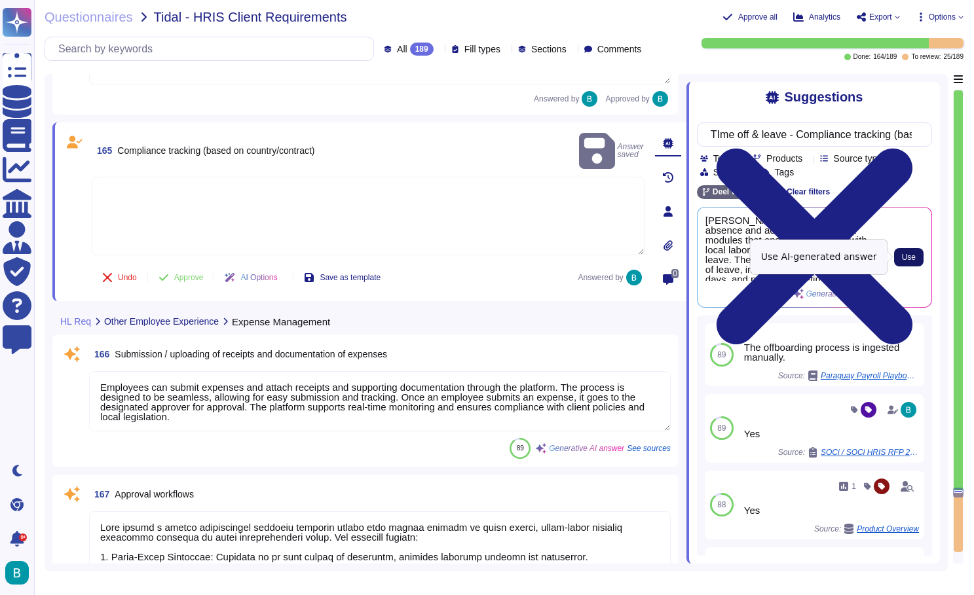
click at [904, 250] on button "Use" at bounding box center [908, 257] width 29 height 18
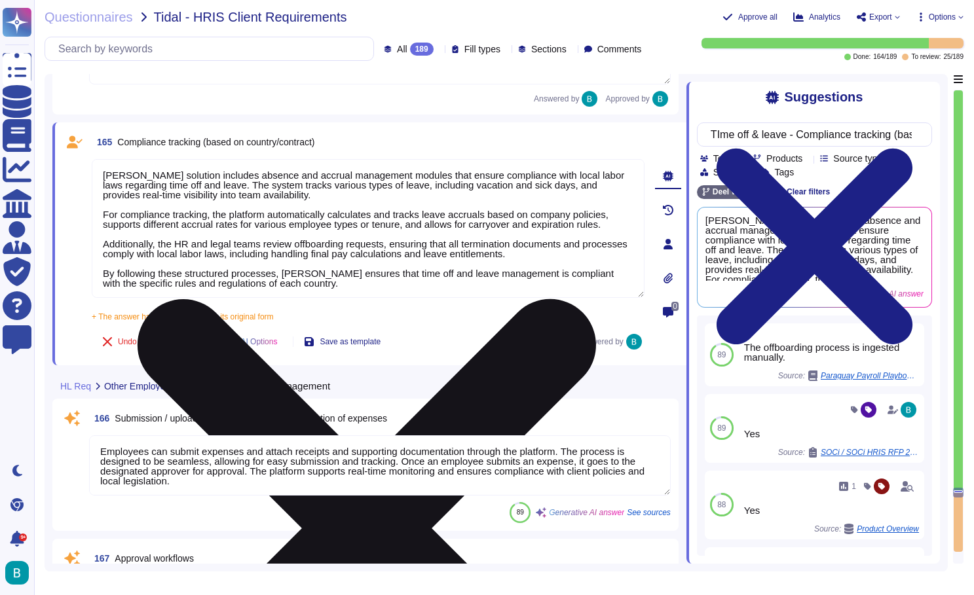
click at [194, 343] on span "Approve" at bounding box center [188, 342] width 29 height 8
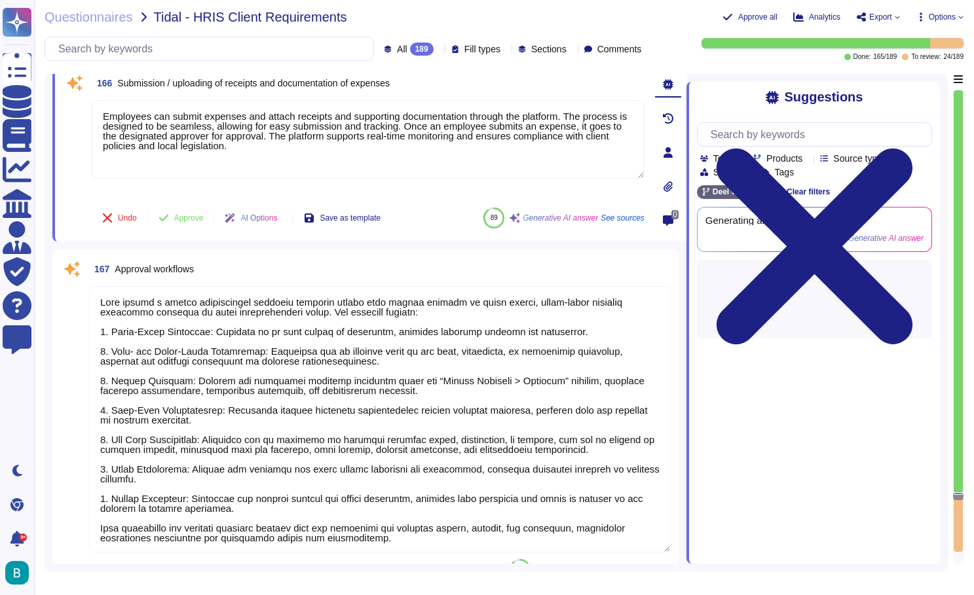
scroll to position [30433, 0]
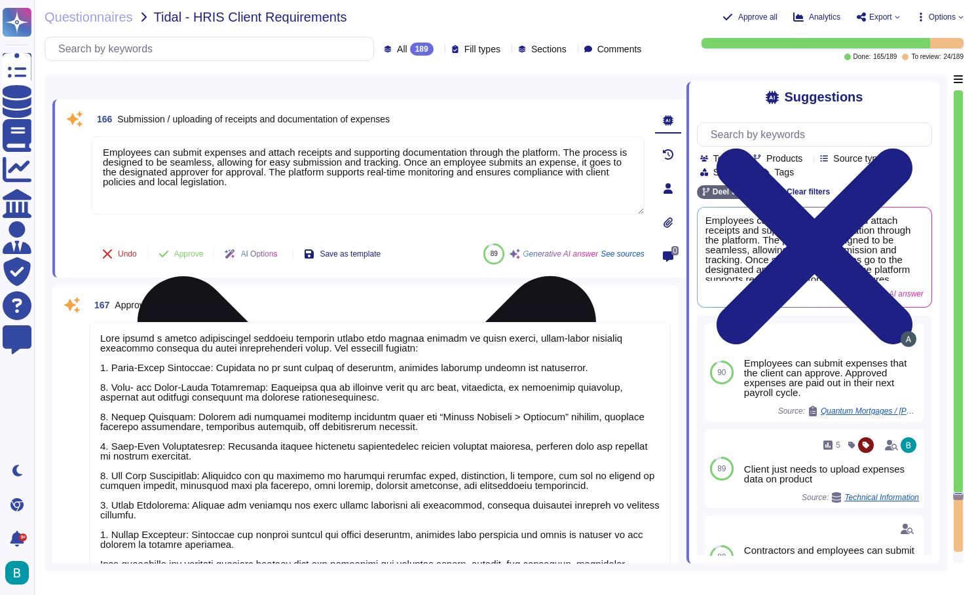
click at [271, 175] on textarea "Employees can submit expenses and attach receipts and supporting documentation …" at bounding box center [368, 175] width 553 height 79
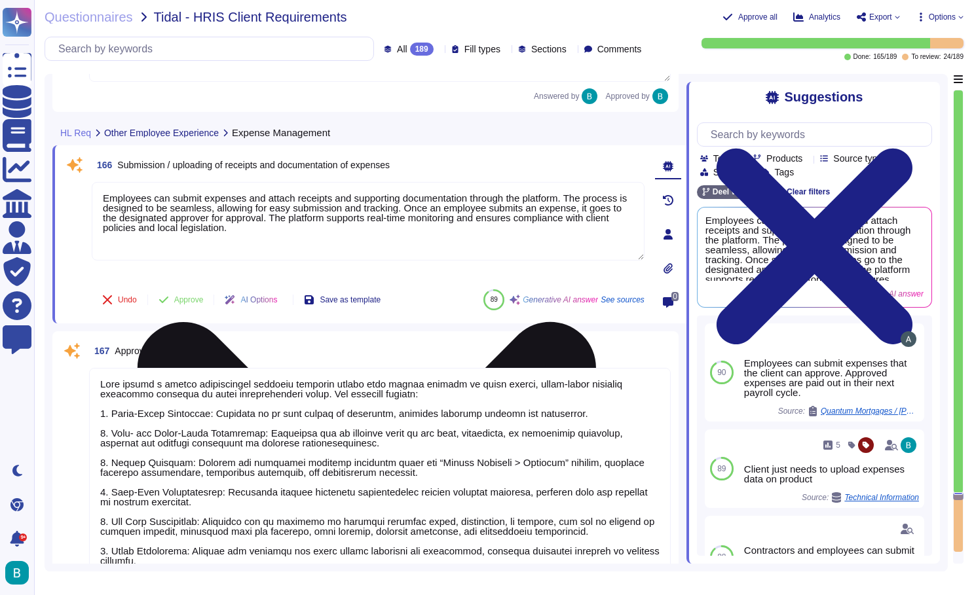
scroll to position [30334, 0]
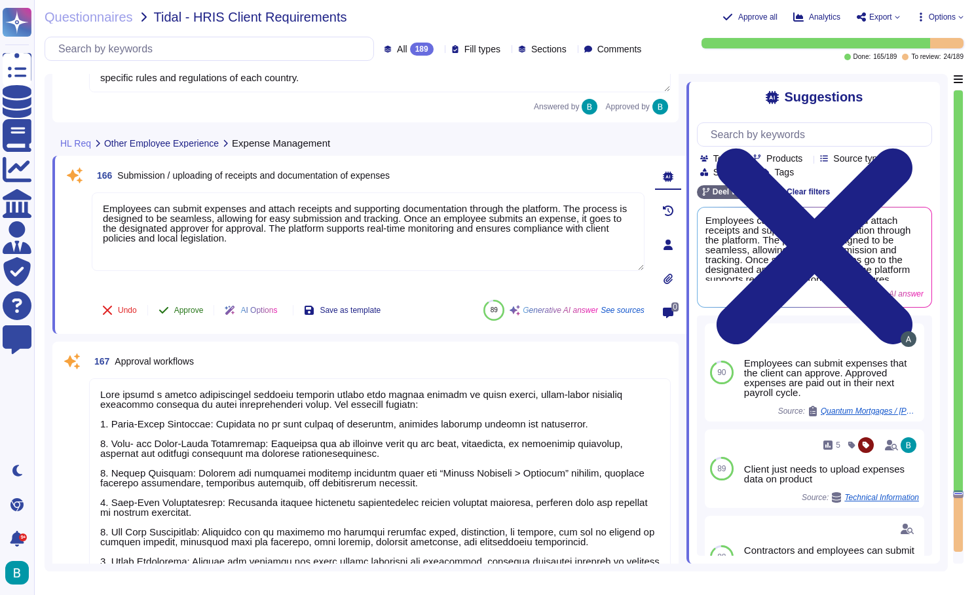
click at [180, 317] on button "Approve" at bounding box center [181, 310] width 66 height 26
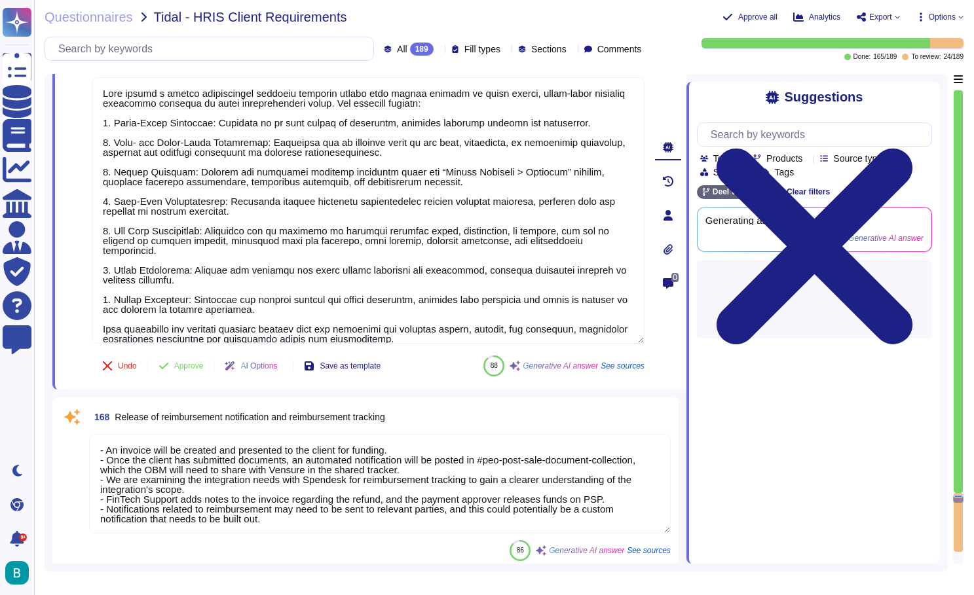
scroll to position [30485, 0]
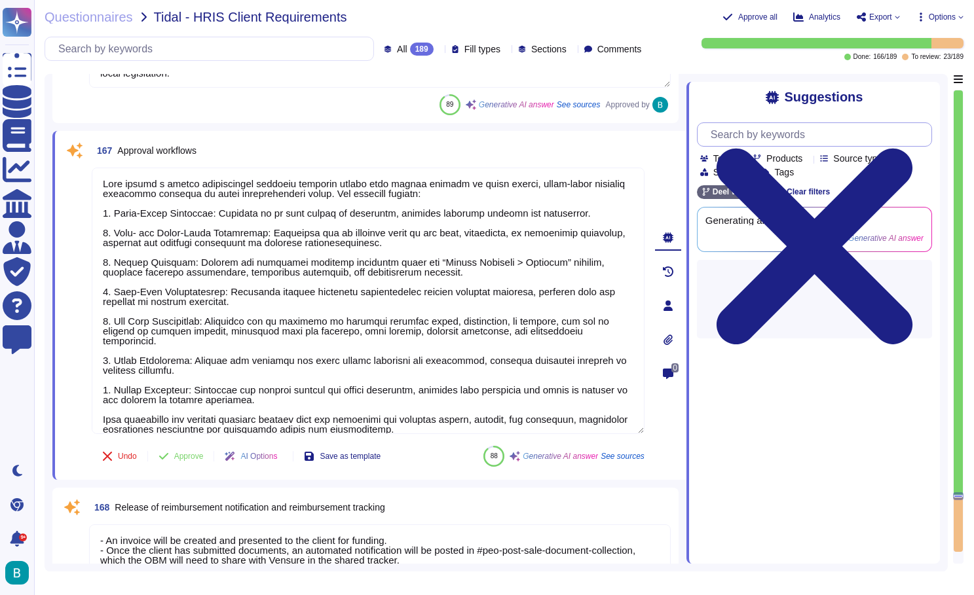
click at [782, 140] on input "text" at bounding box center [817, 134] width 227 height 23
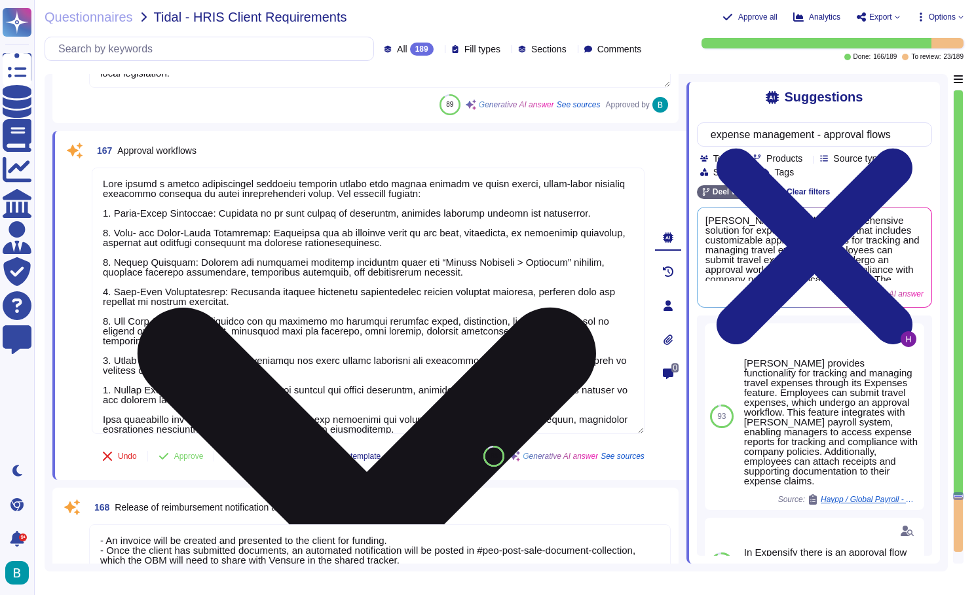
click at [637, 173] on icon at bounding box center [367, 536] width 550 height 733
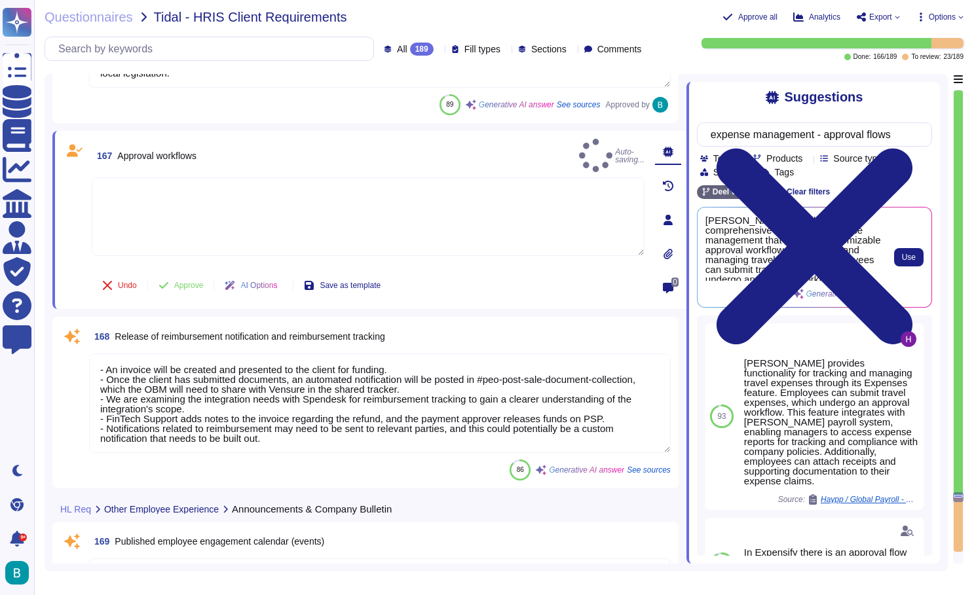
scroll to position [0, 0]
click at [905, 248] on button "Use" at bounding box center [908, 257] width 29 height 18
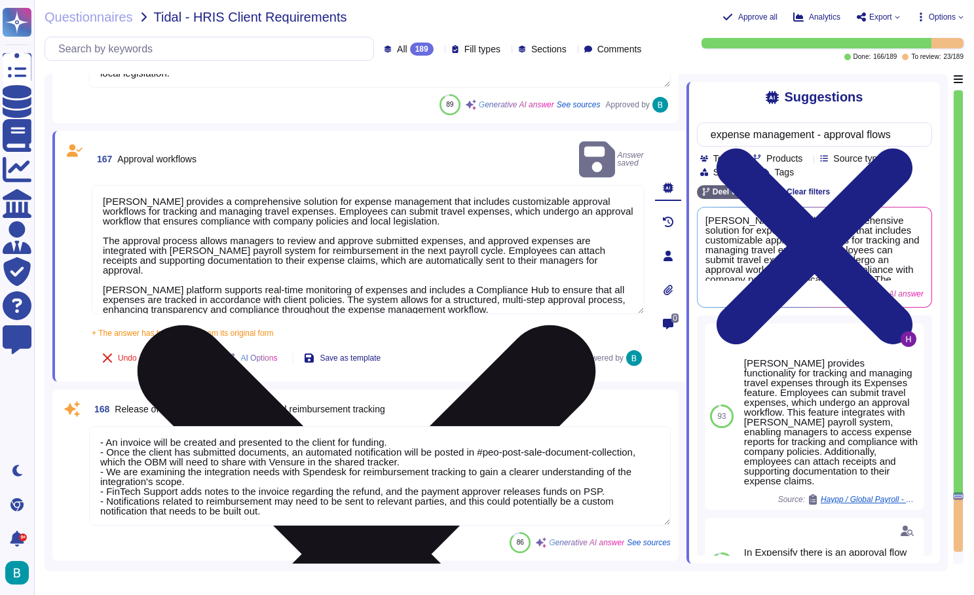
click at [197, 354] on span "Approve" at bounding box center [188, 358] width 29 height 8
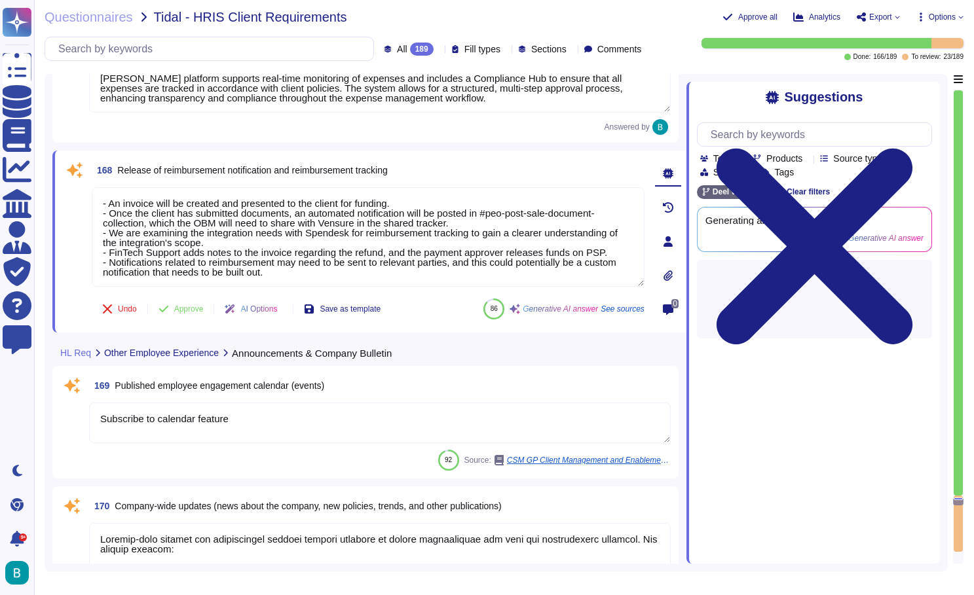
scroll to position [30705, 0]
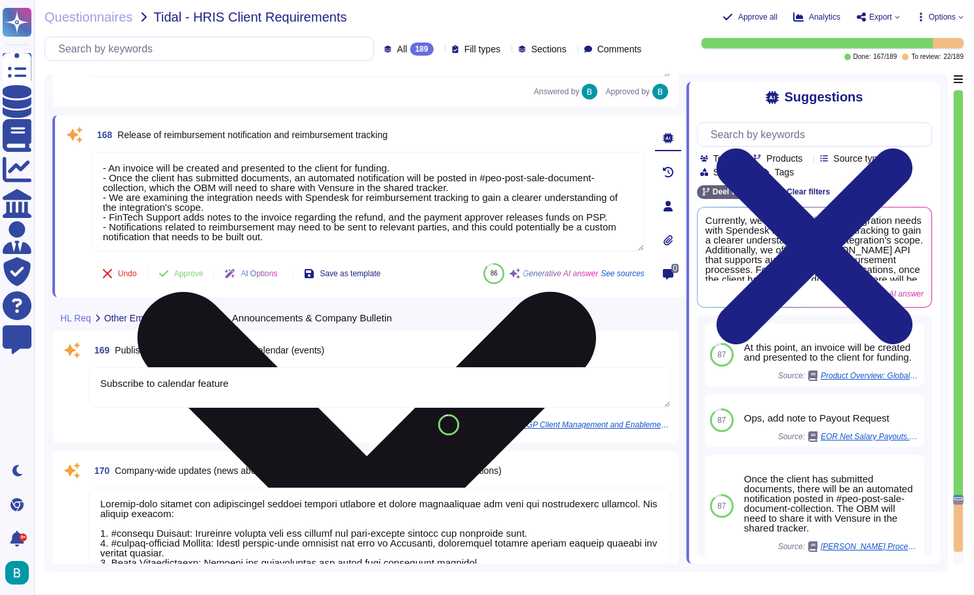
click at [636, 160] on icon at bounding box center [367, 521] width 550 height 733
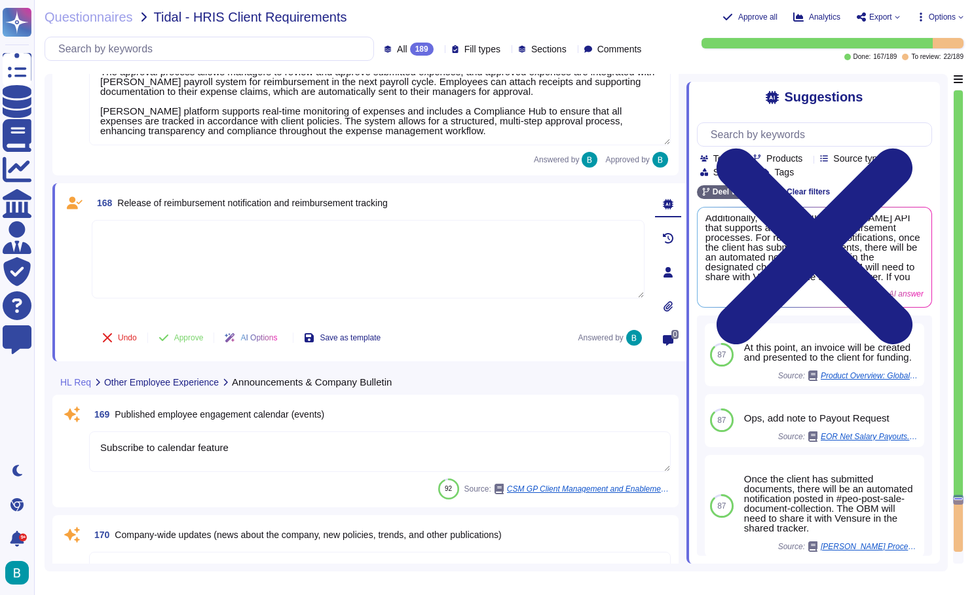
scroll to position [30623, 0]
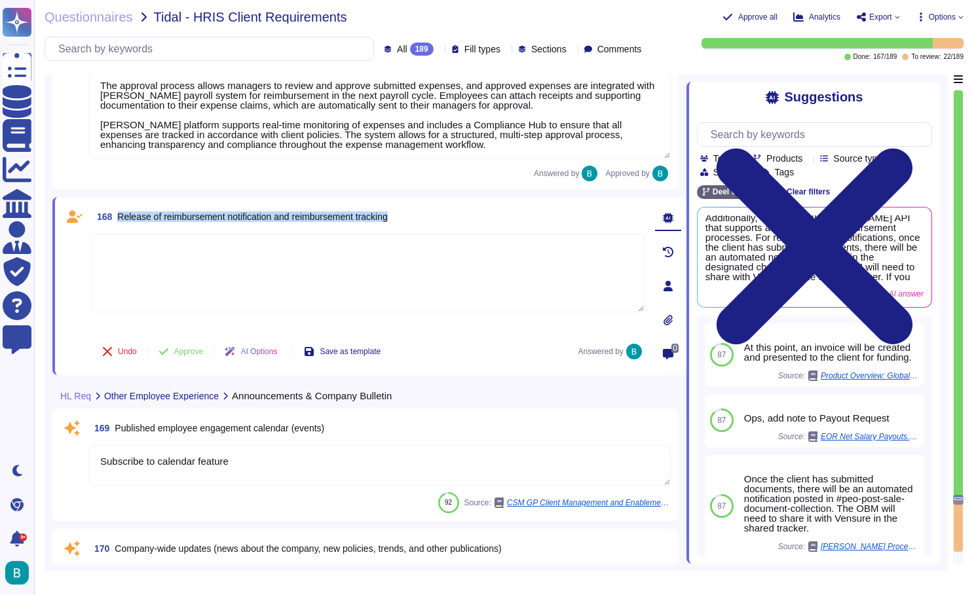
drag, startPoint x: 418, startPoint y: 223, endPoint x: 148, endPoint y: 204, distance: 271.0
click at [148, 204] on div "168 Release of reimbursement notification and reimbursement tracking Undo Appro…" at bounding box center [369, 286] width 634 height 178
copy span "Release of reimbursement notification and reimbursement tracking"
click at [741, 130] on input "text" at bounding box center [817, 134] width 227 height 23
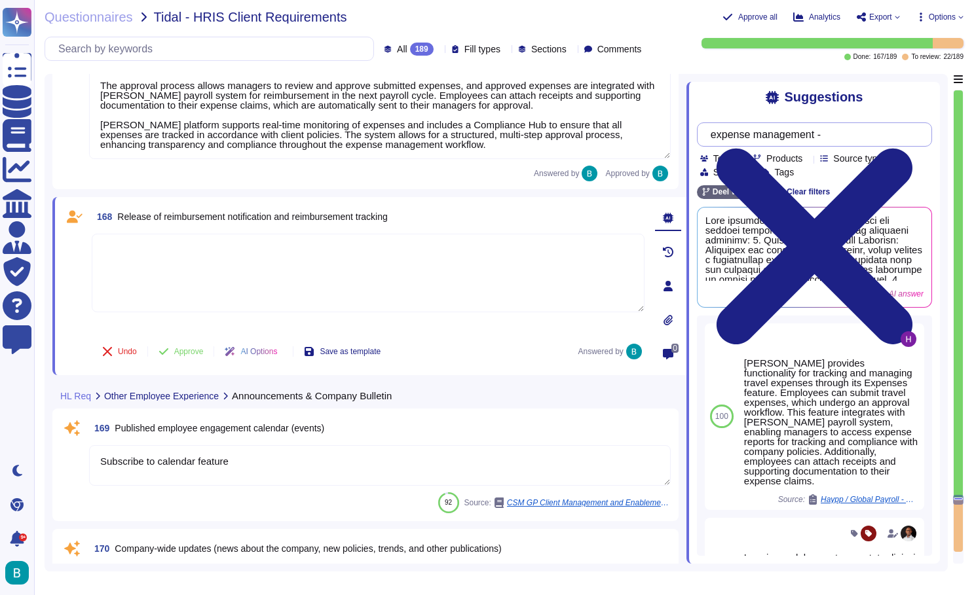
paste input "Release of reimbursement notification and reimbursement tracking"
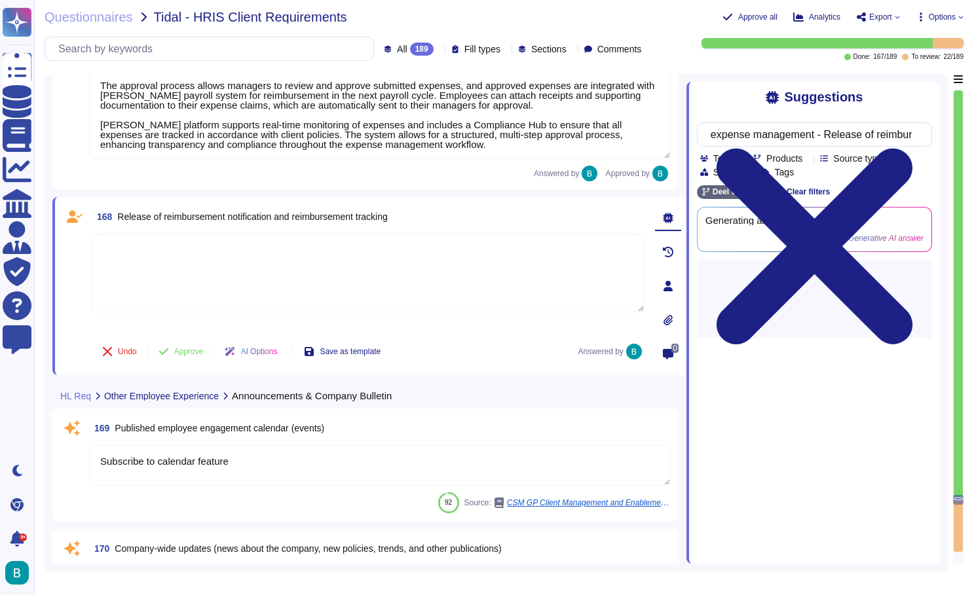
click at [734, 101] on div "Suggestions" at bounding box center [814, 97] width 235 height 15
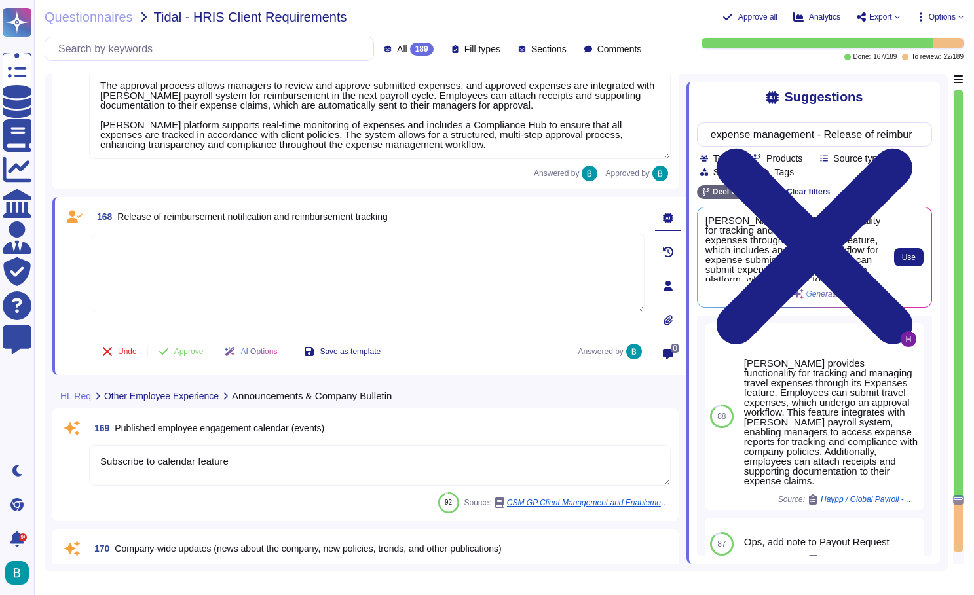
scroll to position [0, 0]
click at [903, 248] on button "Use" at bounding box center [908, 257] width 29 height 18
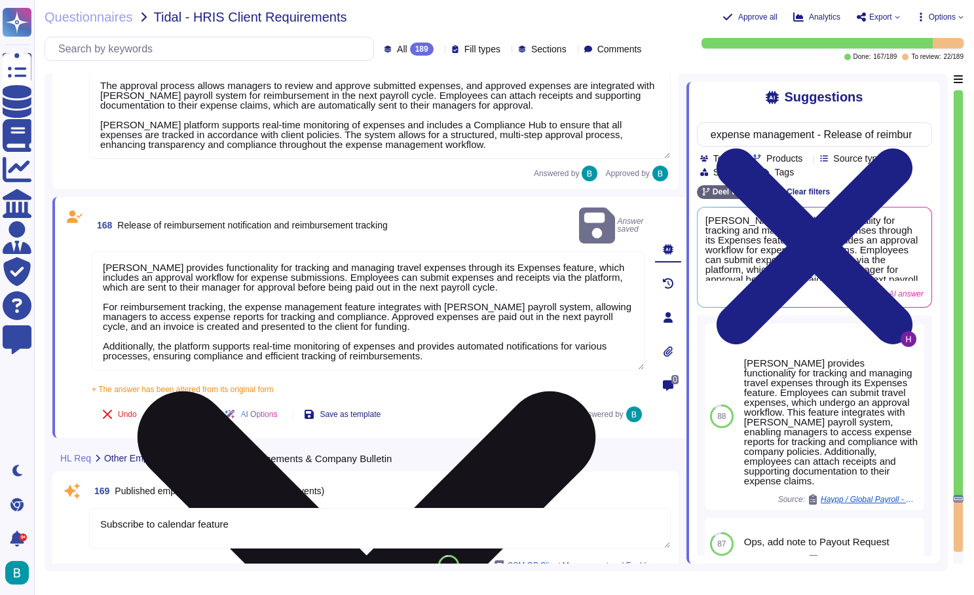
click at [196, 411] on span "Approve" at bounding box center [188, 415] width 29 height 8
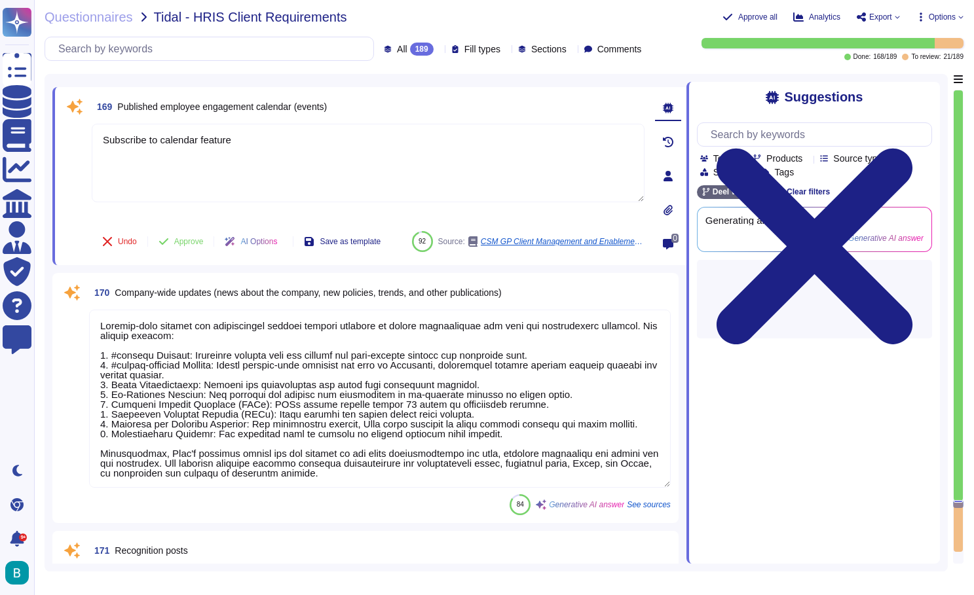
scroll to position [30916, 0]
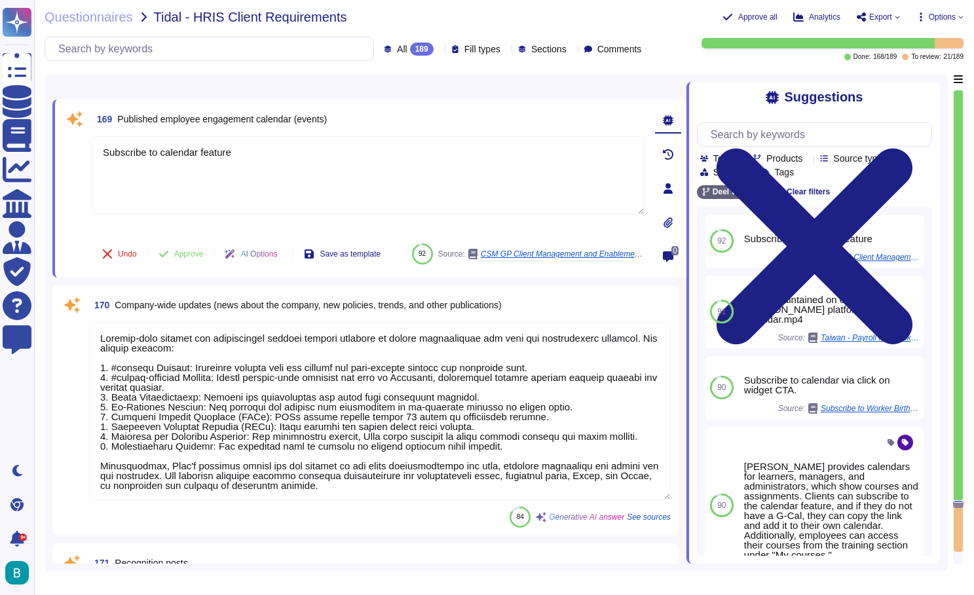
click at [219, 413] on textarea at bounding box center [379, 411] width 581 height 178
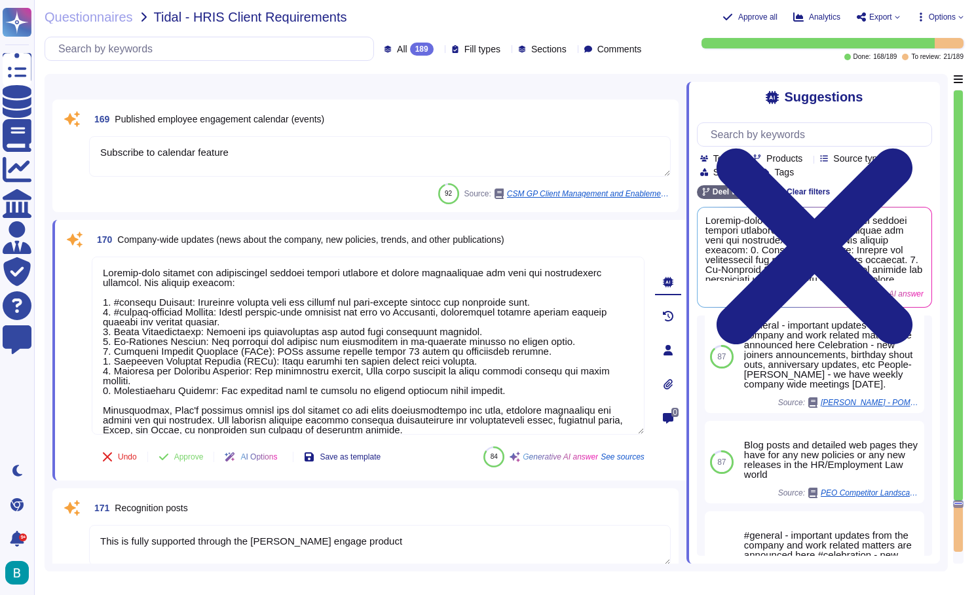
scroll to position [0, -1]
click at [365, 236] on span "Company-wide updates (news about the company, new policies, trends, and other p…" at bounding box center [310, 239] width 386 height 10
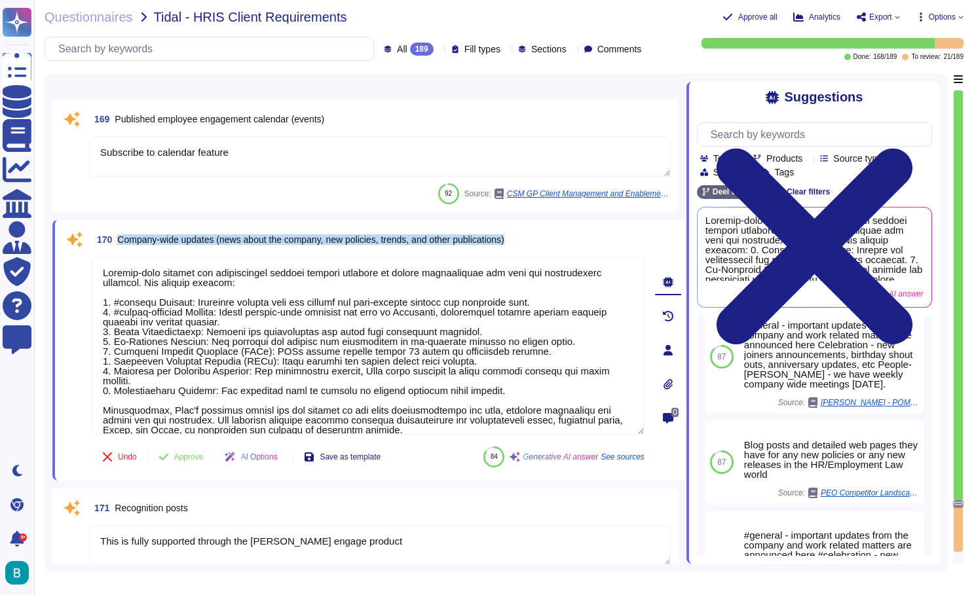
click at [365, 236] on span "Company-wide updates (news about the company, new policies, trends, and other p…" at bounding box center [310, 239] width 386 height 10
click at [745, 135] on input "text" at bounding box center [817, 134] width 227 height 23
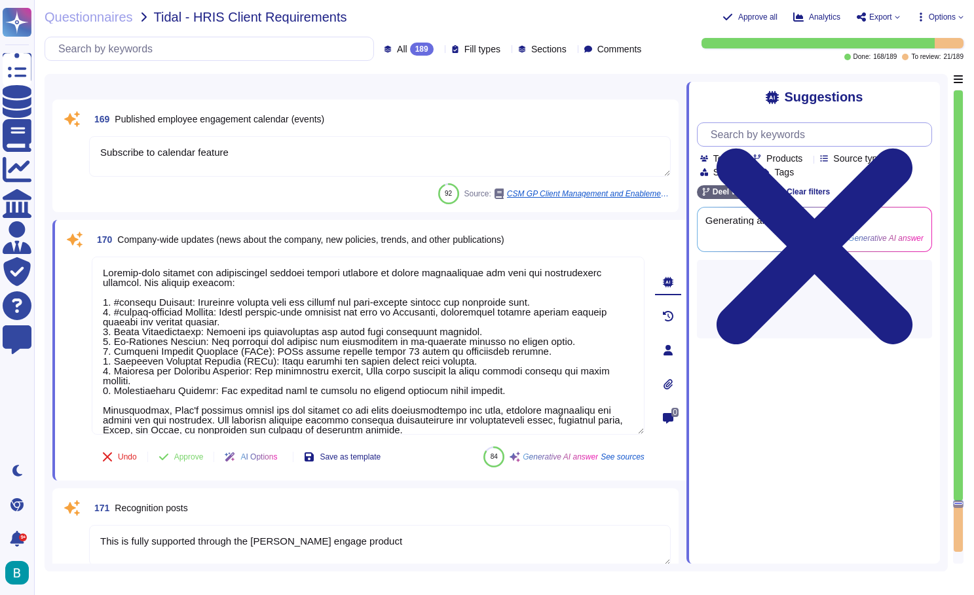
scroll to position [0, 0]
paste input "Company-wide updates (news about the company, new policies, trends, and other p…"
click at [737, 86] on div "Suggestions Client's Company-wide updates (news about the company, new policies…" at bounding box center [812, 323] width 253 height 482
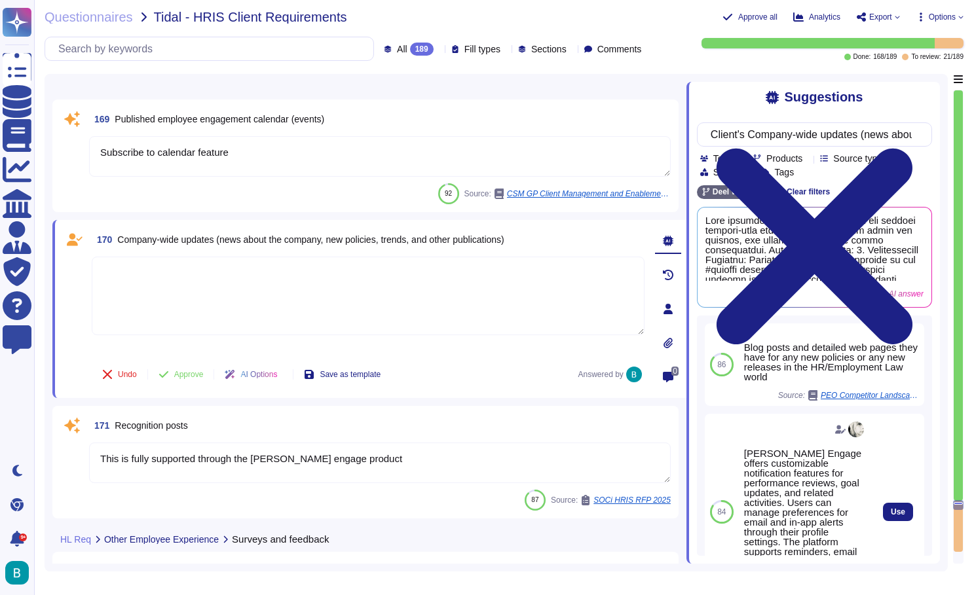
scroll to position [0, -1]
click at [896, 508] on span "Use" at bounding box center [897, 512] width 14 height 8
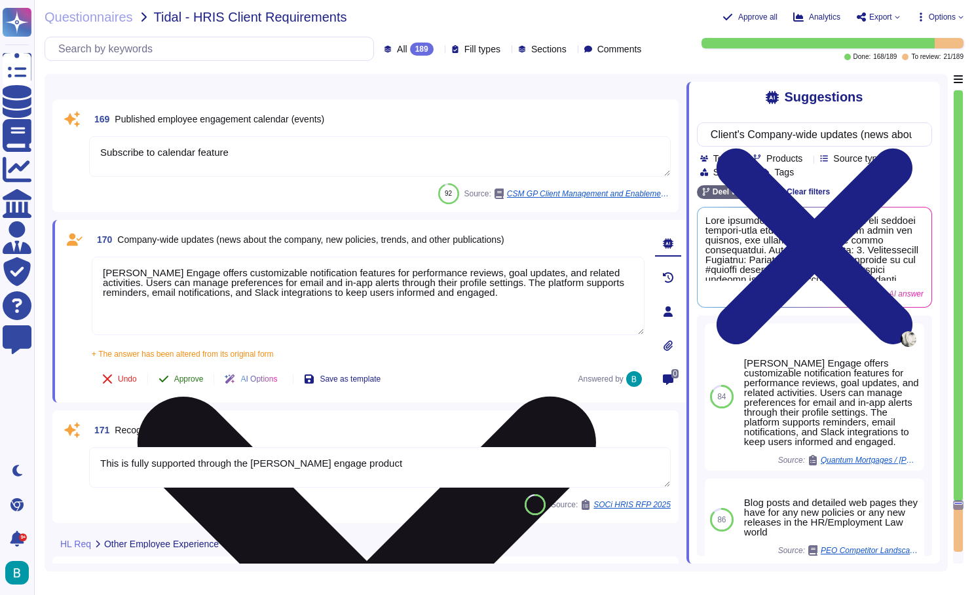
click at [196, 384] on button "Approve" at bounding box center [181, 379] width 66 height 26
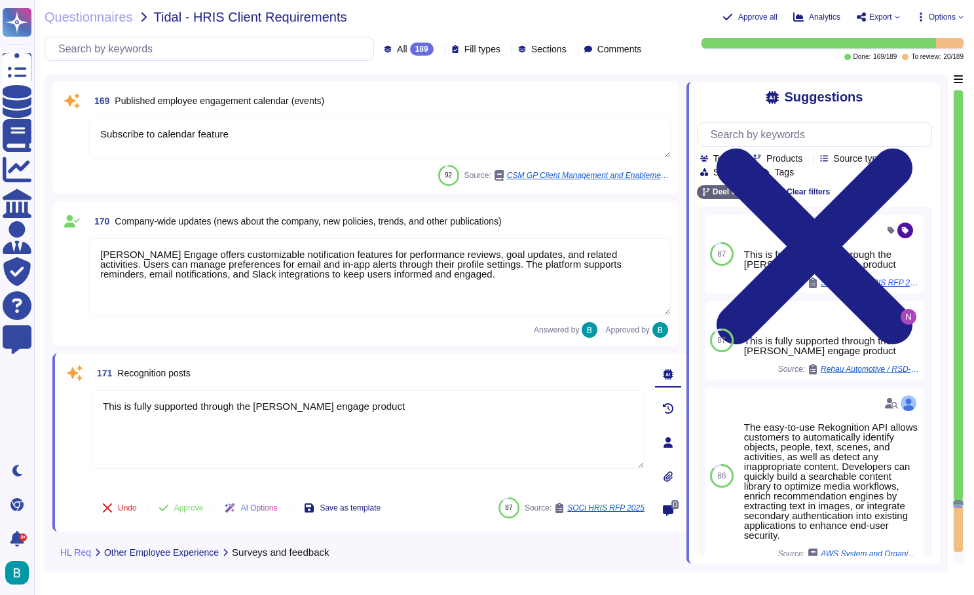
scroll to position [31045, 0]
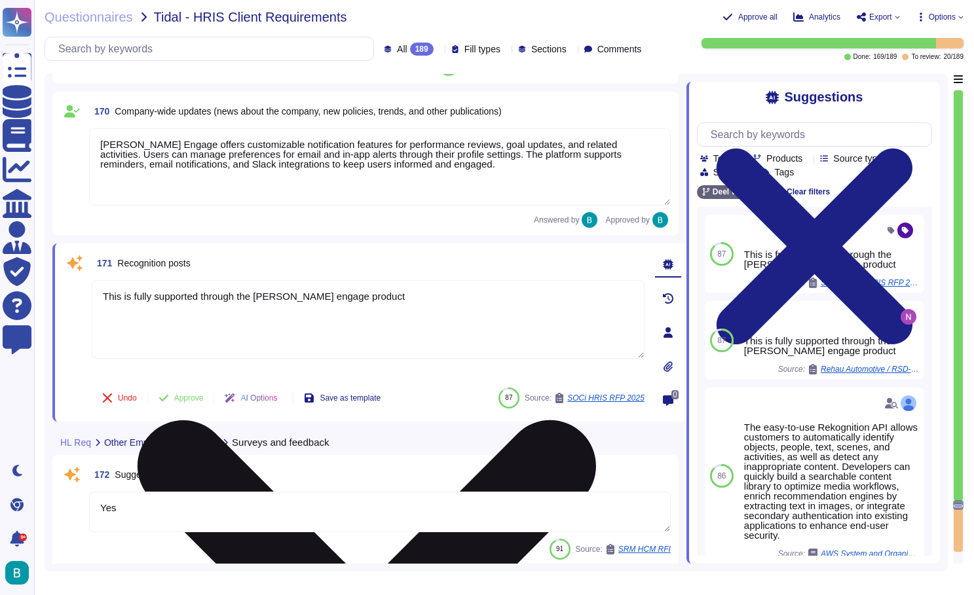
click at [251, 303] on textarea "This is fully supported through the [PERSON_NAME] engage product" at bounding box center [368, 319] width 553 height 79
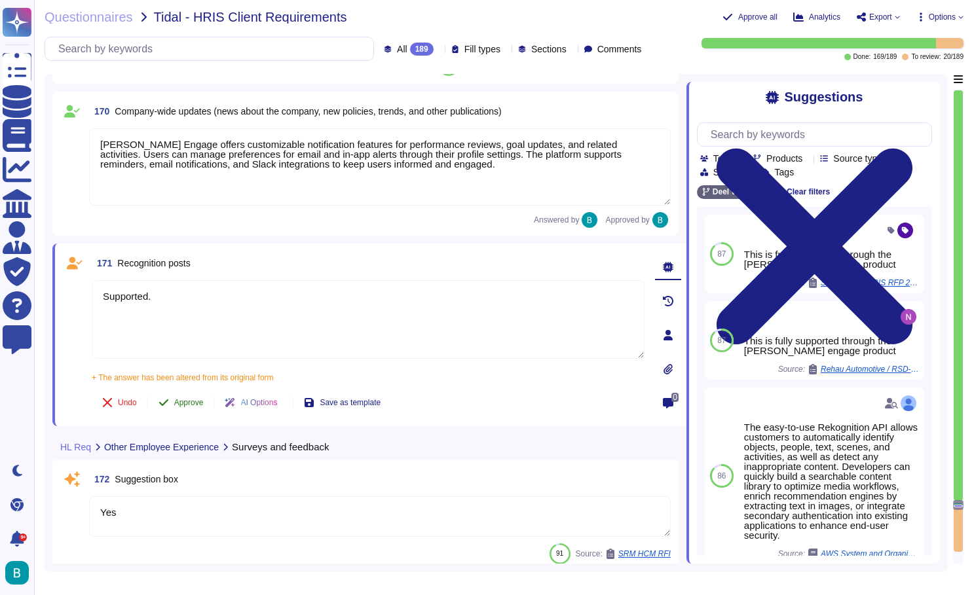
click at [188, 397] on button "Approve" at bounding box center [181, 403] width 66 height 26
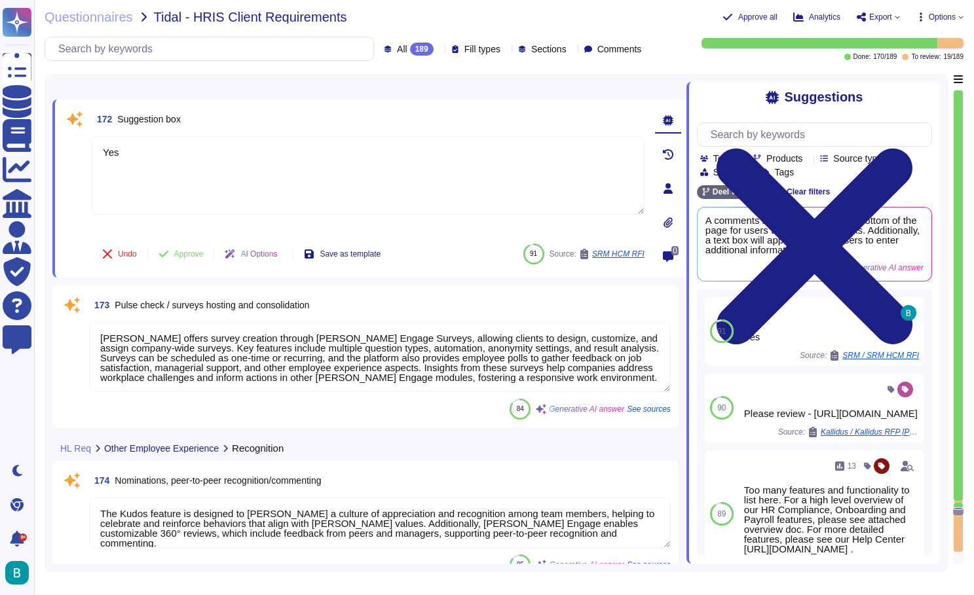
scroll to position [0, 0]
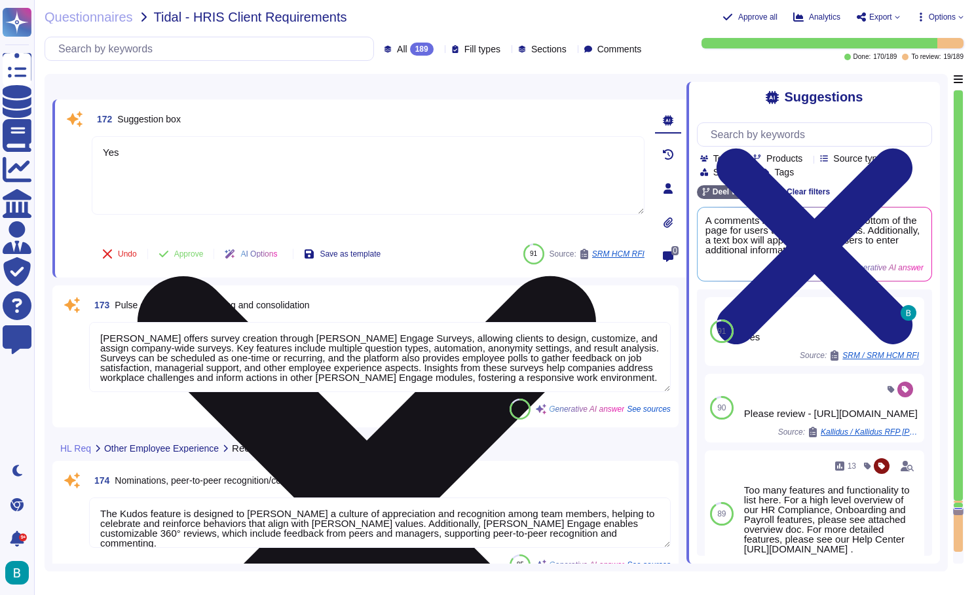
click at [231, 151] on textarea "Yes" at bounding box center [368, 175] width 553 height 79
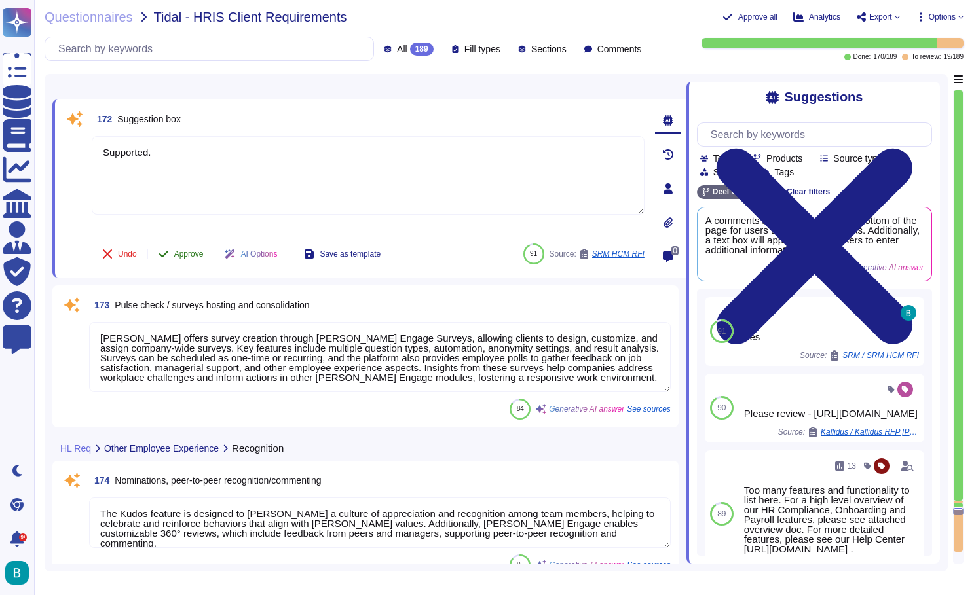
click at [185, 249] on button "Approve" at bounding box center [181, 254] width 66 height 26
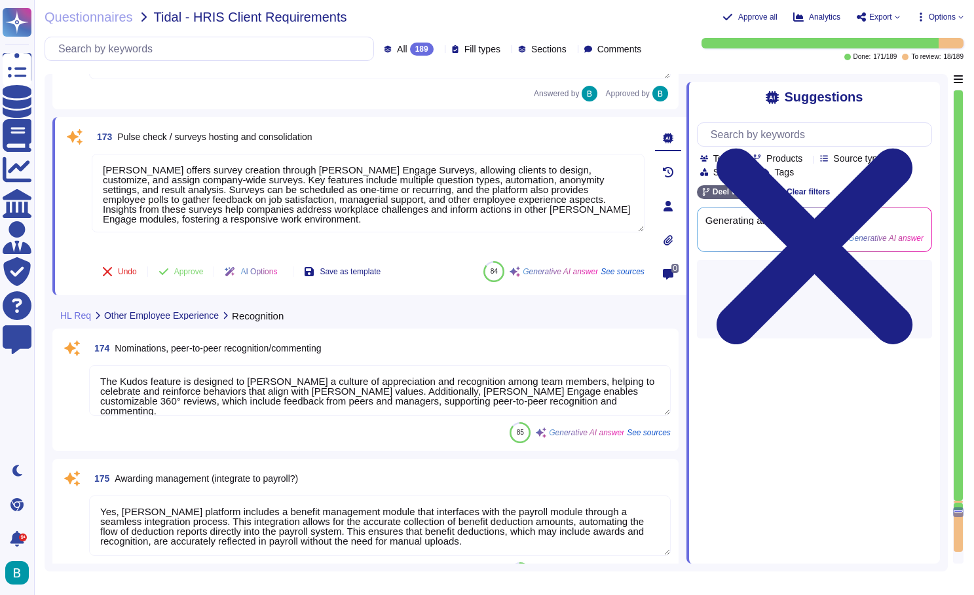
scroll to position [31471, 0]
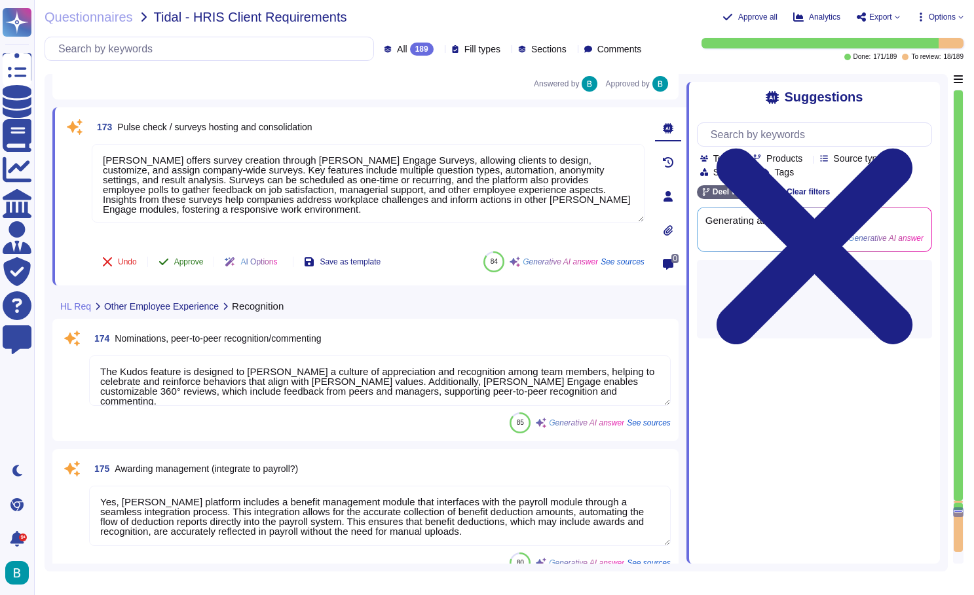
click at [185, 258] on span "Approve" at bounding box center [188, 262] width 29 height 8
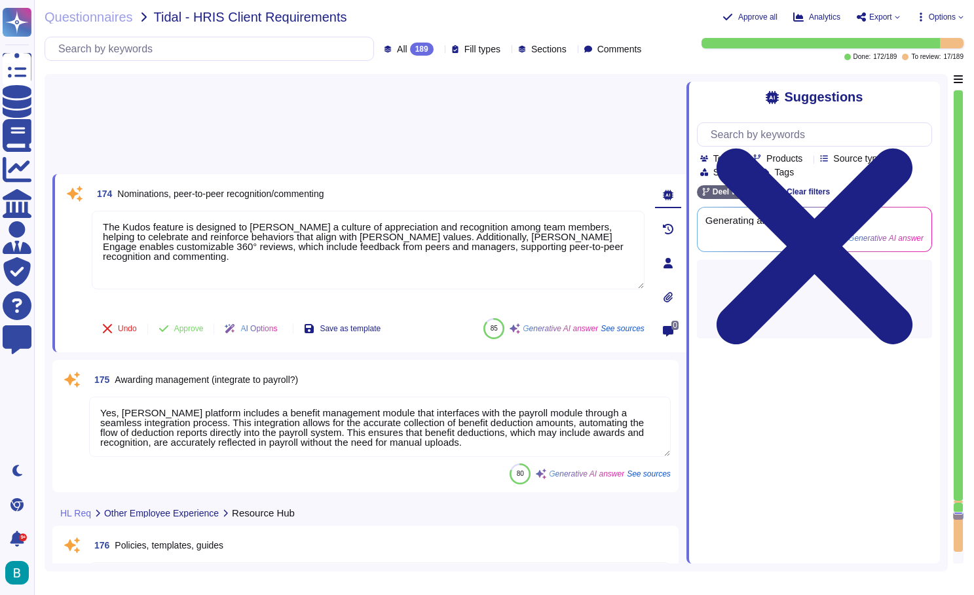
scroll to position [31508, 0]
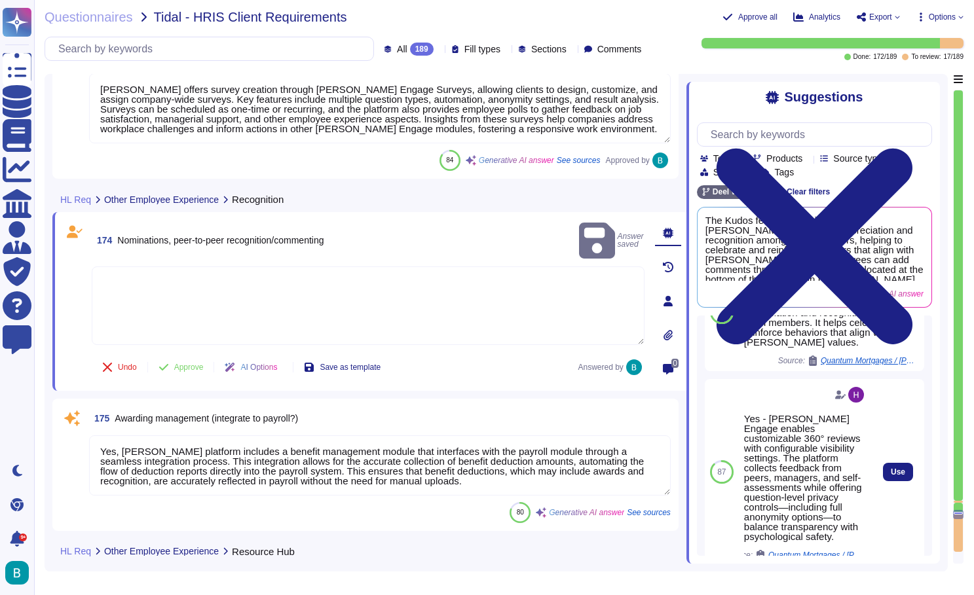
scroll to position [78, 0]
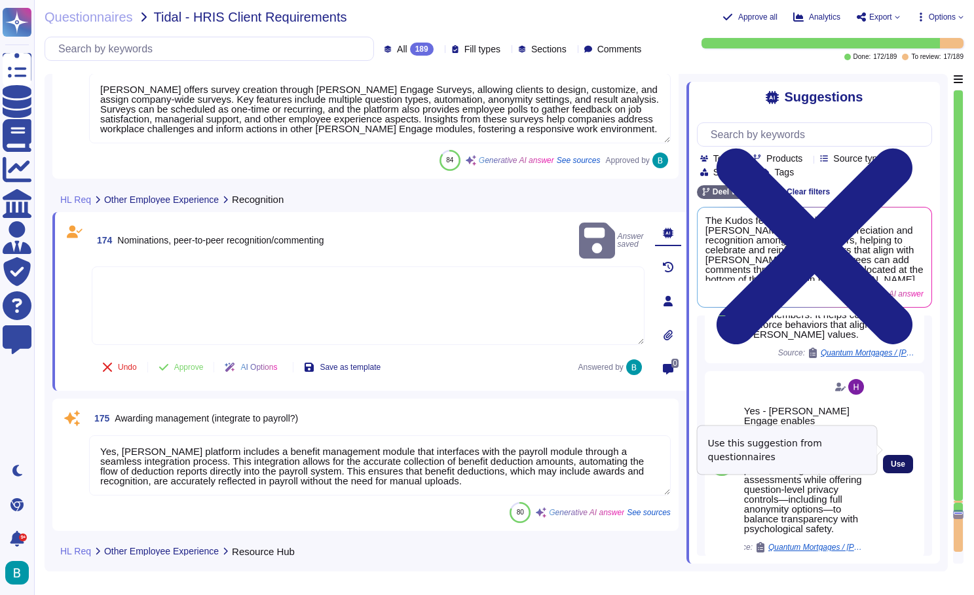
click at [892, 460] on span "Use" at bounding box center [897, 464] width 14 height 8
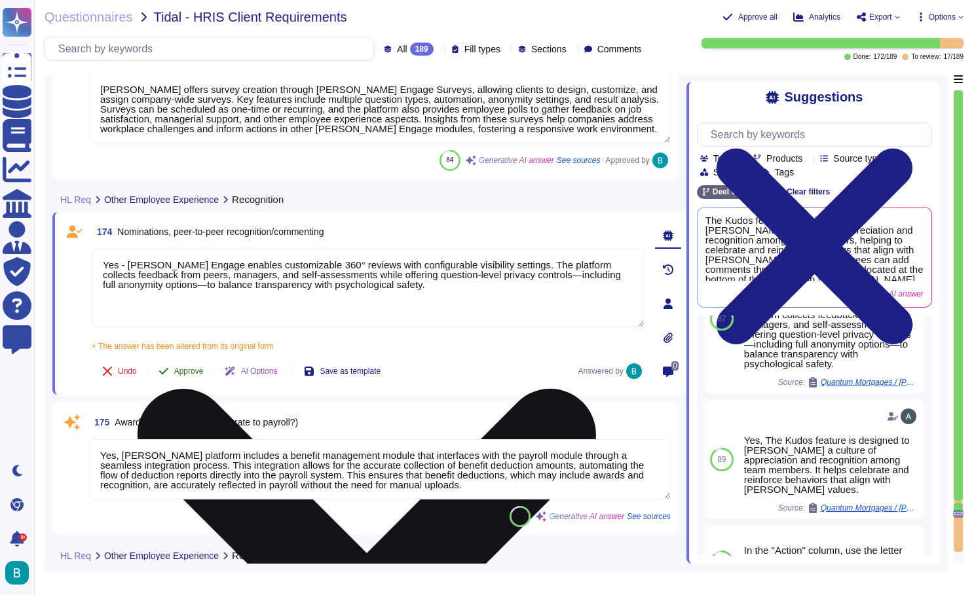
click at [198, 369] on span "Approve" at bounding box center [188, 371] width 29 height 8
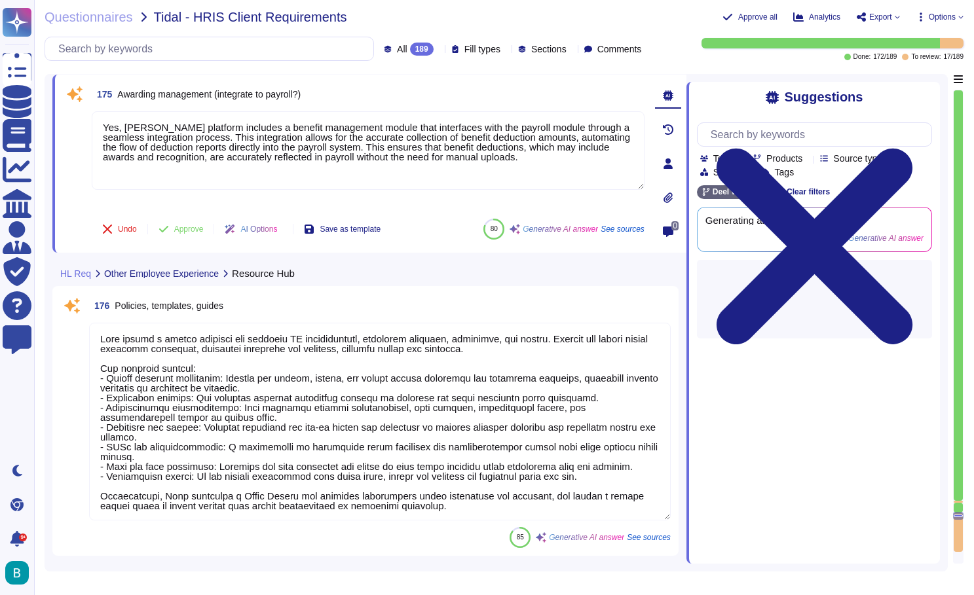
scroll to position [31749, 0]
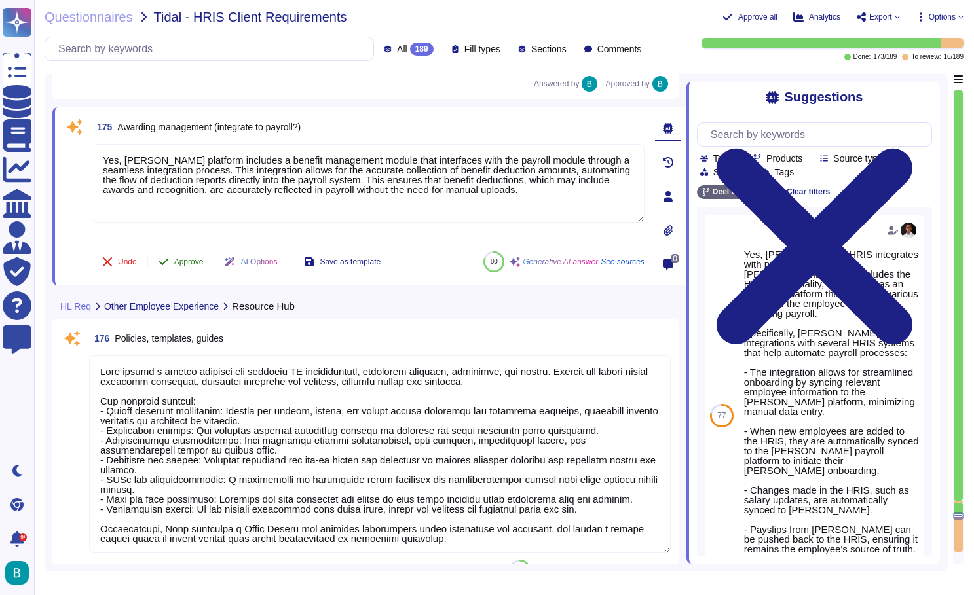
click at [180, 265] on span "Approve" at bounding box center [188, 262] width 29 height 8
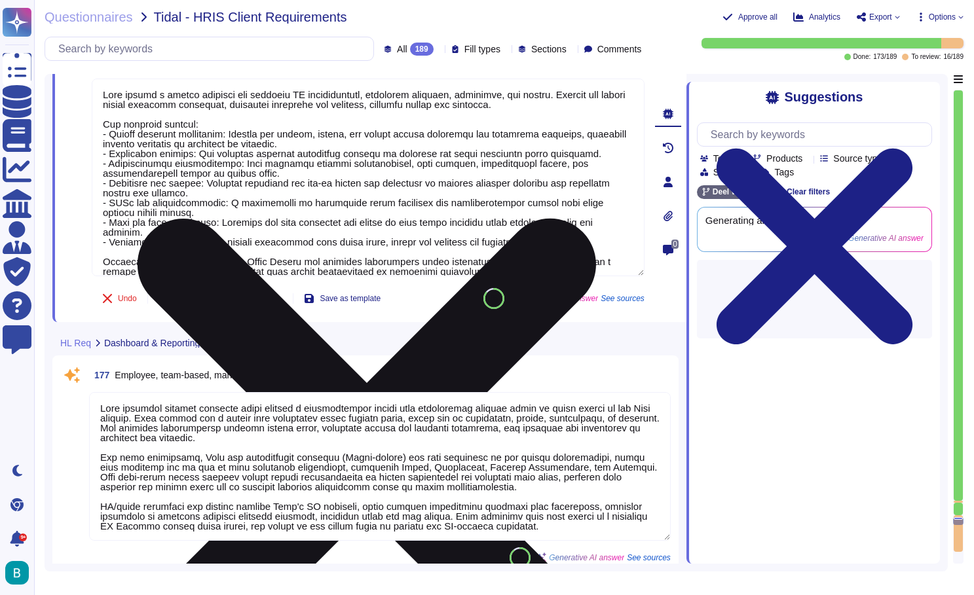
scroll to position [31885, 0]
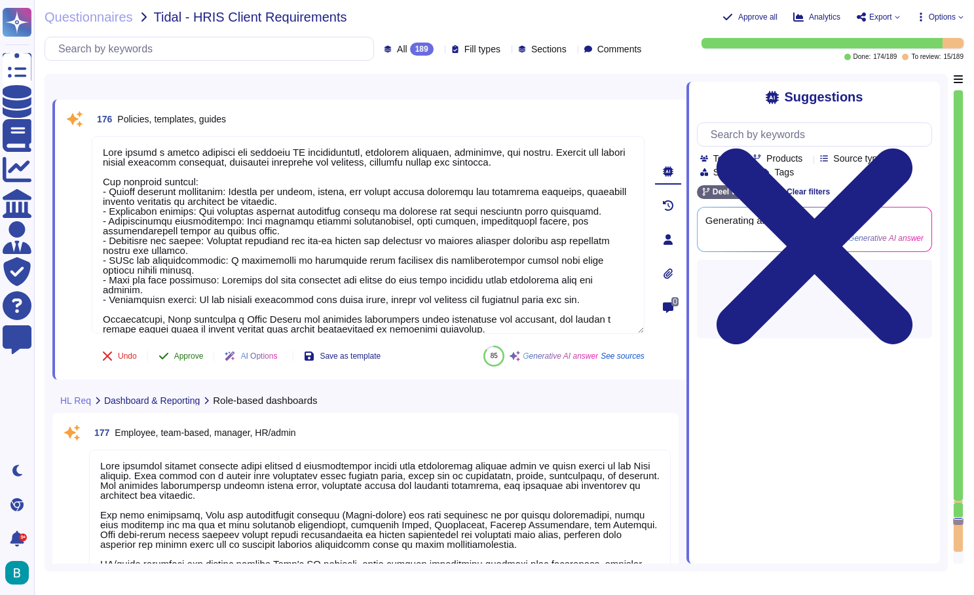
click at [194, 353] on span "Approve" at bounding box center [188, 356] width 29 height 8
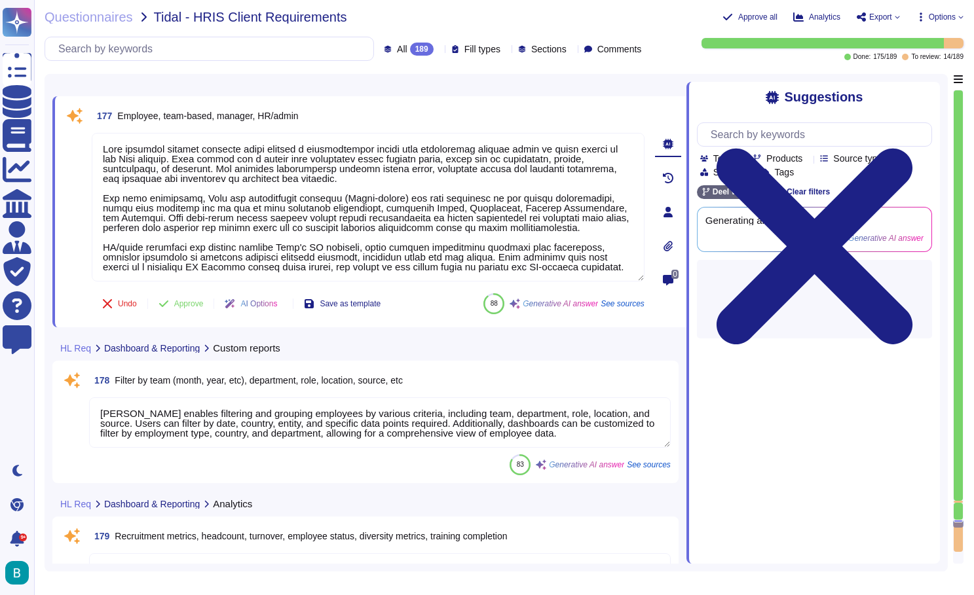
scroll to position [32160, 0]
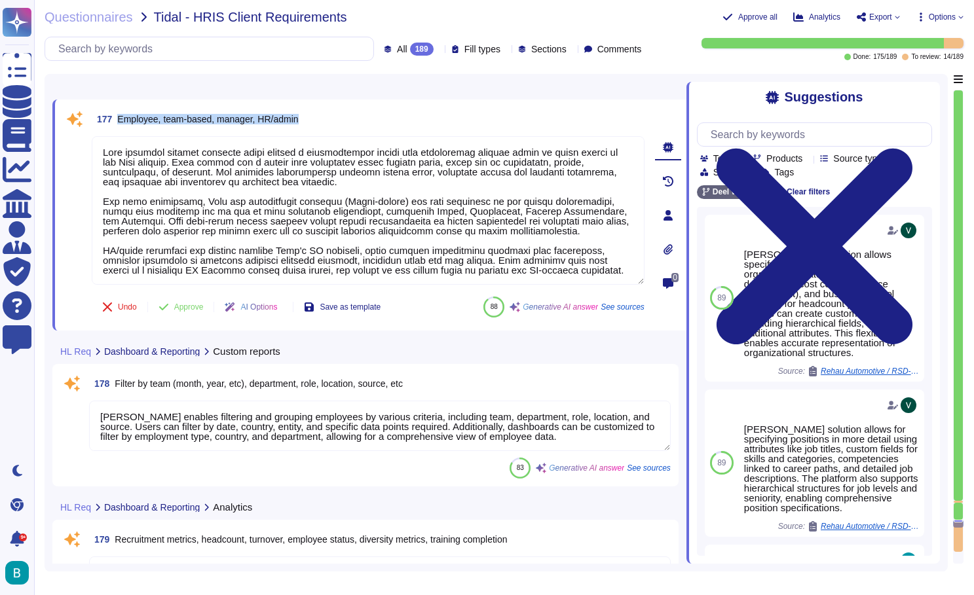
drag, startPoint x: 314, startPoint y: 118, endPoint x: 114, endPoint y: 122, distance: 199.8
click at [114, 122] on div "177 Employee, team-based, manager, HR/admin" at bounding box center [368, 119] width 553 height 24
copy span "Employee, team-based, manager, HR/admin"
click at [761, 136] on input "text" at bounding box center [817, 134] width 227 height 23
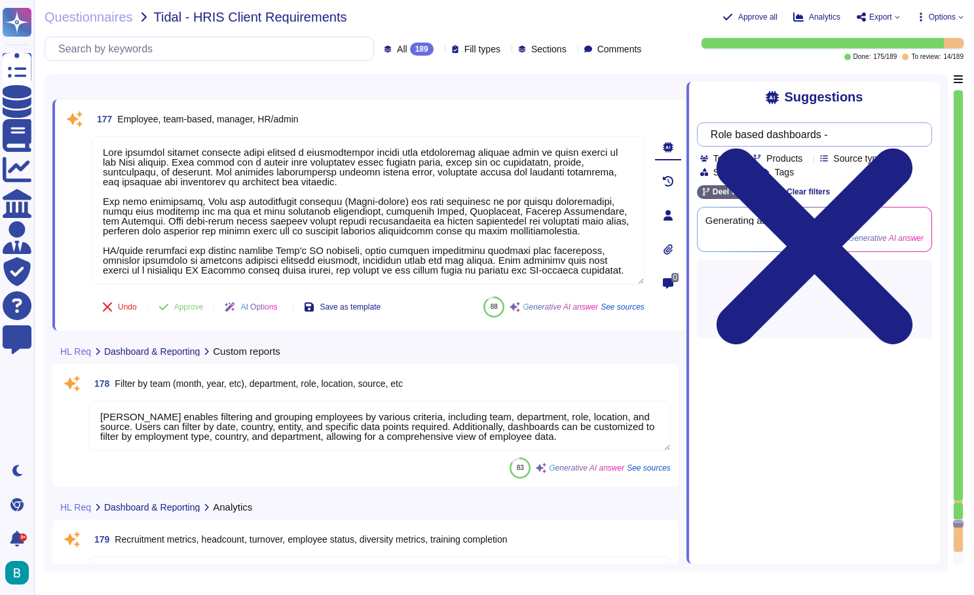
paste input "Employee, team-based, manager, HR/admin"
click at [738, 107] on div "Suggestions Role based dashboards - Employee, team-based, manager, HR/admin Tea…" at bounding box center [812, 323] width 253 height 482
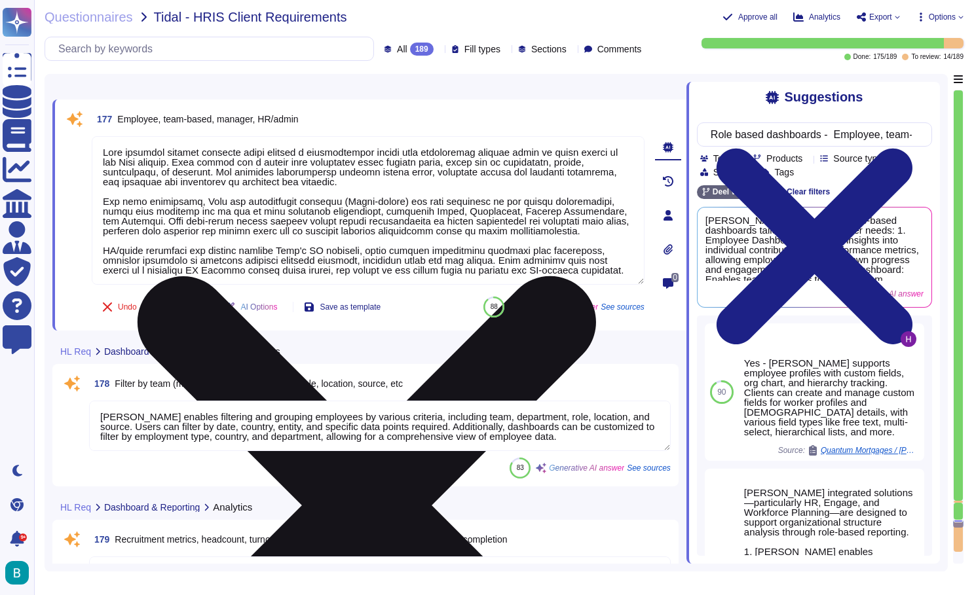
click at [637, 147] on icon at bounding box center [367, 505] width 550 height 733
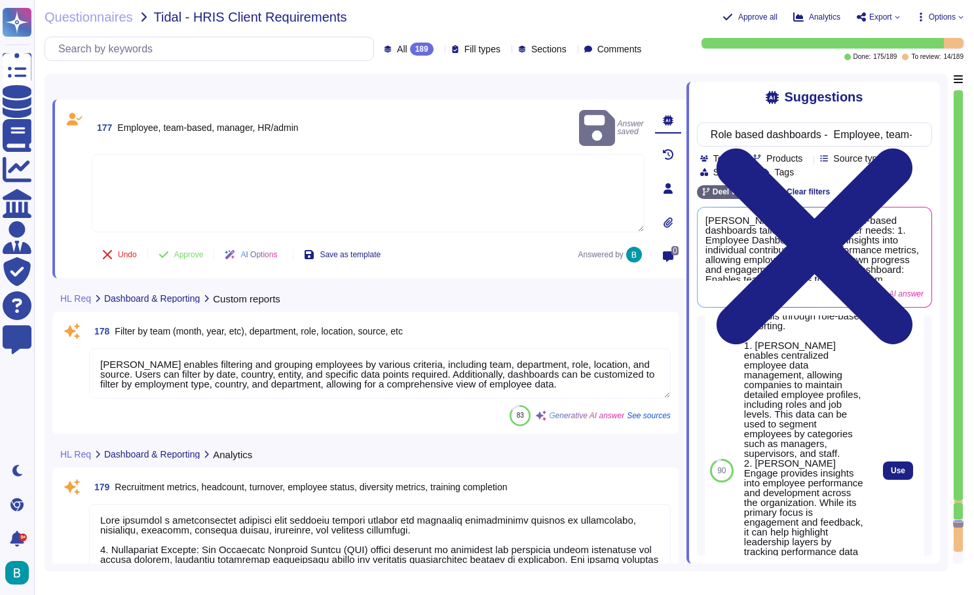
scroll to position [341, 0]
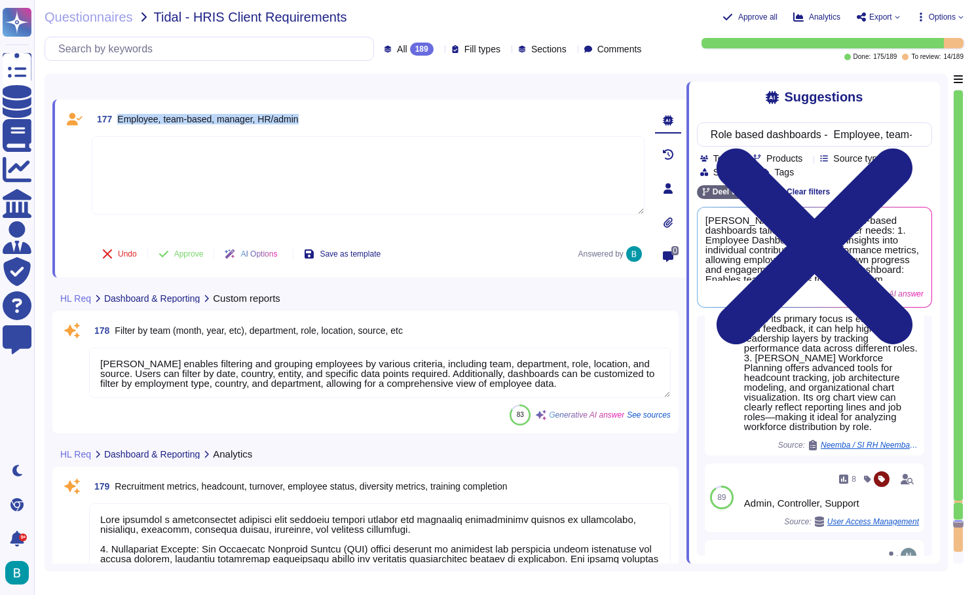
drag, startPoint x: 318, startPoint y: 118, endPoint x: 119, endPoint y: 120, distance: 199.1
click at [119, 120] on div "177 Employee, team-based, manager, HR/admin" at bounding box center [368, 119] width 553 height 24
copy span "Employee, team-based, manager, HR/admin"
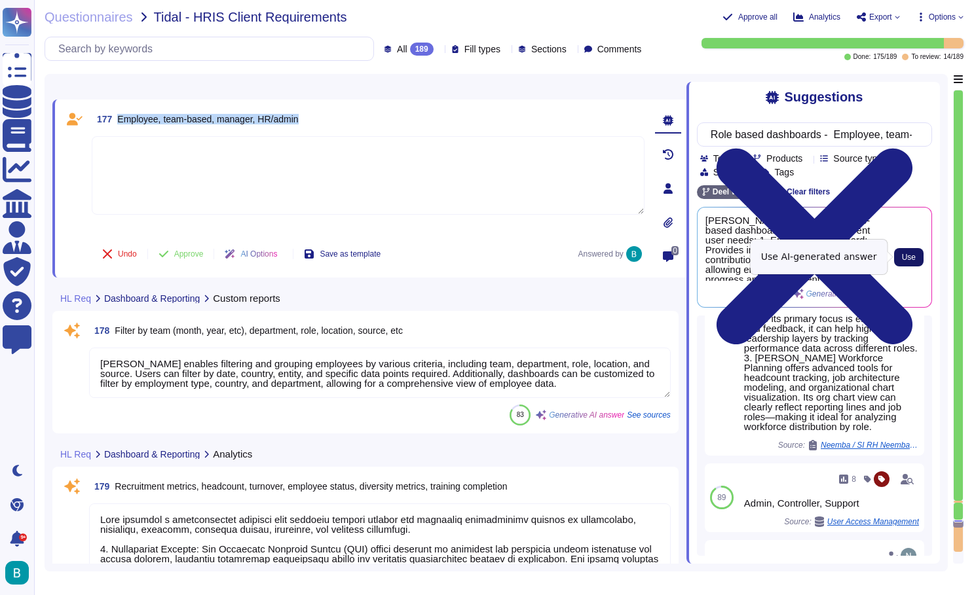
click at [906, 253] on span "Use" at bounding box center [909, 257] width 14 height 8
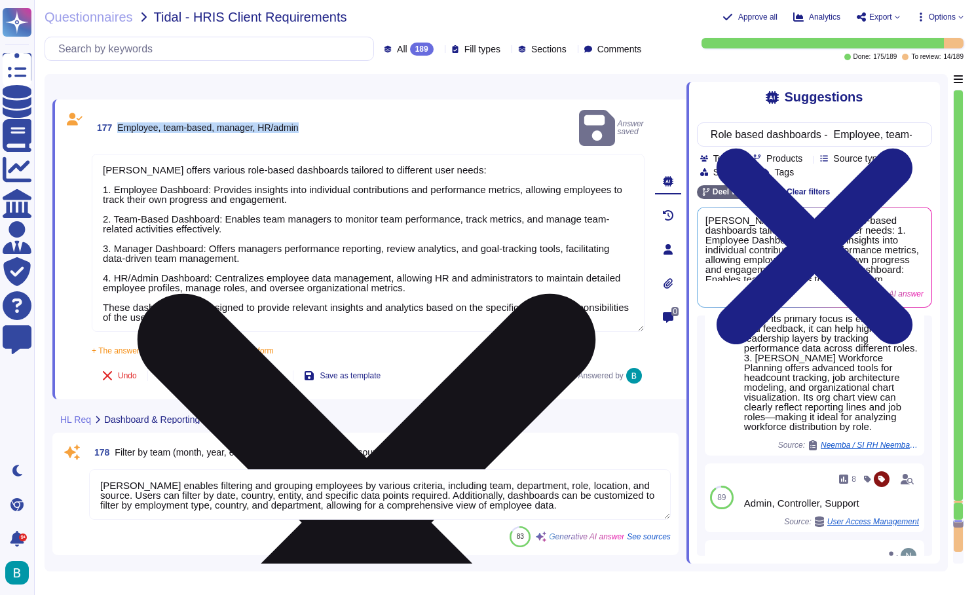
click at [172, 363] on button "Approve" at bounding box center [181, 376] width 66 height 26
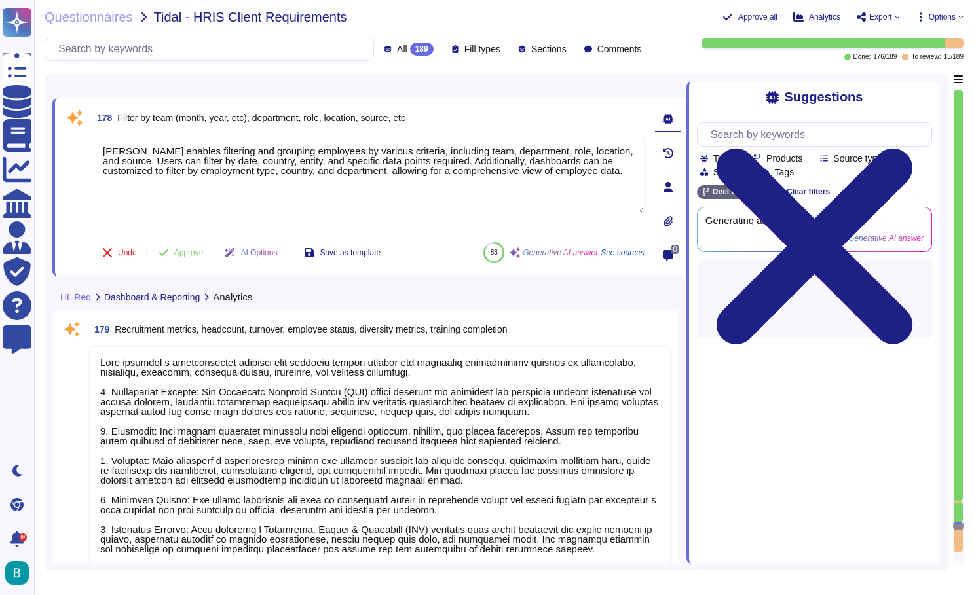
scroll to position [32430, 0]
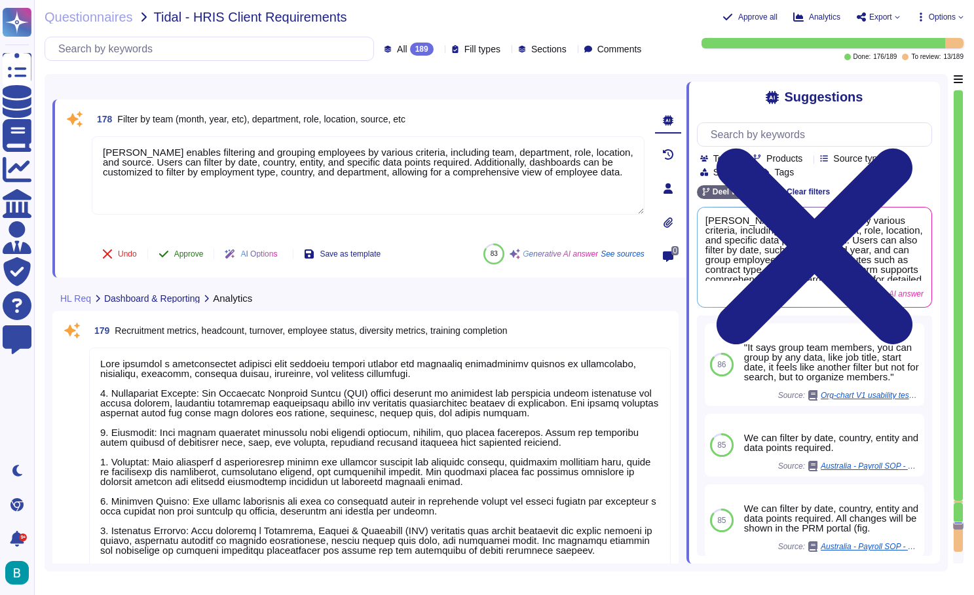
click at [187, 251] on span "Approve" at bounding box center [188, 254] width 29 height 8
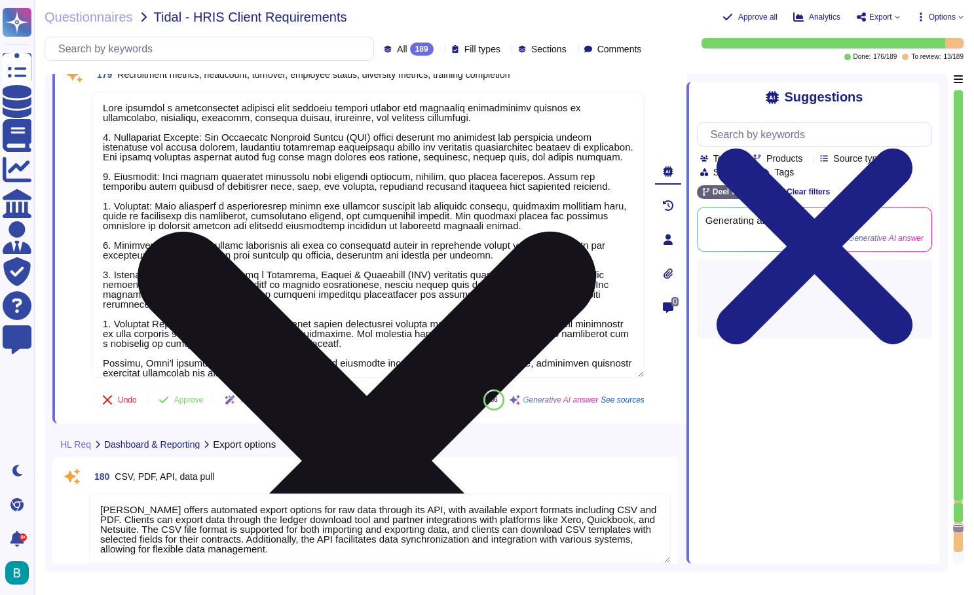
scroll to position [32557, 0]
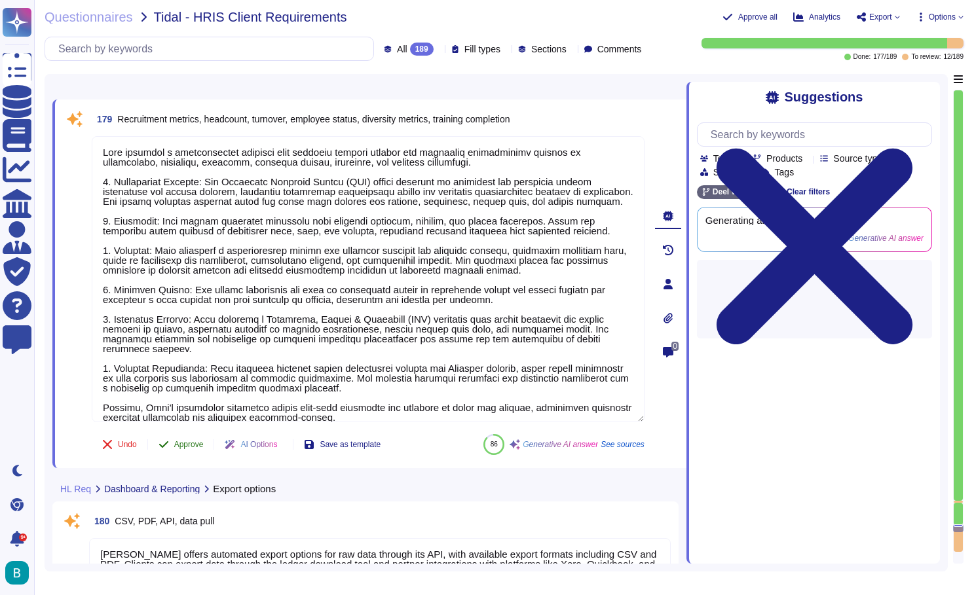
click at [192, 443] on span "Approve" at bounding box center [188, 445] width 29 height 8
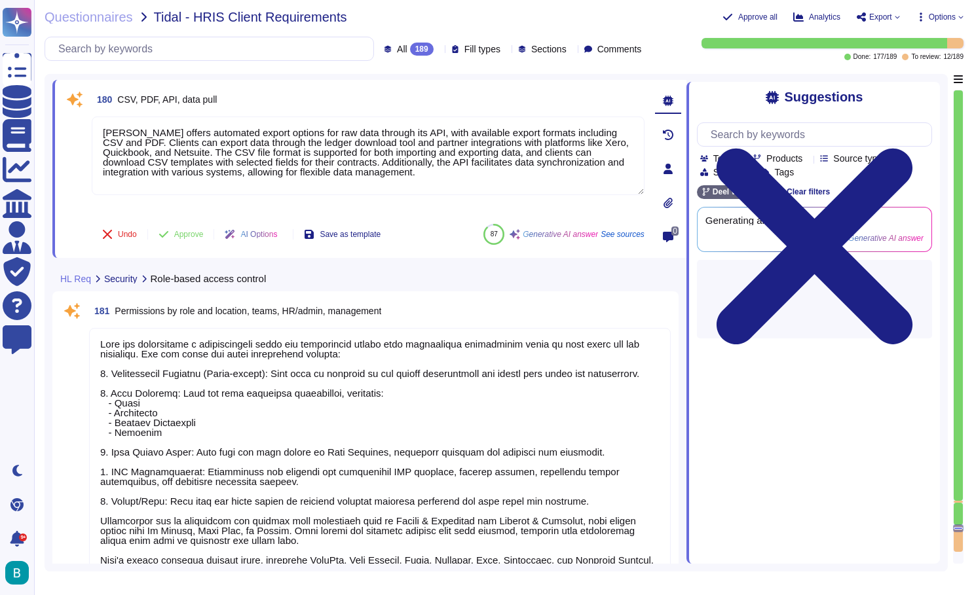
scroll to position [32920, 0]
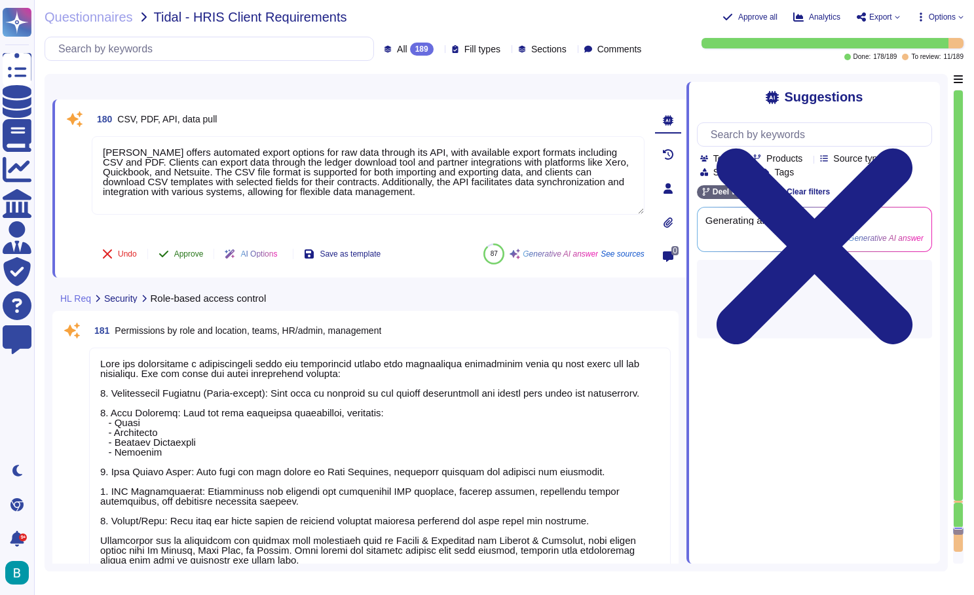
click at [192, 258] on span "Approve" at bounding box center [188, 254] width 29 height 8
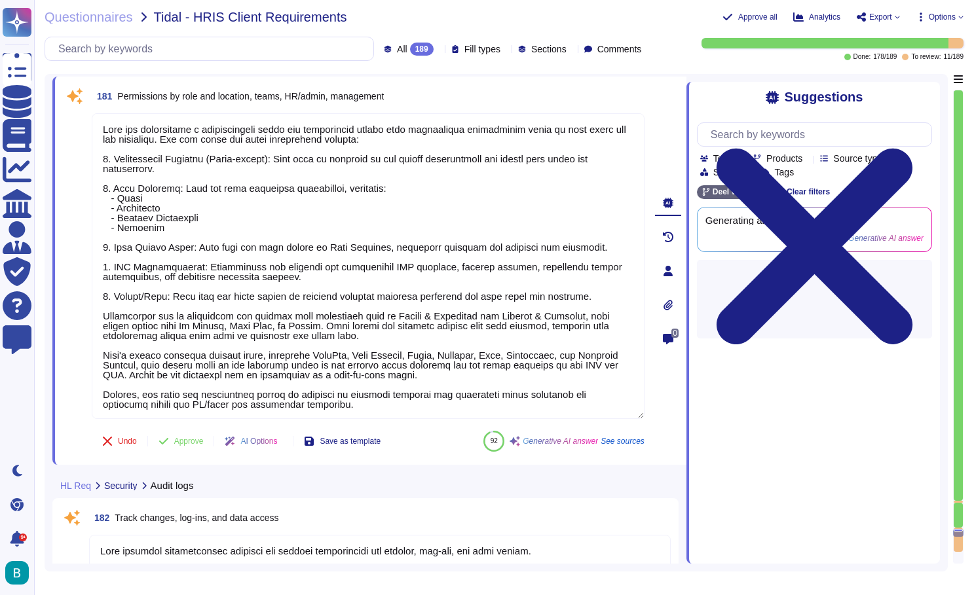
scroll to position [33067, 0]
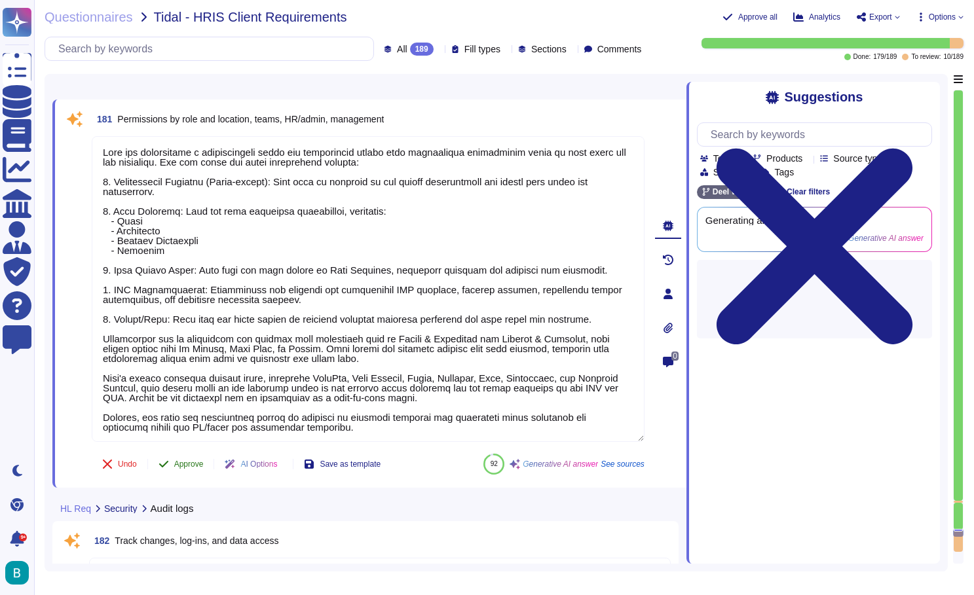
click at [192, 460] on span "Approve" at bounding box center [188, 464] width 29 height 8
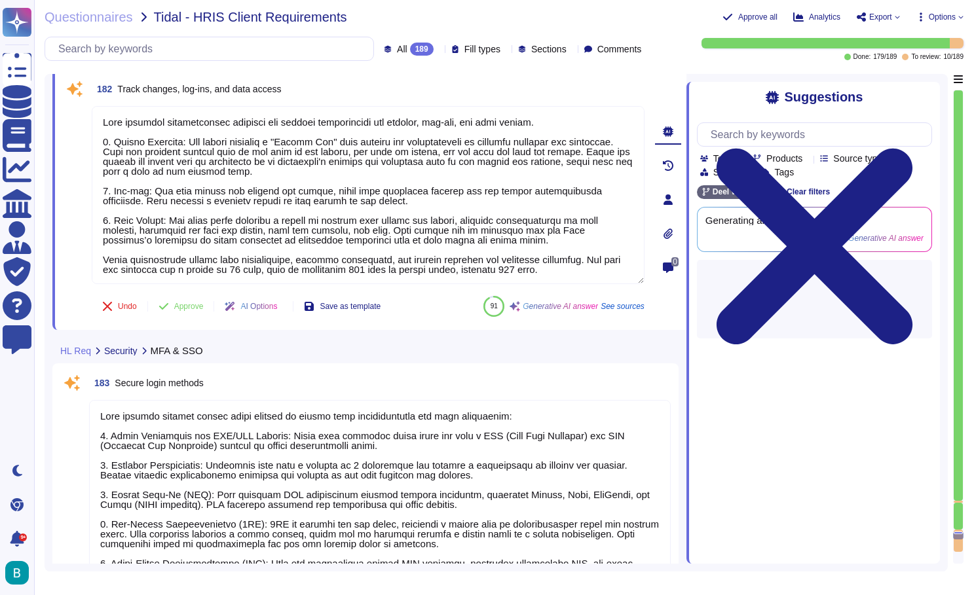
scroll to position [33449, 0]
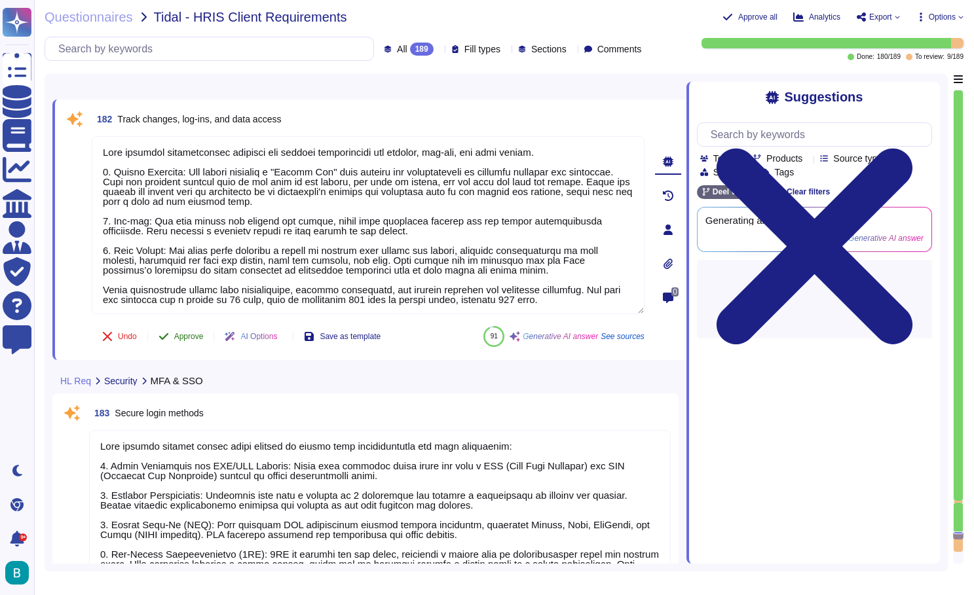
click at [191, 336] on span "Approve" at bounding box center [188, 337] width 29 height 8
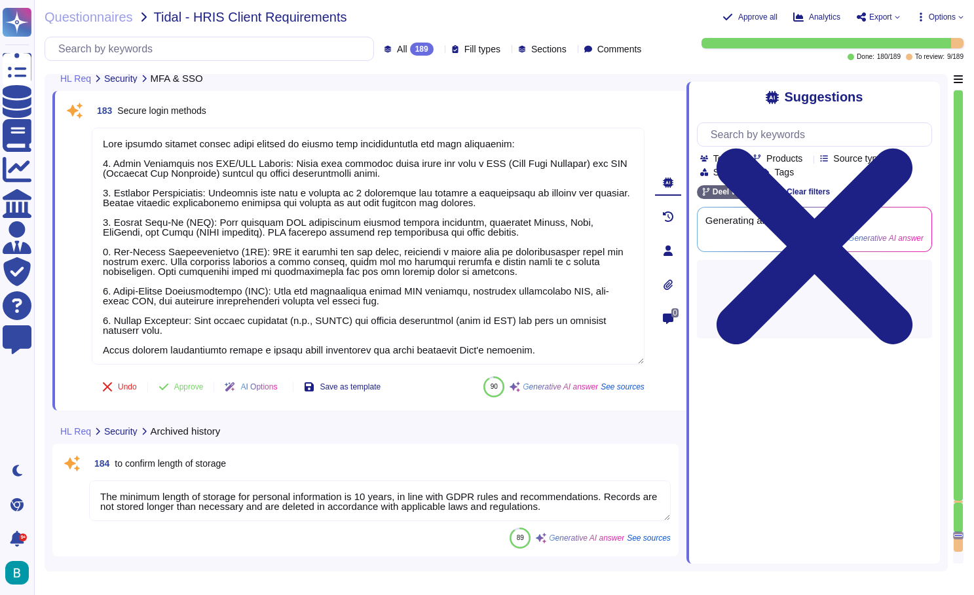
scroll to position [33704, 0]
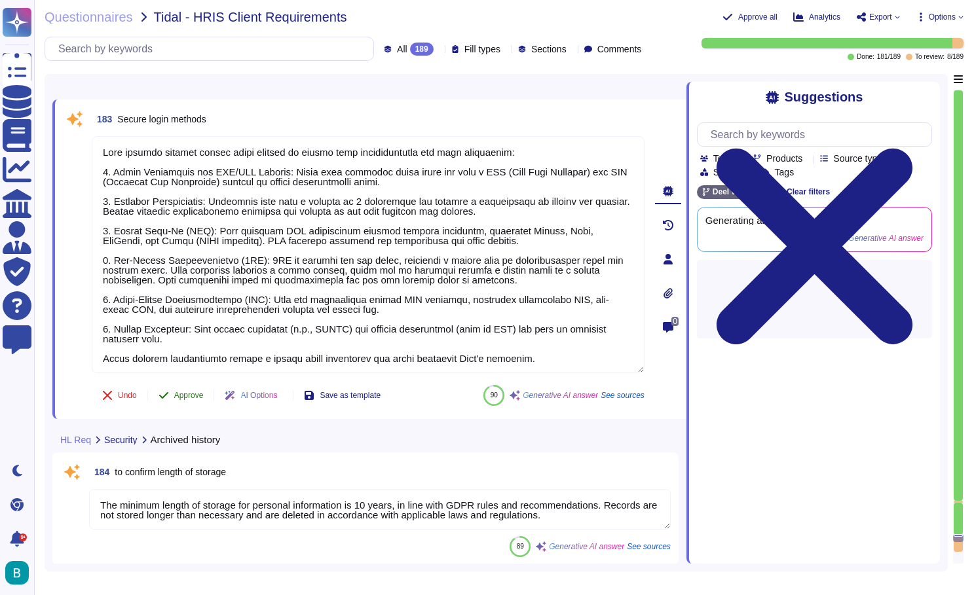
click at [196, 397] on span "Approve" at bounding box center [188, 396] width 29 height 8
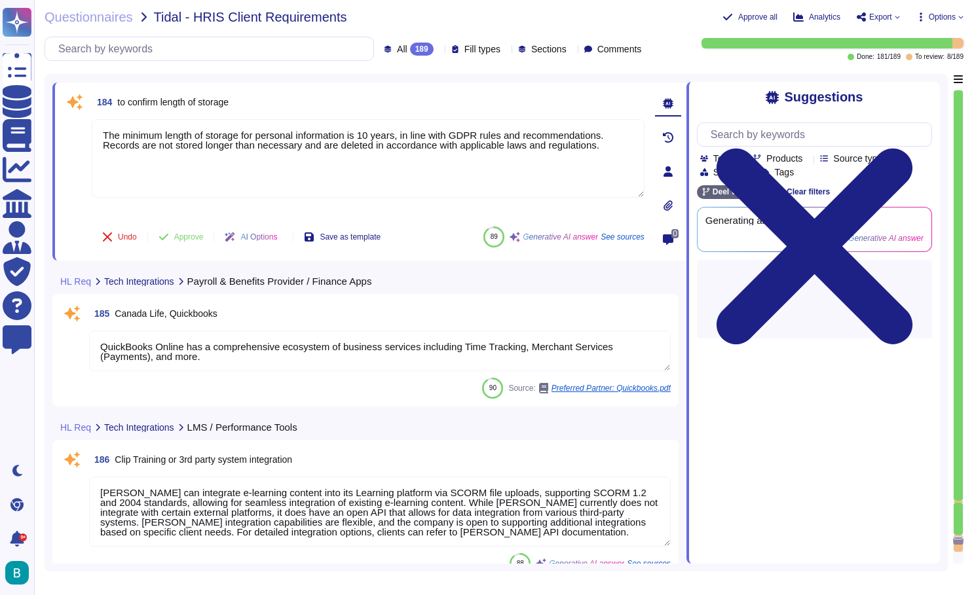
scroll to position [34017, 0]
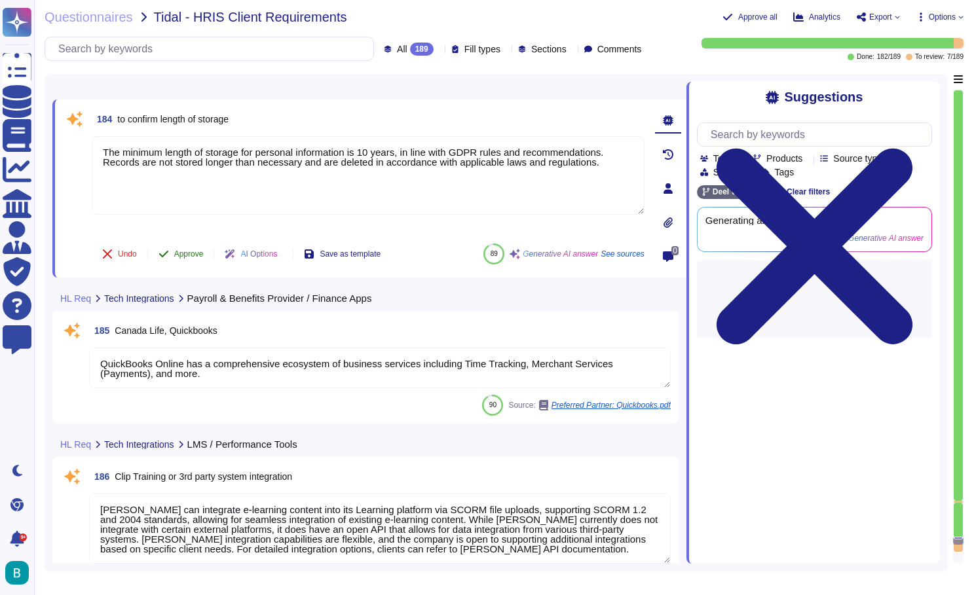
click at [188, 257] on span "Approve" at bounding box center [188, 254] width 29 height 8
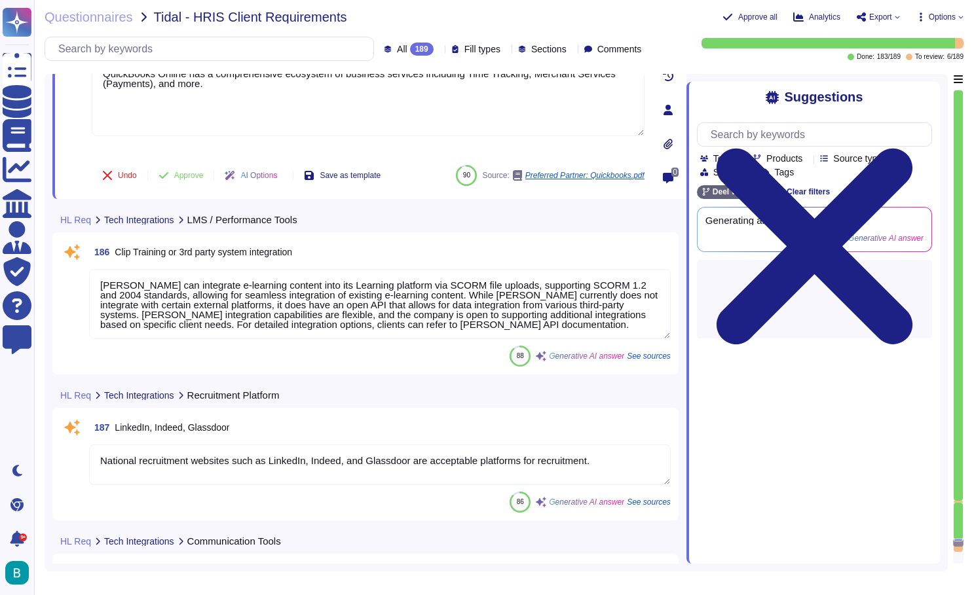
scroll to position [34135, 0]
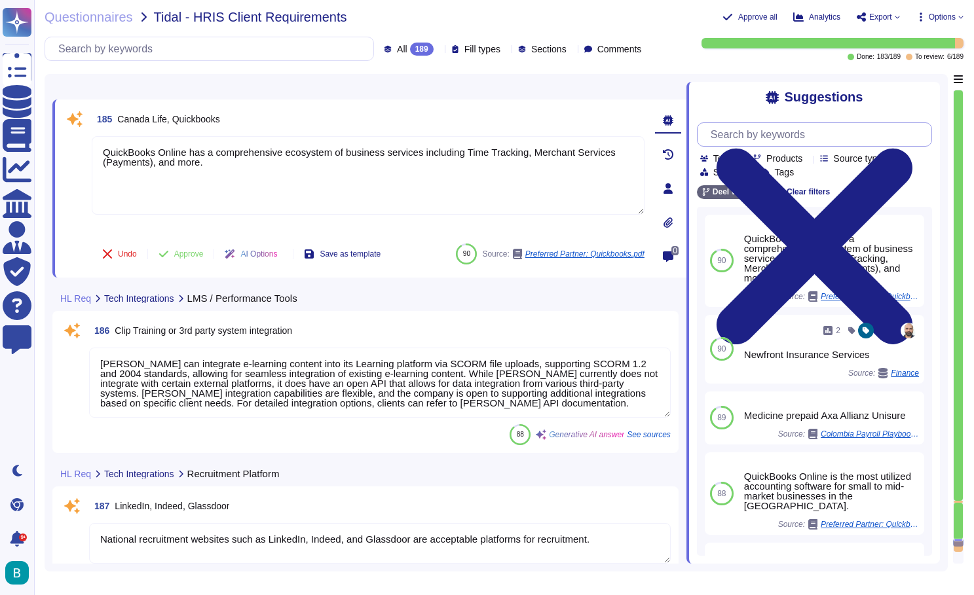
click at [752, 123] on input "text" at bounding box center [817, 134] width 227 height 23
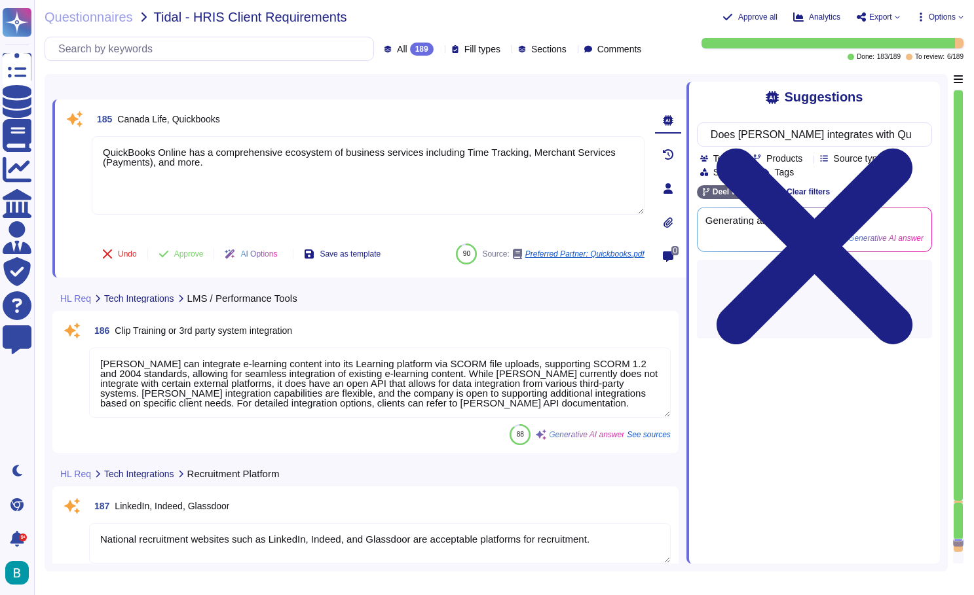
click at [728, 117] on div "Does [PERSON_NAME] integrates with Quickbooks Team Products Source type Section…" at bounding box center [814, 226] width 235 height 226
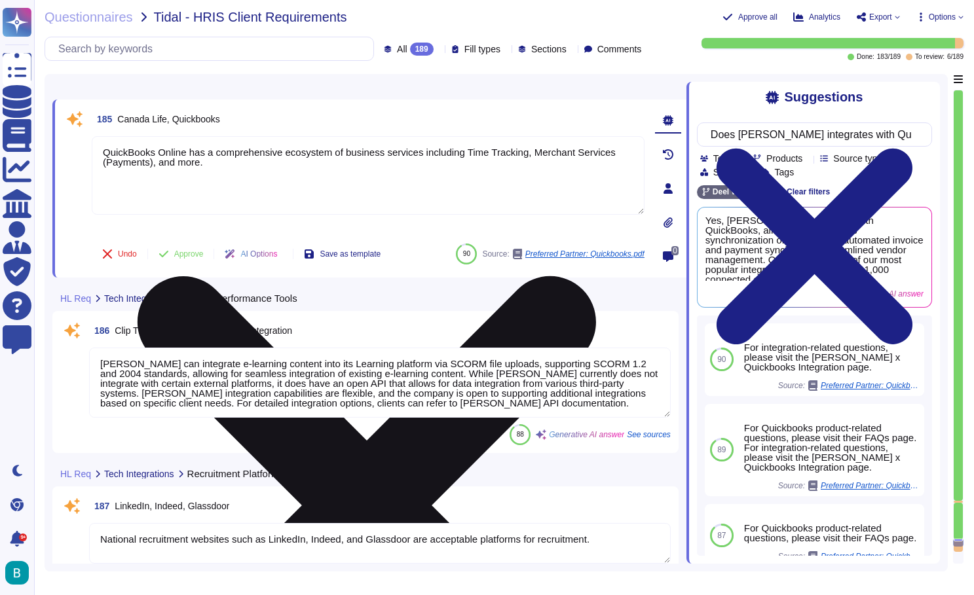
click at [642, 141] on textarea "QuickBooks Online has a comprehensive ecosystem of business services including …" at bounding box center [368, 175] width 553 height 79
click at [596, 276] on icon at bounding box center [367, 505] width 458 height 458
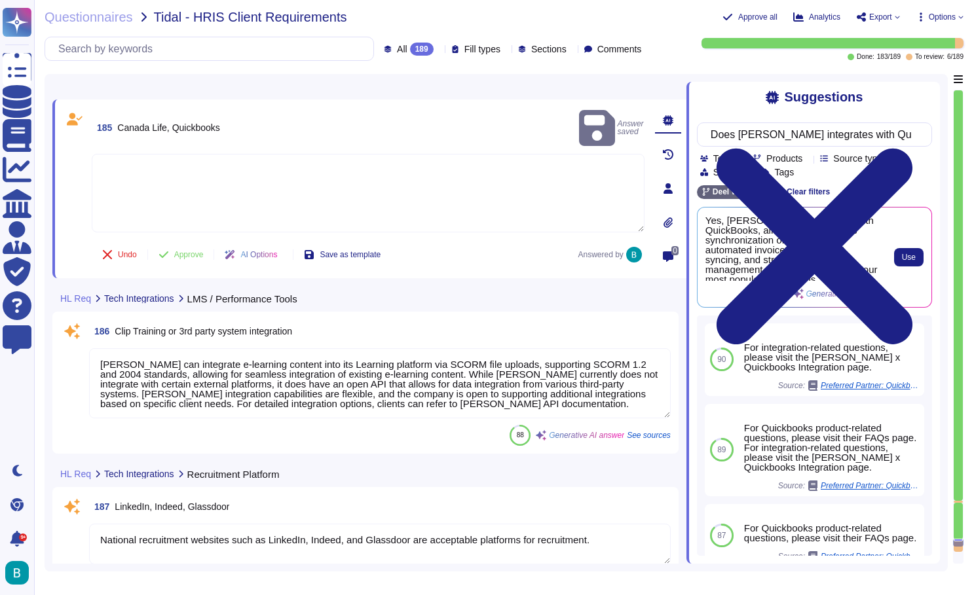
scroll to position [0, 0]
click at [907, 257] on span "Use" at bounding box center [909, 257] width 14 height 8
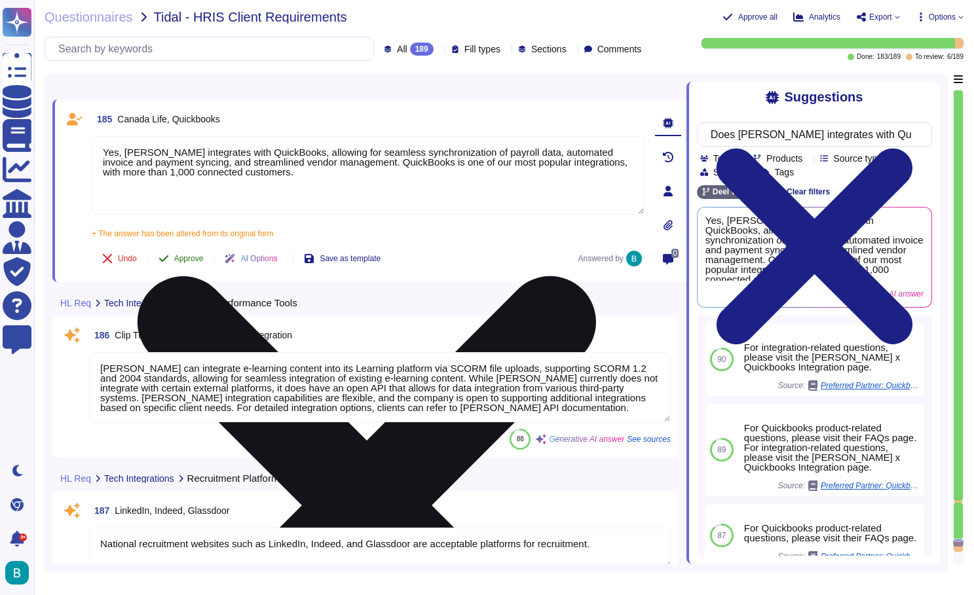
click at [192, 258] on span "Approve" at bounding box center [188, 259] width 29 height 8
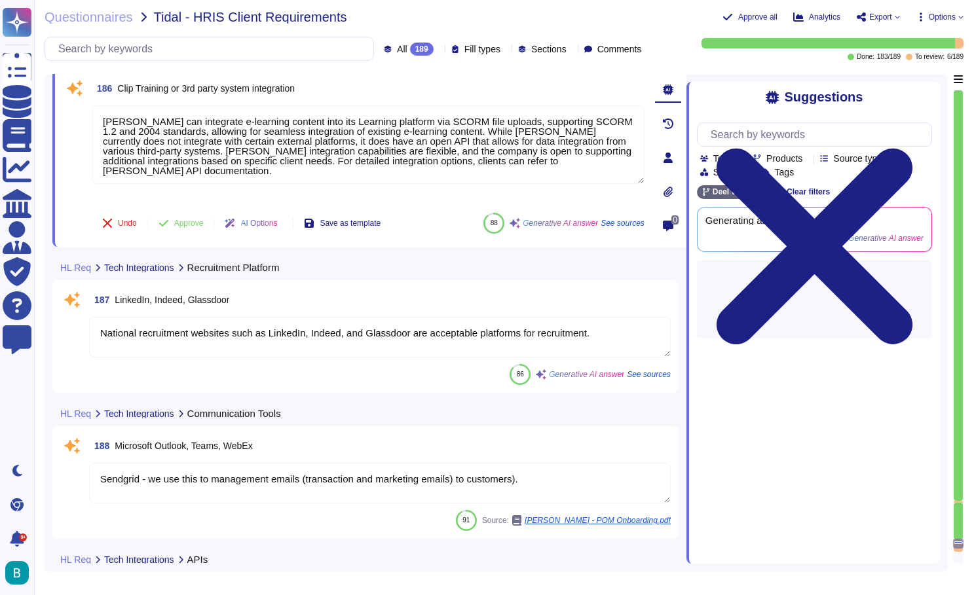
scroll to position [34304, 0]
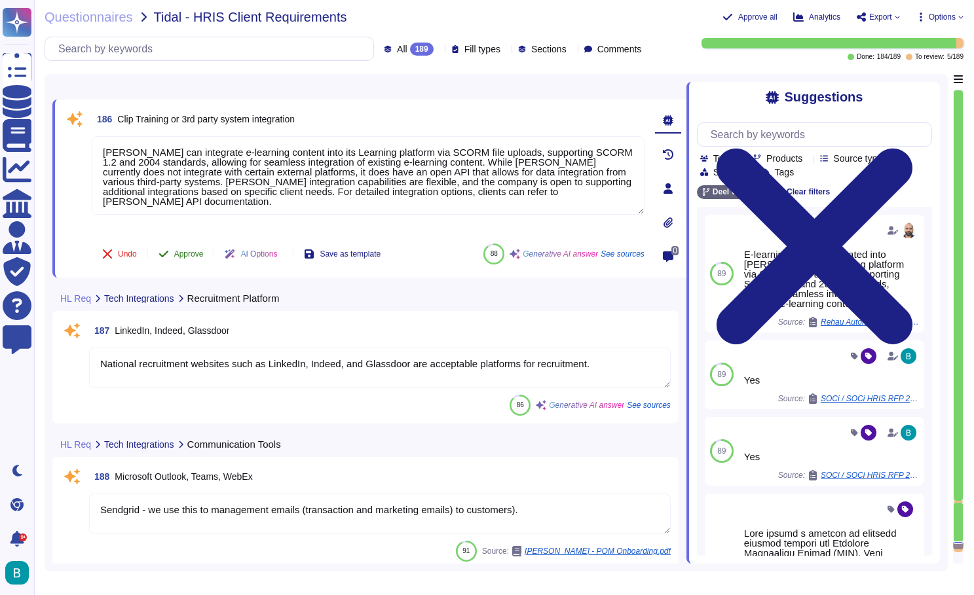
click at [200, 254] on span "Approve" at bounding box center [188, 254] width 29 height 8
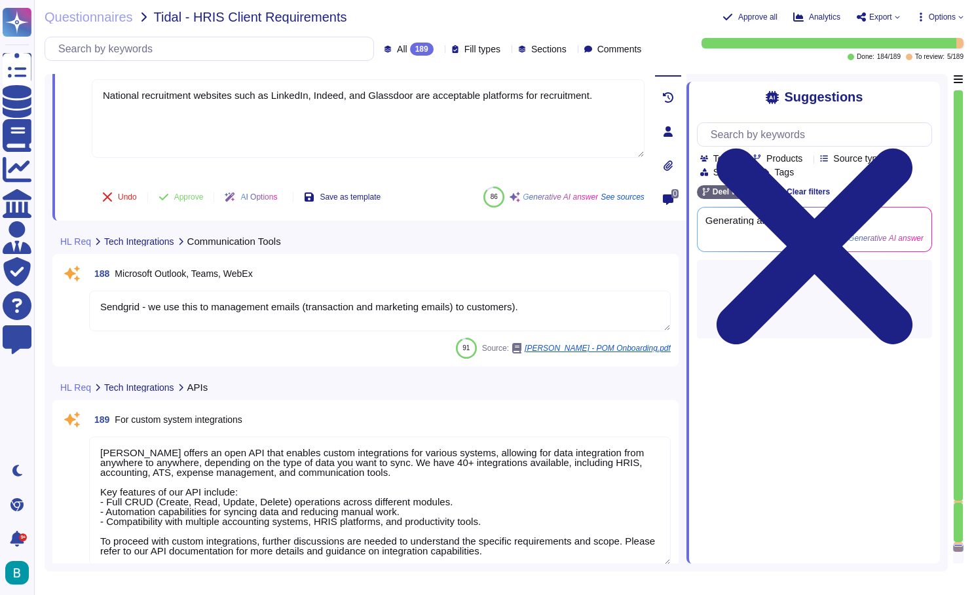
scroll to position [34451, 0]
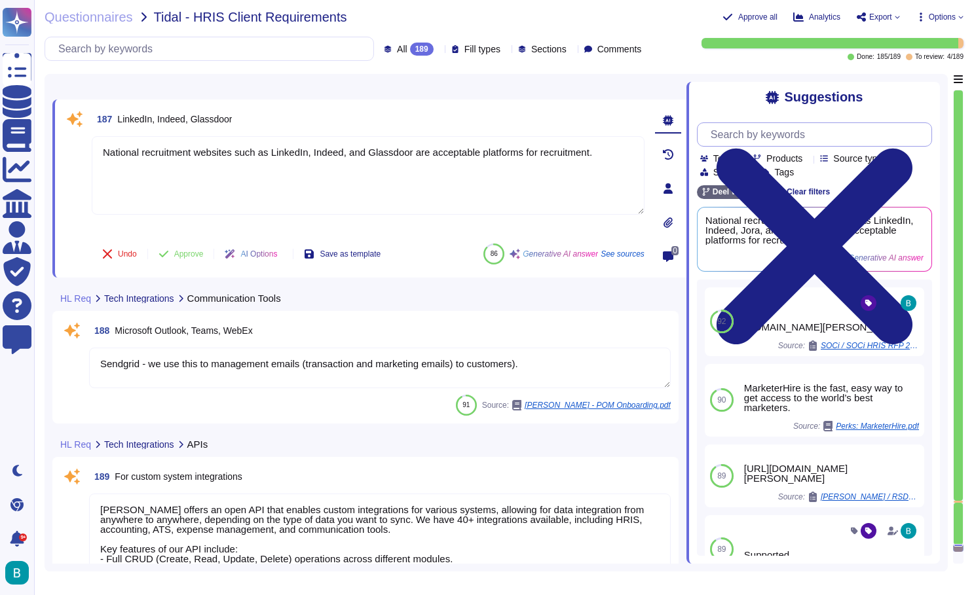
click at [738, 128] on input "text" at bounding box center [817, 134] width 227 height 23
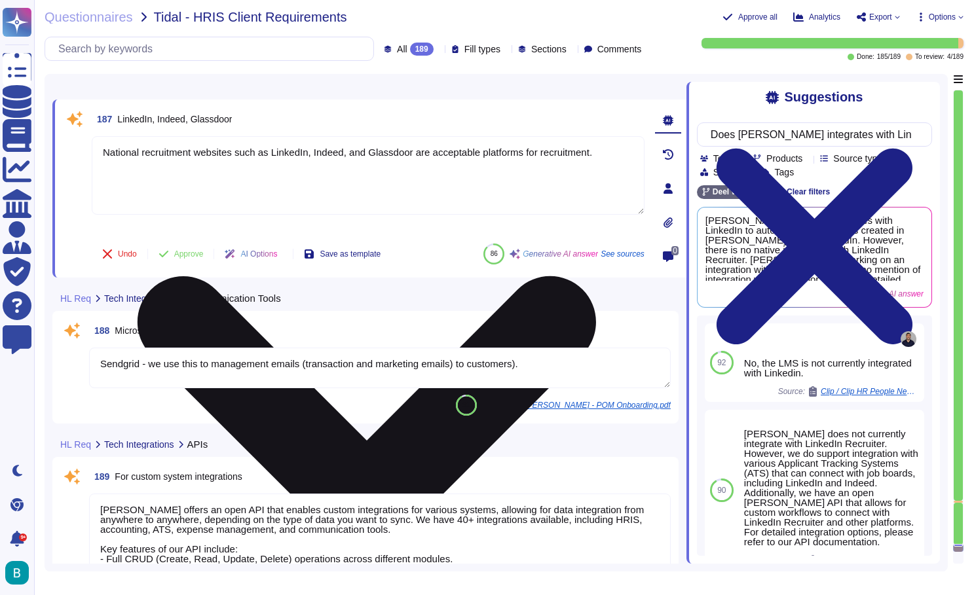
click at [638, 141] on icon at bounding box center [367, 505] width 550 height 733
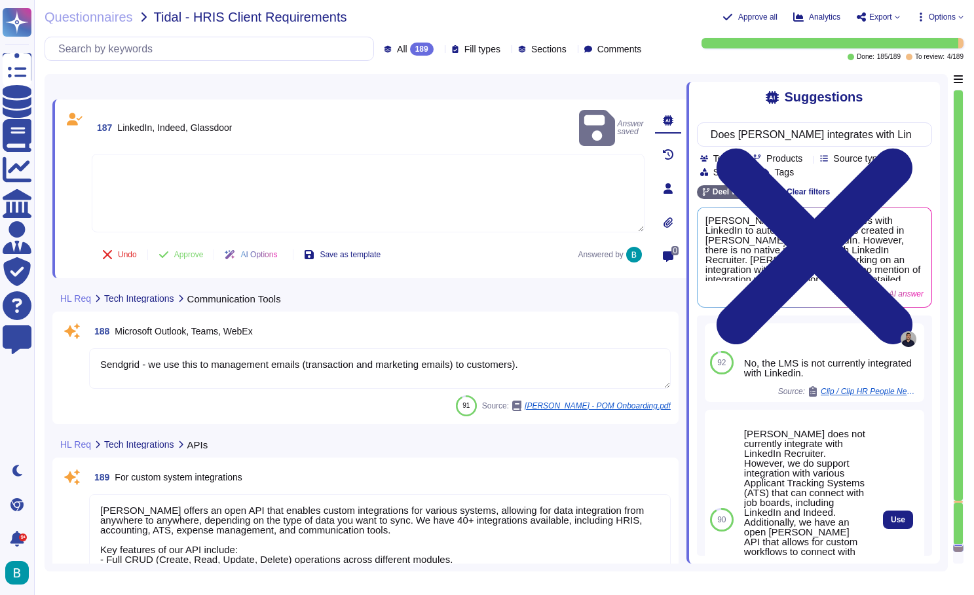
scroll to position [0, -1]
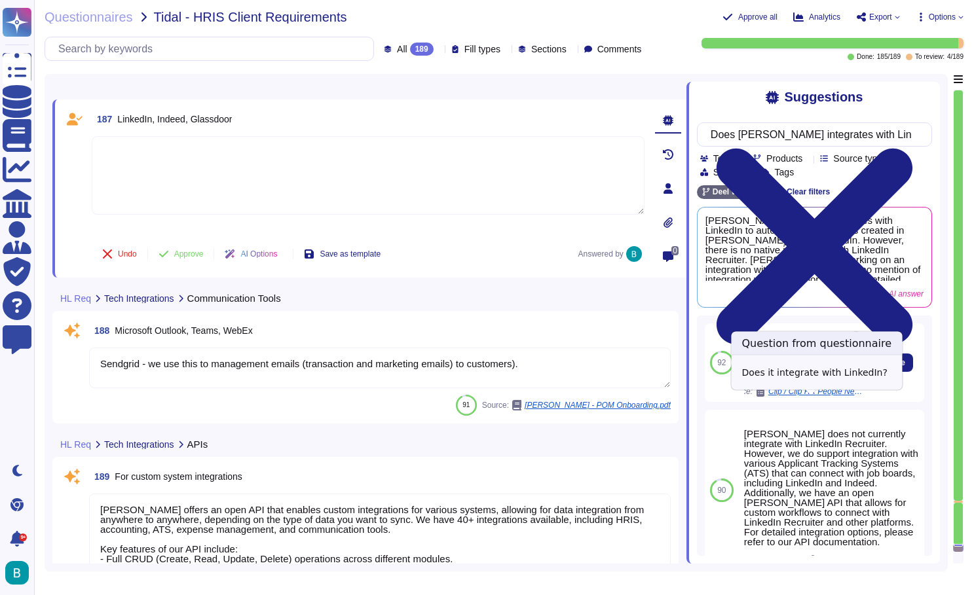
click at [835, 395] on span "Clip / Clip HR People Needs" at bounding box center [817, 392] width 98 height 8
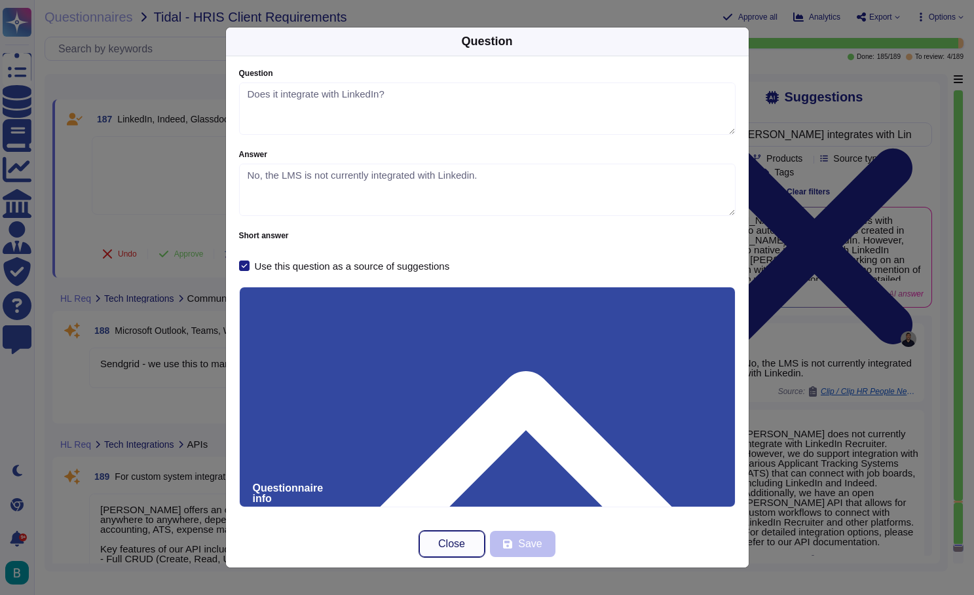
click at [466, 545] on button "Close" at bounding box center [451, 544] width 65 height 26
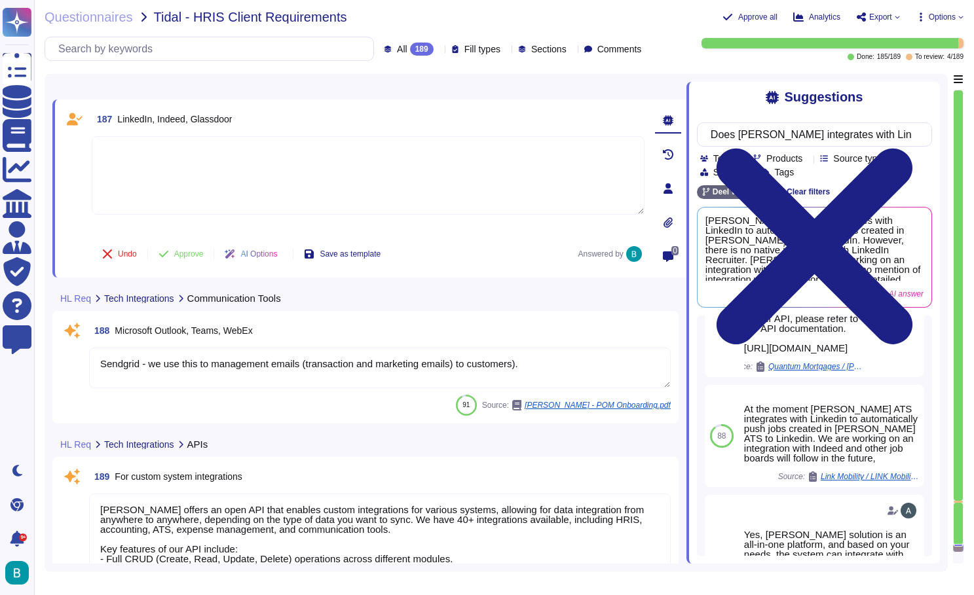
scroll to position [483, 0]
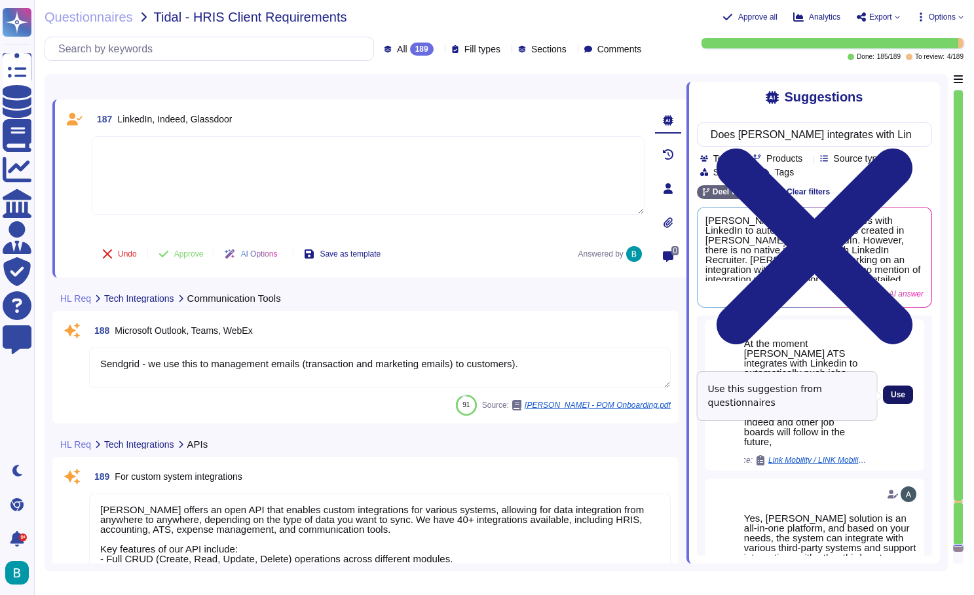
click at [903, 397] on span "Use" at bounding box center [897, 395] width 14 height 8
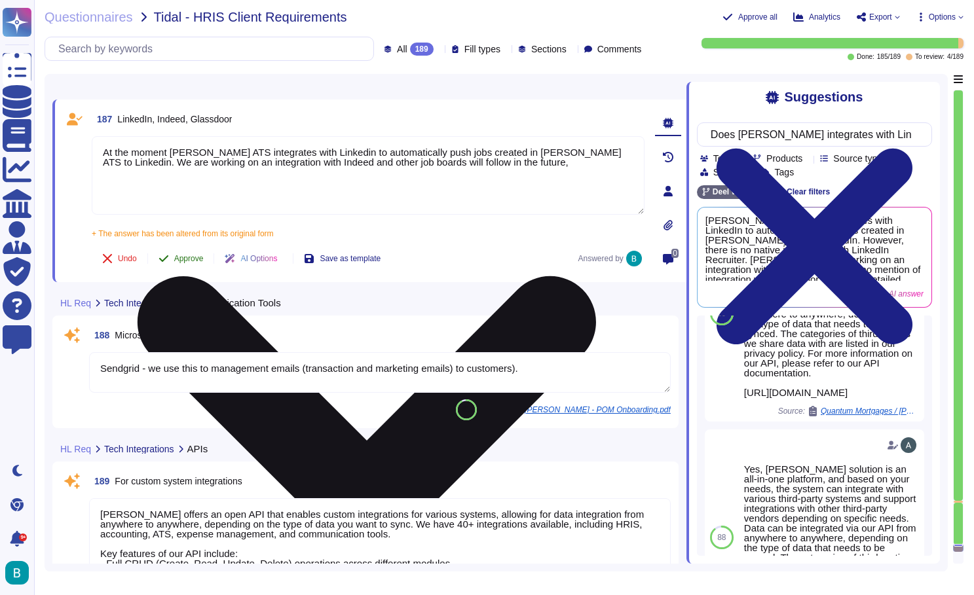
click at [200, 252] on button "Approve" at bounding box center [181, 259] width 66 height 26
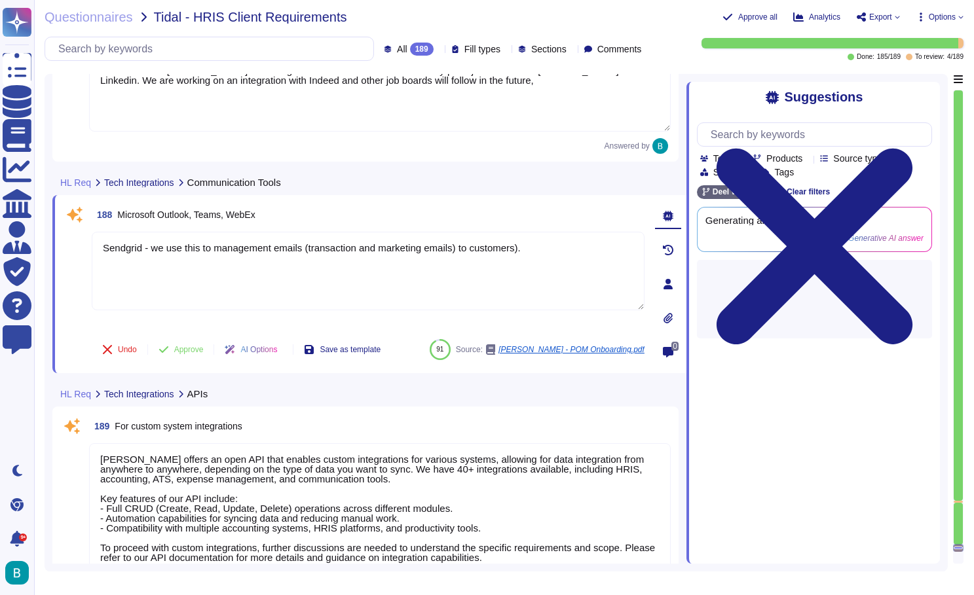
scroll to position [34576, 0]
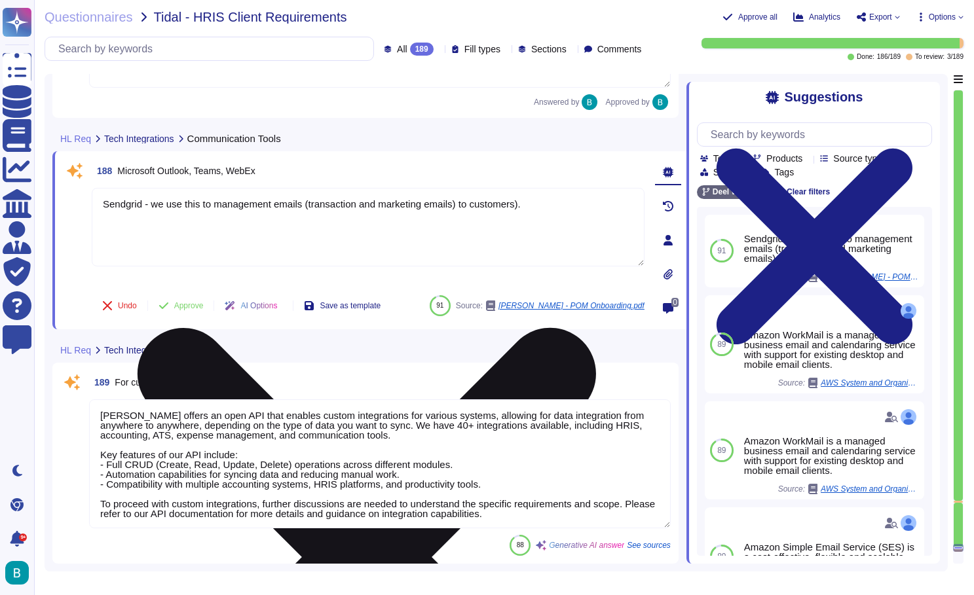
click at [636, 196] on icon at bounding box center [367, 557] width 550 height 733
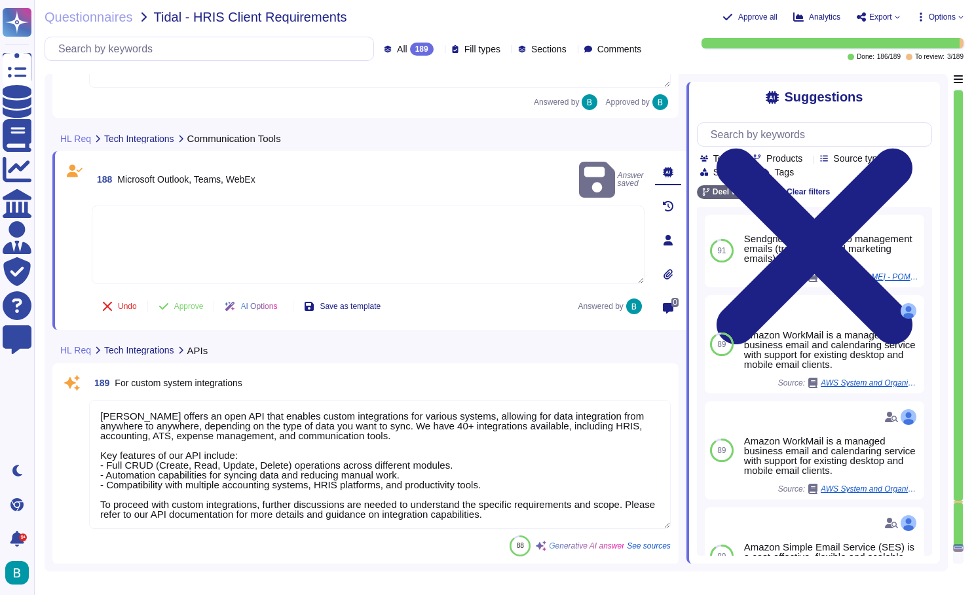
click at [211, 174] on span "Microsoft Outlook, Teams, WebEx" at bounding box center [186, 179] width 138 height 10
click at [773, 135] on input "text" at bounding box center [817, 134] width 227 height 23
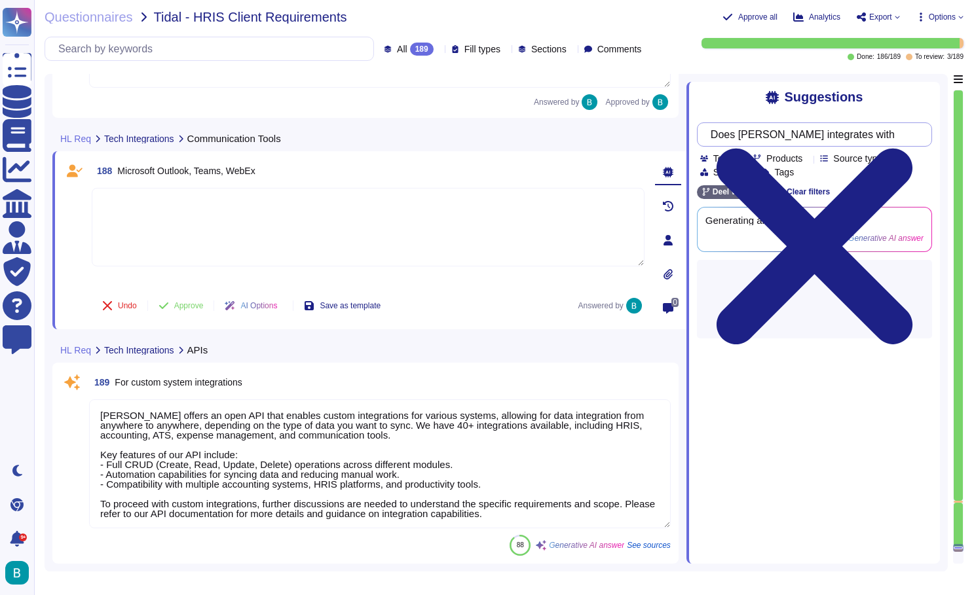
paste input "Microsoft Outlook, Teams, WebEx"
click at [743, 111] on div "Suggestions Does [PERSON_NAME] integrates with Microsoft Outlook, Teams, WebEx …" at bounding box center [812, 323] width 253 height 482
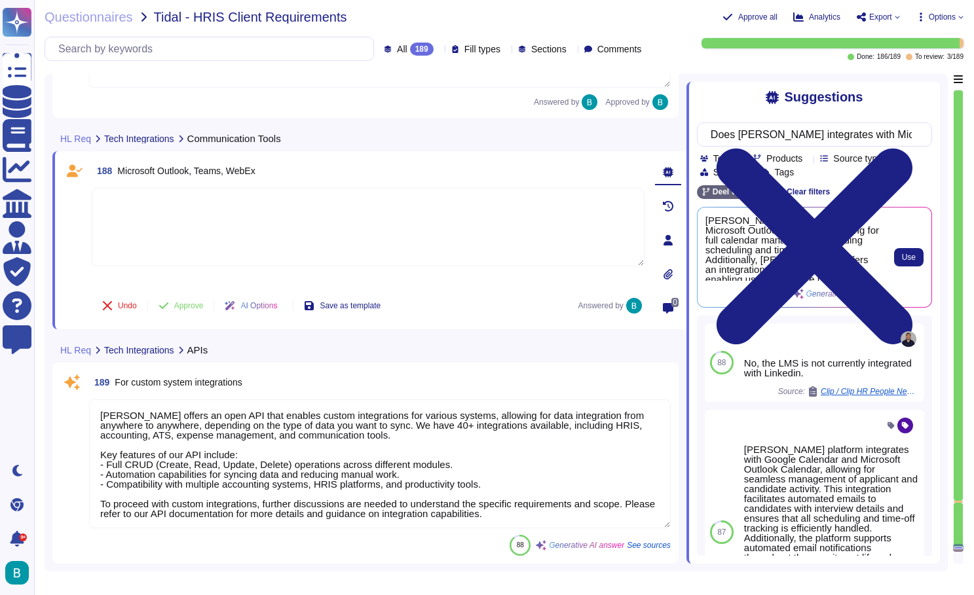
scroll to position [0, 0]
click at [903, 259] on span "Use" at bounding box center [909, 257] width 14 height 8
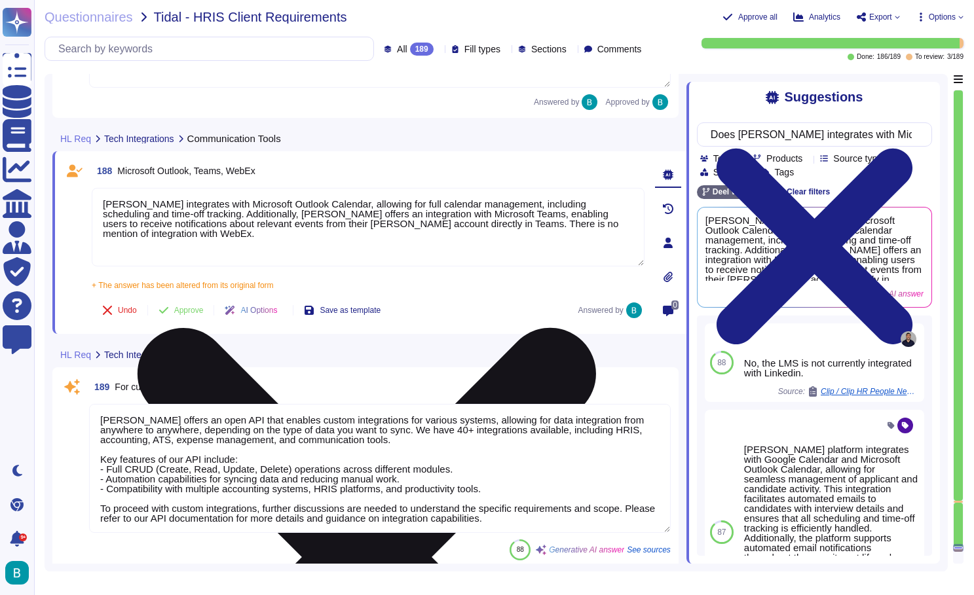
click at [481, 224] on textarea "[PERSON_NAME] integrates with Microsoft Outlook Calendar, allowing for full cal…" at bounding box center [368, 227] width 553 height 79
drag, startPoint x: 493, startPoint y: 225, endPoint x: 446, endPoint y: 224, distance: 47.1
click at [446, 224] on textarea "[PERSON_NAME] integrates with Microsoft Outlook Calendar, allowing for full cal…" at bounding box center [368, 227] width 553 height 79
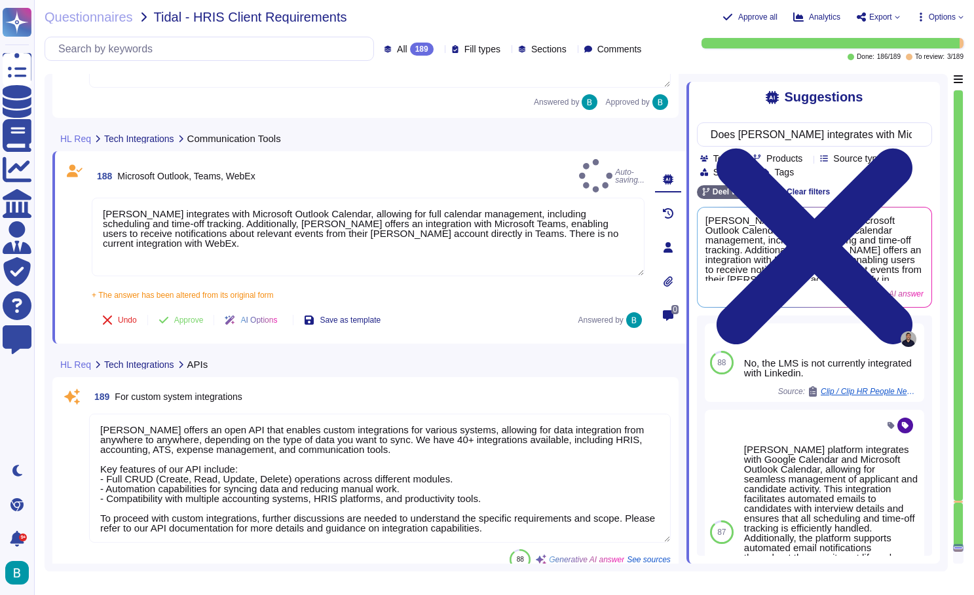
click at [318, 283] on div "+ The answer has been altered from its original form [PERSON_NAME] integrates w…" at bounding box center [368, 291] width 553 height 16
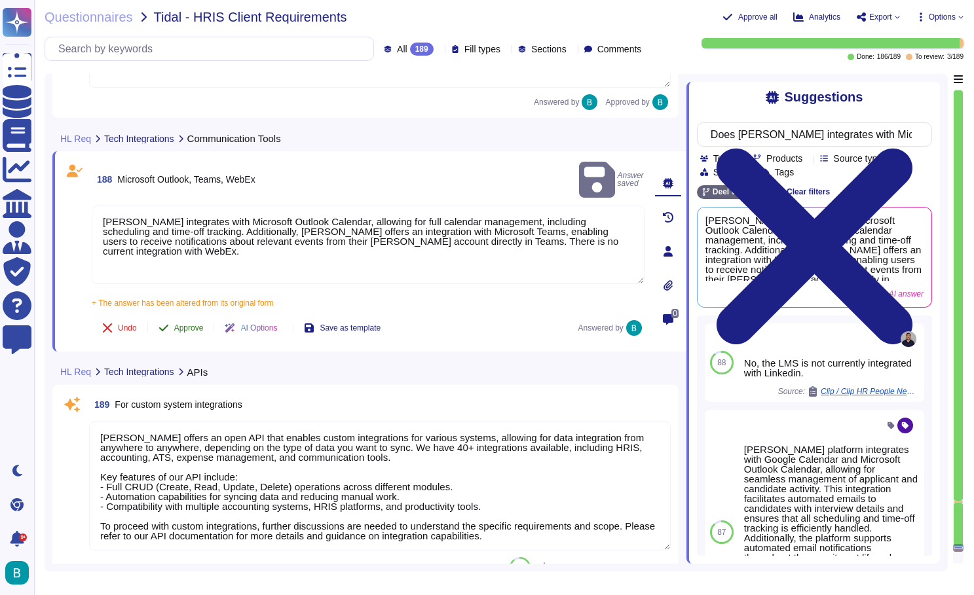
click at [190, 324] on span "Approve" at bounding box center [188, 328] width 29 height 8
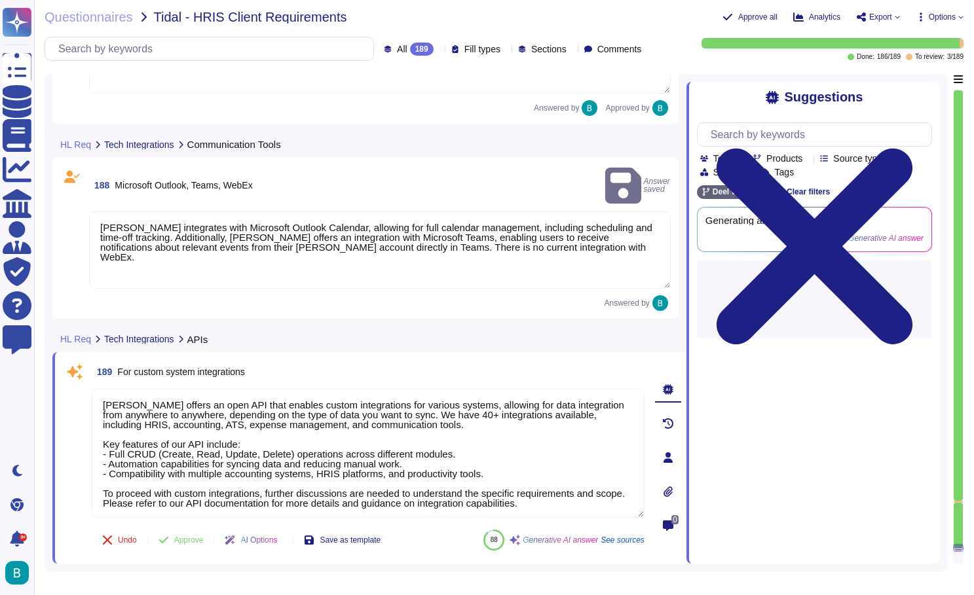
scroll to position [34548, 0]
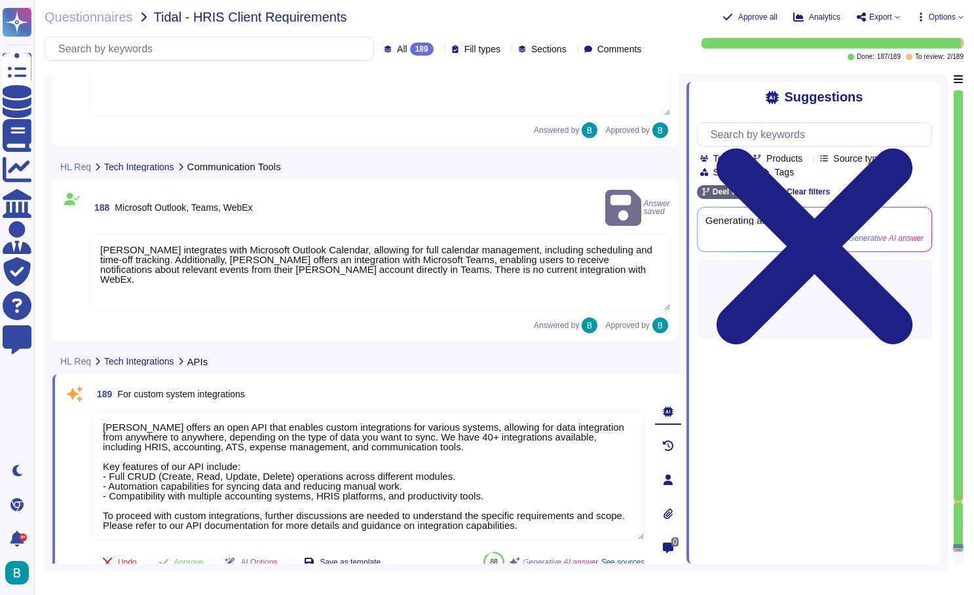
click at [961, 501] on div at bounding box center [957, 502] width 9 height 3
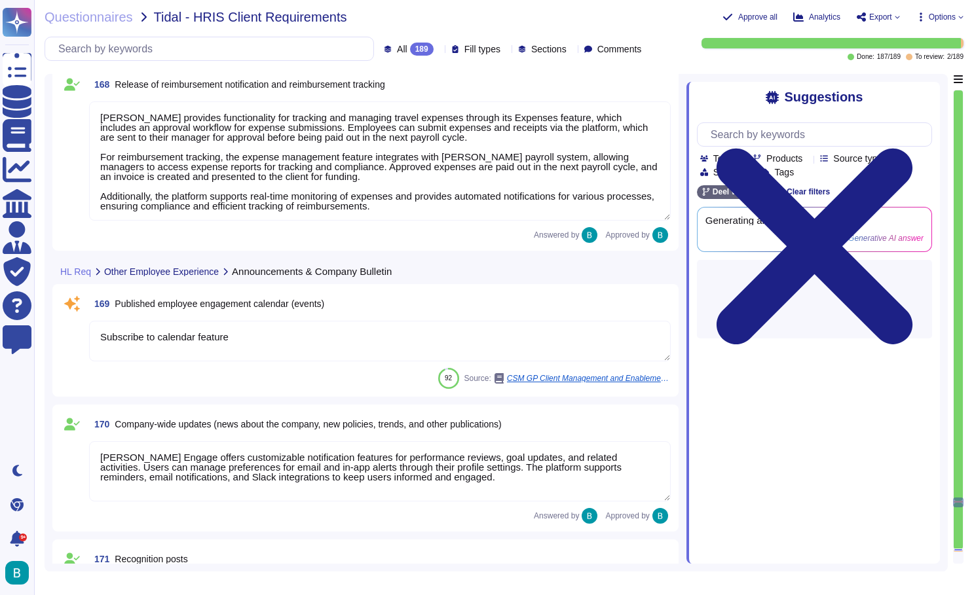
scroll to position [30740, 0]
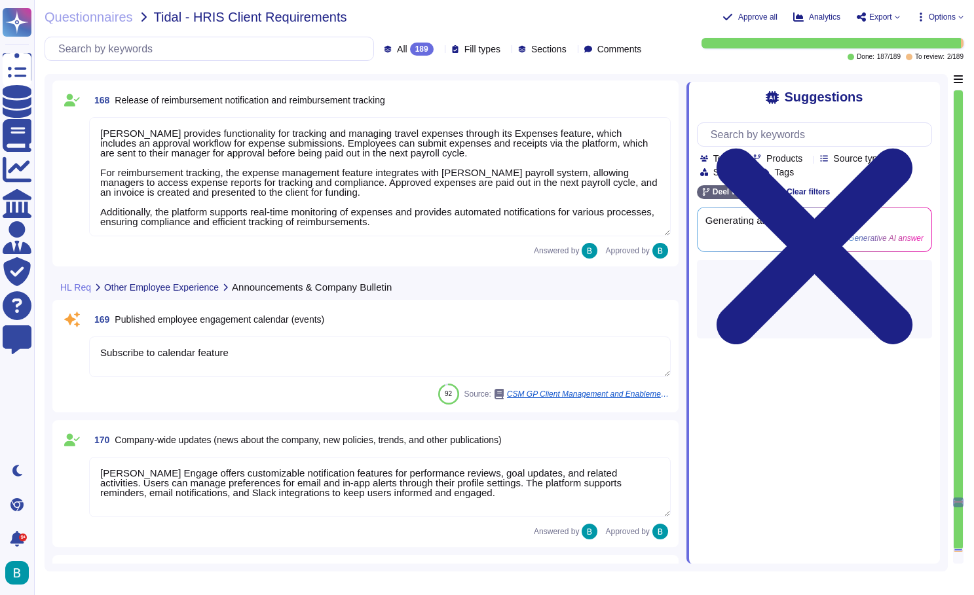
click at [362, 373] on textarea "Subscribe to calendar feature" at bounding box center [379, 357] width 581 height 41
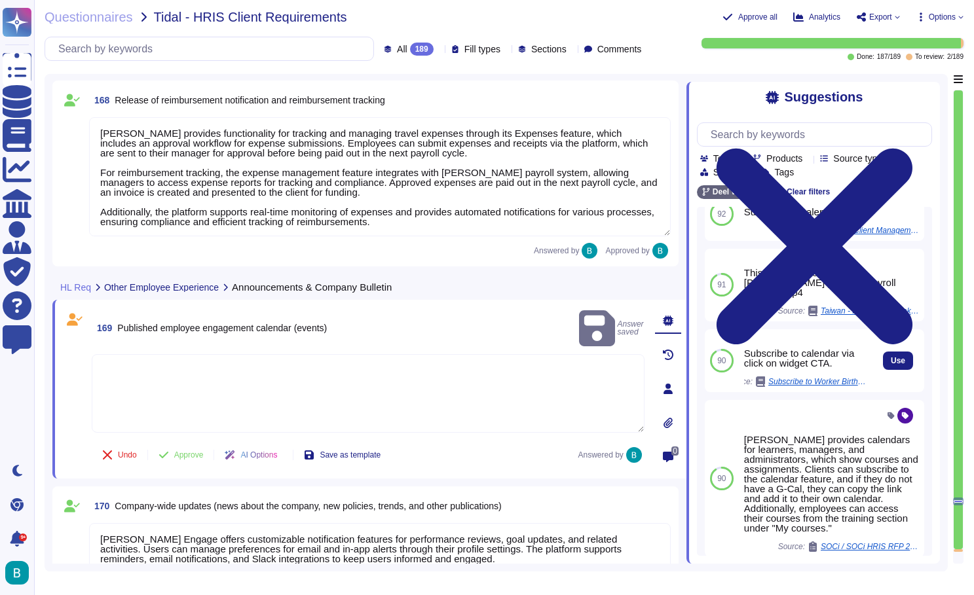
scroll to position [28, 0]
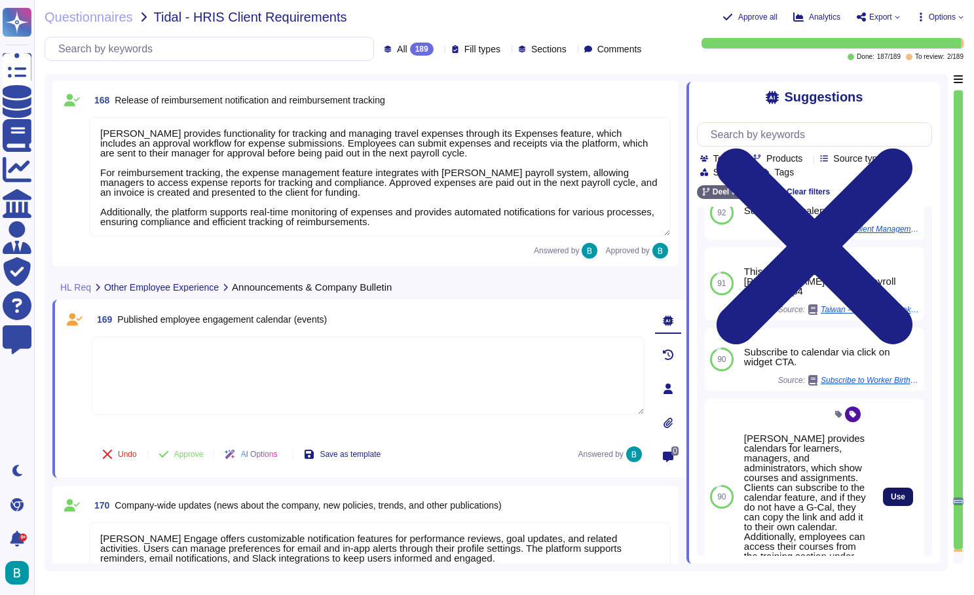
click at [890, 493] on span "Use" at bounding box center [897, 497] width 14 height 8
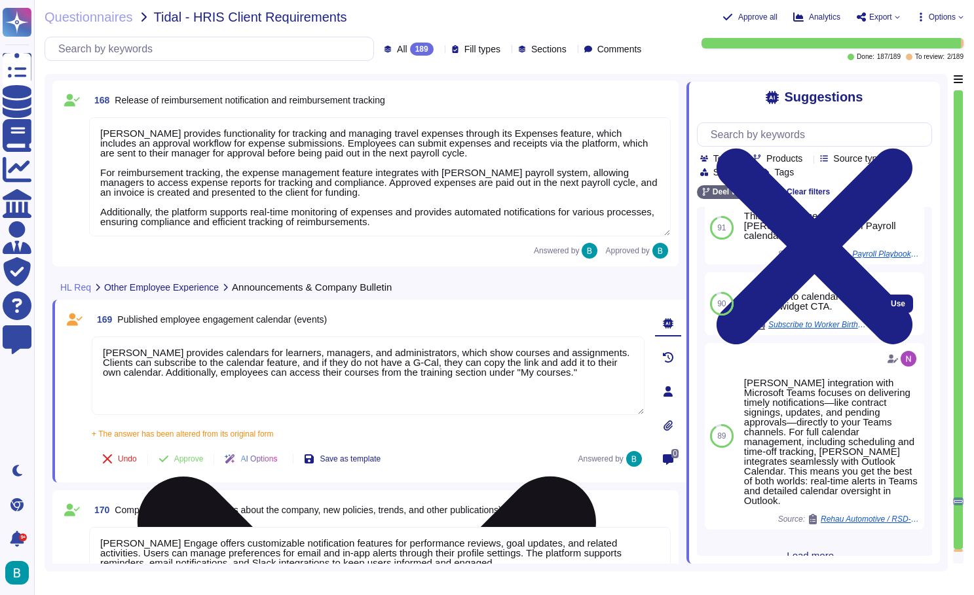
scroll to position [248, 0]
click at [302, 322] on span "Published employee engagement calendar (events)" at bounding box center [222, 319] width 210 height 10
click at [809, 139] on input "text" at bounding box center [817, 134] width 227 height 23
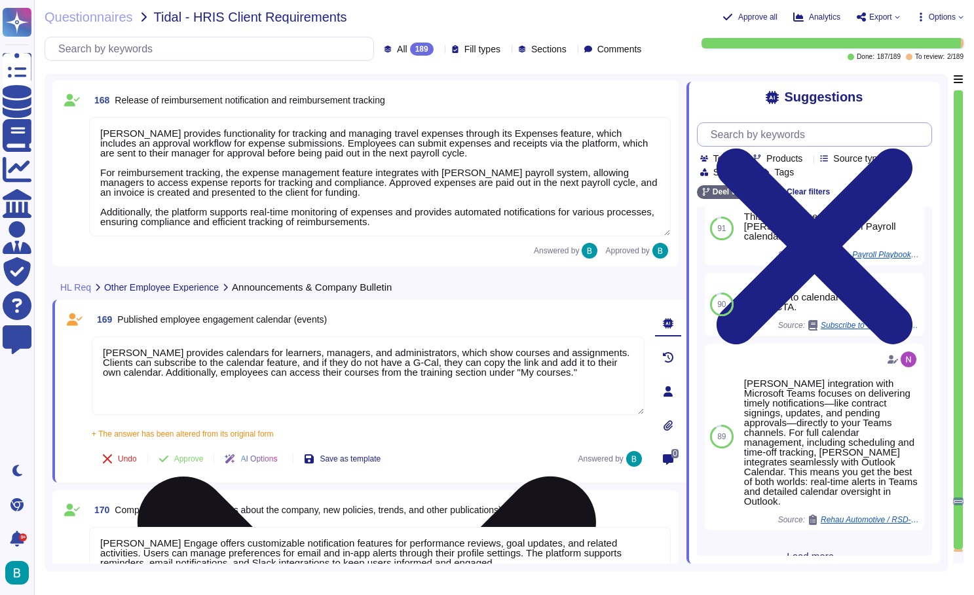
scroll to position [0, 0]
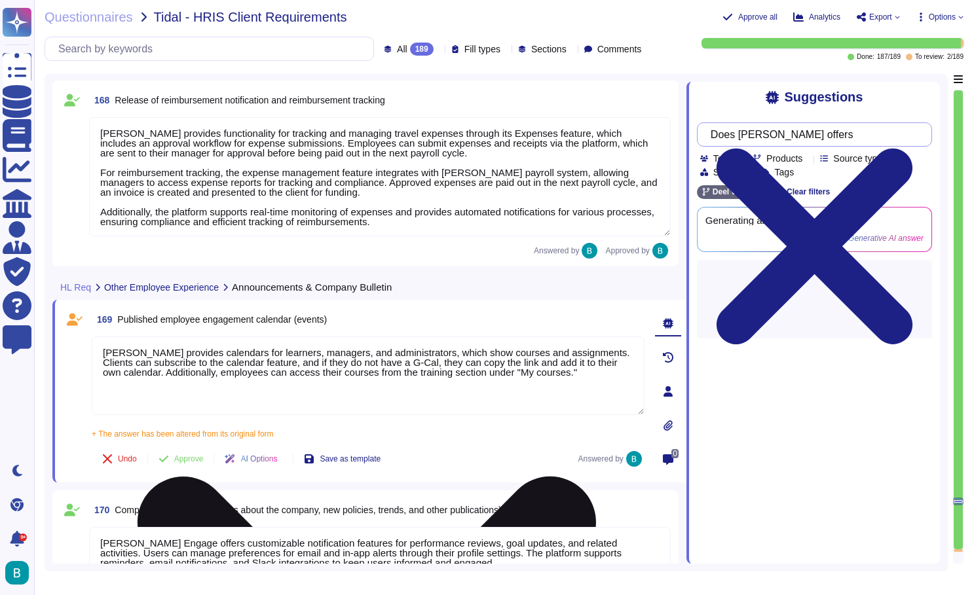
paste input "Published employee engagement calendar (events)"
click at [750, 115] on div "Does [PERSON_NAME] offers Published employee engagement calendar (events) Team …" at bounding box center [814, 226] width 235 height 226
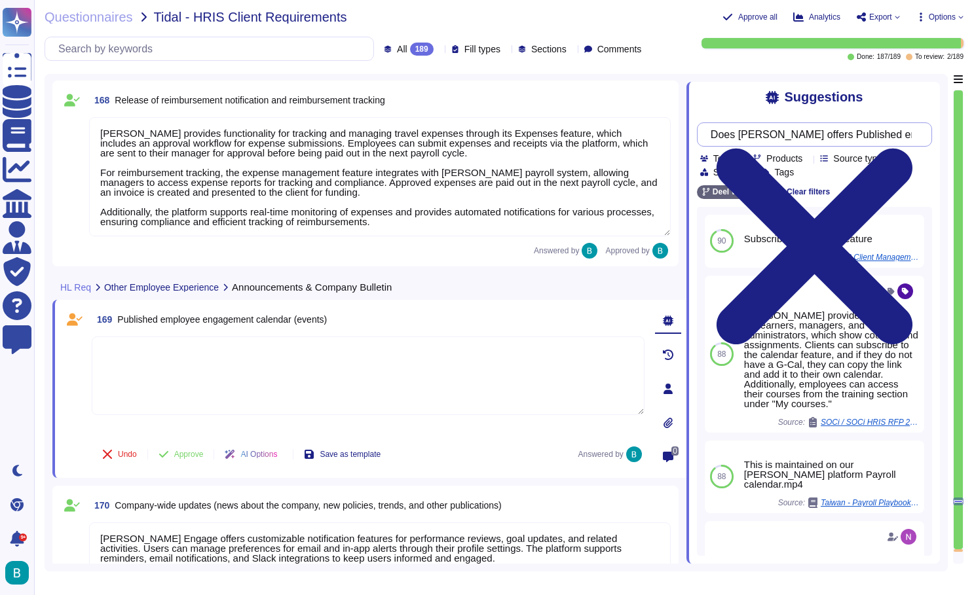
click at [752, 138] on input "Does [PERSON_NAME] offers Published employee engagement calendar (events)" at bounding box center [811, 134] width 214 height 23
click at [807, 146] on div "Does [PERSON_NAME] offers Published employee engagement calendar (events)" at bounding box center [814, 134] width 235 height 24
click at [820, 134] on input "Does [PERSON_NAME] offers Published employee engagement calendar (events)" at bounding box center [811, 134] width 214 height 23
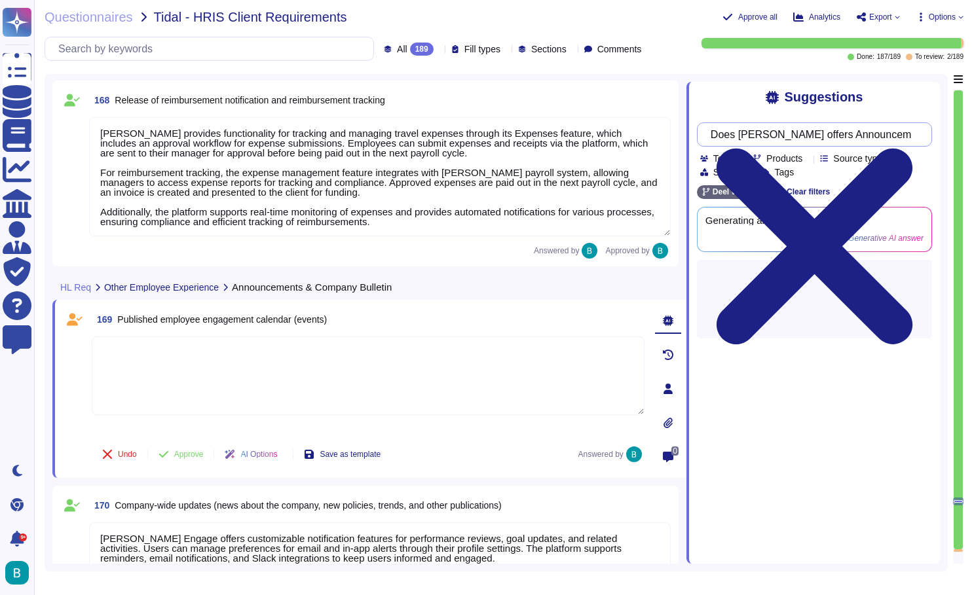
click at [838, 132] on input "Does [PERSON_NAME] offers Announcements & Company bulletins: Published employee…" at bounding box center [811, 134] width 214 height 23
click at [727, 84] on div "Suggestions Does [PERSON_NAME] offers Announcements & Company bulletins: Publis…" at bounding box center [812, 323] width 253 height 482
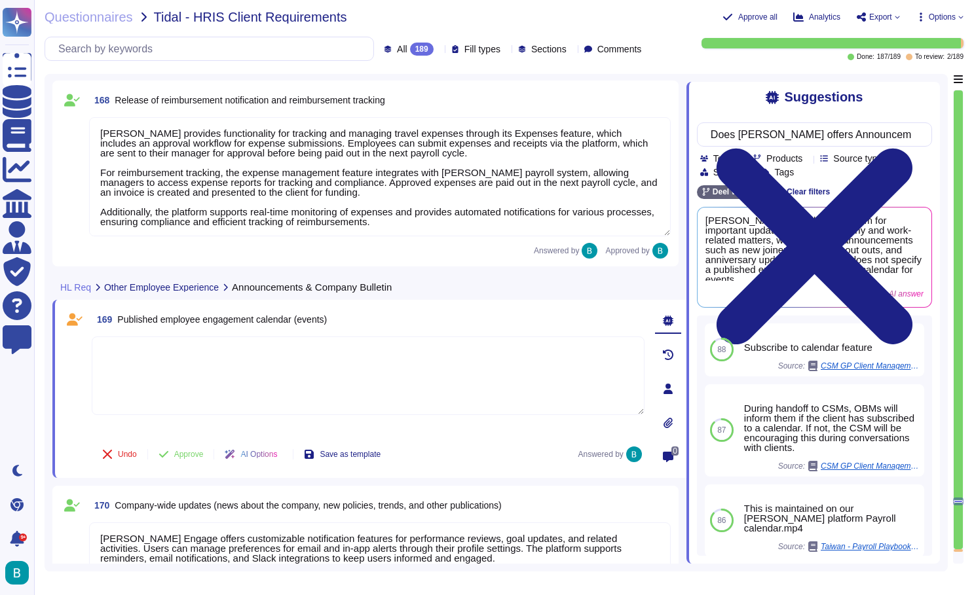
click at [341, 344] on textarea at bounding box center [368, 376] width 553 height 79
paste textarea "Yes, [PERSON_NAME] offers a feature called [PERSON_NAME] Calendar that includes…"
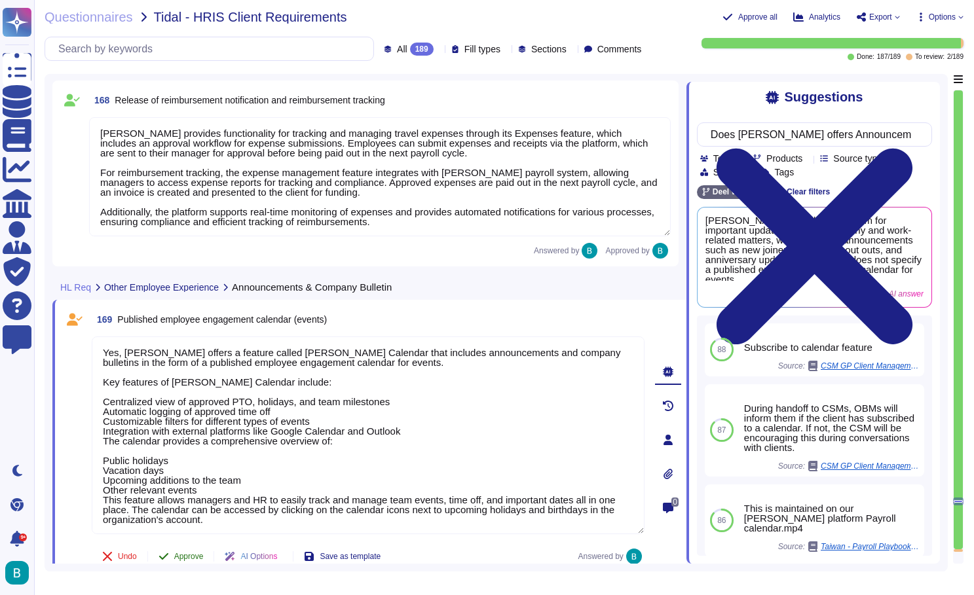
click at [180, 552] on div "169 Published employee engagement calendar (events) Yes, [PERSON_NAME] offers a…" at bounding box center [353, 440] width 581 height 265
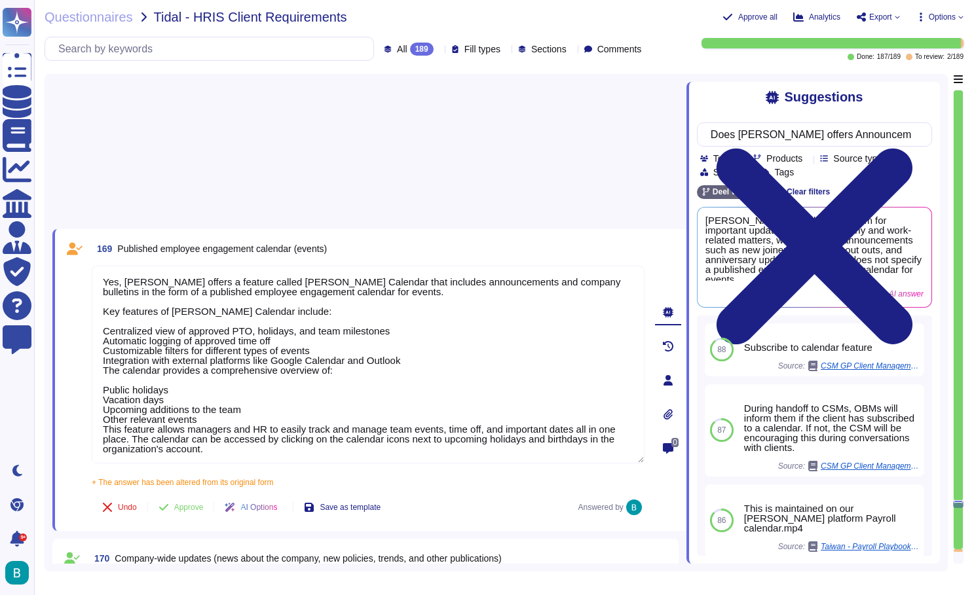
scroll to position [30873, 0]
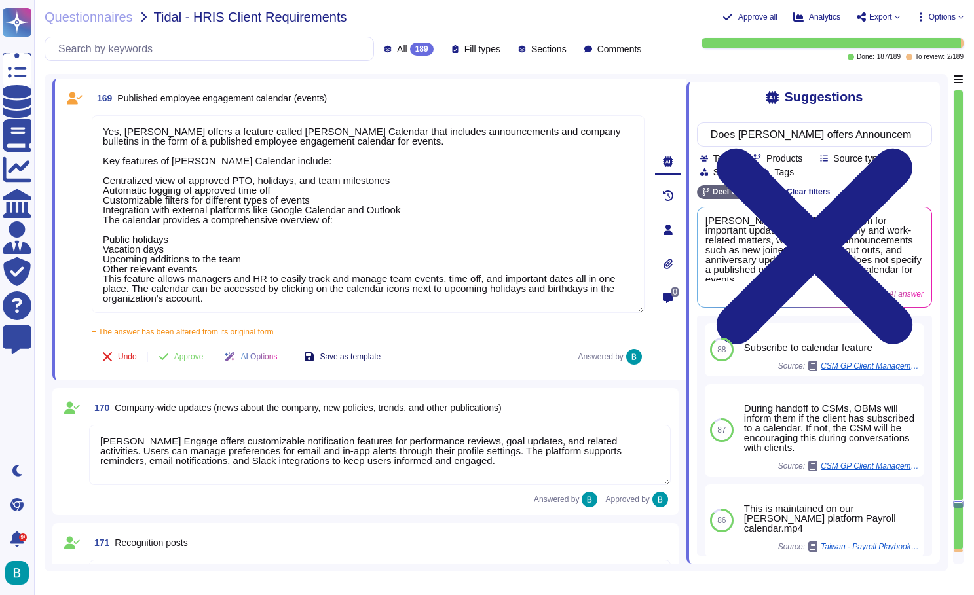
click at [334, 359] on span "Save as template" at bounding box center [350, 357] width 61 height 8
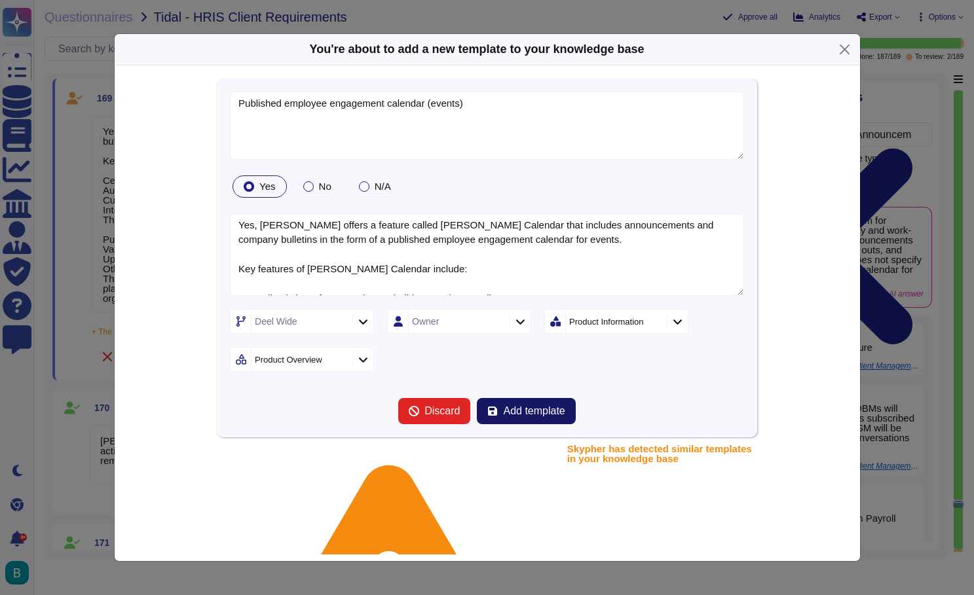
click at [536, 419] on button "Add template" at bounding box center [526, 411] width 98 height 26
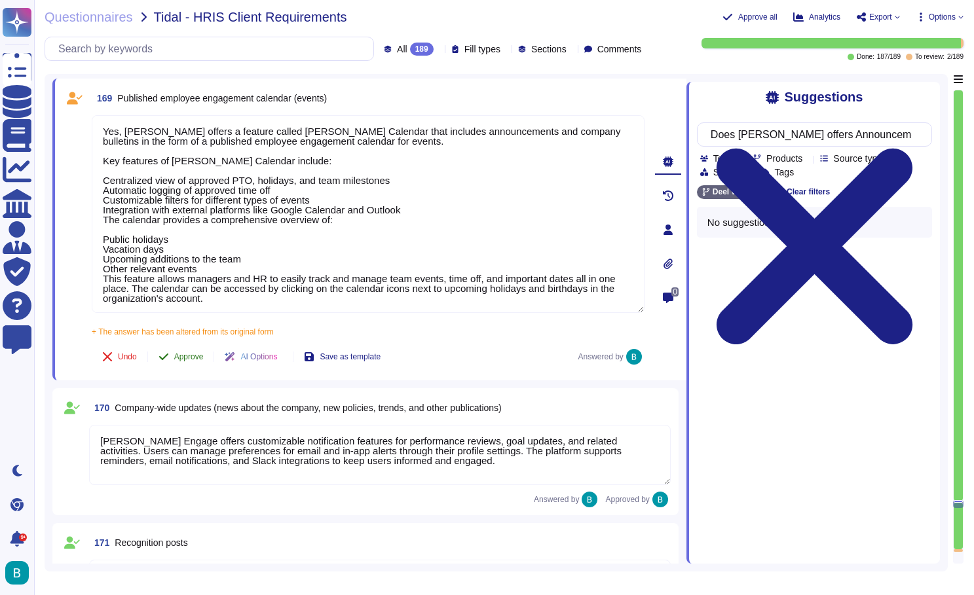
click at [194, 356] on span "Approve" at bounding box center [188, 357] width 29 height 8
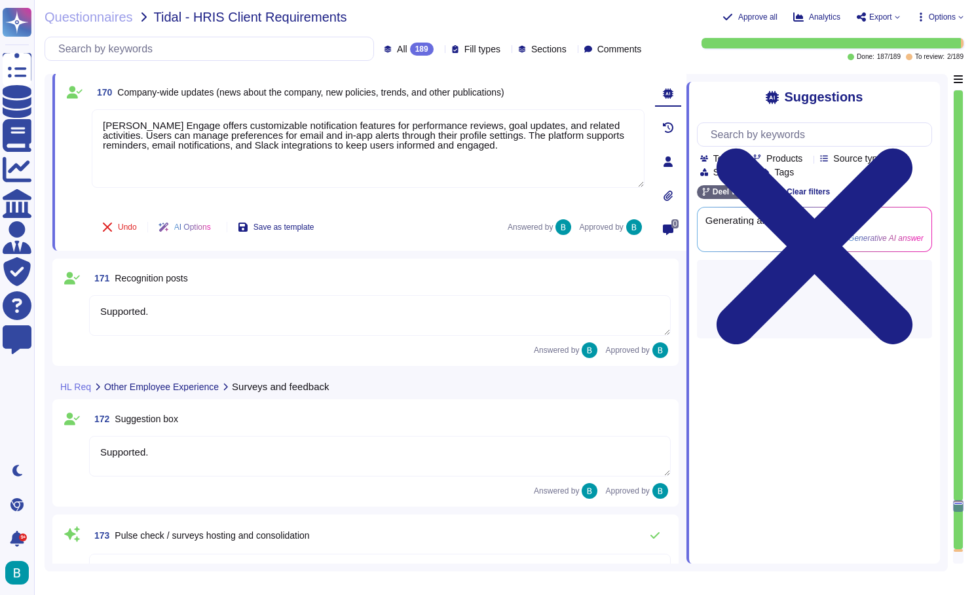
scroll to position [31117, 0]
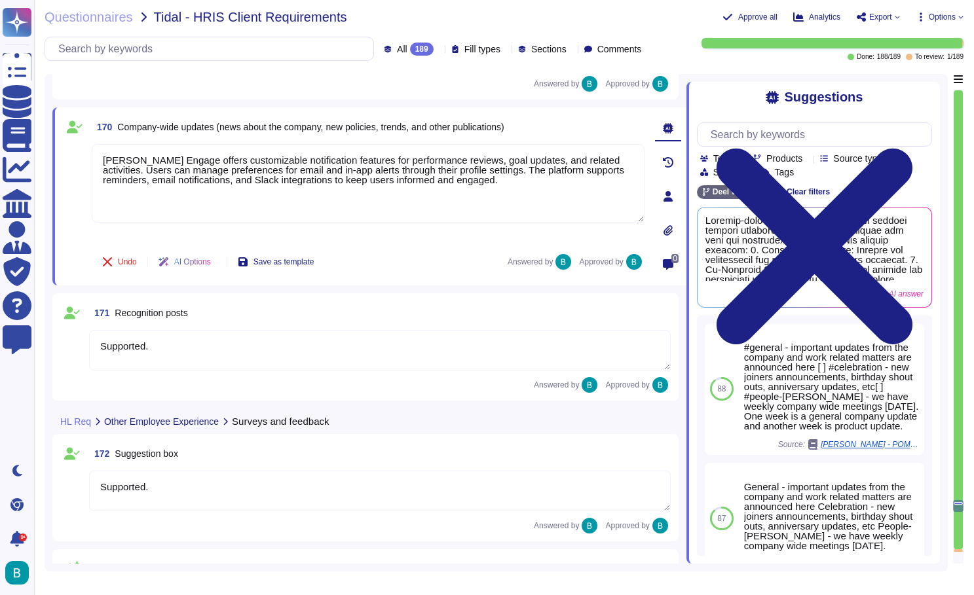
click at [958, 550] on div at bounding box center [957, 550] width 9 height 3
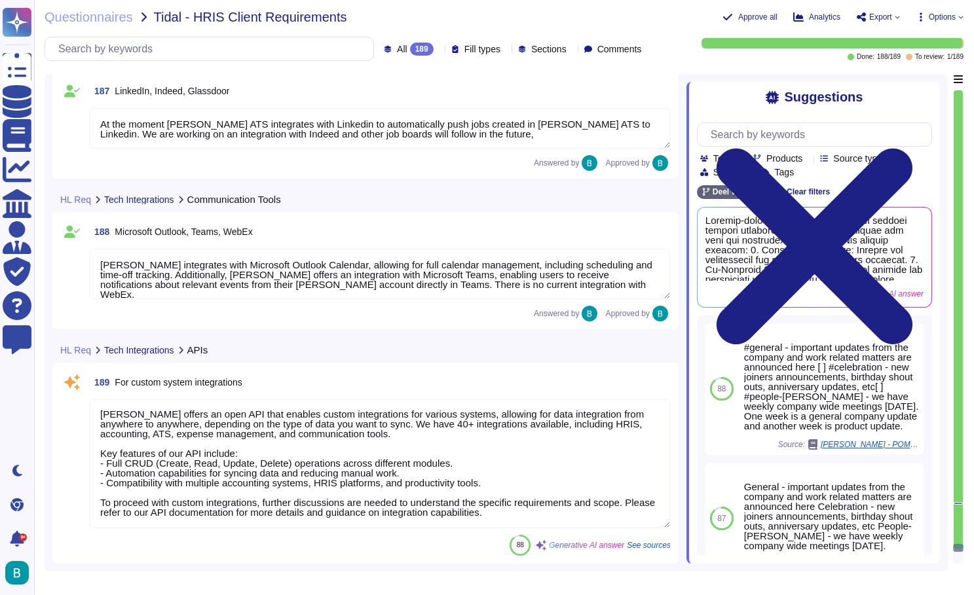
scroll to position [0, 0]
click at [379, 445] on textarea "[PERSON_NAME] offers an open API that enables custom integrations for various s…" at bounding box center [379, 463] width 581 height 129
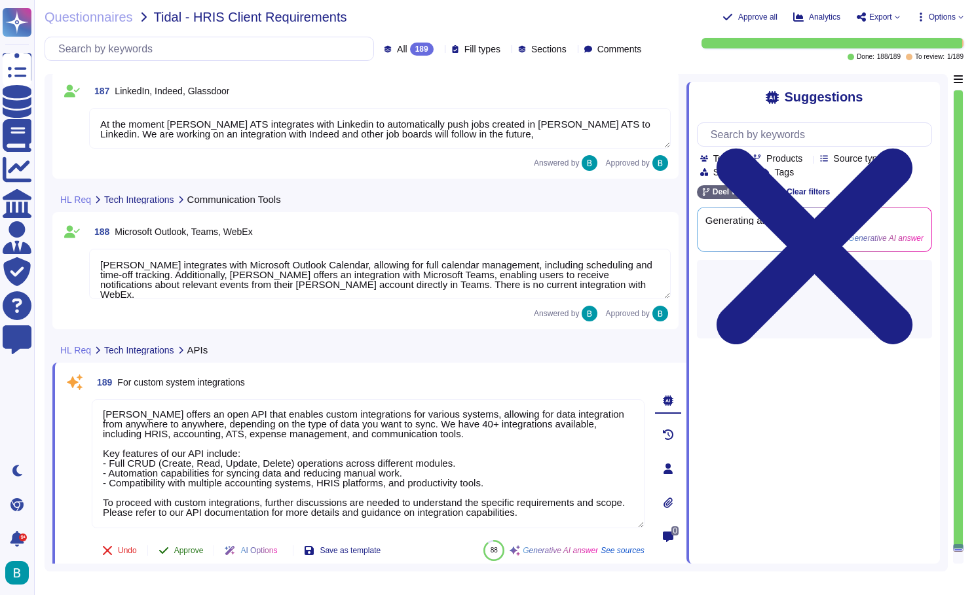
click at [193, 544] on button "Approve" at bounding box center [181, 551] width 66 height 26
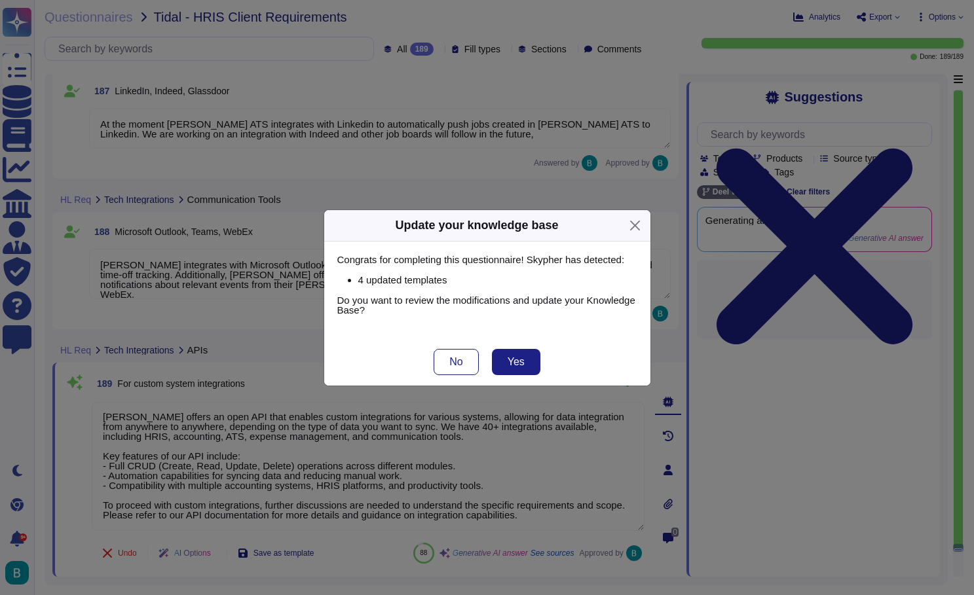
click at [593, 515] on div "Update your knowledge base Congrats for completing this questionnaire! Skypher …" at bounding box center [487, 297] width 974 height 595
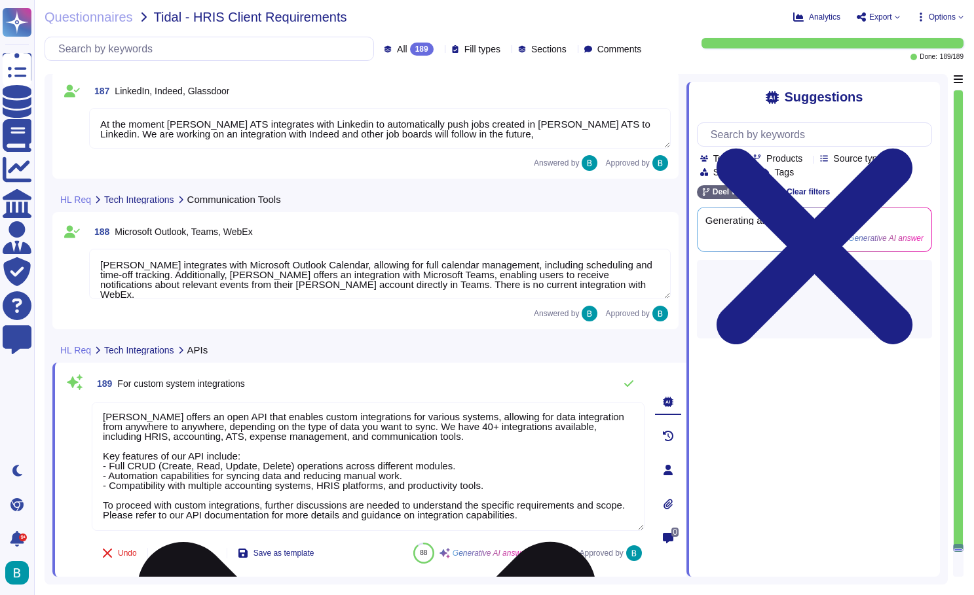
click at [578, 526] on textarea "[PERSON_NAME] offers an open API that enables custom integrations for various s…" at bounding box center [368, 466] width 553 height 129
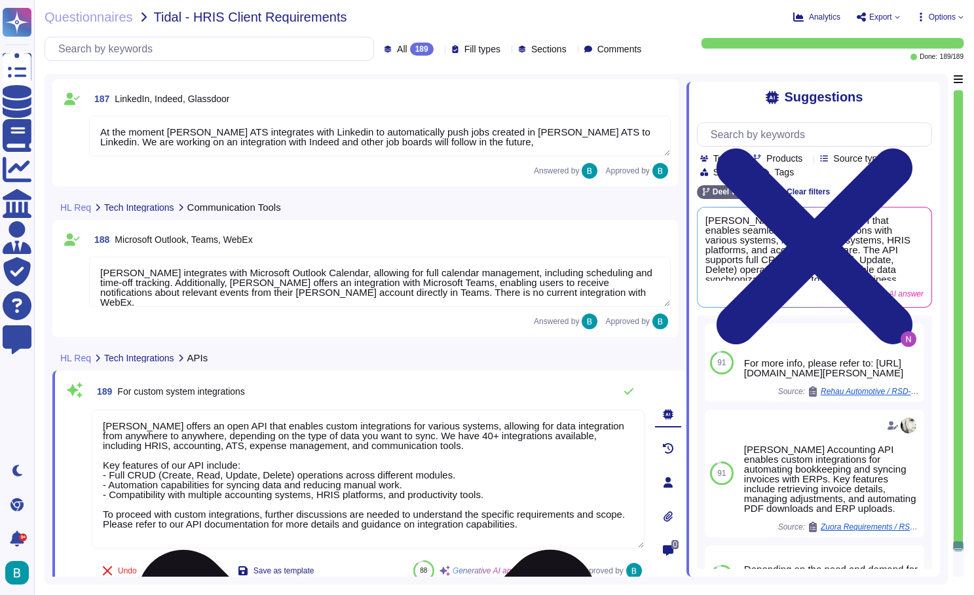
scroll to position [34736, 0]
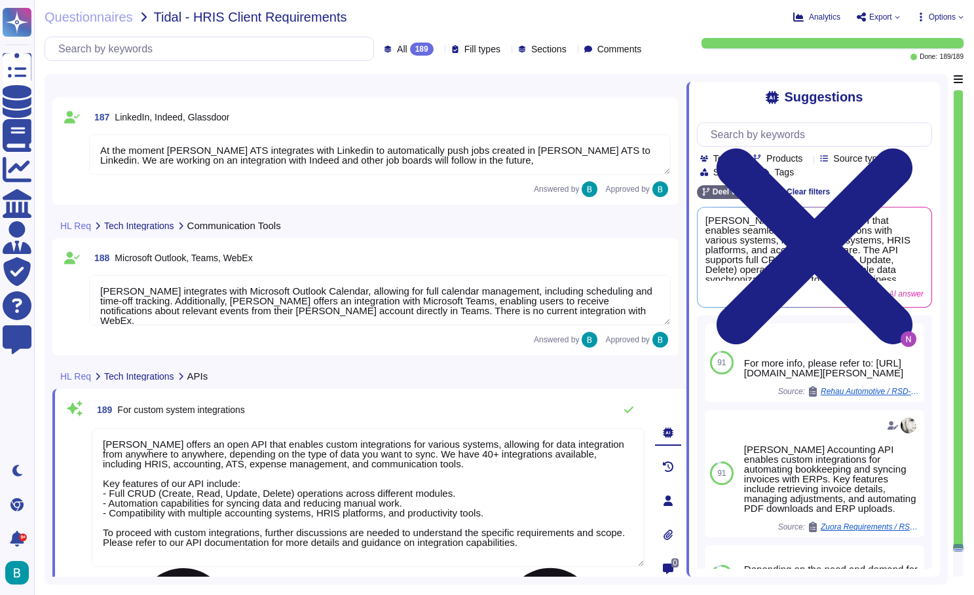
paste textarea "[URL][DOMAIN_NAME]"
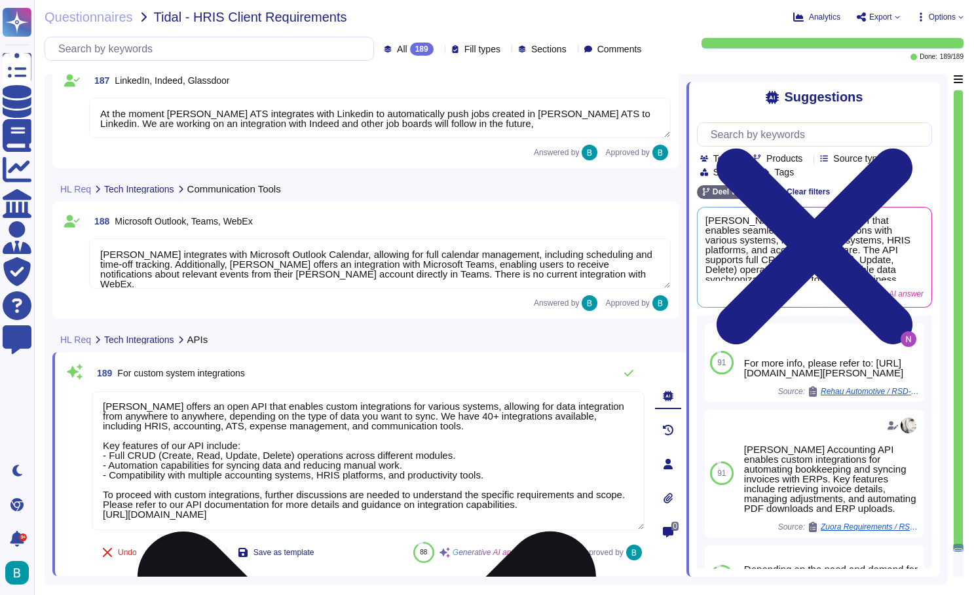
scroll to position [34772, 0]
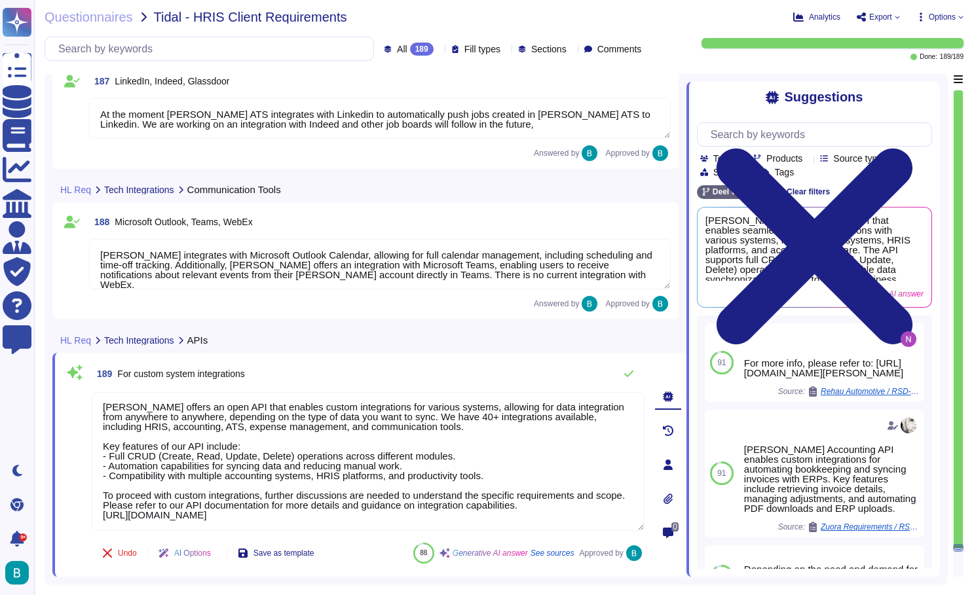
click at [414, 379] on div "189 For custom system integrations" at bounding box center [368, 374] width 553 height 26
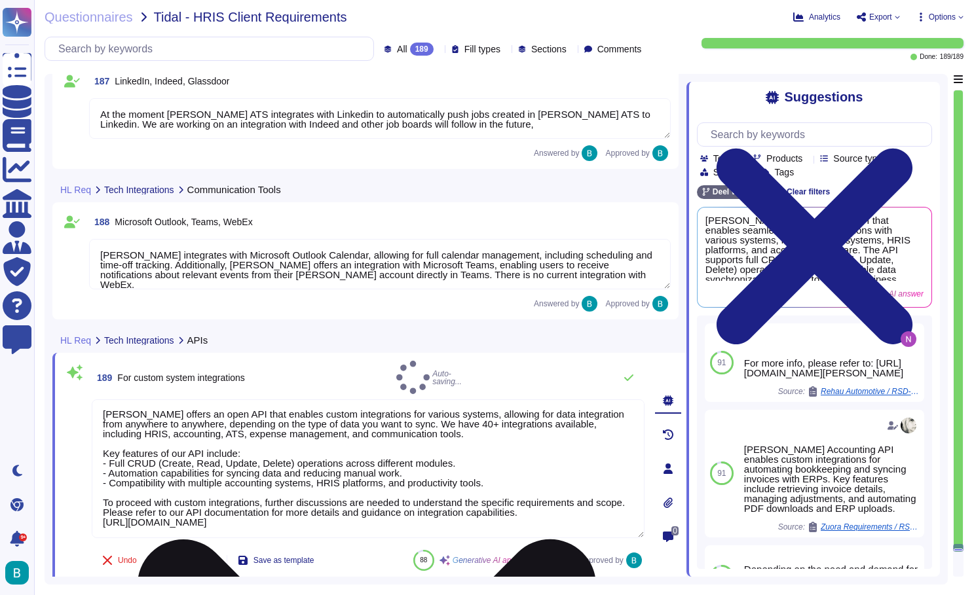
scroll to position [34769, 0]
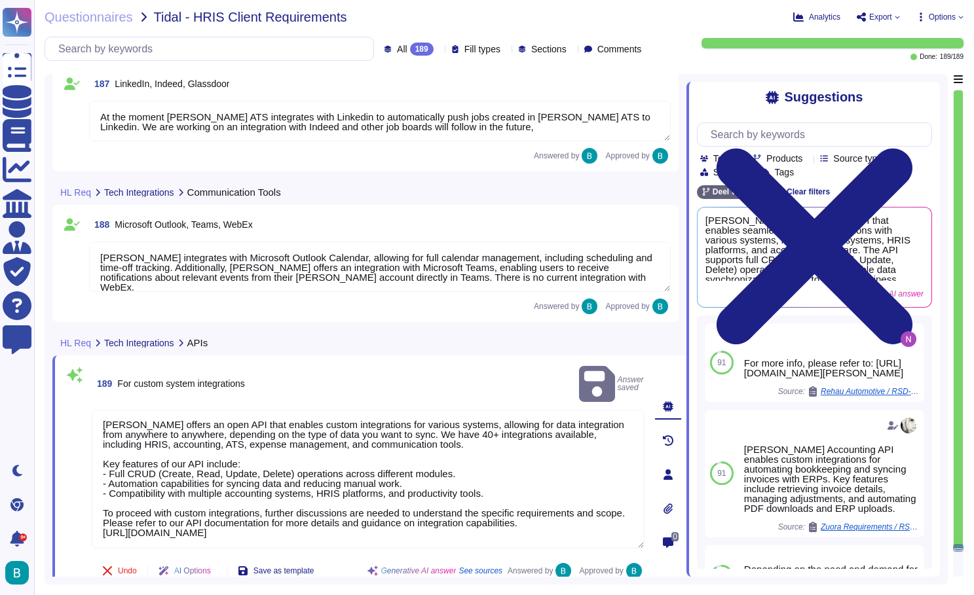
click at [376, 333] on div "HL Req Tech Integrations APIs" at bounding box center [277, 343] width 450 height 26
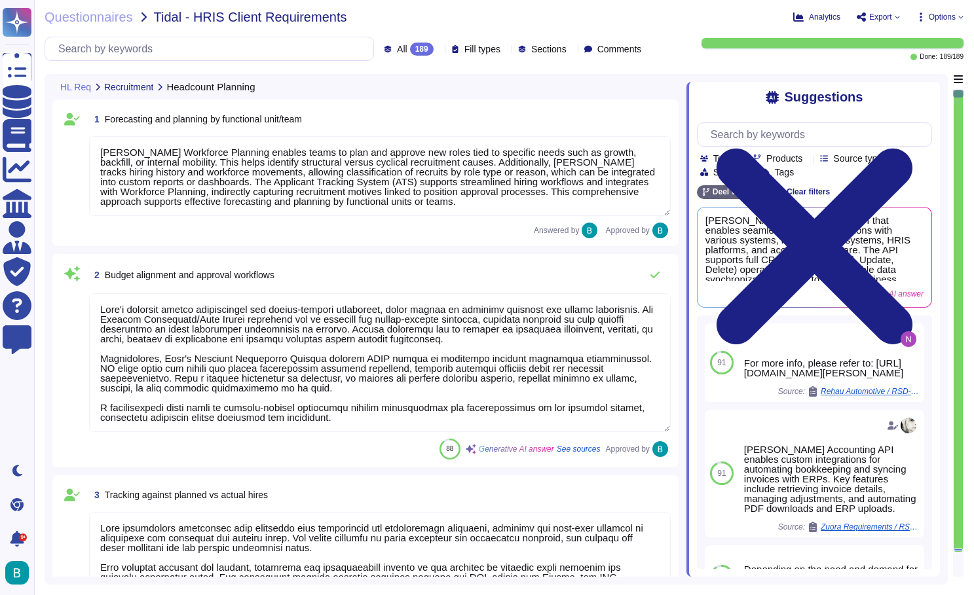
scroll to position [0, 0]
click at [892, 13] on span "Export" at bounding box center [878, 17] width 44 height 10
click at [903, 79] on p "Download" at bounding box center [926, 95] width 46 height 32
